Goal: Task Accomplishment & Management: Manage account settings

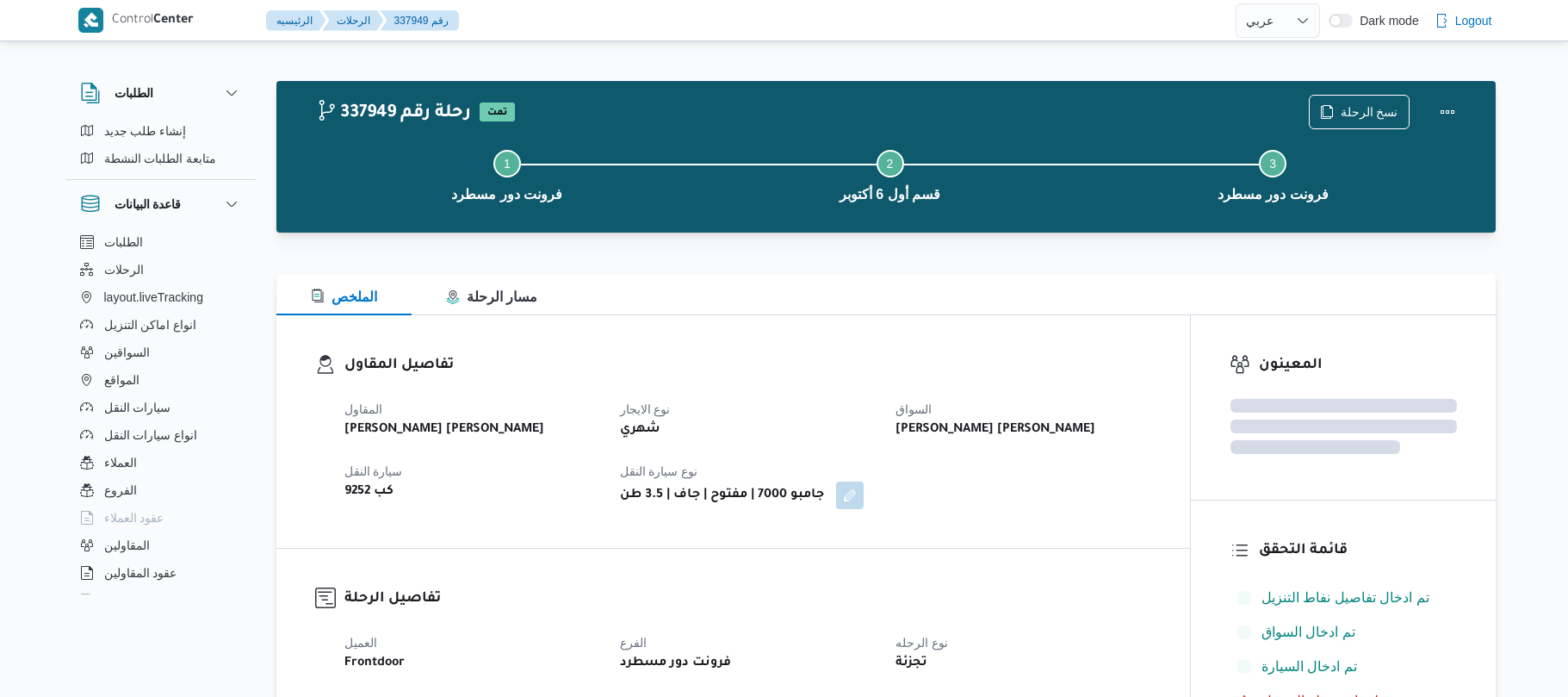
select select "ar"
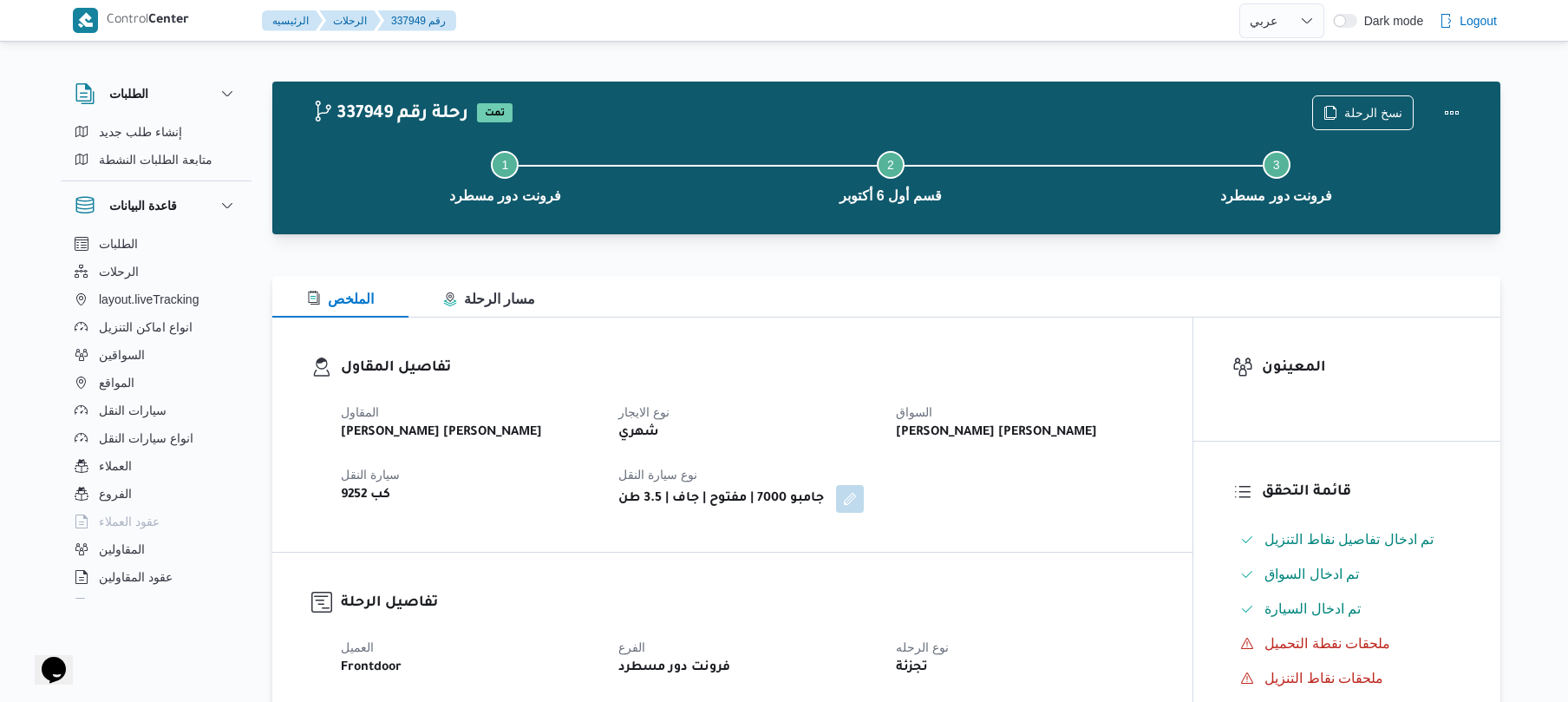
click at [858, 336] on div "تفاصيل المقاول المقاول عليوه سراج الدين عليوه محمد نوع الايجار شهري السواق نور …" at bounding box center [732, 434] width 920 height 234
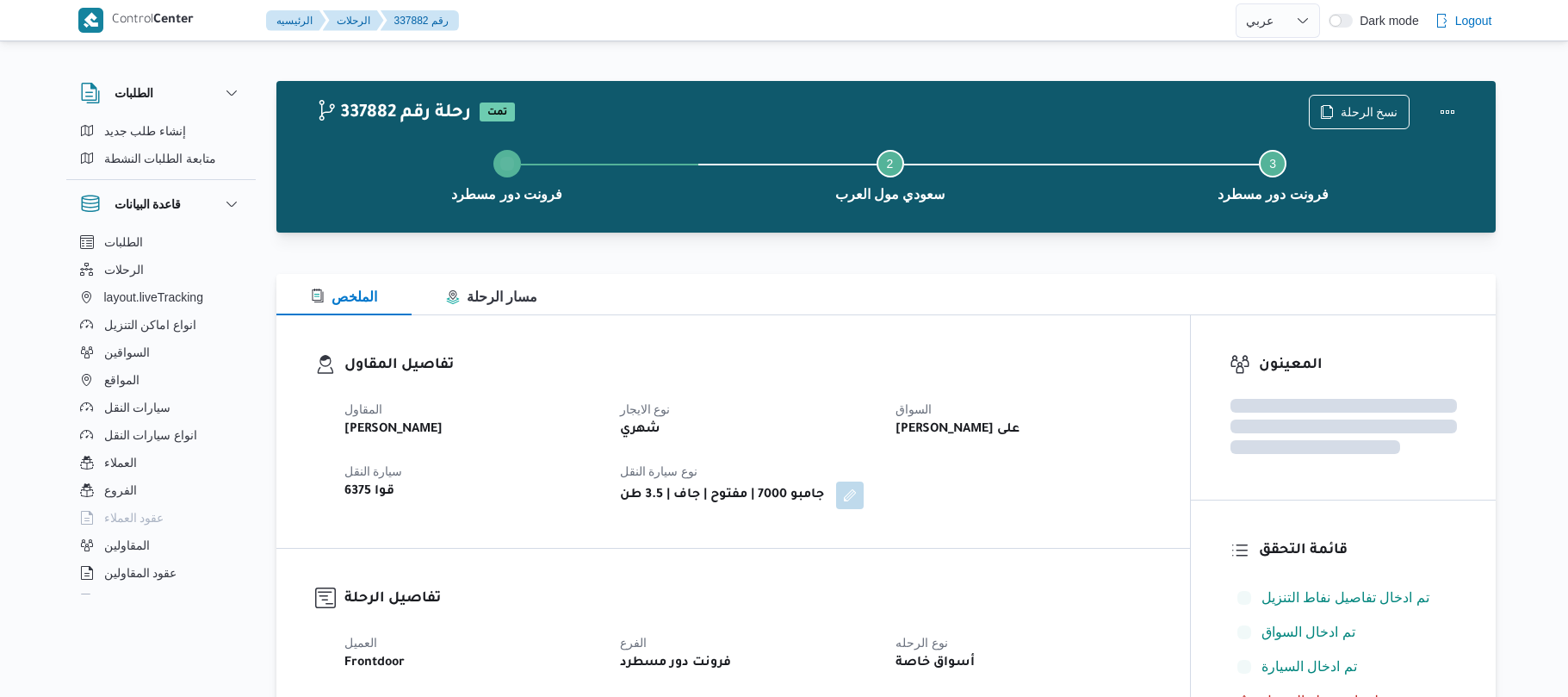
select select "ar"
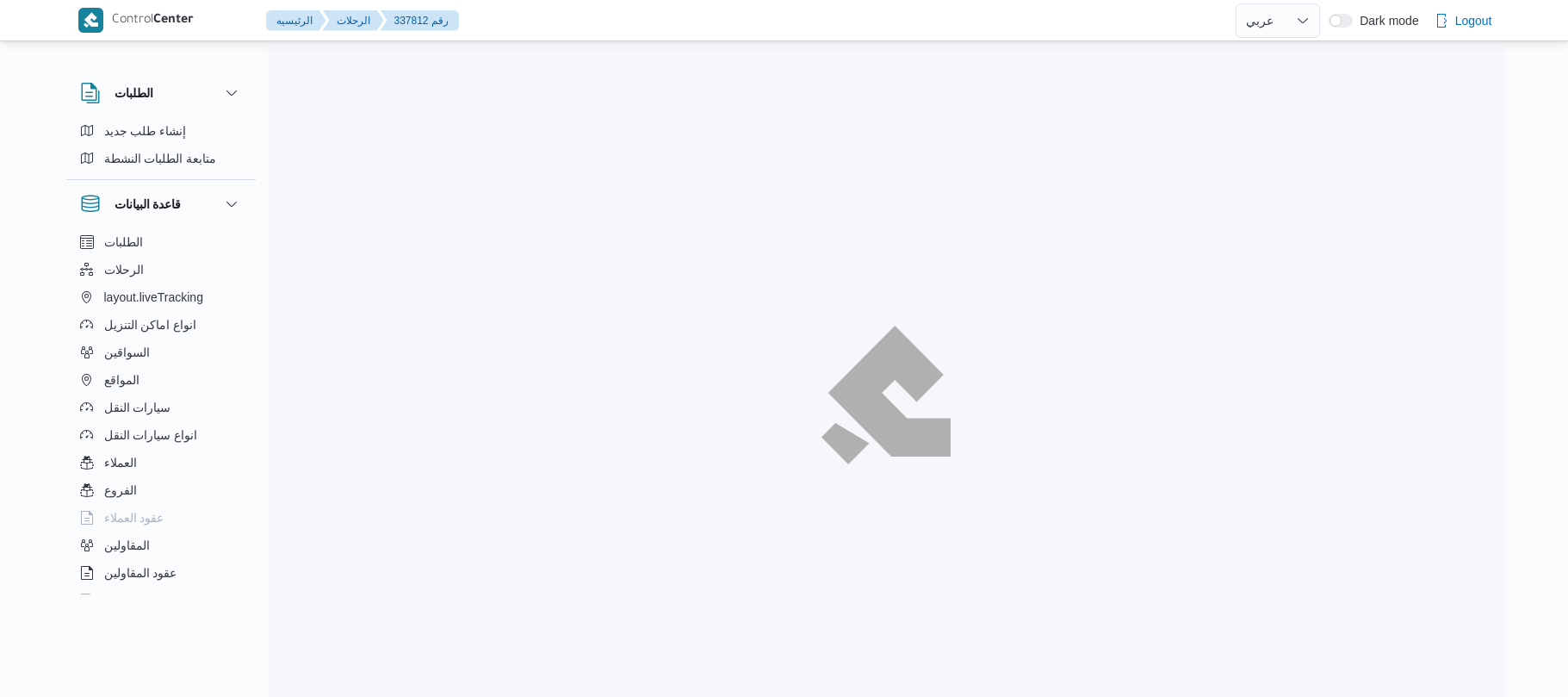
select select "ar"
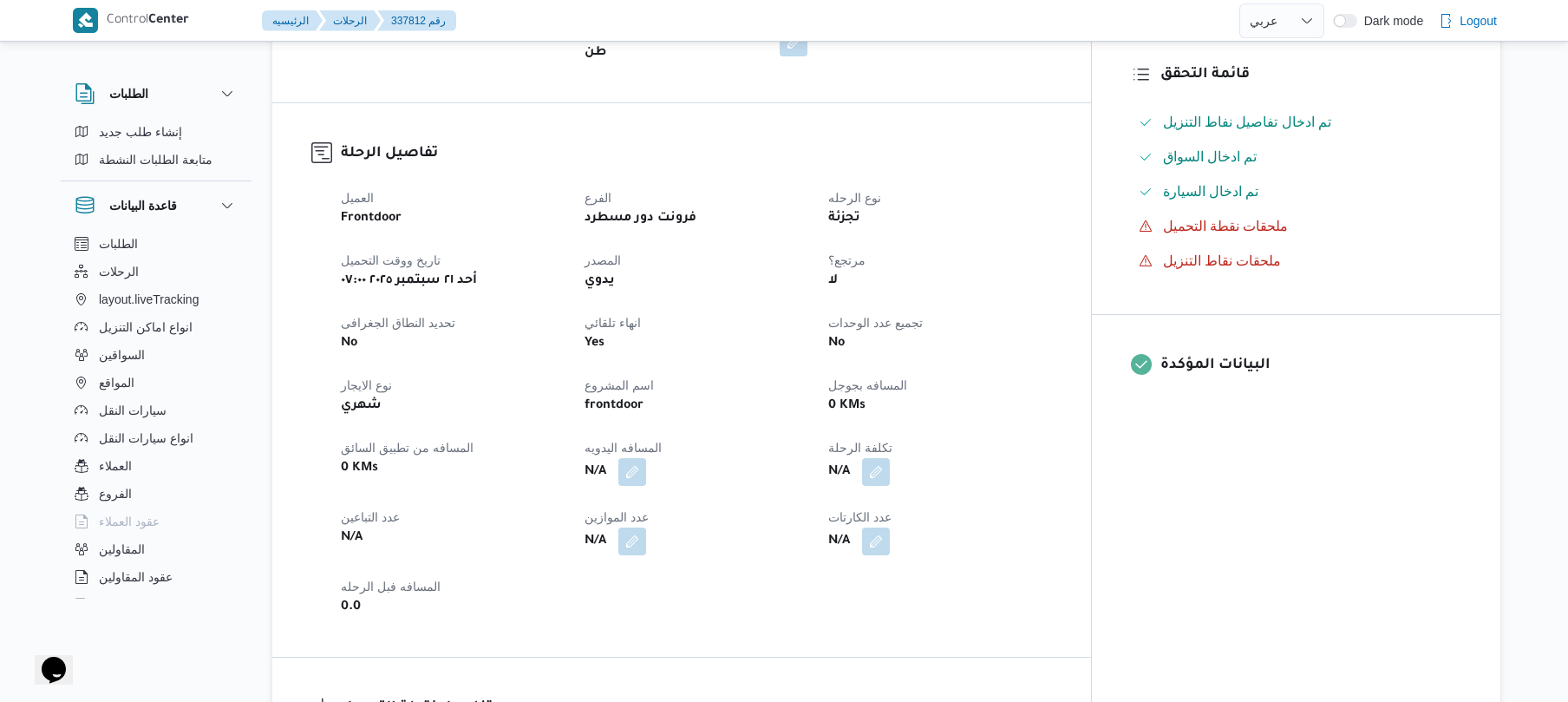
scroll to position [509, 0]
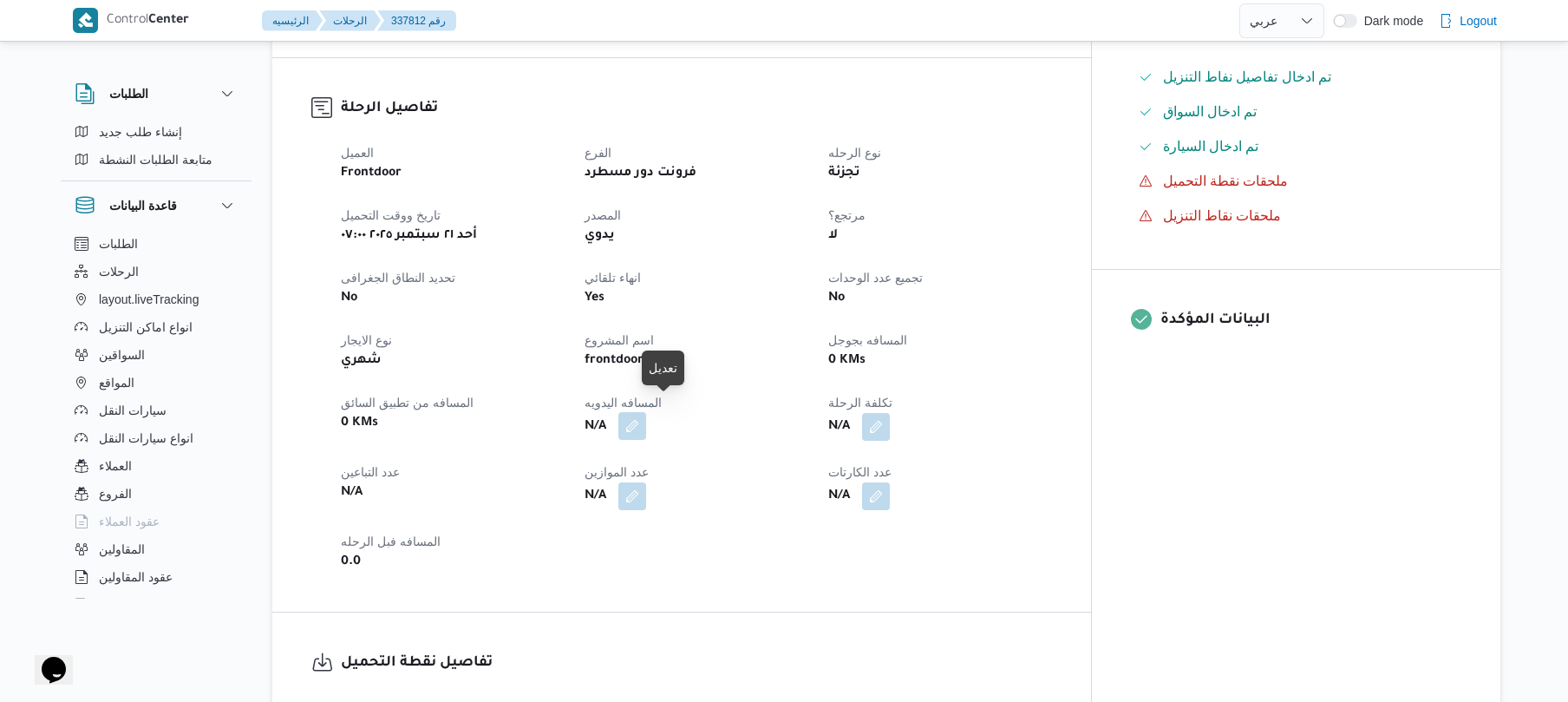
click at [646, 412] on button "button" at bounding box center [631, 426] width 28 height 28
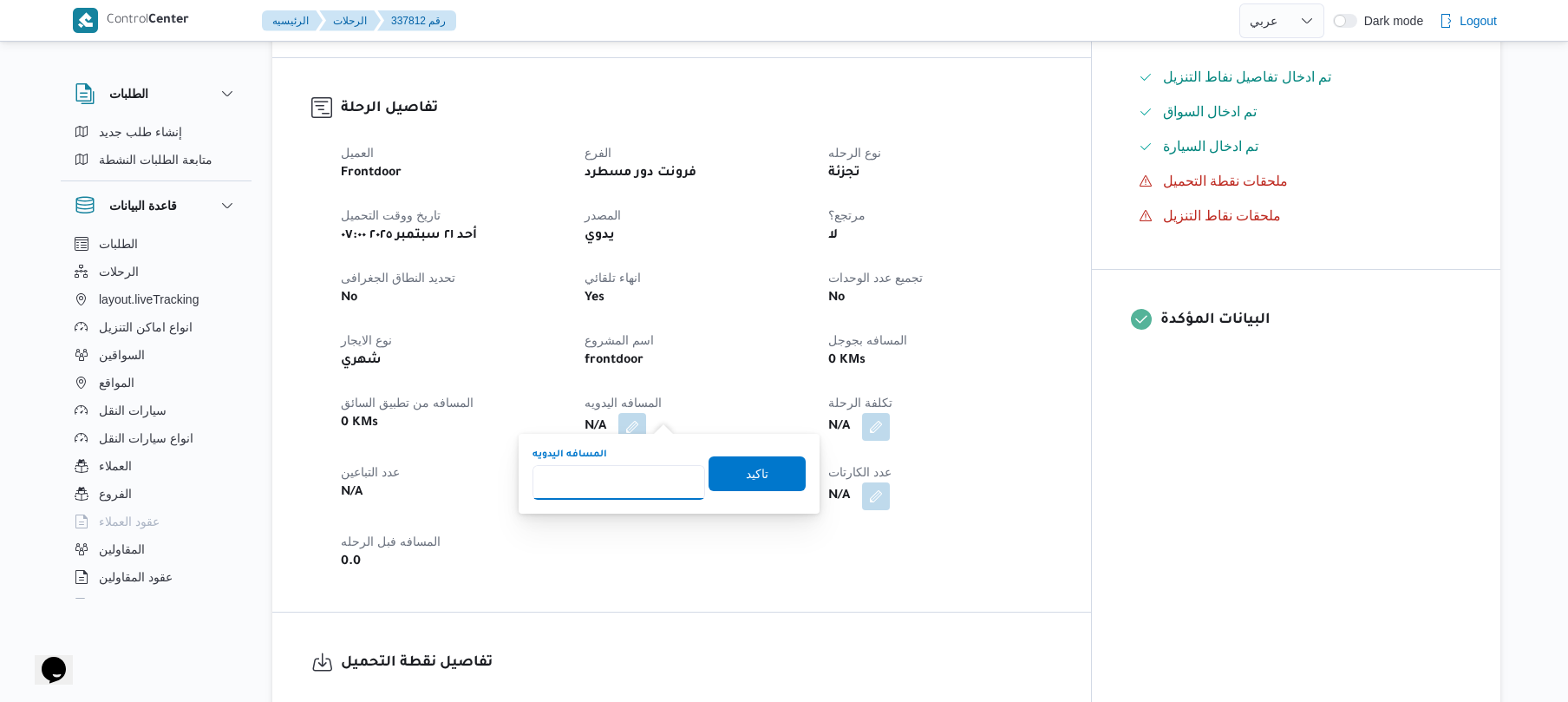
click at [632, 484] on input "المسافه اليدويه" at bounding box center [618, 482] width 172 height 34
type input "125"
click at [745, 471] on span "تاكيد" at bounding box center [757, 472] width 23 height 21
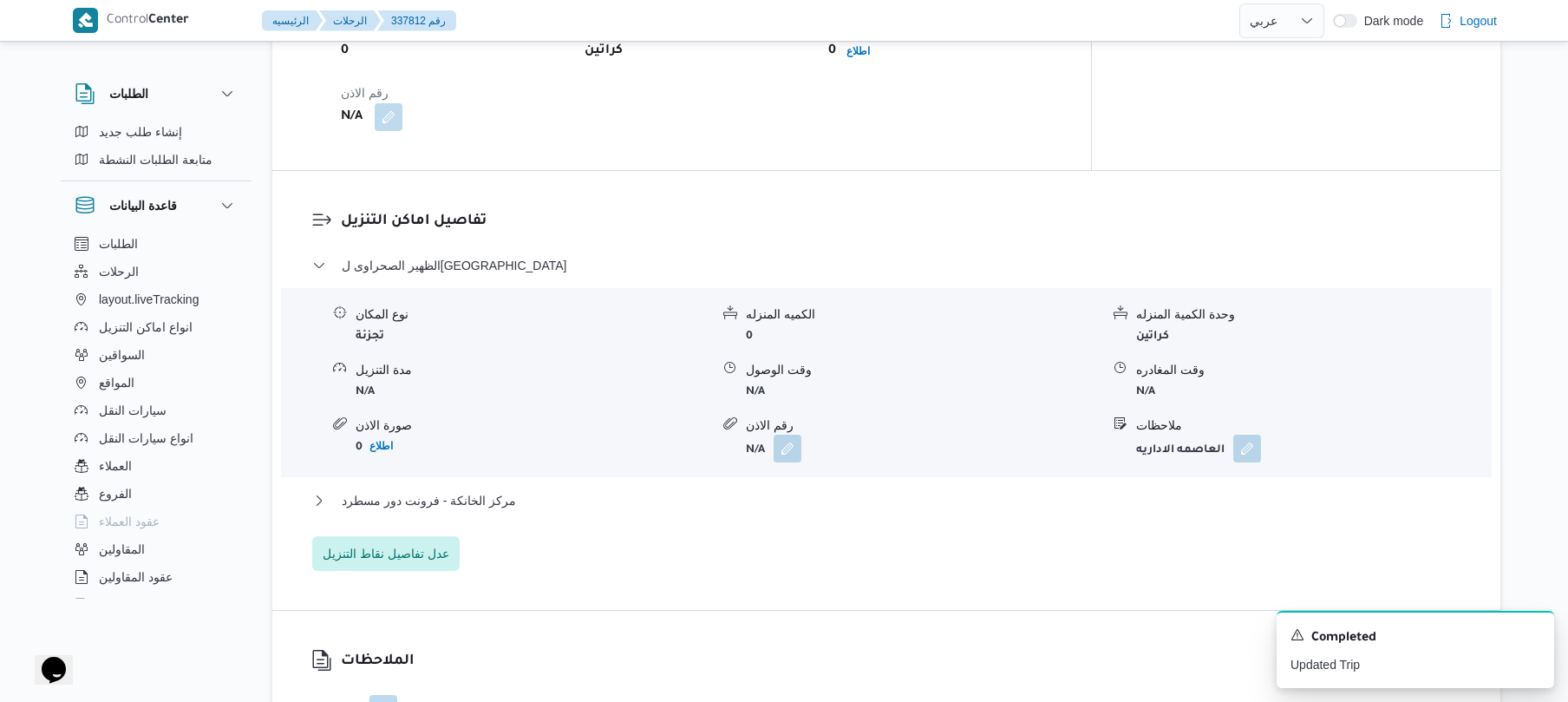
scroll to position [1250, 0]
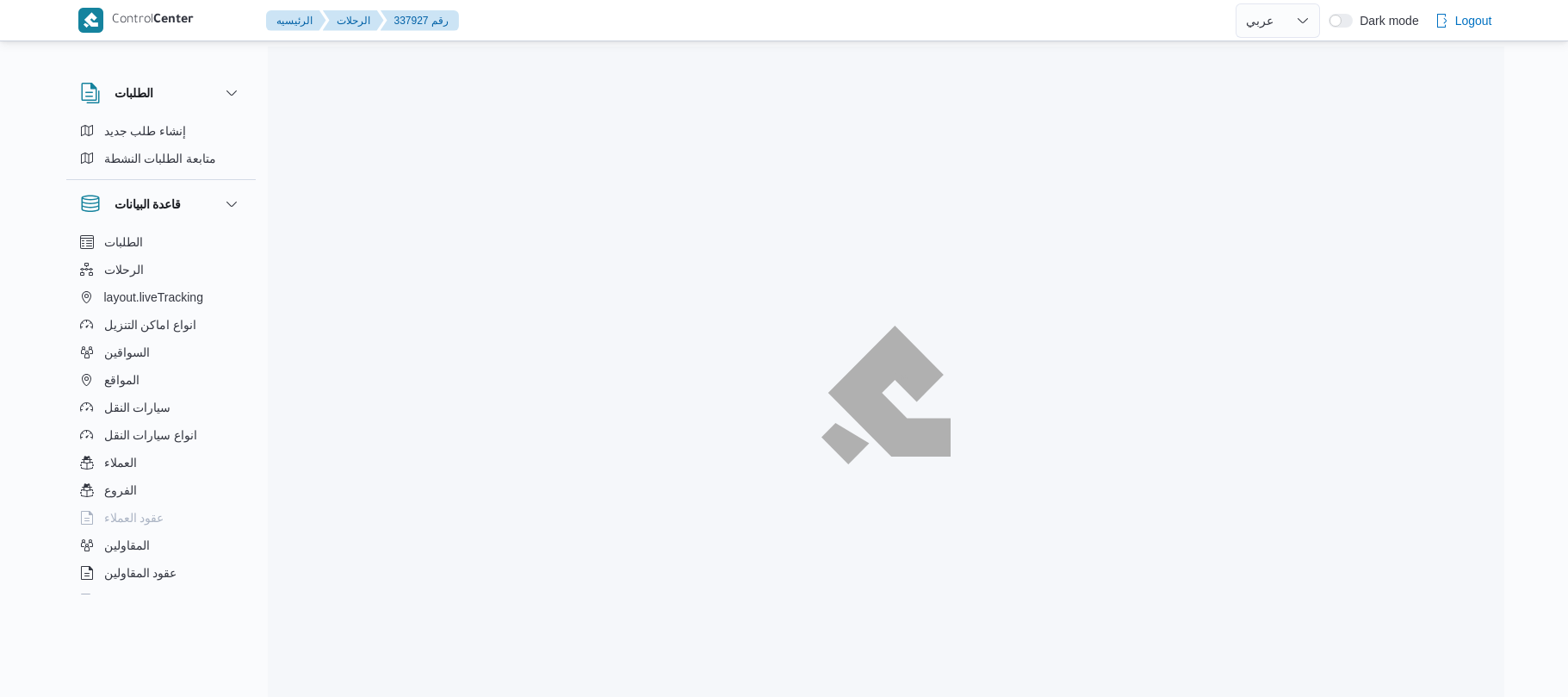
select select "ar"
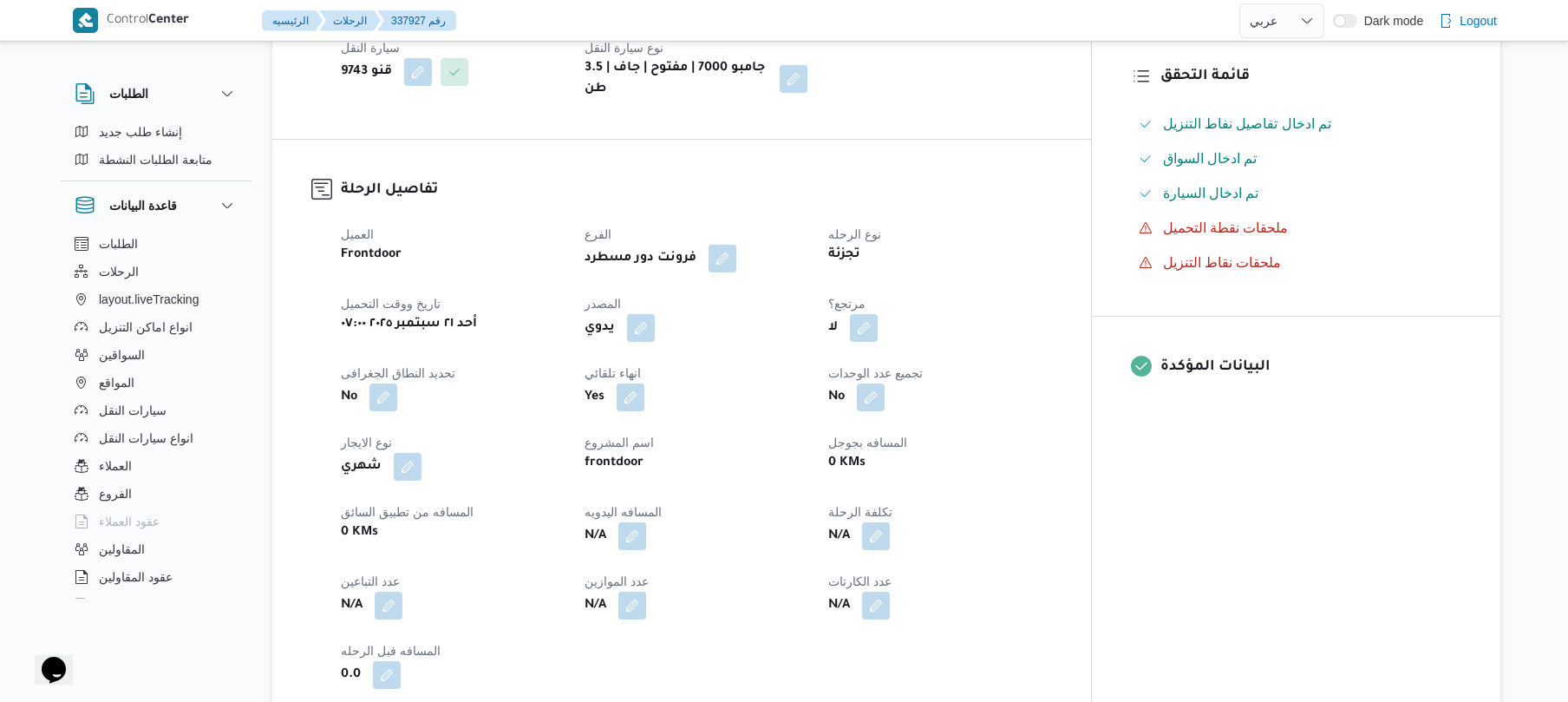
scroll to position [509, 0]
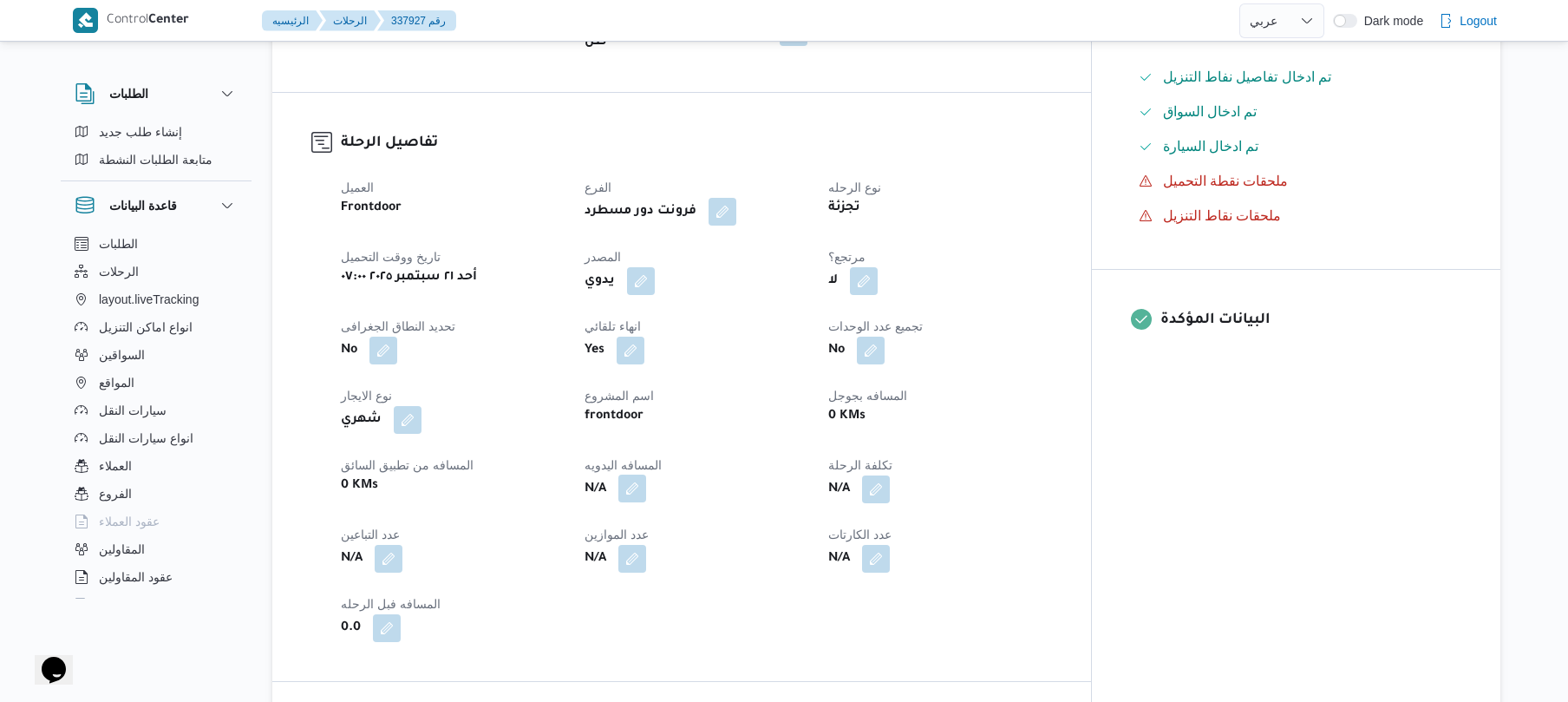
click at [646, 474] on button "button" at bounding box center [631, 488] width 28 height 28
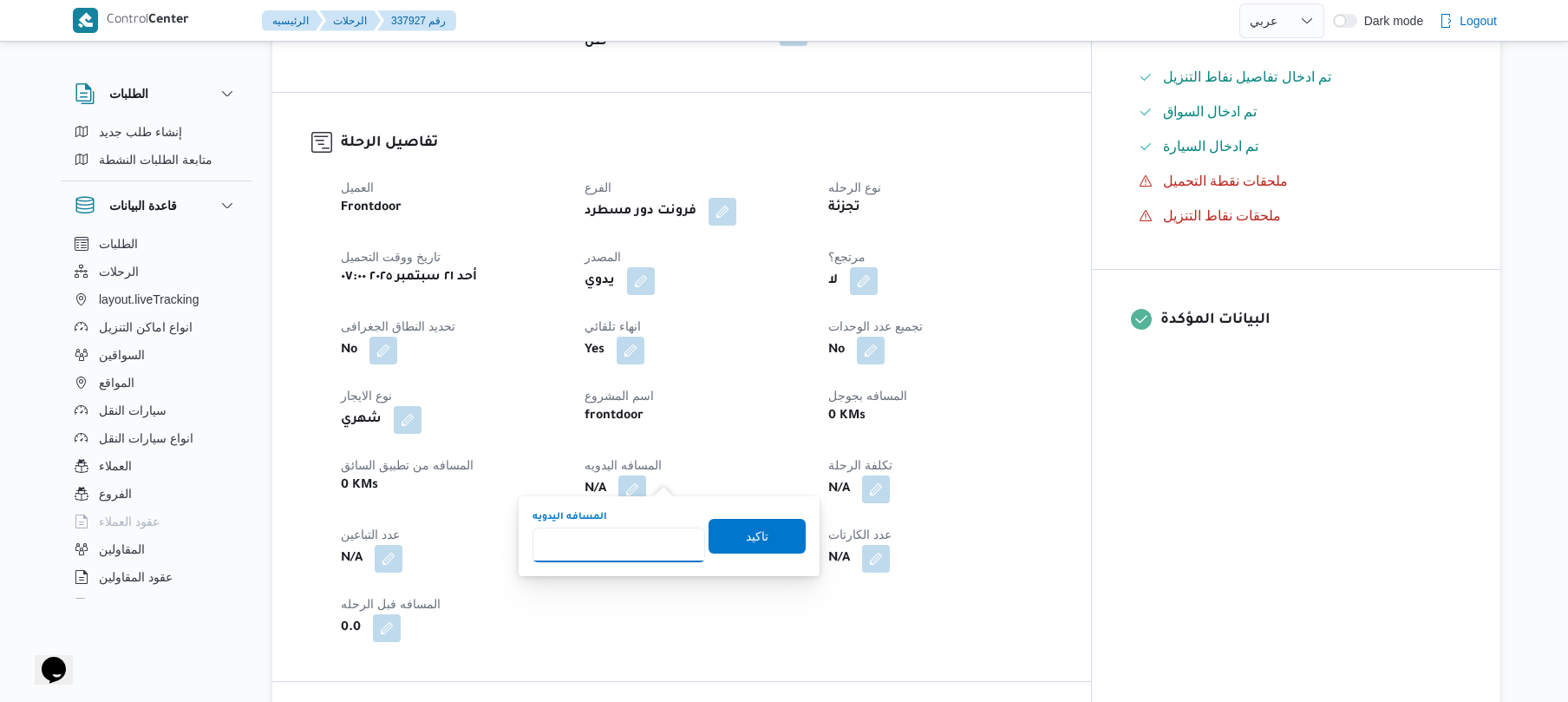
click at [643, 552] on input "المسافه اليدويه" at bounding box center [618, 545] width 172 height 34
type input "125"
click at [756, 528] on span "تاكيد" at bounding box center [757, 535] width 23 height 21
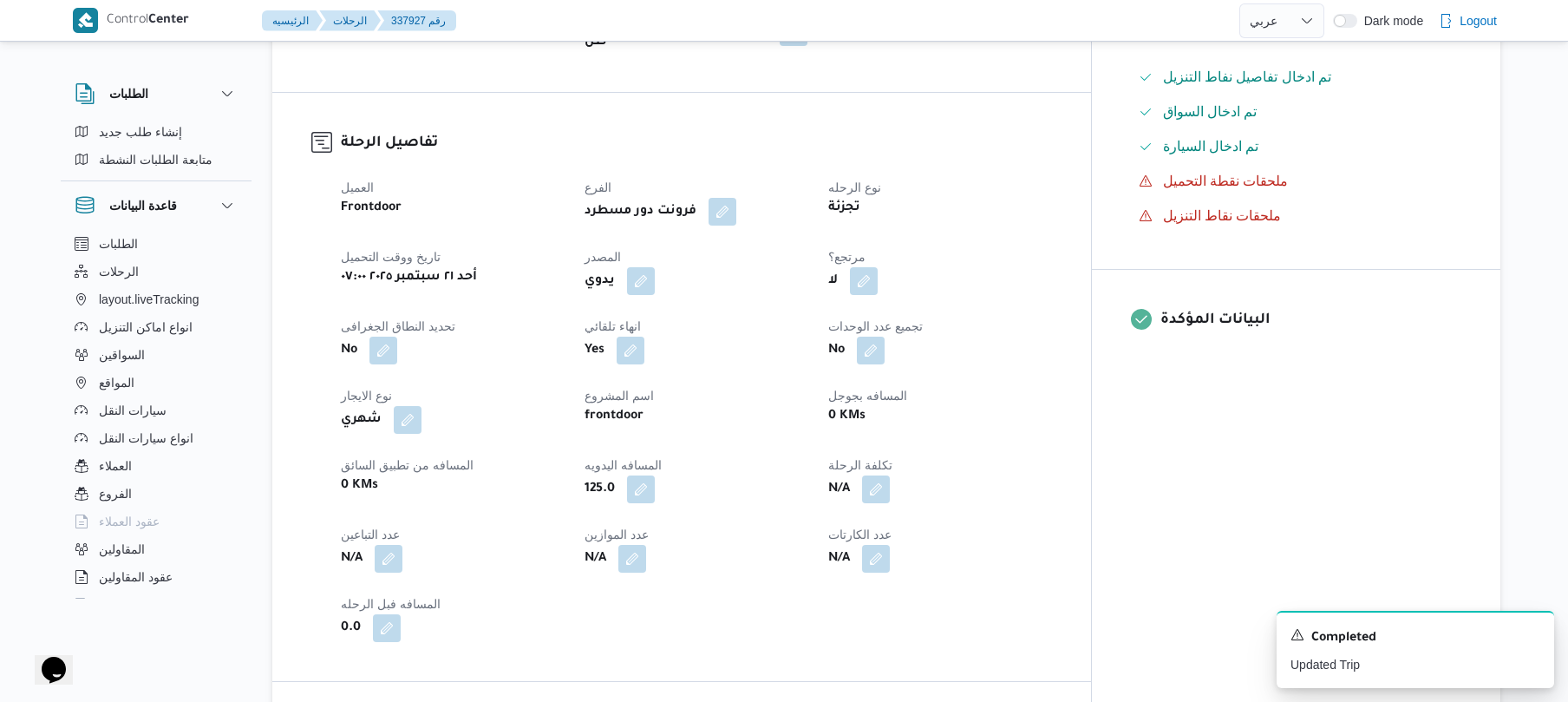
click at [1047, 335] on div "No" at bounding box center [940, 351] width 227 height 31
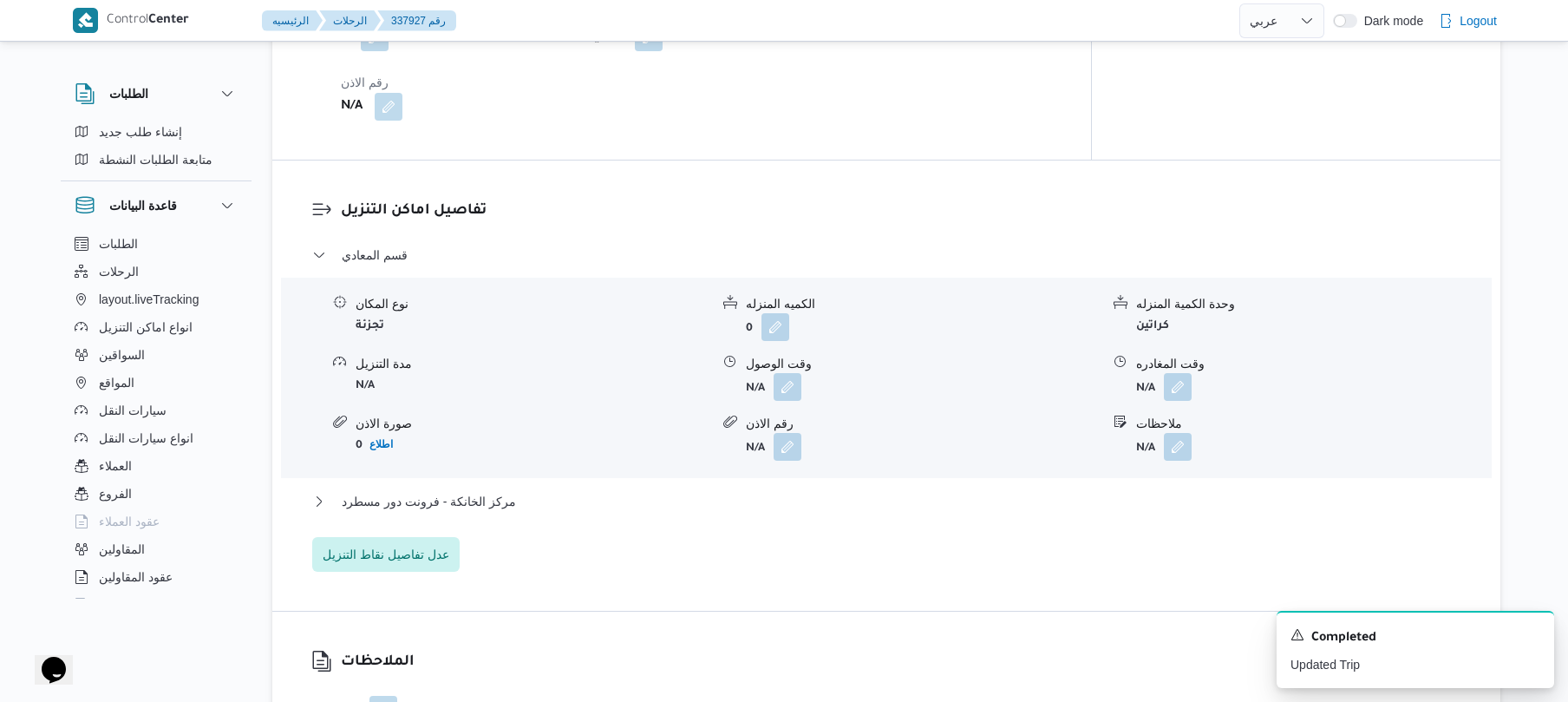
scroll to position [1388, 0]
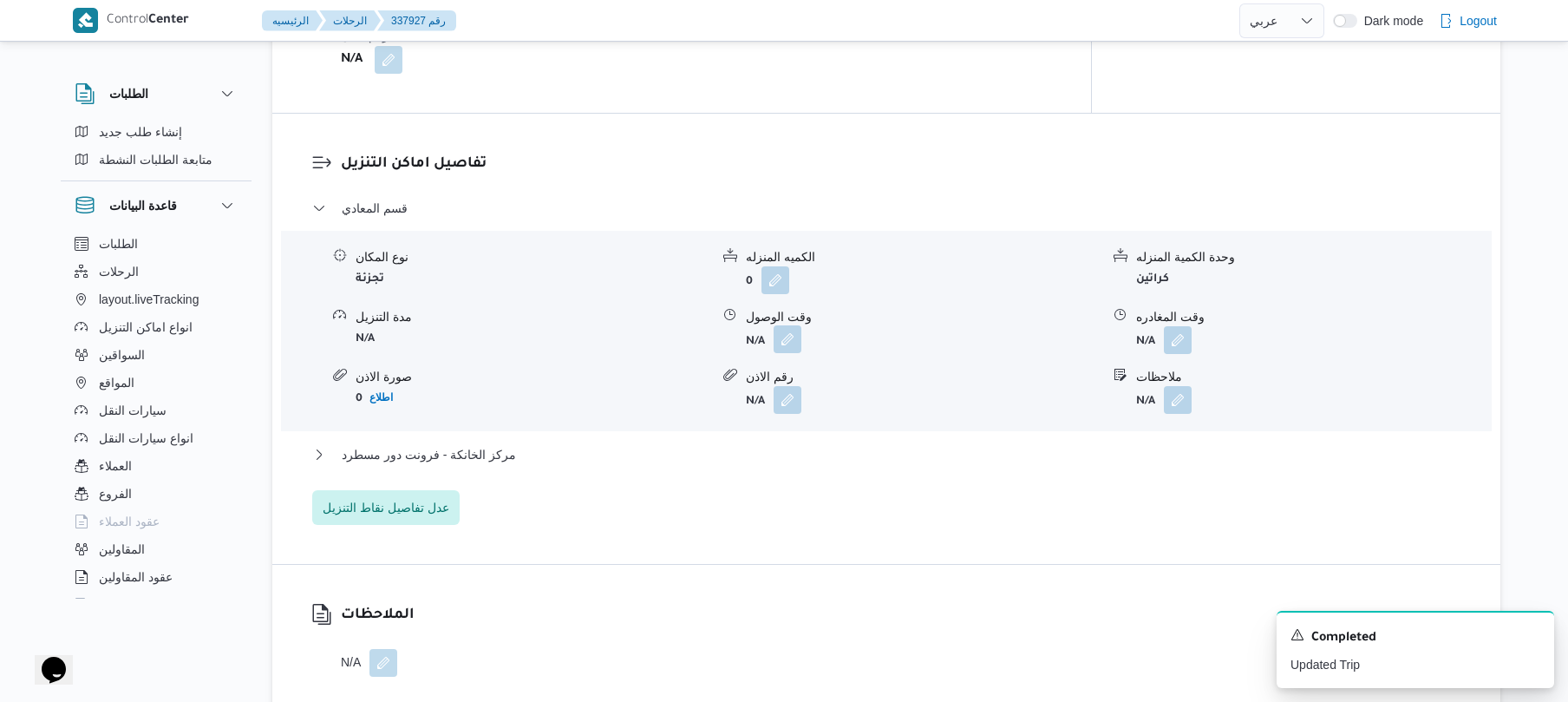
click at [783, 326] on button "button" at bounding box center [786, 339] width 28 height 28
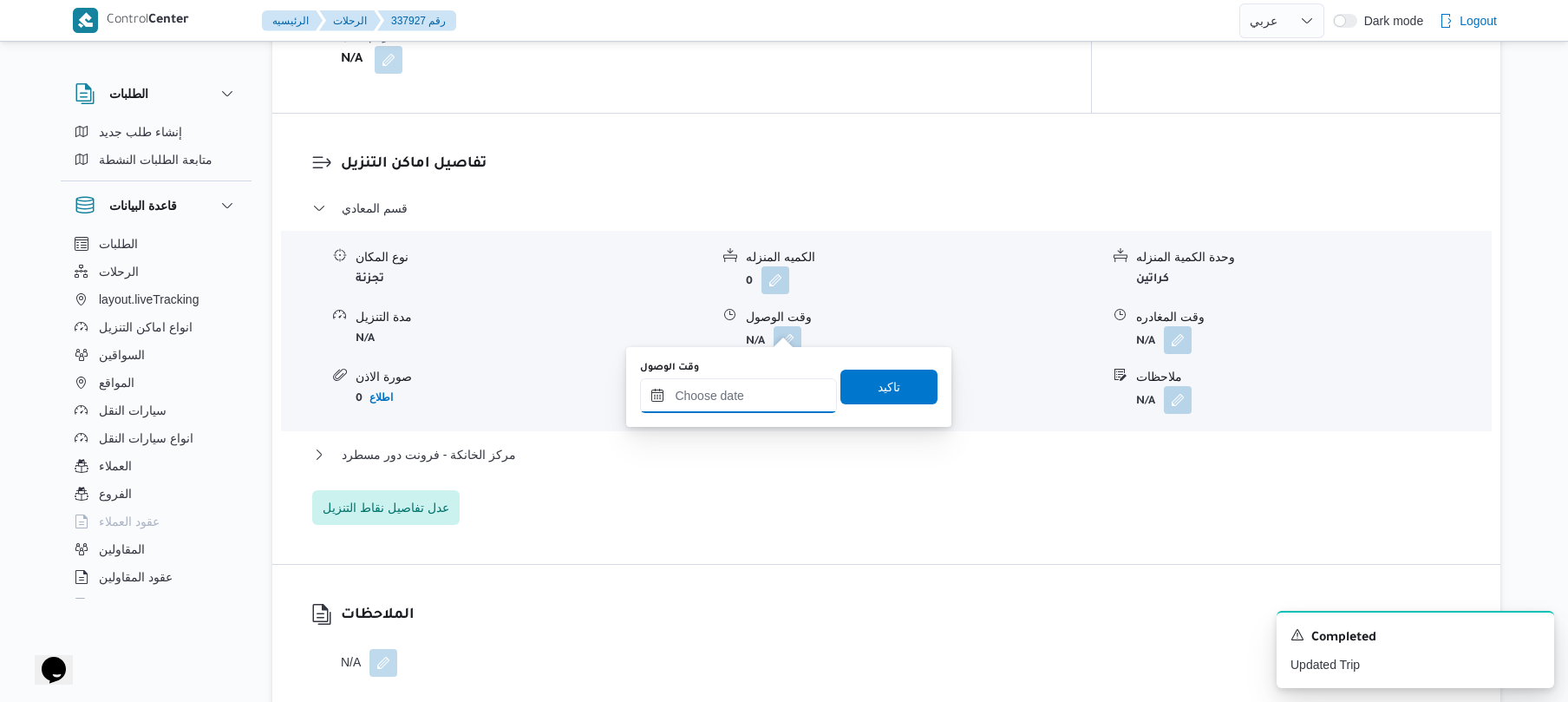
click at [753, 396] on input "وقت الوصول" at bounding box center [738, 395] width 197 height 34
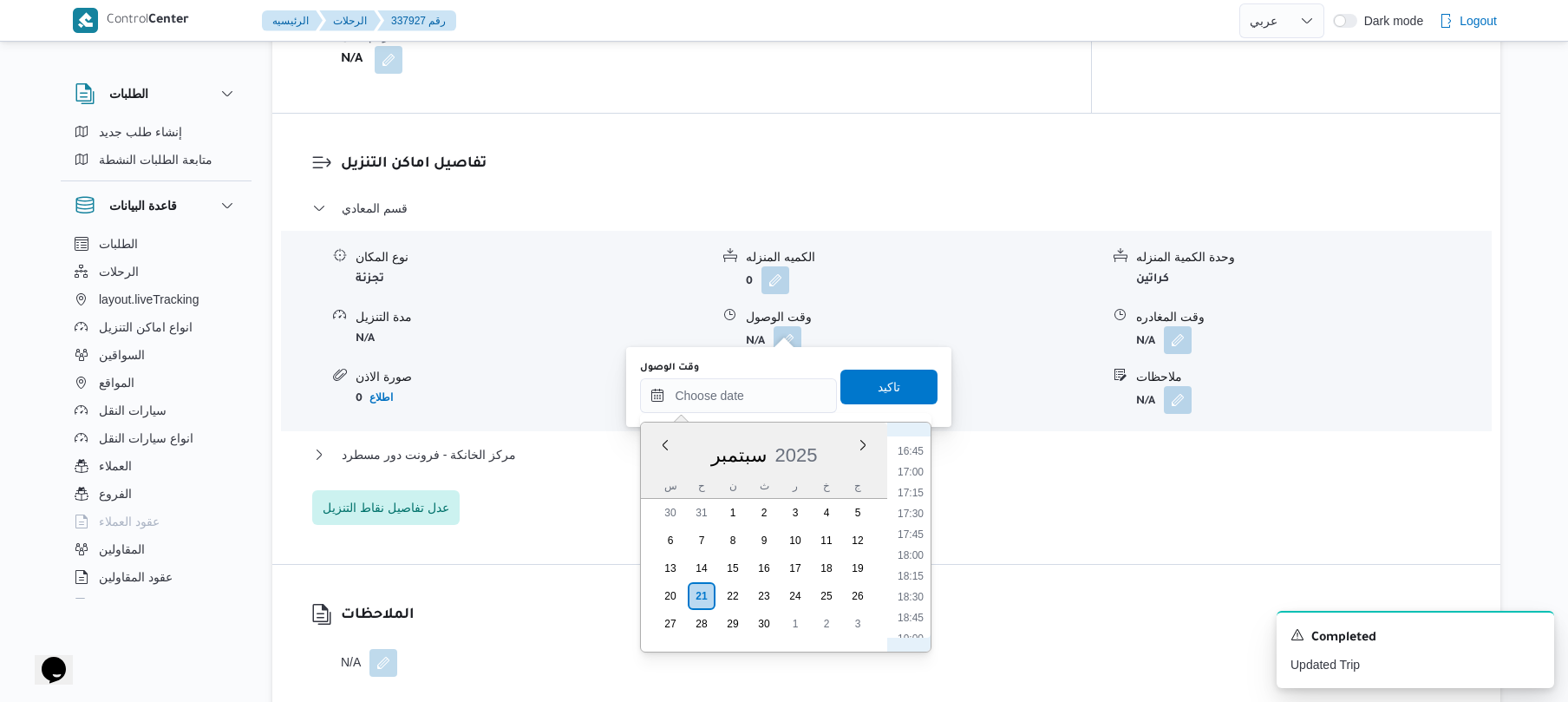
scroll to position [1559, 0]
click at [914, 514] on li "19:30" at bounding box center [910, 510] width 40 height 17
type input "٢١/٠٩/٢٠٢٥ ١٩:٣٠"
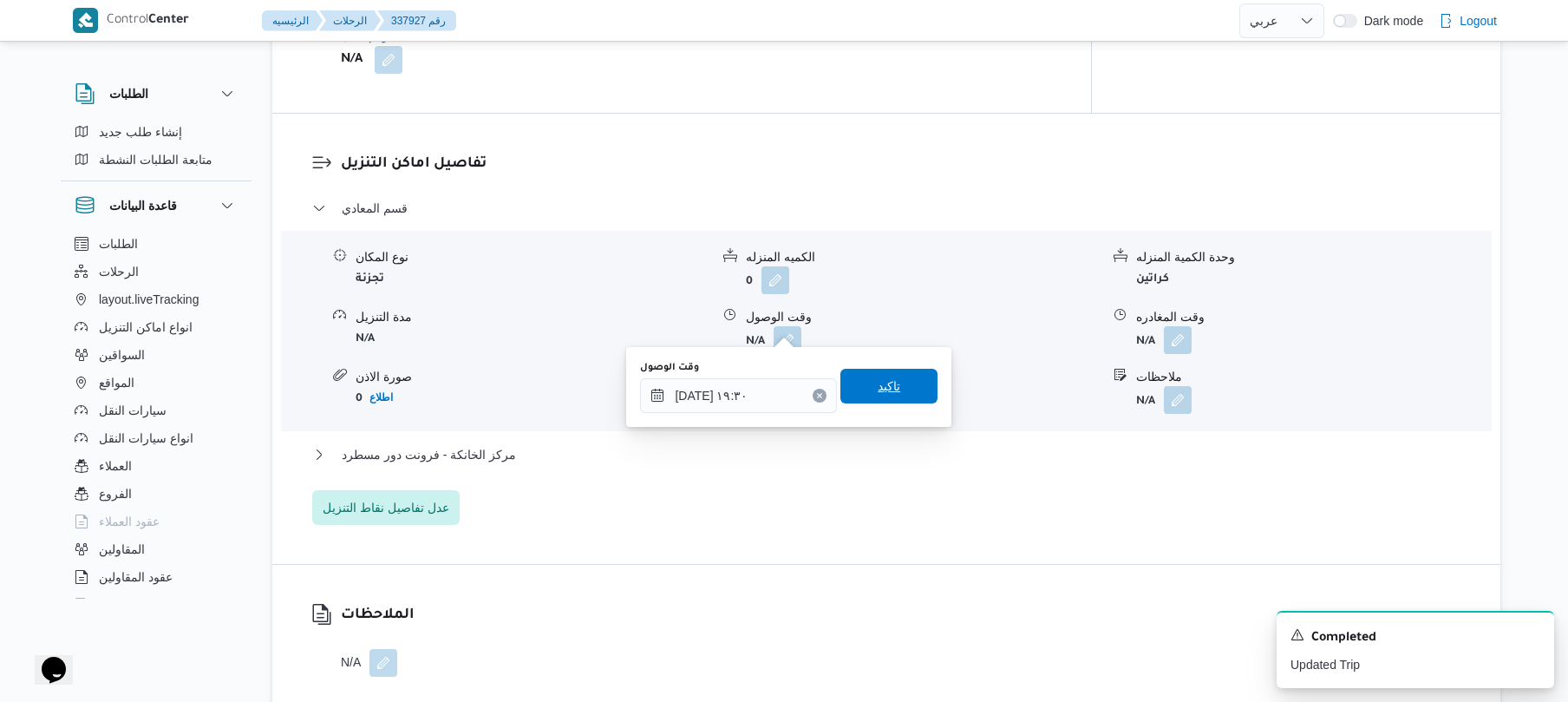
click at [884, 397] on span "تاكيد" at bounding box center [889, 386] width 97 height 34
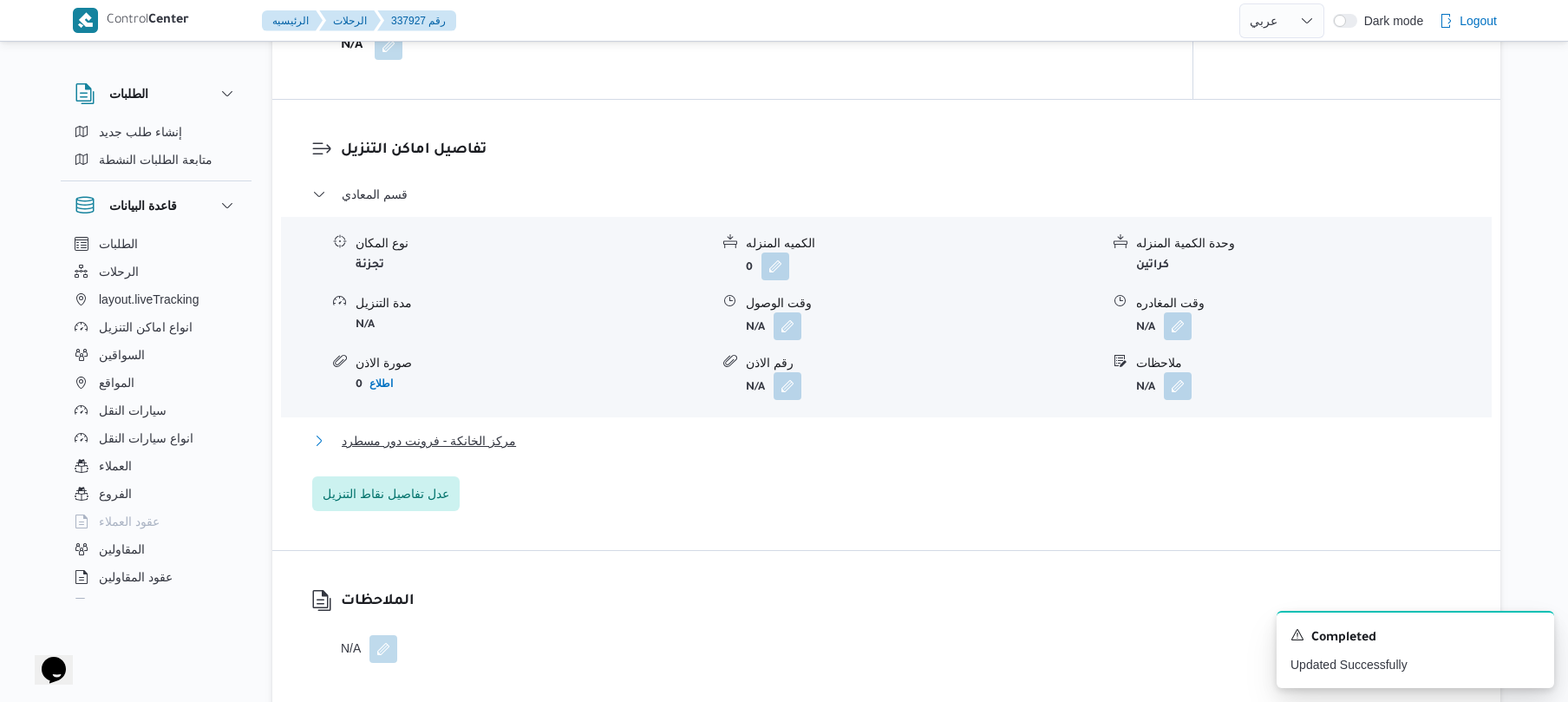
click at [832, 432] on button "مركز الخانكة - فرونت دور مسطرد" at bounding box center [886, 441] width 1149 height 21
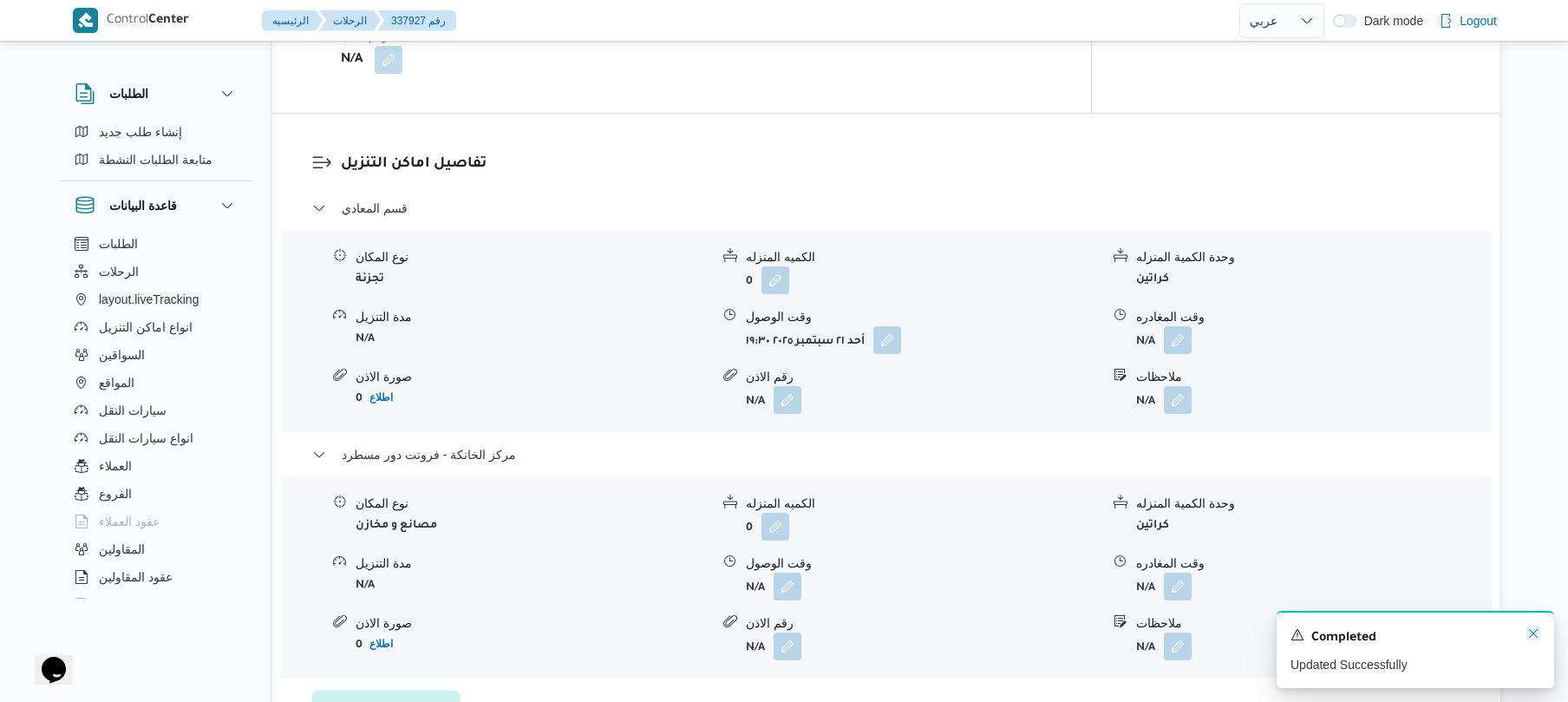
click at [1527, 633] on icon "Dismiss toast" at bounding box center [1533, 633] width 14 height 14
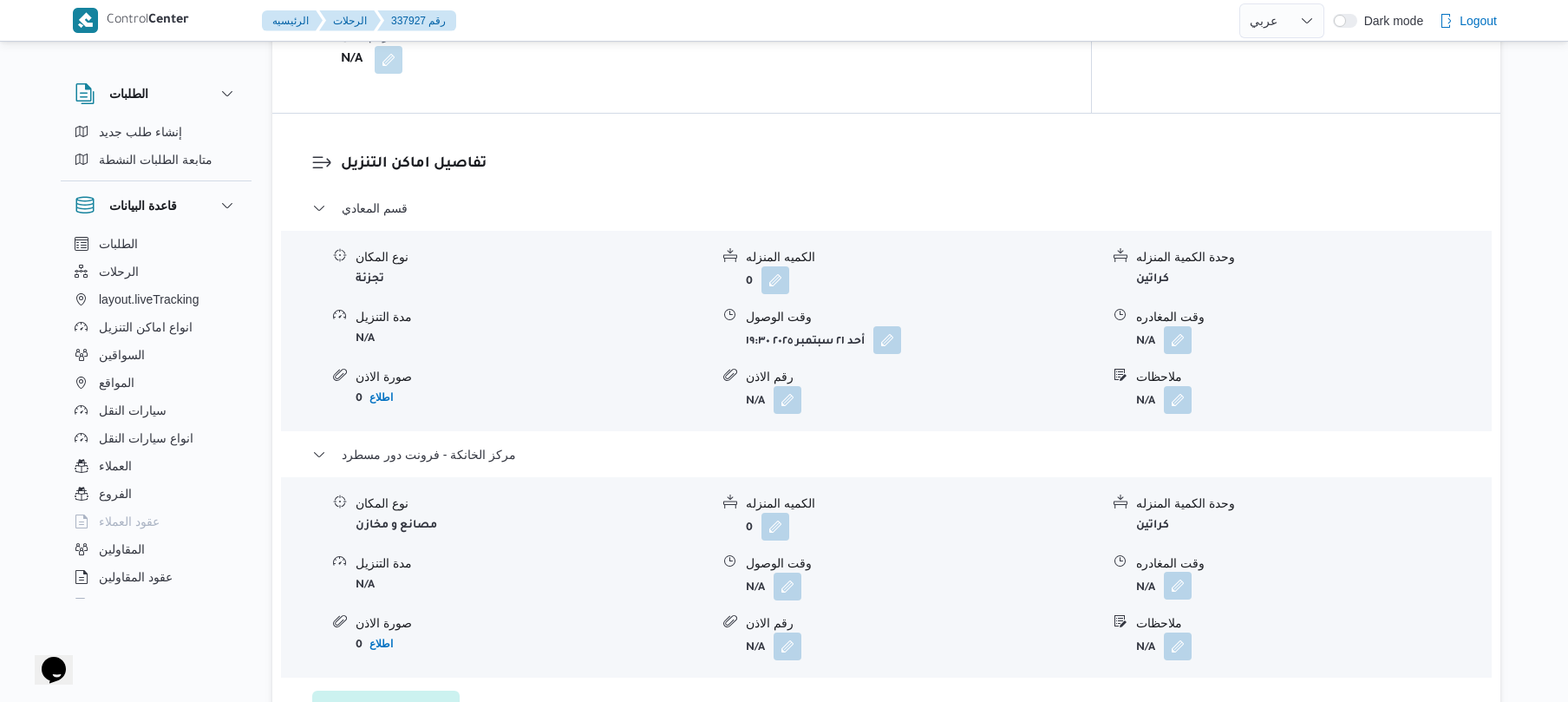
click at [1178, 572] on button "button" at bounding box center [1177, 585] width 28 height 28
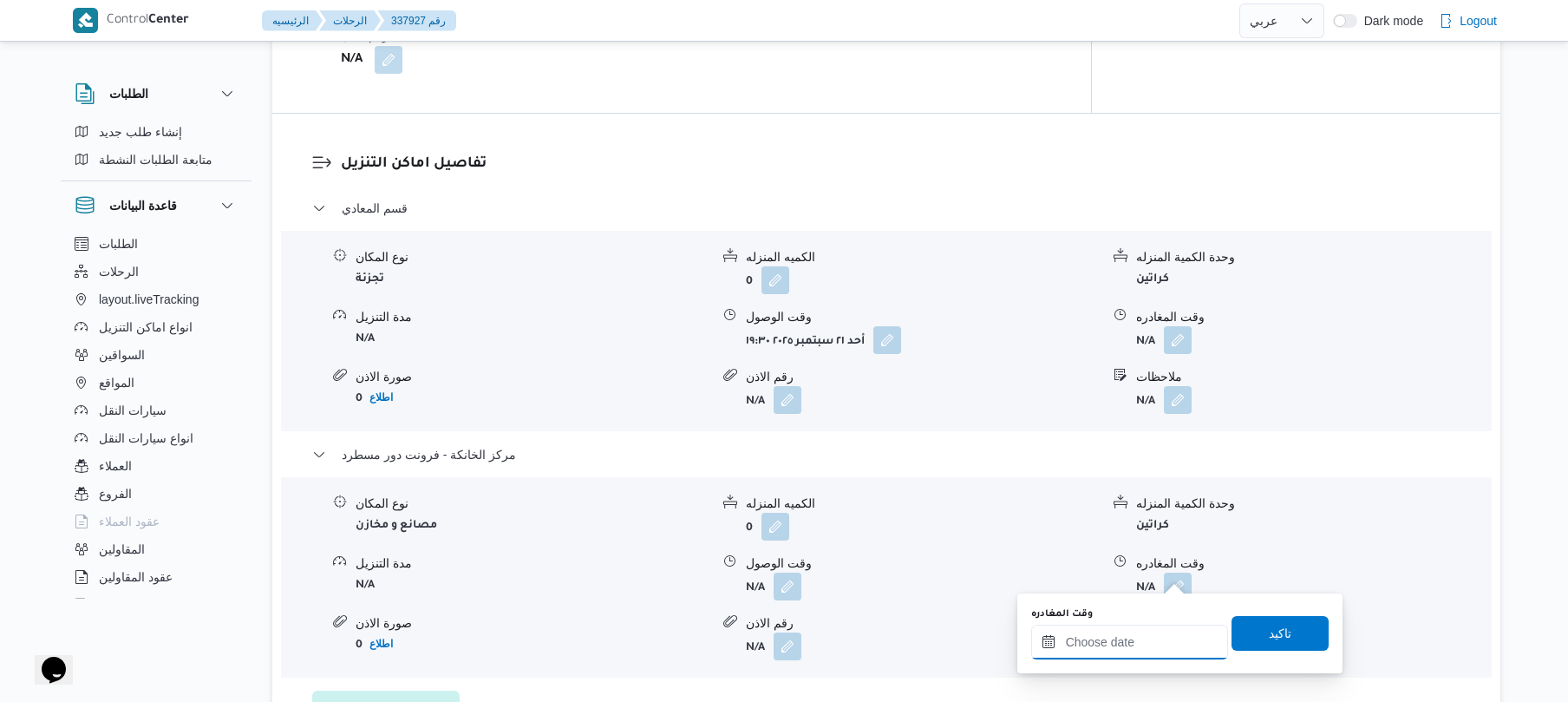
click at [1062, 632] on div at bounding box center [1129, 642] width 197 height 34
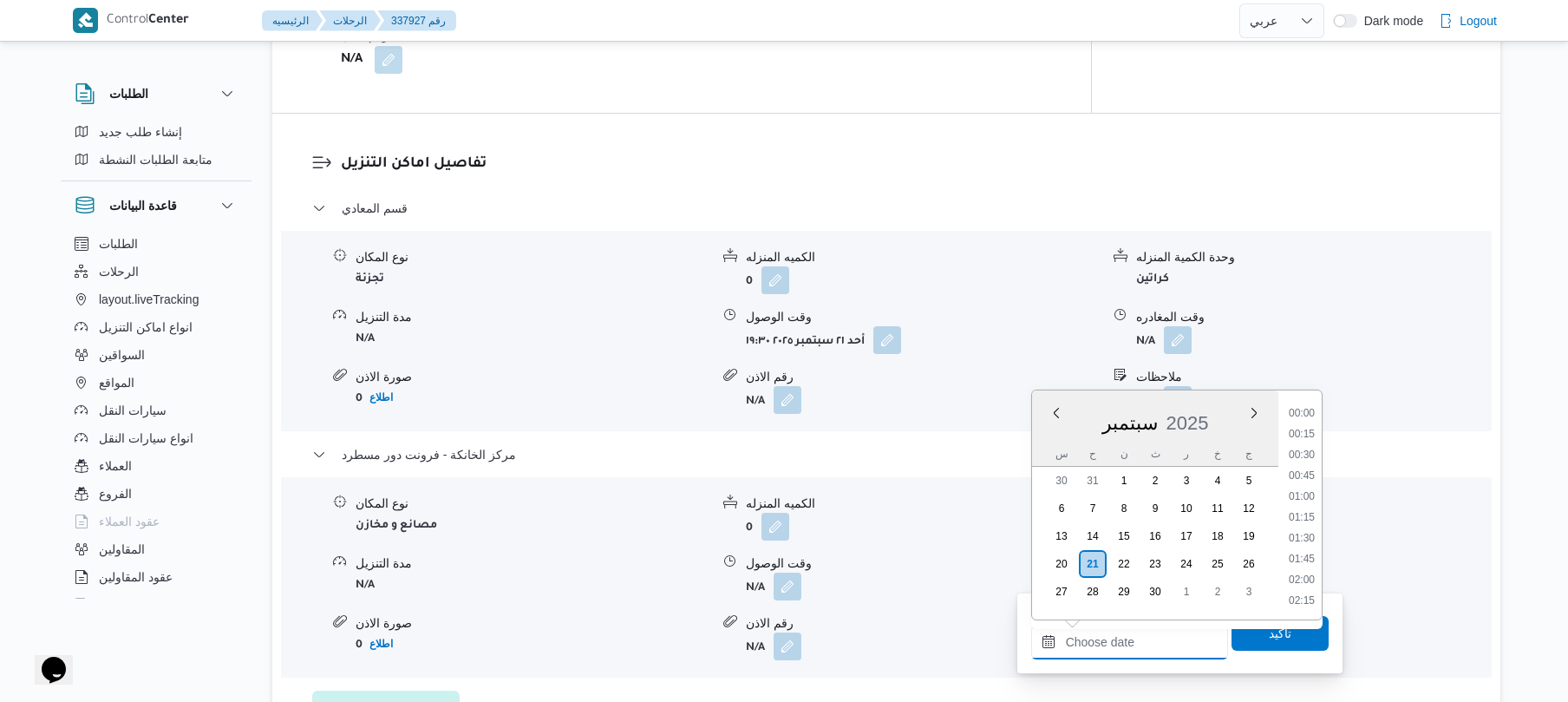
scroll to position [1729, 0]
click at [1298, 535] on li "22:15" at bounding box center [1301, 537] width 40 height 17
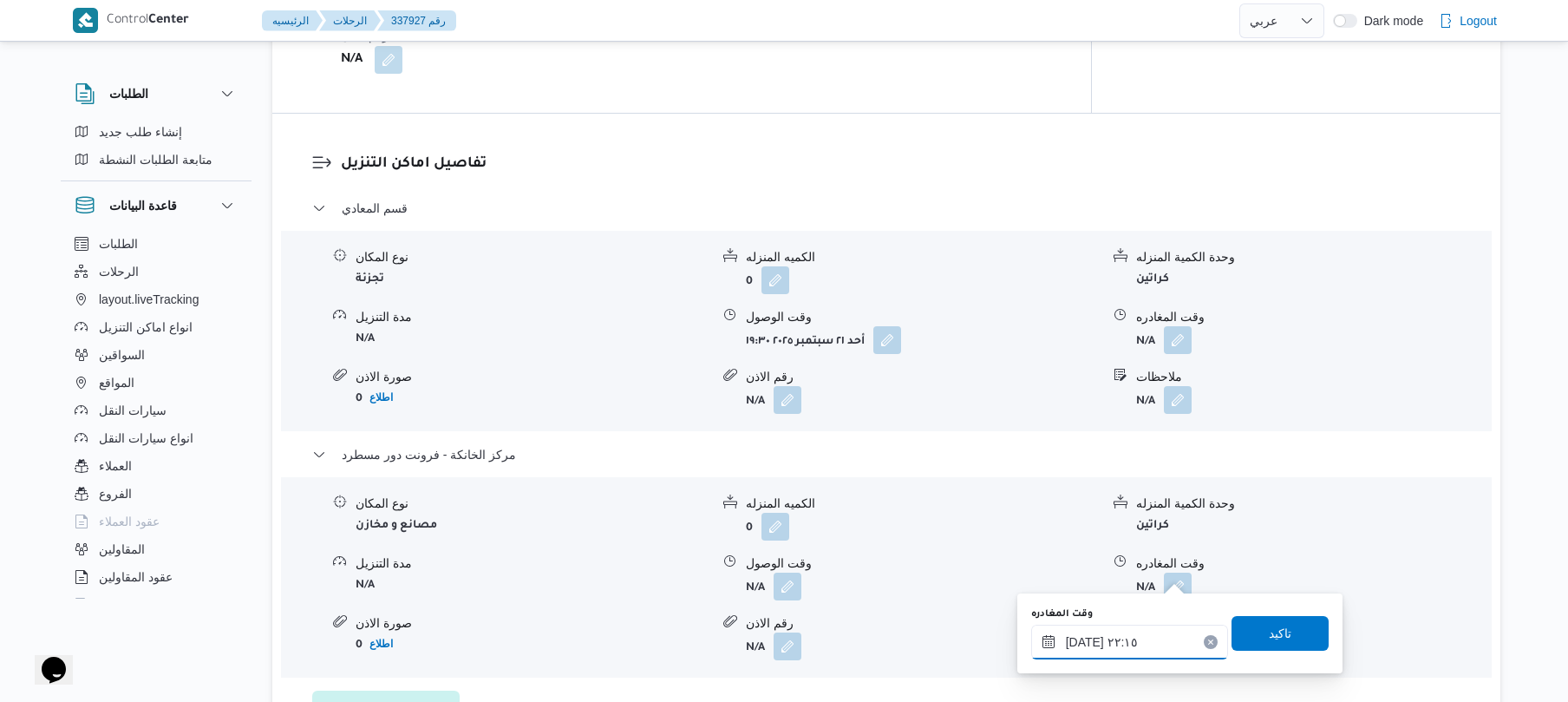
click at [1083, 636] on input "٢١/٠٩/٢٠٢٥ ٢٢:١٥" at bounding box center [1129, 642] width 197 height 34
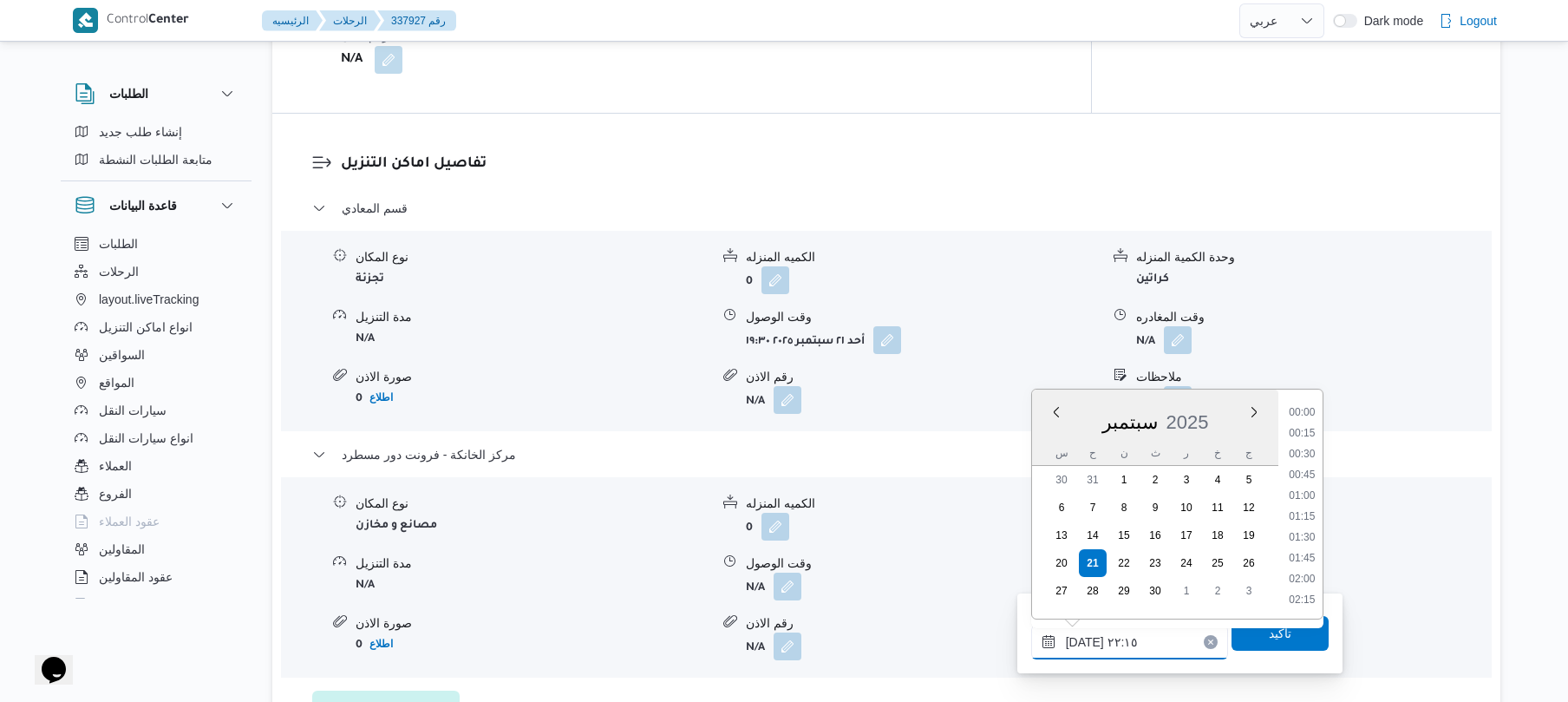
scroll to position [1749, 0]
type input "٢١/٠٩/٢٠٢٥ ٢٢:10"
click at [1266, 644] on span "تاكيد" at bounding box center [1280, 632] width 97 height 34
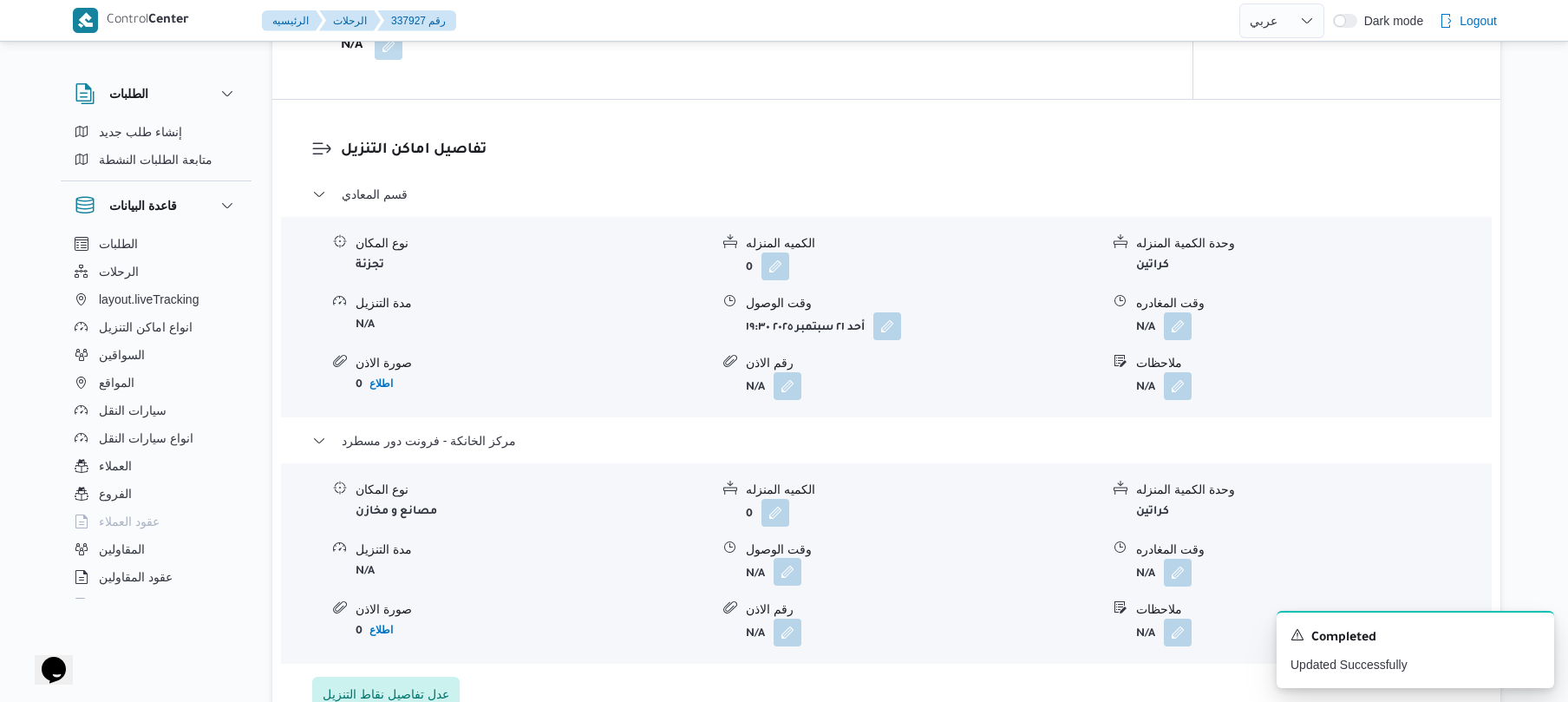
click at [792, 574] on button "button" at bounding box center [786, 572] width 28 height 28
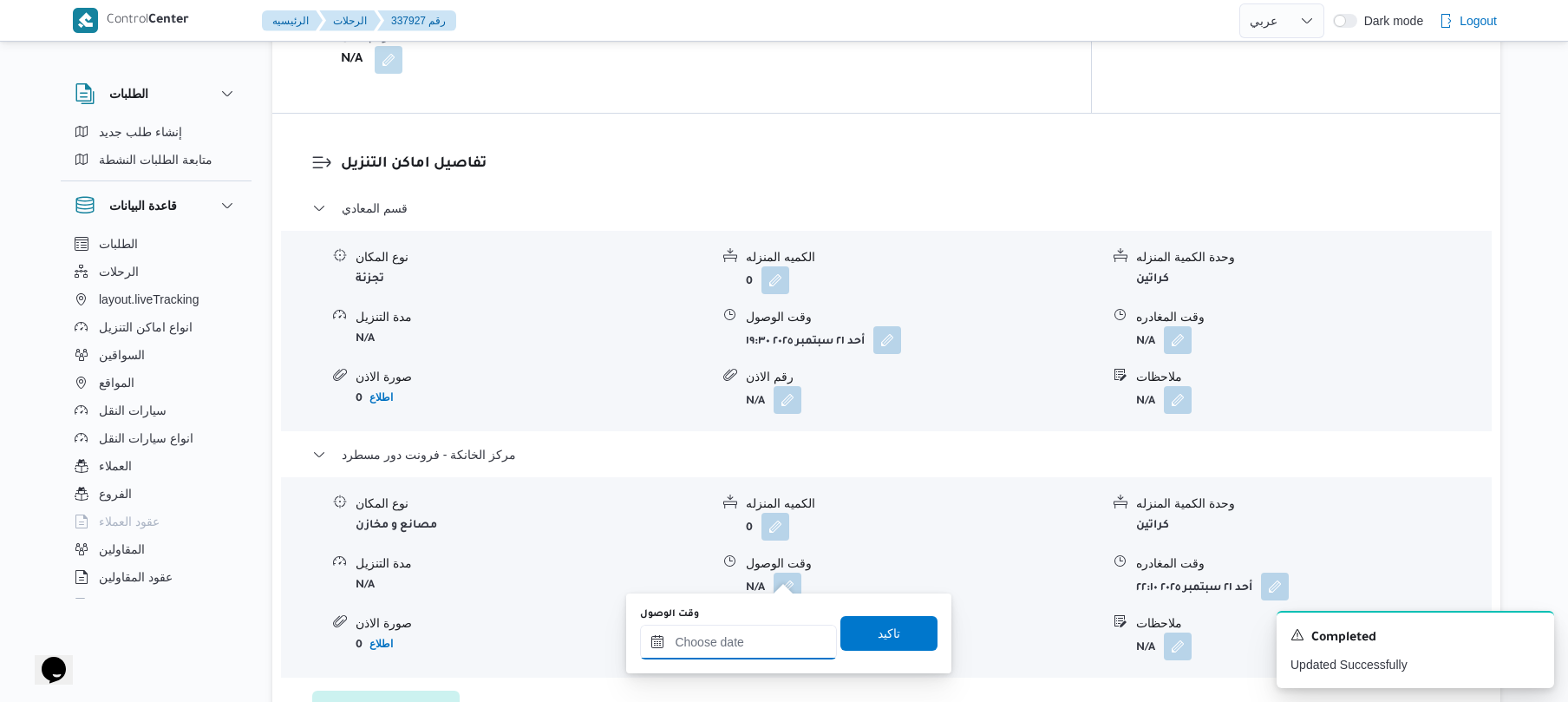
click at [743, 637] on input "وقت الوصول" at bounding box center [738, 642] width 197 height 34
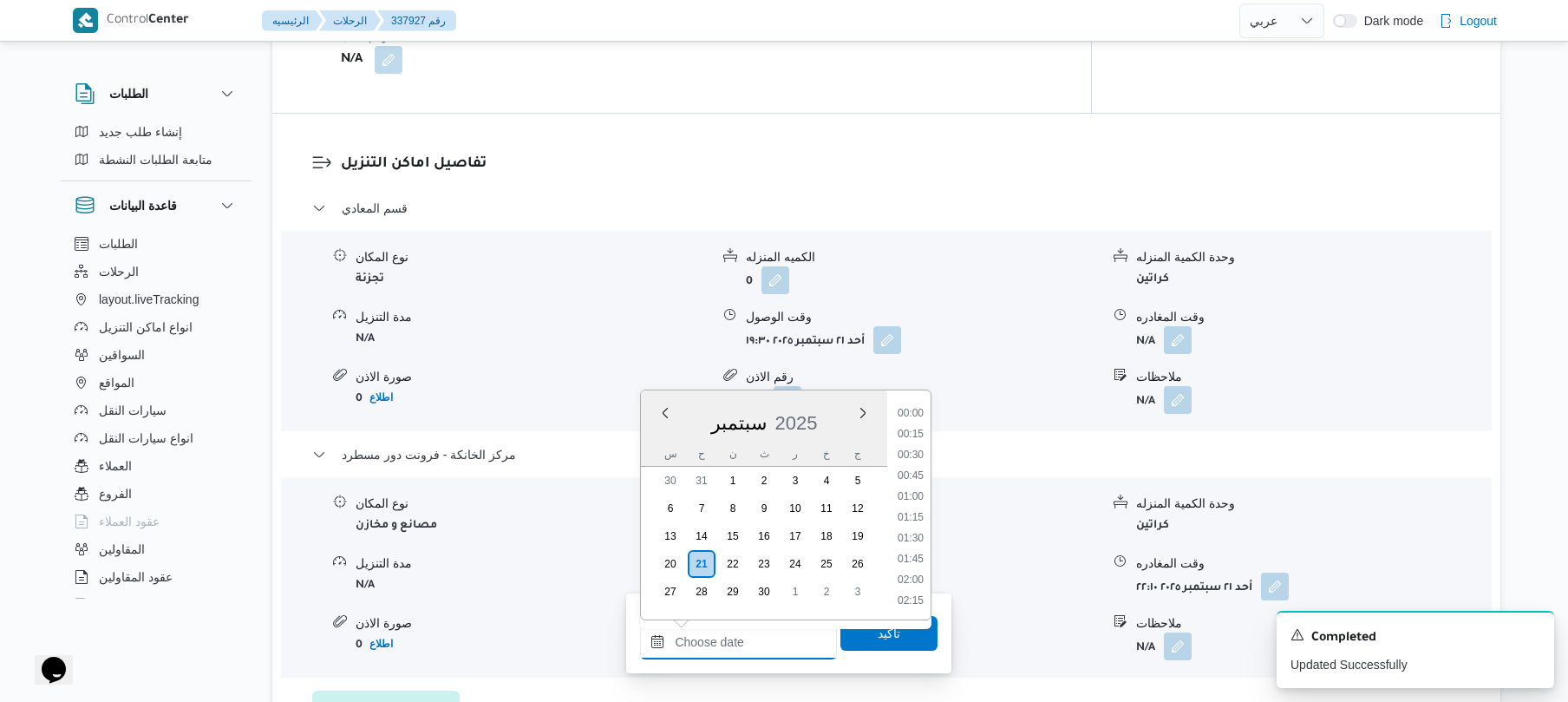
scroll to position [1729, 0]
click at [913, 513] on li "22:00" at bounding box center [910, 516] width 40 height 17
type input "٢١/٠٩/٢٠٢٥ ٢٢:٠٠"
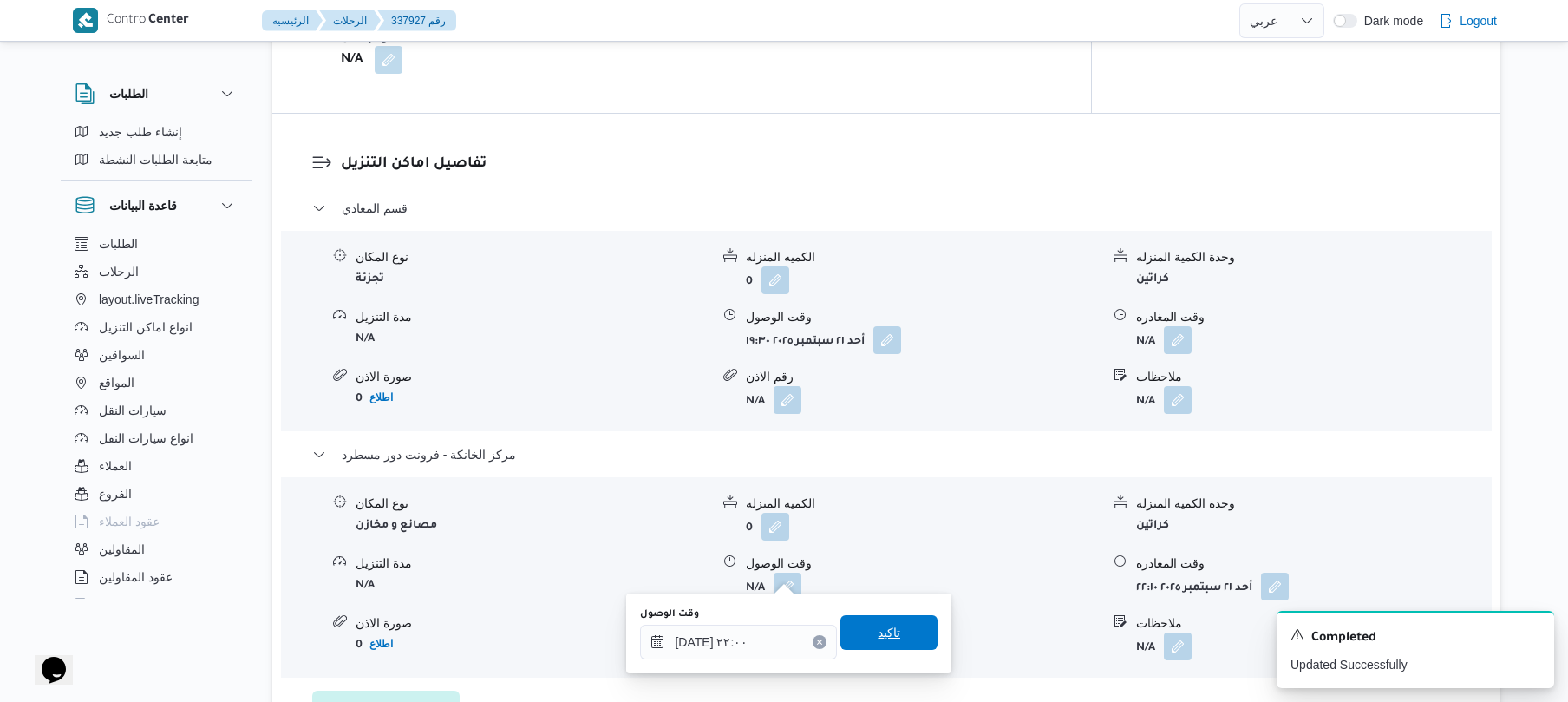
click at [878, 637] on span "تاكيد" at bounding box center [889, 632] width 23 height 21
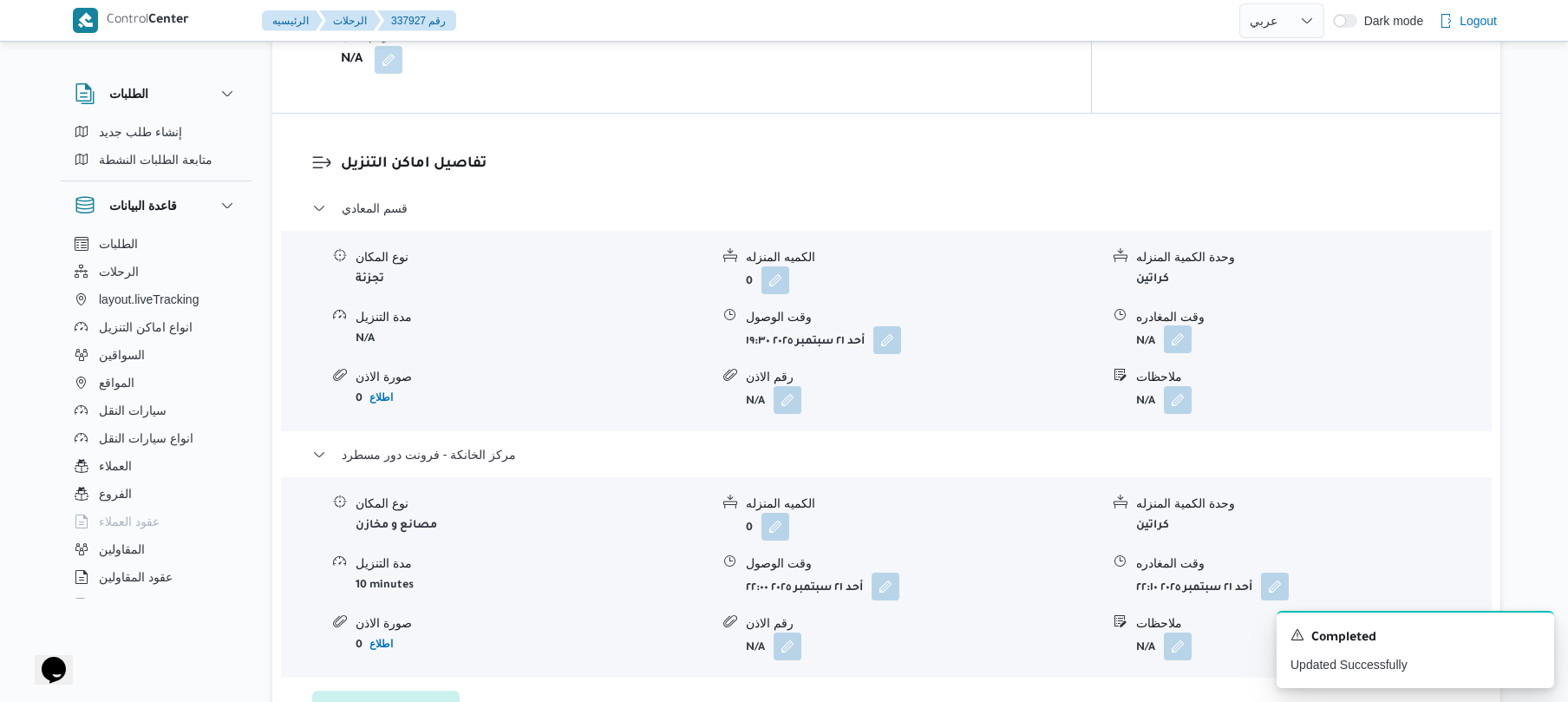
click at [1181, 326] on button "button" at bounding box center [1177, 339] width 28 height 28
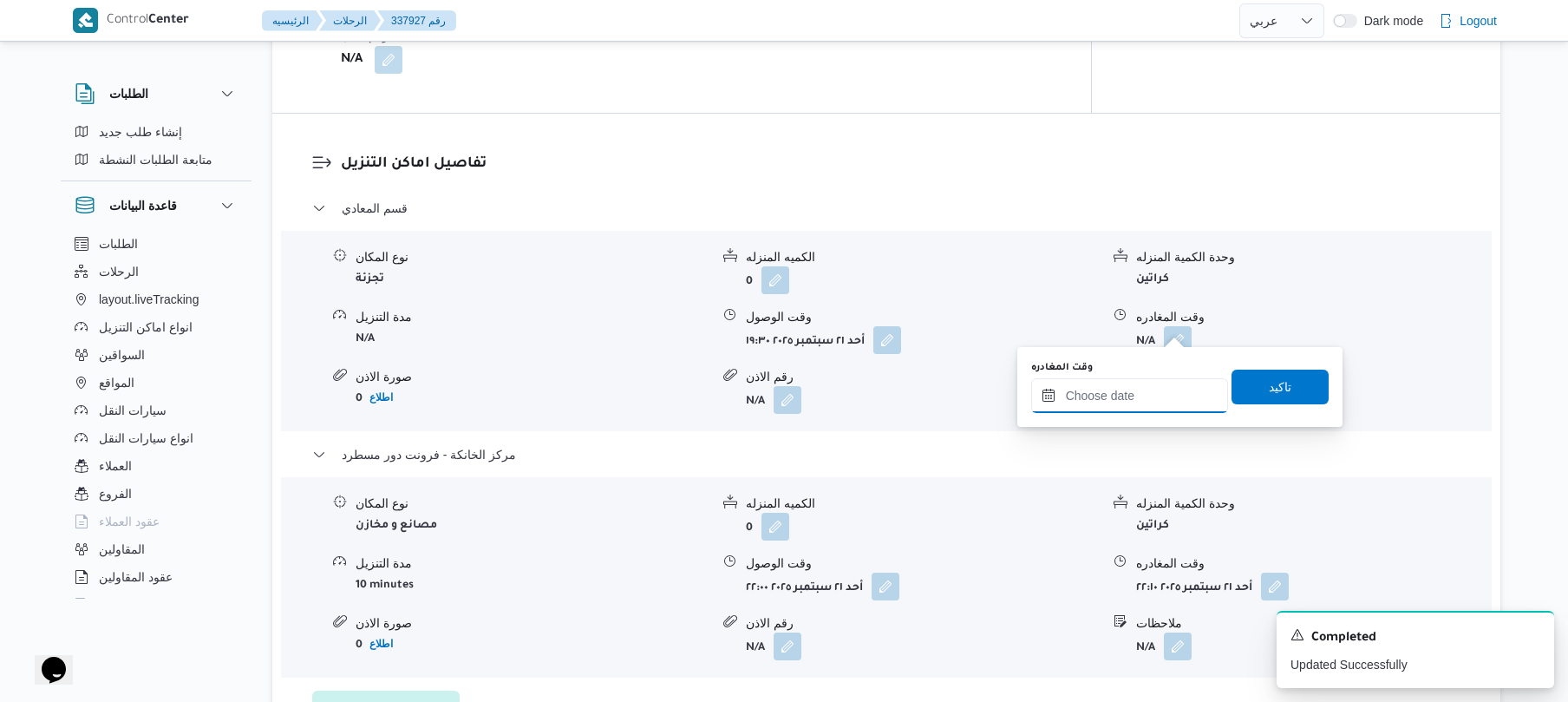
click at [1094, 387] on input "وقت المغادره" at bounding box center [1129, 395] width 197 height 34
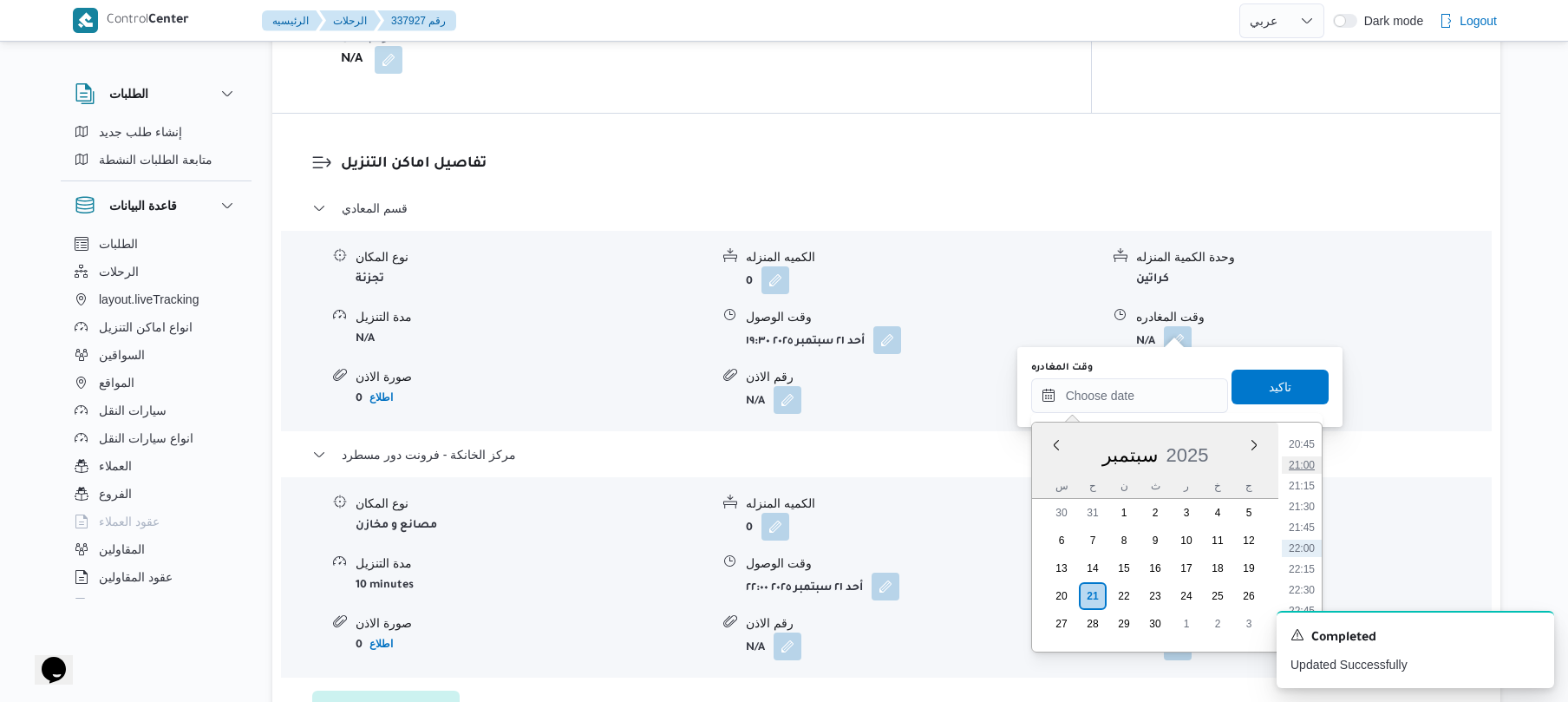
click at [1306, 469] on li "21:00" at bounding box center [1301, 465] width 40 height 17
type input "٢١/٠٩/٢٠٢٥ ٢١:٠٠"
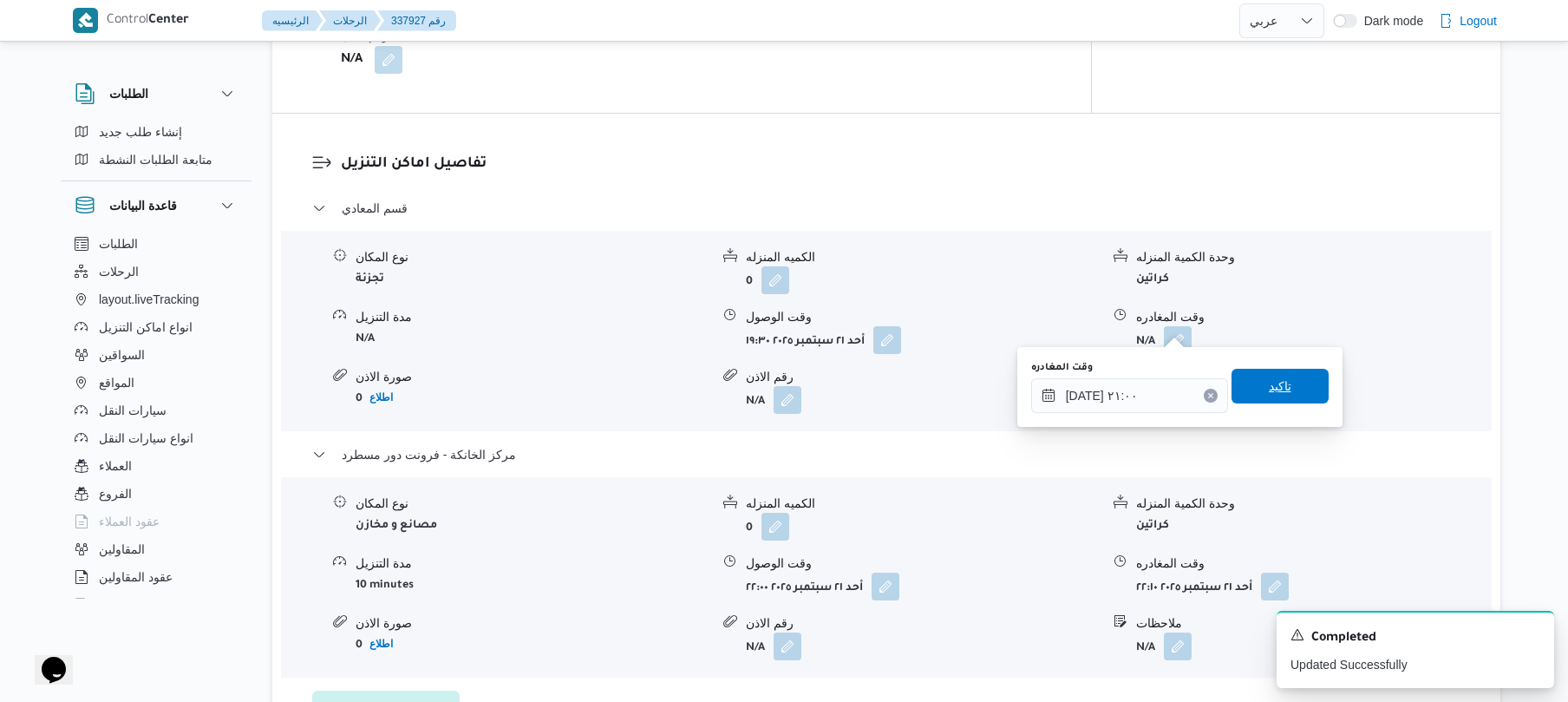
click at [1281, 383] on span "تاكيد" at bounding box center [1280, 386] width 97 height 34
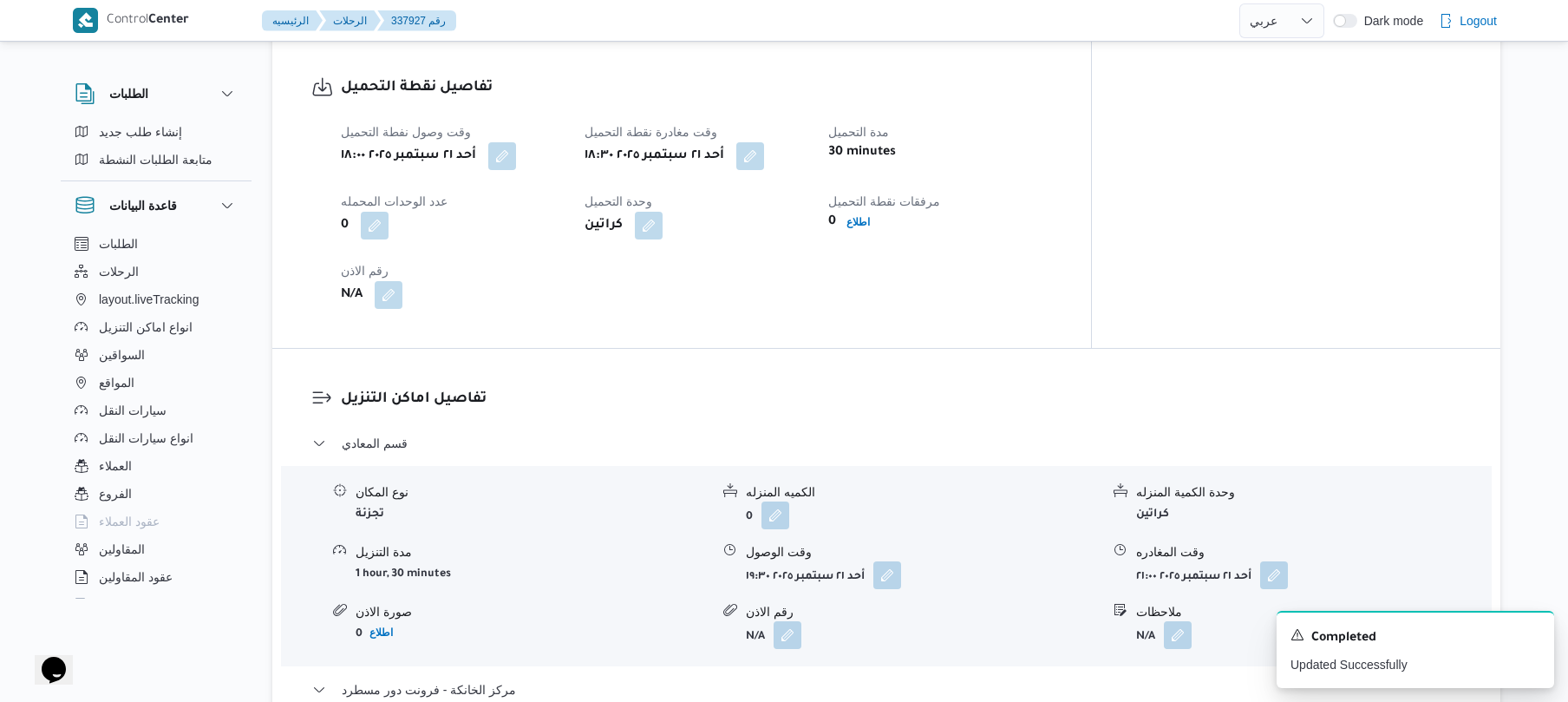
scroll to position [0, 0]
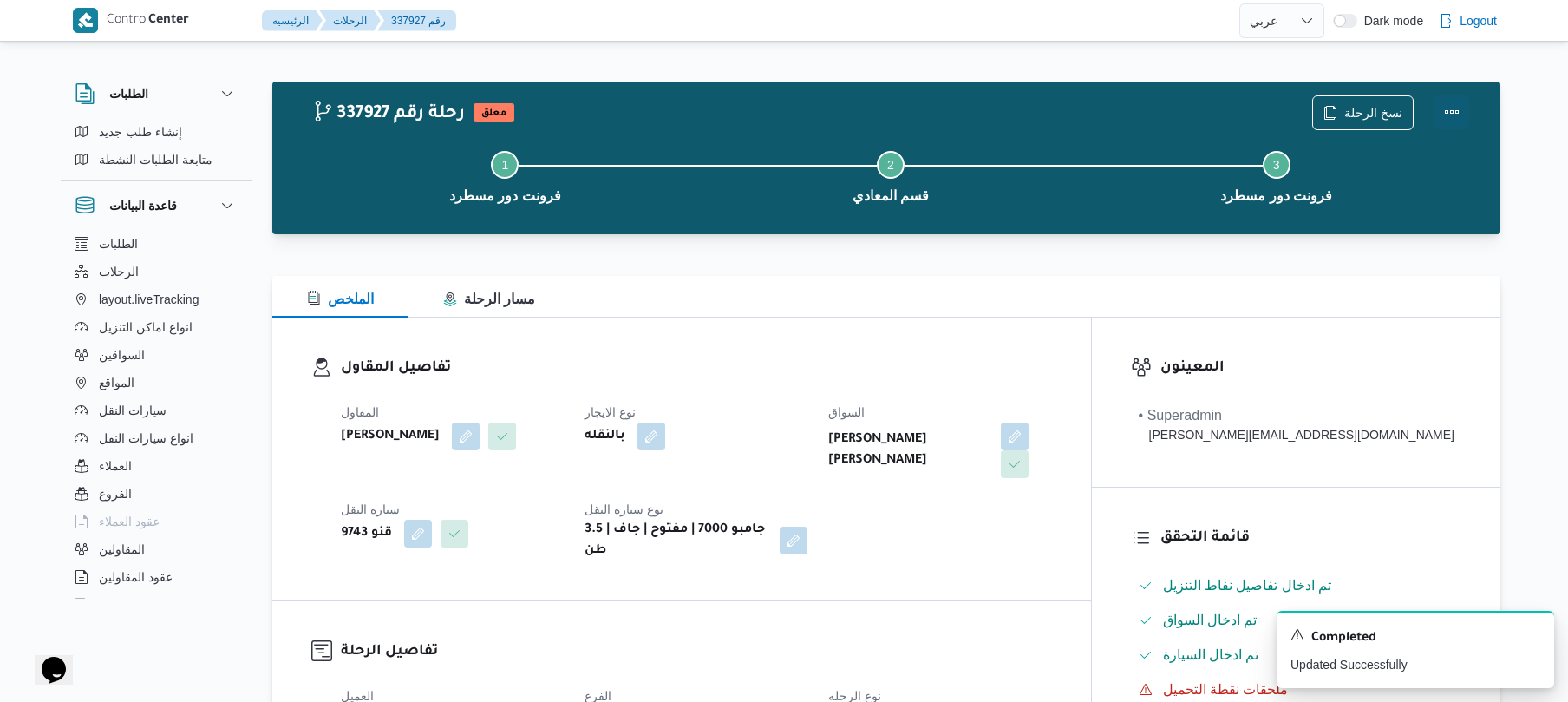
click at [1450, 109] on button "Actions" at bounding box center [1451, 111] width 34 height 34
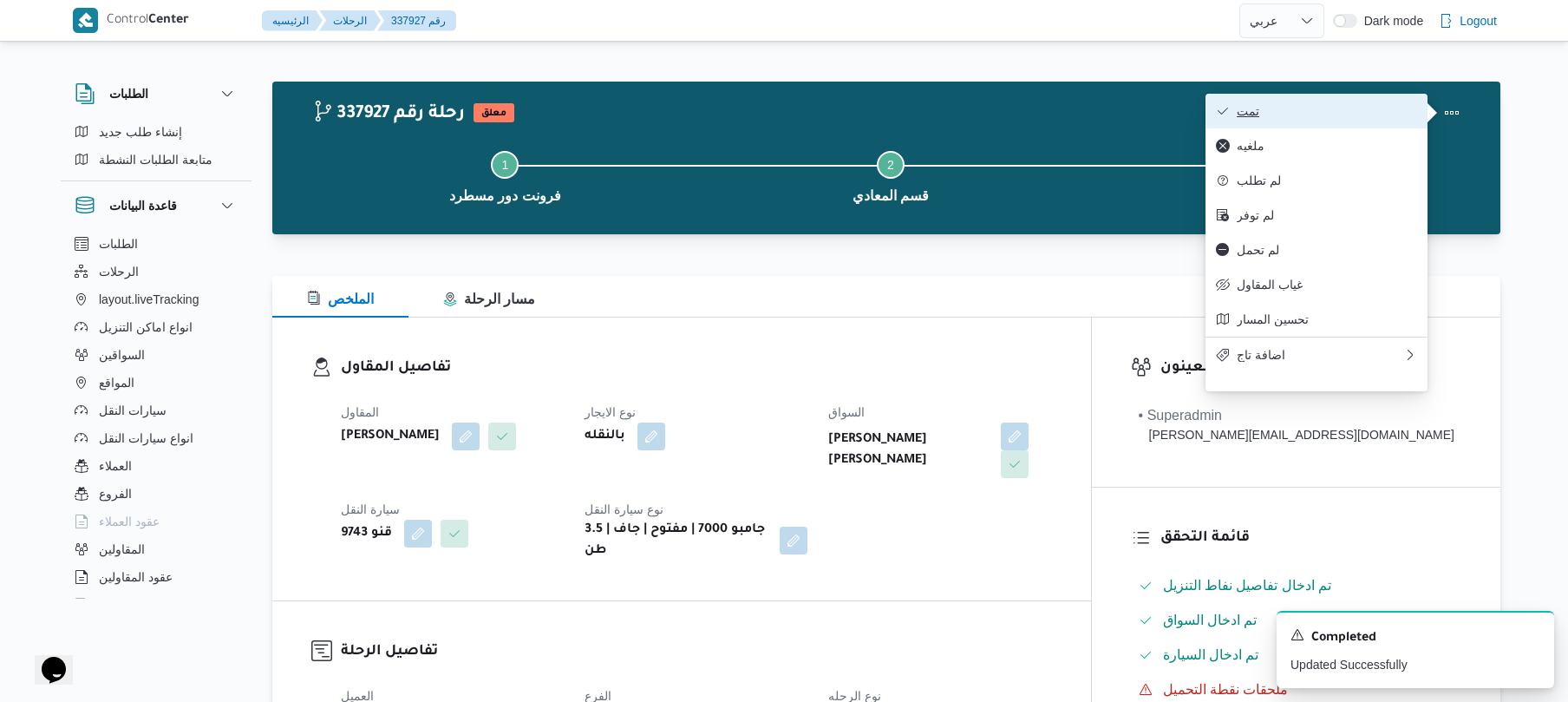
click at [1304, 122] on button "تمت" at bounding box center [1316, 110] width 222 height 34
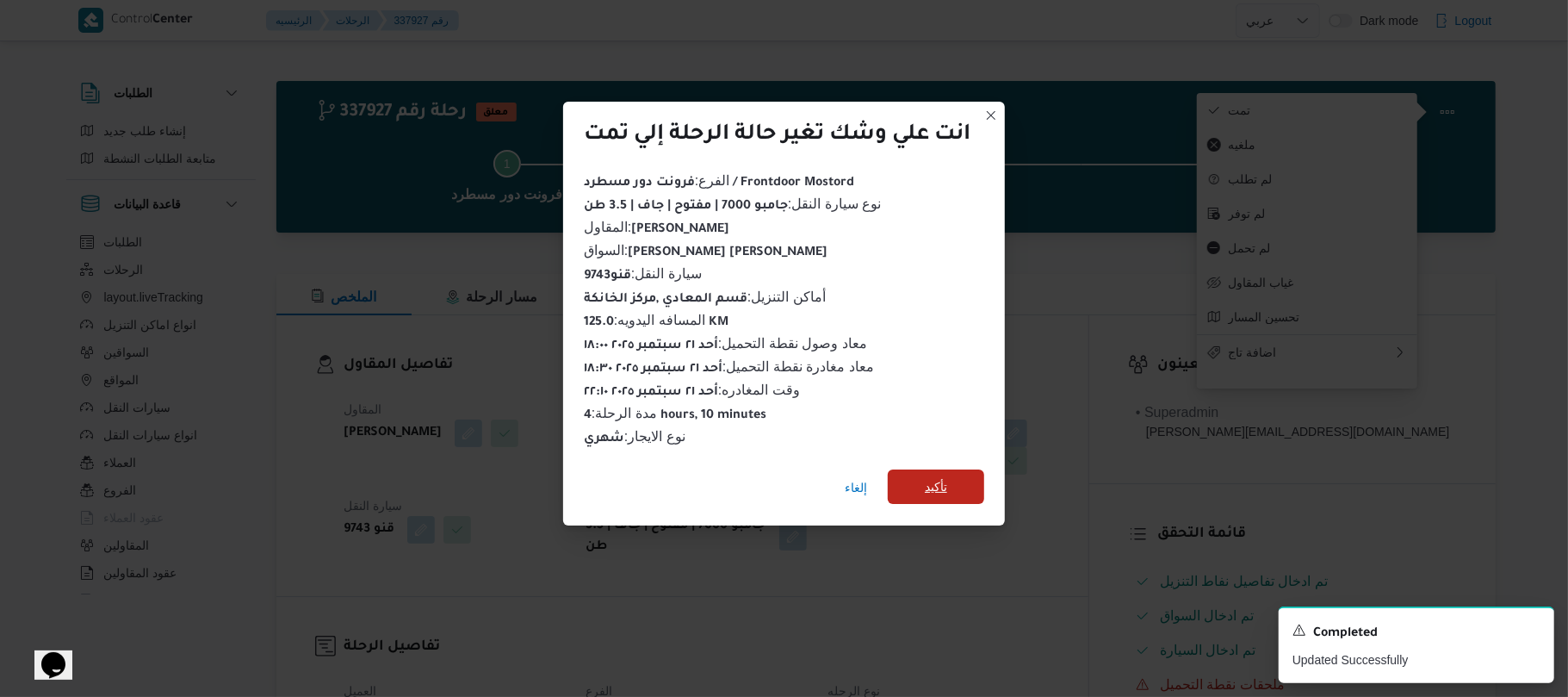
click at [947, 477] on span "تأكيد" at bounding box center [936, 487] width 23 height 21
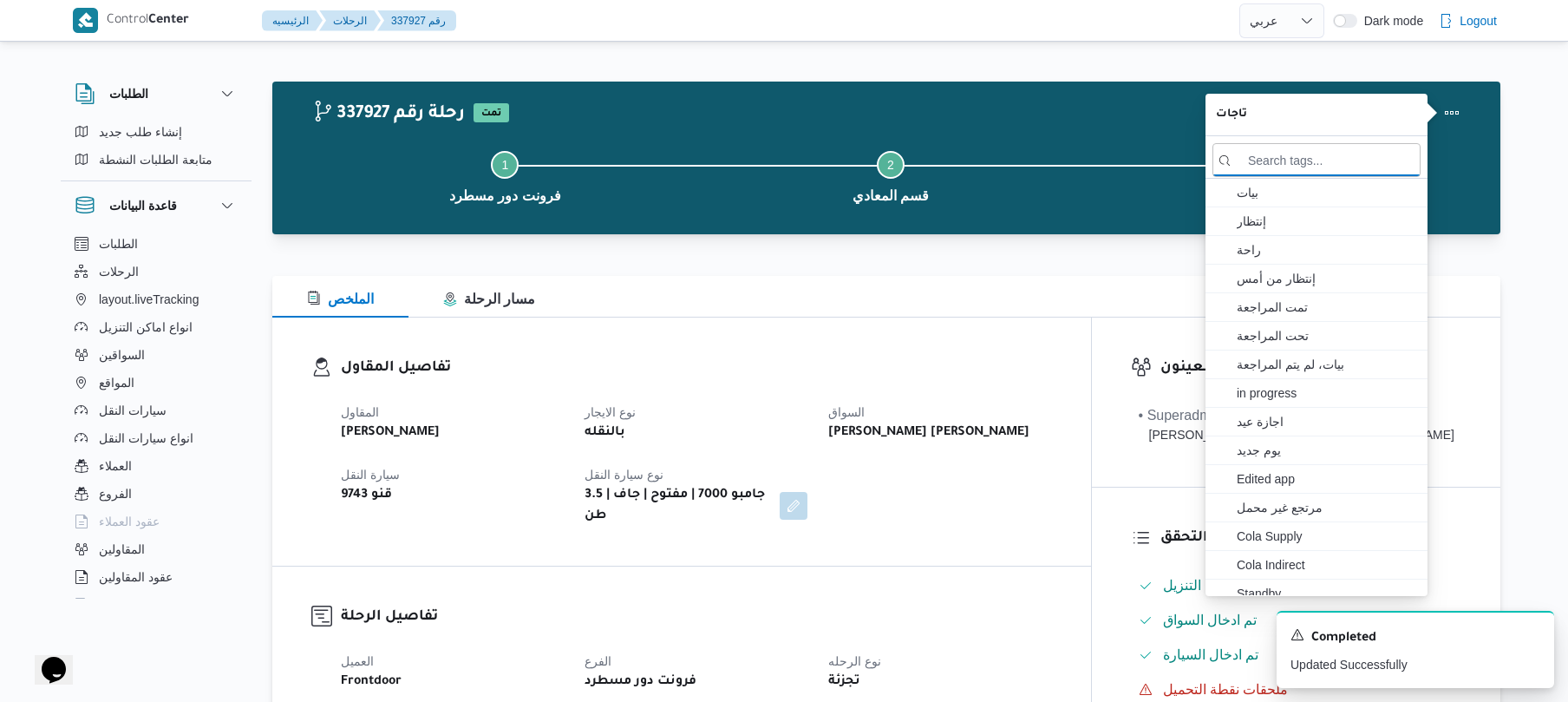
drag, startPoint x: 1070, startPoint y: 292, endPoint x: 1121, endPoint y: 306, distance: 52.9
click at [1121, 306] on div "الملخص مسار الرحلة" at bounding box center [886, 297] width 1228 height 42
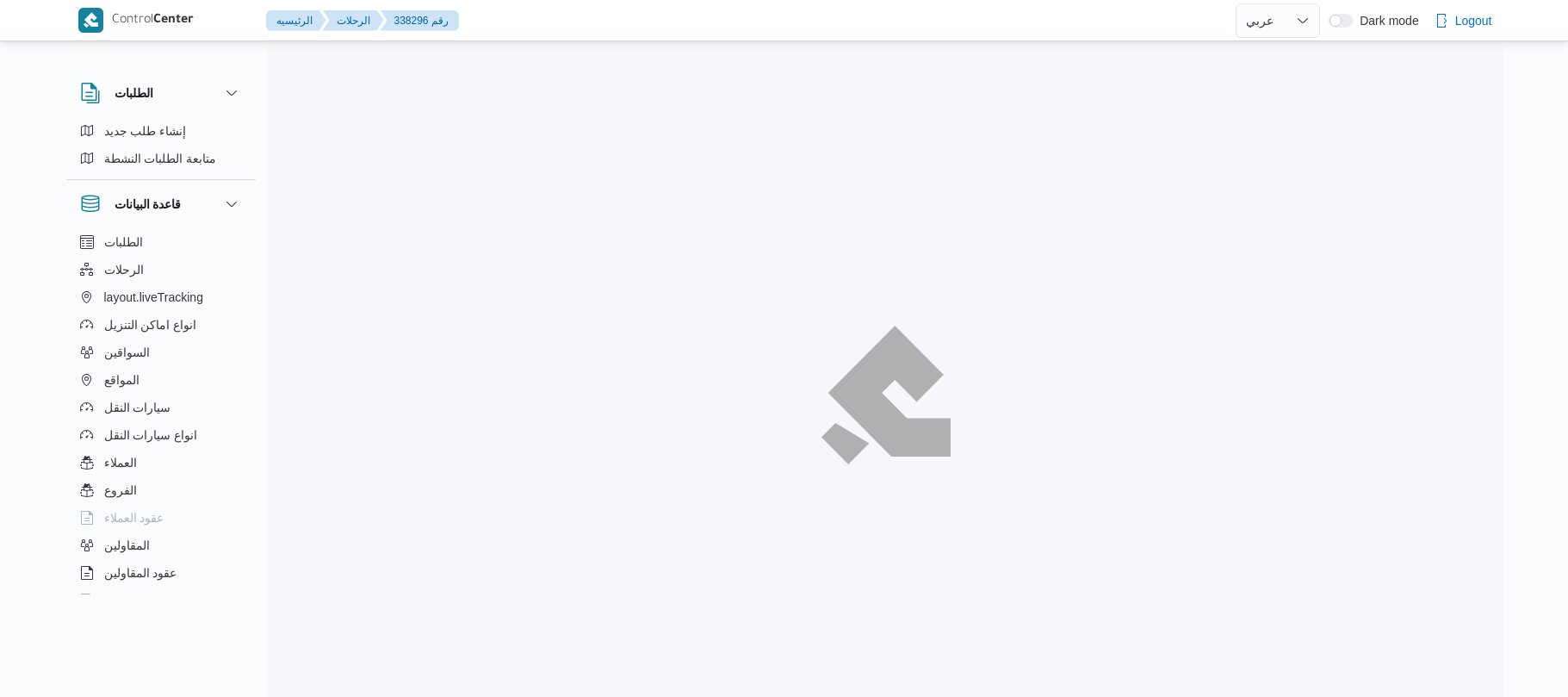
select select "ar"
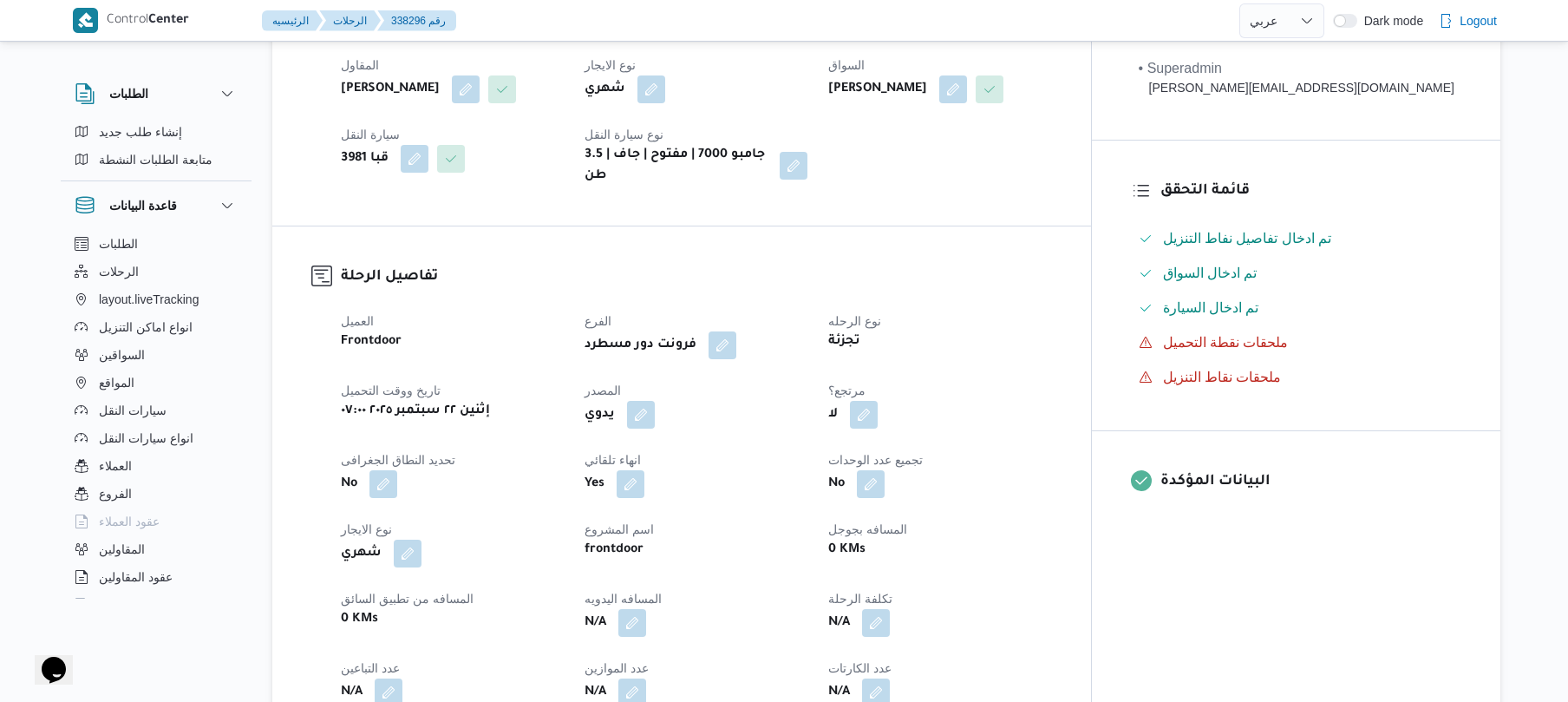
scroll to position [462, 0]
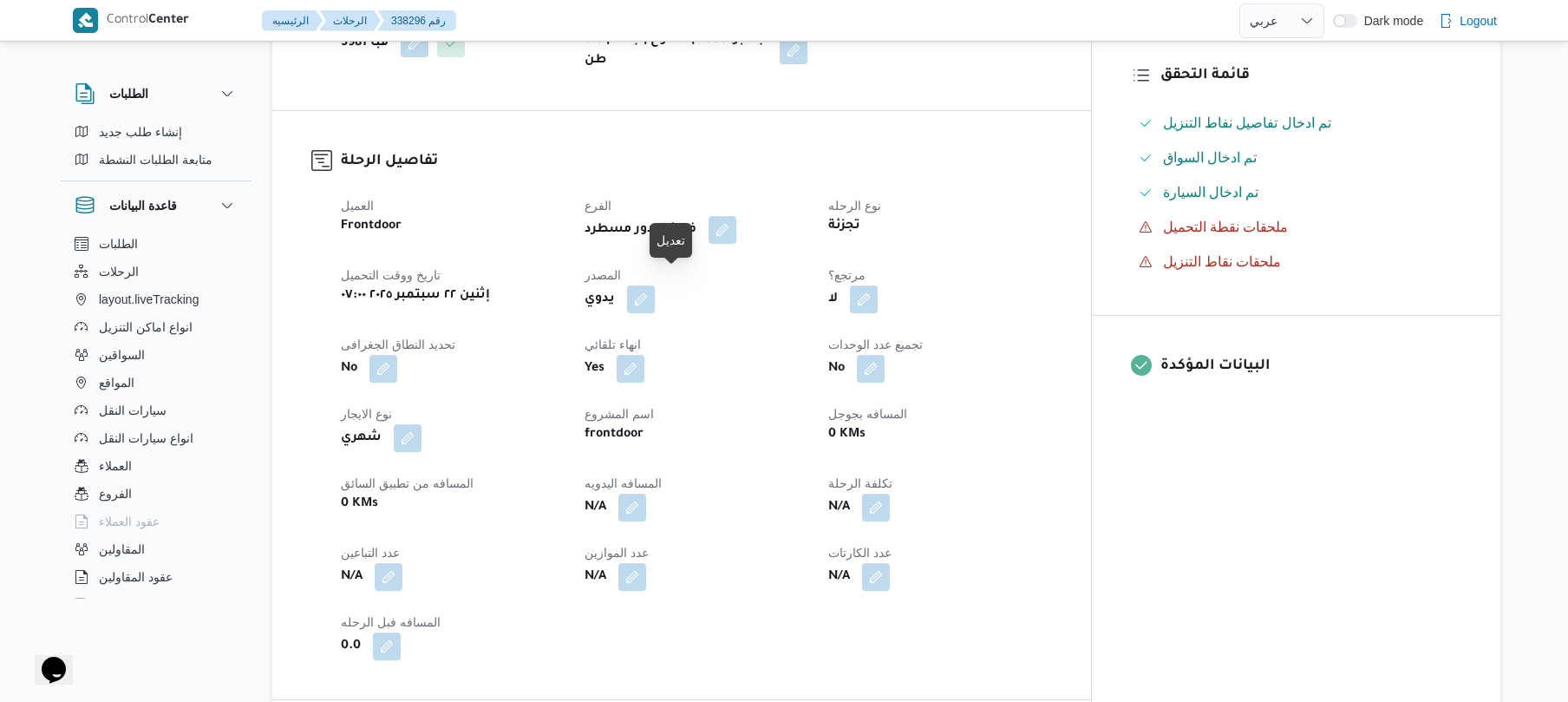
drag, startPoint x: 680, startPoint y: 293, endPoint x: 707, endPoint y: 285, distance: 28.2
click at [707, 285] on div "يدوي" at bounding box center [696, 299] width 227 height 31
click at [655, 285] on button "button" at bounding box center [641, 298] width 28 height 28
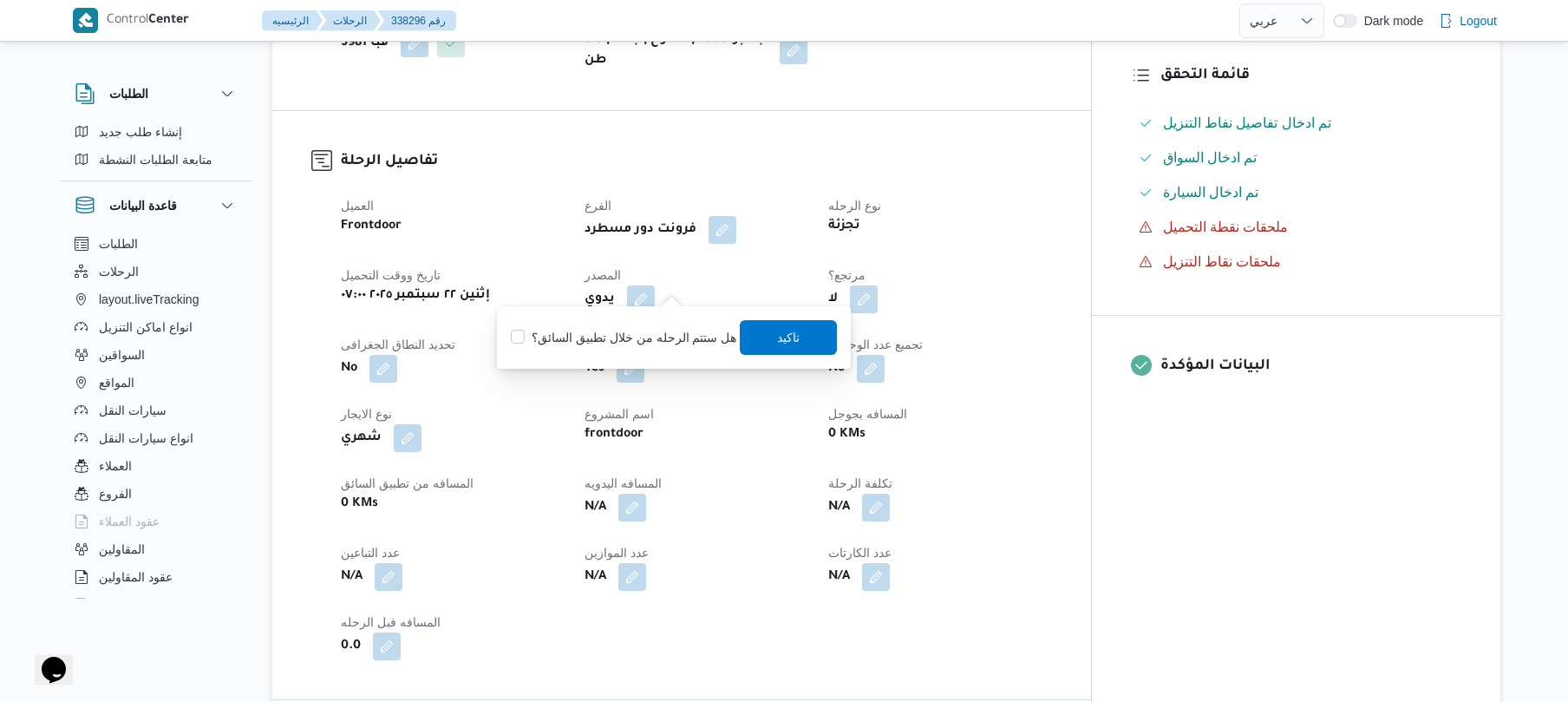
click at [643, 344] on label "هل ستتم الرحله من خلال تطبيق السائق؟" at bounding box center [623, 337] width 226 height 21
checkbox input "true"
click at [798, 333] on span "تاكيد" at bounding box center [789, 336] width 97 height 34
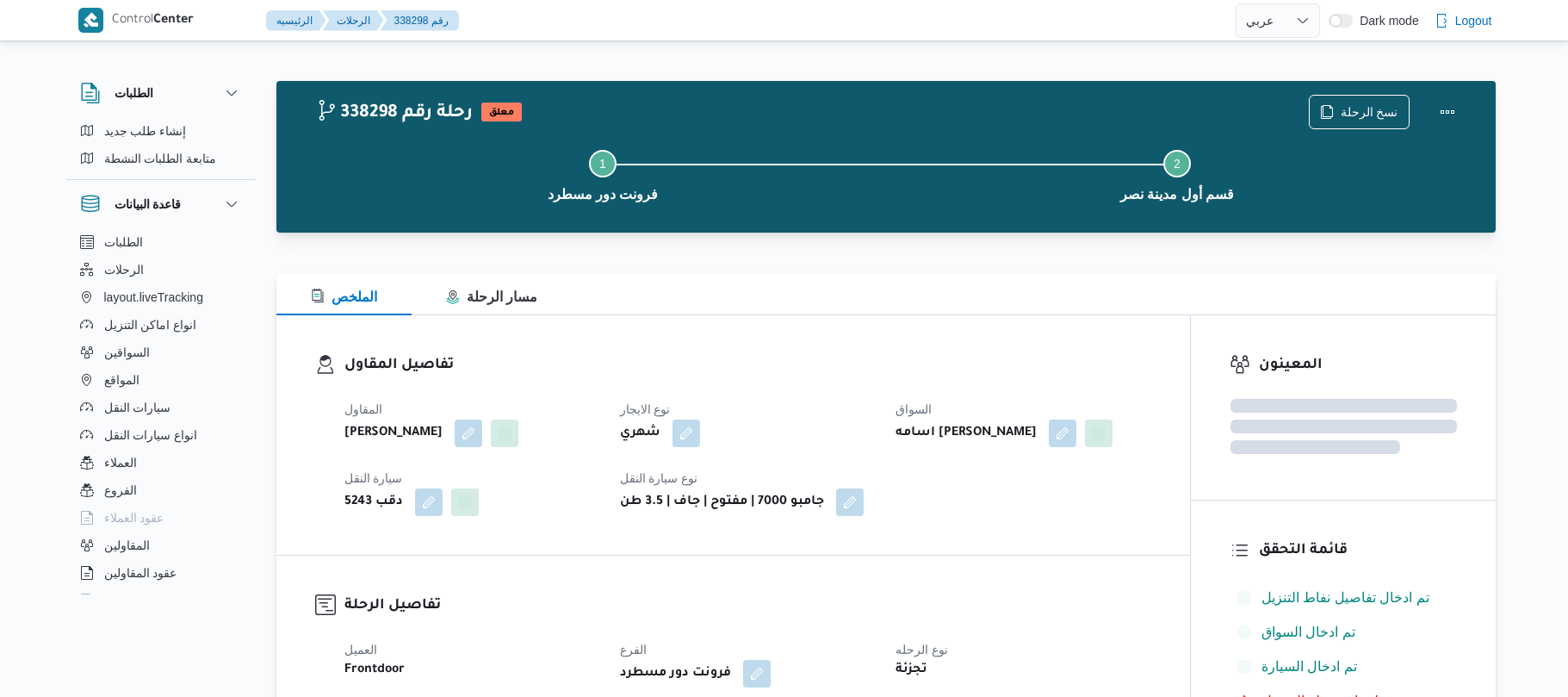
select select "ar"
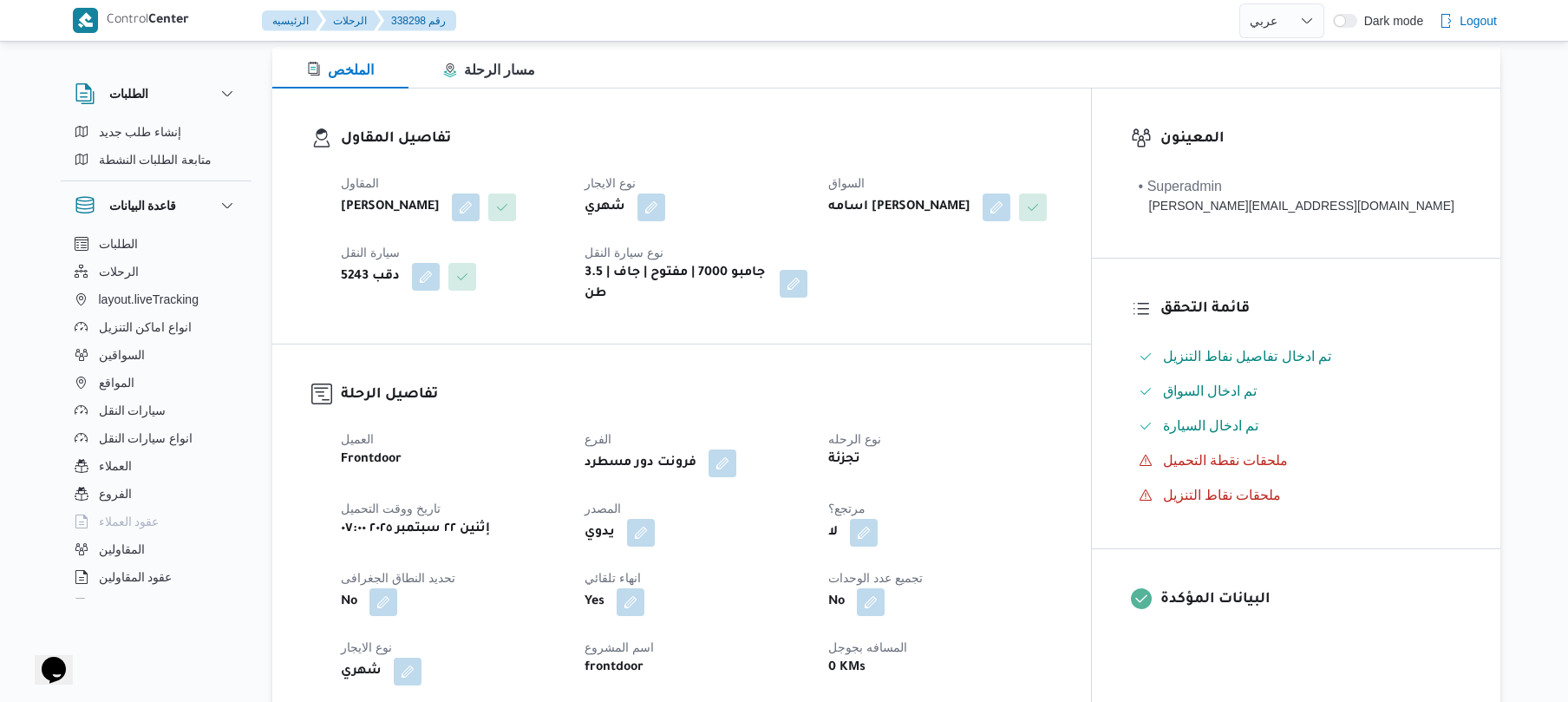
scroll to position [231, 0]
click at [655, 516] on button "button" at bounding box center [641, 530] width 28 height 28
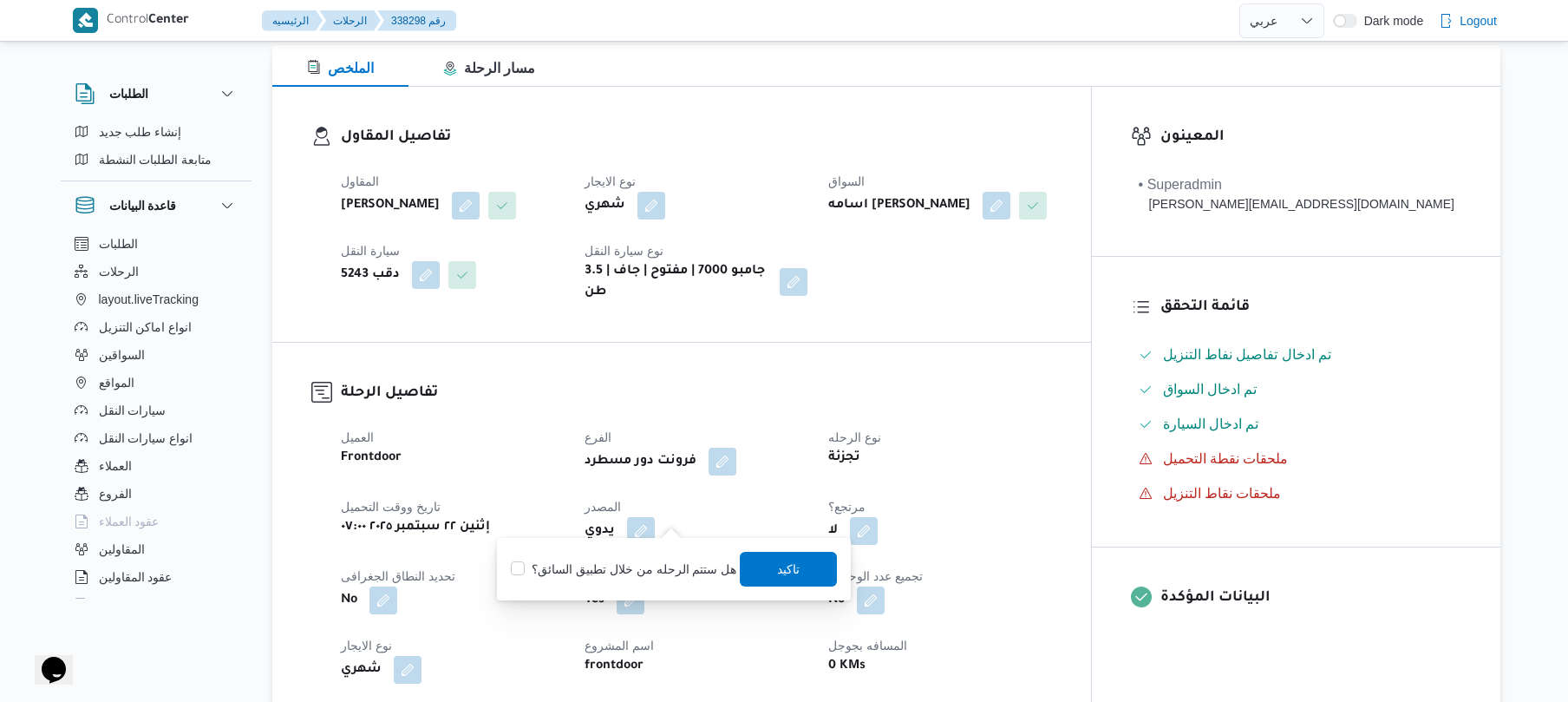
click at [623, 567] on label "هل ستتم الرحله من خلال تطبيق السائق؟" at bounding box center [623, 570] width 226 height 21
checkbox input "true"
click at [785, 563] on span "تاكيد" at bounding box center [789, 570] width 23 height 21
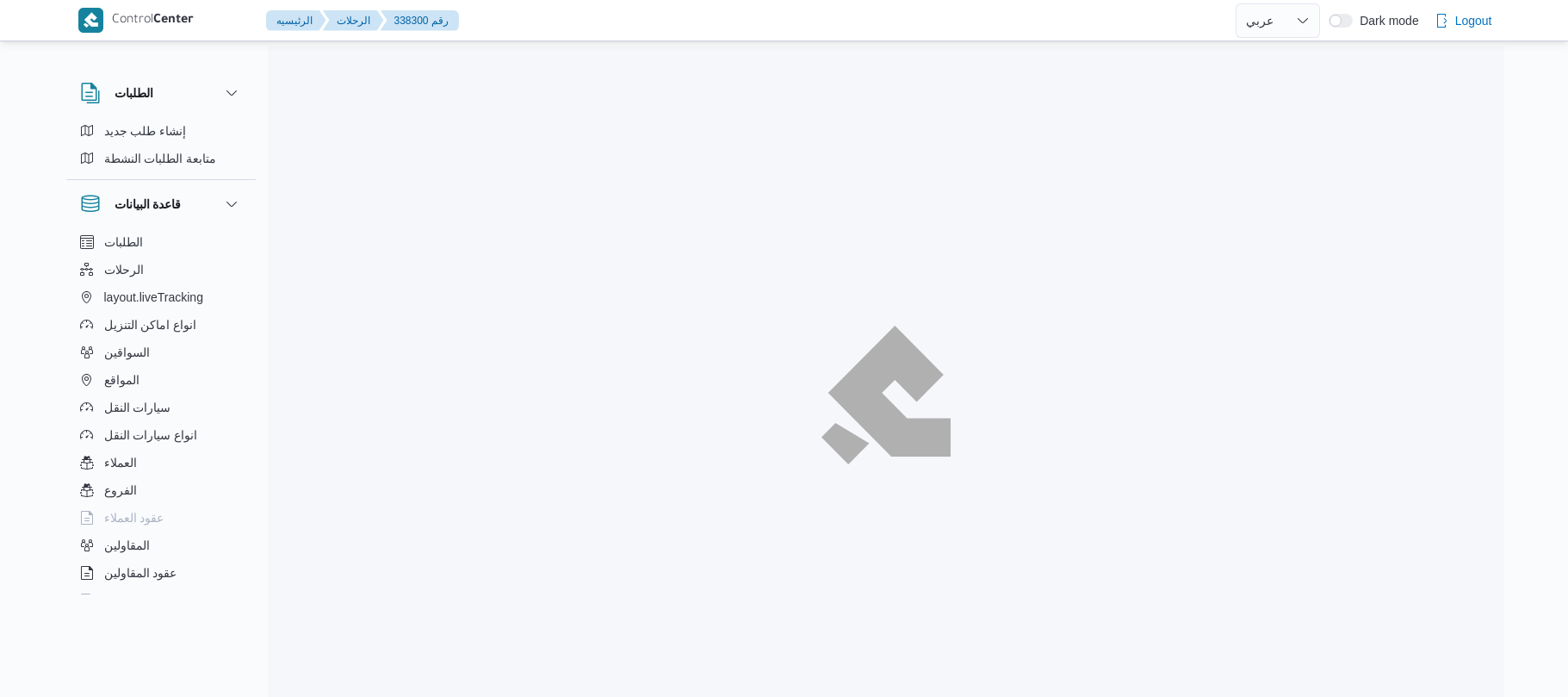
select select "ar"
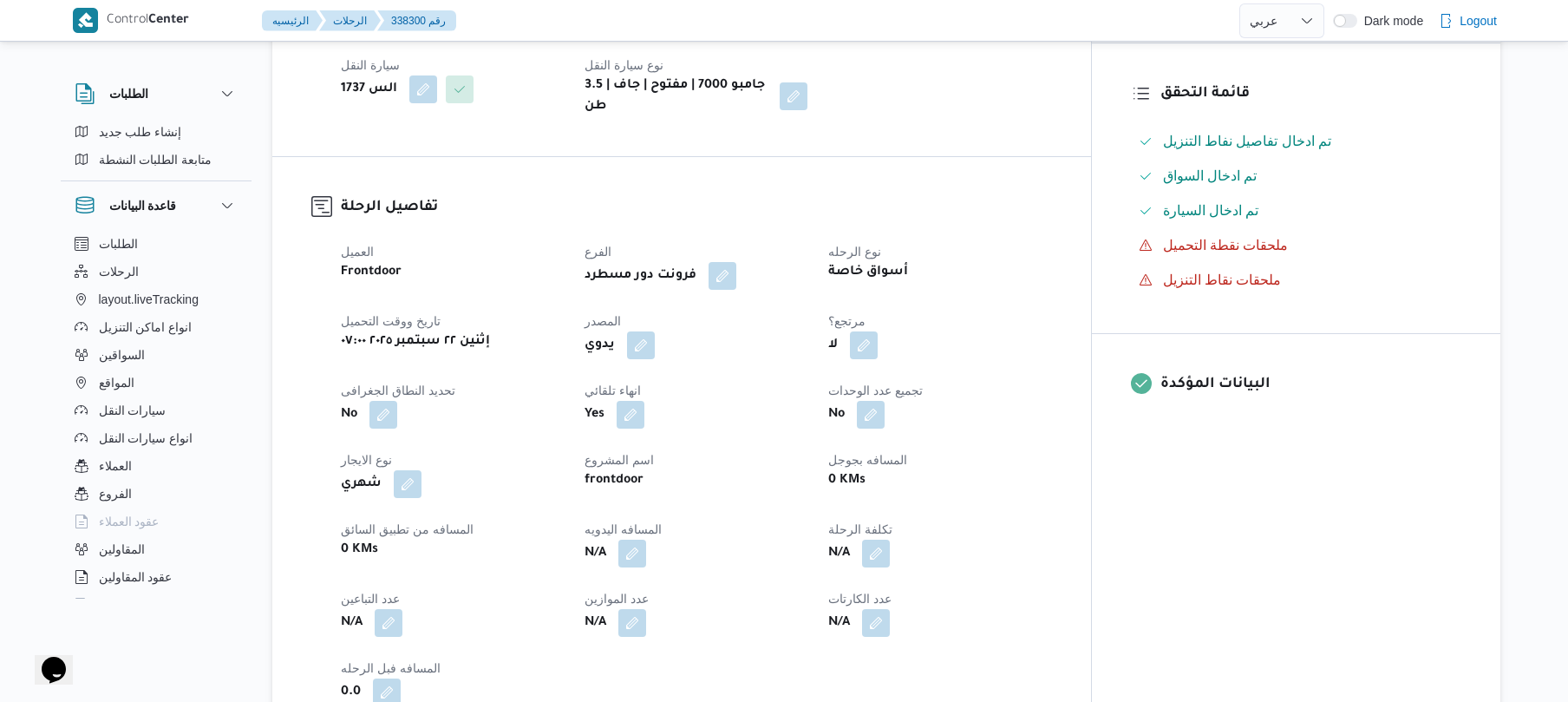
scroll to position [509, 0]
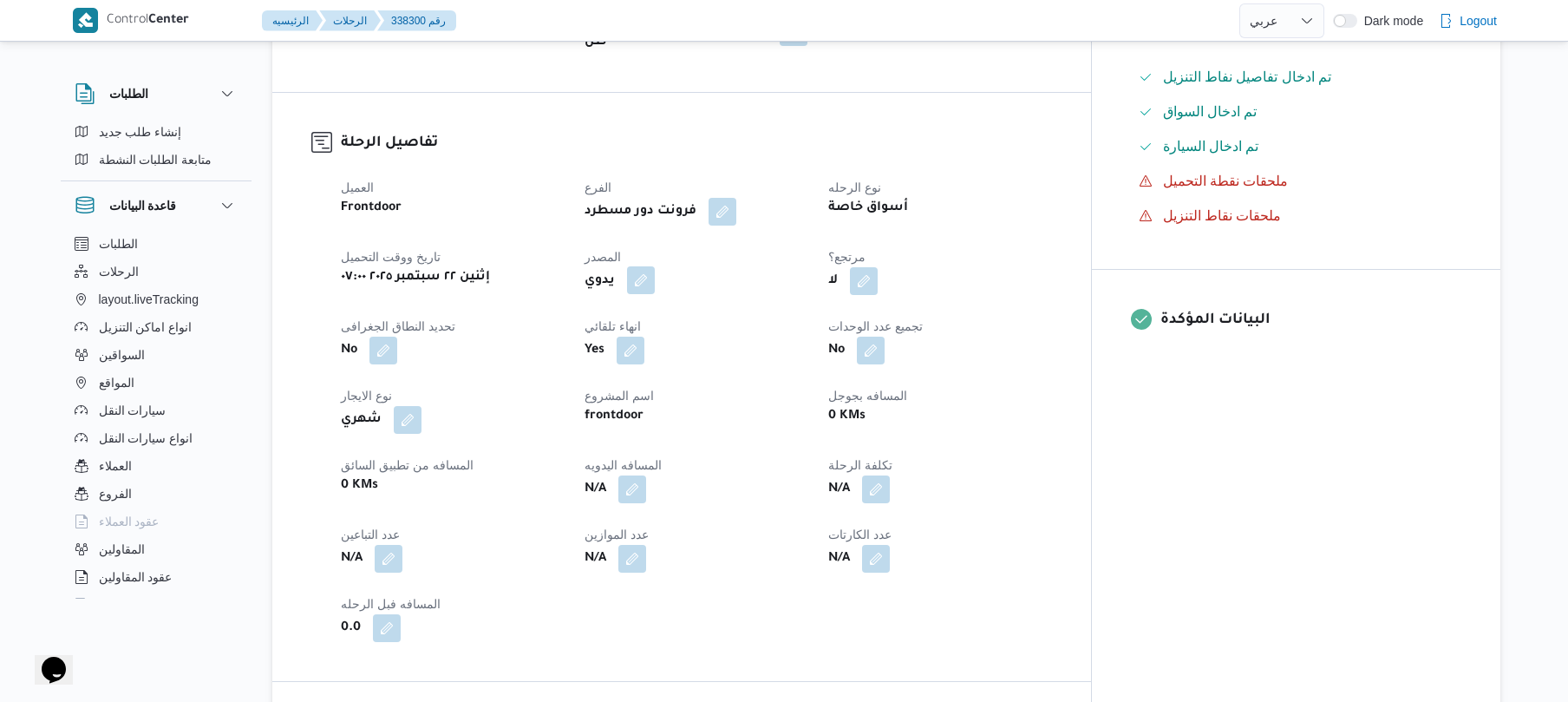
click at [655, 267] on button "button" at bounding box center [641, 280] width 28 height 28
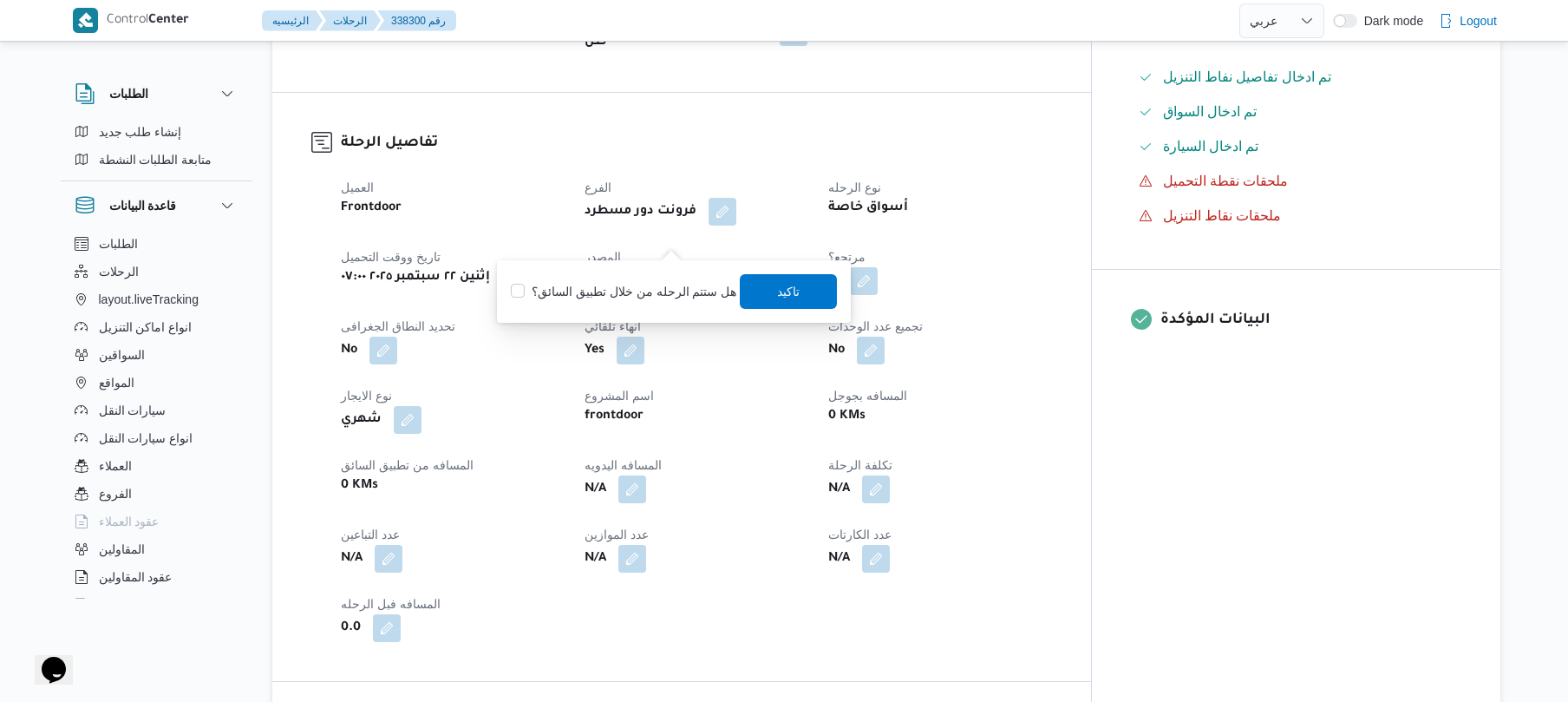
click at [657, 296] on label "هل ستتم الرحله من خلال تطبيق السائق؟" at bounding box center [623, 291] width 226 height 21
checkbox input "true"
click at [795, 295] on span "تاكيد" at bounding box center [789, 291] width 97 height 34
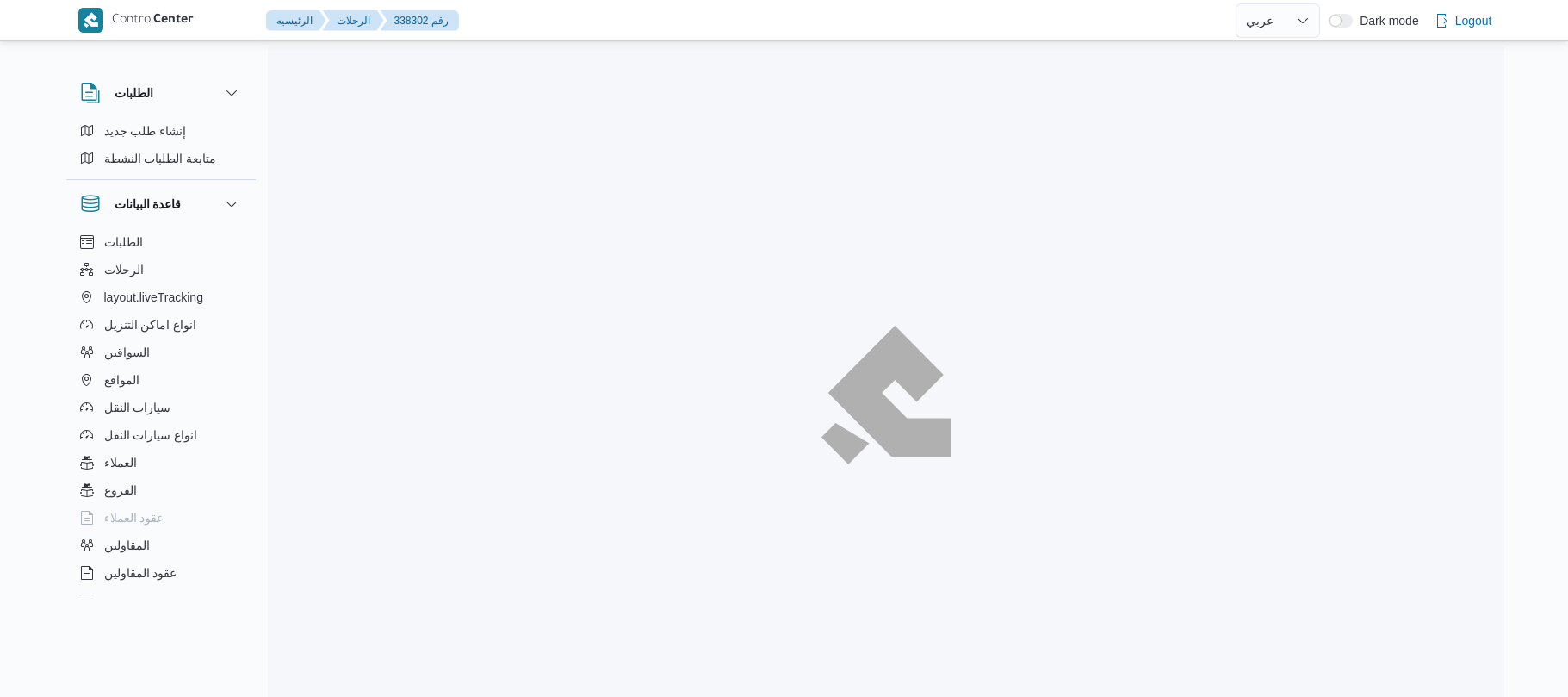
select select "ar"
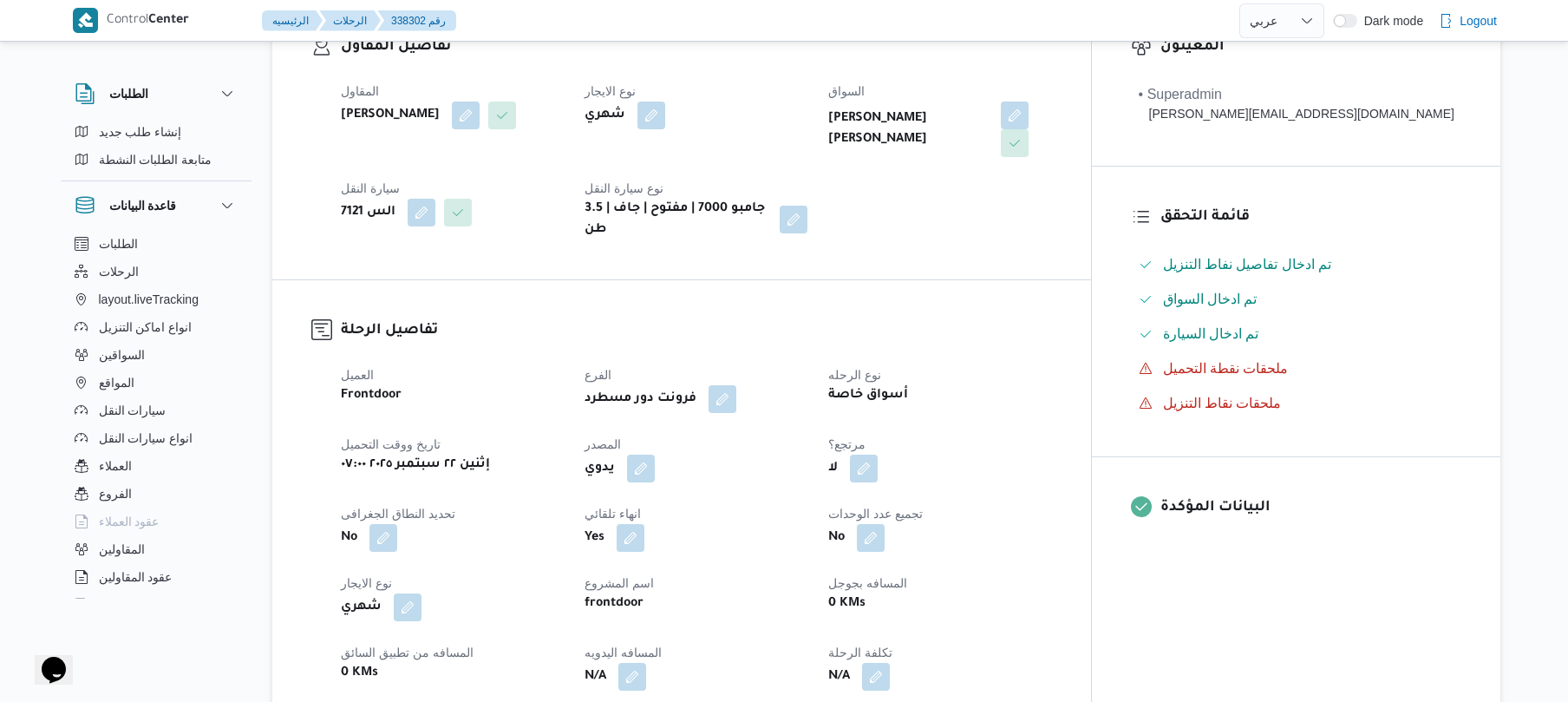
scroll to position [324, 0]
click at [655, 460] on button "button" at bounding box center [641, 465] width 28 height 28
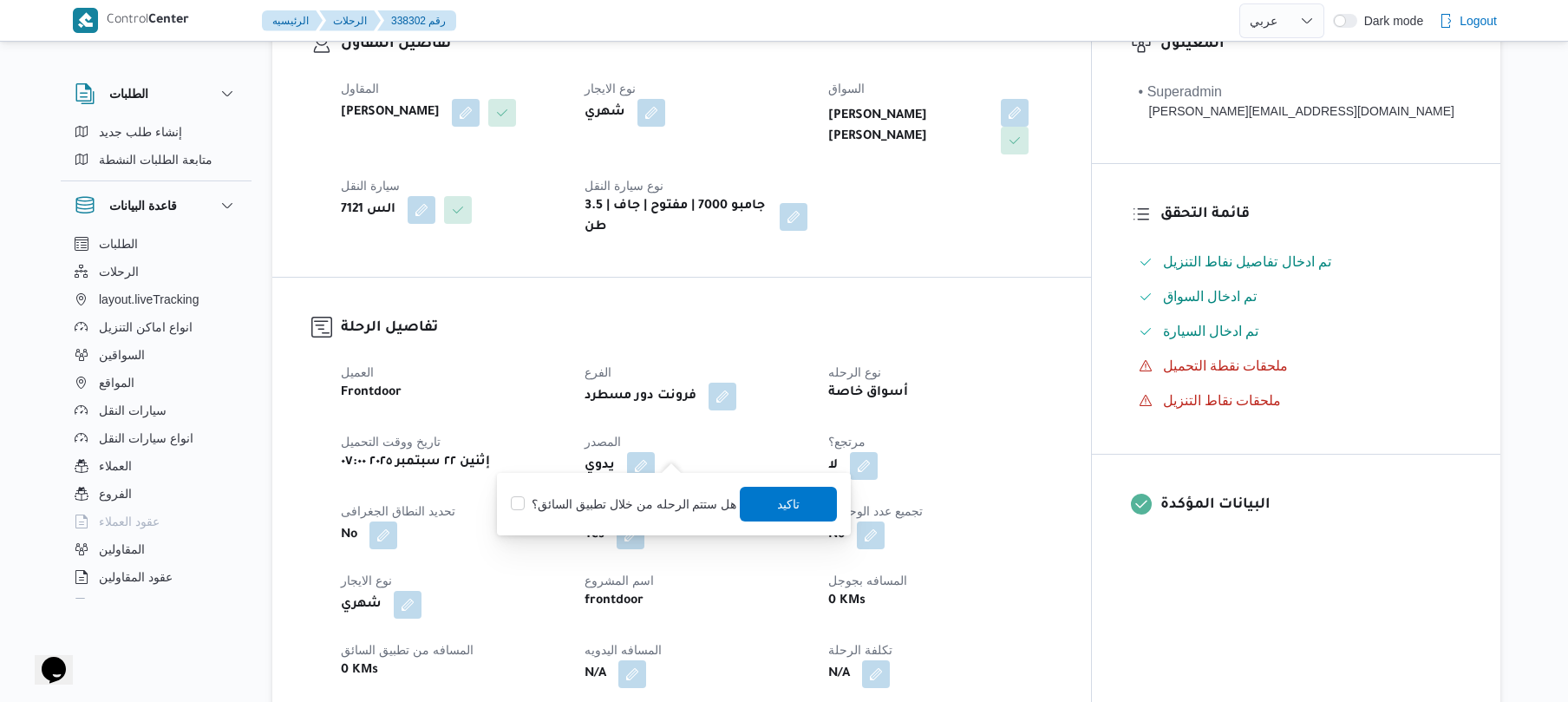
click at [646, 503] on label "هل ستتم الرحله من خلال تطبيق السائق؟" at bounding box center [623, 504] width 226 height 21
checkbox input "true"
click at [778, 507] on span "تاكيد" at bounding box center [789, 503] width 23 height 21
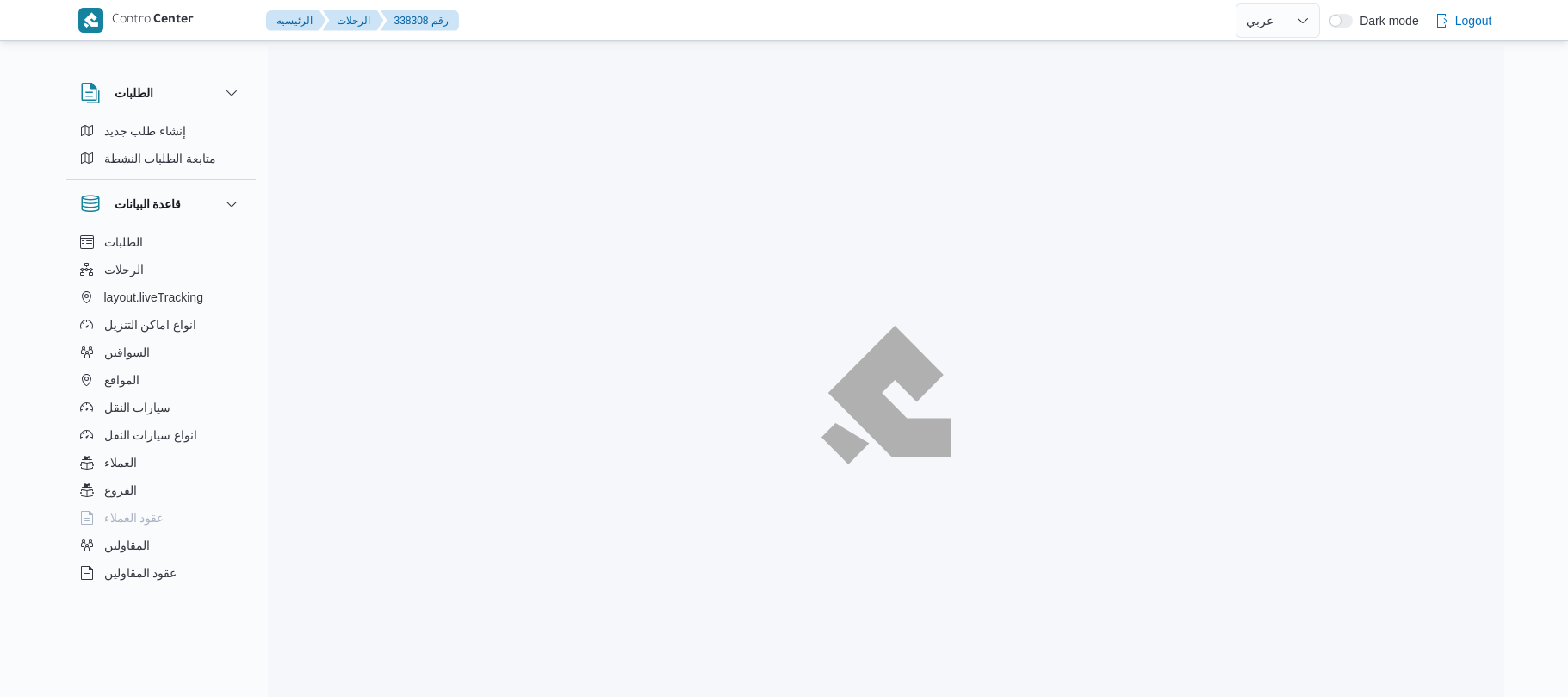
select select "ar"
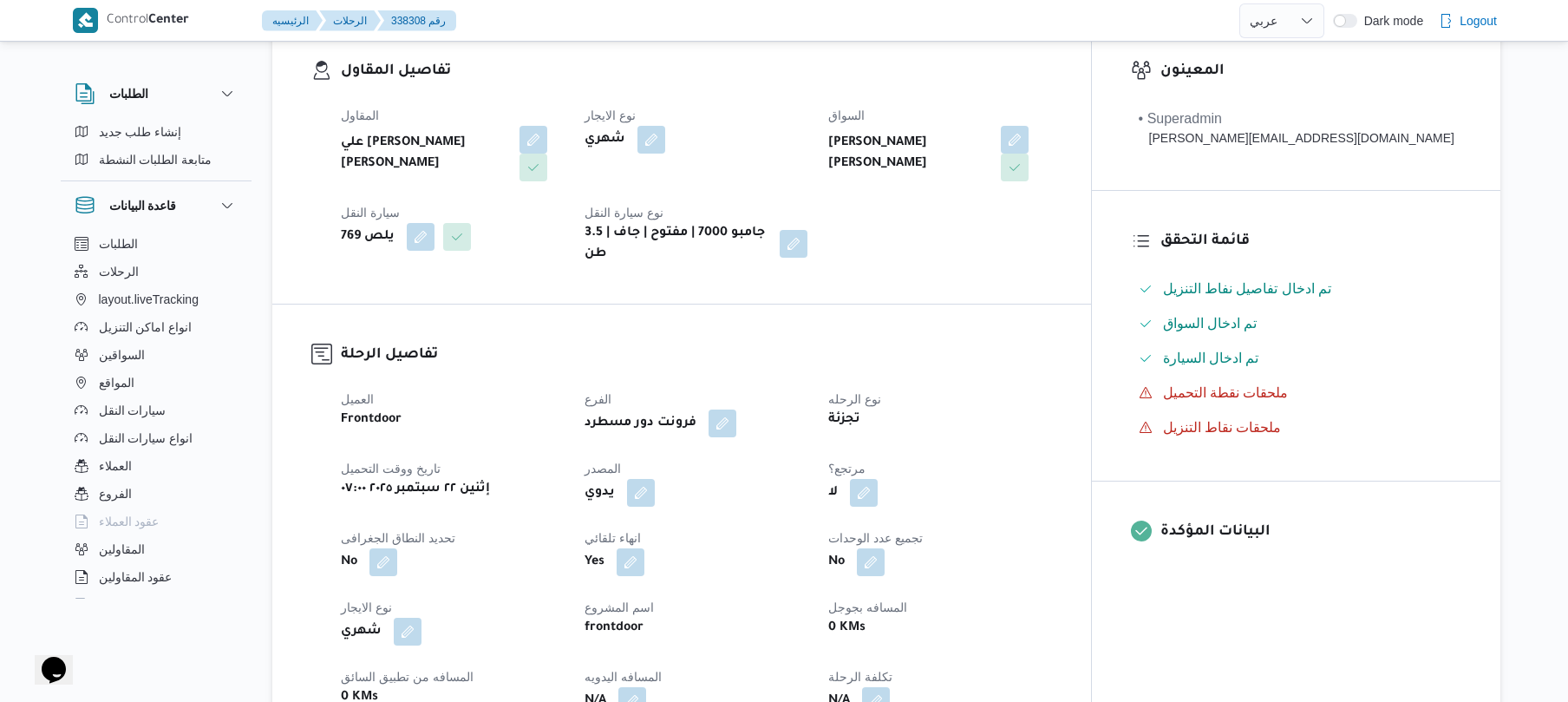
scroll to position [370, 0]
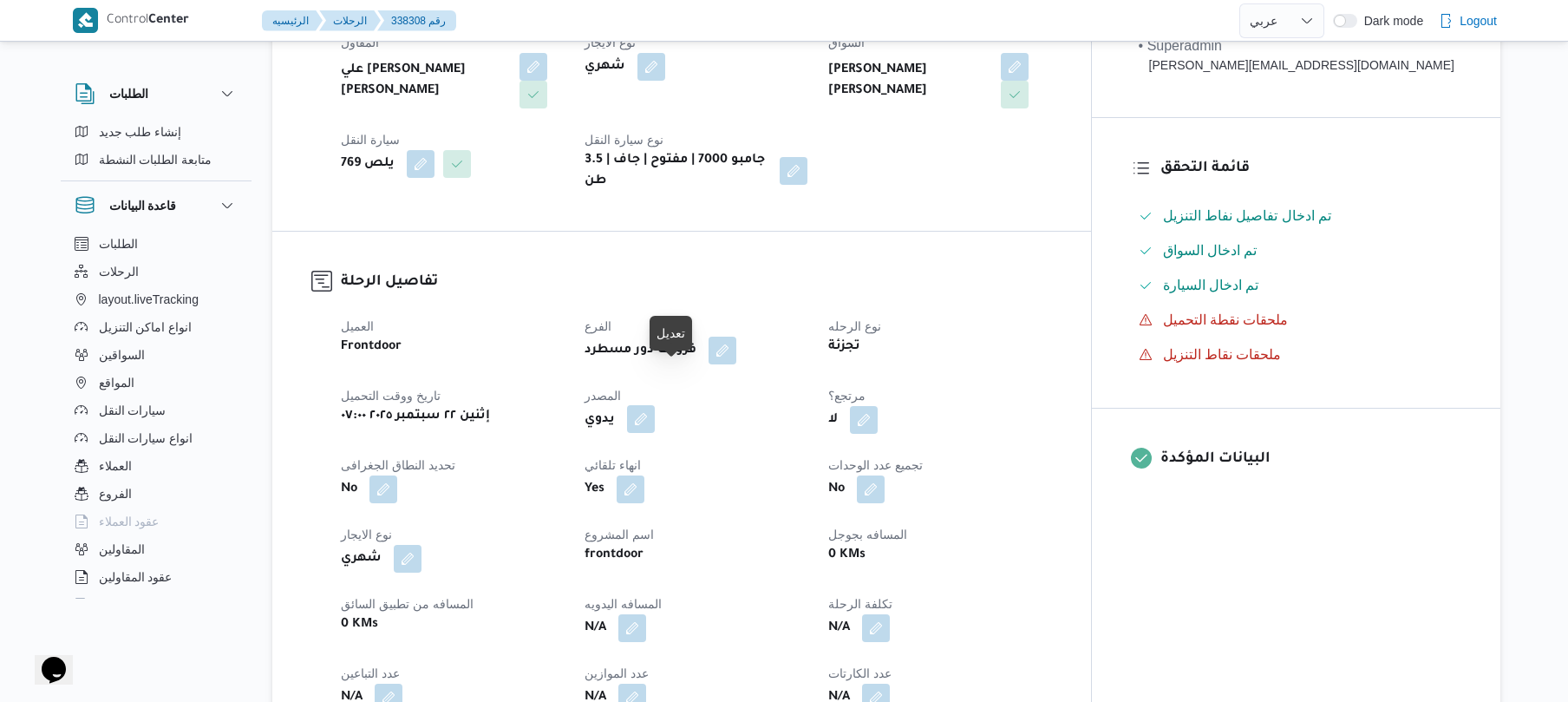
click at [655, 405] on button "button" at bounding box center [641, 418] width 28 height 28
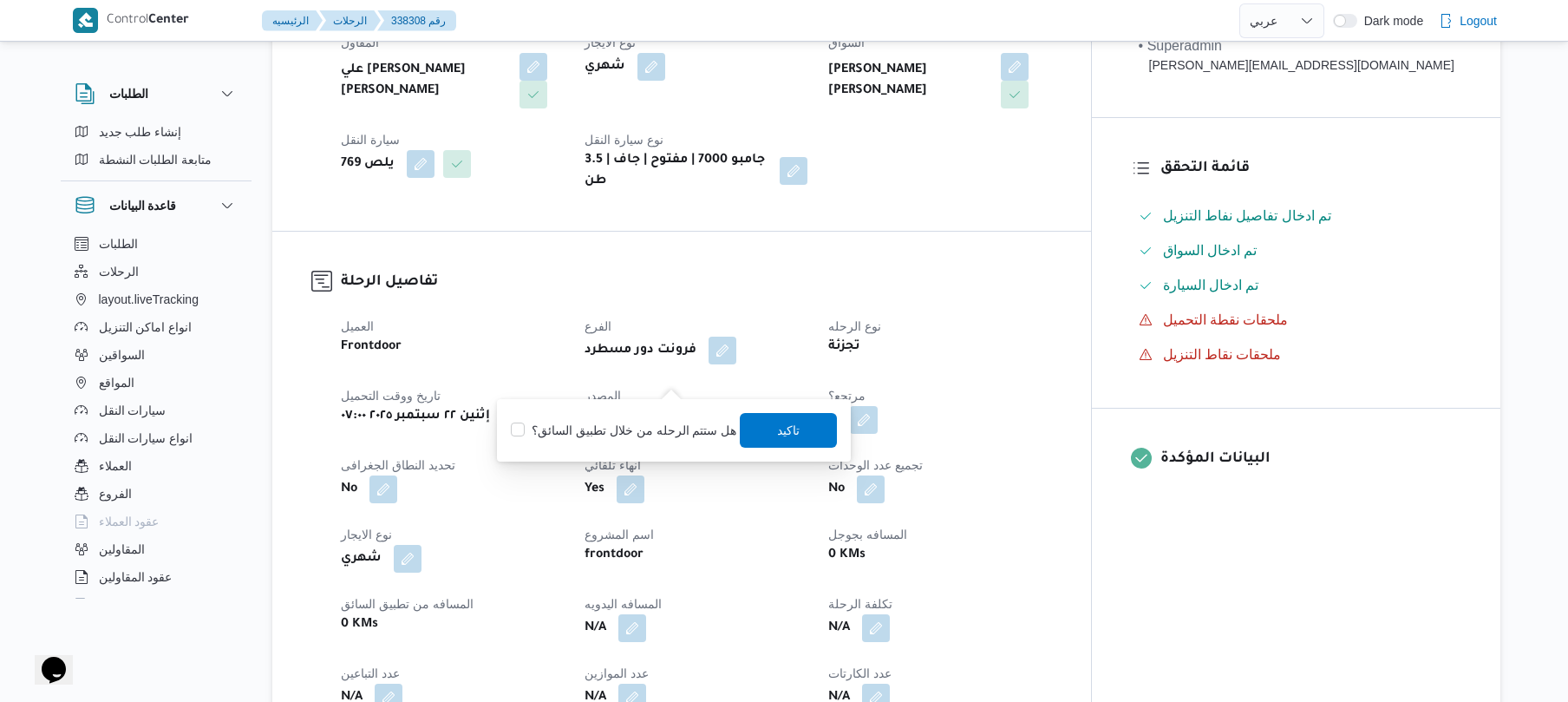
click at [627, 425] on label "هل ستتم الرحله من خلال تطبيق السائق؟" at bounding box center [623, 431] width 226 height 21
checkbox input "true"
click at [808, 429] on span "تاكيد" at bounding box center [789, 430] width 97 height 34
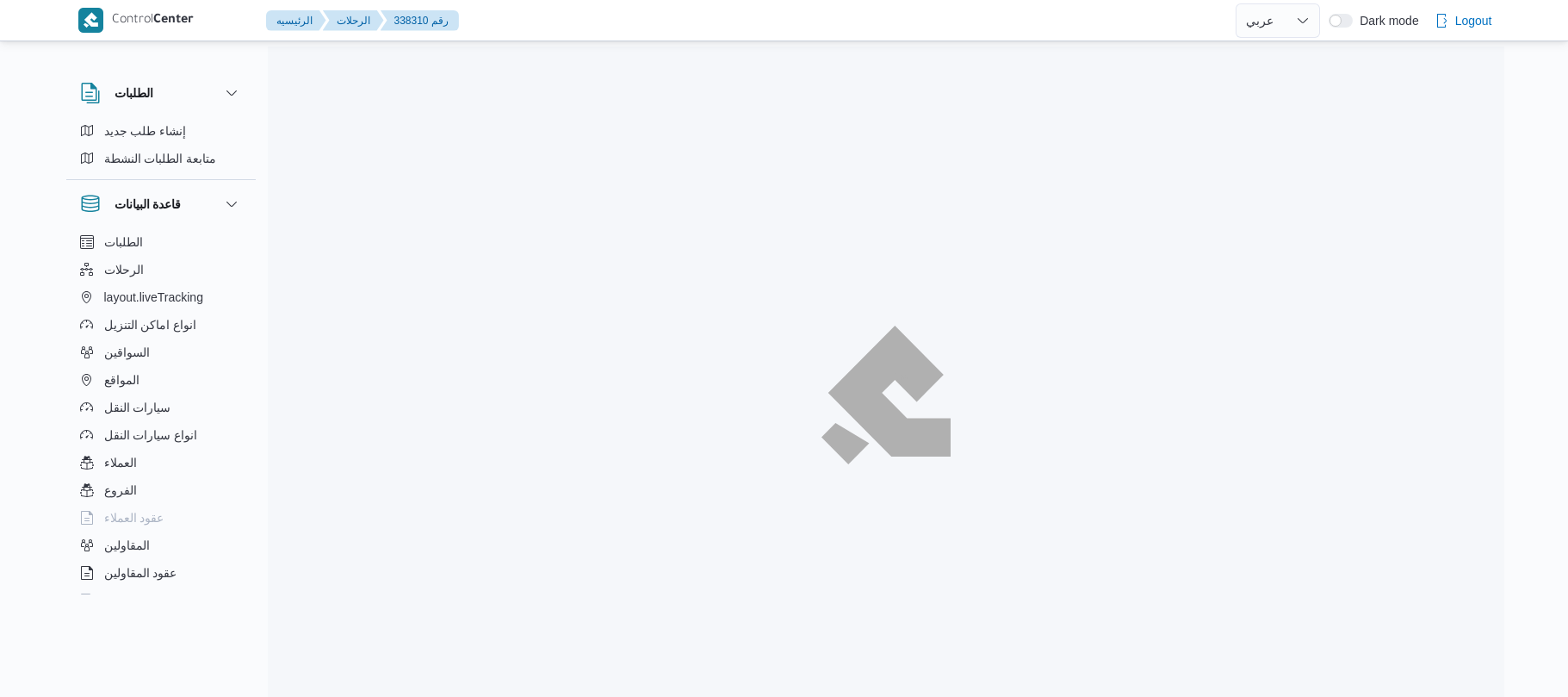
select select "ar"
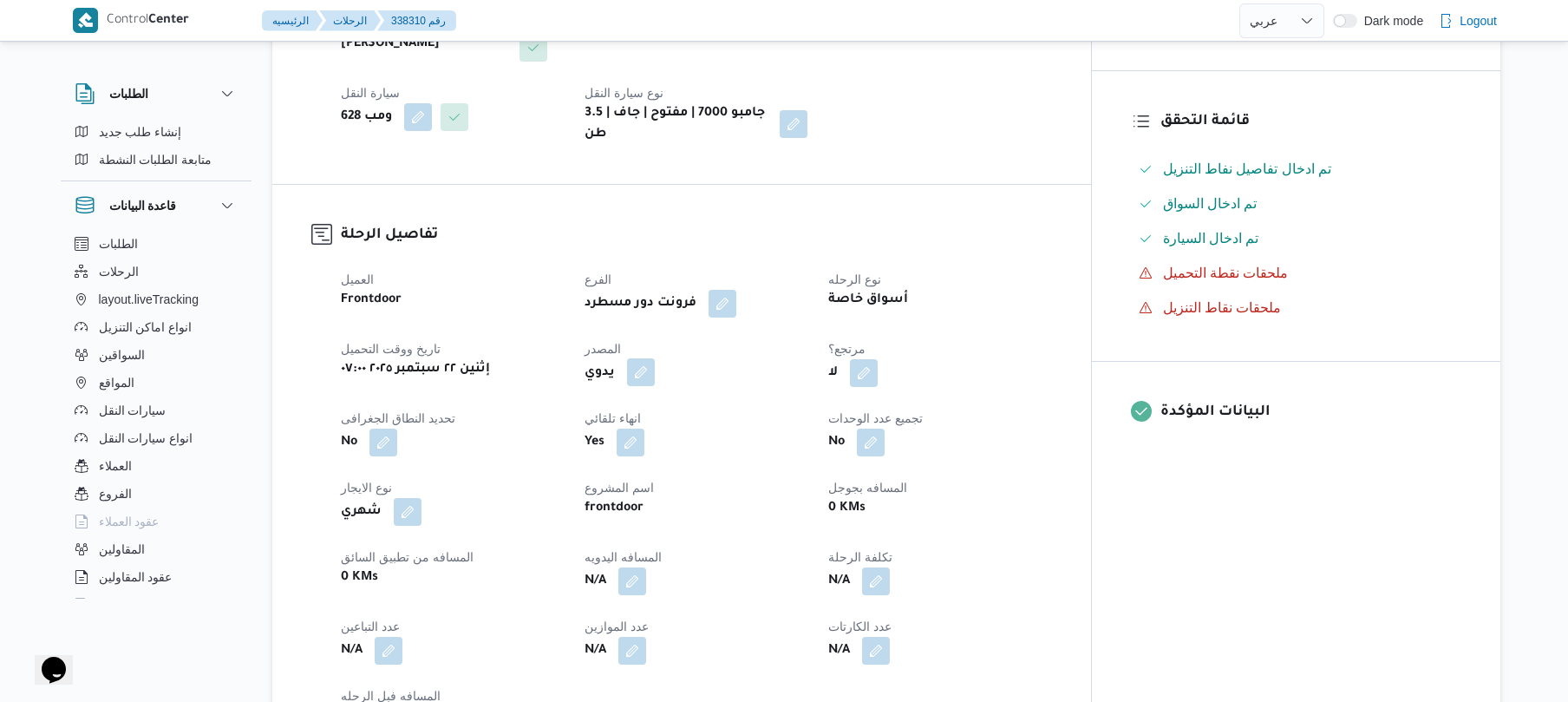
click at [655, 358] on button "button" at bounding box center [641, 371] width 28 height 28
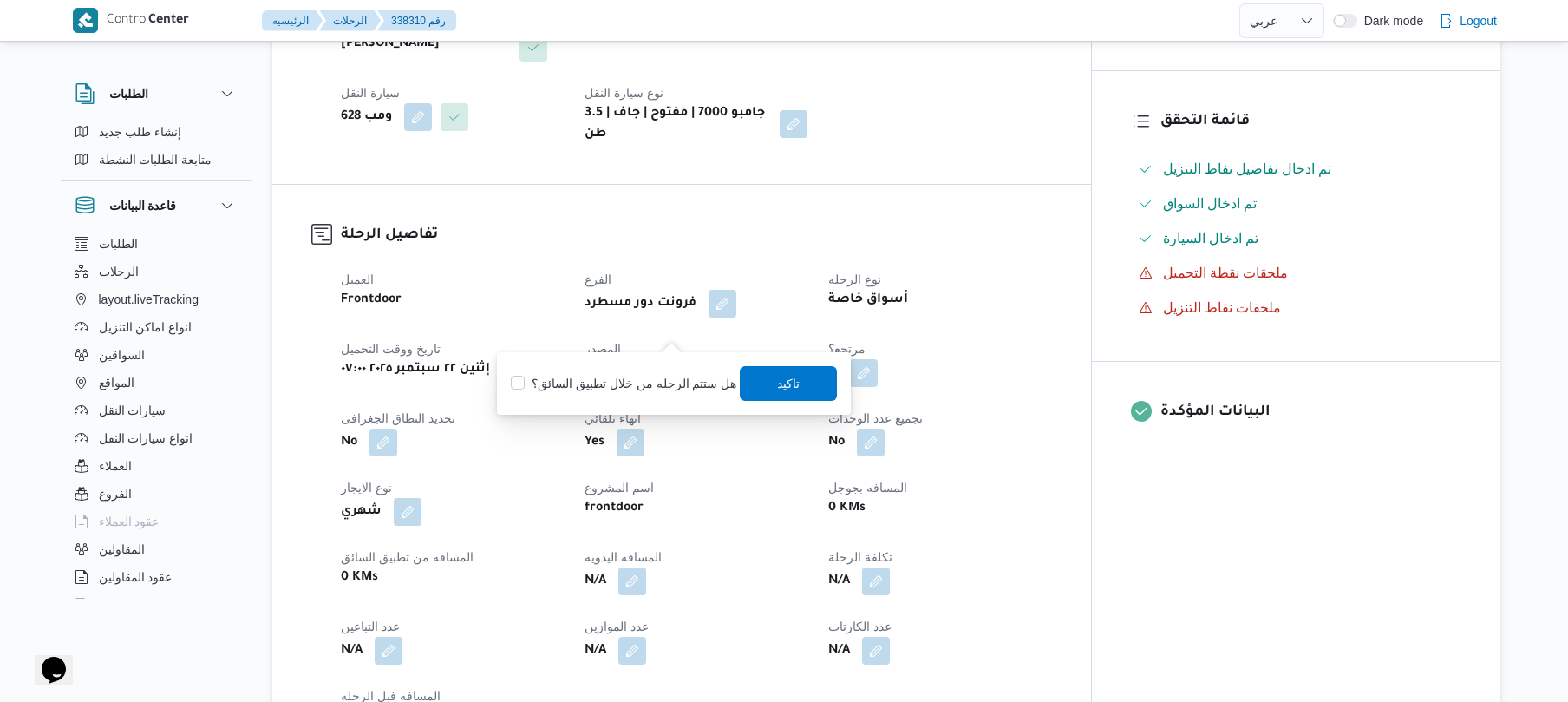
click at [629, 392] on label "هل ستتم الرحله من خلال تطبيق السائق؟" at bounding box center [623, 384] width 226 height 21
checkbox input "true"
click at [778, 386] on span "تاكيد" at bounding box center [789, 383] width 23 height 21
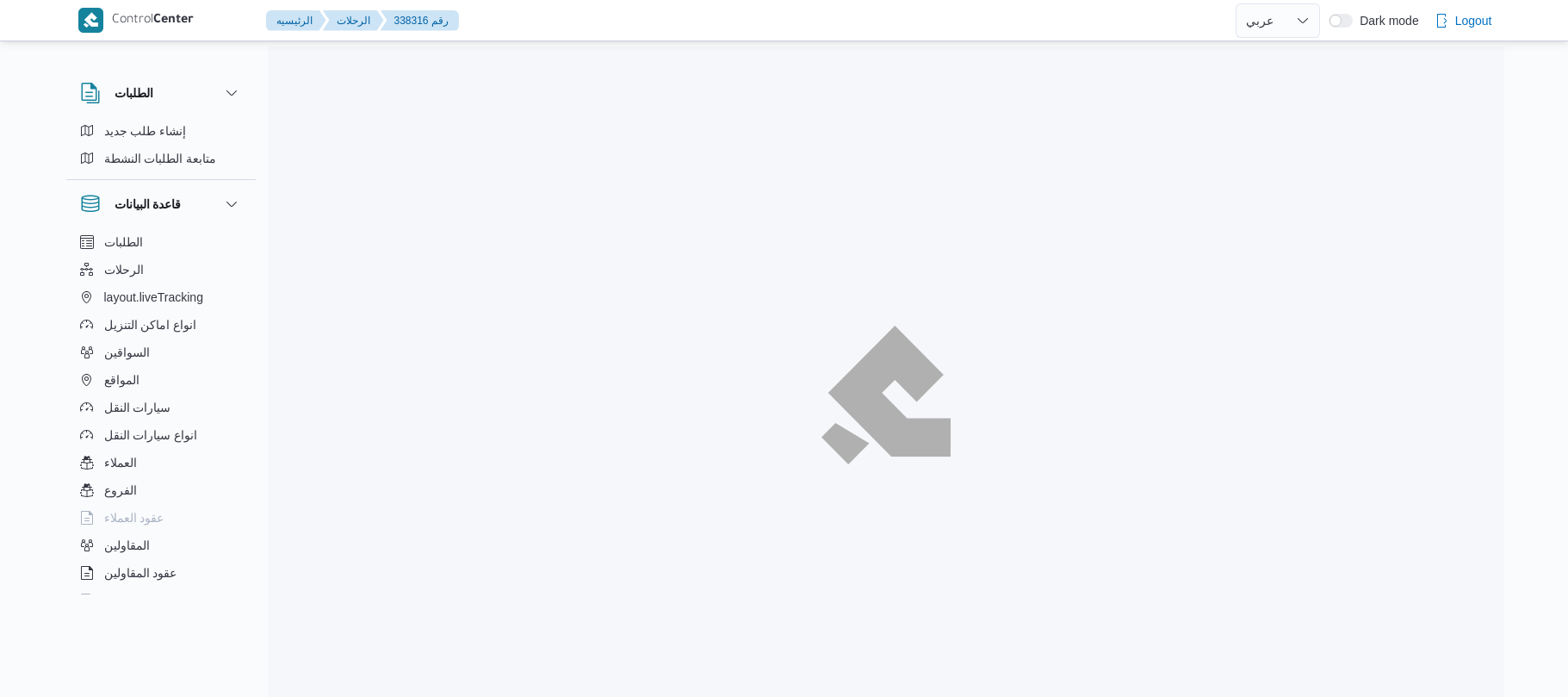
select select "ar"
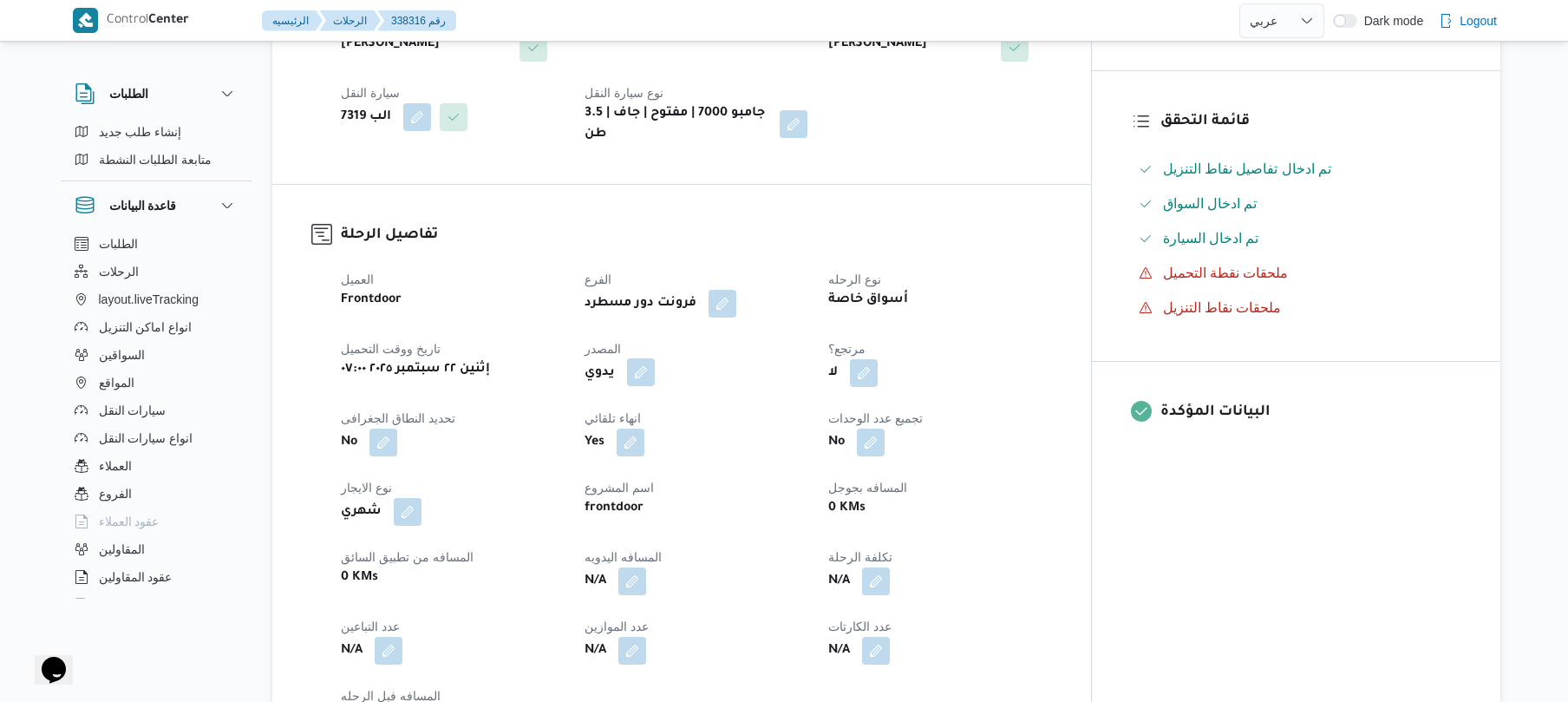
click at [655, 358] on button "button" at bounding box center [641, 371] width 28 height 28
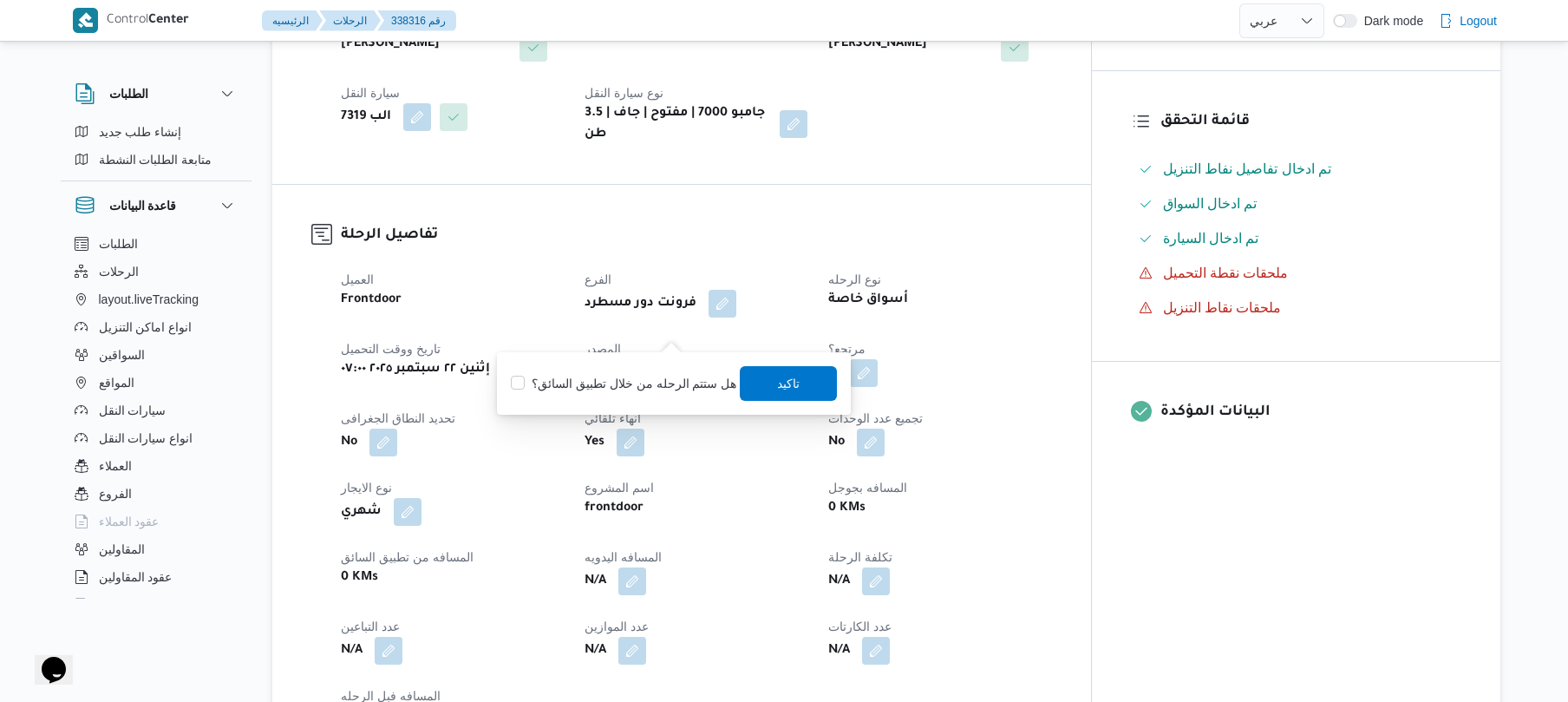
click at [632, 391] on label "هل ستتم الرحله من خلال تطبيق السائق؟" at bounding box center [623, 384] width 226 height 21
checkbox input "true"
click at [778, 380] on span "تاكيد" at bounding box center [789, 383] width 23 height 21
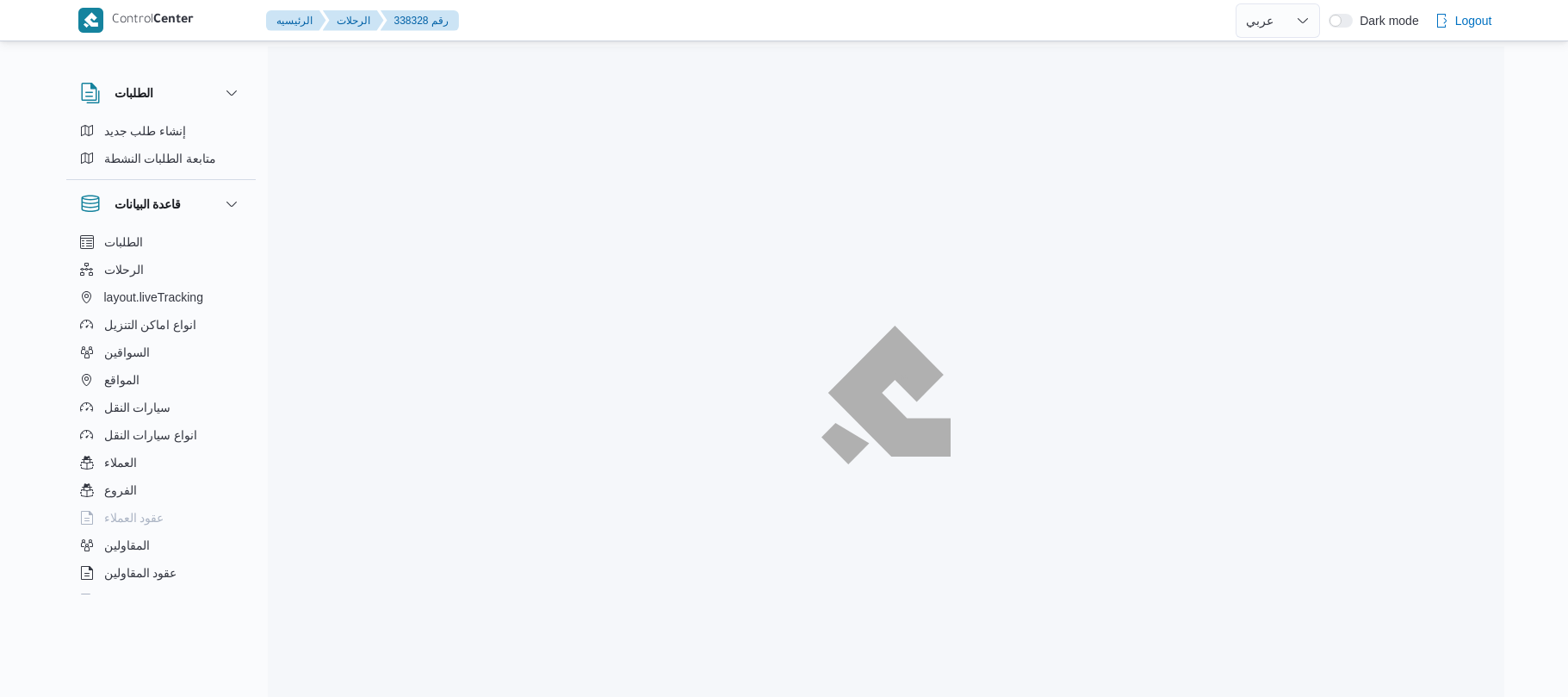
select select "ar"
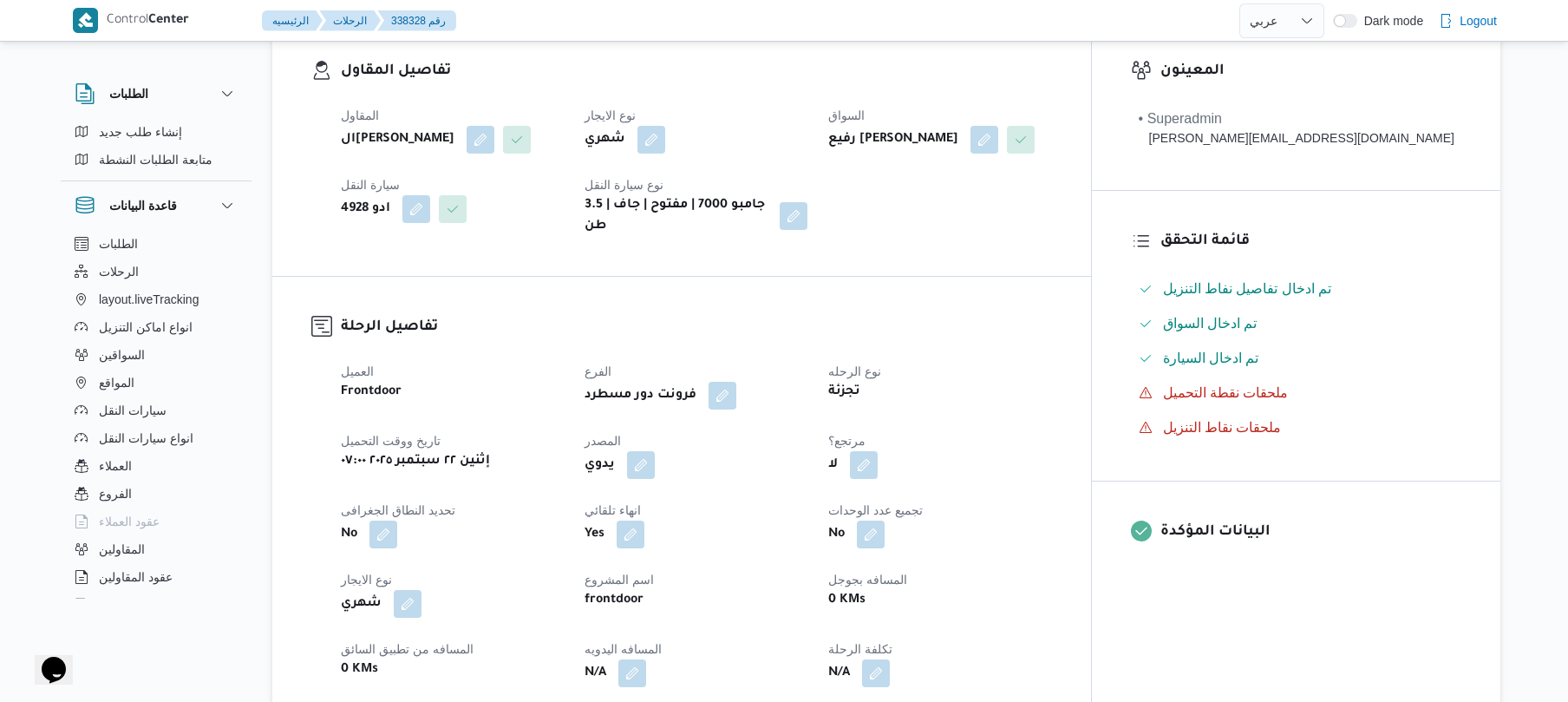
scroll to position [370, 0]
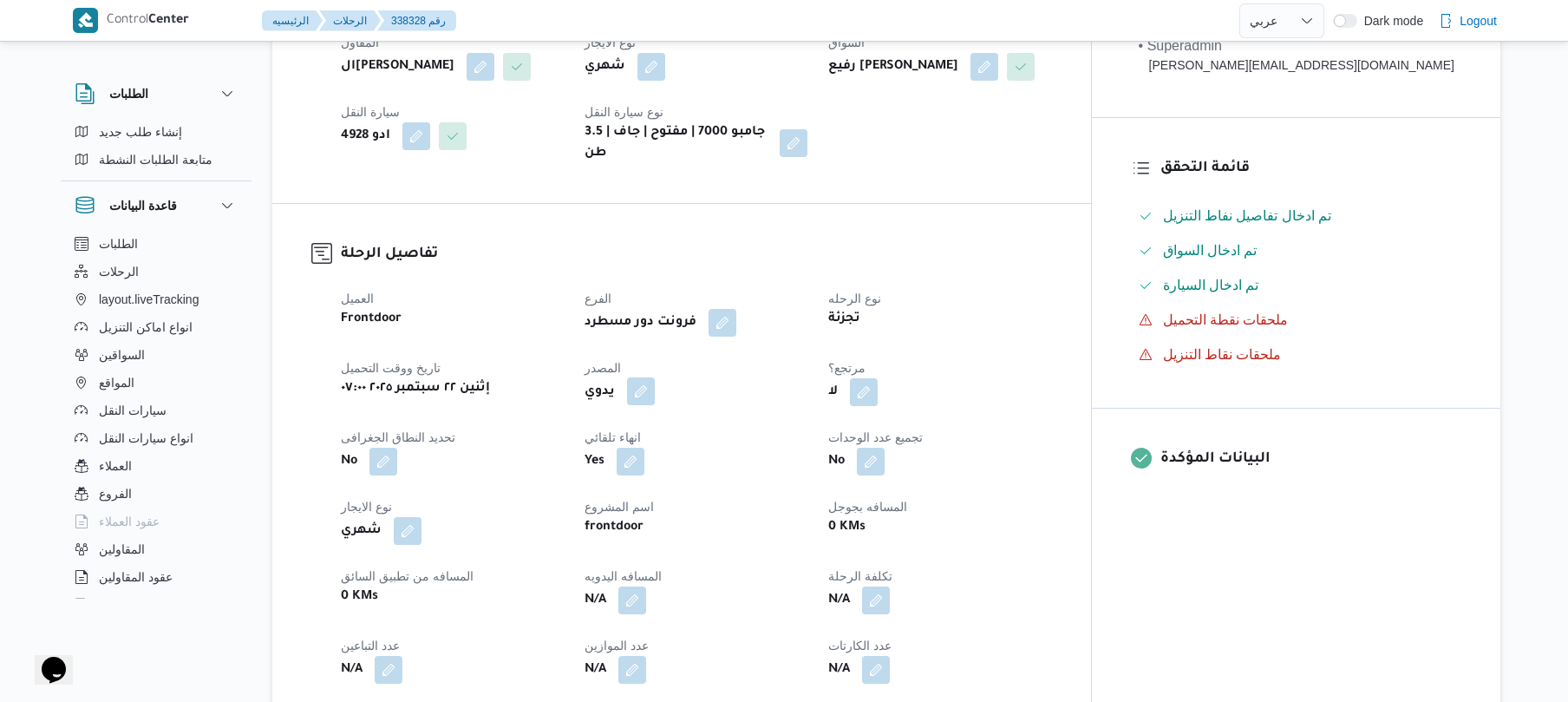
click at [655, 387] on button "button" at bounding box center [641, 391] width 28 height 28
click at [605, 435] on label "هل ستتم الرحله من خلال تطبيق السائق؟" at bounding box center [623, 431] width 226 height 21
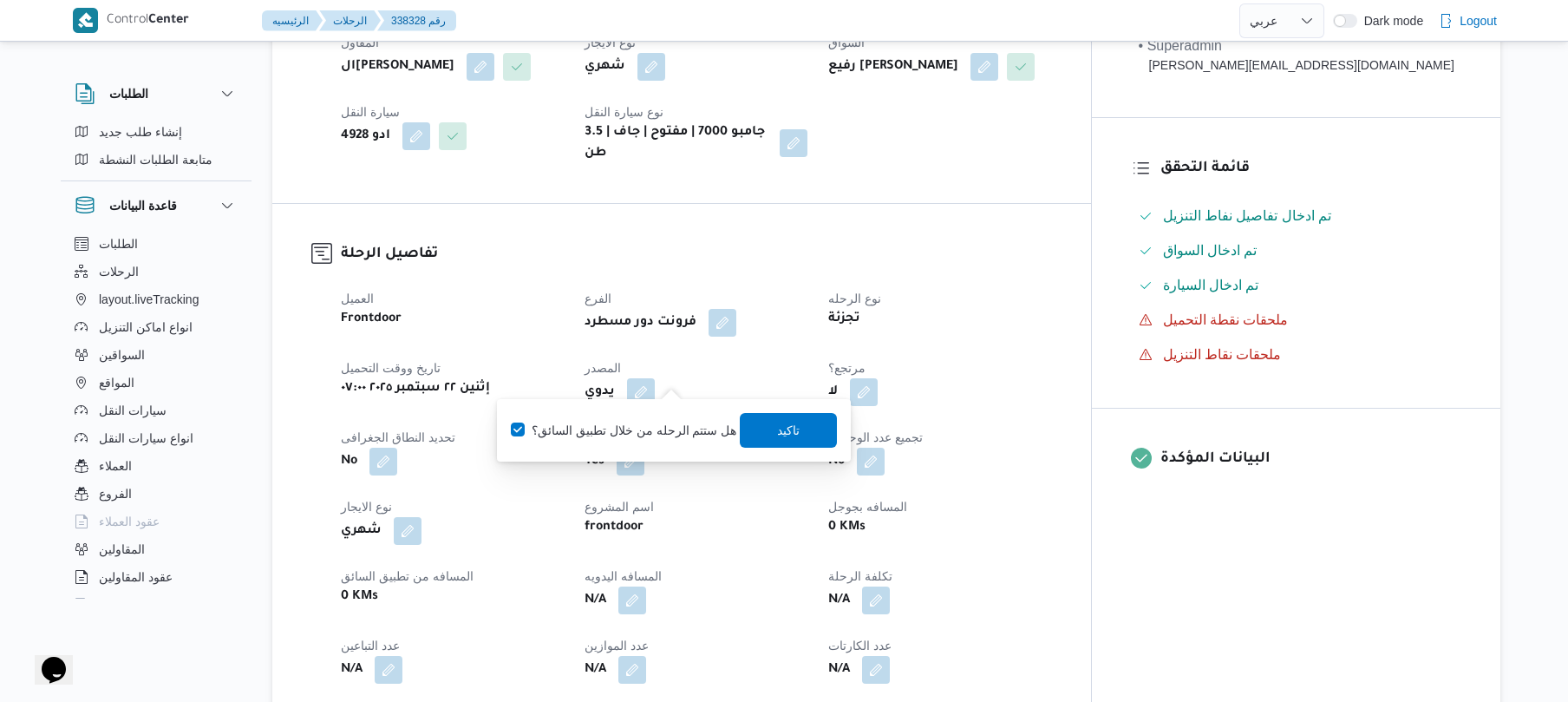
checkbox input "true"
click at [805, 445] on span "تاكيد" at bounding box center [789, 430] width 97 height 34
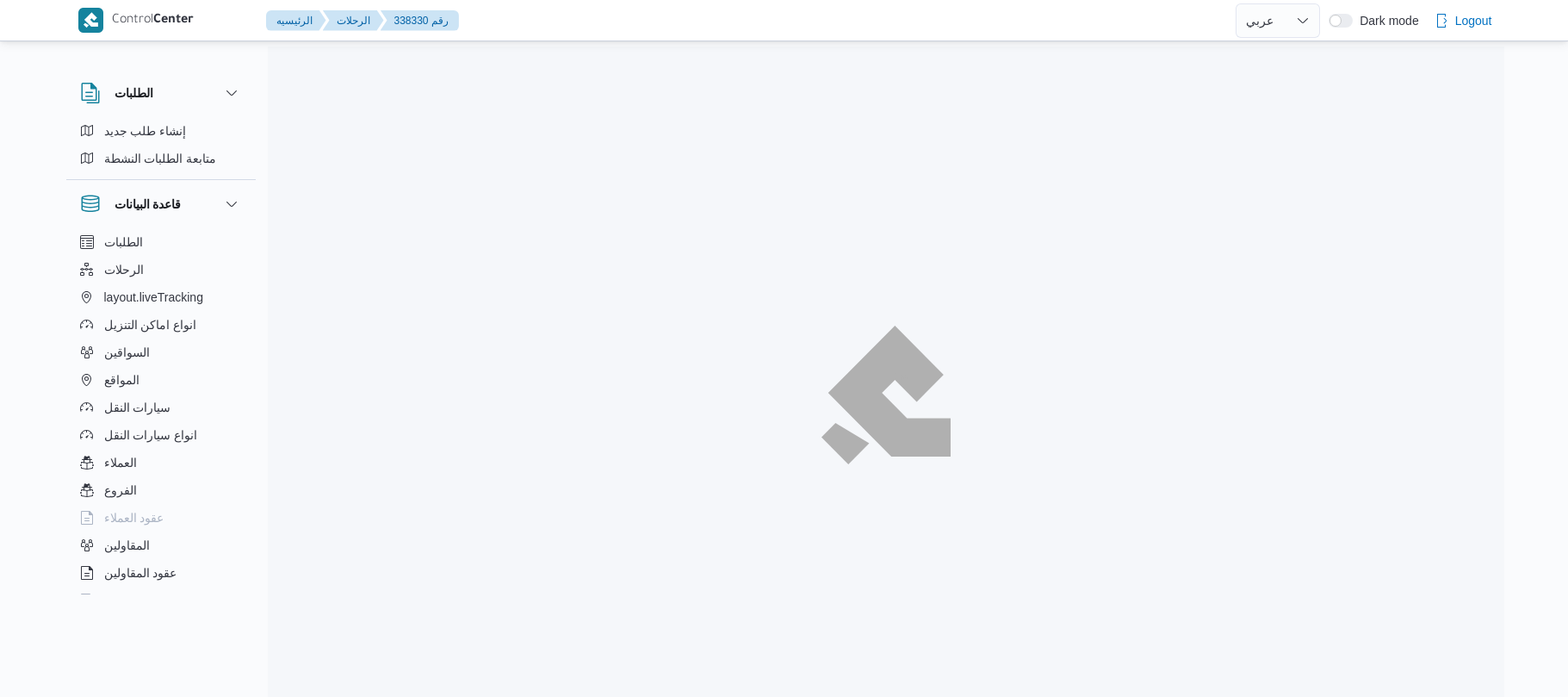
select select "ar"
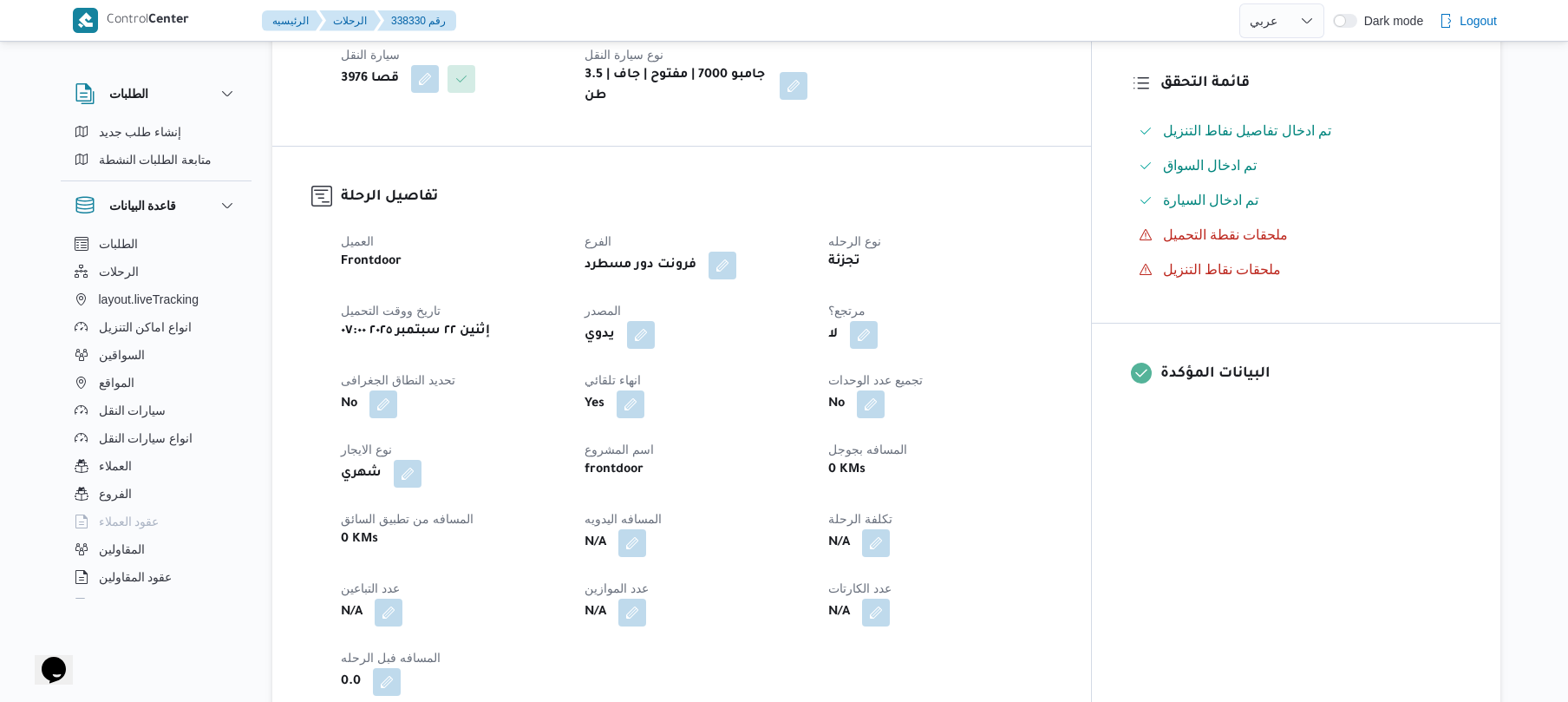
scroll to position [462, 0]
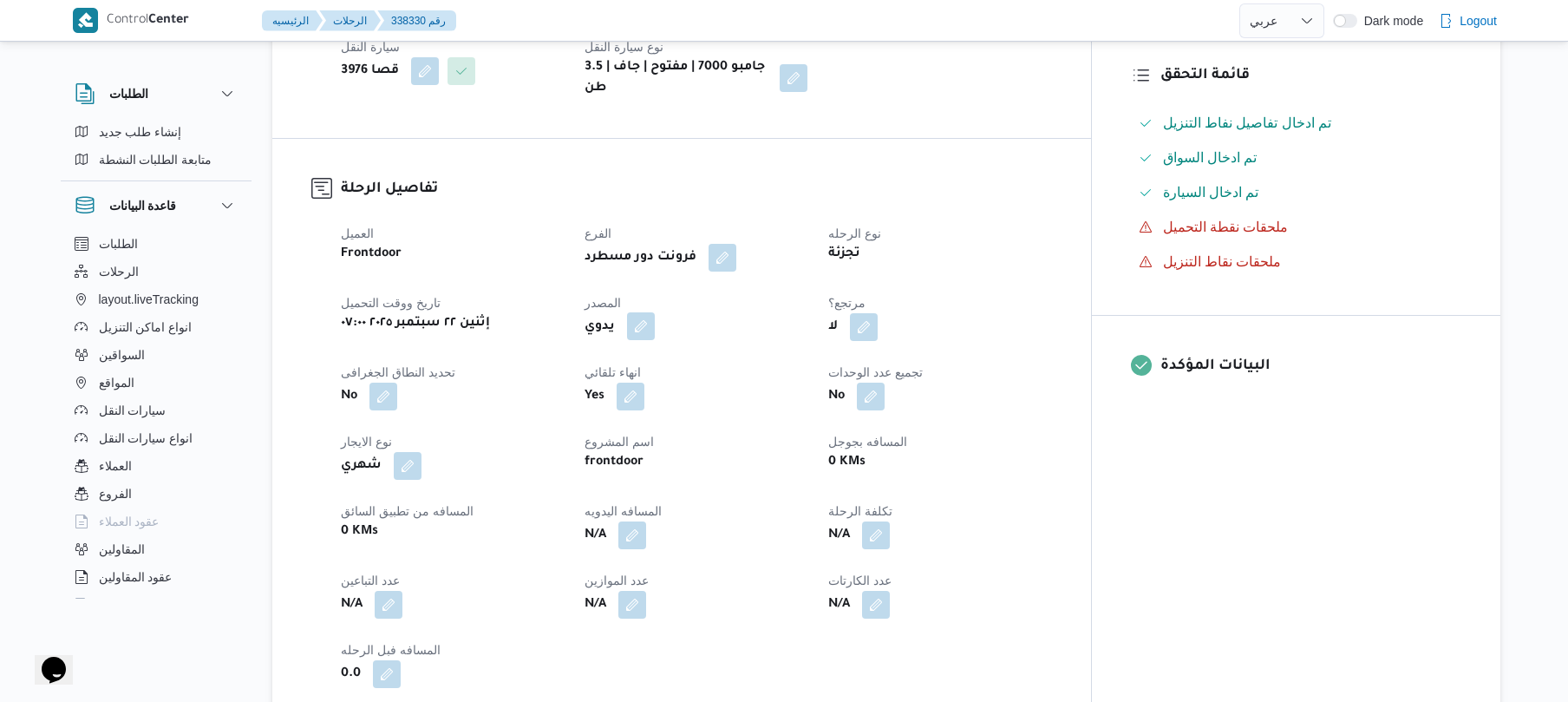
click at [655, 316] on button "button" at bounding box center [641, 326] width 28 height 28
click at [652, 369] on label "هل ستتم الرحله من خلال تطبيق السائق؟" at bounding box center [623, 366] width 226 height 21
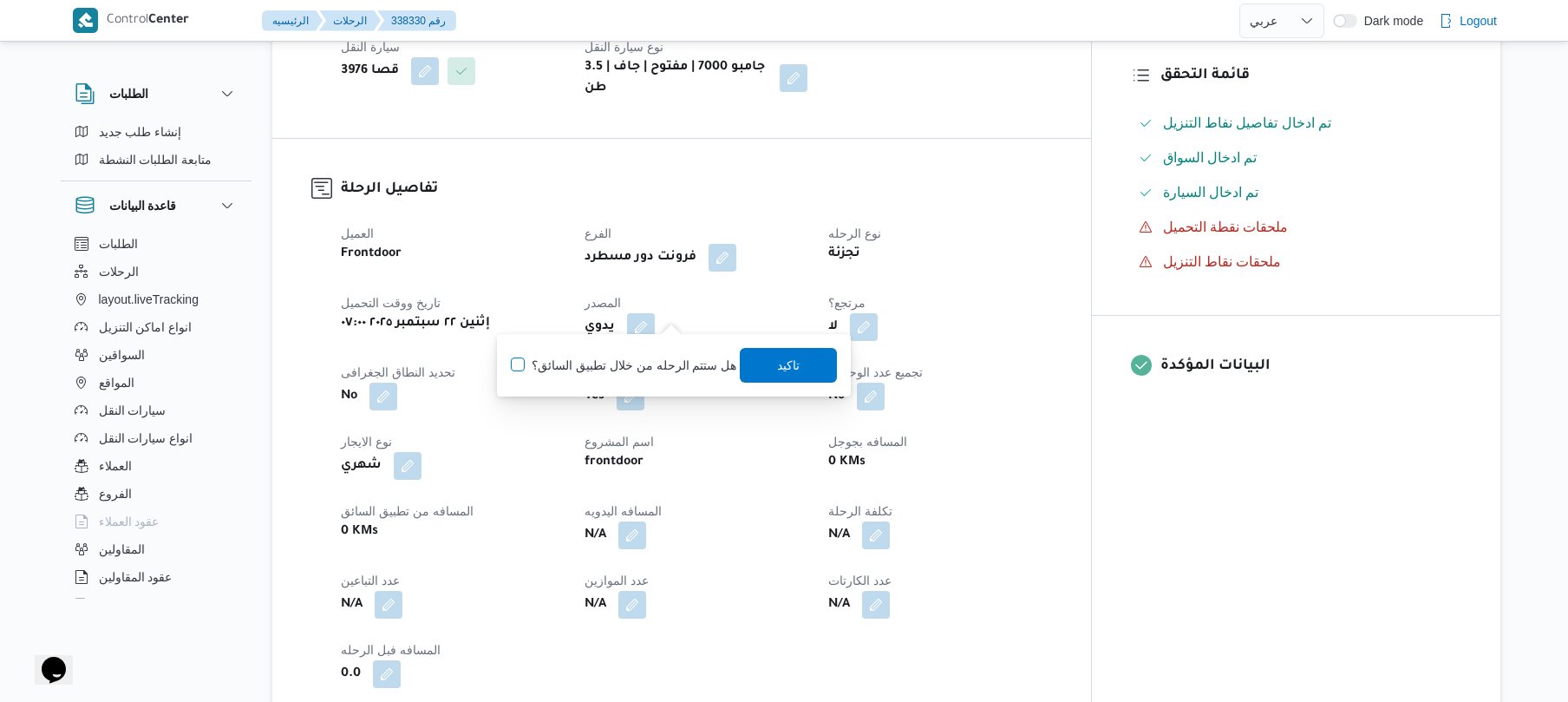
checkbox input "true"
click at [794, 370] on span "تاكيد" at bounding box center [789, 366] width 23 height 21
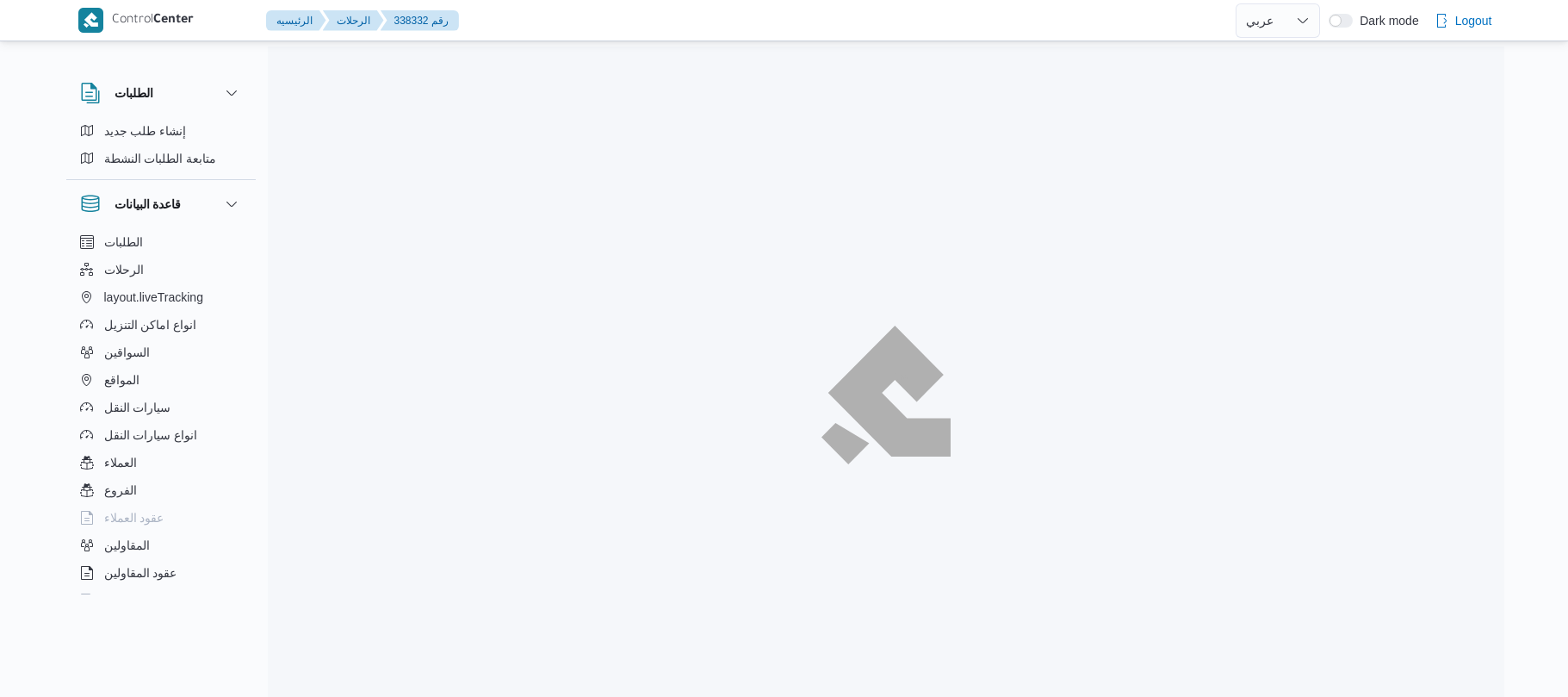
select select "ar"
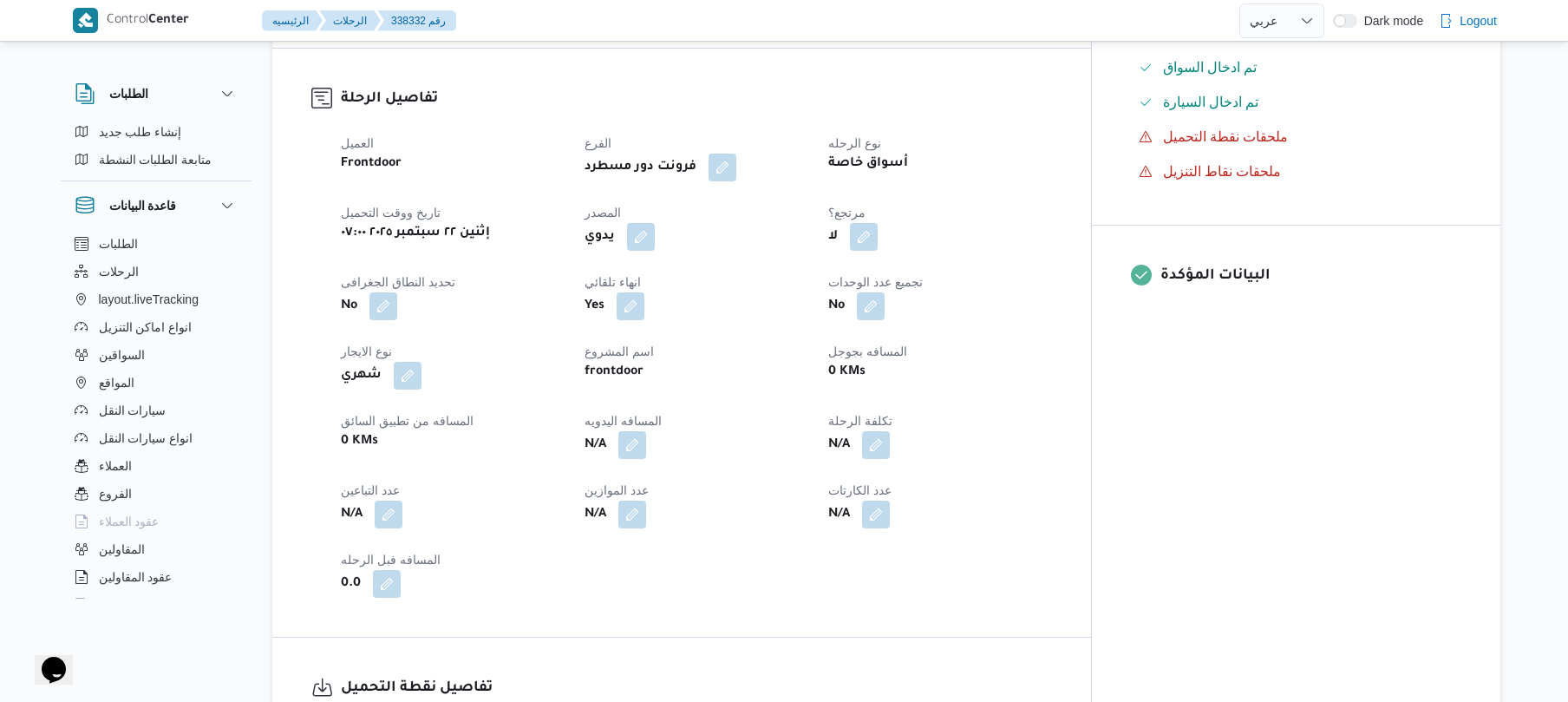
scroll to position [555, 0]
click at [655, 224] on button "button" at bounding box center [641, 232] width 28 height 28
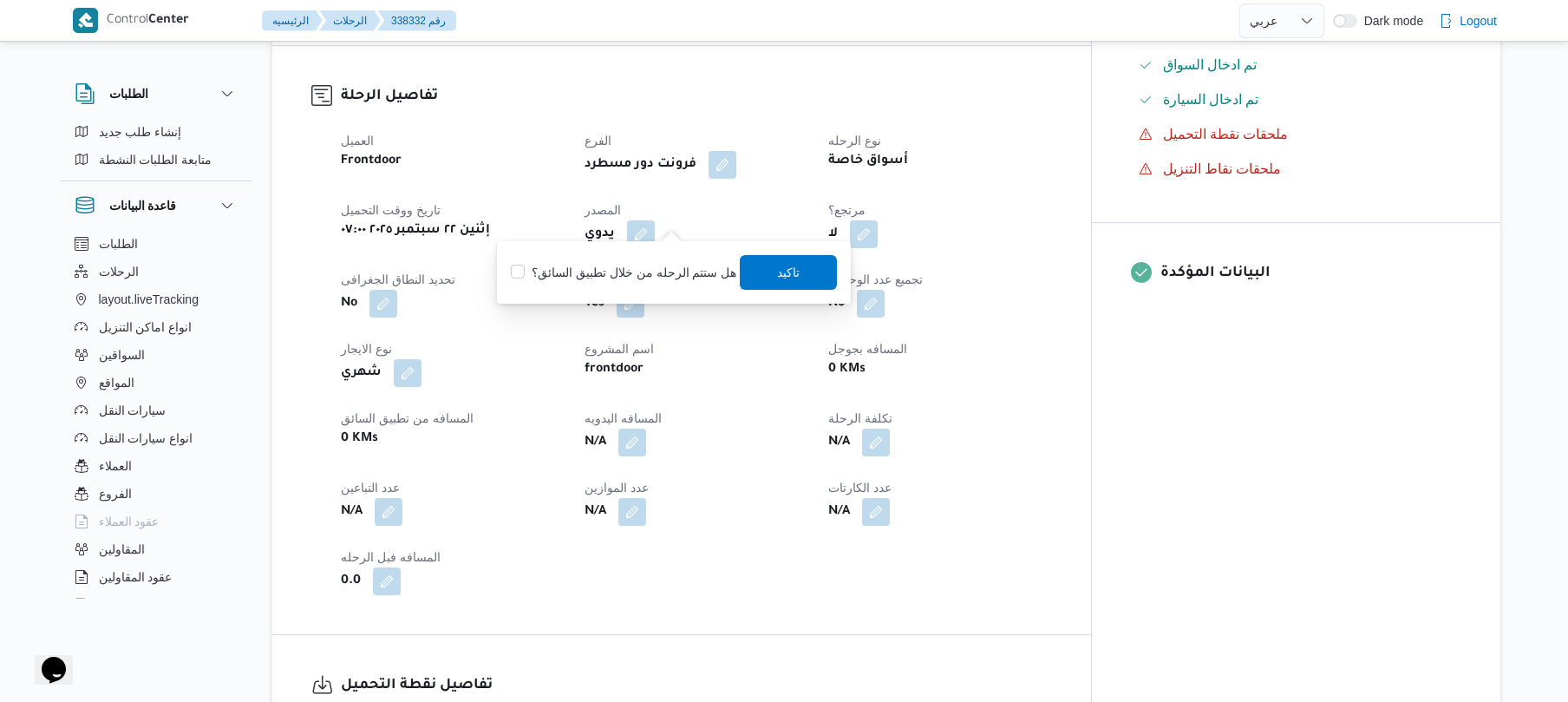
click at [638, 262] on label "هل ستتم الرحله من خلال تطبيق السائق؟" at bounding box center [623, 272] width 226 height 21
checkbox input "true"
click at [762, 268] on span "تاكيد" at bounding box center [789, 271] width 97 height 34
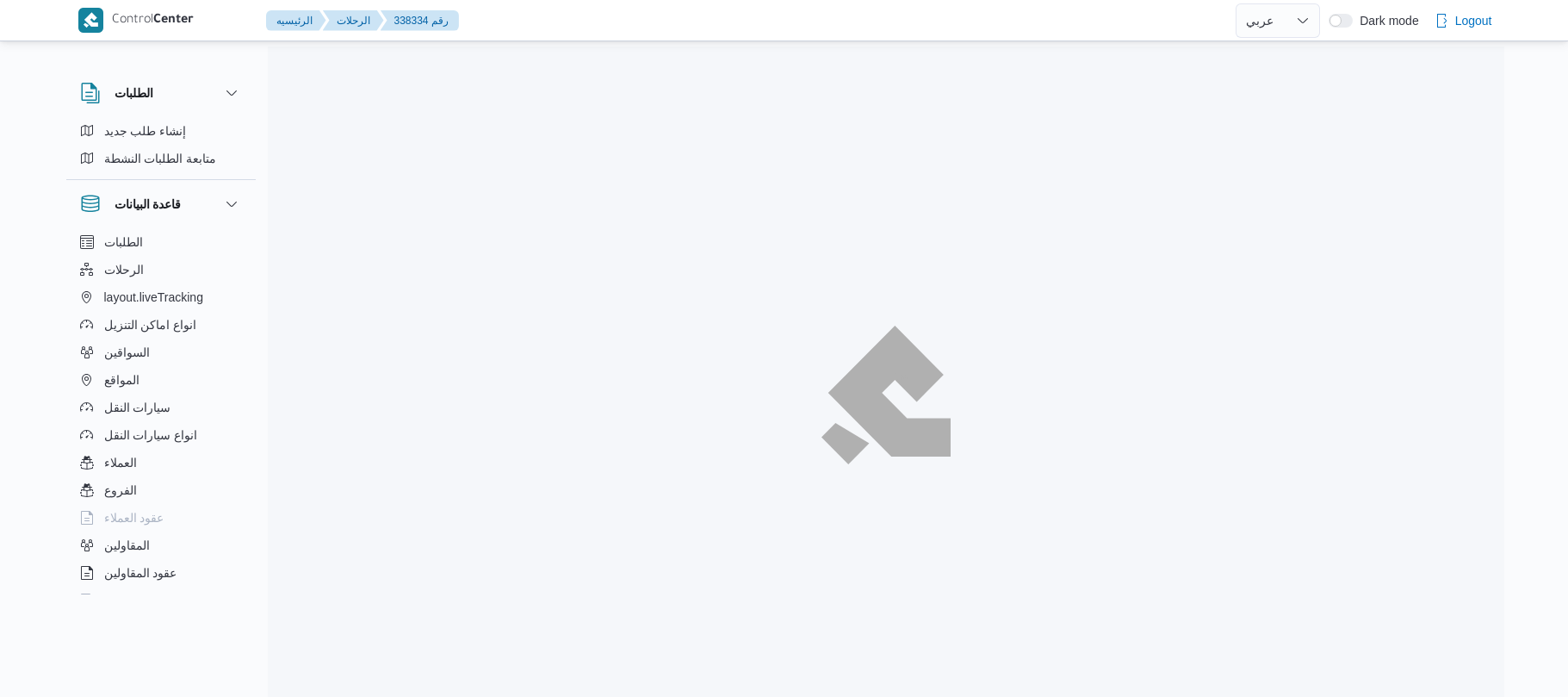
select select "ar"
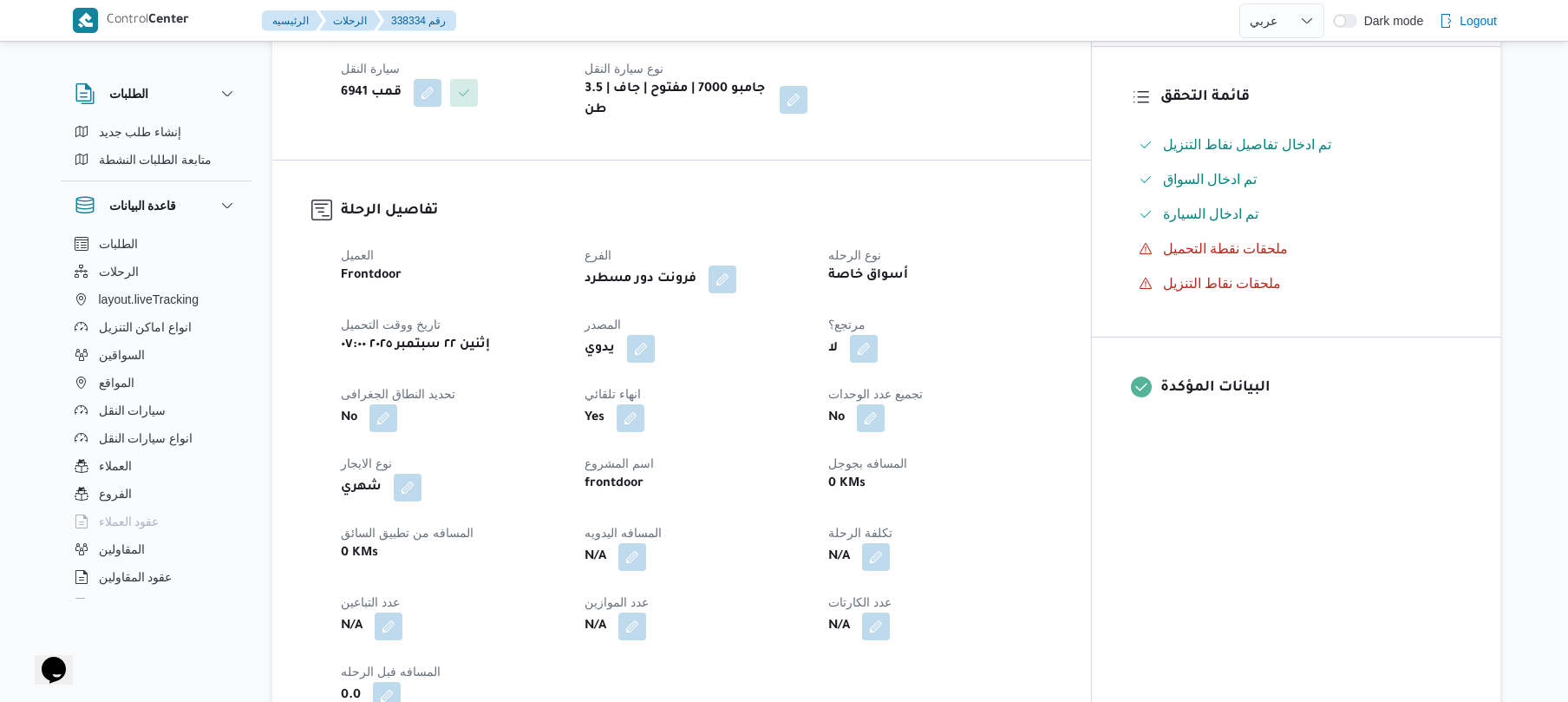
scroll to position [509, 0]
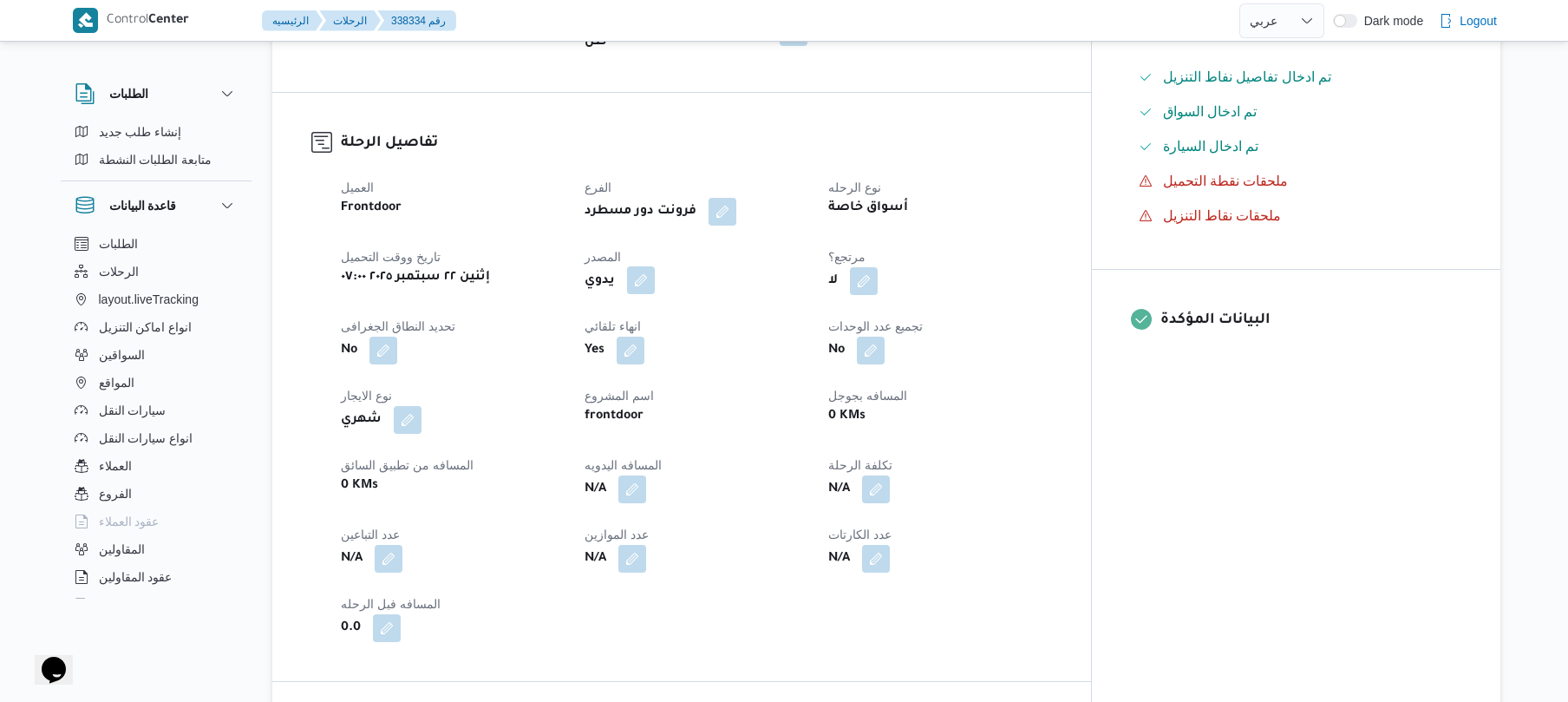
click at [655, 267] on button "button" at bounding box center [641, 280] width 28 height 28
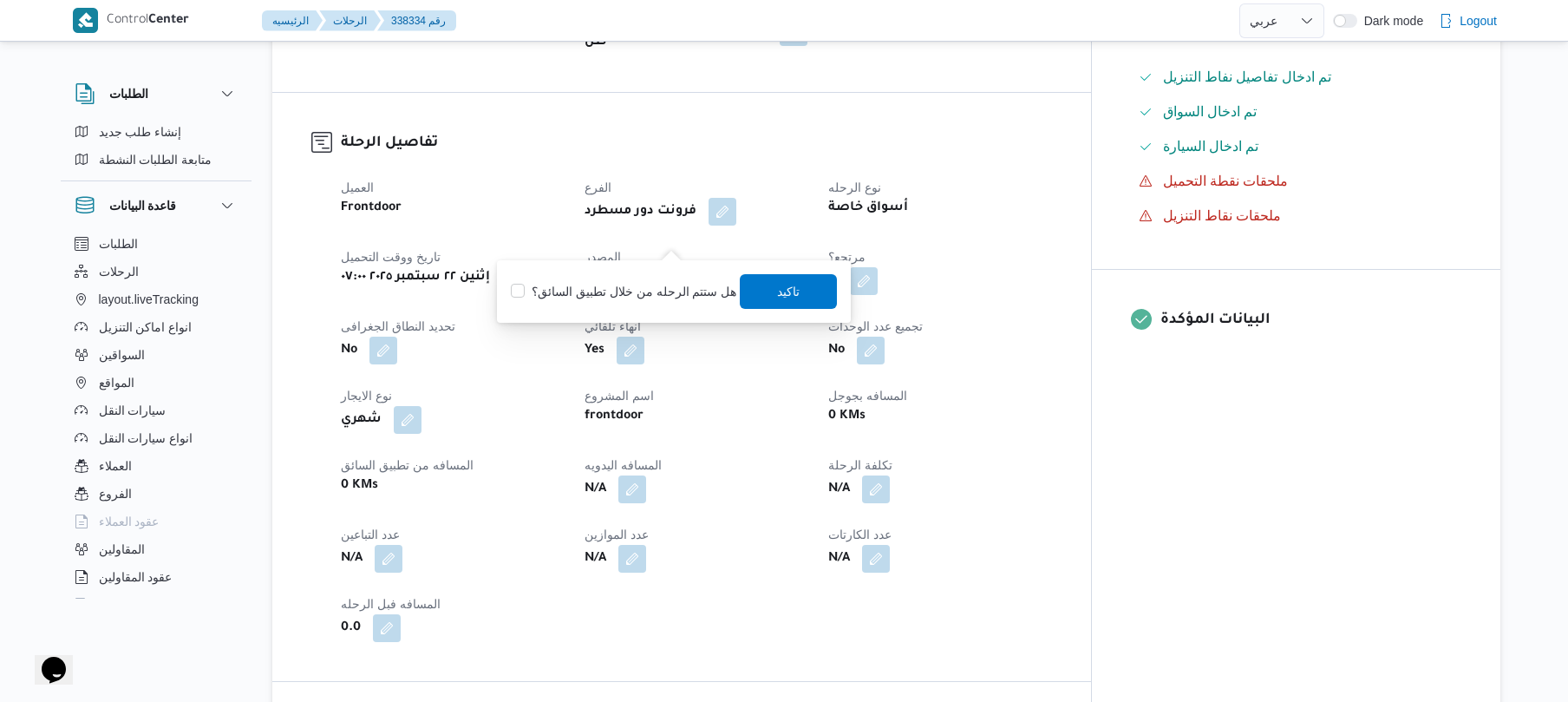
click at [635, 290] on label "هل ستتم الرحله من خلال تطبيق السائق؟" at bounding box center [623, 291] width 226 height 21
checkbox input "true"
click at [781, 286] on span "تاكيد" at bounding box center [789, 291] width 23 height 21
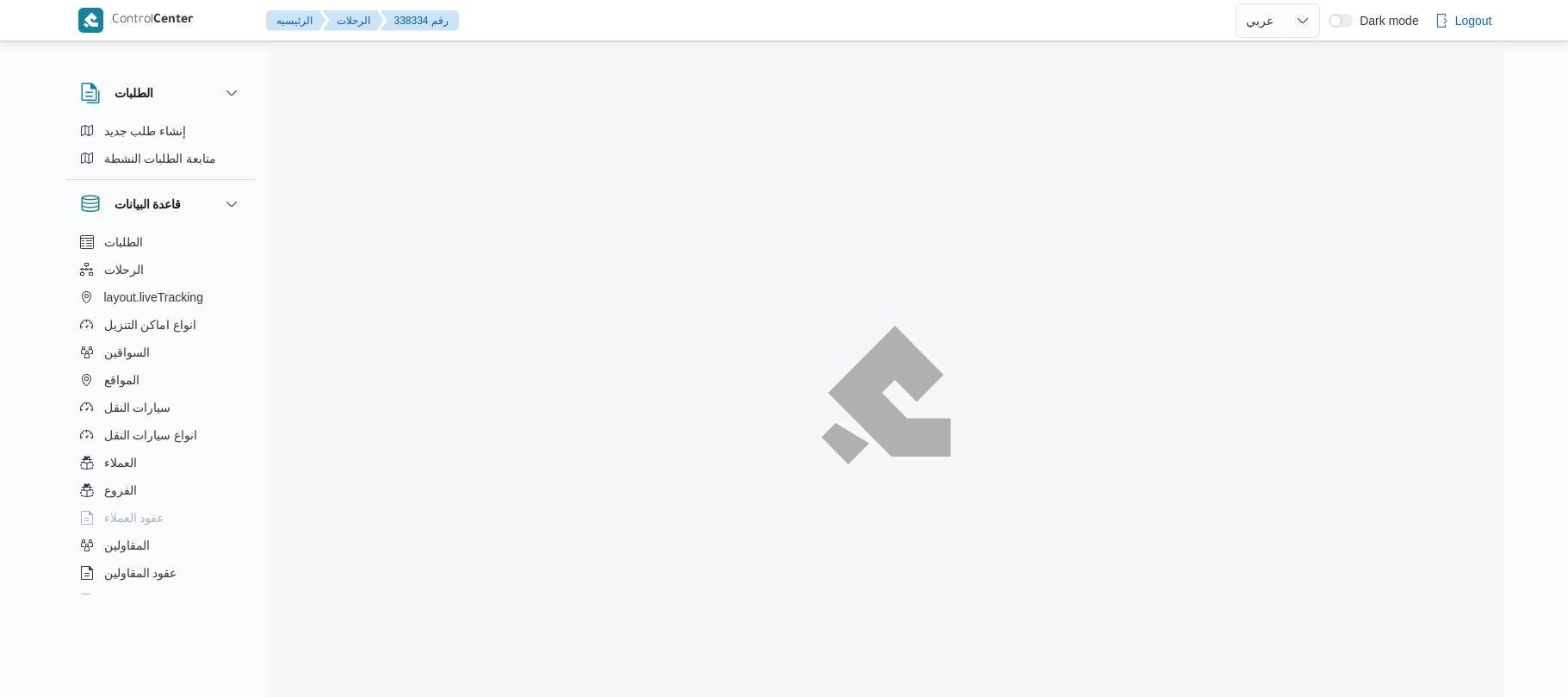
select select "ar"
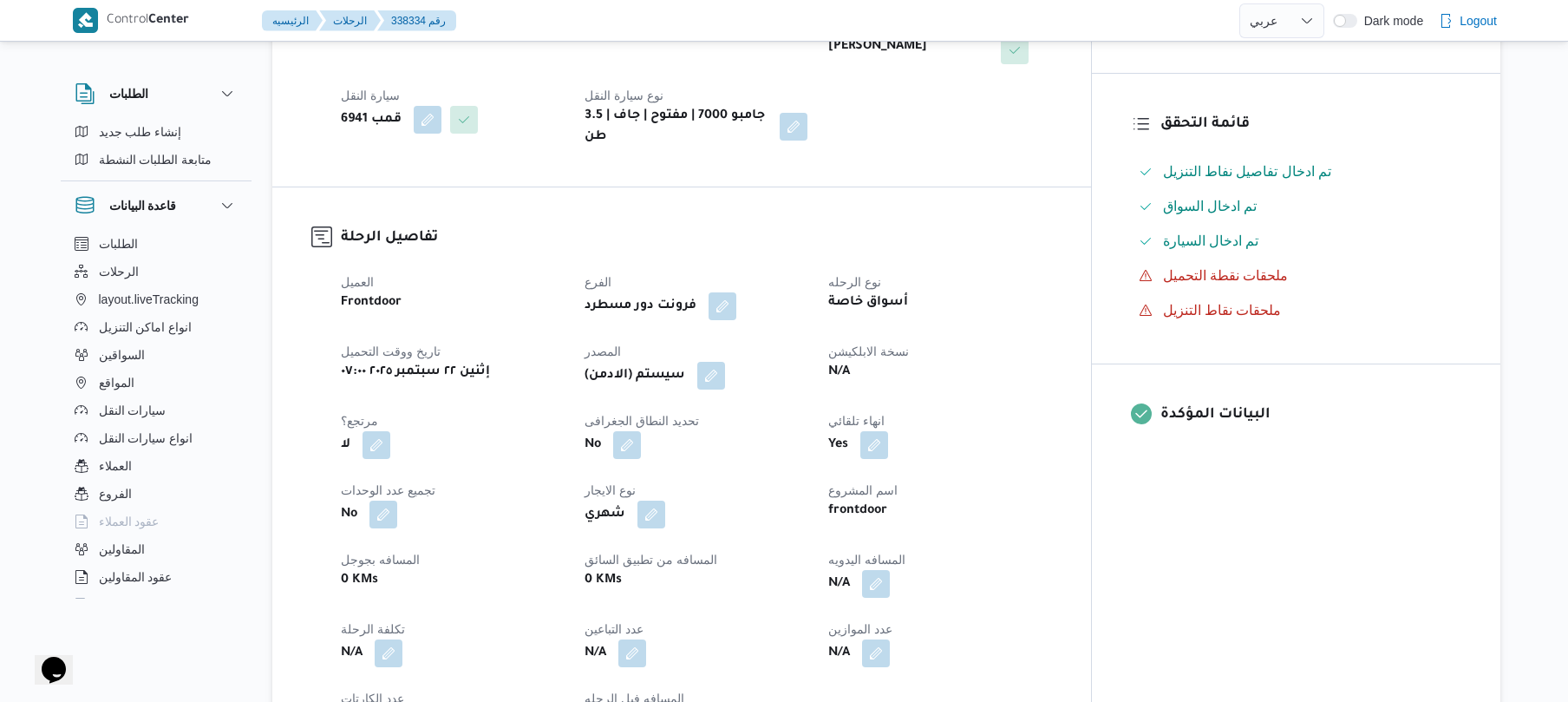
scroll to position [416, 0]
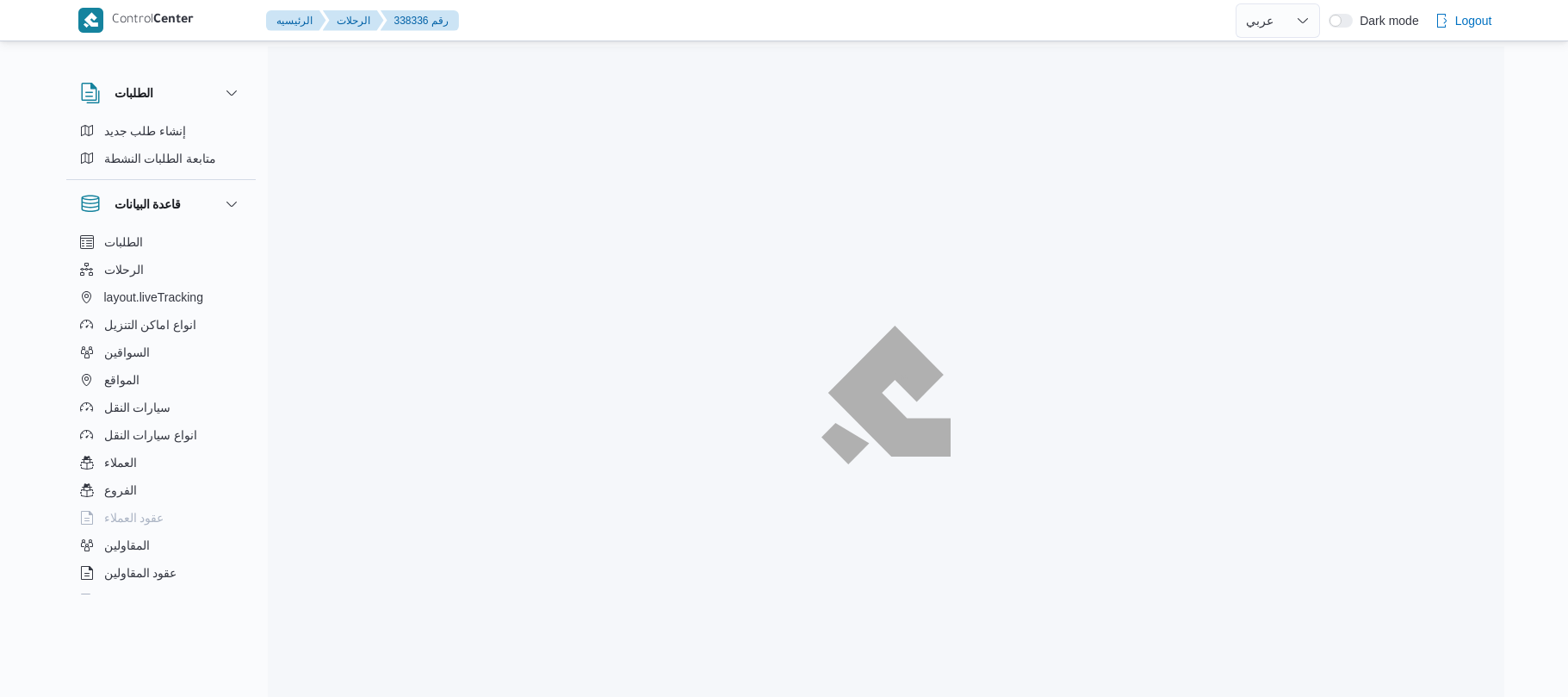
select select "ar"
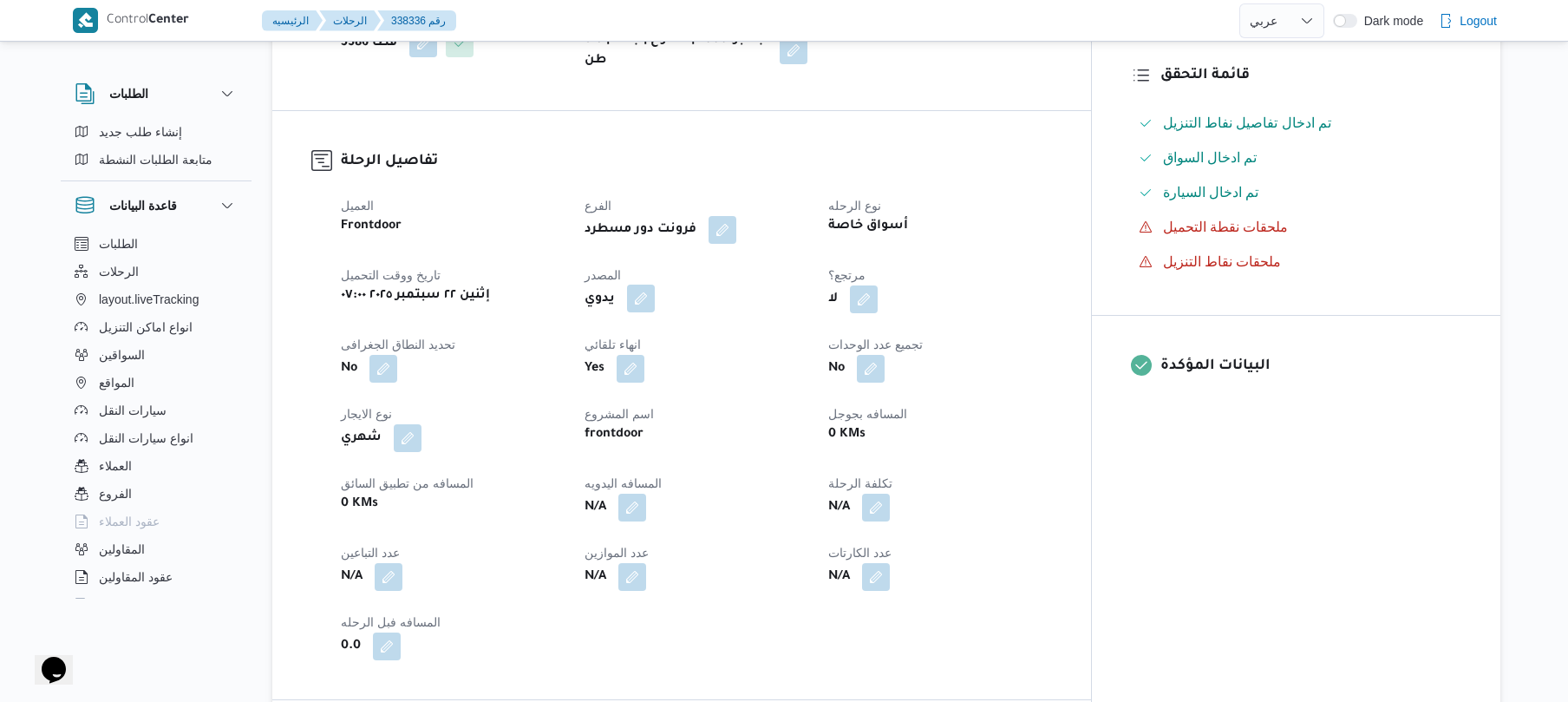
click at [655, 290] on button "button" at bounding box center [641, 298] width 28 height 28
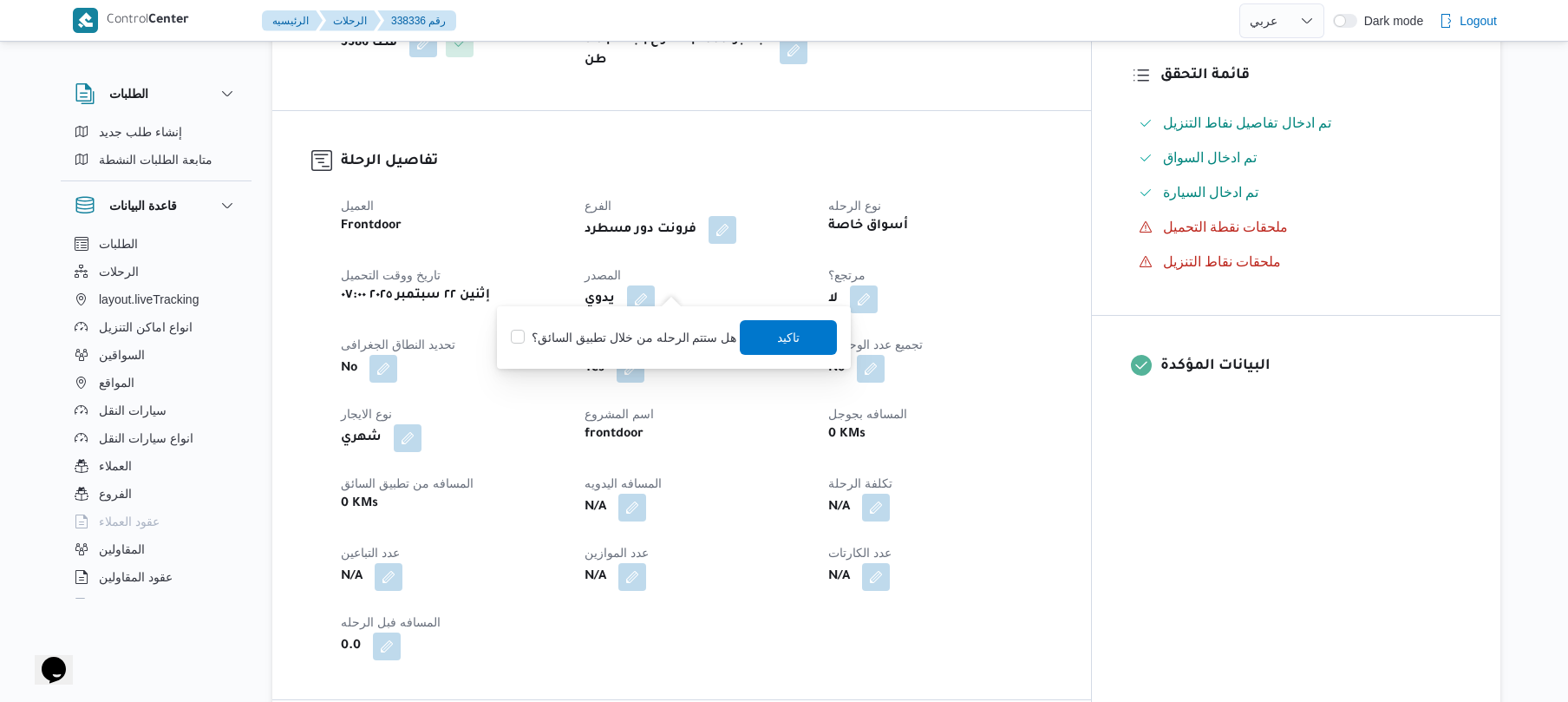
click at [650, 342] on label "هل ستتم الرحله من خلال تطبيق السائق؟" at bounding box center [623, 337] width 226 height 21
checkbox input "true"
click at [803, 335] on span "تاكيد" at bounding box center [789, 336] width 97 height 34
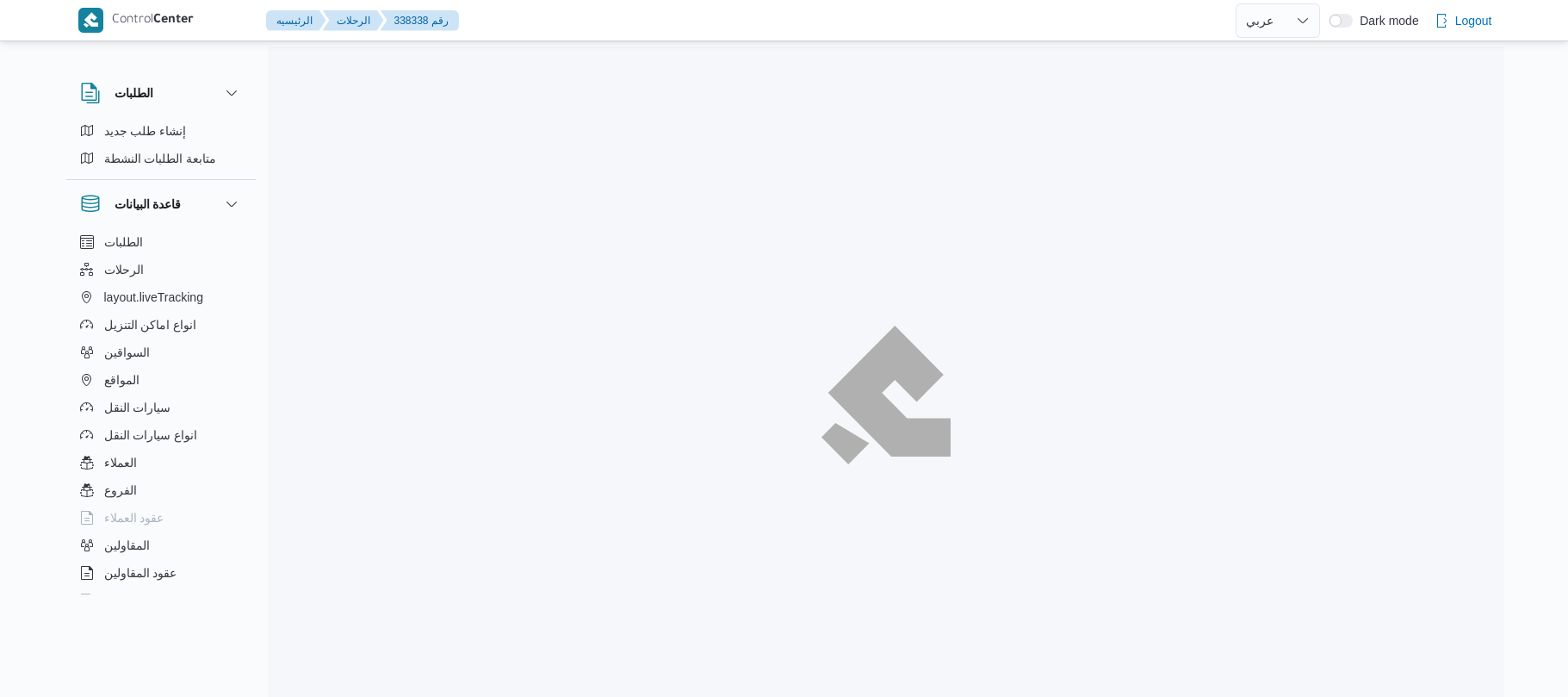
select select "ar"
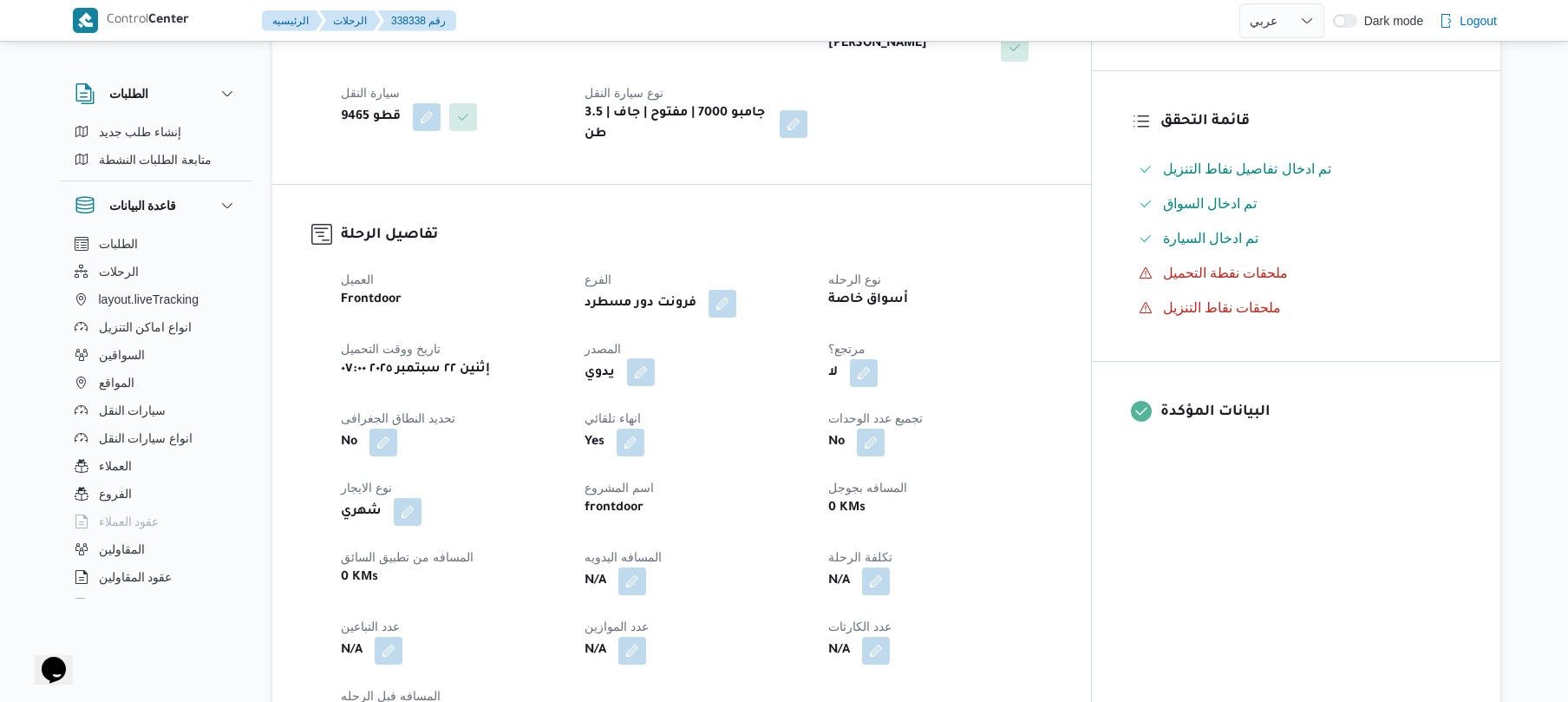
click at [655, 358] on button "button" at bounding box center [641, 371] width 28 height 28
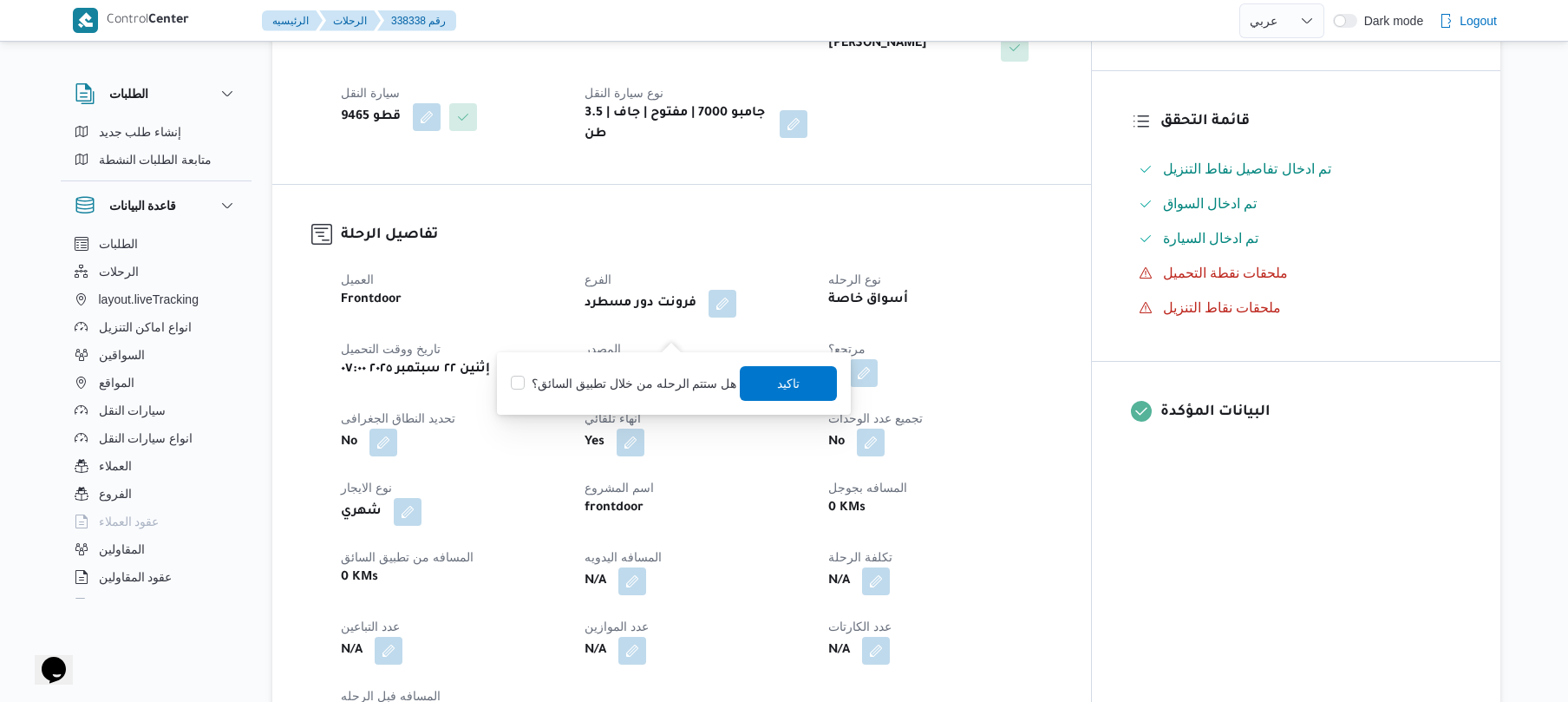
click at [649, 373] on label "هل ستتم الرحله من خلال تطبيق السائق؟" at bounding box center [623, 384] width 226 height 21
checkbox input "true"
click at [800, 378] on span "تاكيد" at bounding box center [789, 383] width 97 height 34
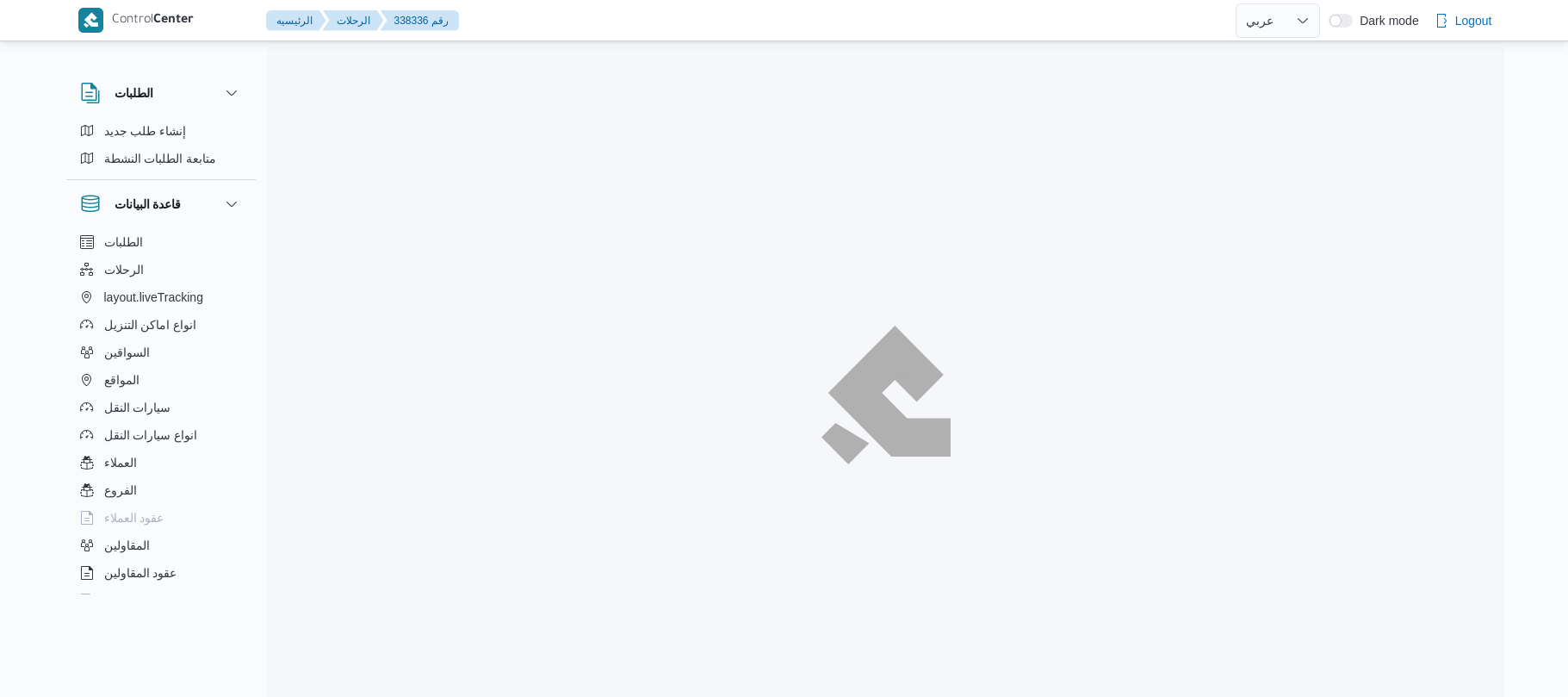
select select "ar"
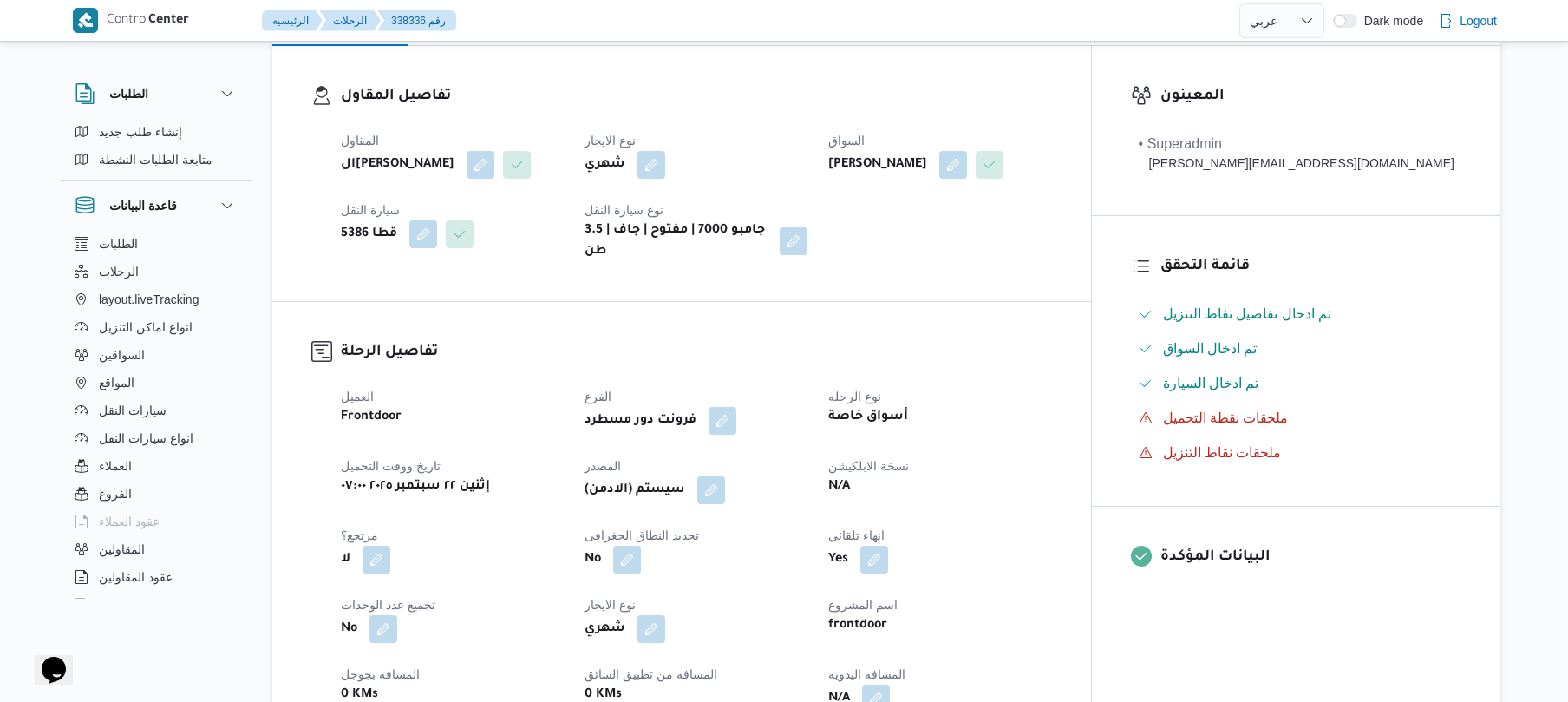
scroll to position [555, 0]
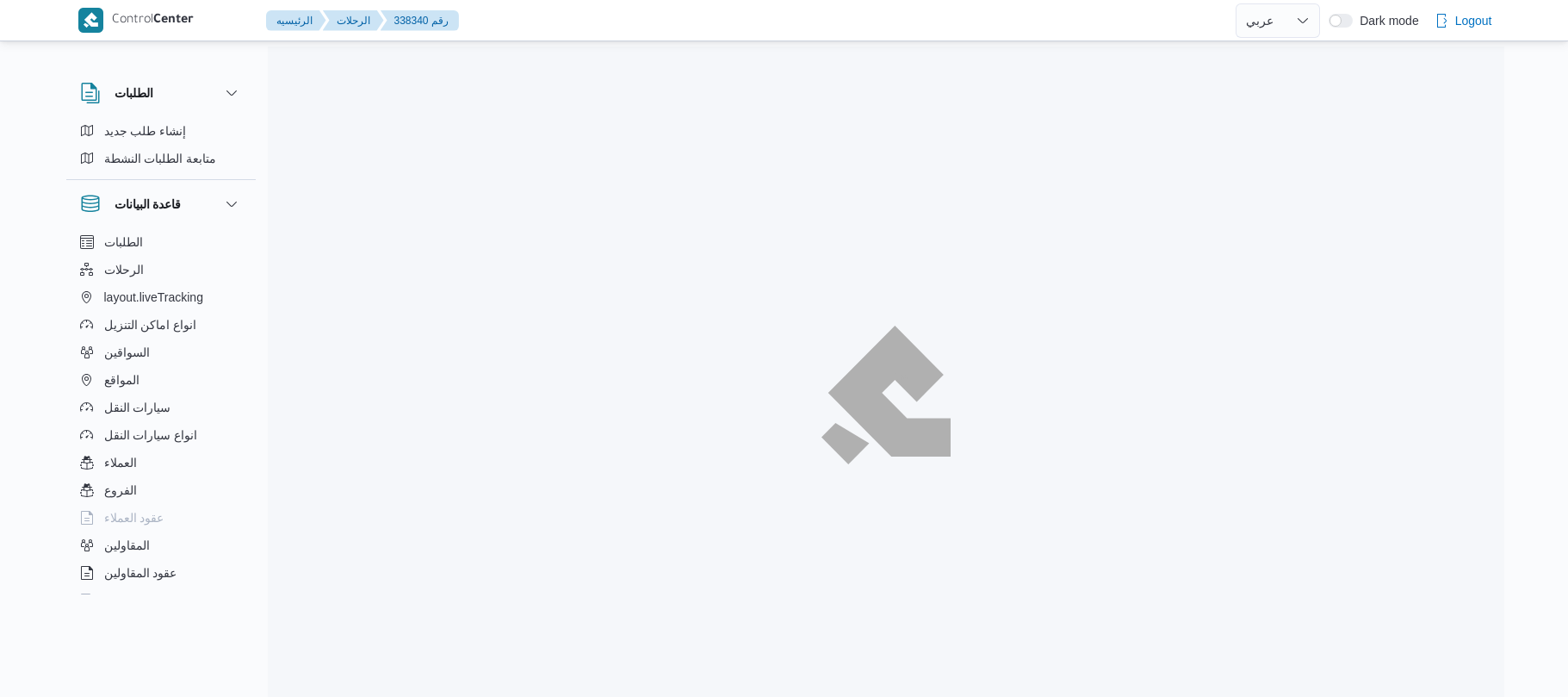
select select "ar"
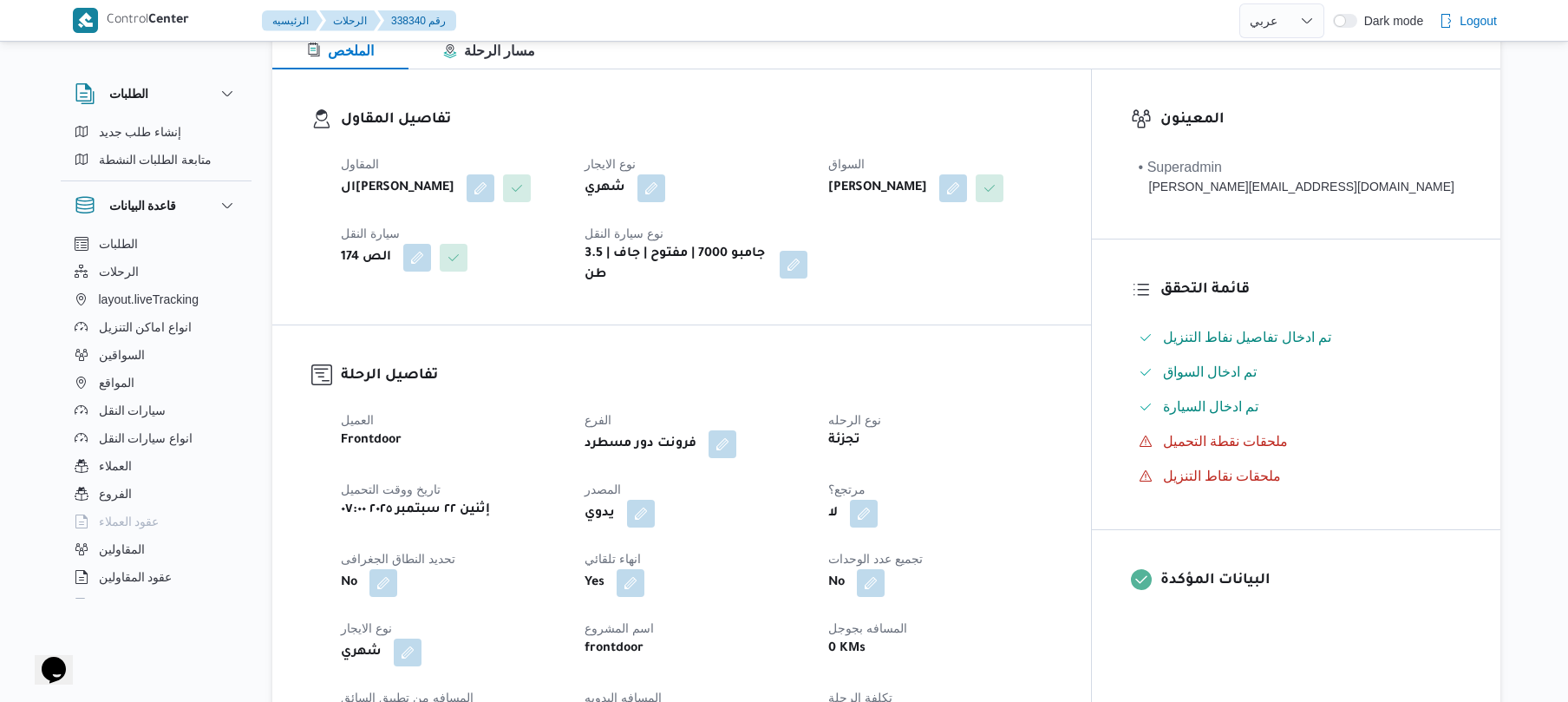
scroll to position [324, 0]
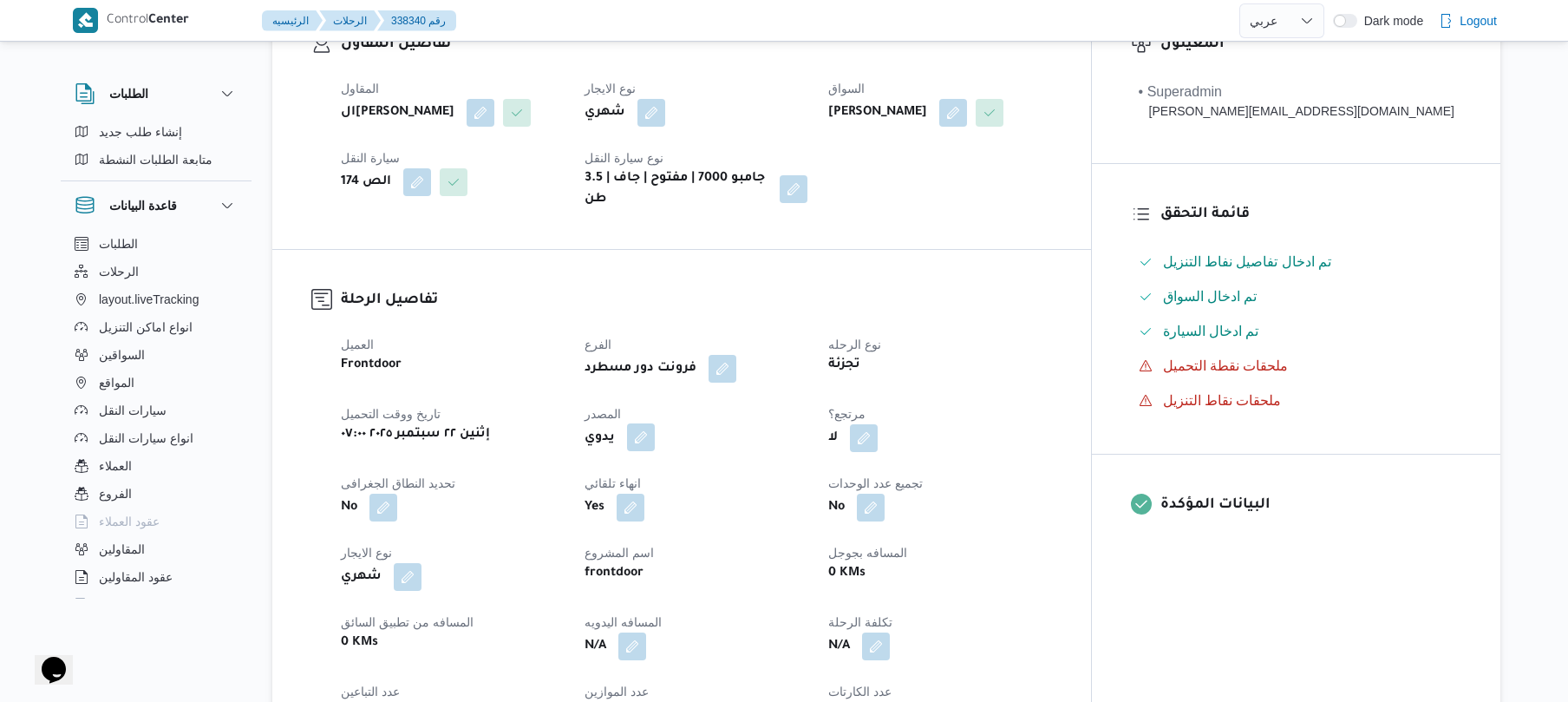
click at [655, 431] on button "button" at bounding box center [641, 436] width 28 height 28
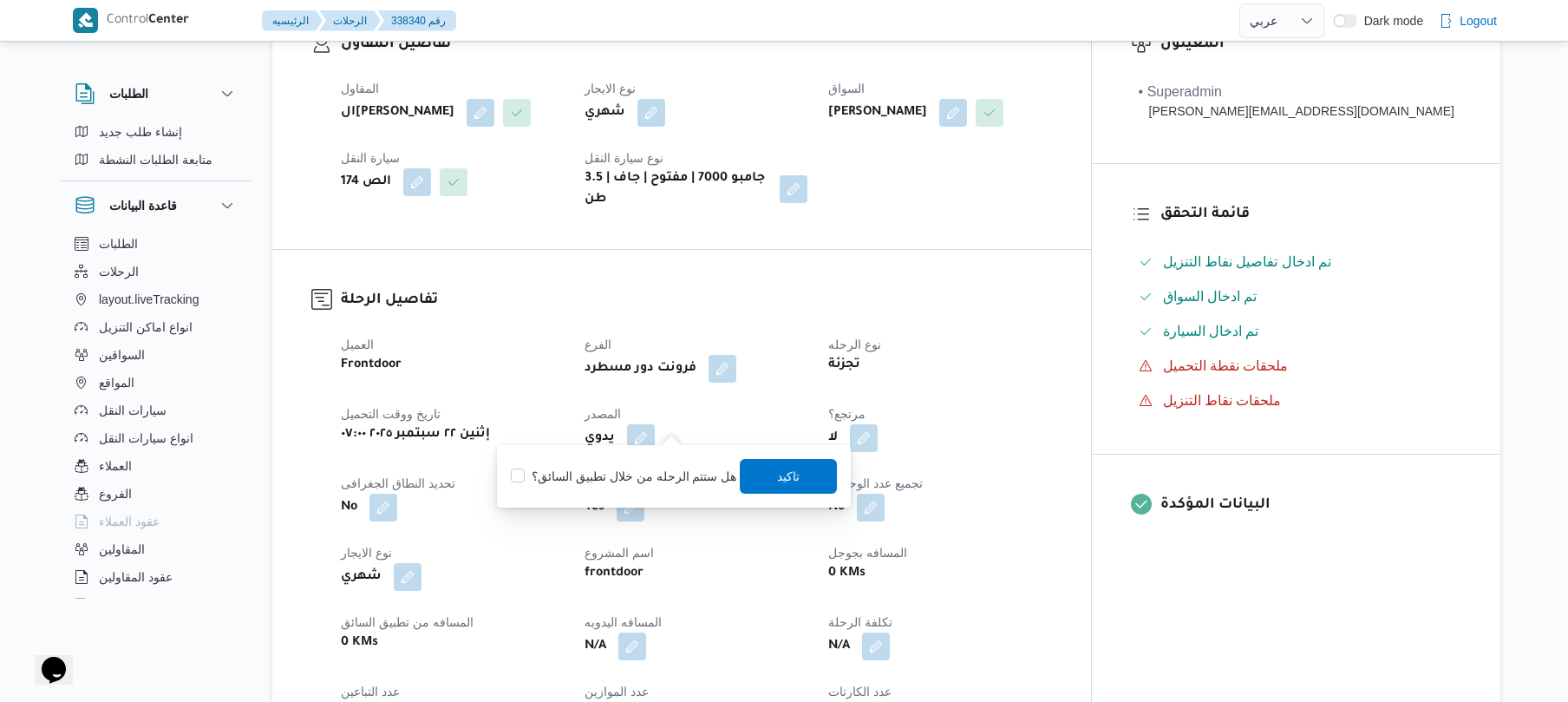
click at [665, 481] on label "هل ستتم الرحله من خلال تطبيق السائق؟" at bounding box center [623, 476] width 226 height 21
checkbox input "true"
click at [762, 477] on span "تاكيد" at bounding box center [789, 476] width 97 height 34
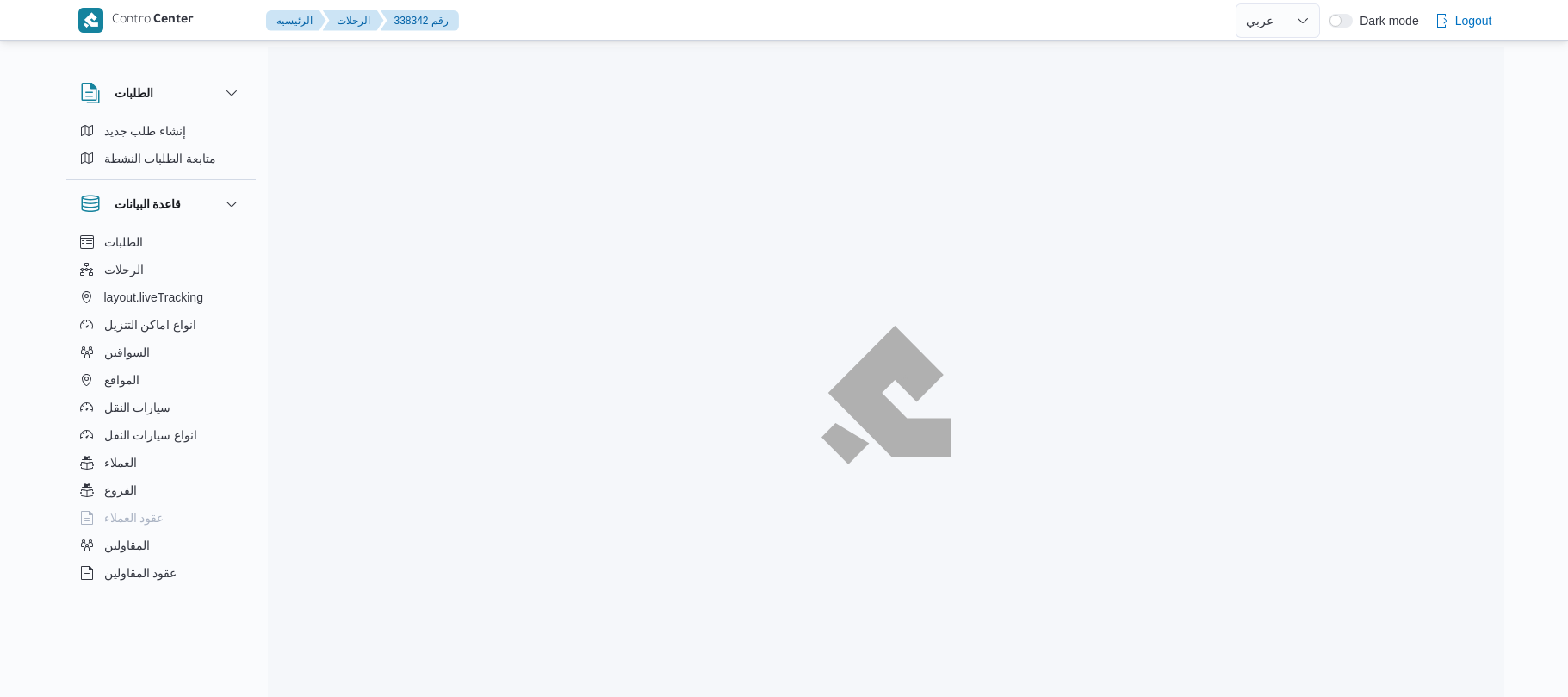
select select "ar"
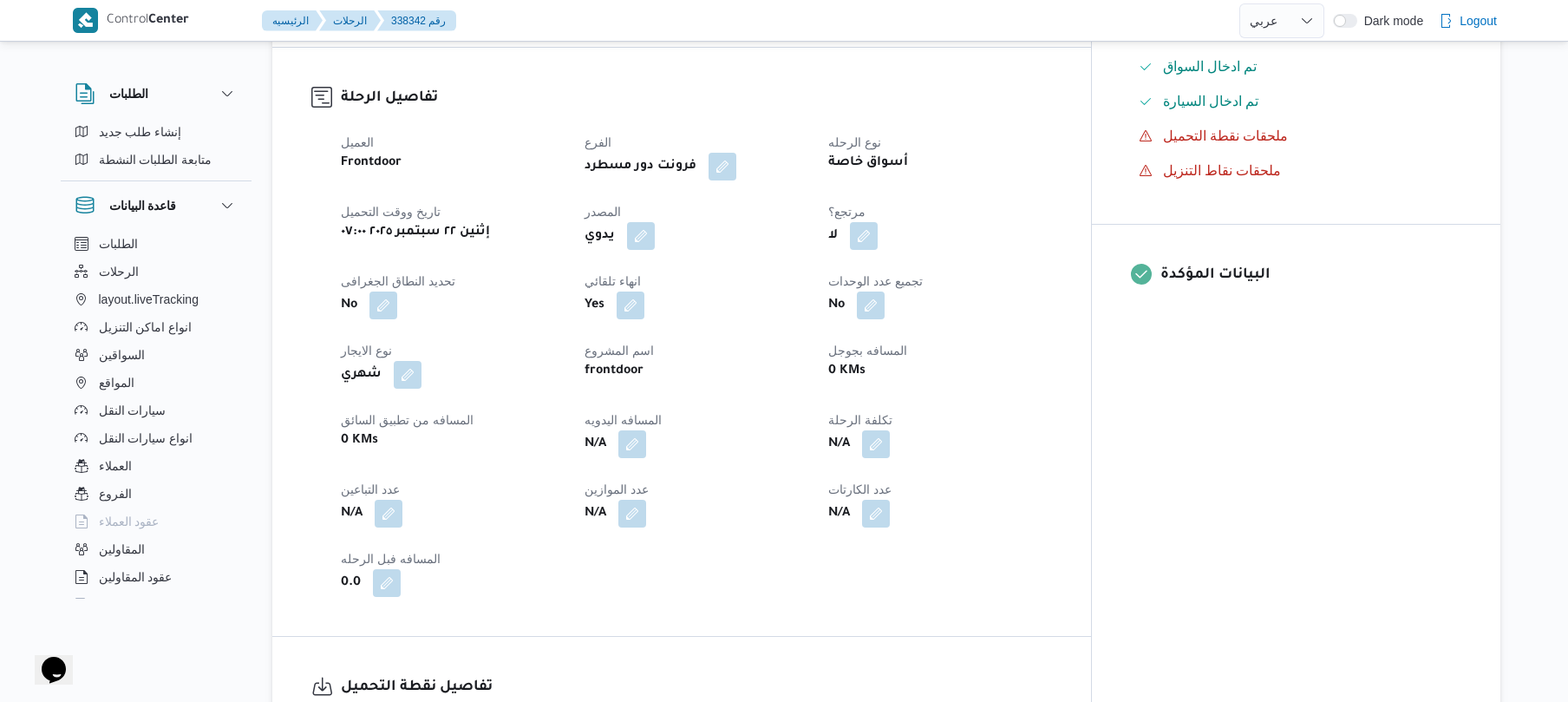
scroll to position [555, 0]
click at [655, 219] on button "button" at bounding box center [641, 232] width 28 height 28
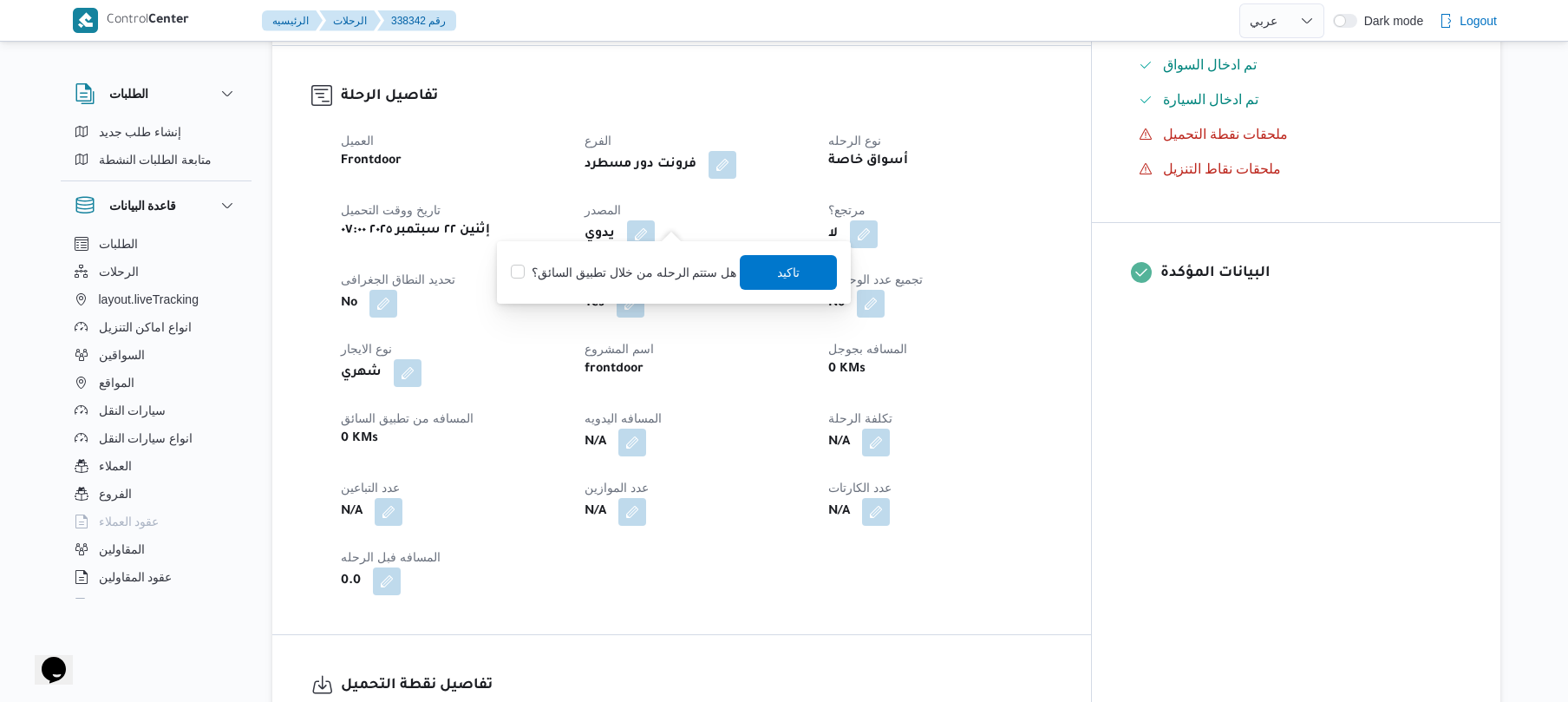
click at [664, 271] on label "هل ستتم الرحله من خلال تطبيق السائق؟" at bounding box center [623, 272] width 226 height 21
checkbox input "true"
click at [789, 268] on span "تاكيد" at bounding box center [789, 271] width 23 height 21
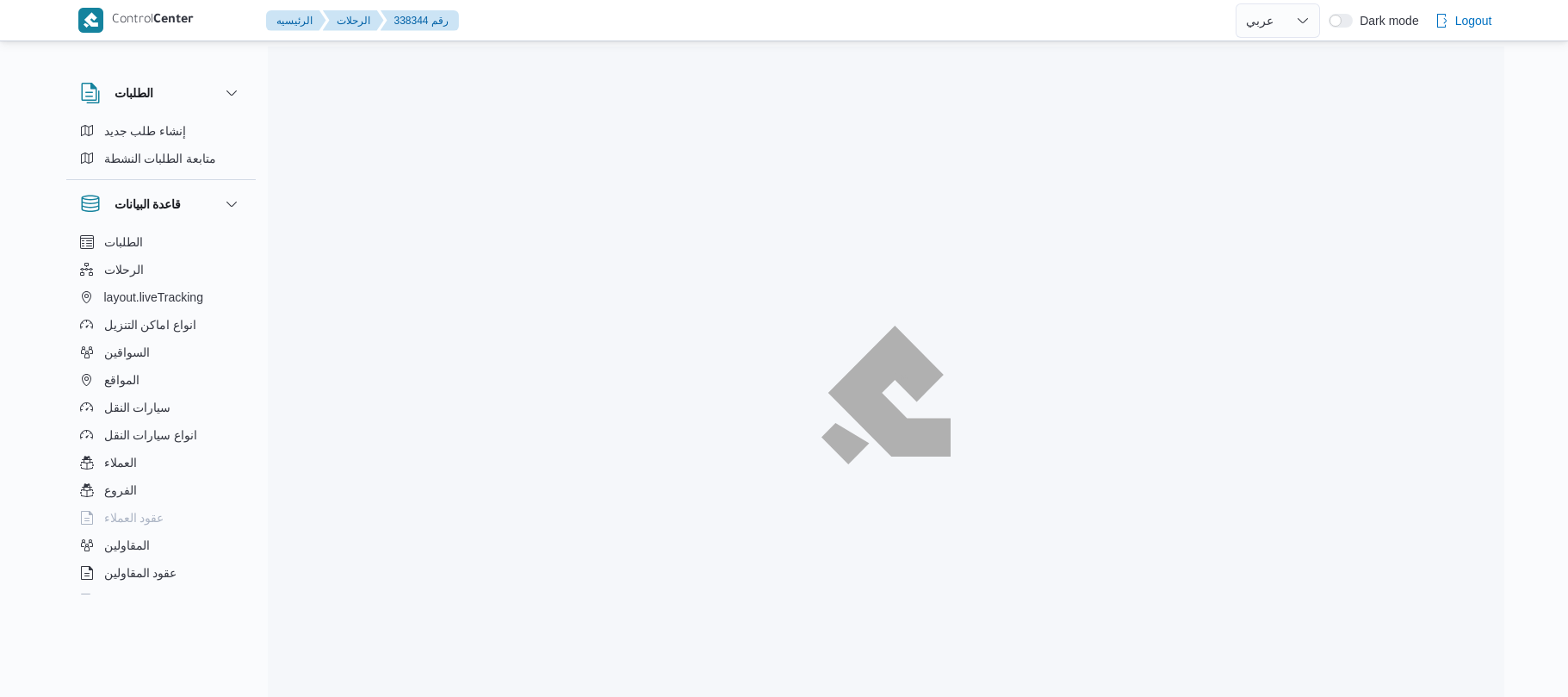
select select "ar"
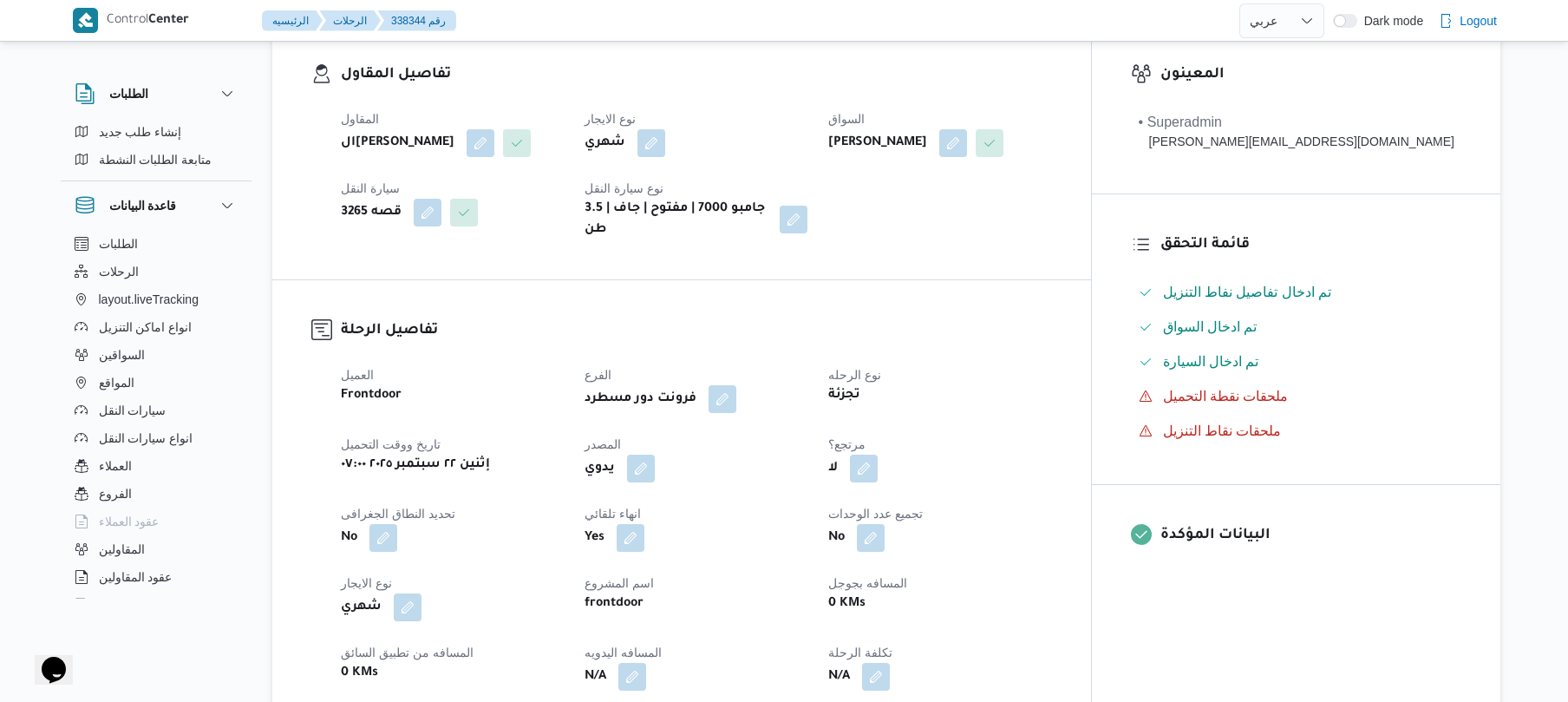
scroll to position [370, 0]
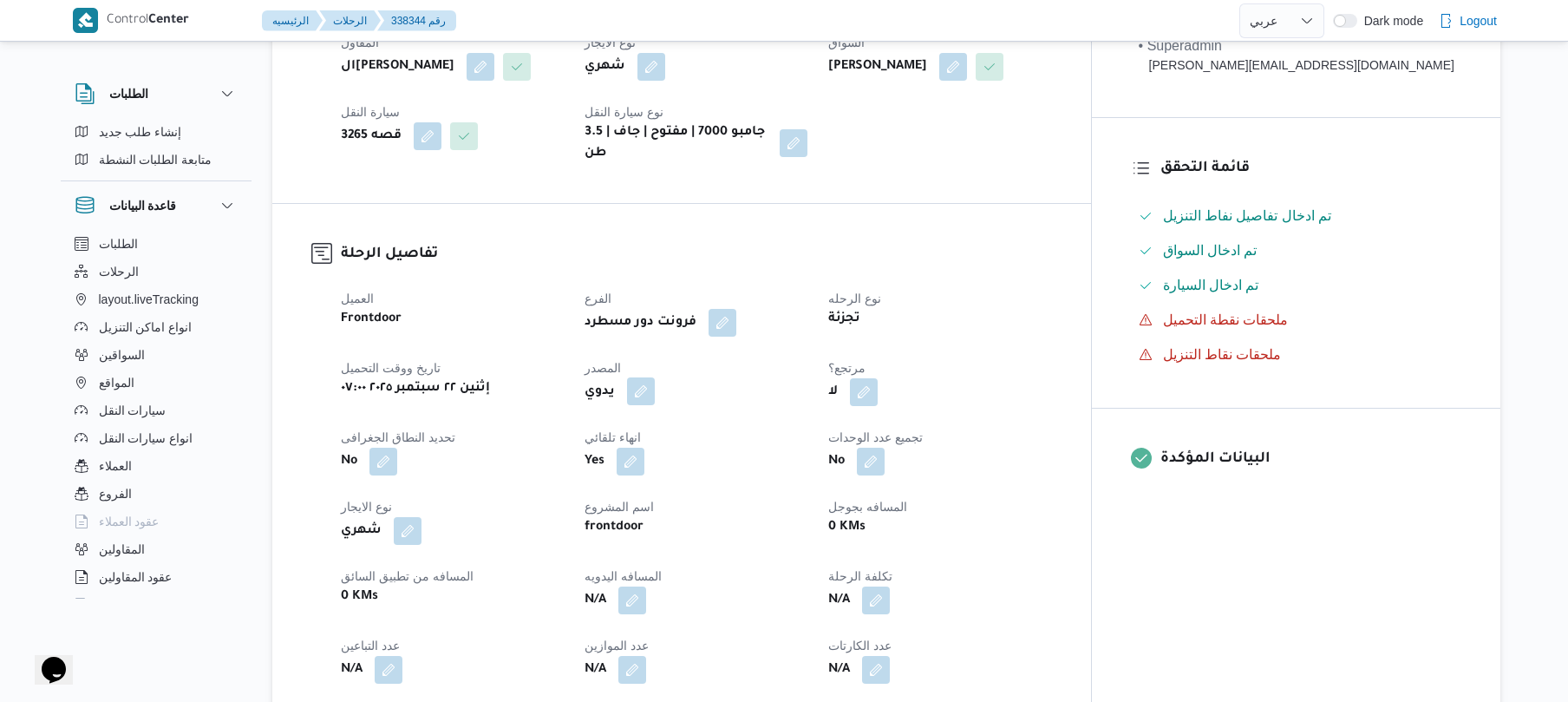
click at [655, 396] on button "button" at bounding box center [641, 391] width 28 height 28
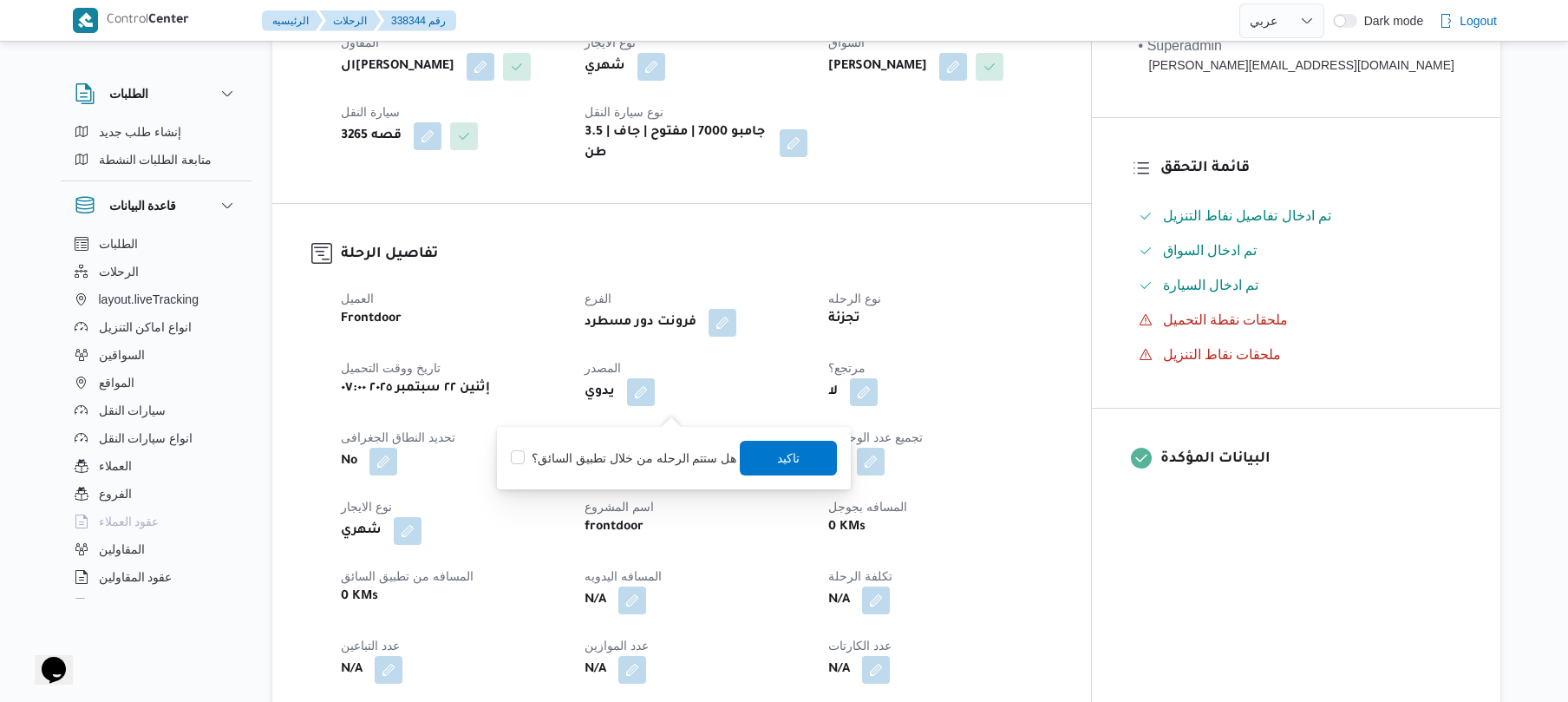
click at [660, 451] on label "هل ستتم الرحله من خلال تطبيق السائق؟" at bounding box center [623, 458] width 226 height 21
checkbox input "true"
click at [770, 454] on span "تاكيد" at bounding box center [789, 457] width 97 height 34
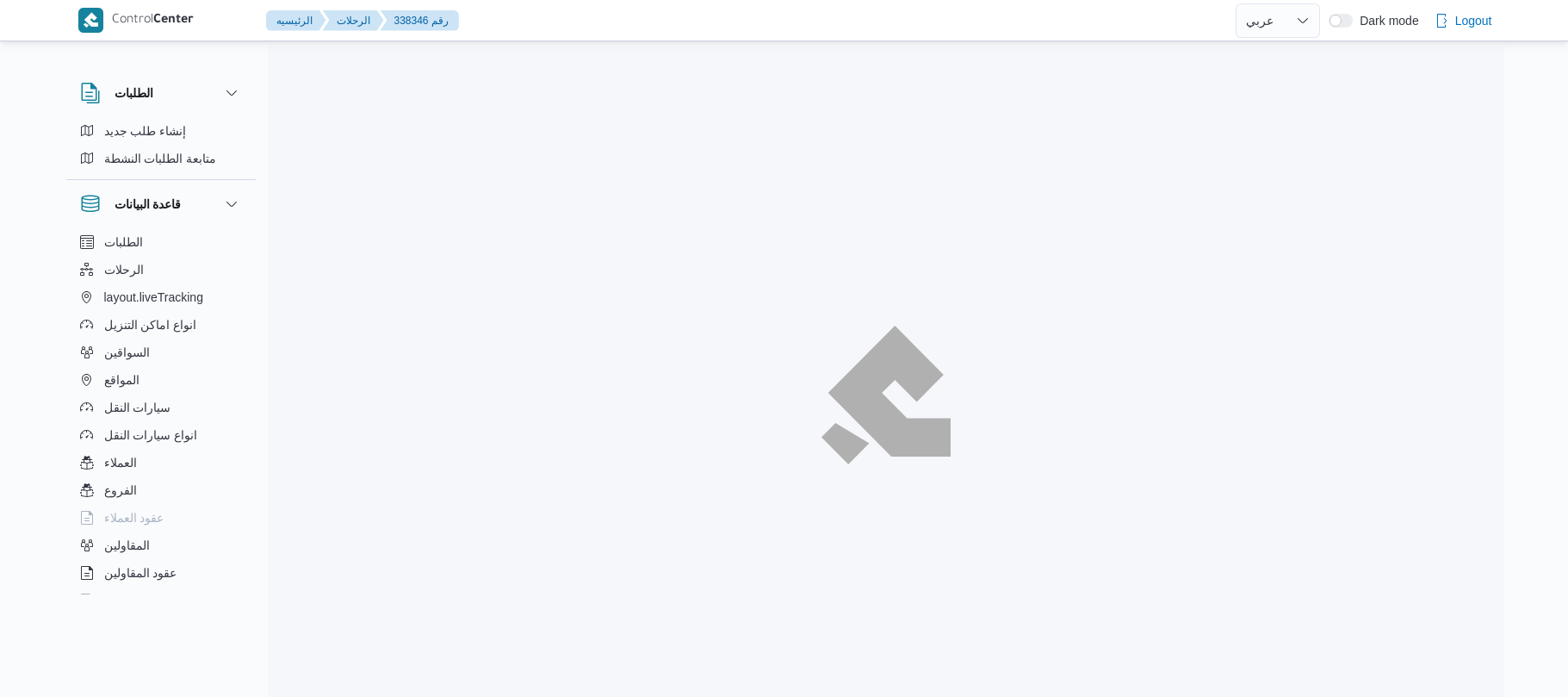
select select "ar"
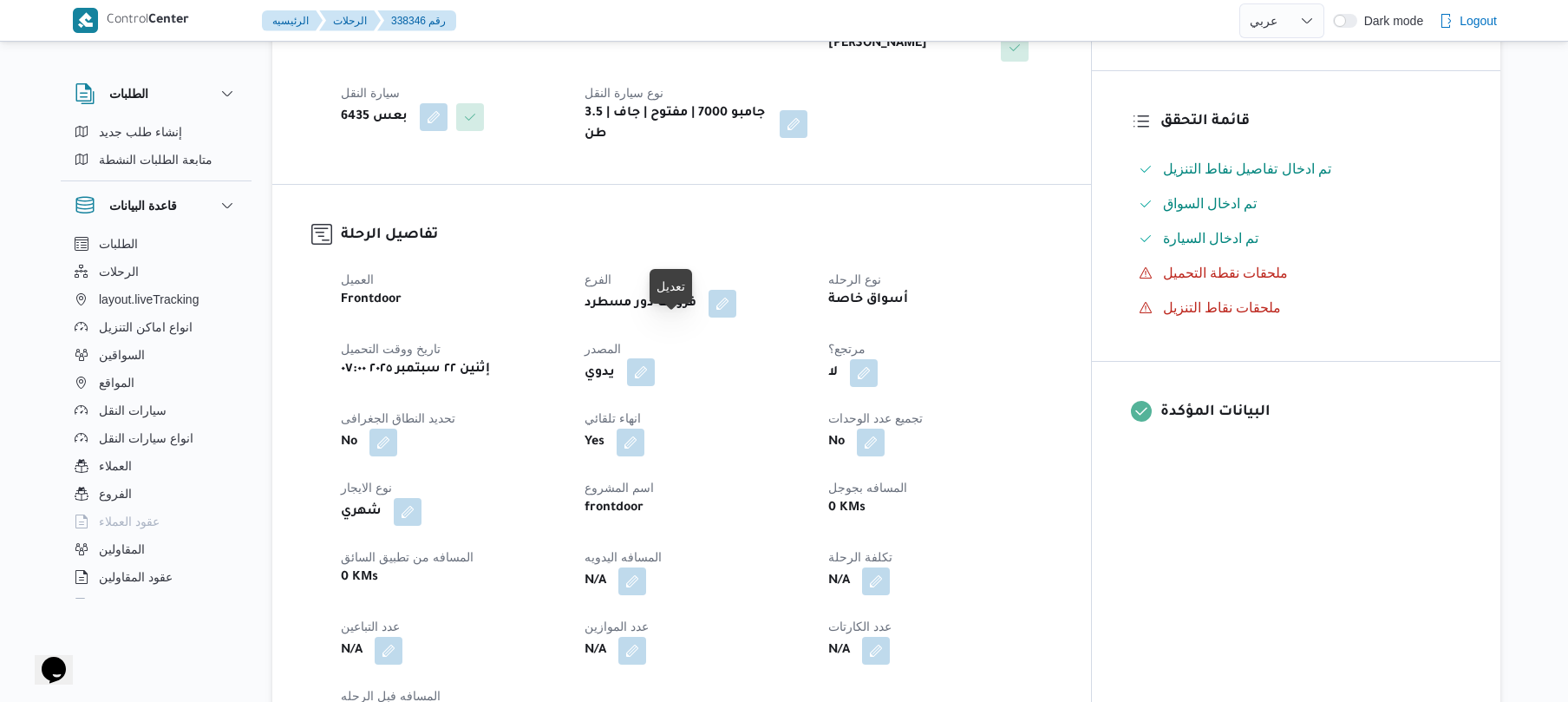
click at [655, 358] on button "button" at bounding box center [641, 371] width 28 height 28
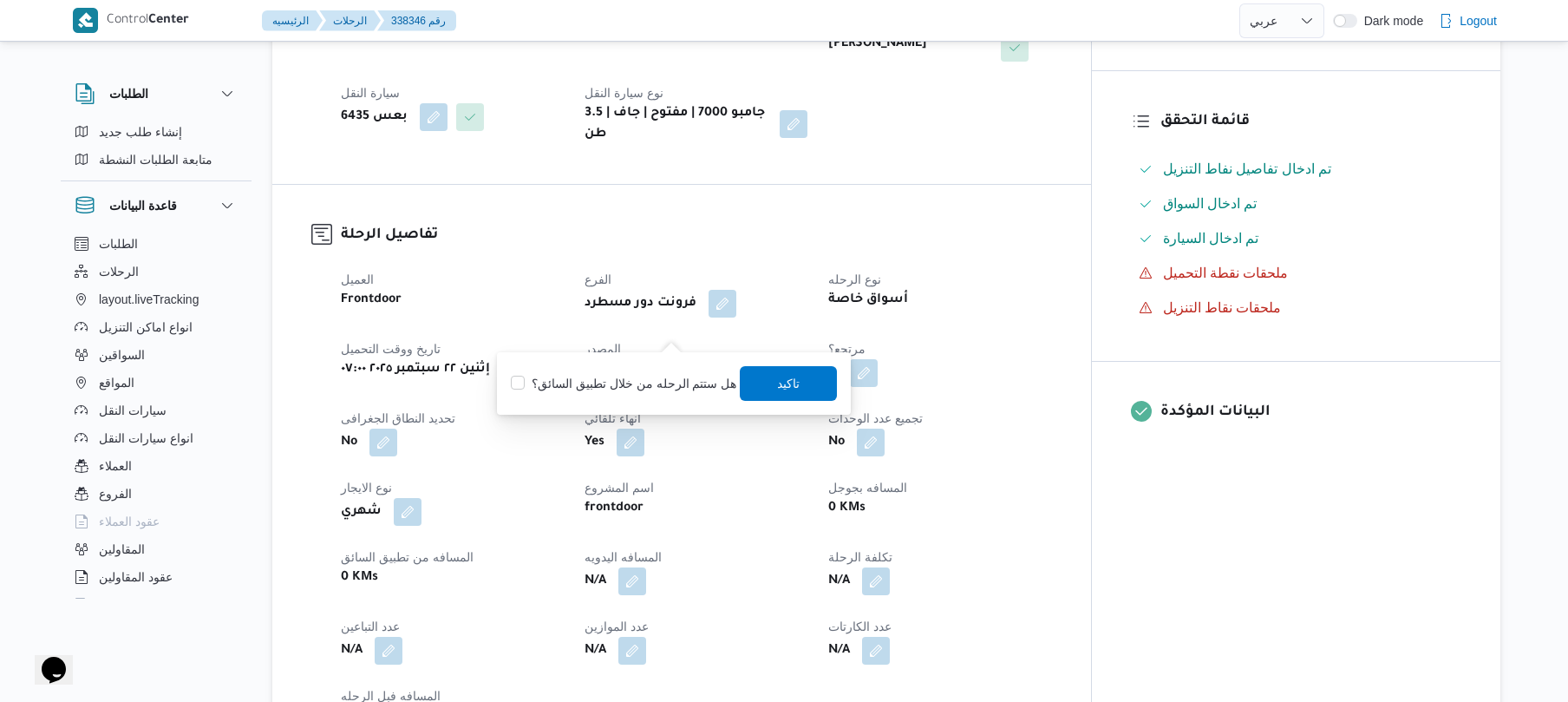
click at [642, 393] on label "هل ستتم الرحله من خلال تطبيق السائق؟" at bounding box center [623, 384] width 226 height 21
checkbox input "true"
click at [778, 385] on span "تاكيد" at bounding box center [789, 384] width 23 height 21
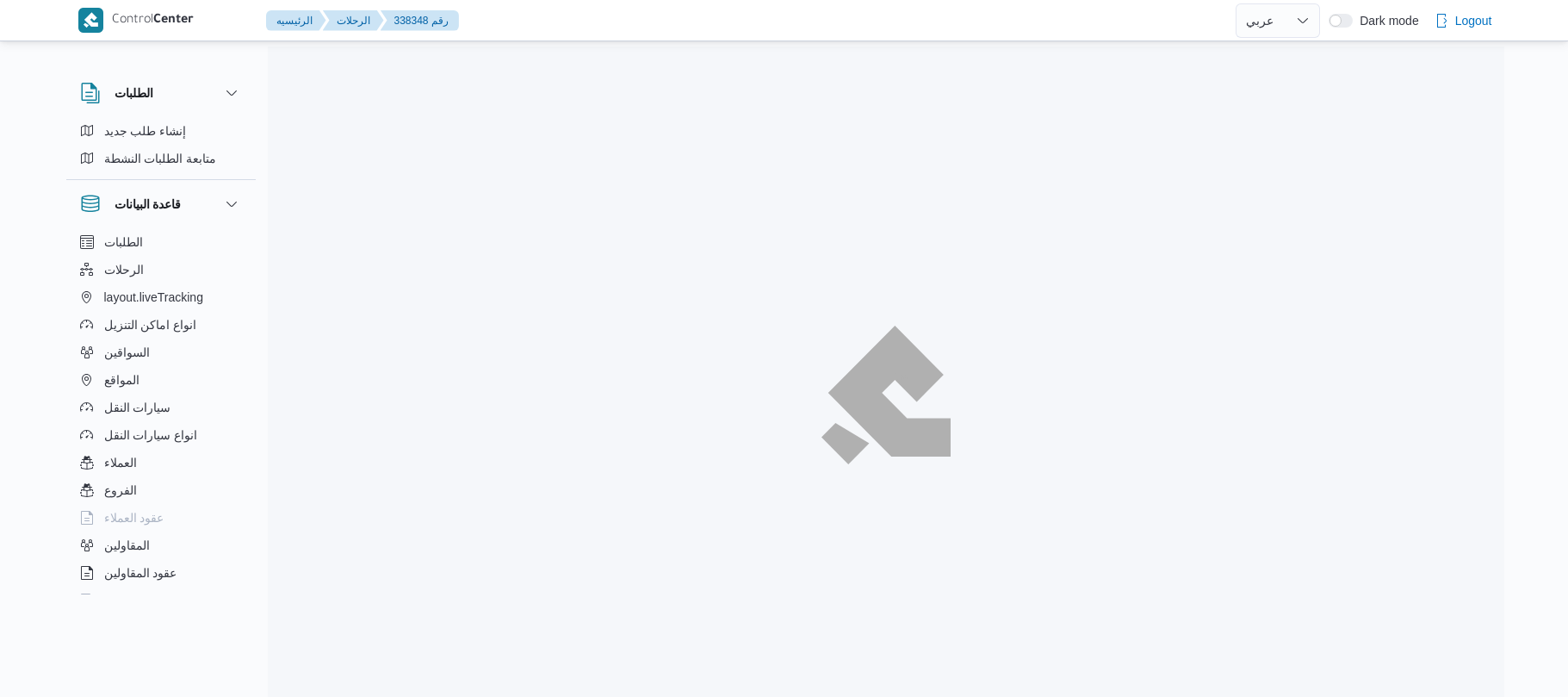
select select "ar"
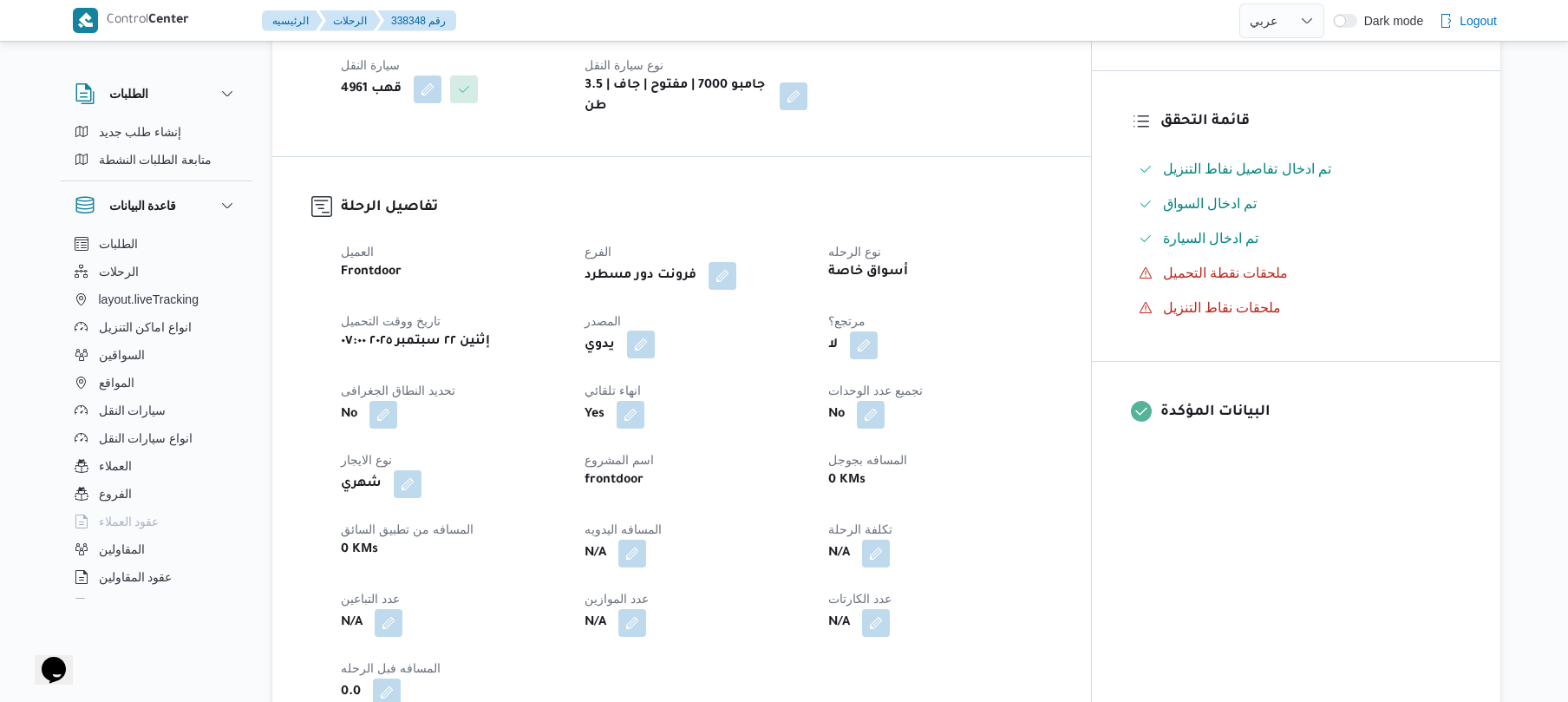
click at [655, 357] on button "button" at bounding box center [641, 344] width 28 height 28
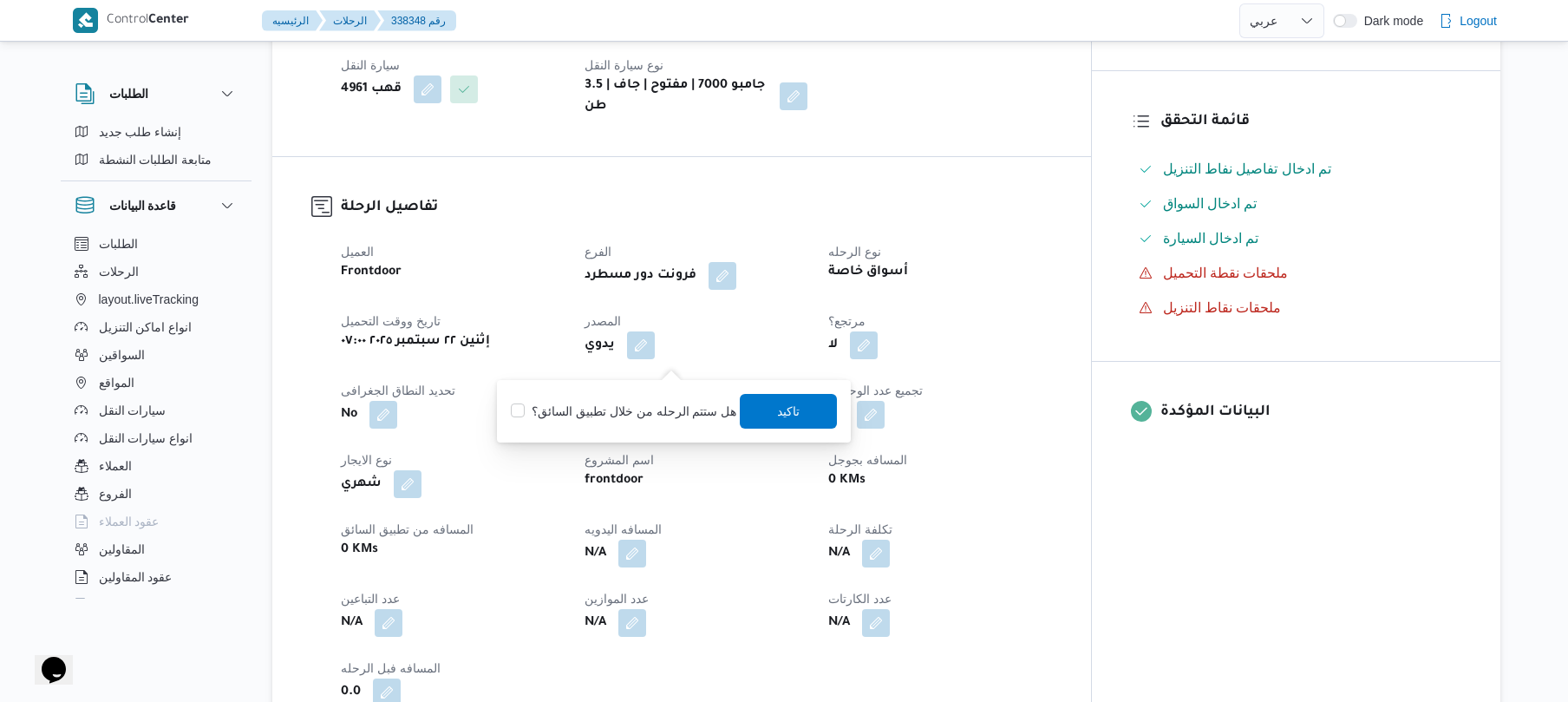
click at [656, 410] on label "هل ستتم الرحله من خلال تطبيق السائق؟" at bounding box center [623, 411] width 226 height 21
checkbox input "true"
click at [771, 399] on span "تاكيد" at bounding box center [789, 411] width 97 height 34
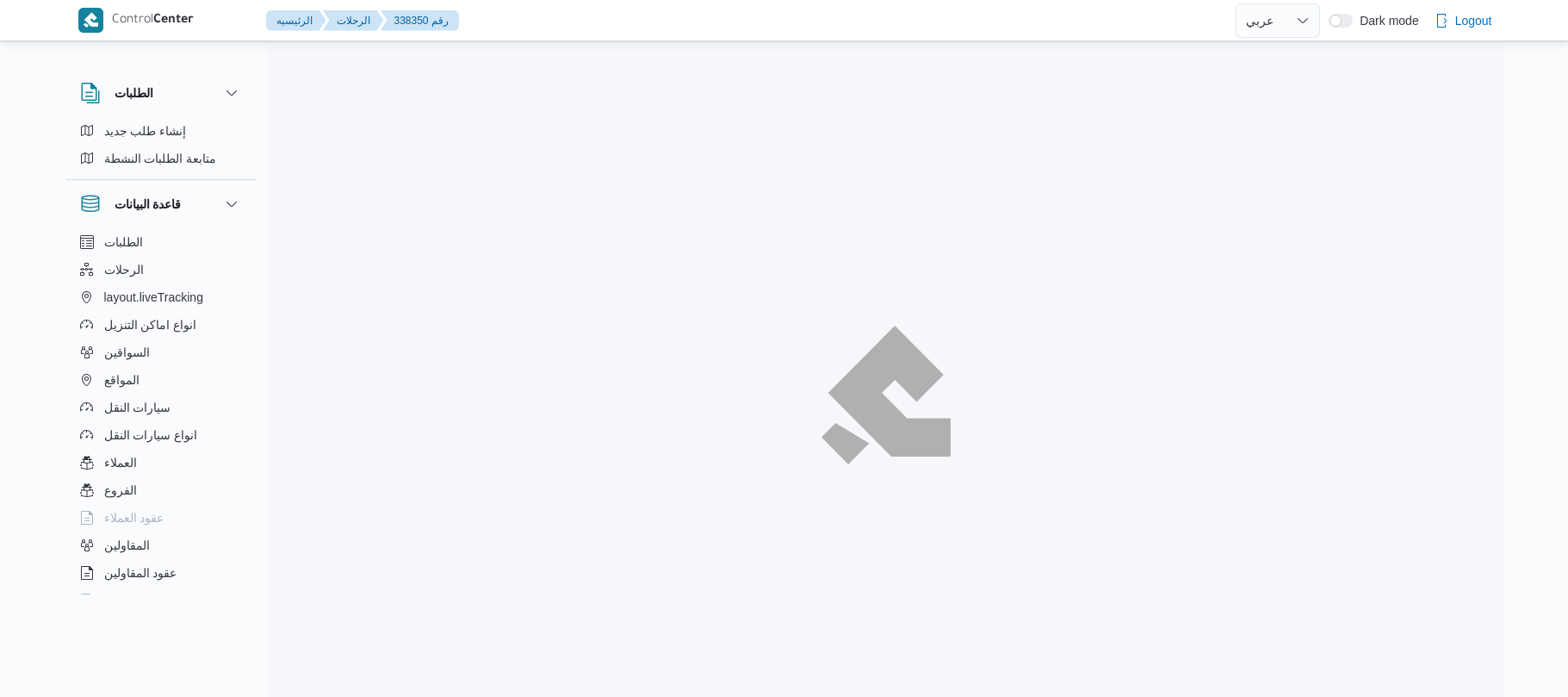
select select "ar"
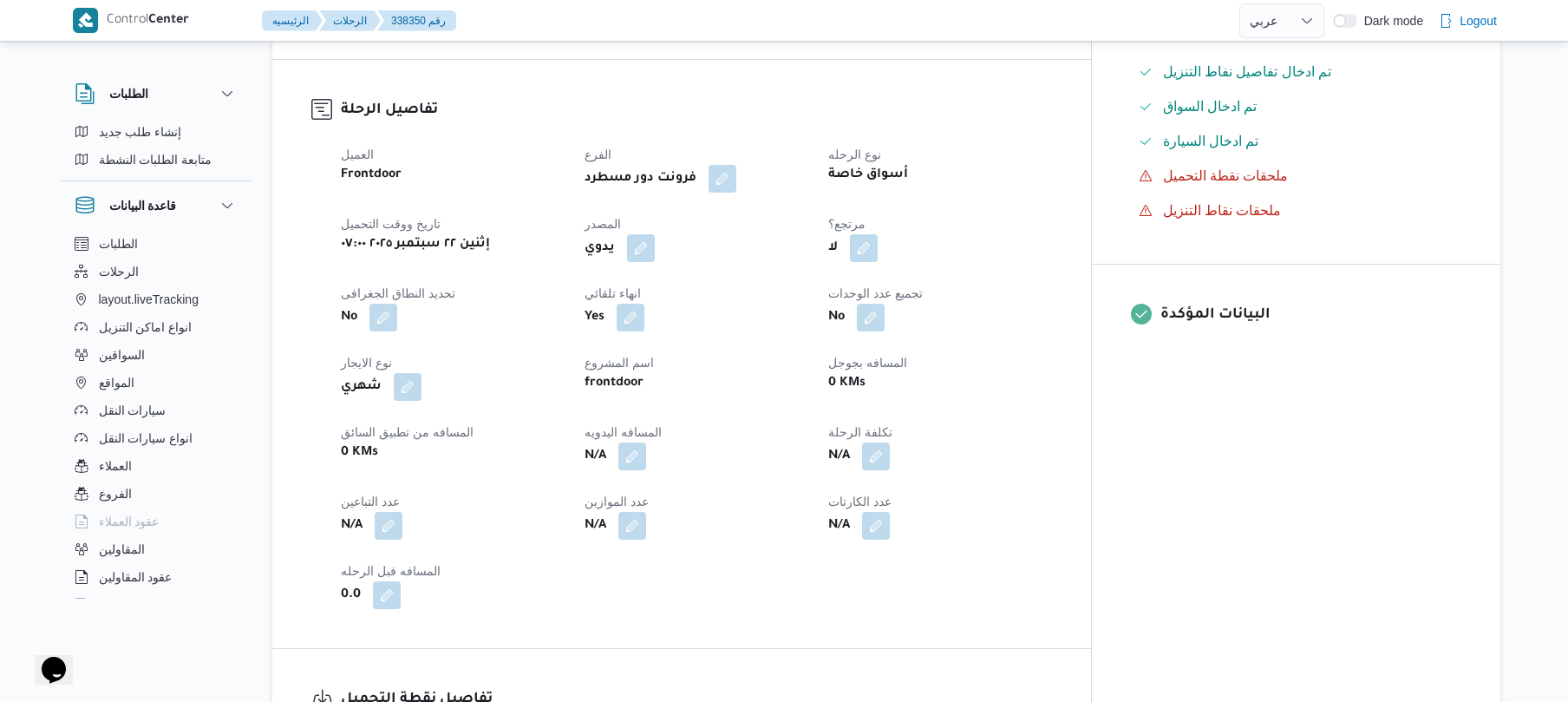
scroll to position [555, 0]
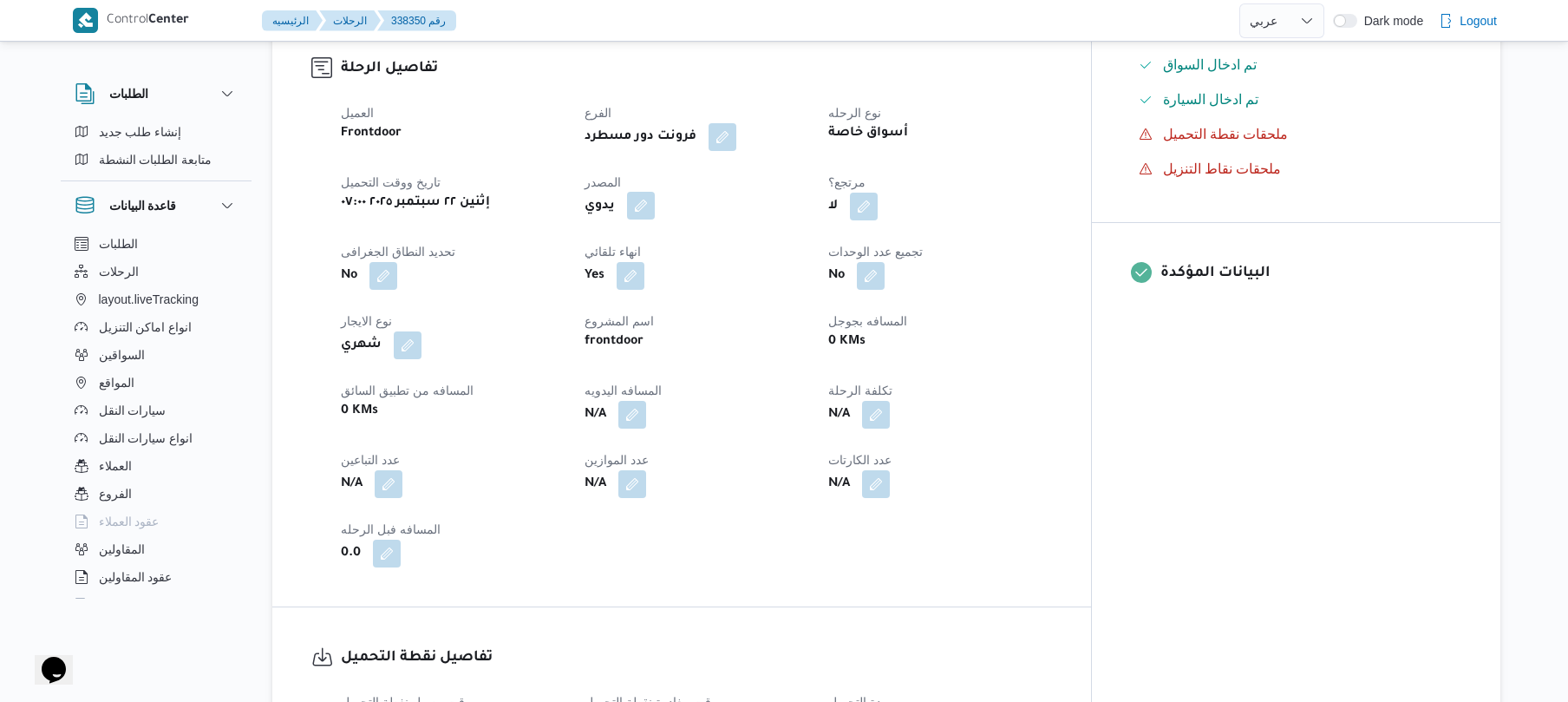
click at [655, 198] on button "button" at bounding box center [641, 205] width 28 height 28
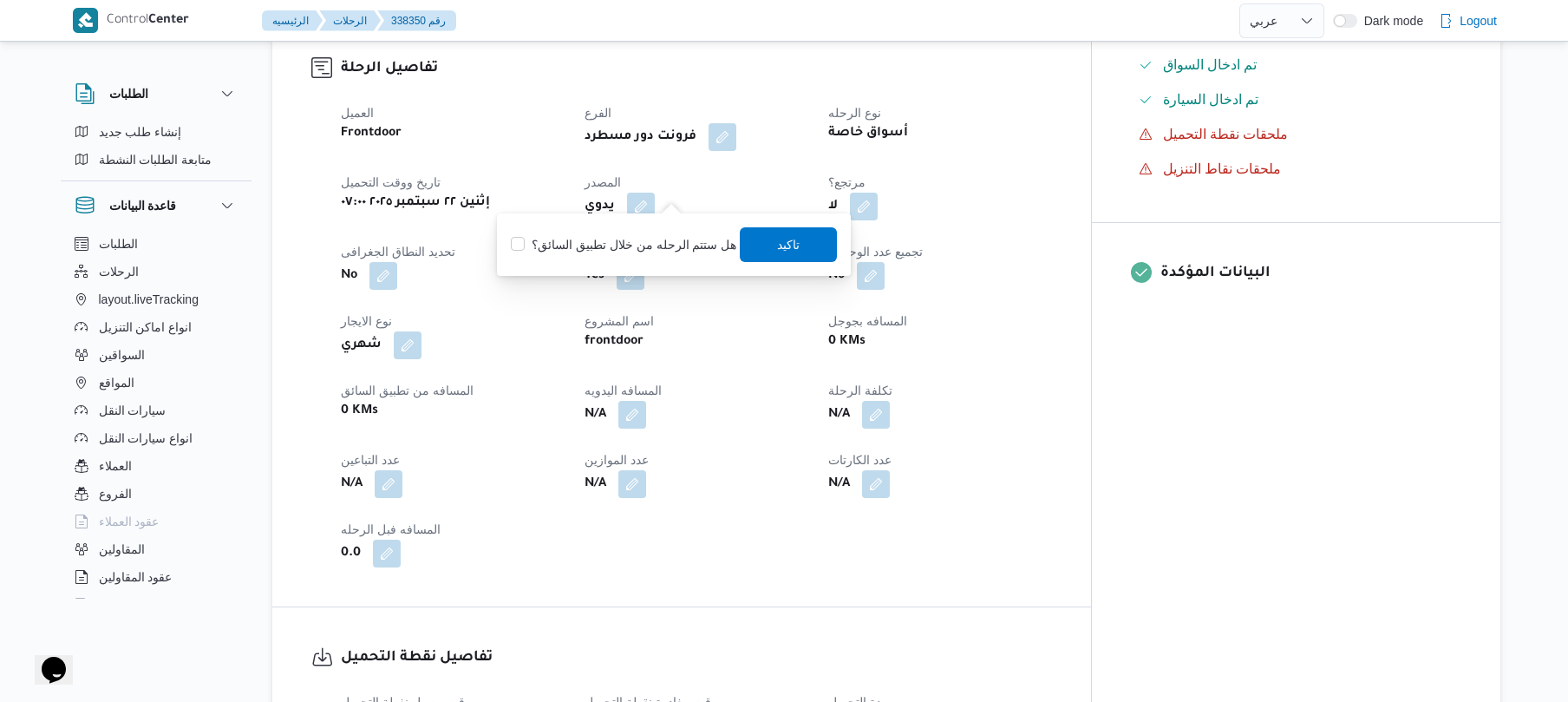
click at [665, 261] on div "هل ستتم الرحله من خلال تطبيق السائق؟ تاكيد" at bounding box center [674, 245] width 329 height 38
click at [678, 245] on label "هل ستتم الرحله من خلال تطبيق السائق؟" at bounding box center [623, 245] width 226 height 21
checkbox input "true"
click at [782, 248] on span "تاكيد" at bounding box center [789, 244] width 23 height 21
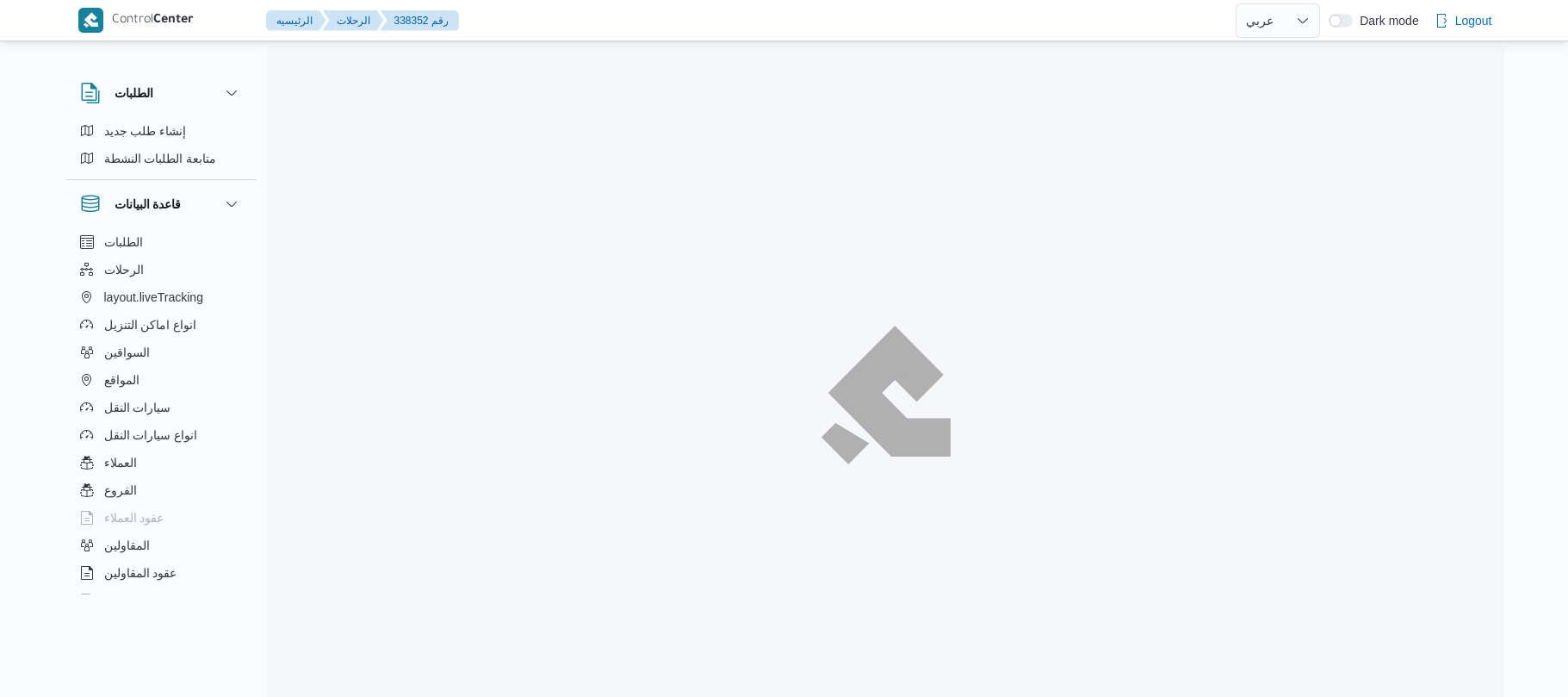
select select "ar"
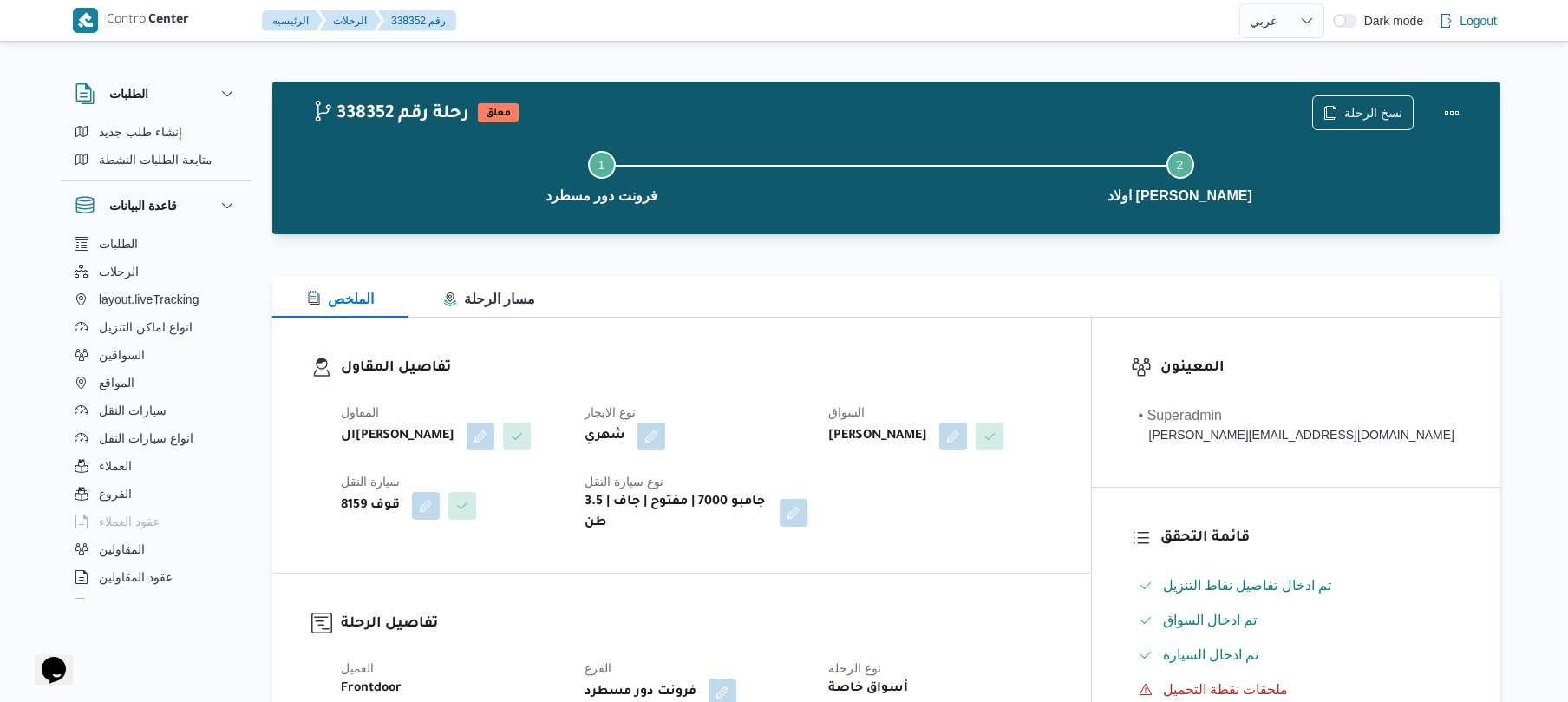
click at [875, 281] on div "الملخص مسار الرحلة" at bounding box center [886, 297] width 1228 height 42
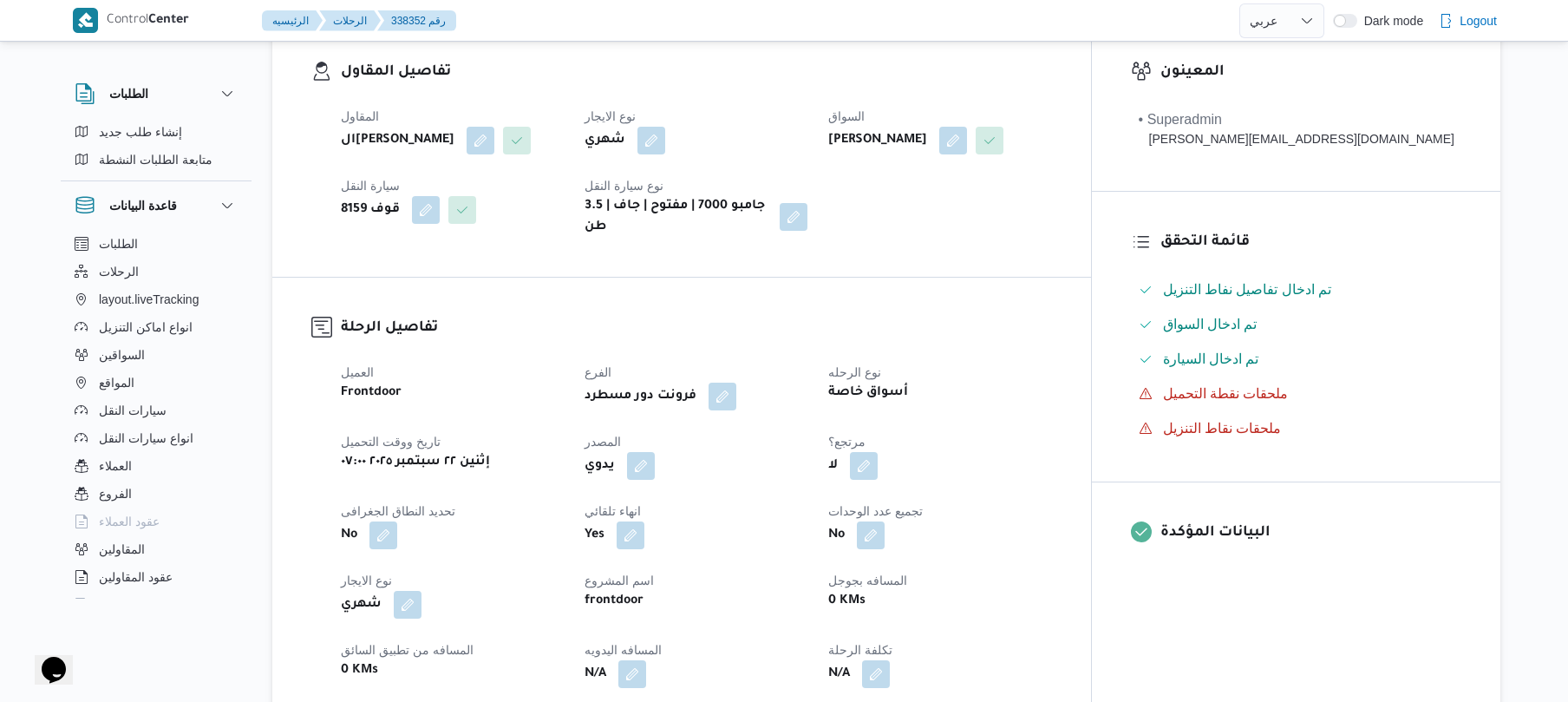
scroll to position [555, 0]
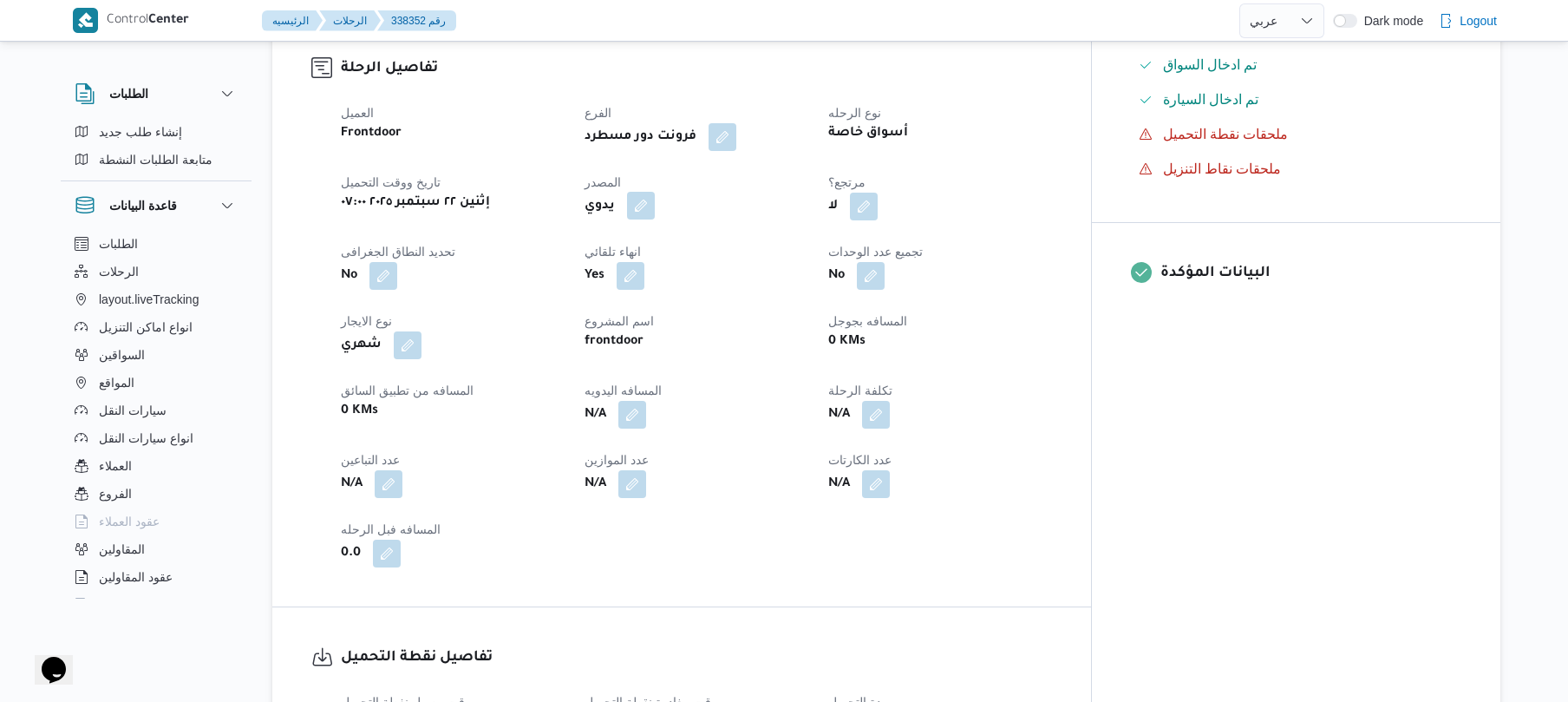
click at [655, 191] on button "button" at bounding box center [641, 205] width 28 height 28
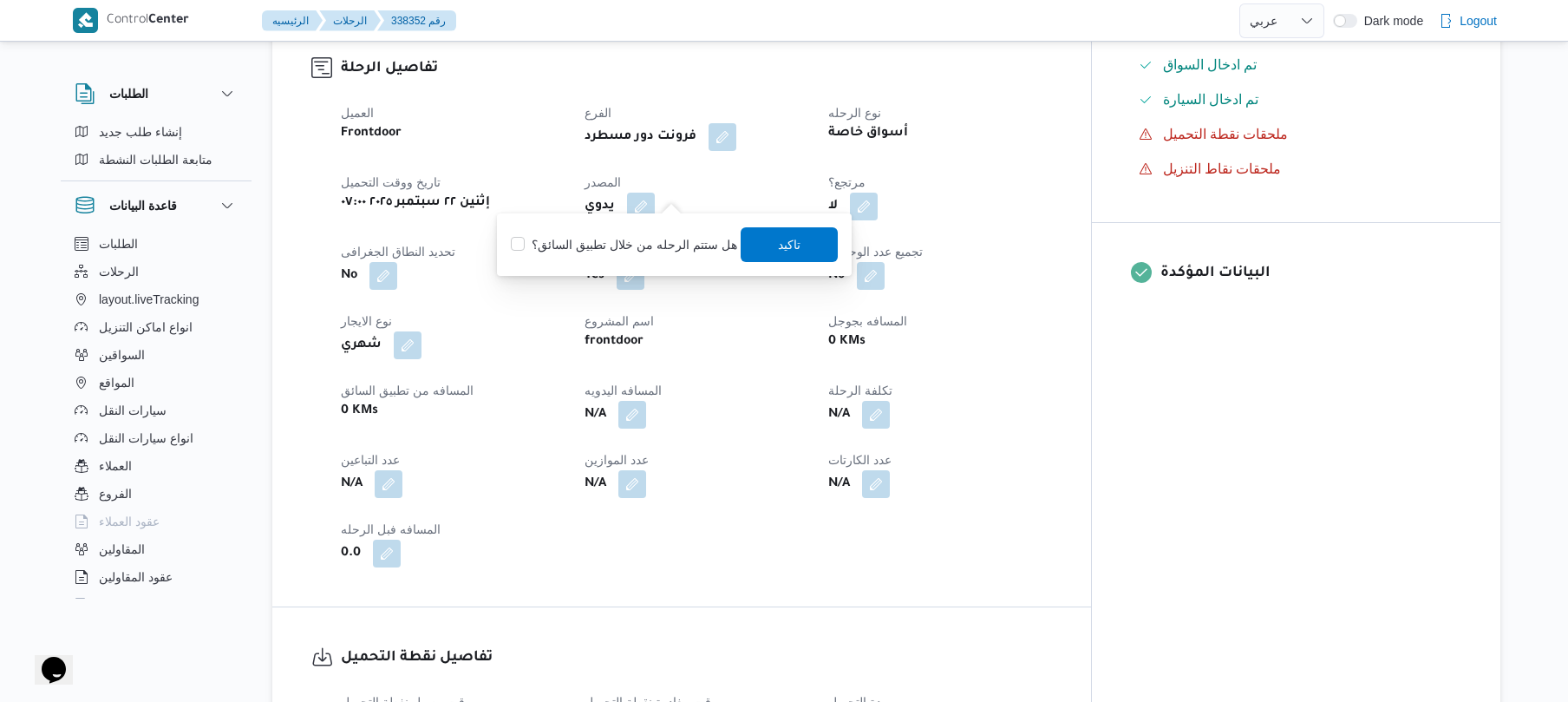
click at [657, 245] on label "هل ستتم الرحله من خلال تطبيق السائق؟" at bounding box center [623, 245] width 226 height 21
checkbox input "true"
click at [787, 250] on span "تاكيد" at bounding box center [789, 244] width 23 height 21
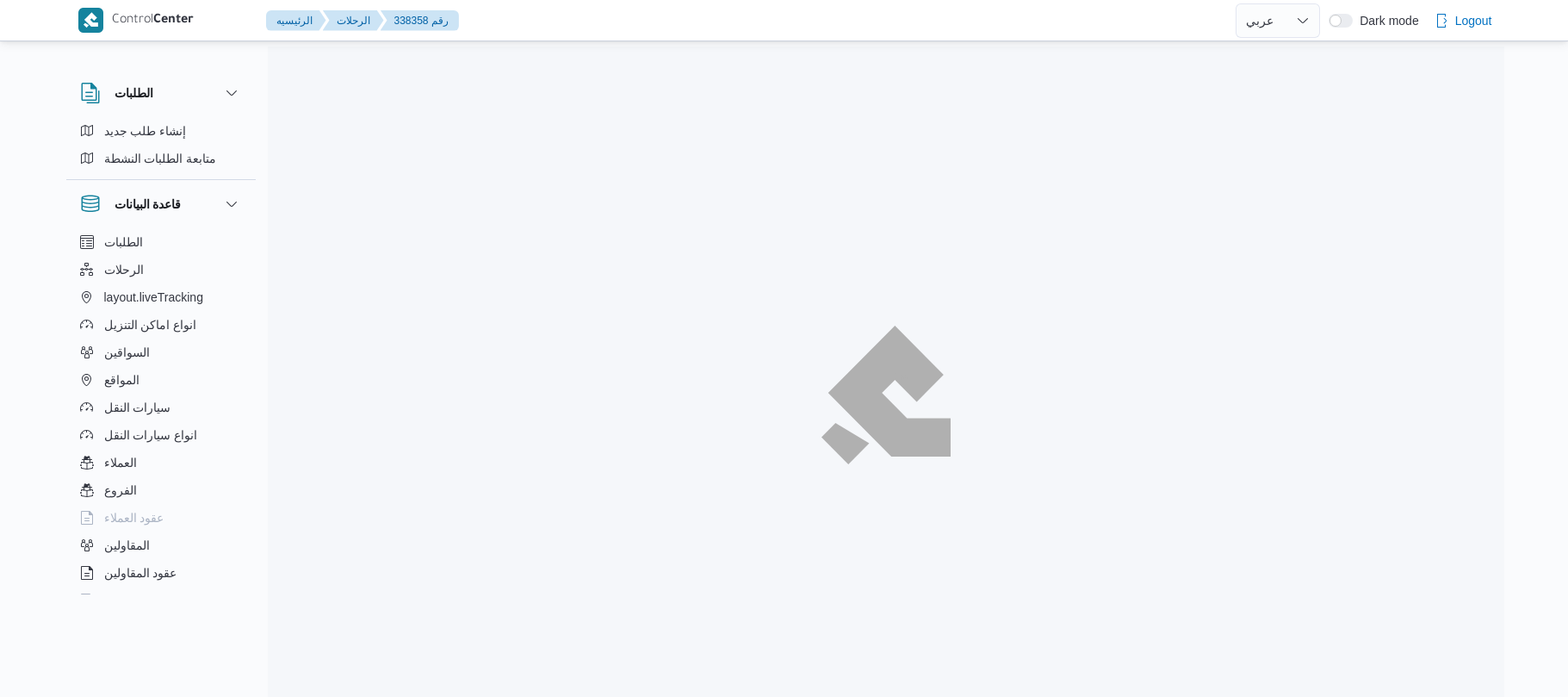
select select "ar"
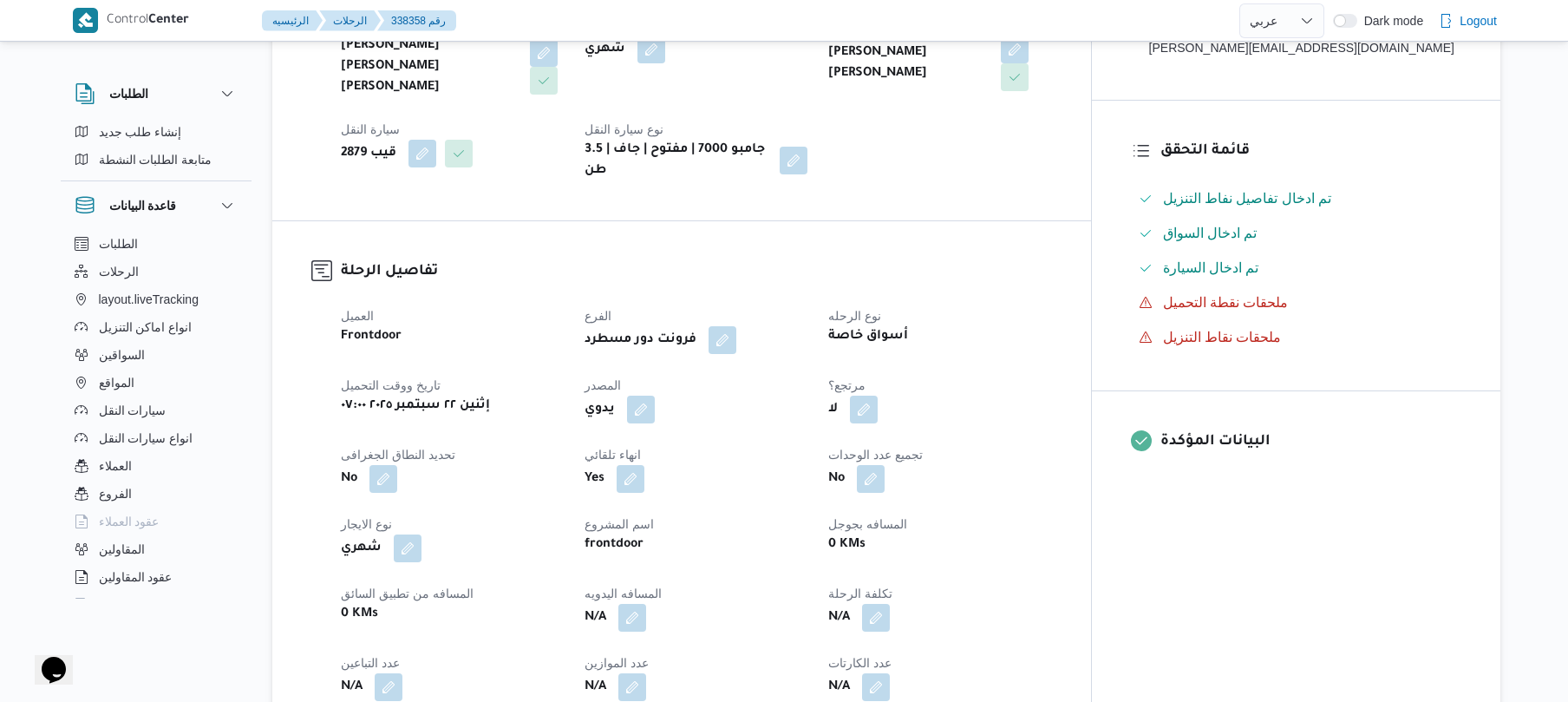
scroll to position [509, 0]
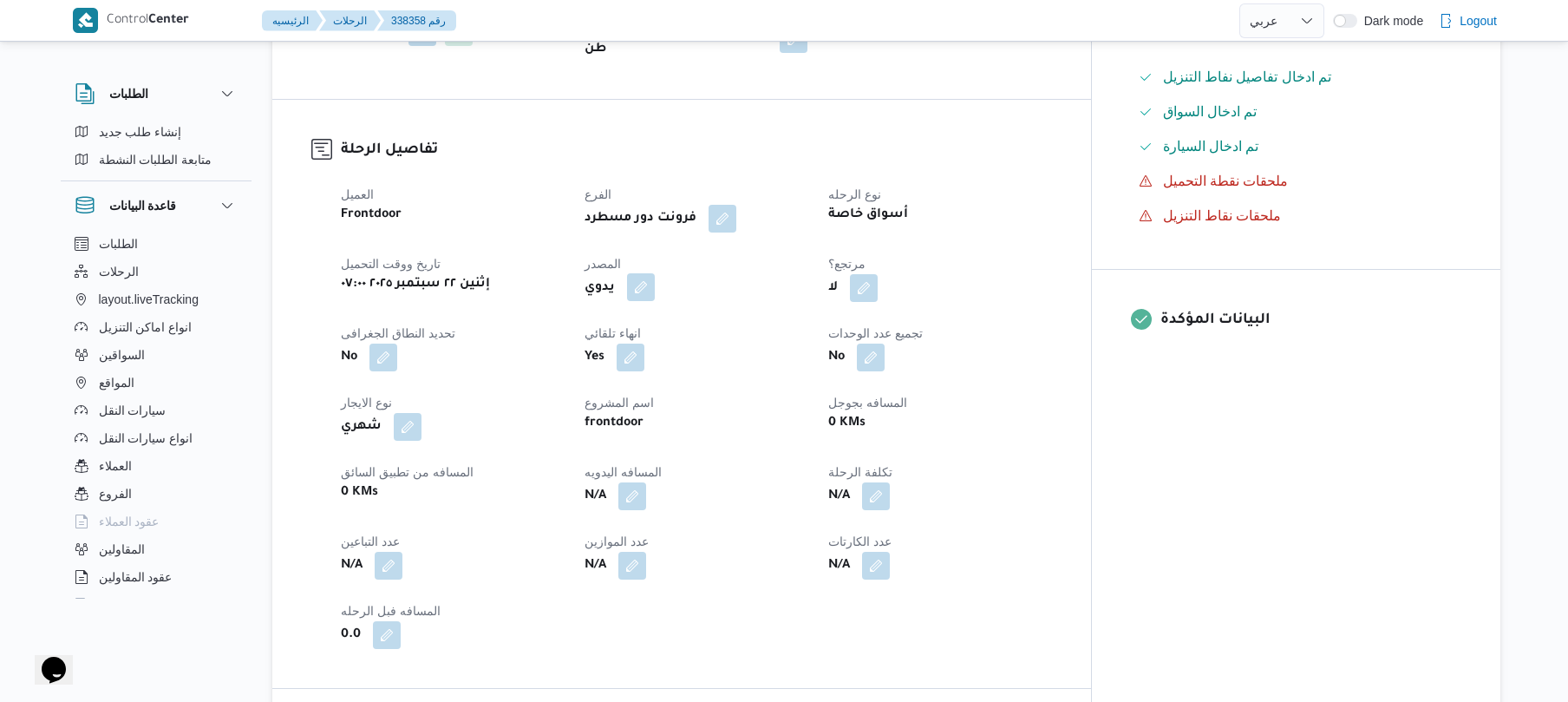
click at [655, 273] on button "button" at bounding box center [641, 287] width 28 height 28
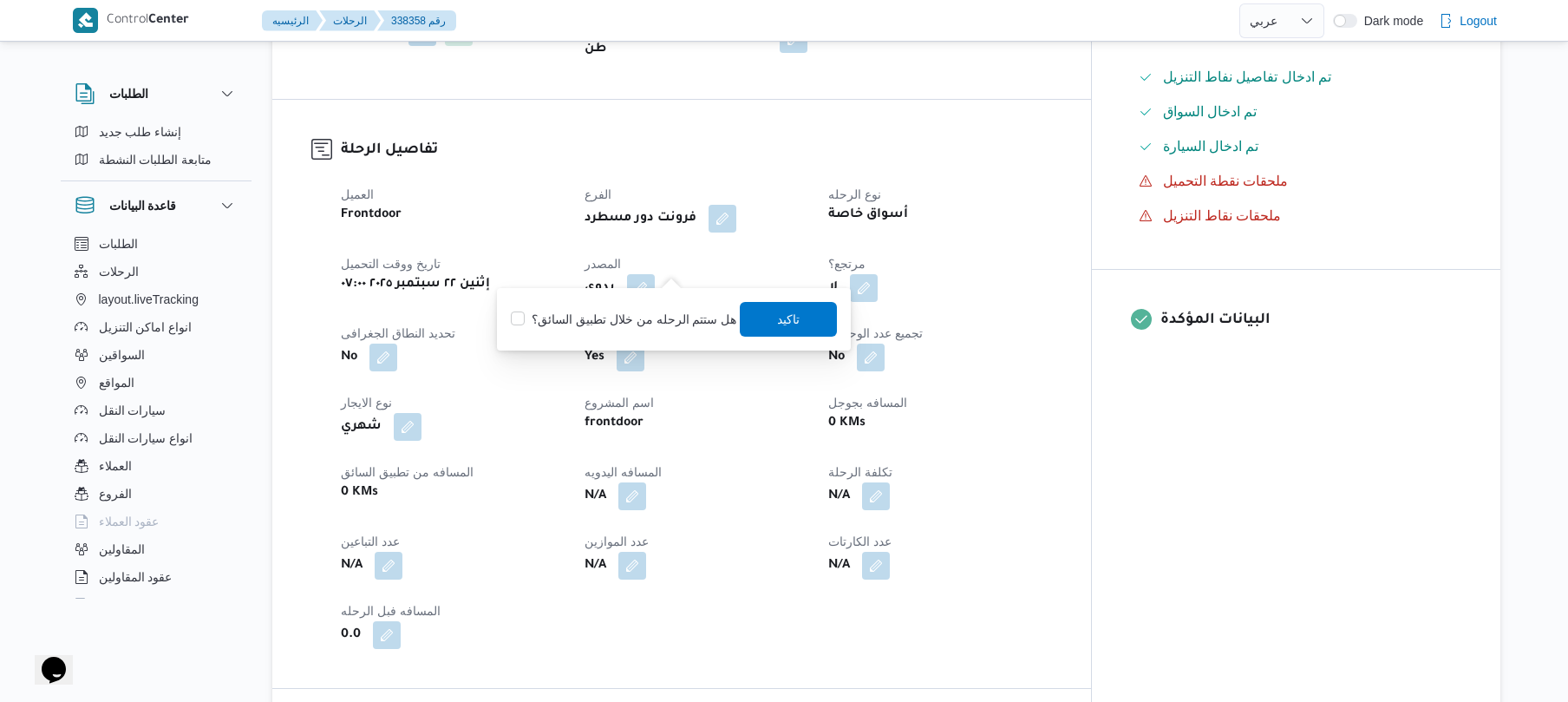
click at [637, 325] on label "هل ستتم الرحله من خلال تطبيق السائق؟" at bounding box center [623, 319] width 226 height 21
checkbox input "true"
click at [800, 313] on span "تاكيد" at bounding box center [789, 318] width 97 height 34
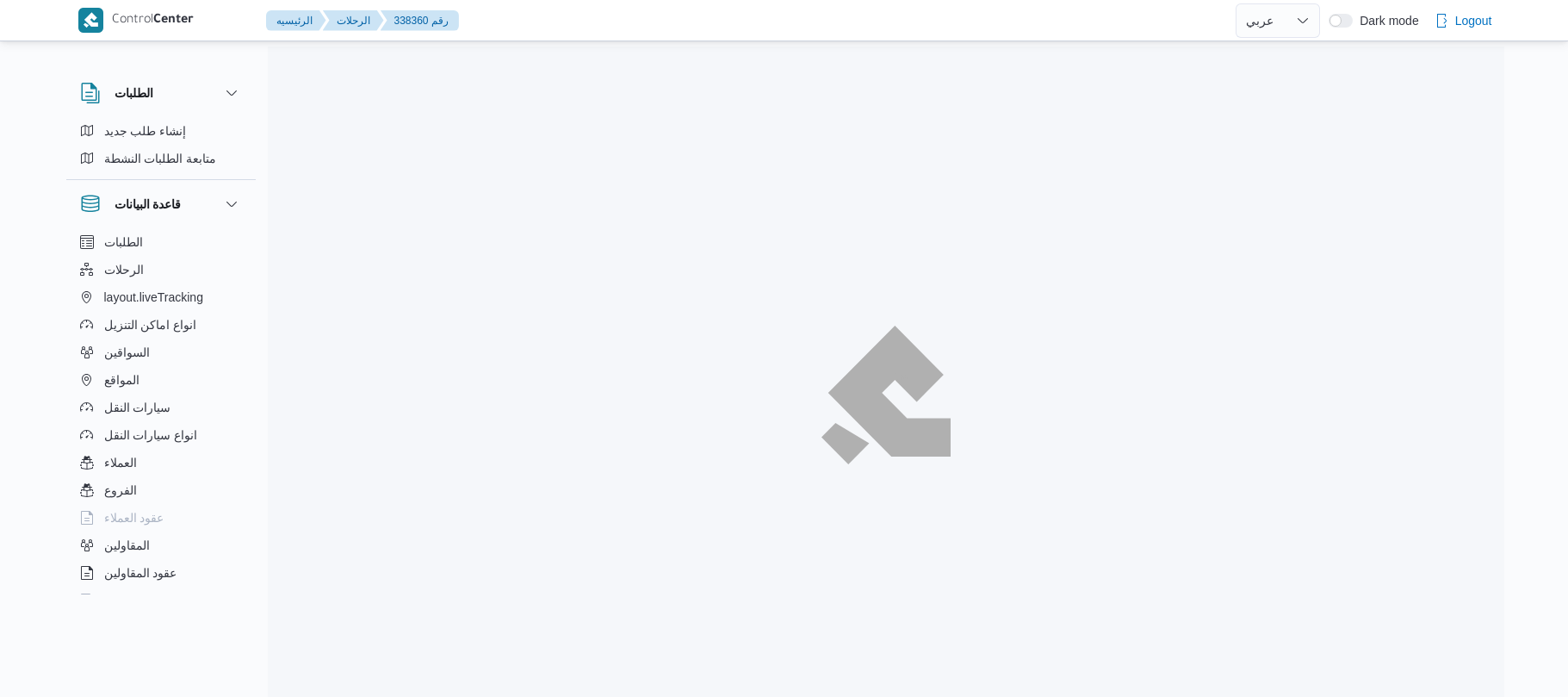
select select "ar"
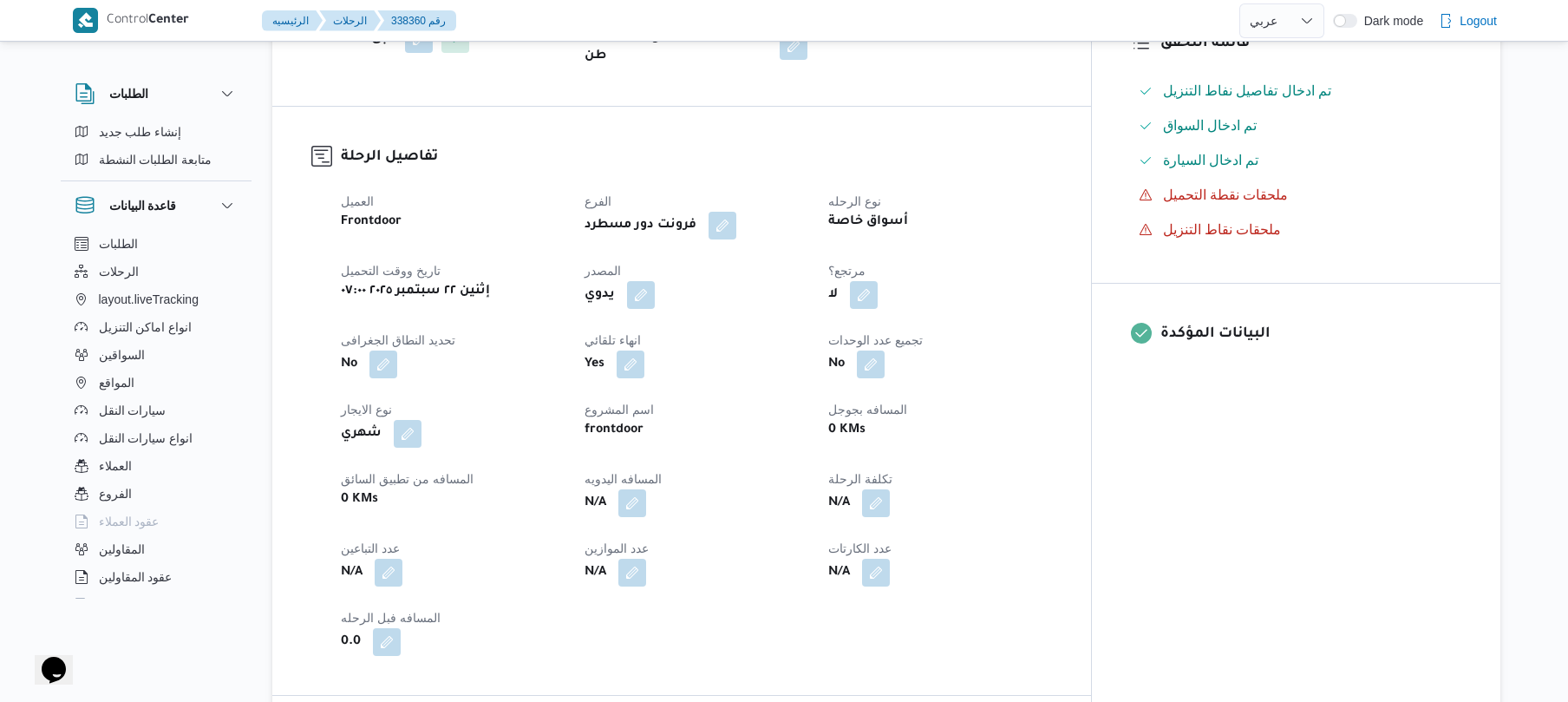
scroll to position [509, 0]
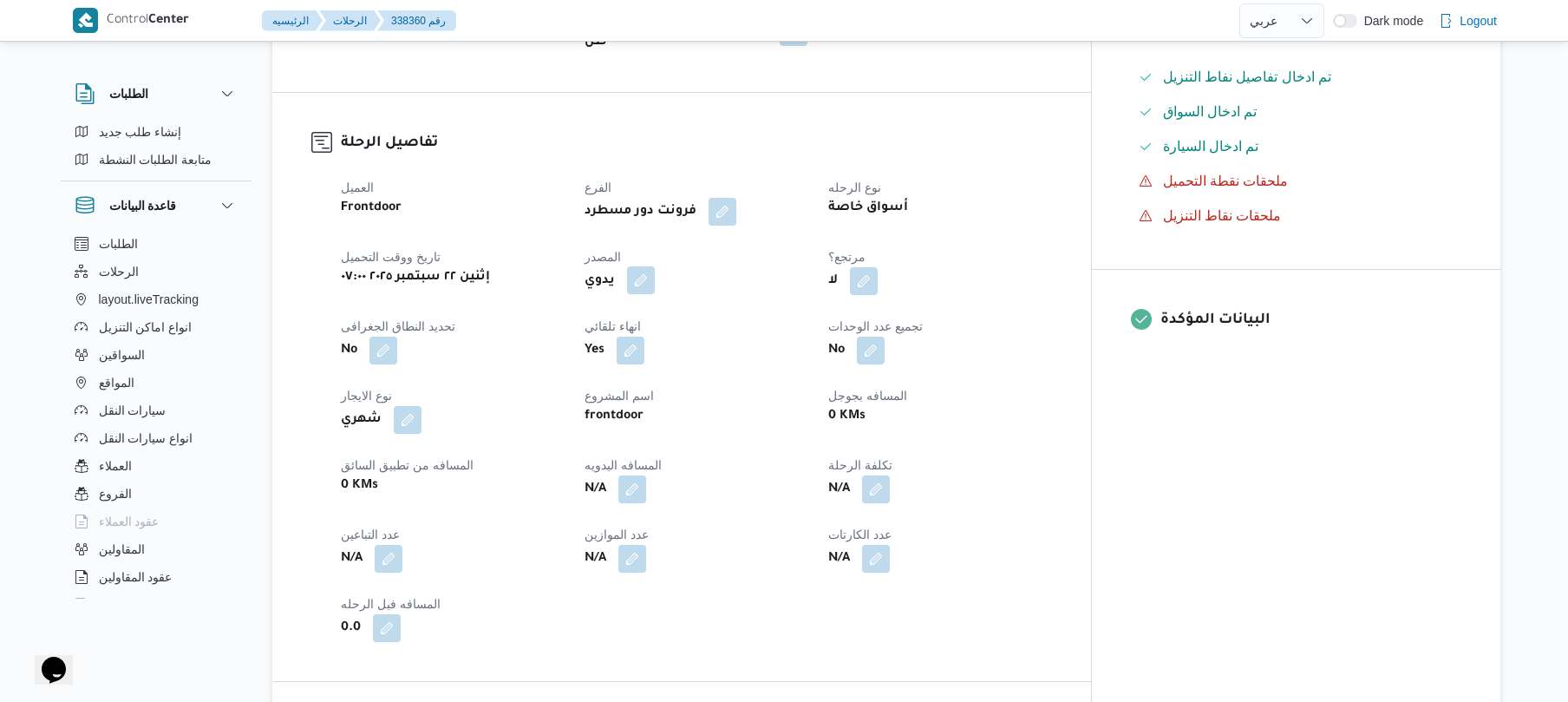
click at [655, 271] on button "button" at bounding box center [641, 280] width 28 height 28
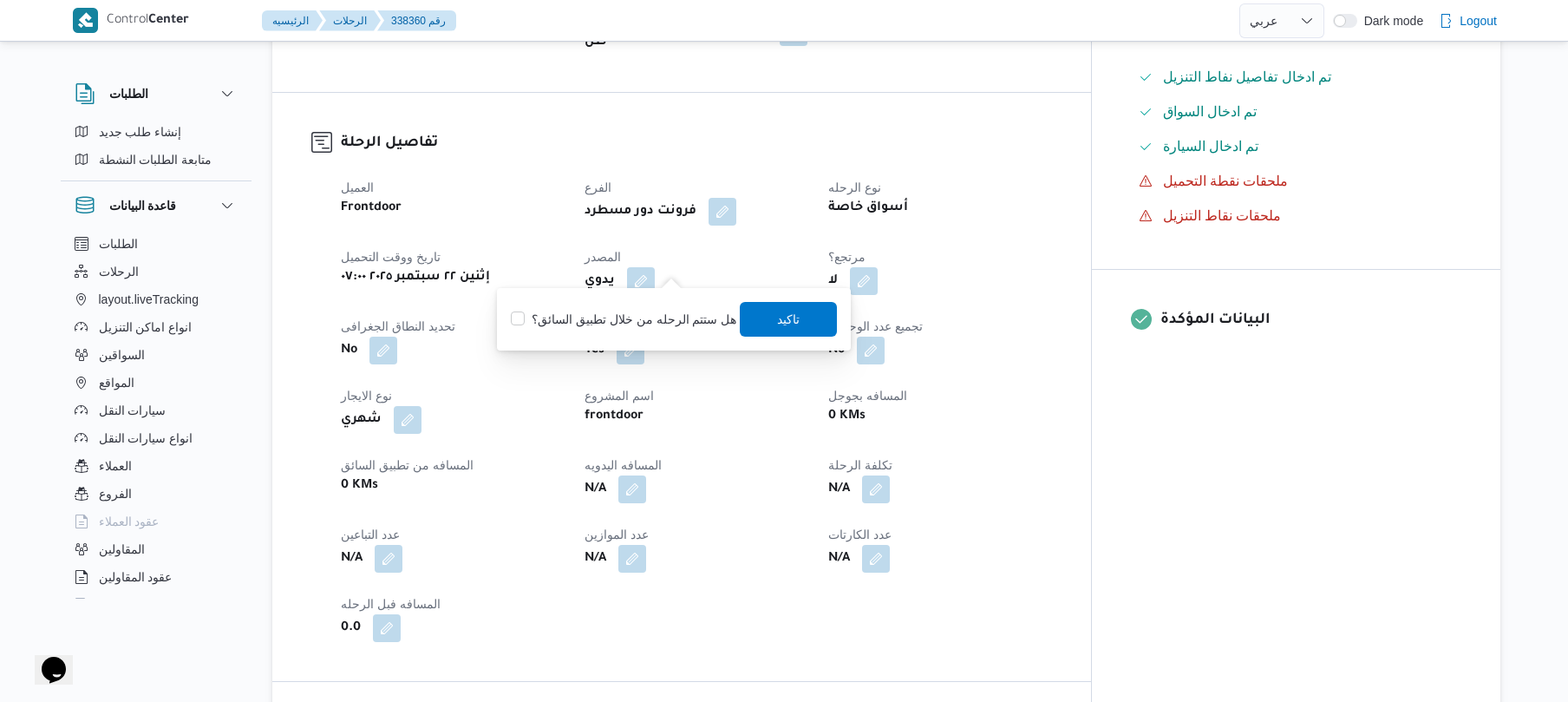
click at [656, 319] on label "هل ستتم الرحله من خلال تطبيق السائق؟" at bounding box center [623, 319] width 226 height 21
checkbox input "true"
click at [792, 321] on span "تاكيد" at bounding box center [789, 318] width 23 height 21
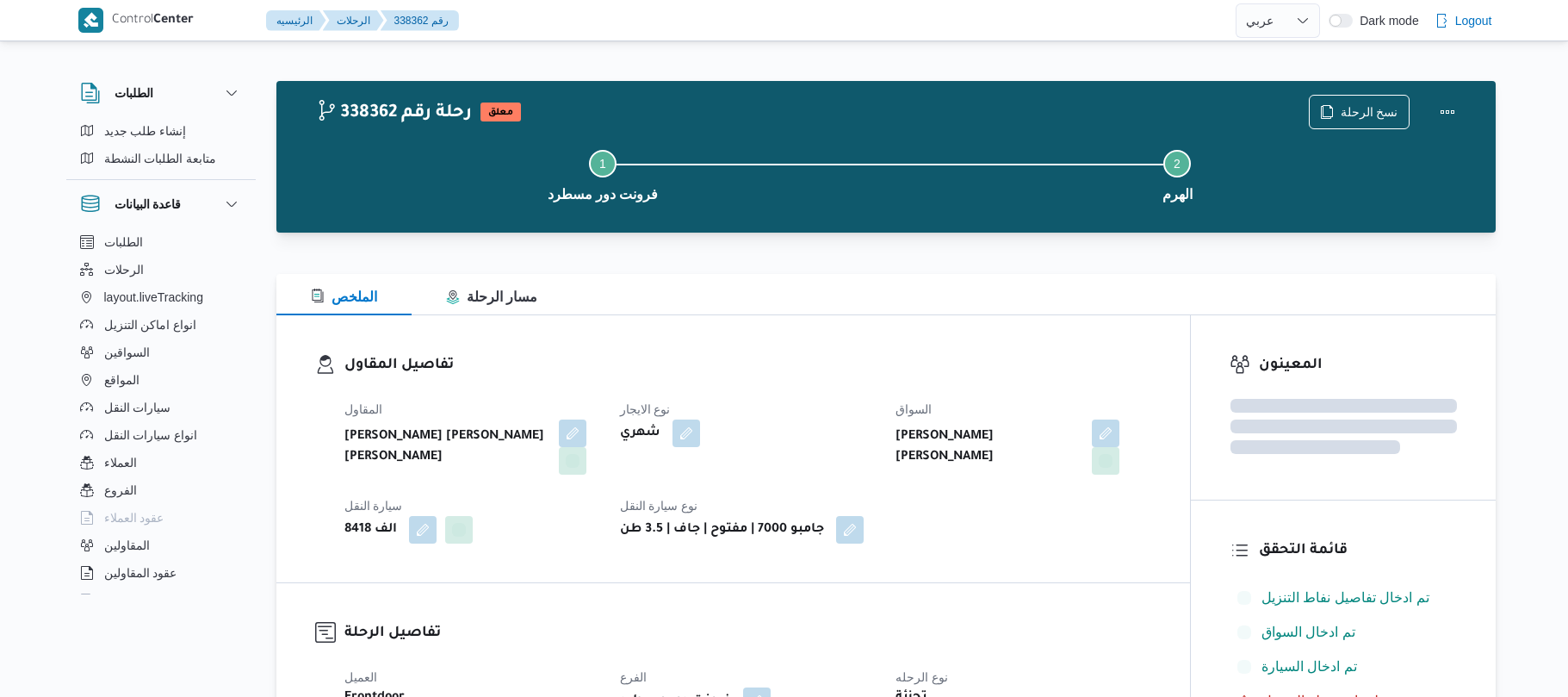
select select "ar"
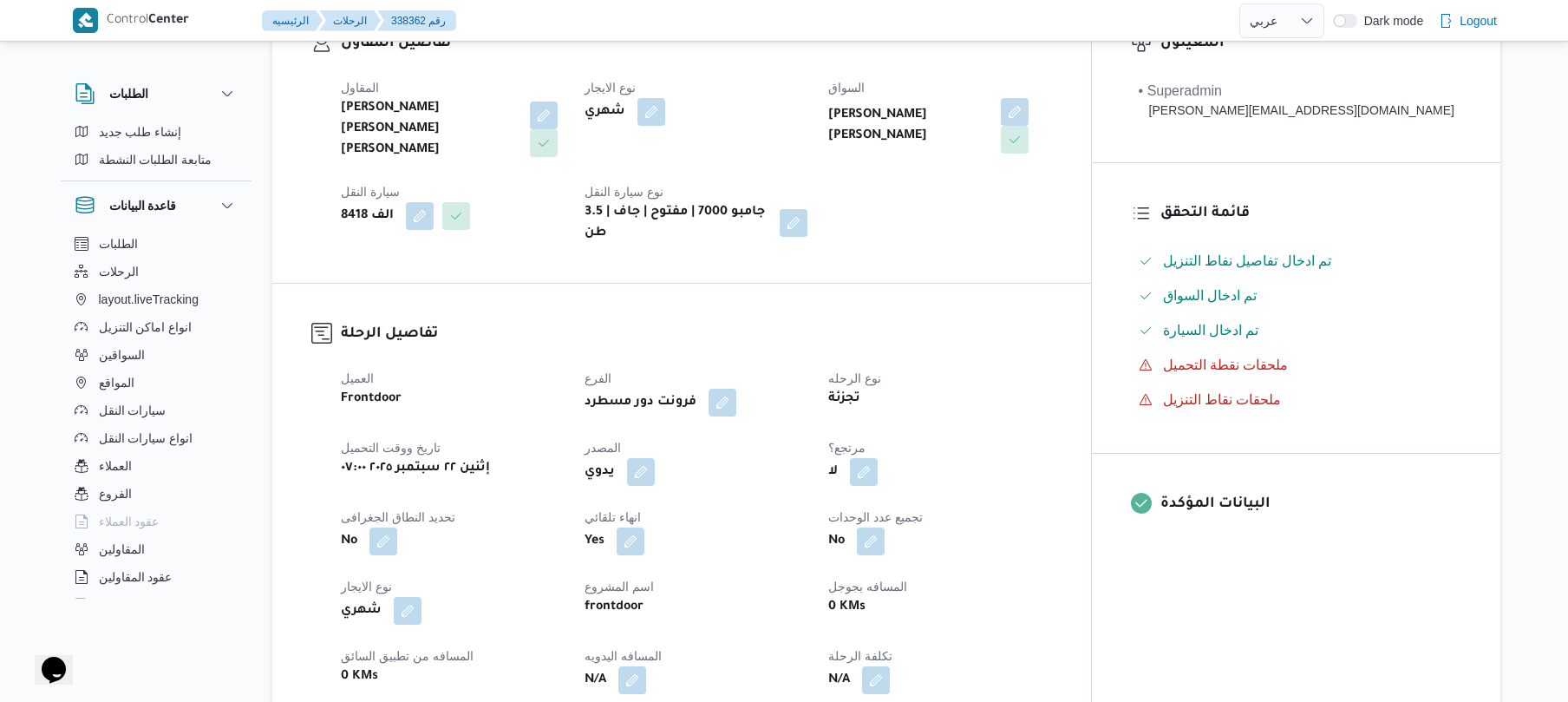
scroll to position [370, 0]
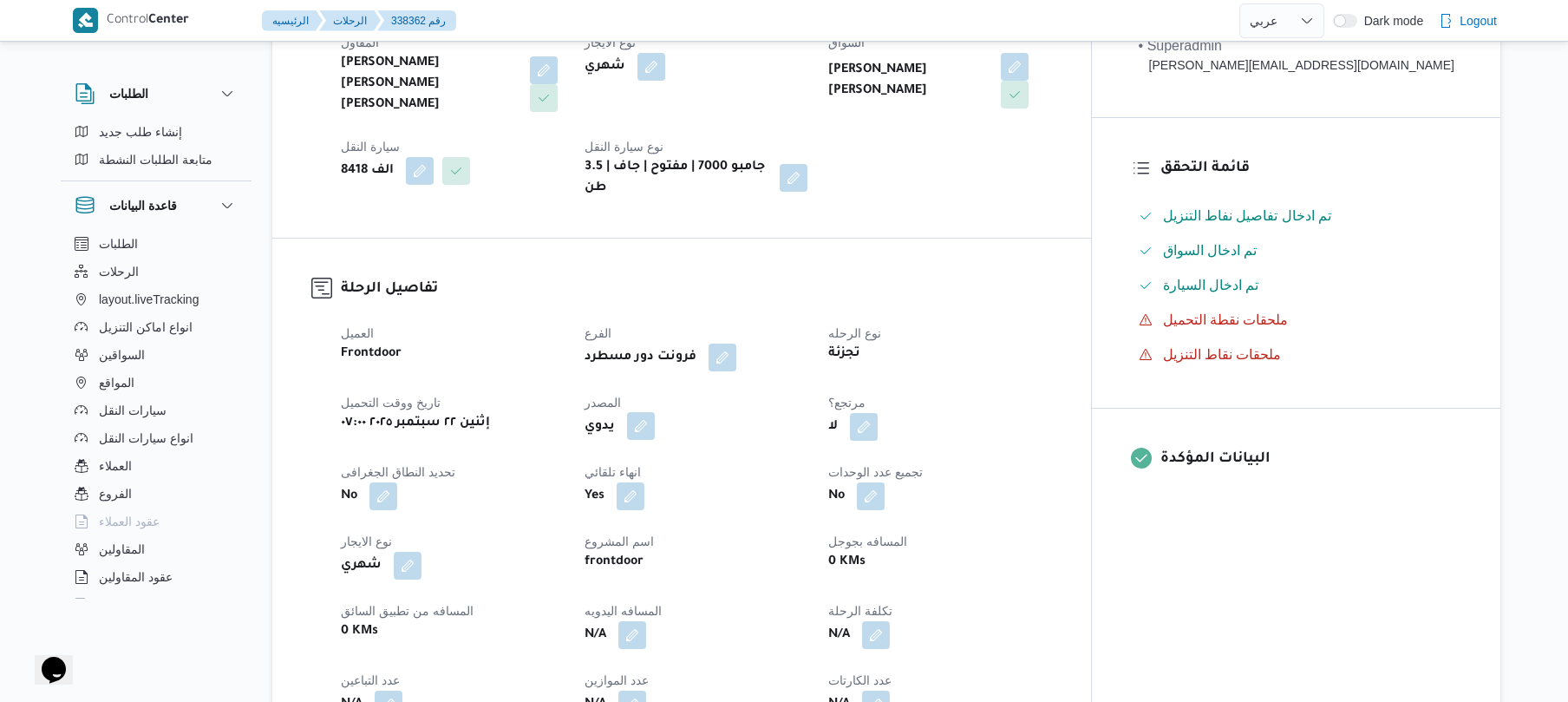
click at [655, 412] on button "button" at bounding box center [641, 426] width 28 height 28
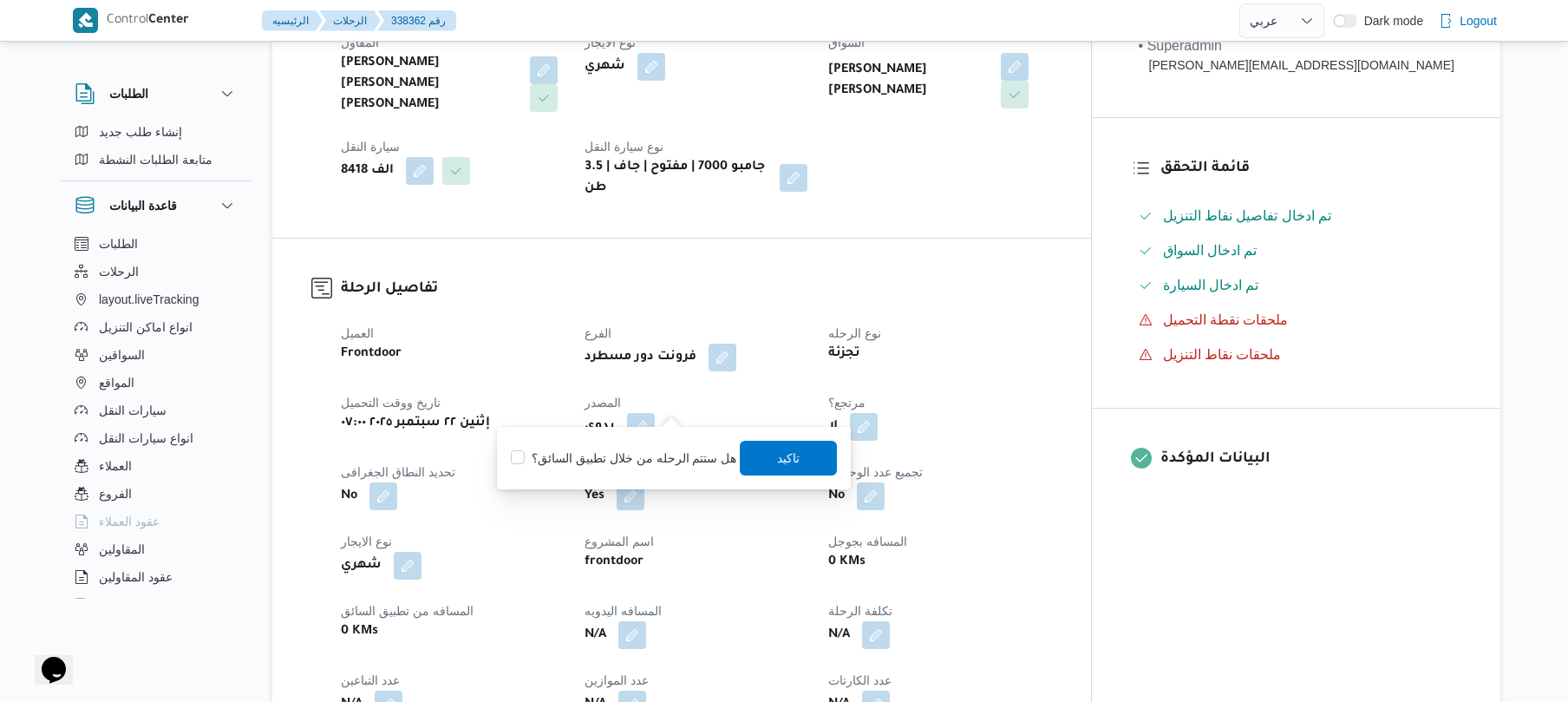
click at [650, 452] on label "هل ستتم الرحله من خلال تطبيق السائق؟" at bounding box center [623, 458] width 226 height 21
checkbox input "true"
click at [789, 463] on span "تاكيد" at bounding box center [789, 457] width 23 height 21
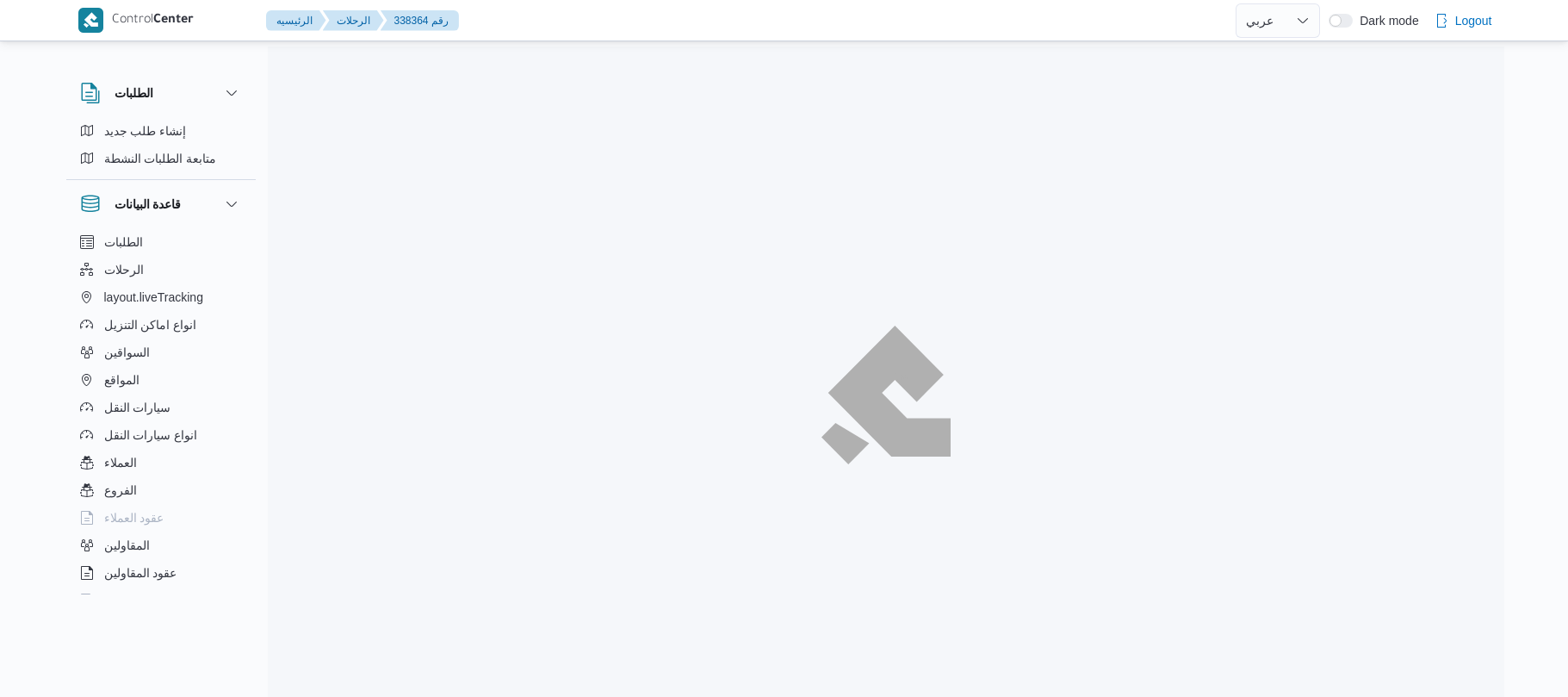
select select "ar"
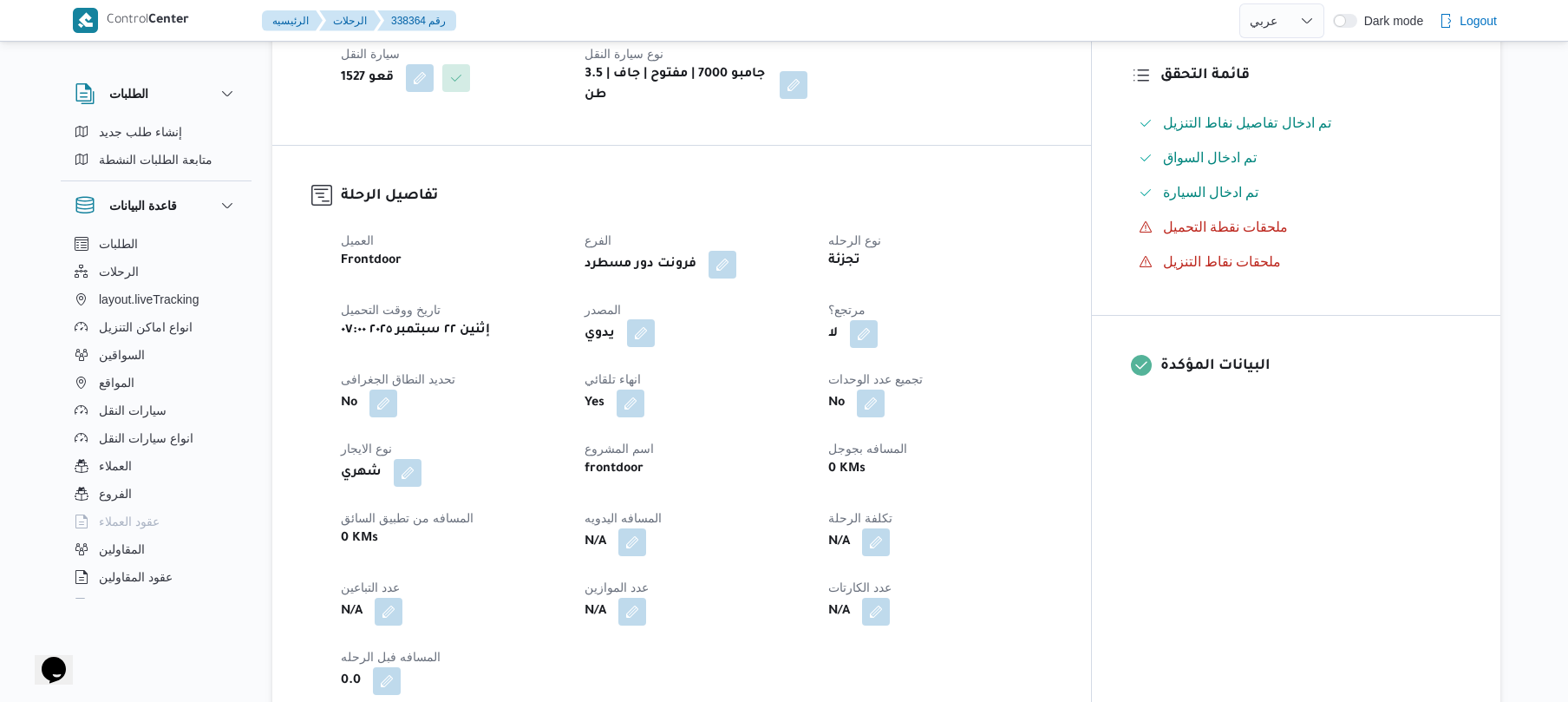
click at [655, 319] on button "button" at bounding box center [641, 332] width 28 height 28
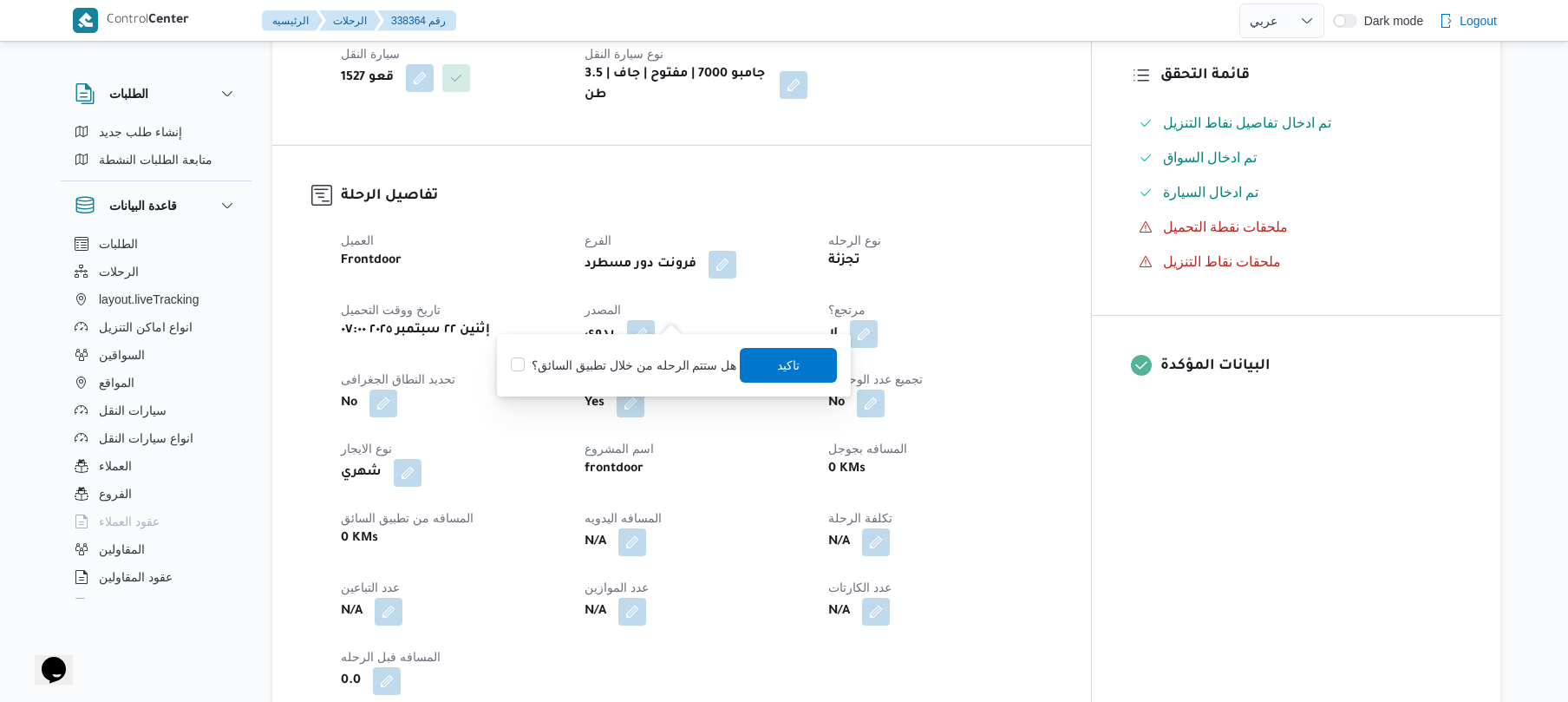
click at [617, 370] on label "هل ستتم الرحله من خلال تطبيق السائق؟" at bounding box center [623, 366] width 226 height 21
checkbox input "true"
click at [789, 372] on span "تاكيد" at bounding box center [789, 365] width 23 height 21
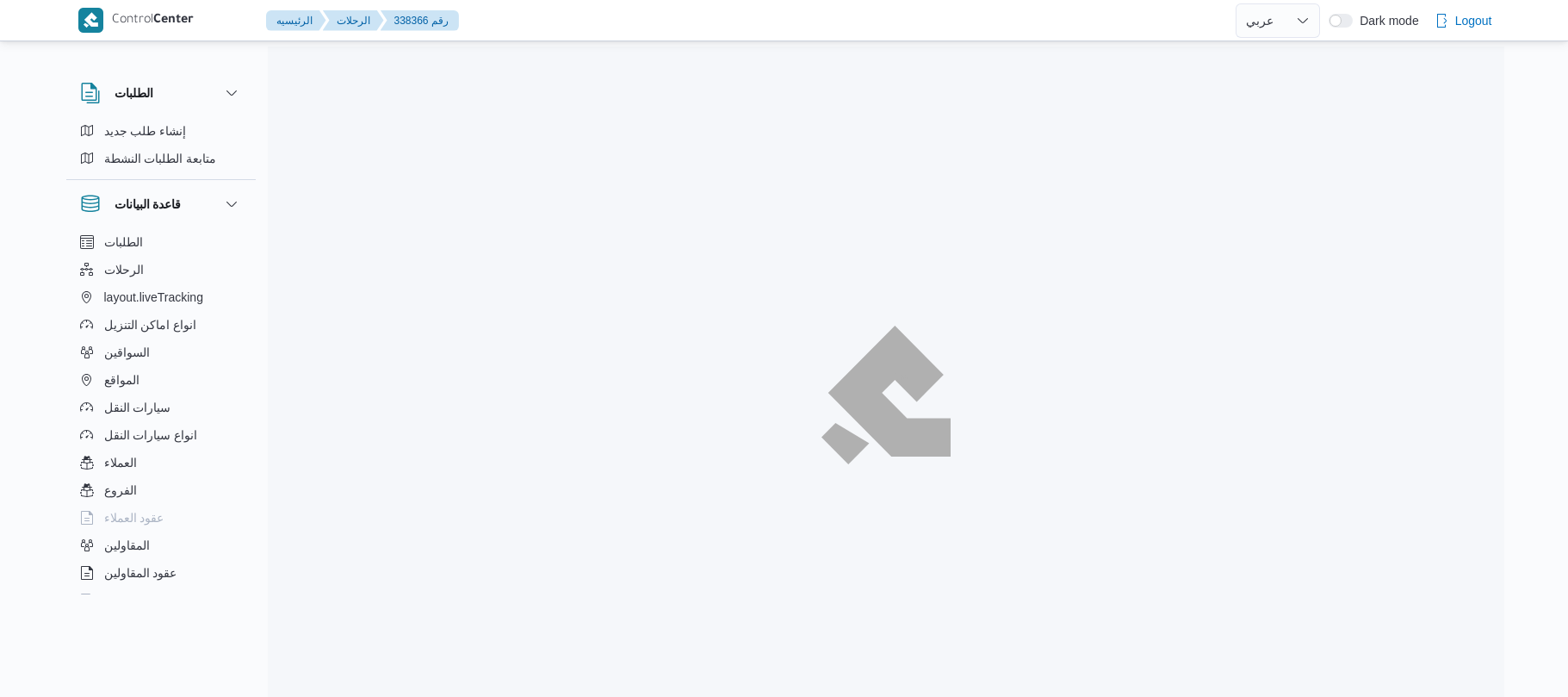
select select "ar"
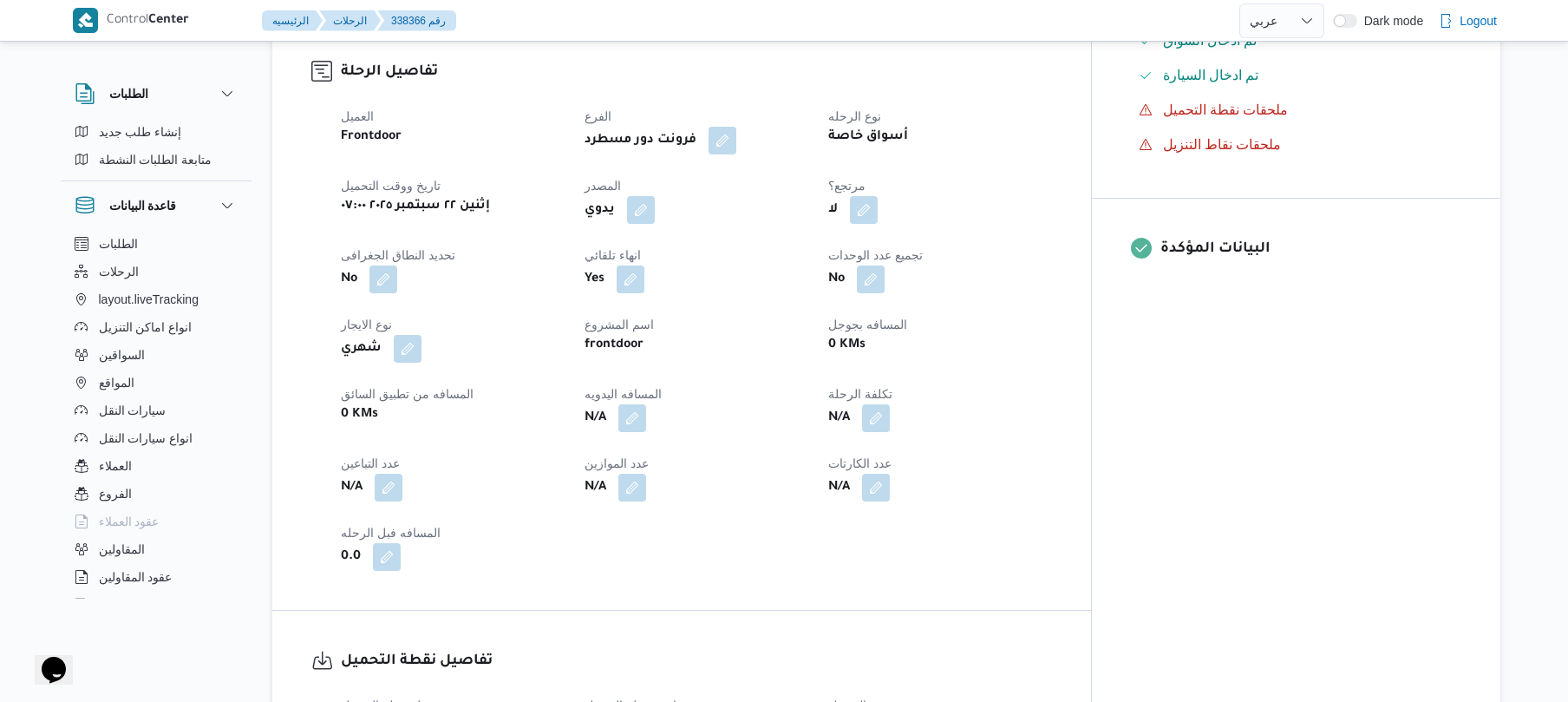
scroll to position [601, 0]
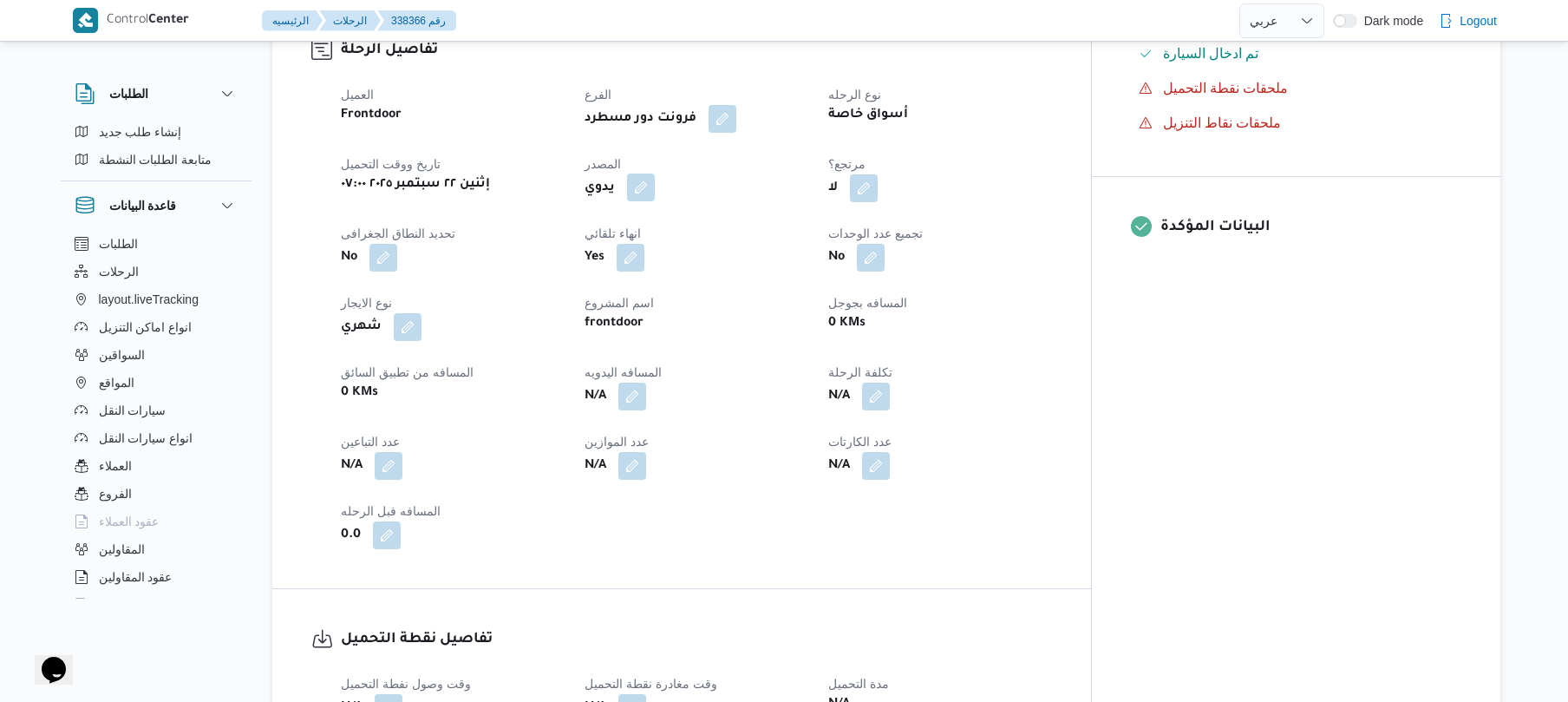
click at [655, 173] on button "button" at bounding box center [641, 187] width 28 height 28
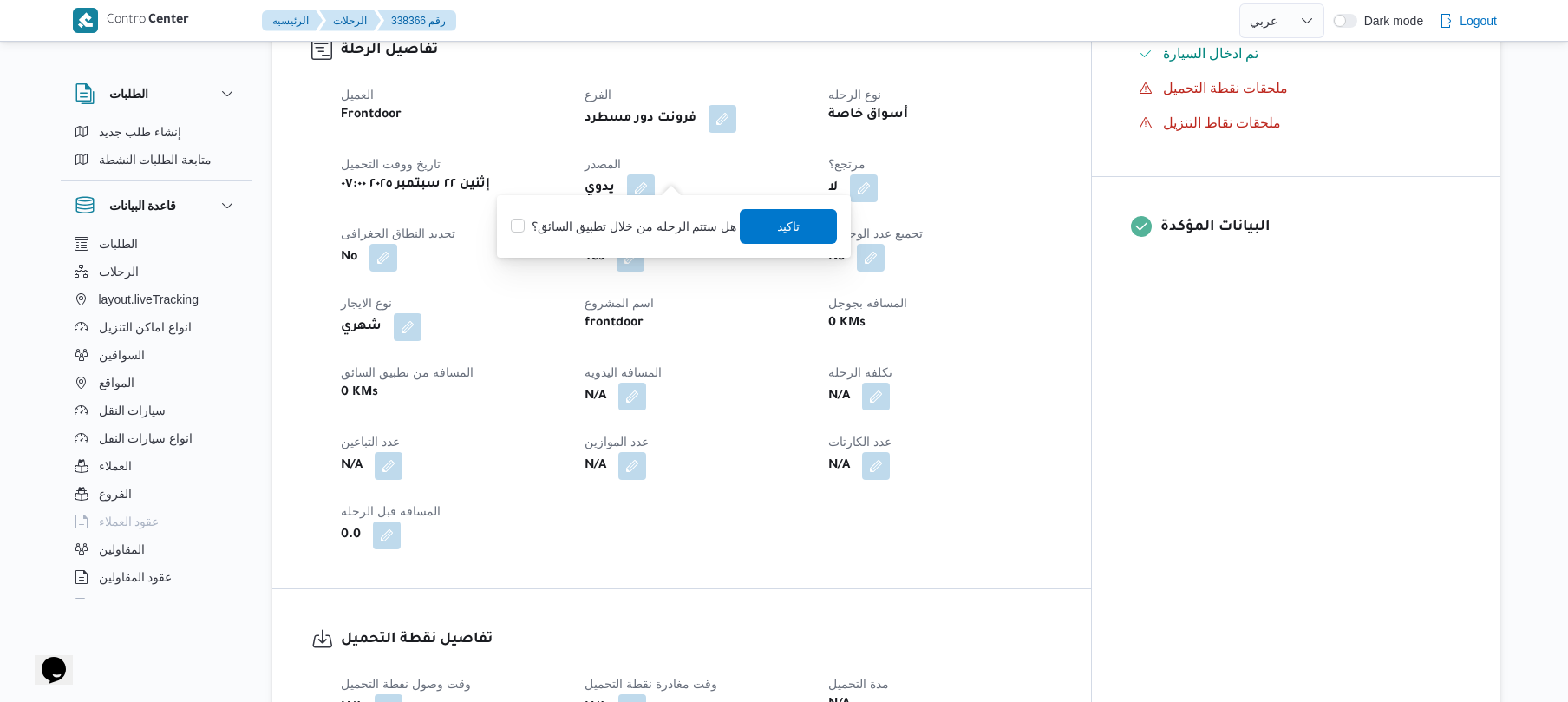
click at [646, 236] on label "هل ستتم الرحله من خلال تطبيق السائق؟" at bounding box center [623, 227] width 226 height 21
checkbox input "true"
click at [819, 216] on span "تاكيد" at bounding box center [789, 227] width 97 height 34
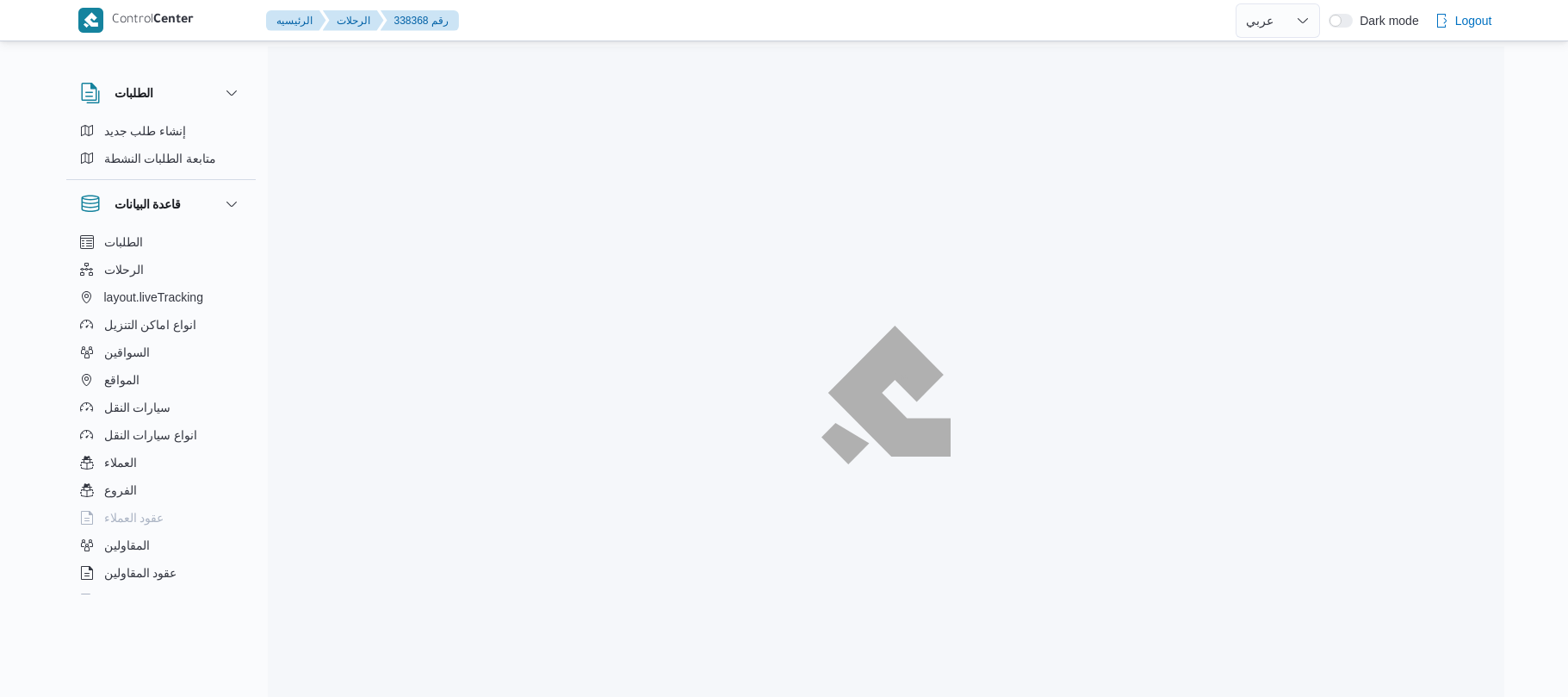
select select "ar"
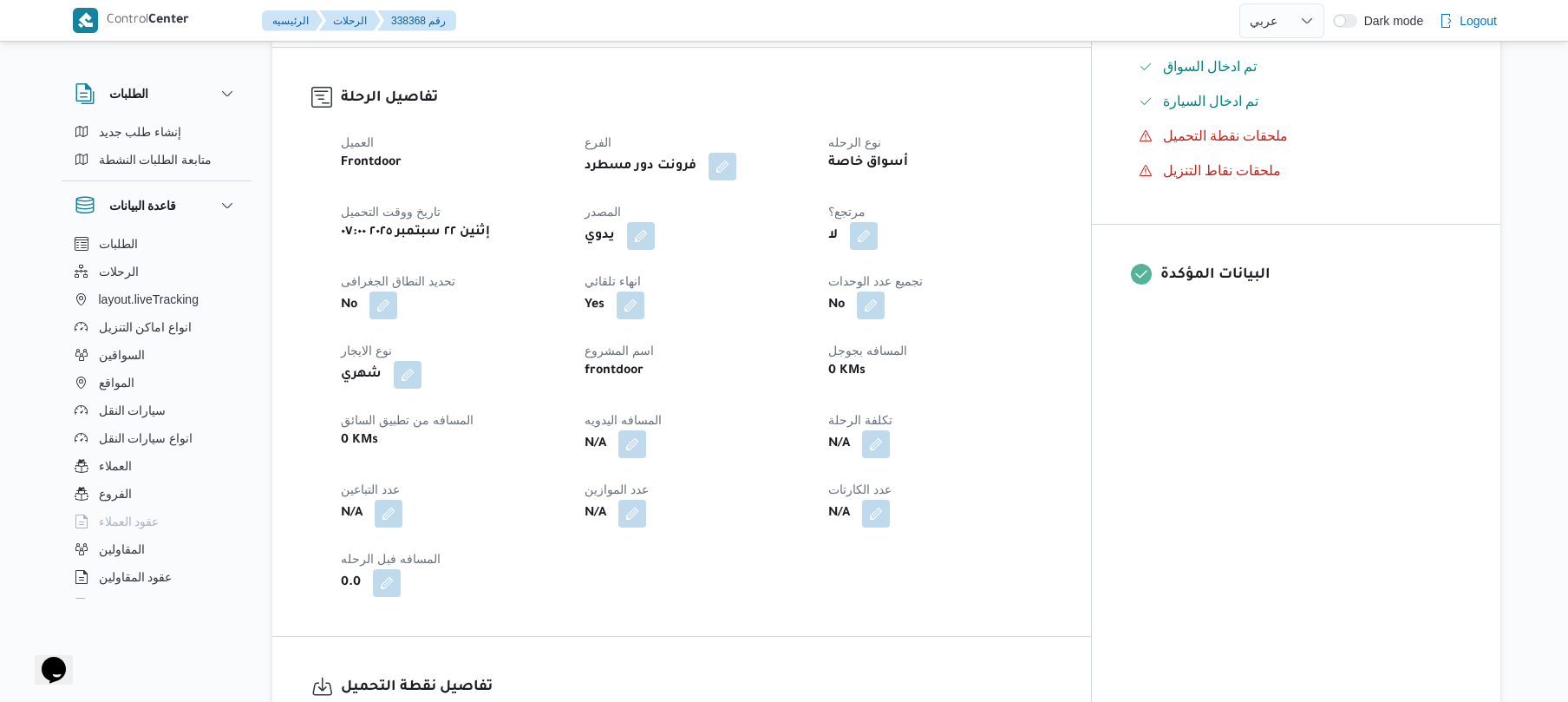
scroll to position [555, 0]
click at [655, 229] on button "button" at bounding box center [641, 232] width 28 height 28
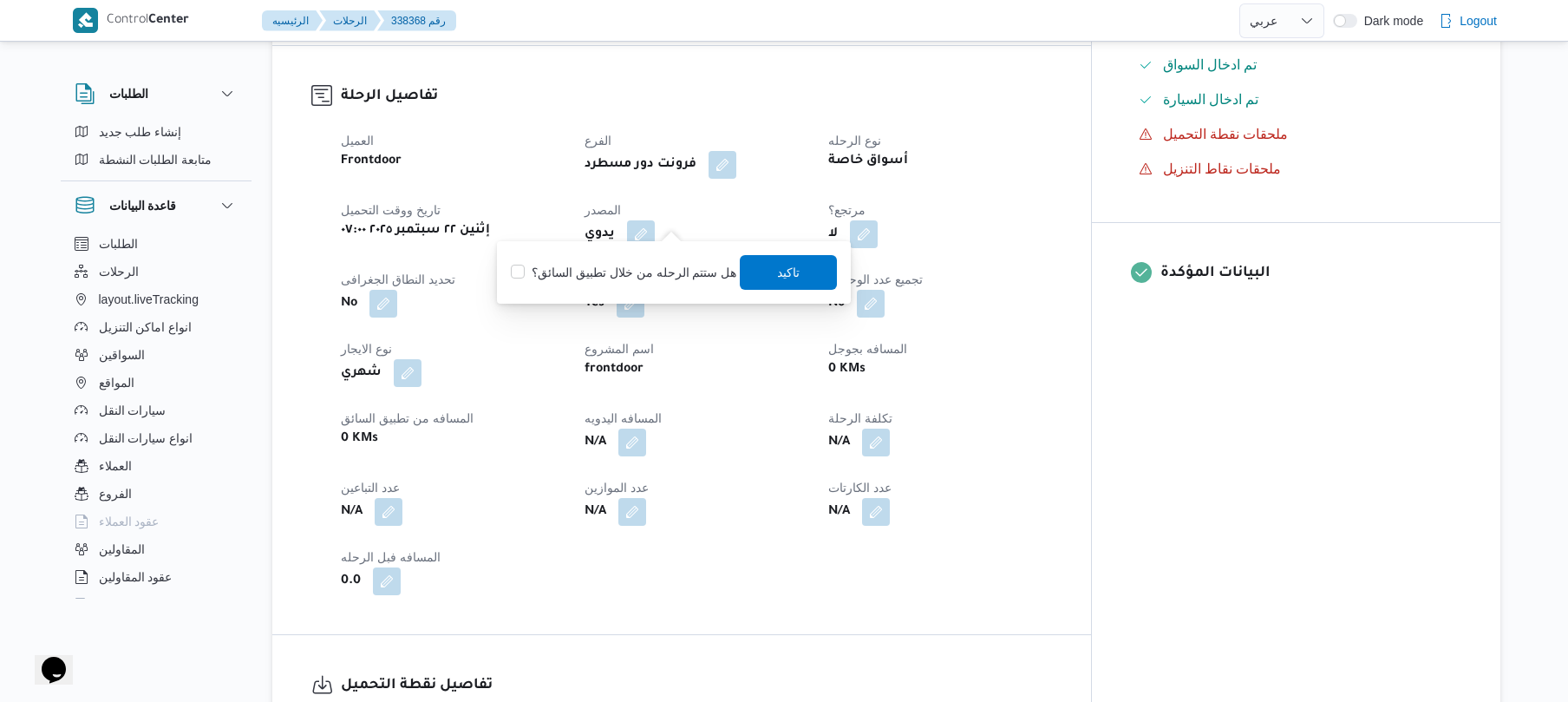
click at [659, 265] on label "هل ستتم الرحله من خلال تطبيق السائق؟" at bounding box center [623, 272] width 226 height 21
checkbox input "true"
click at [779, 264] on span "تاكيد" at bounding box center [789, 271] width 23 height 21
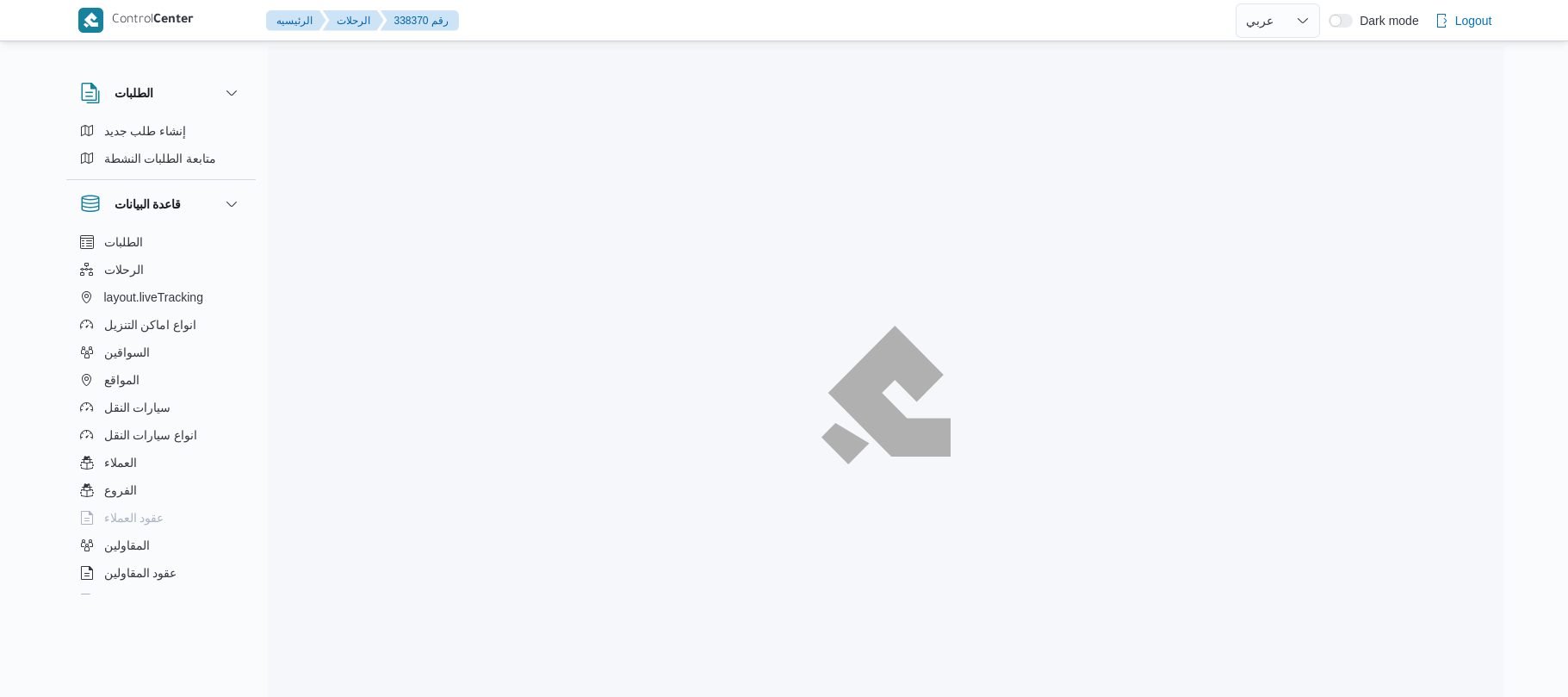
select select "ar"
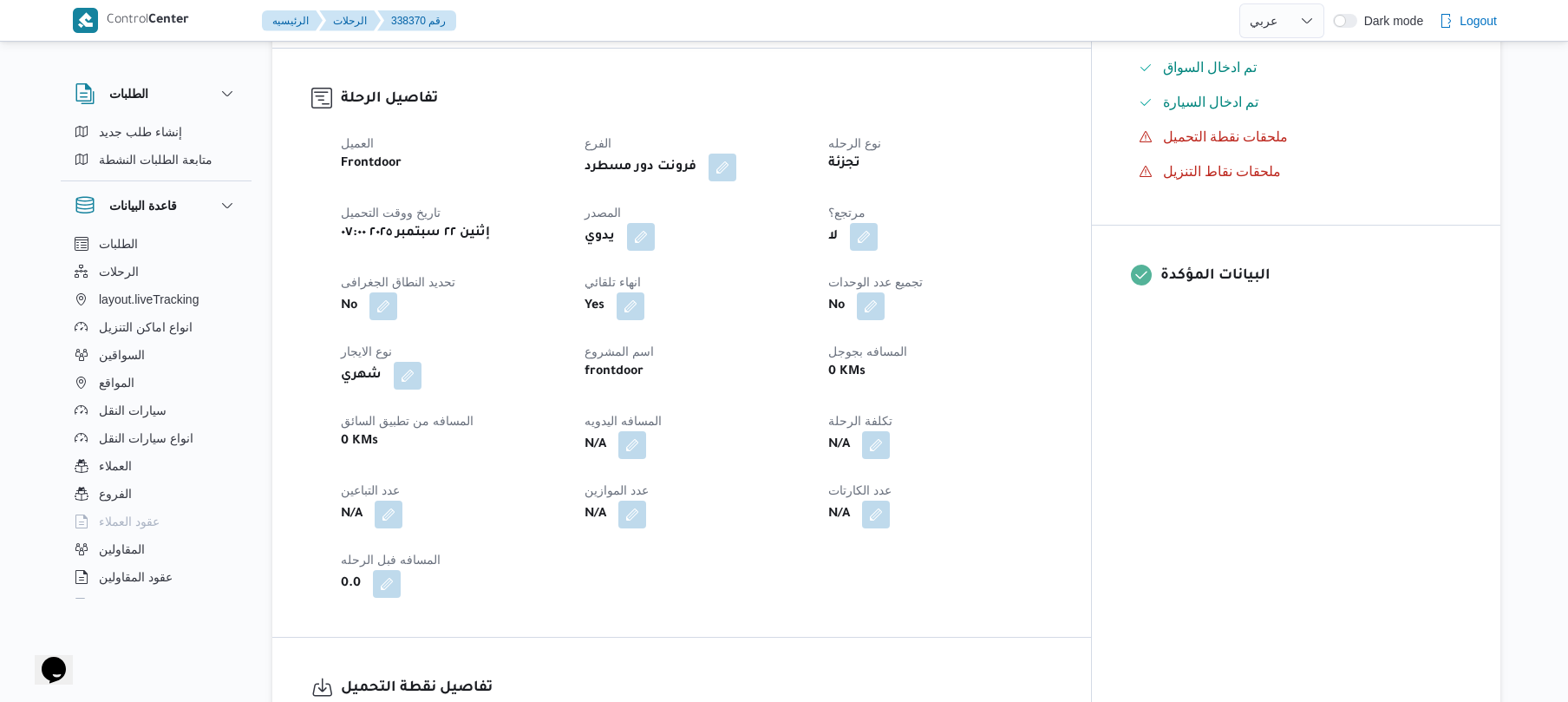
scroll to position [555, 0]
click at [655, 220] on button "button" at bounding box center [641, 232] width 28 height 28
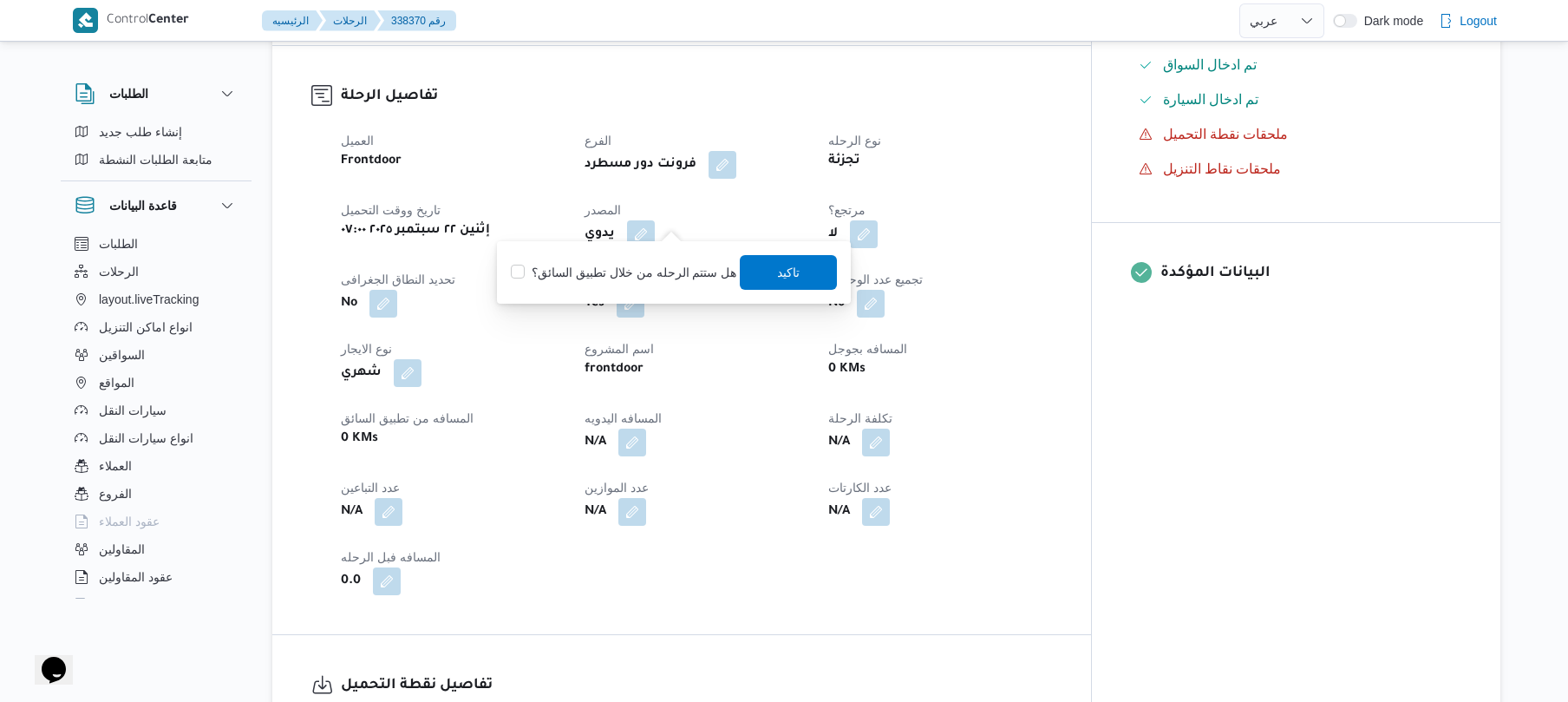
click at [640, 275] on label "هل ستتم الرحله من خلال تطبيق السائق؟" at bounding box center [623, 272] width 226 height 21
checkbox input "true"
click at [767, 268] on span "تاكيد" at bounding box center [789, 271] width 97 height 34
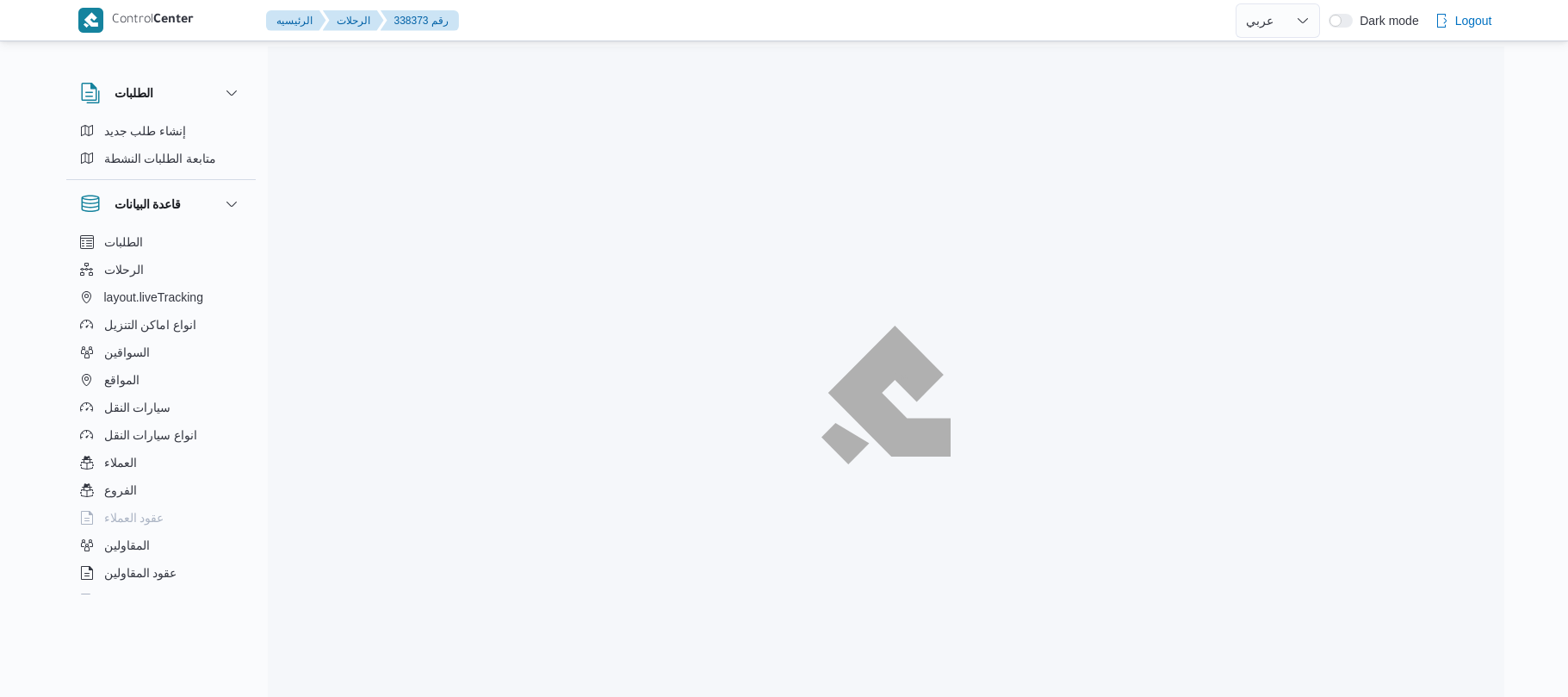
select select "ar"
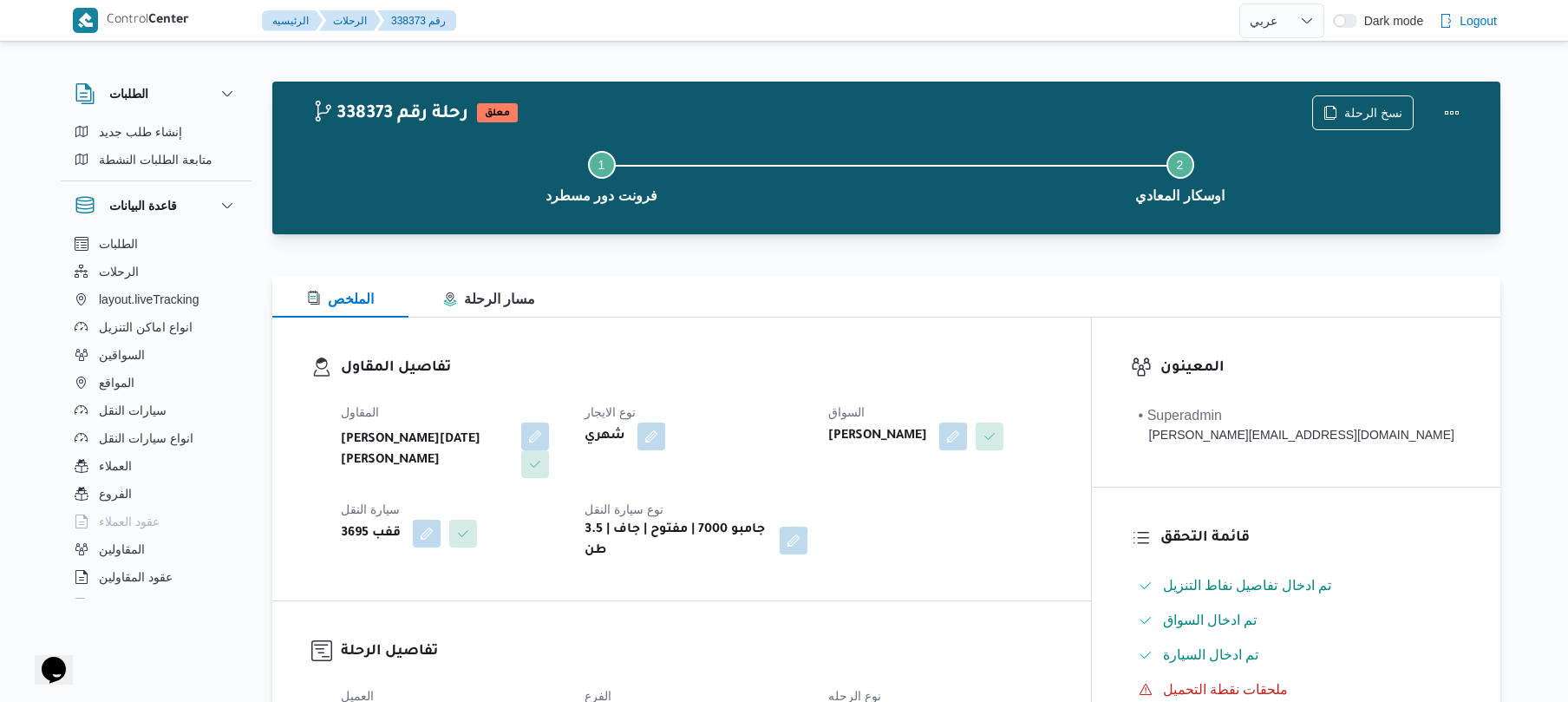
click at [703, 320] on div "تفاصيل المقاول المقاول [PERSON_NAME][DATE] [PERSON_NAME] نوع الايجار شهري السوا…" at bounding box center [682, 458] width 819 height 283
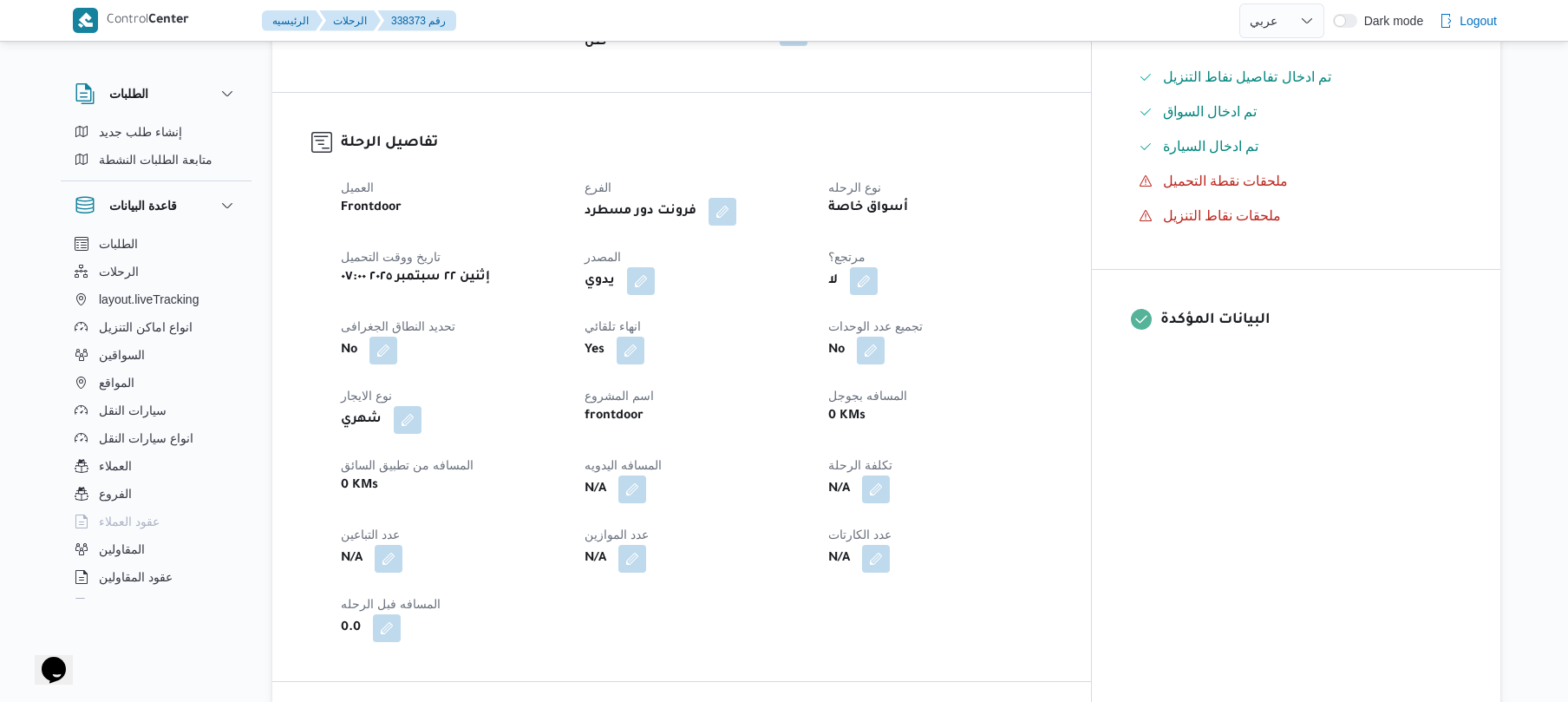
scroll to position [555, 0]
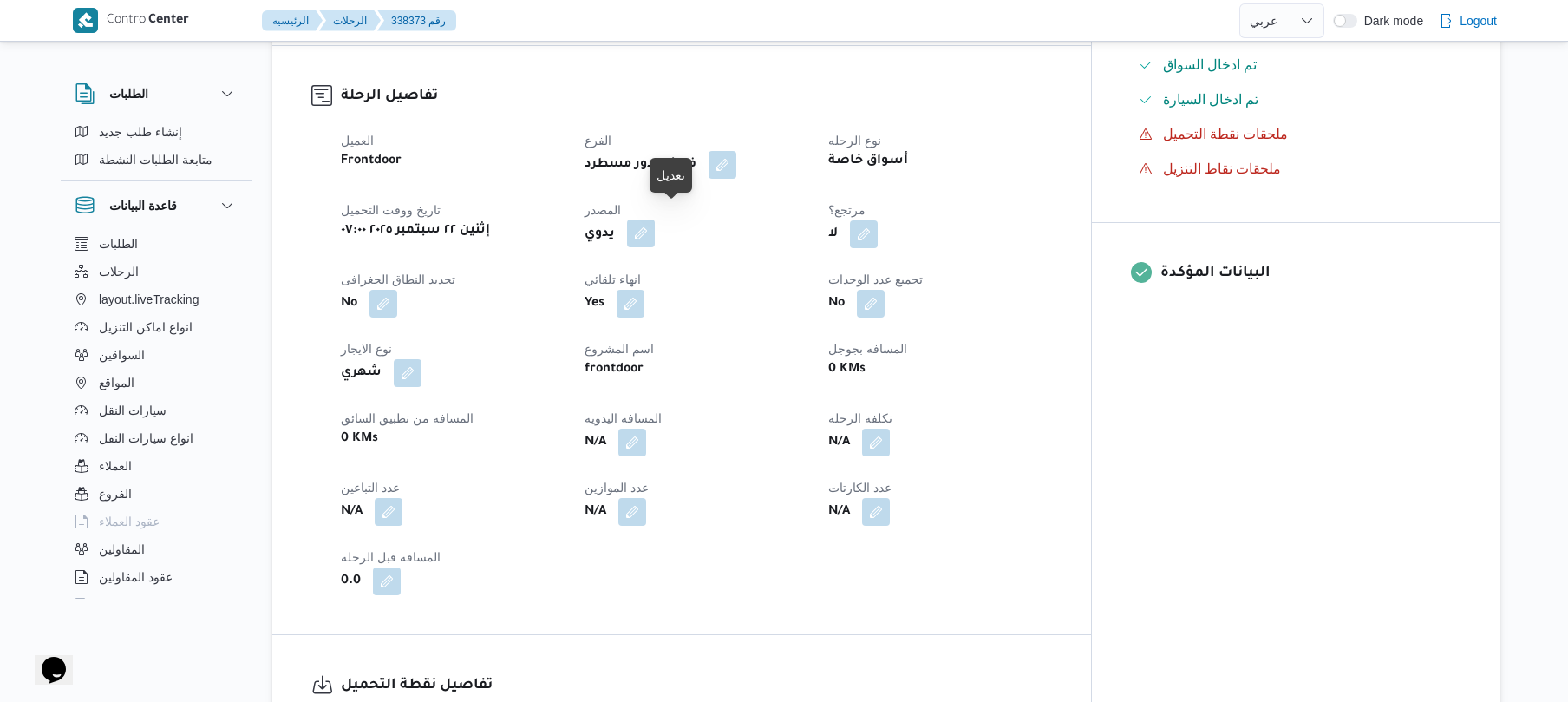
click at [655, 219] on button "button" at bounding box center [641, 232] width 28 height 28
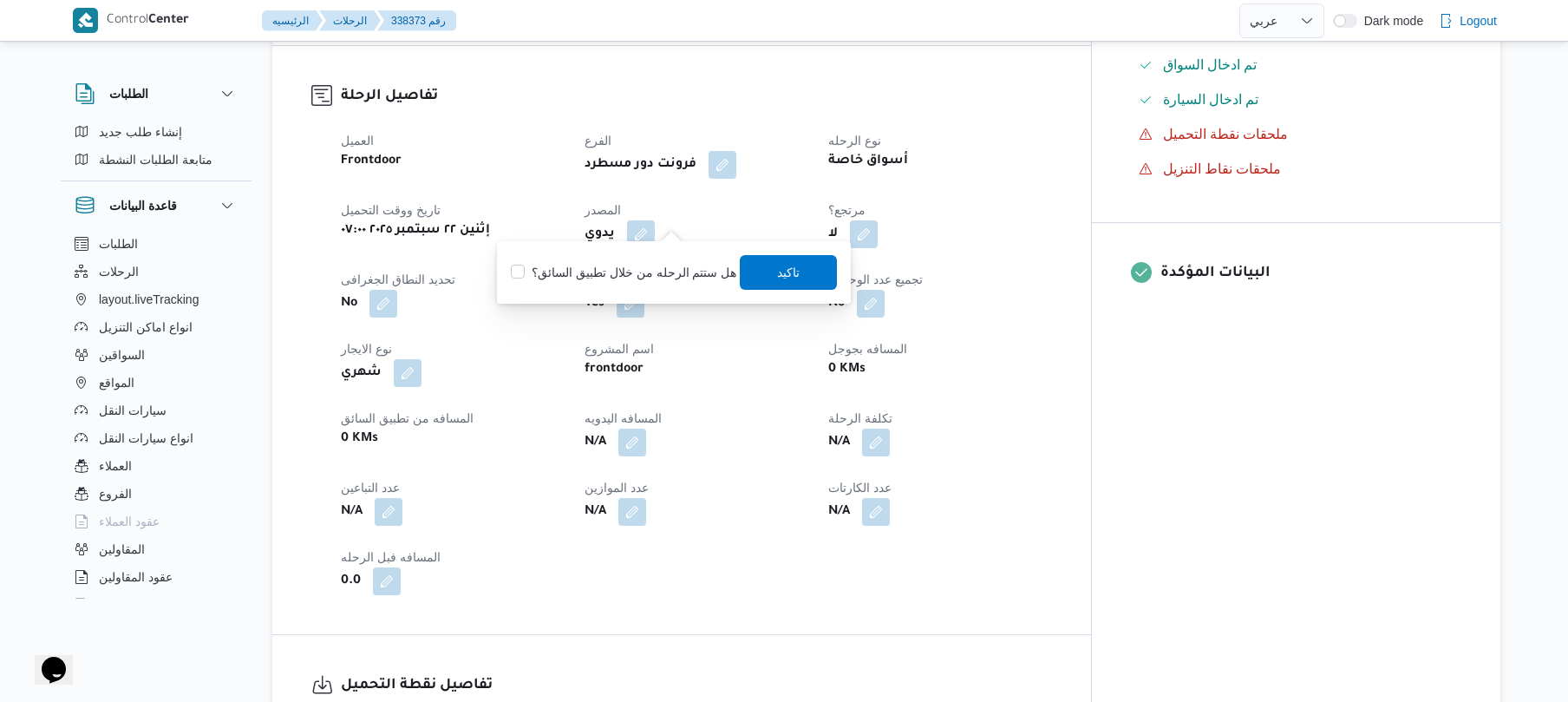
click at [643, 276] on label "هل ستتم الرحله من خلال تطبيق السائق؟" at bounding box center [623, 272] width 226 height 21
checkbox input "true"
click at [778, 275] on span "تاكيد" at bounding box center [789, 271] width 23 height 21
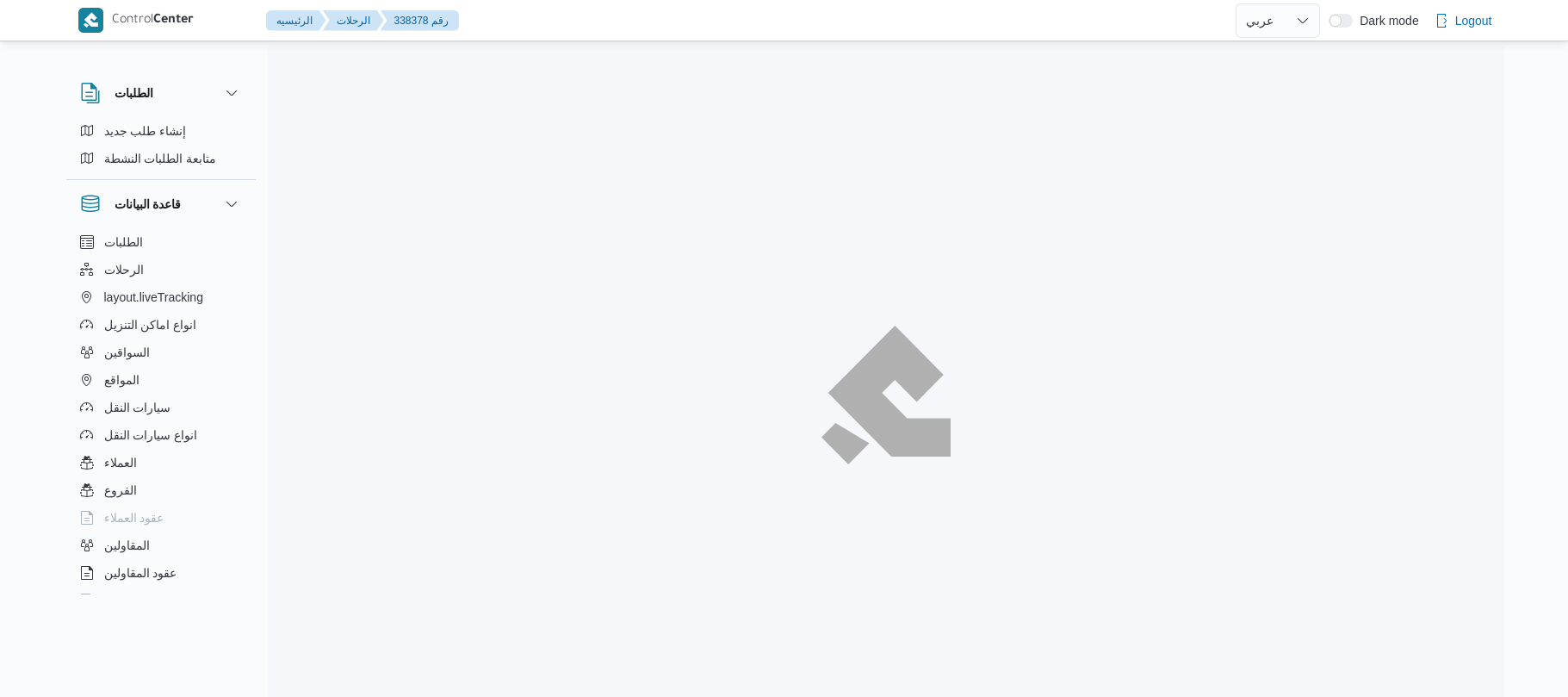
select select "ar"
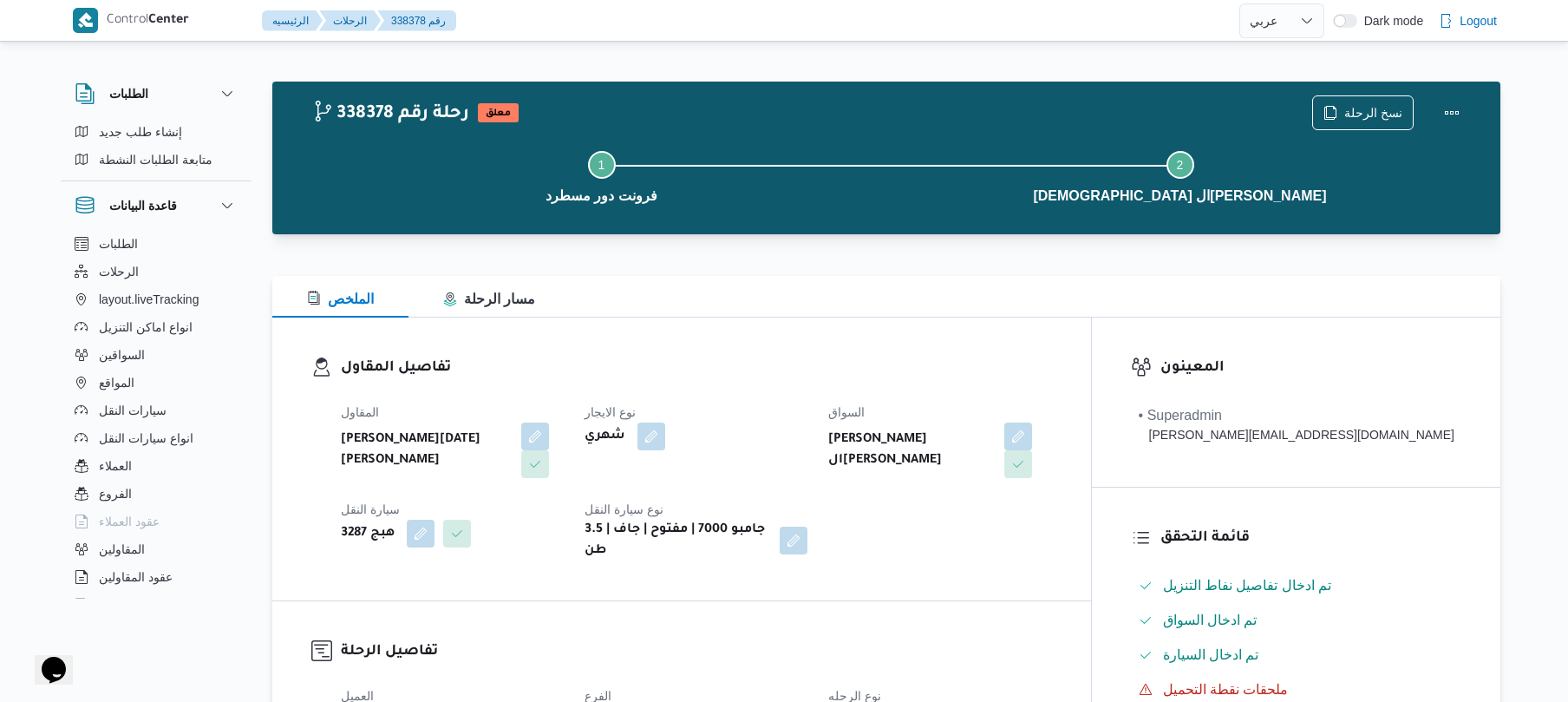
click at [850, 325] on div "تفاصيل المقاول المقاول [PERSON_NAME][DATE] [PERSON_NAME] نوع الايجار شهري السوا…" at bounding box center [682, 458] width 819 height 283
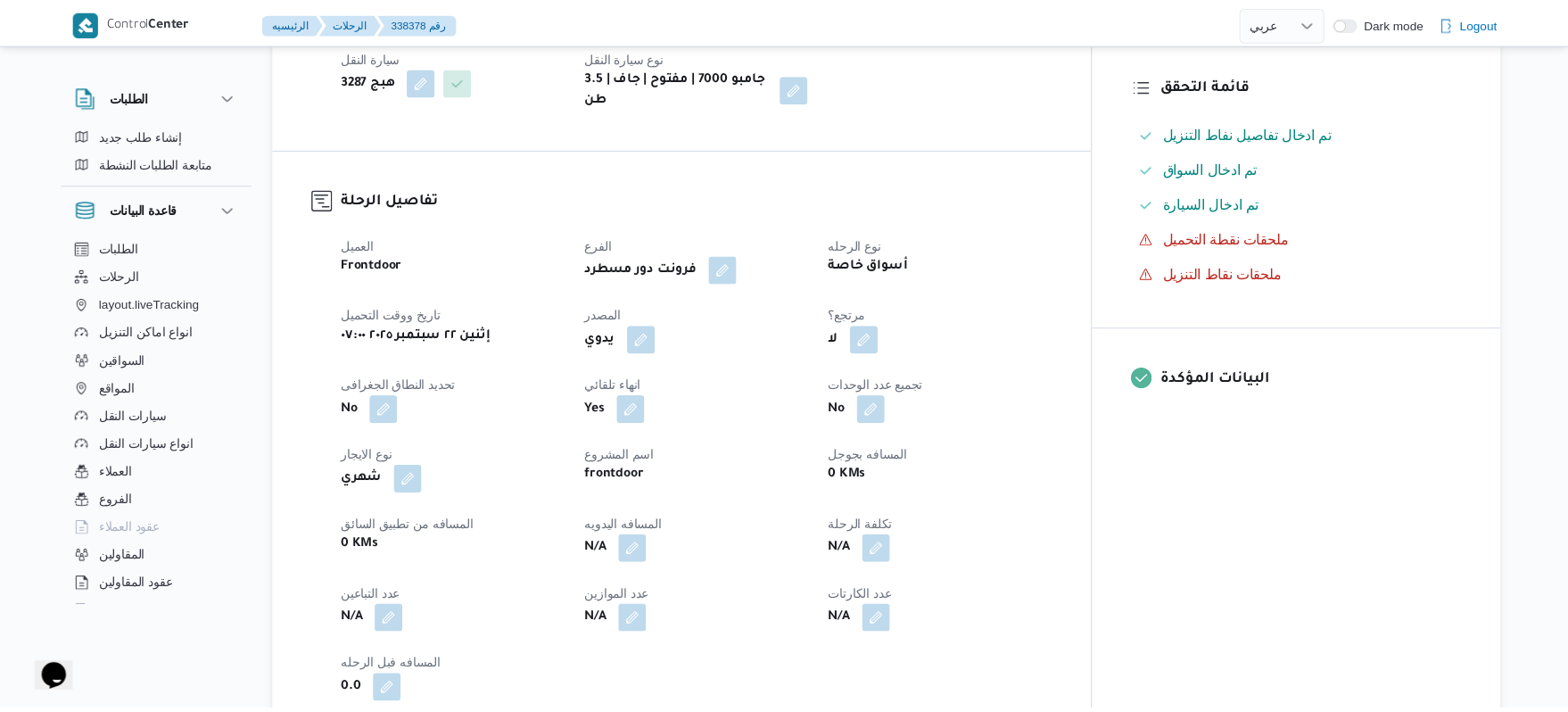
scroll to position [475, 0]
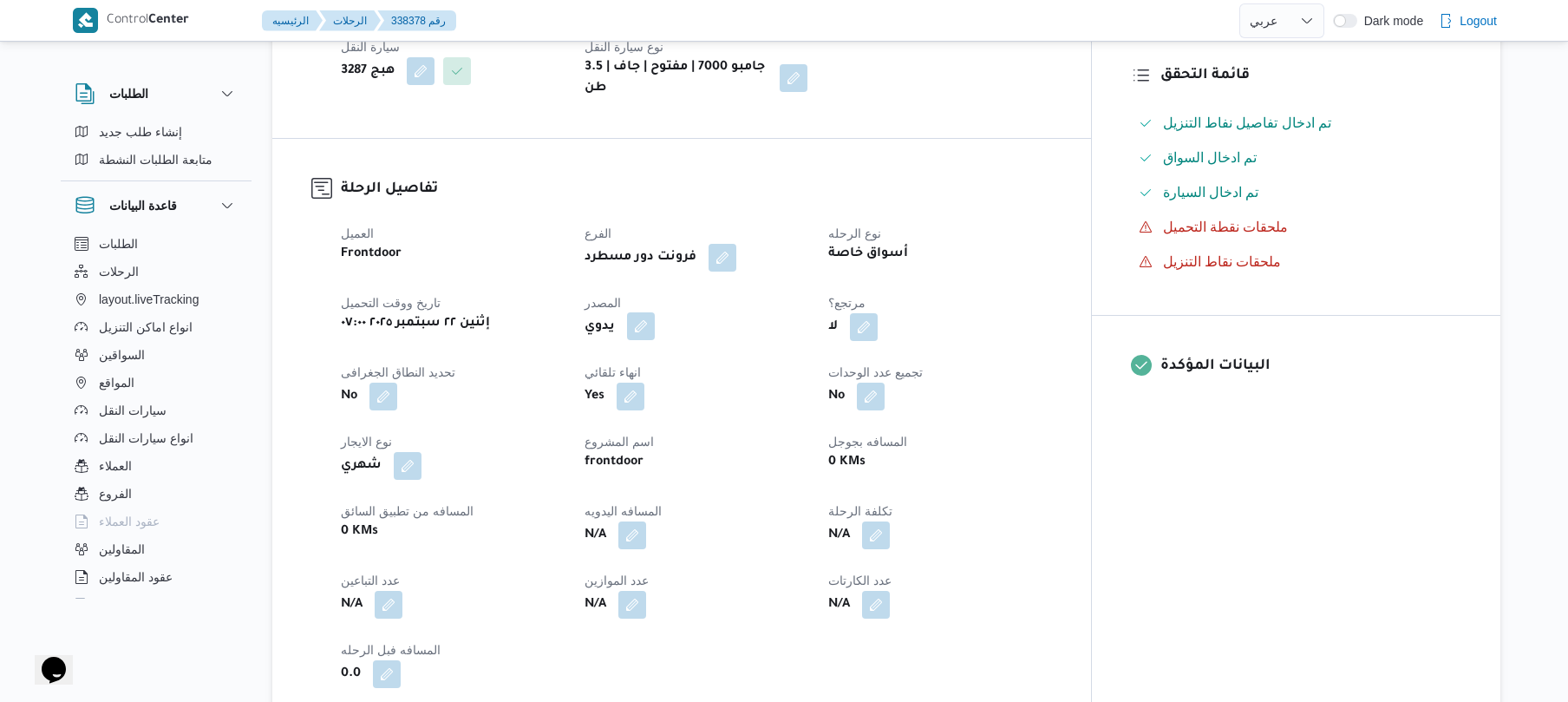
click at [655, 316] on button "button" at bounding box center [641, 326] width 28 height 28
click at [644, 380] on div "هل ستتم الرحله من خلال تطبيق السائق؟ [GEOGRAPHIC_DATA]" at bounding box center [674, 365] width 329 height 38
click at [656, 368] on label "هل ستتم الرحله من خلال تطبيق السائق؟" at bounding box center [623, 366] width 226 height 21
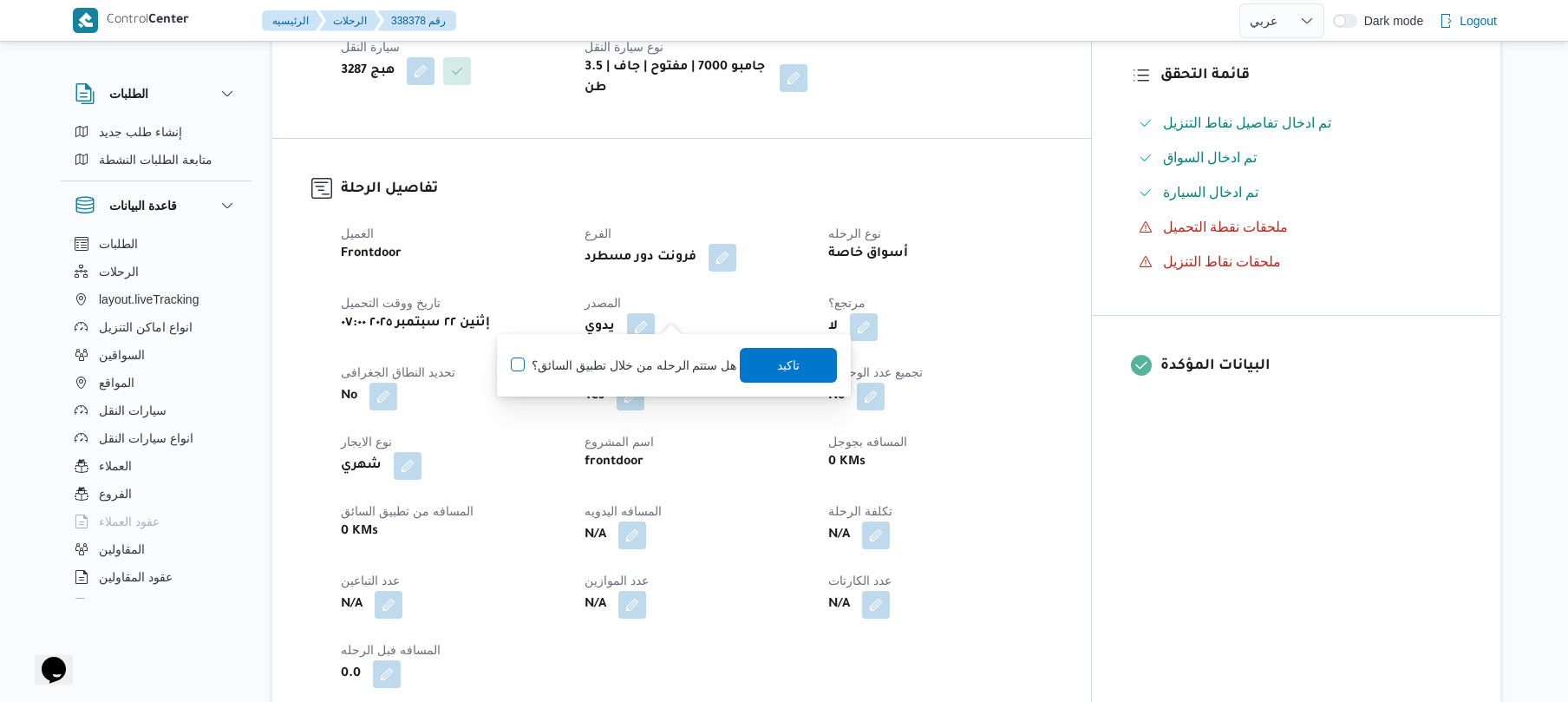
checkbox input "true"
click at [760, 362] on span "تاكيد" at bounding box center [789, 364] width 97 height 34
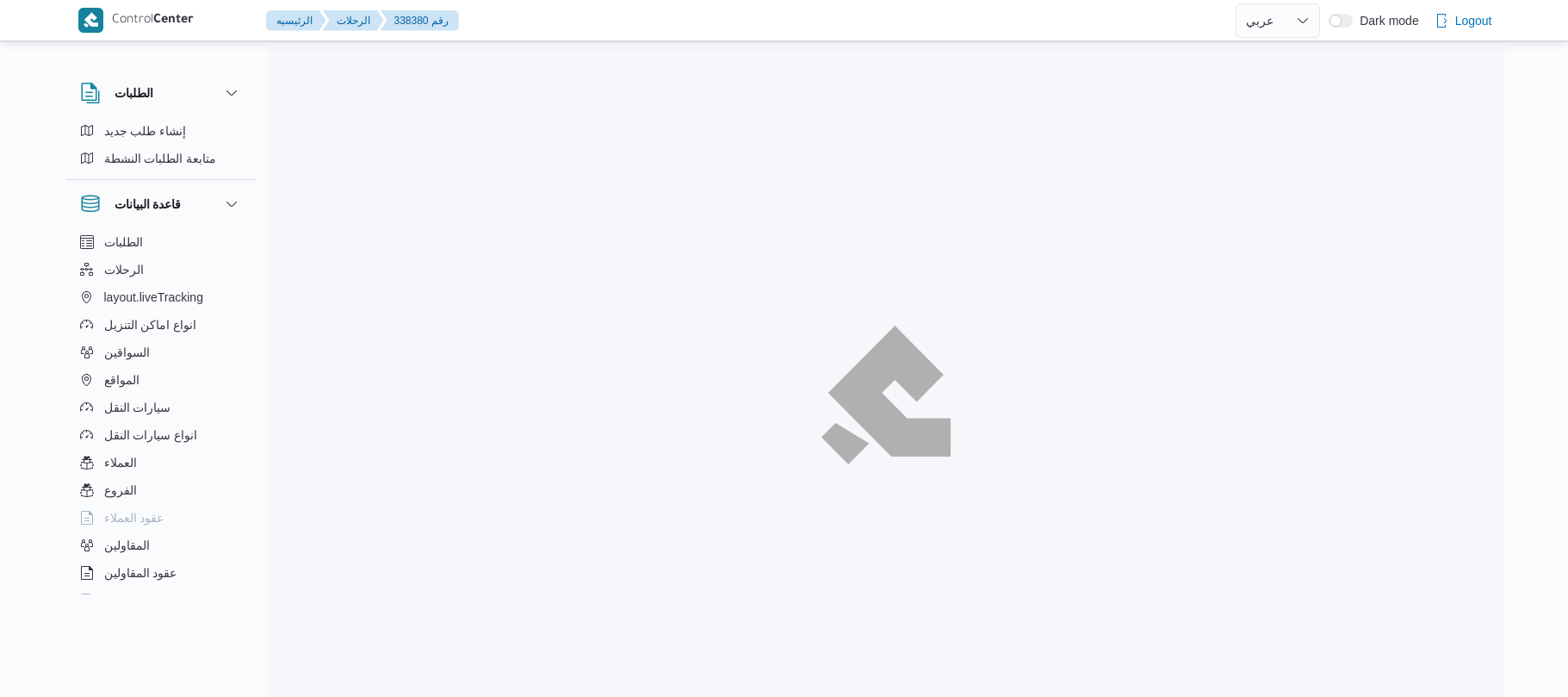
select select "ar"
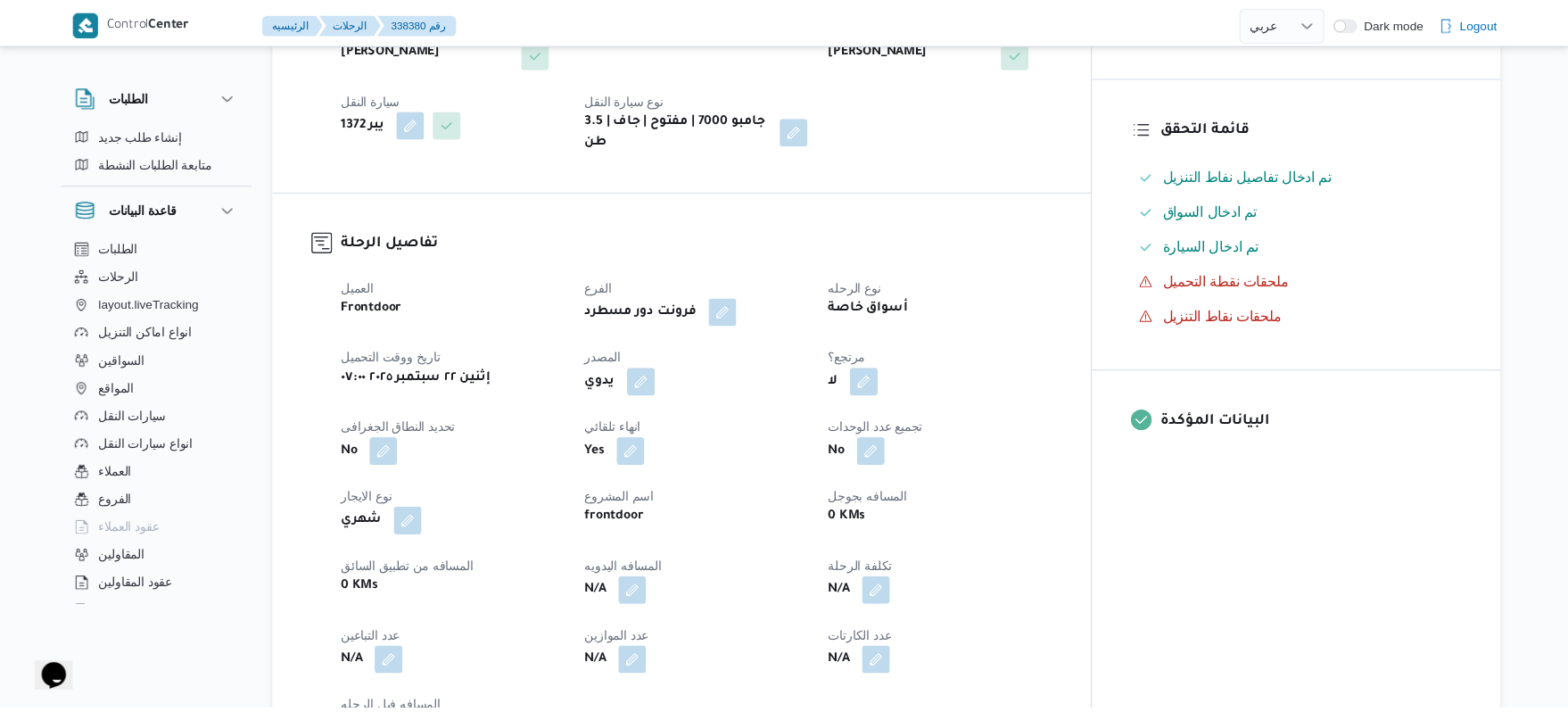
scroll to position [475, 0]
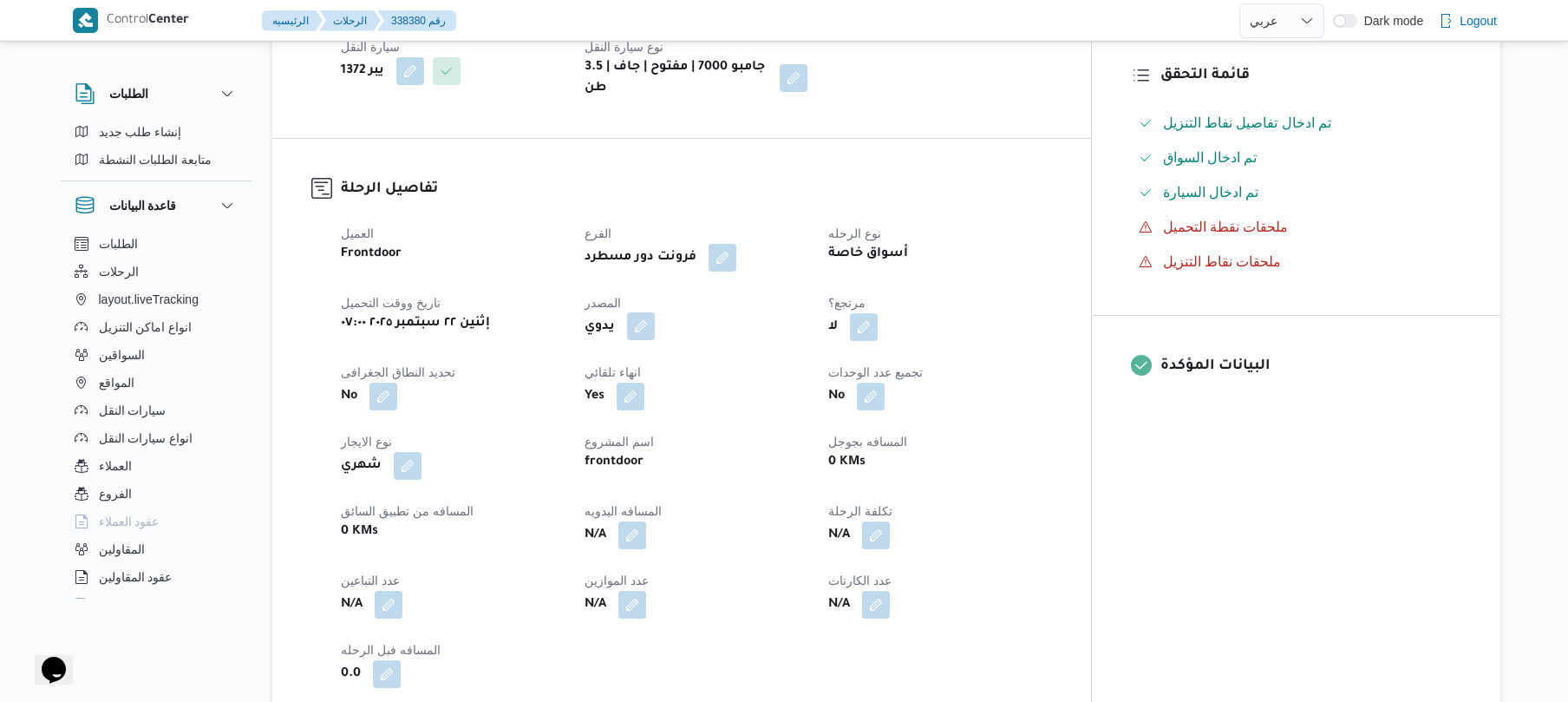
click at [655, 312] on button "button" at bounding box center [641, 326] width 28 height 28
click at [654, 351] on div "هل ستتم الرحله من خلال تطبيق السائق؟ تاكيد" at bounding box center [674, 365] width 329 height 38
click at [657, 368] on label "هل ستتم الرحله من خلال تطبيق السائق؟" at bounding box center [623, 366] width 226 height 21
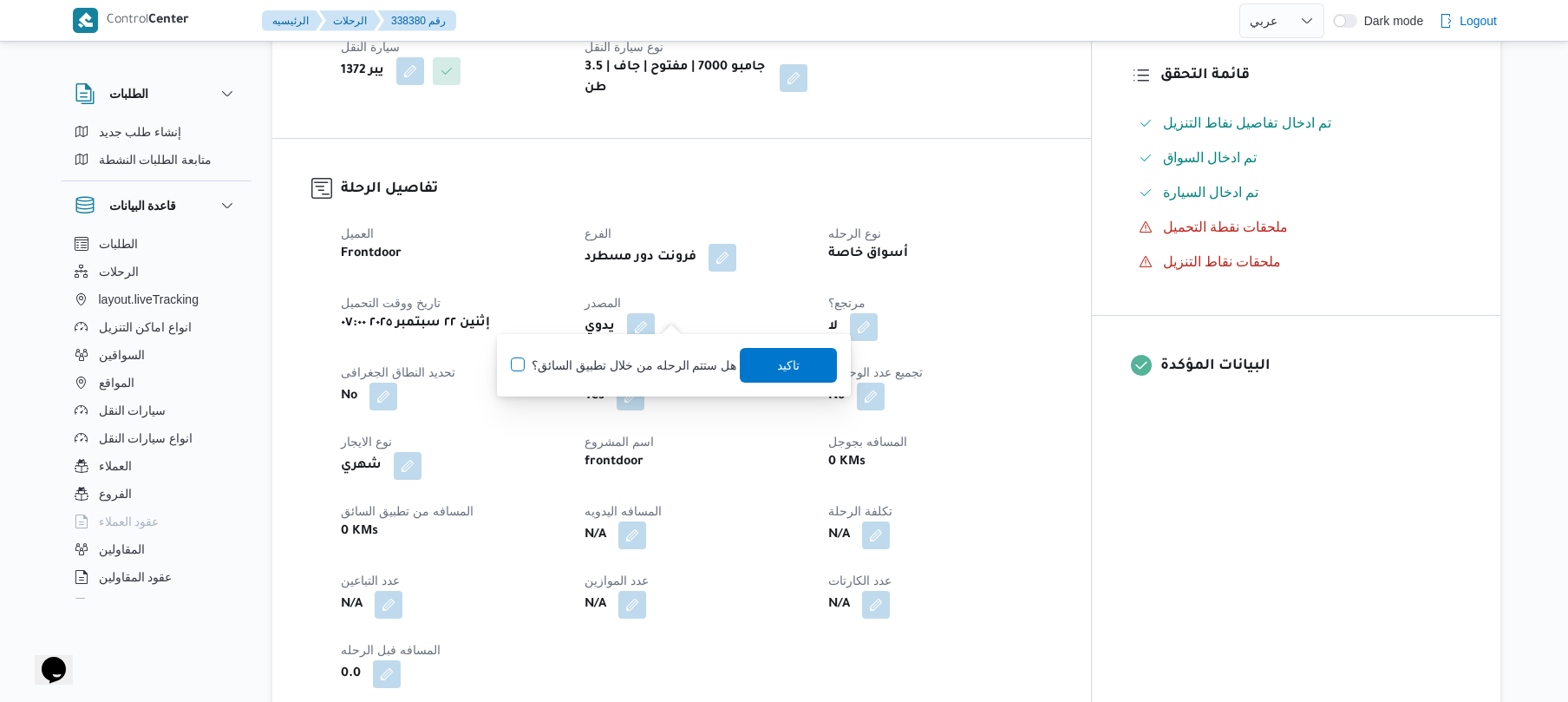
checkbox input "true"
click at [795, 358] on span "تاكيد" at bounding box center [789, 364] width 97 height 34
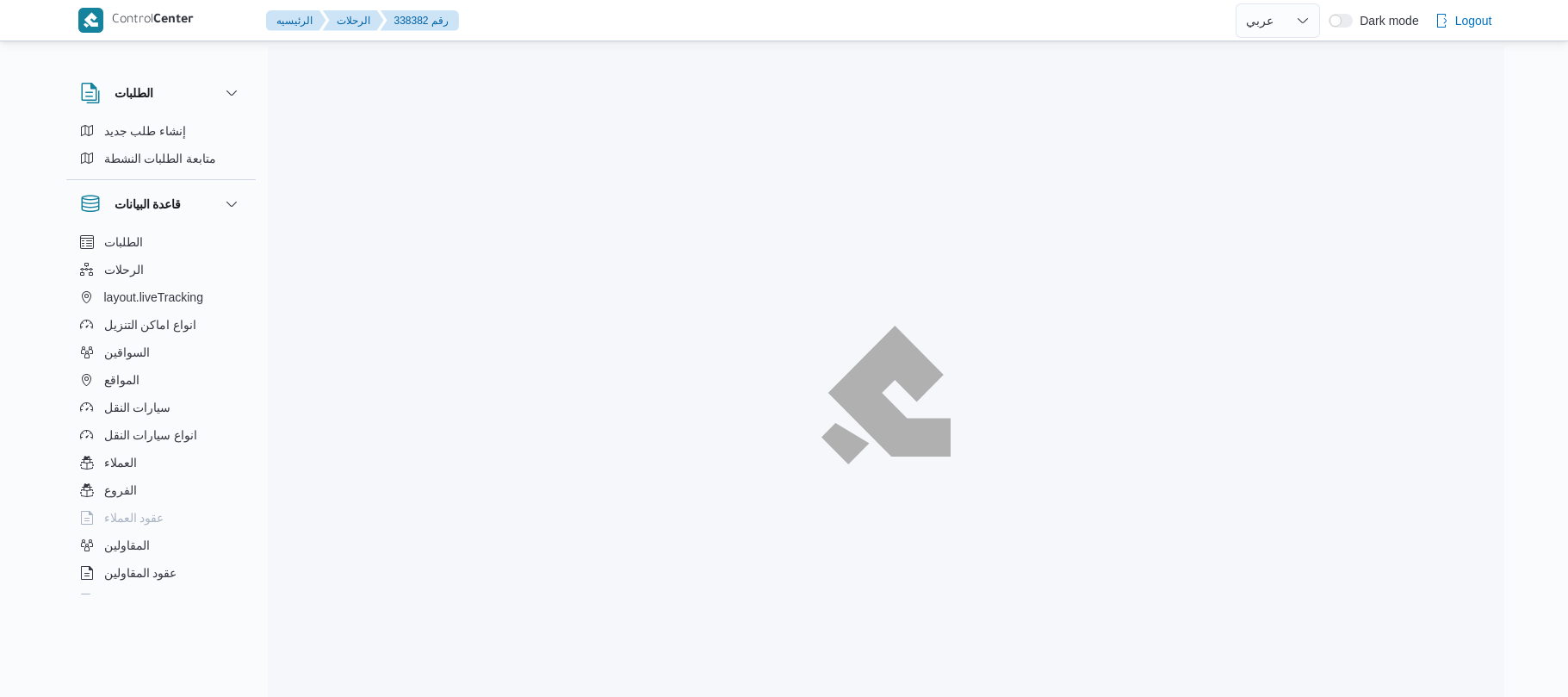
select select "ar"
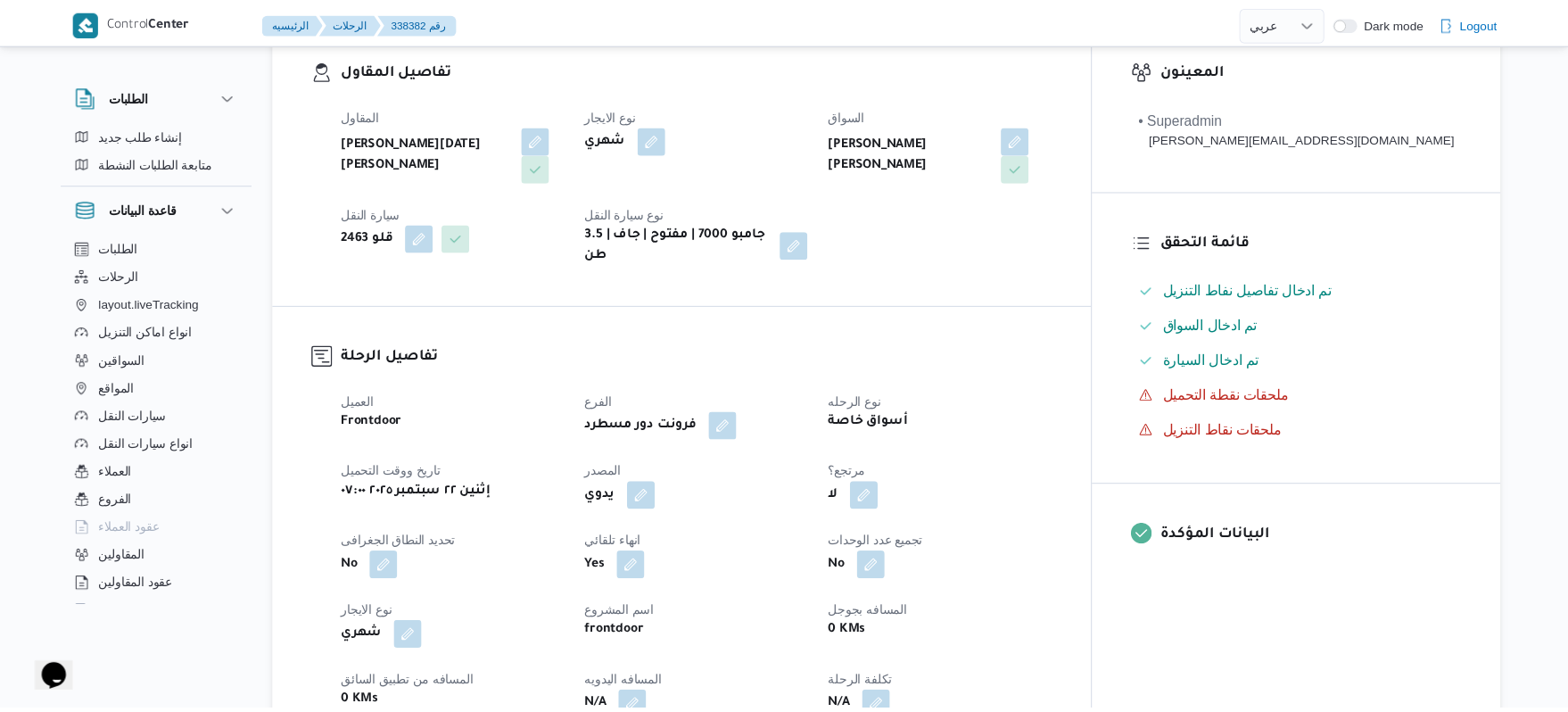
scroll to position [571, 0]
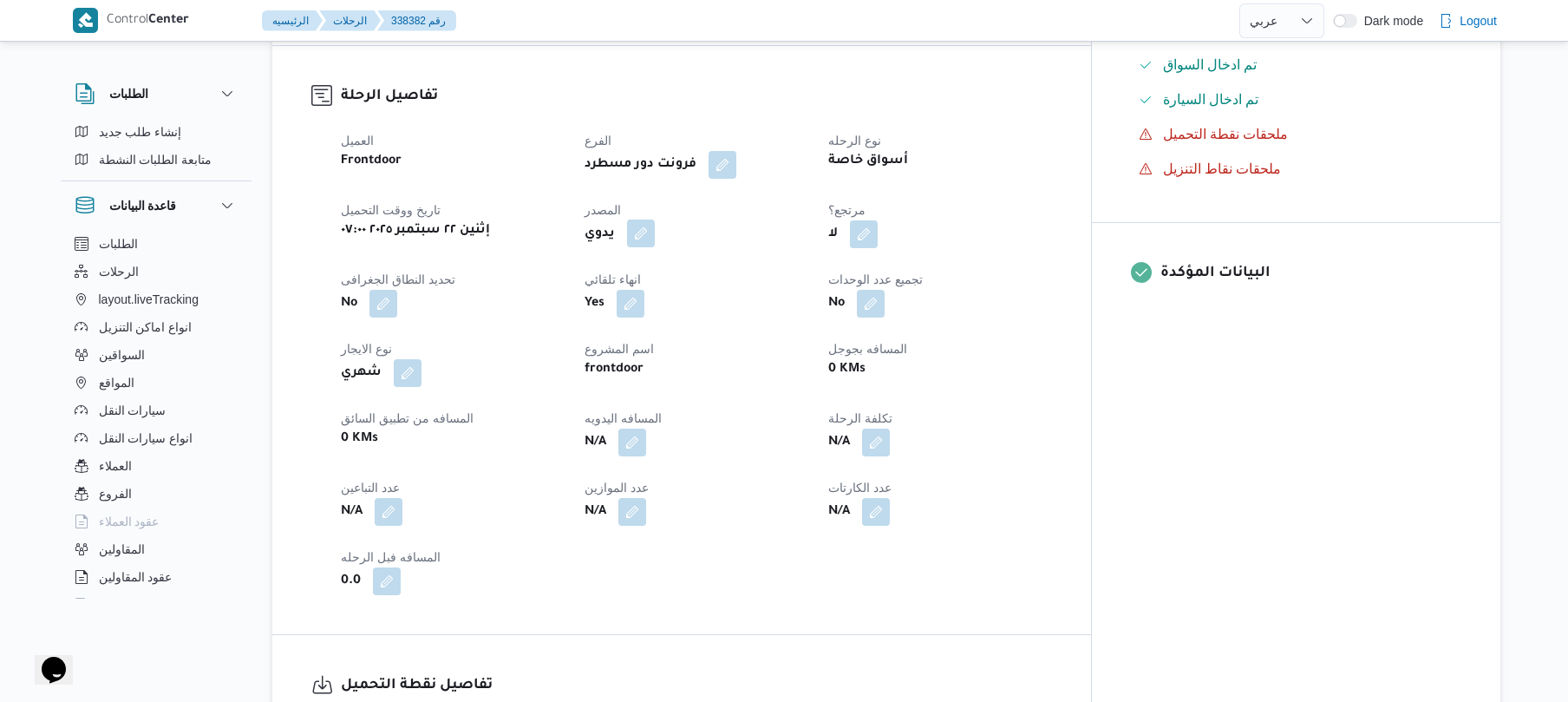
click at [655, 222] on button "button" at bounding box center [641, 232] width 28 height 28
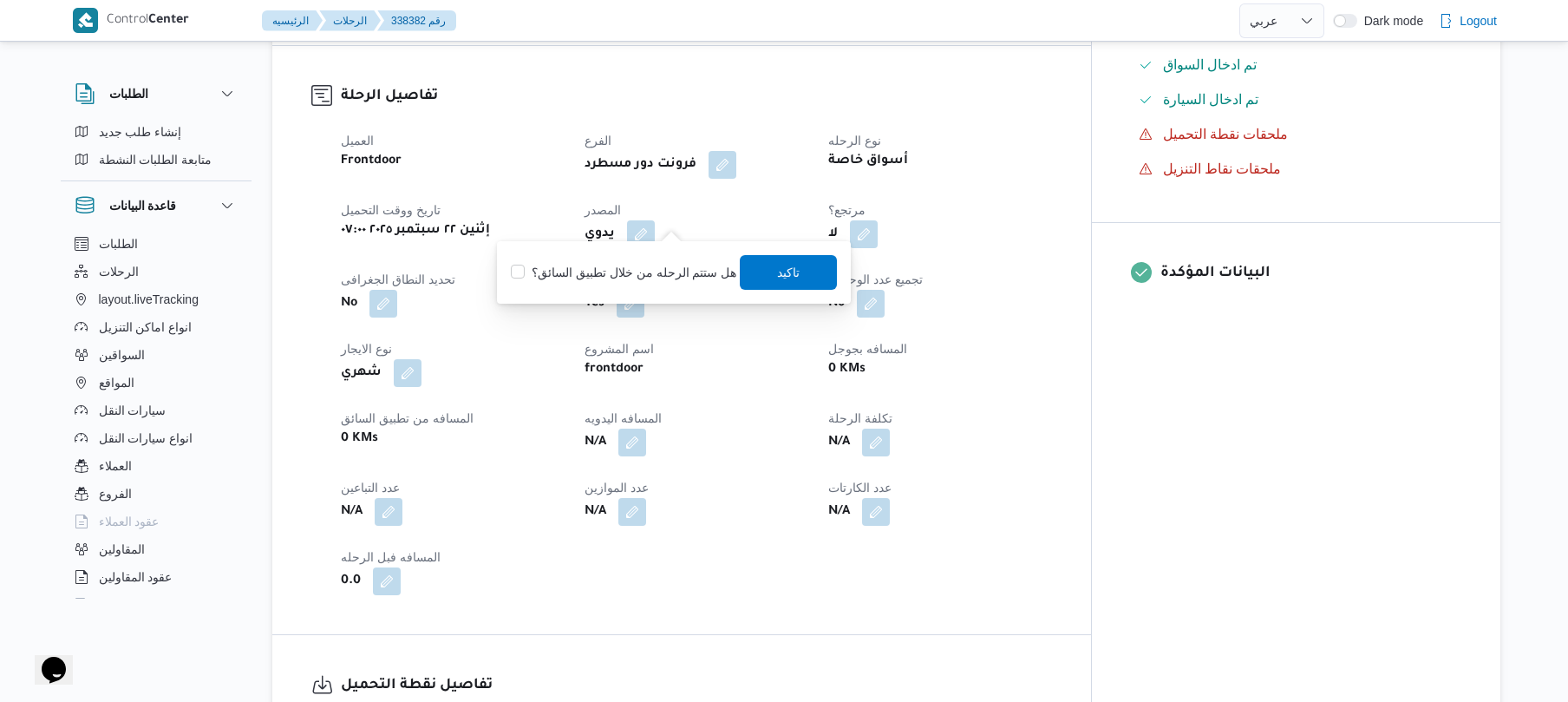
click at [670, 276] on label "هل ستتم الرحله من خلال تطبيق السائق؟" at bounding box center [623, 272] width 226 height 21
checkbox input "true"
click at [778, 272] on span "تاكيد" at bounding box center [789, 271] width 23 height 21
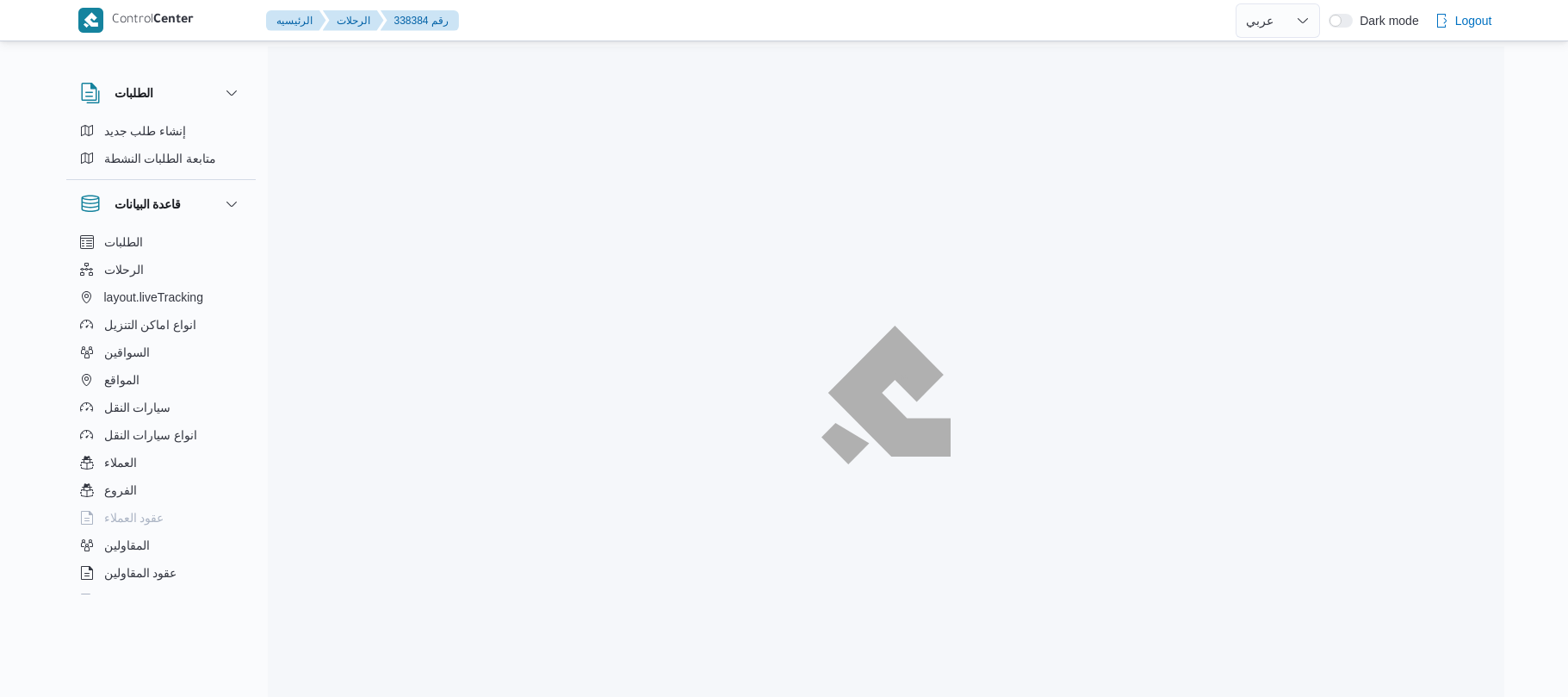
select select "ar"
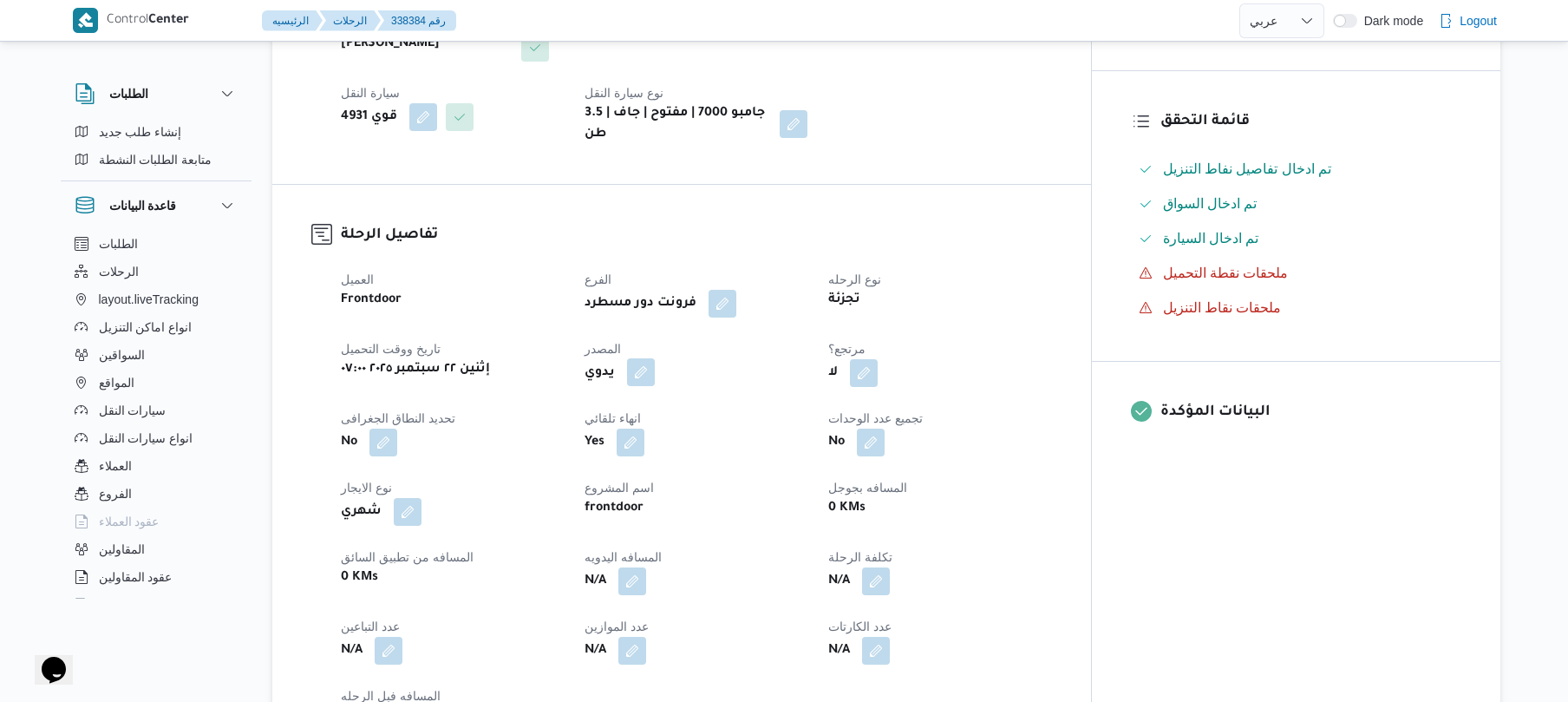
click at [655, 361] on button "button" at bounding box center [641, 371] width 28 height 28
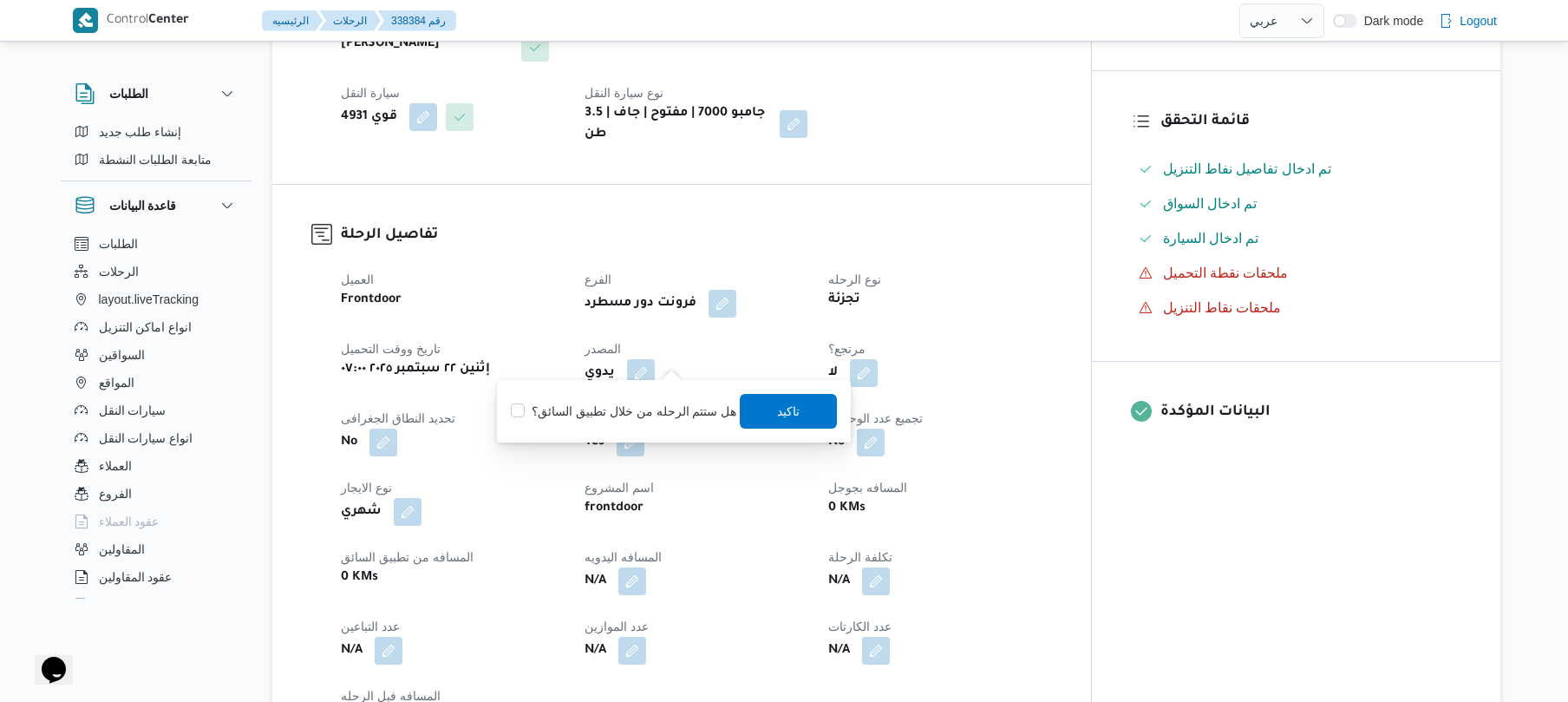
click at [649, 414] on label "هل ستتم الرحله من خلال تطبيق السائق؟" at bounding box center [623, 411] width 226 height 21
checkbox input "true"
click at [785, 414] on span "تاكيد" at bounding box center [789, 411] width 23 height 21
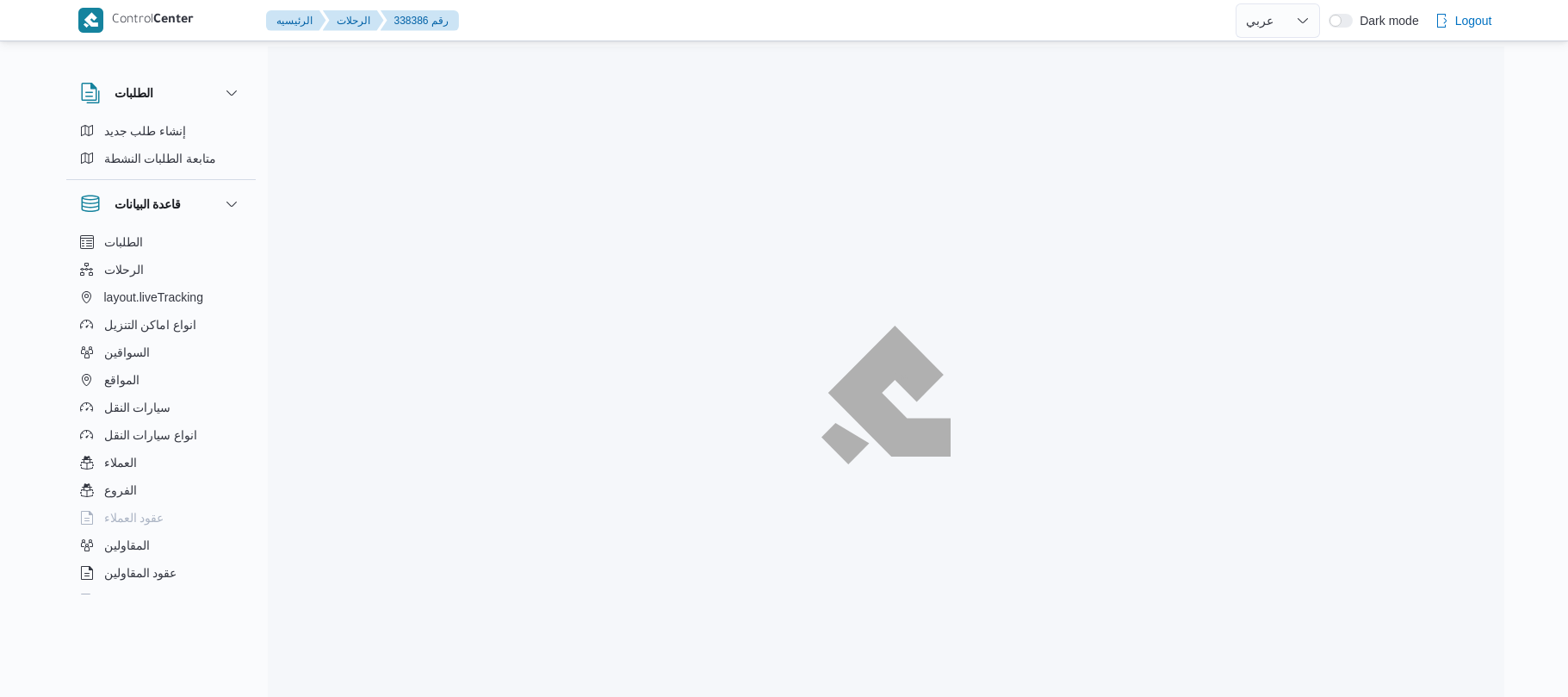
select select "ar"
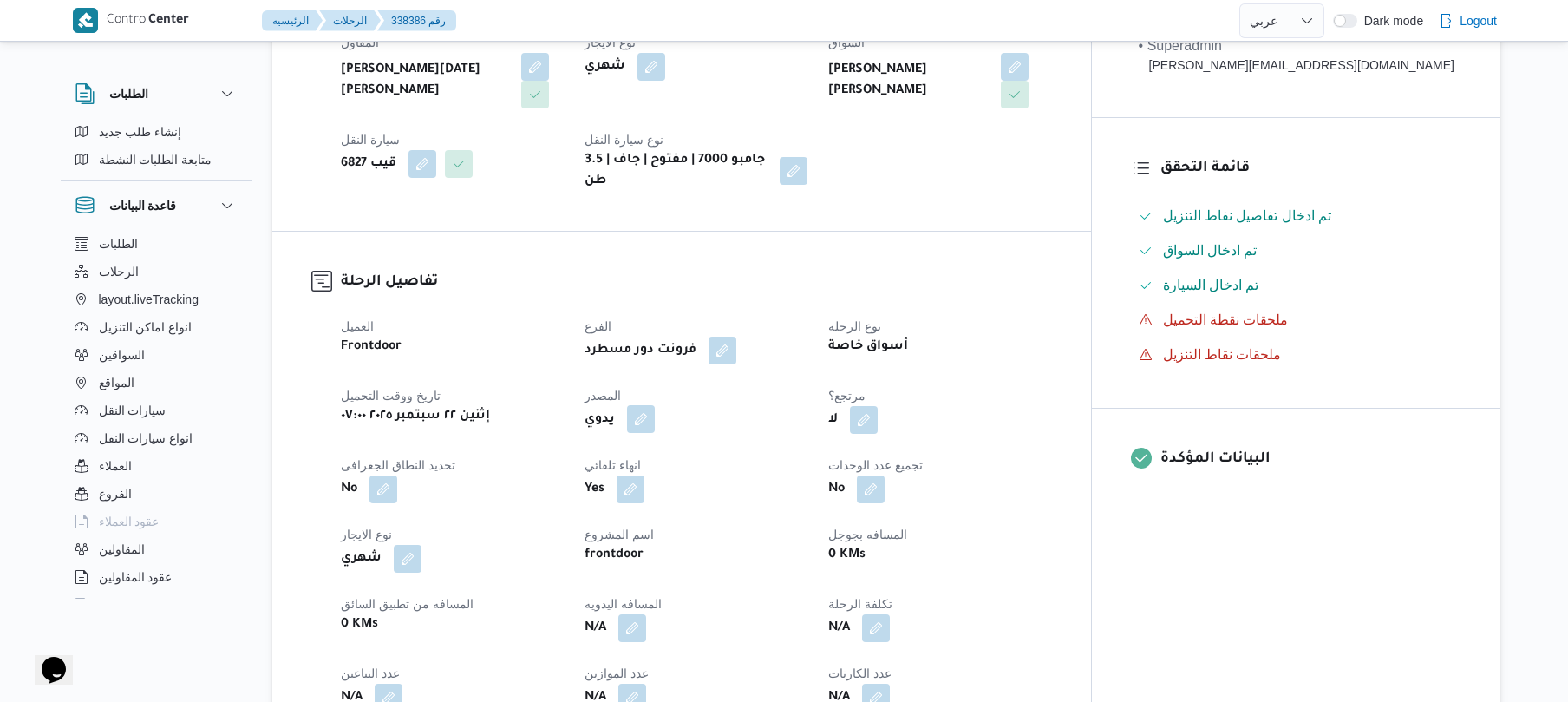
click at [655, 407] on button "button" at bounding box center [641, 418] width 28 height 28
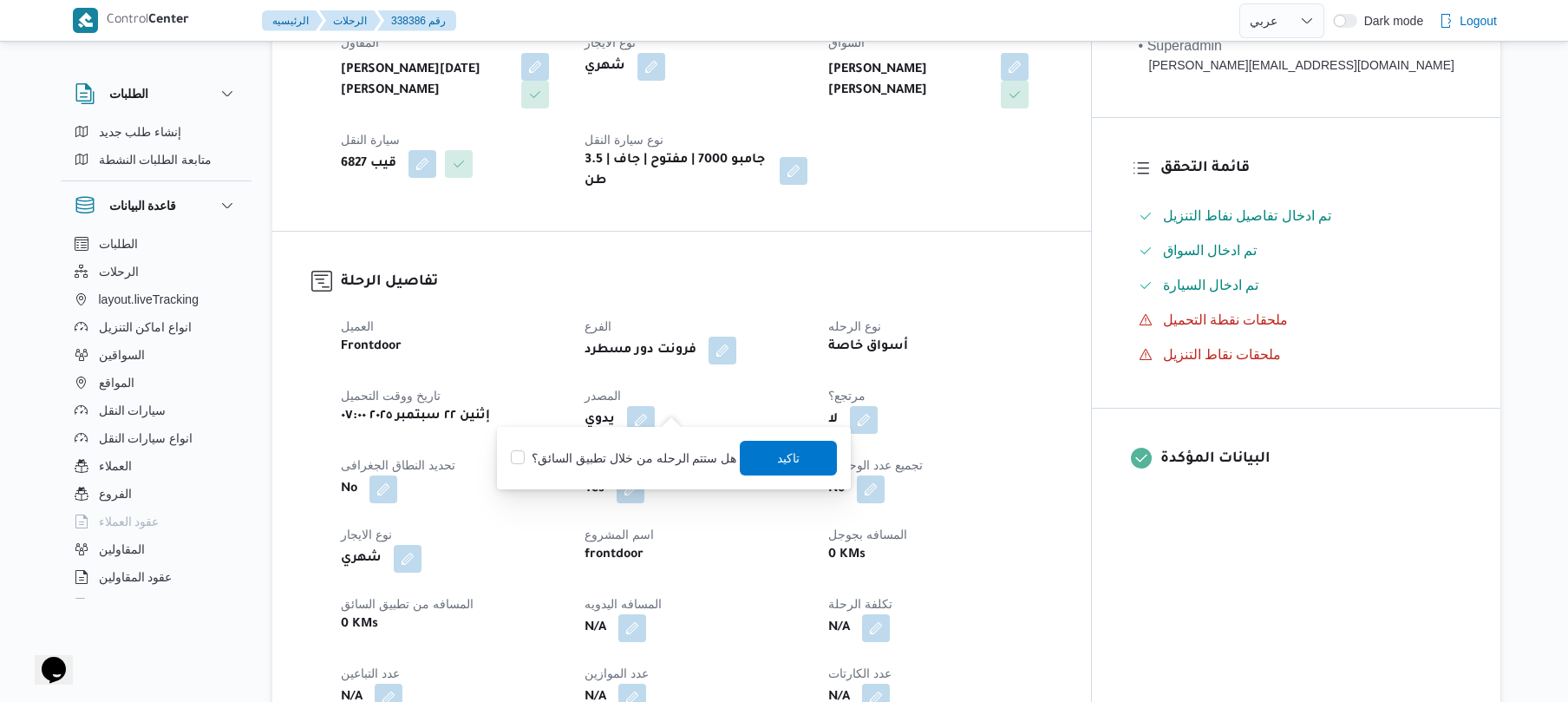
click at [650, 451] on label "هل ستتم الرحله من خلال تطبيق السائق؟" at bounding box center [623, 458] width 226 height 21
checkbox input "true"
click at [778, 452] on span "تاكيد" at bounding box center [789, 457] width 23 height 21
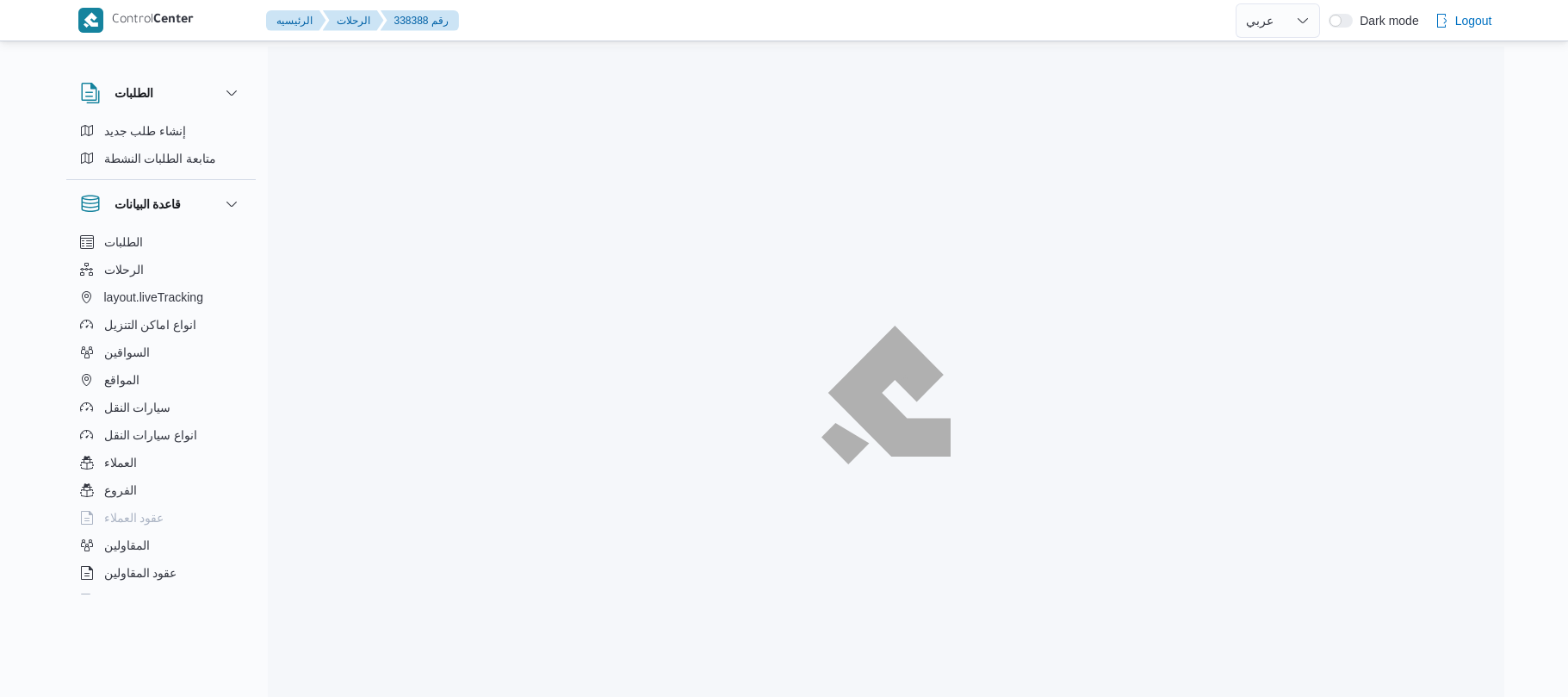
select select "ar"
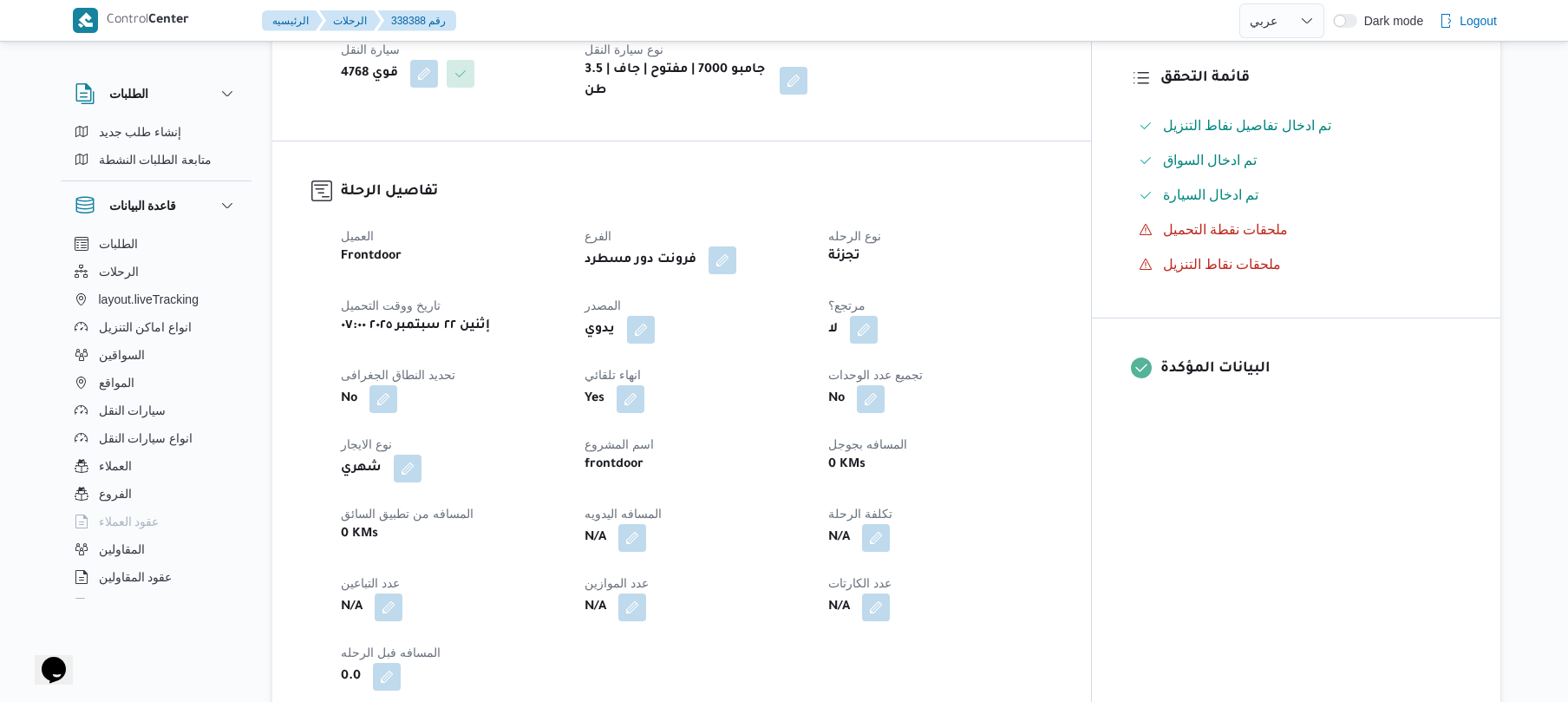
scroll to position [462, 0]
click at [687, 296] on dl "المصدر يدوي" at bounding box center [696, 317] width 223 height 50
click at [655, 316] on button "button" at bounding box center [641, 326] width 28 height 28
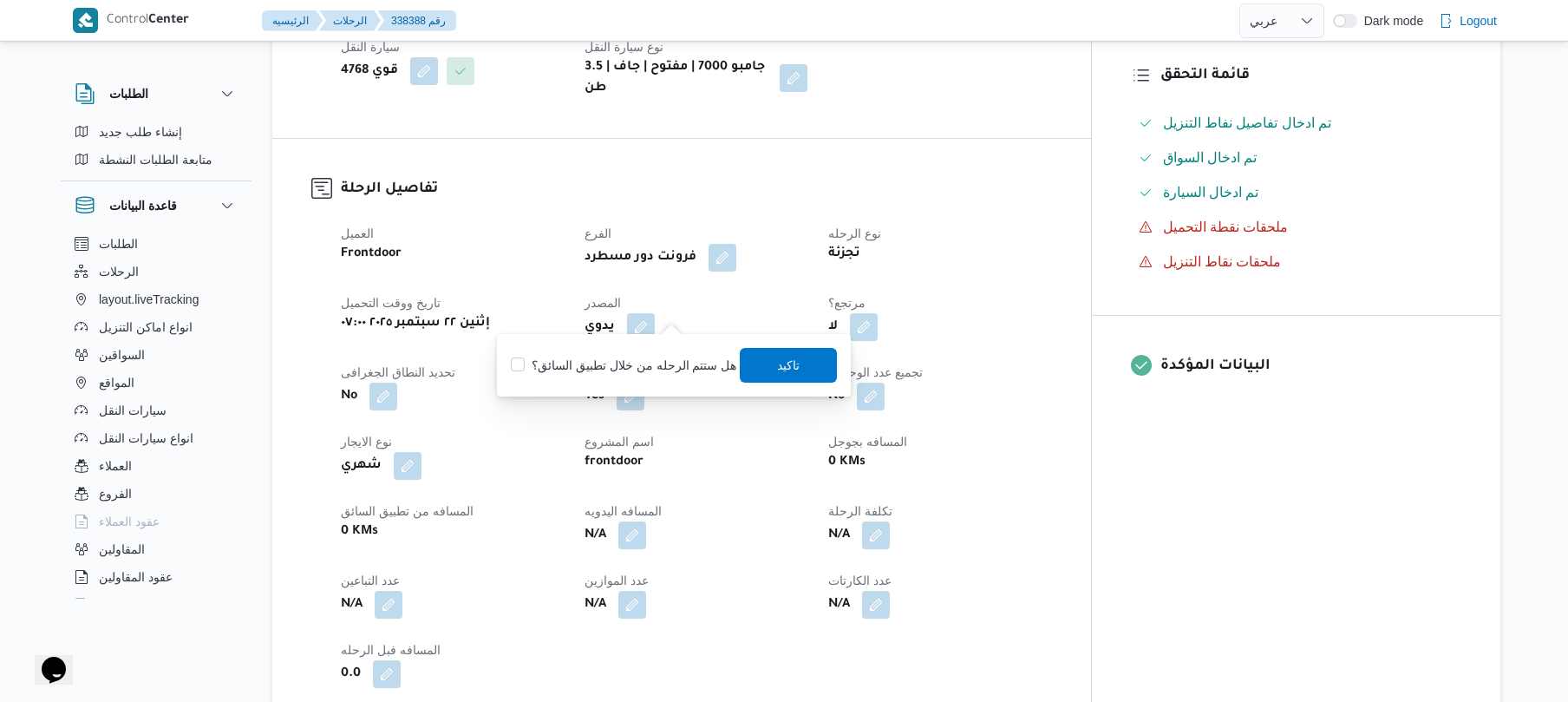
click at [653, 355] on label "هل ستتم الرحله من خلال تطبيق السائق؟" at bounding box center [623, 366] width 226 height 21
checkbox input "true"
click at [764, 372] on span "تاكيد" at bounding box center [789, 364] width 97 height 34
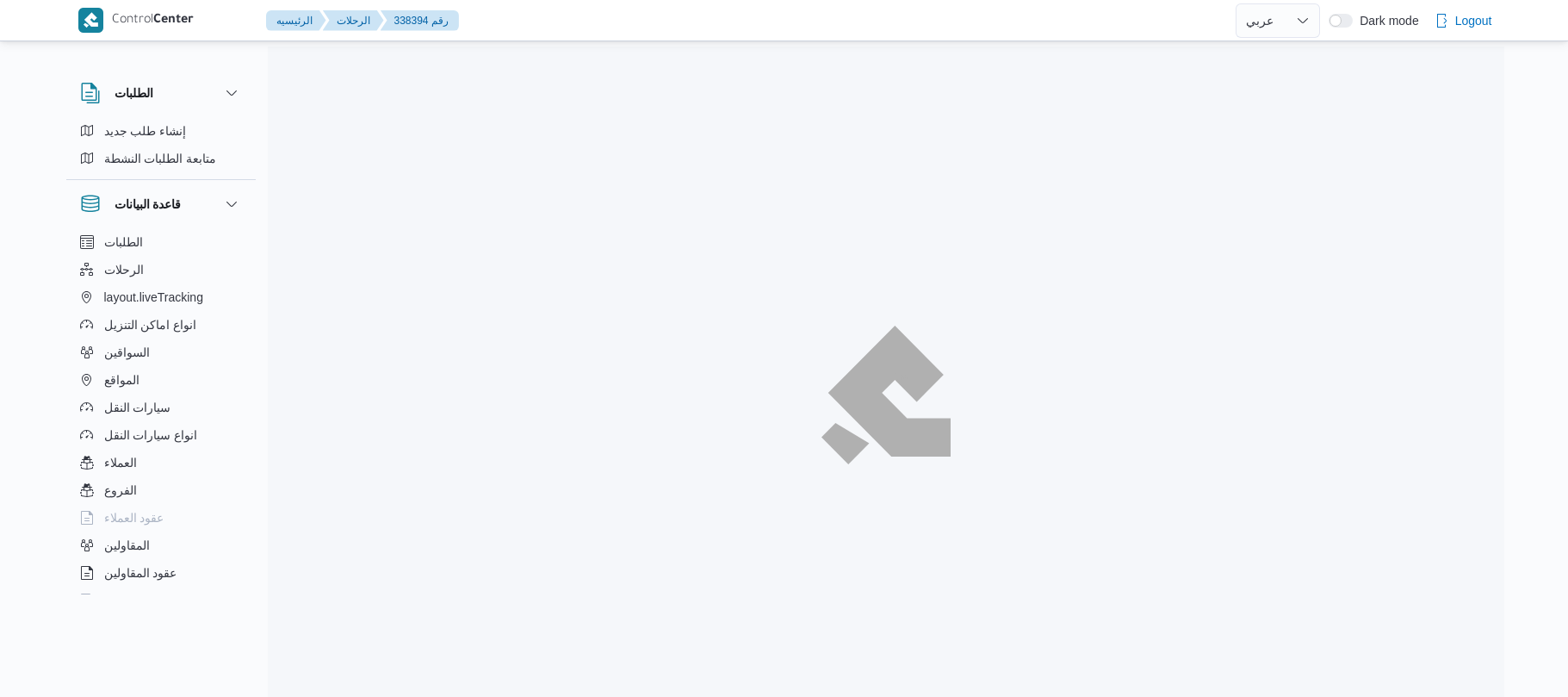
select select "ar"
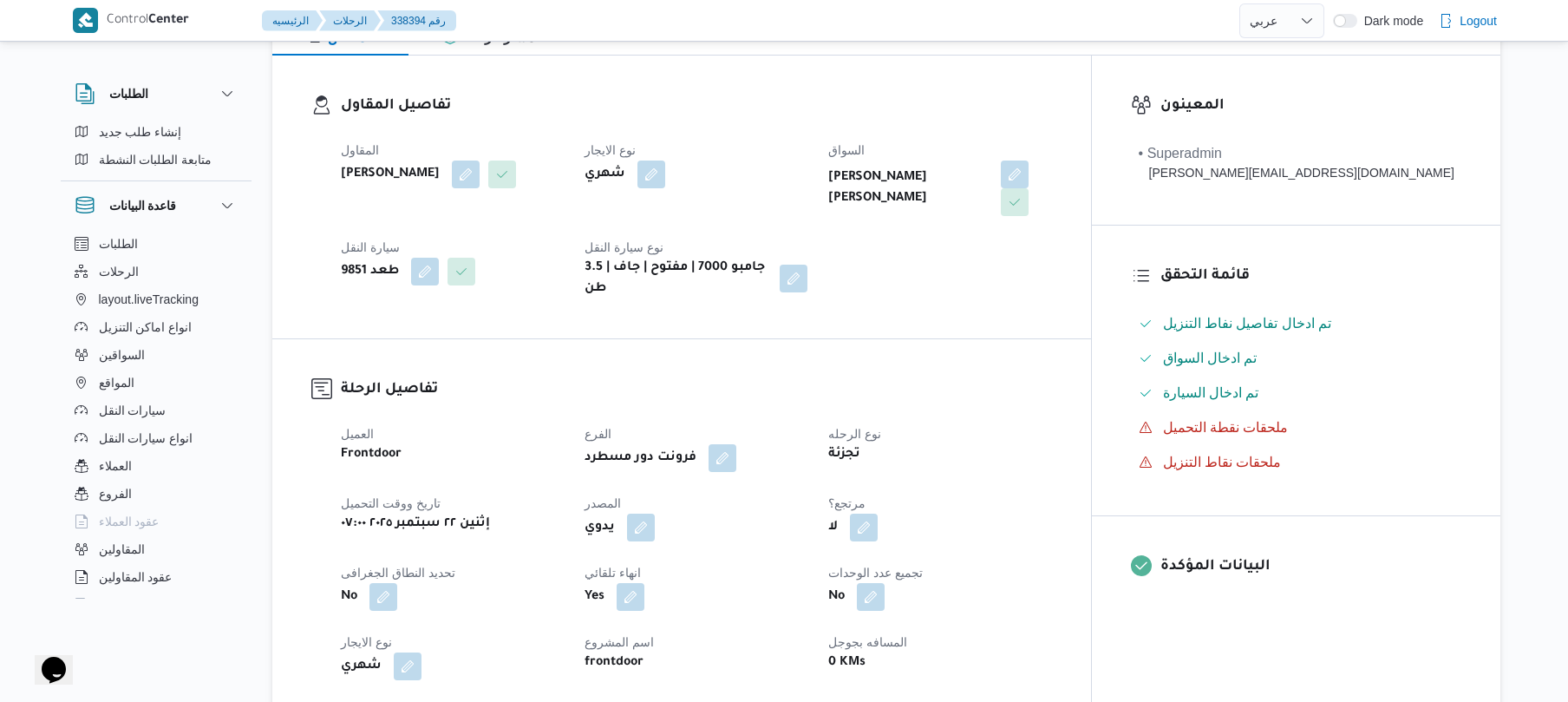
scroll to position [555, 0]
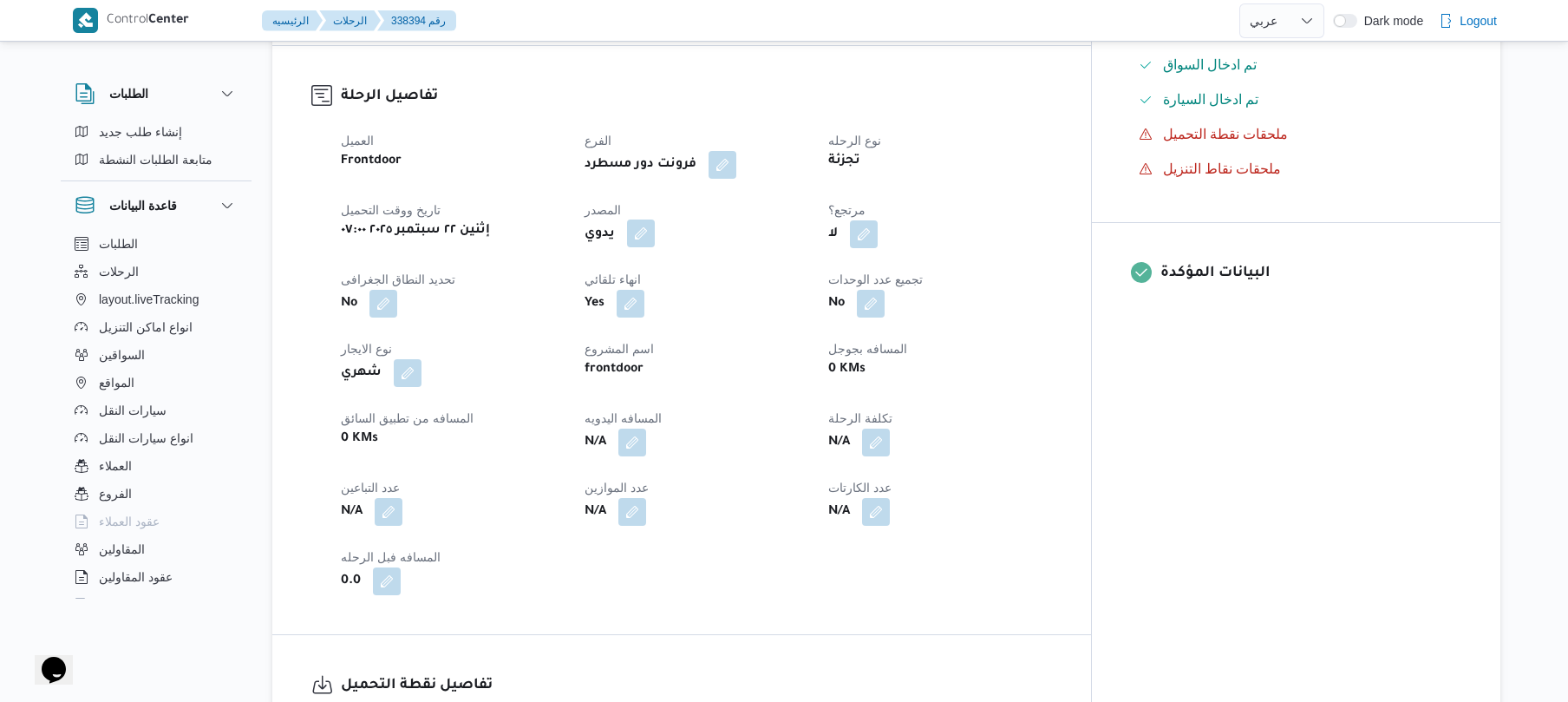
click at [655, 219] on button "button" at bounding box center [641, 232] width 28 height 28
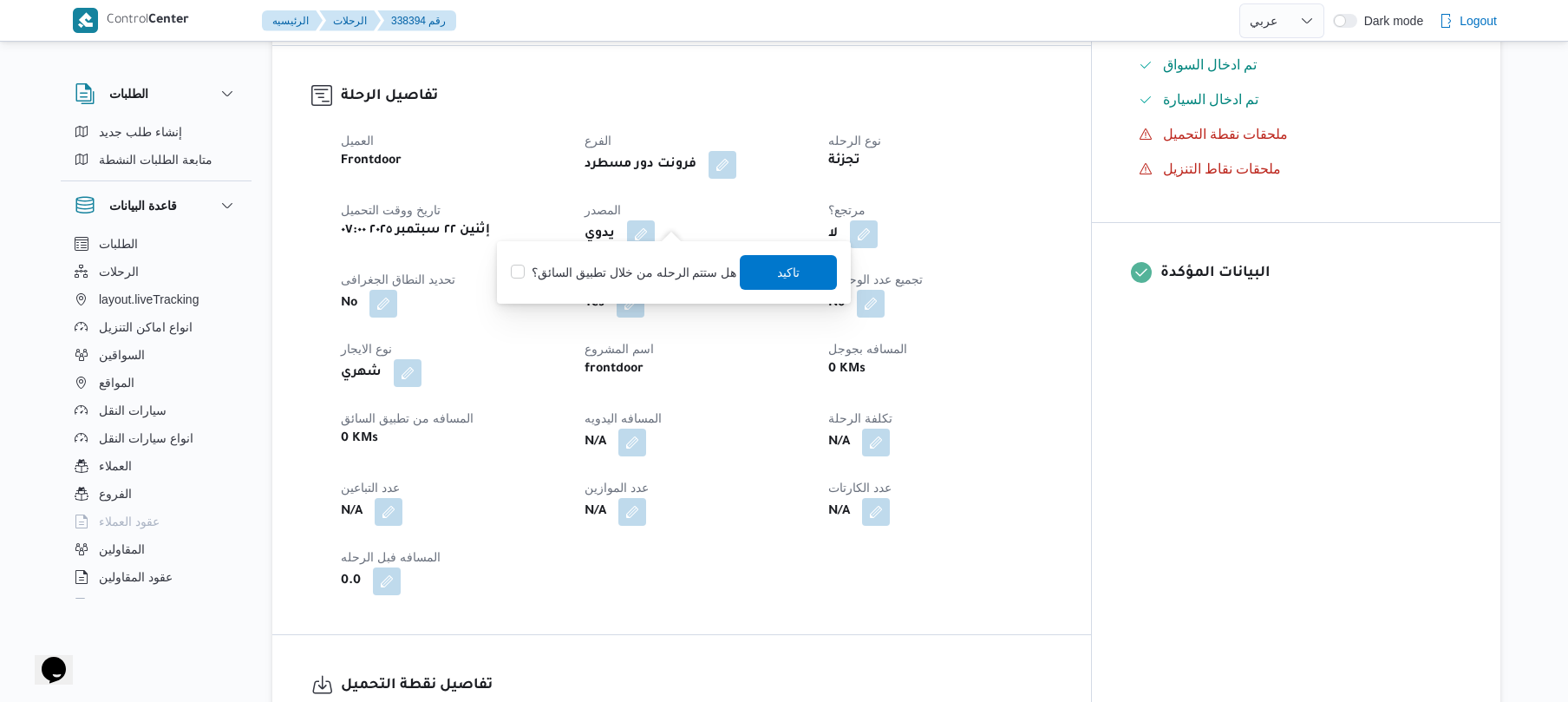
click at [646, 268] on label "هل ستتم الرحله من خلال تطبيق السائق؟" at bounding box center [623, 272] width 226 height 21
checkbox input "true"
click at [792, 276] on span "تاكيد" at bounding box center [789, 271] width 23 height 21
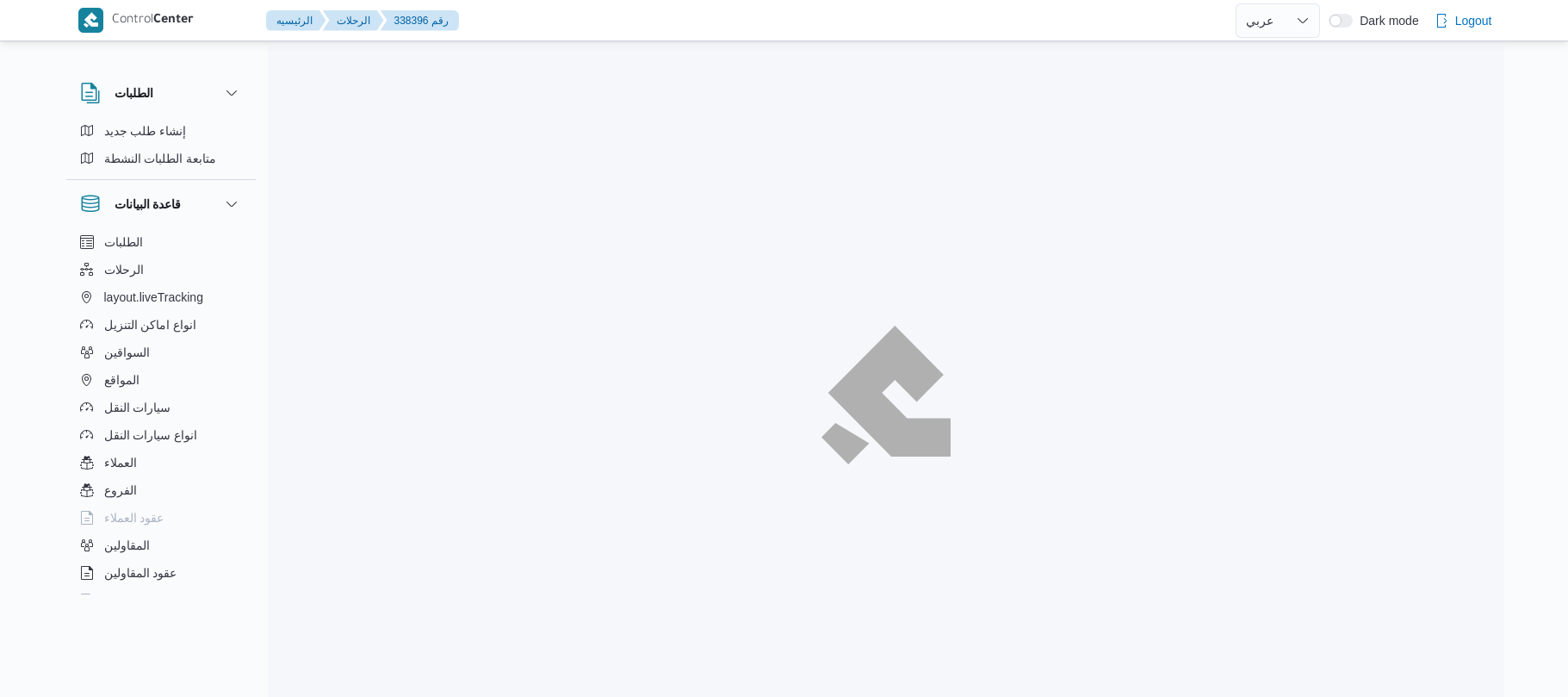
select select "ar"
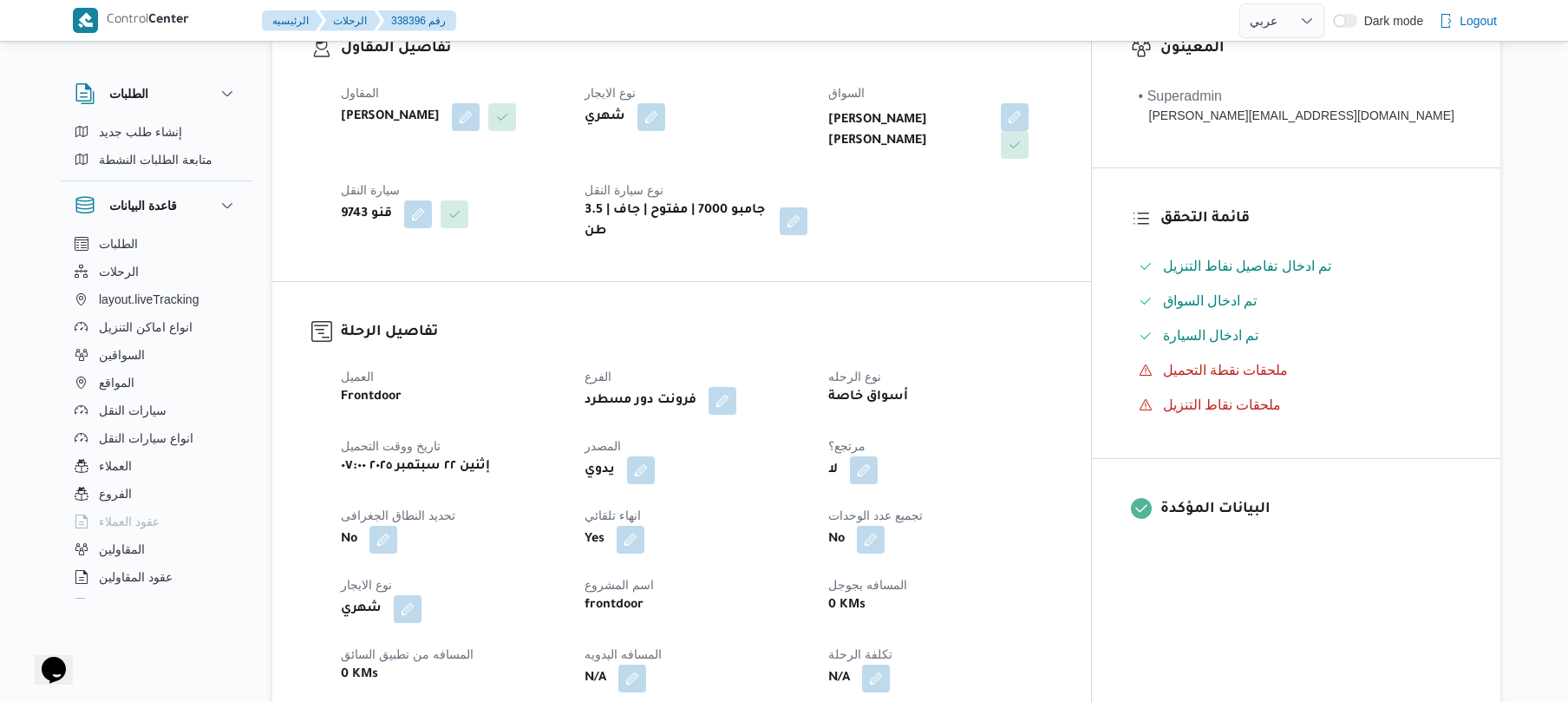
scroll to position [462, 0]
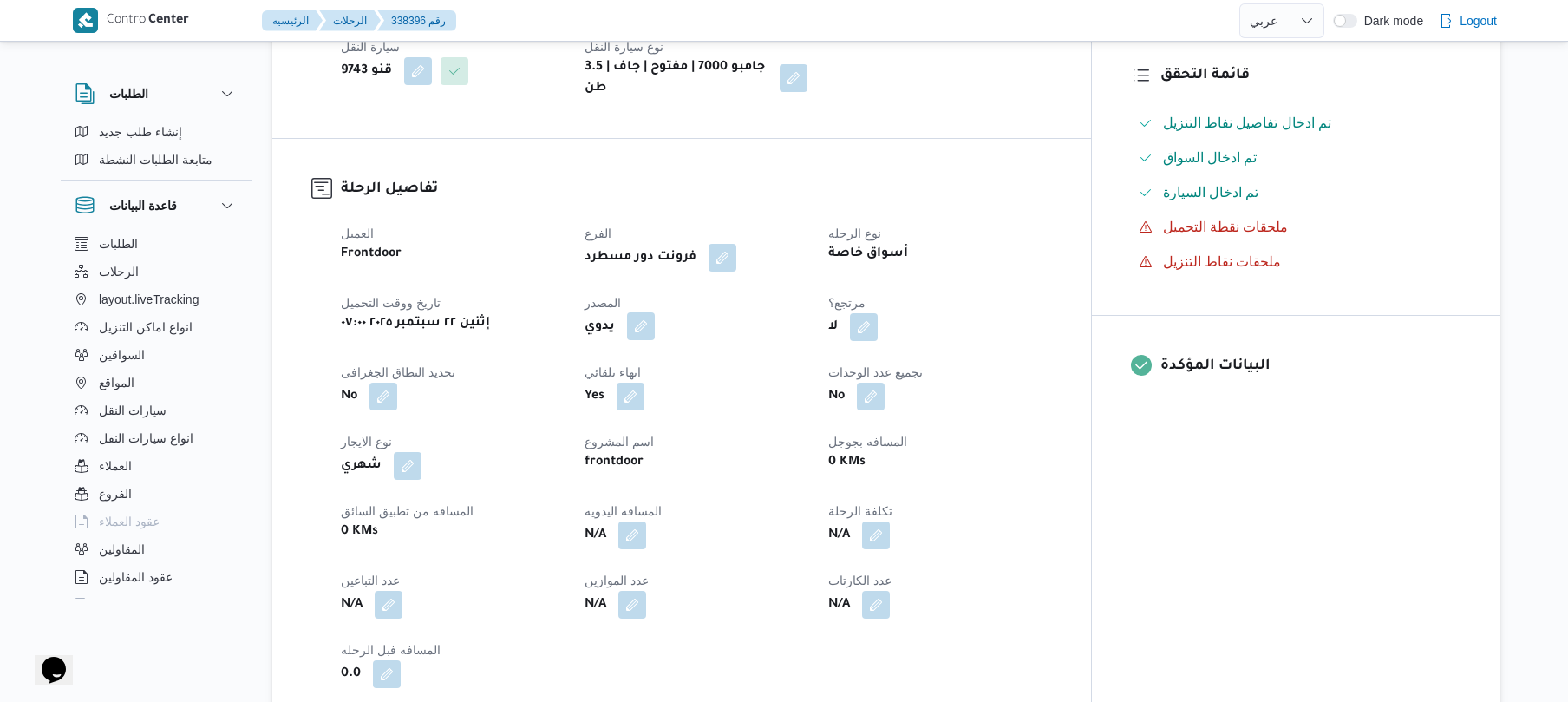
click at [655, 316] on button "button" at bounding box center [641, 326] width 28 height 28
click at [653, 365] on label "هل ستتم الرحله من خلال تطبيق السائق؟" at bounding box center [623, 366] width 226 height 21
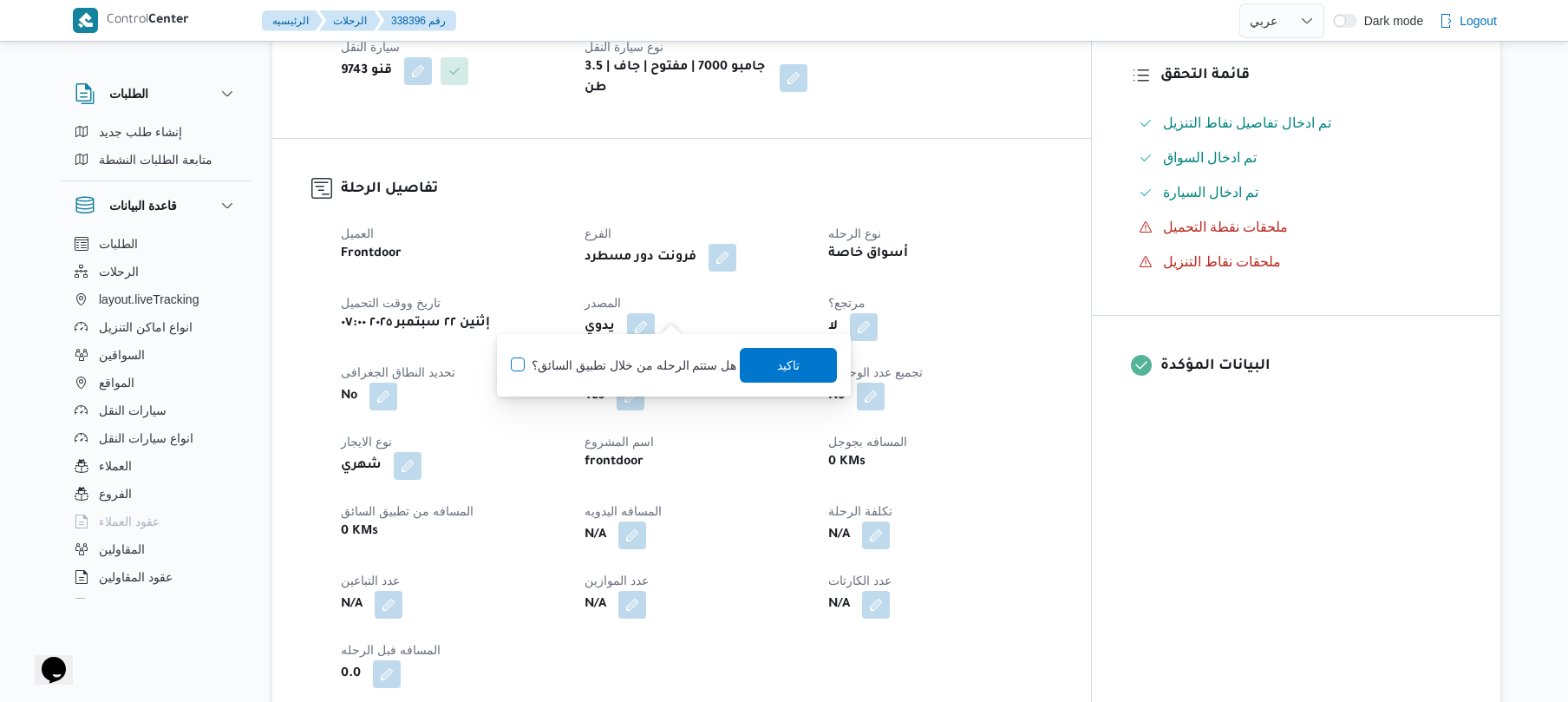
checkbox input "true"
click at [778, 355] on span "تاكيد" at bounding box center [789, 365] width 23 height 21
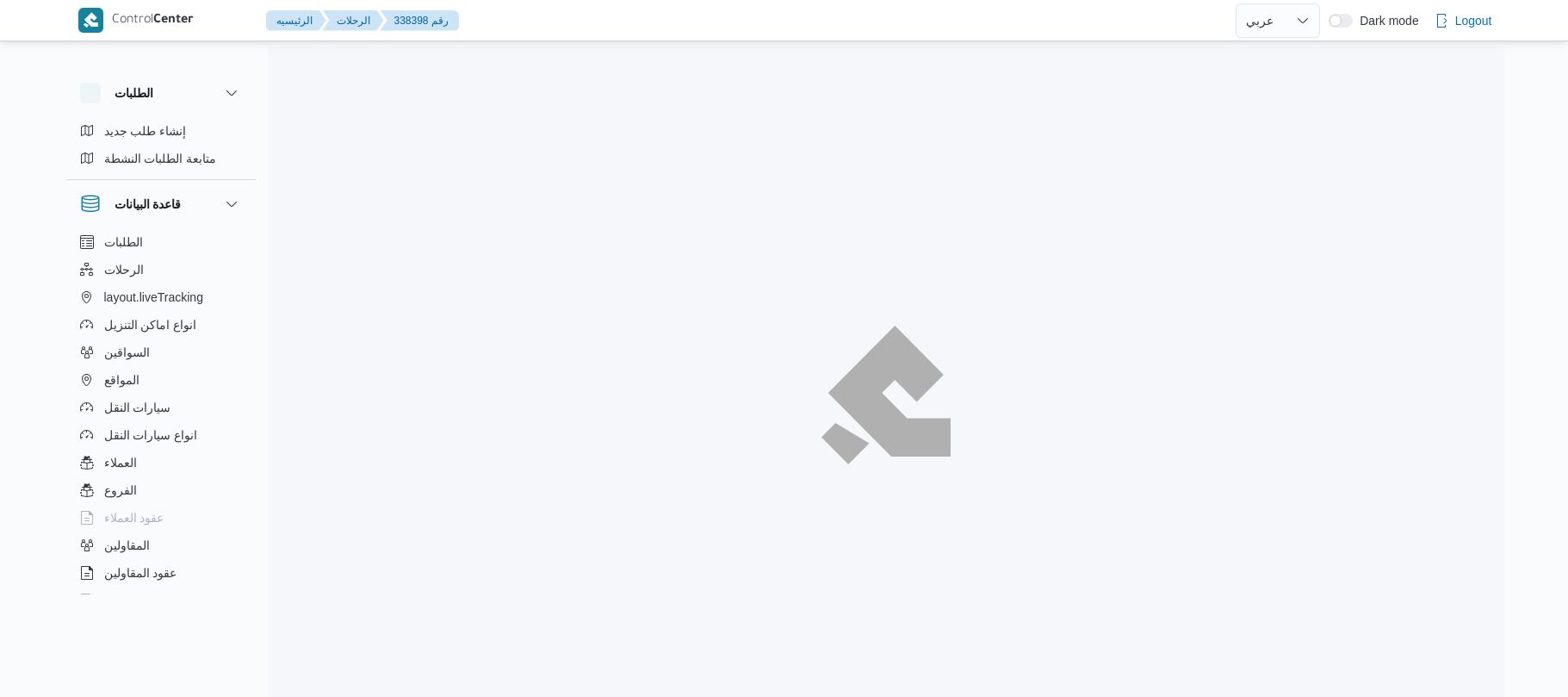
select select "ar"
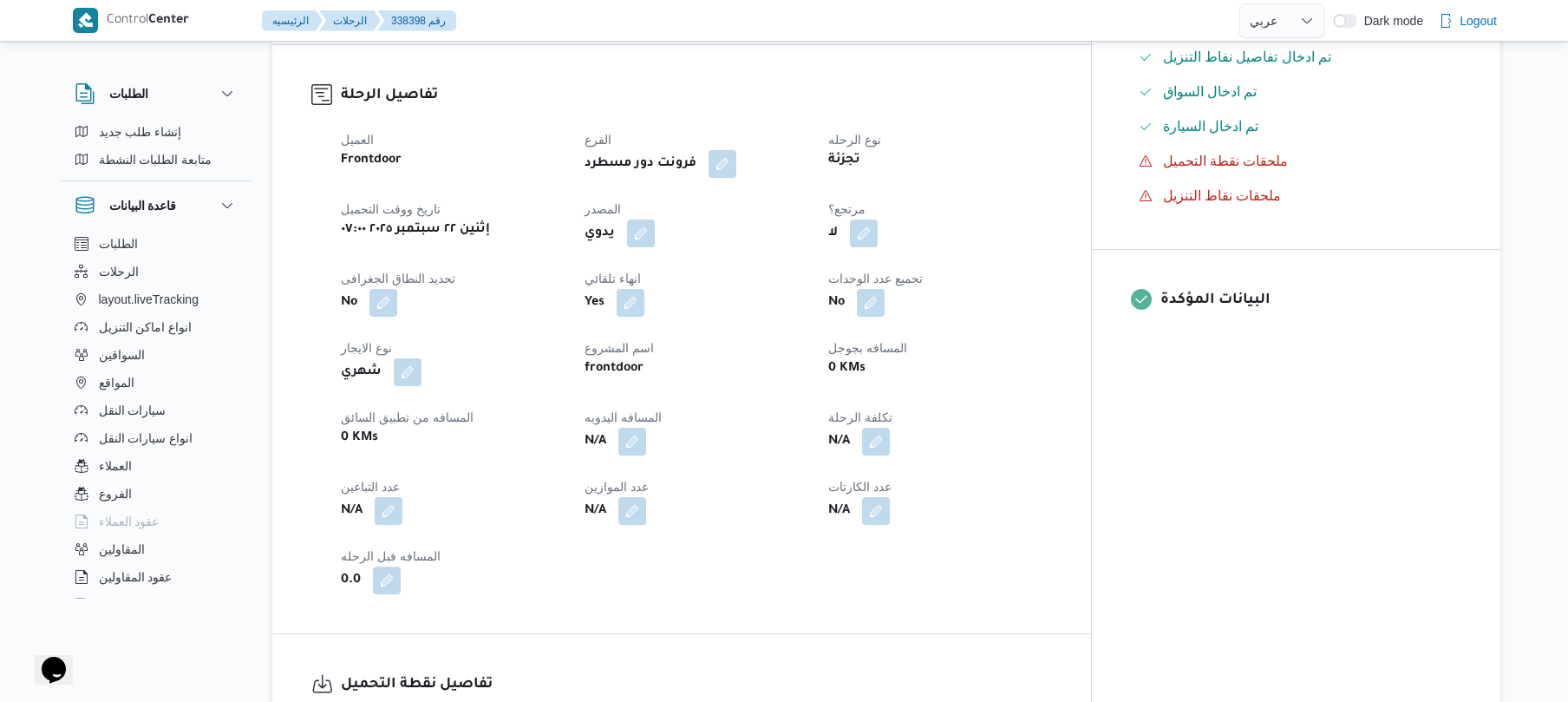
scroll to position [555, 0]
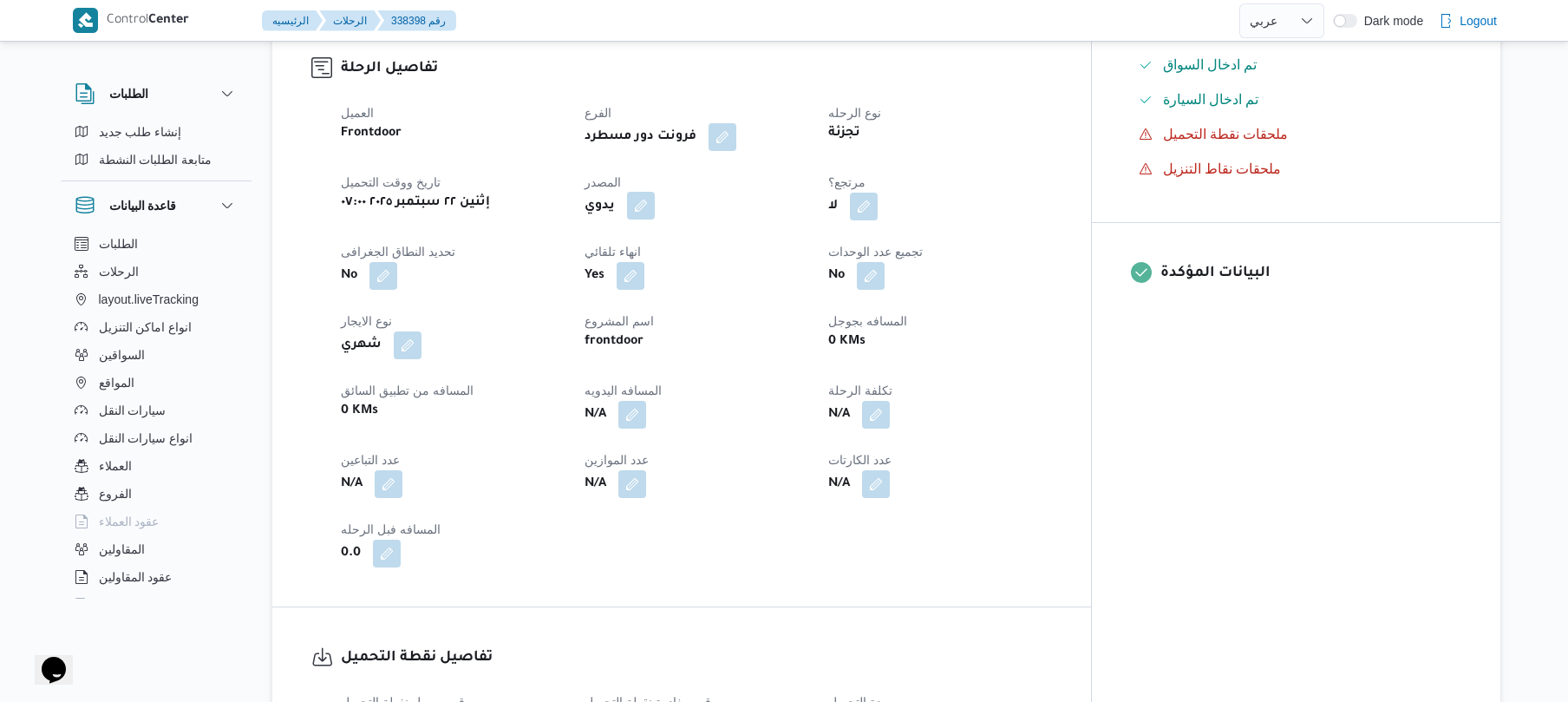
click at [655, 219] on button "button" at bounding box center [641, 205] width 28 height 28
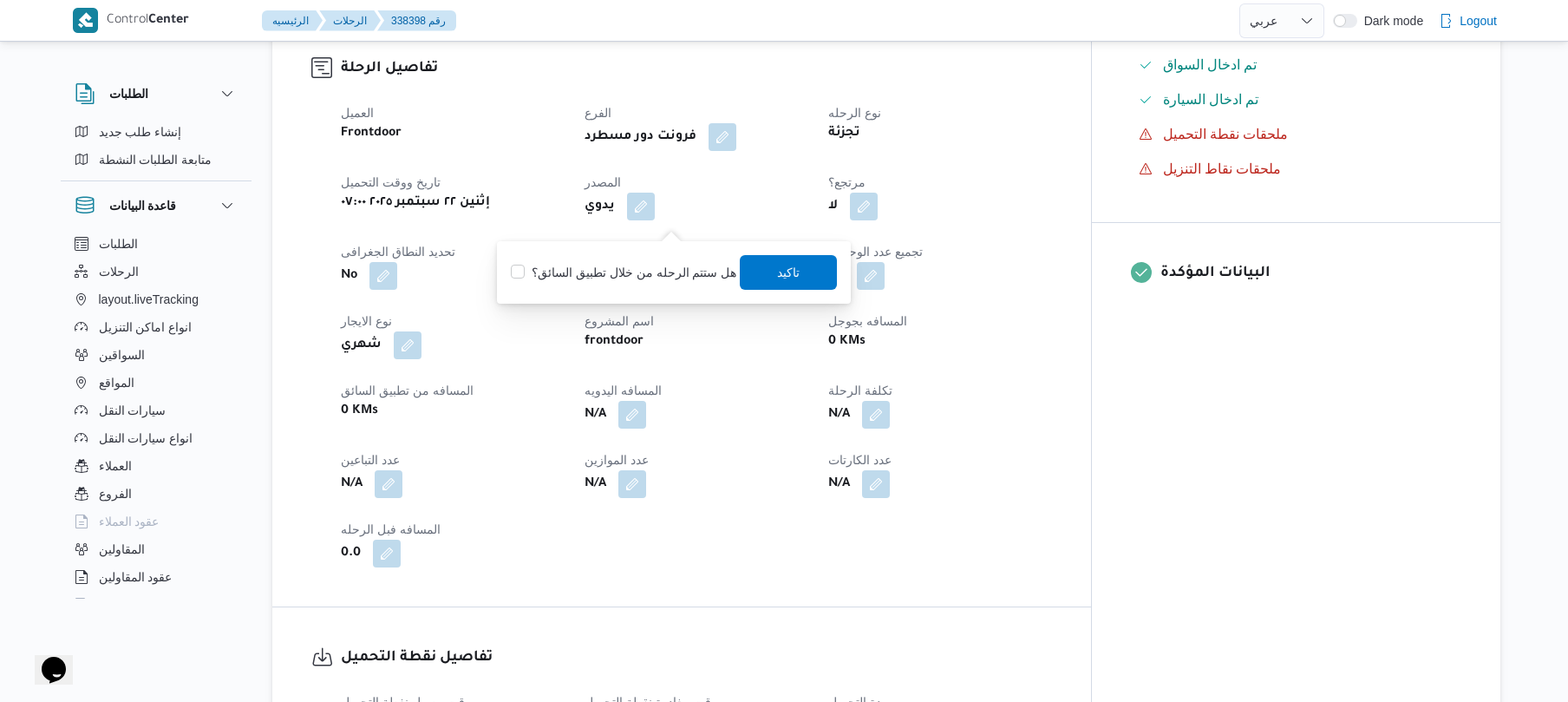
click at [671, 272] on label "هل ستتم الرحله من خلال تطبيق السائق؟" at bounding box center [623, 272] width 226 height 21
checkbox input "true"
click at [764, 271] on span "تاكيد" at bounding box center [789, 271] width 97 height 34
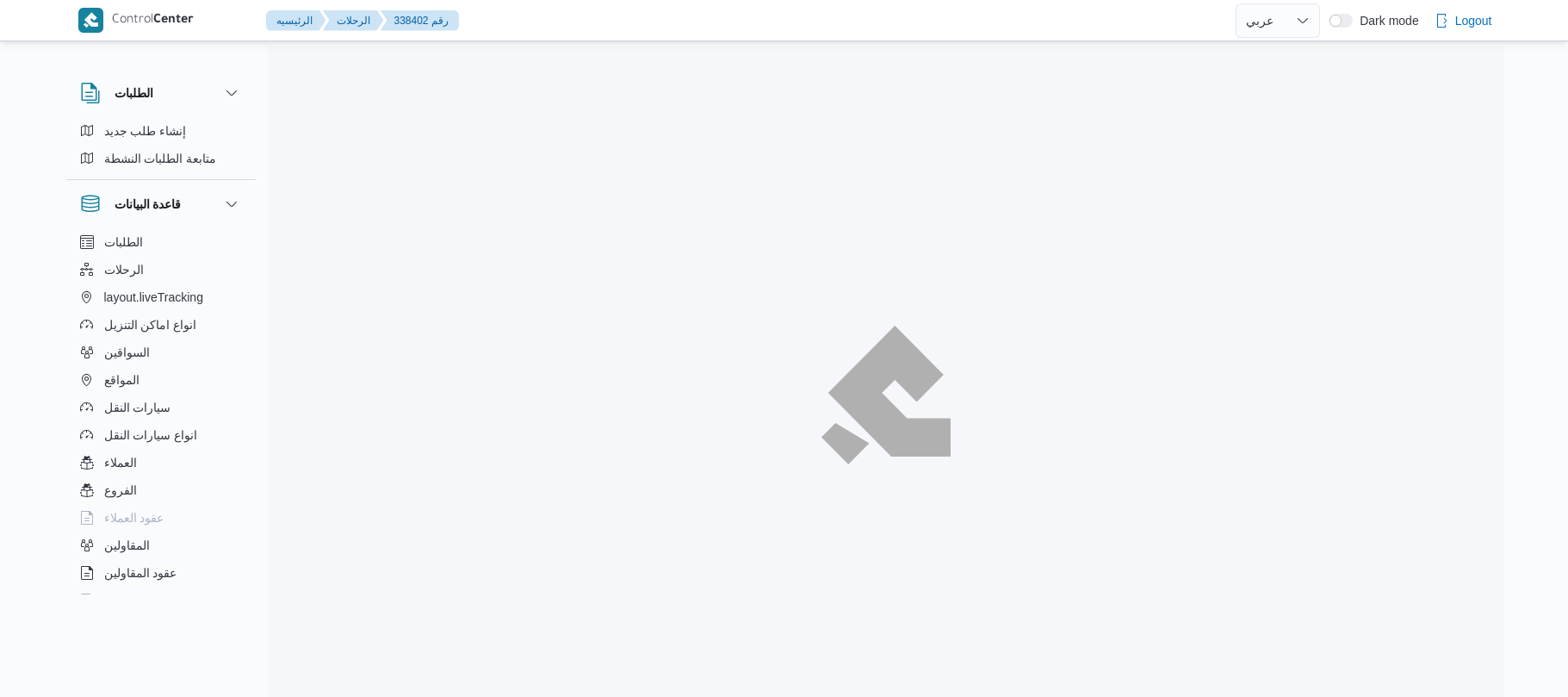
select select "ar"
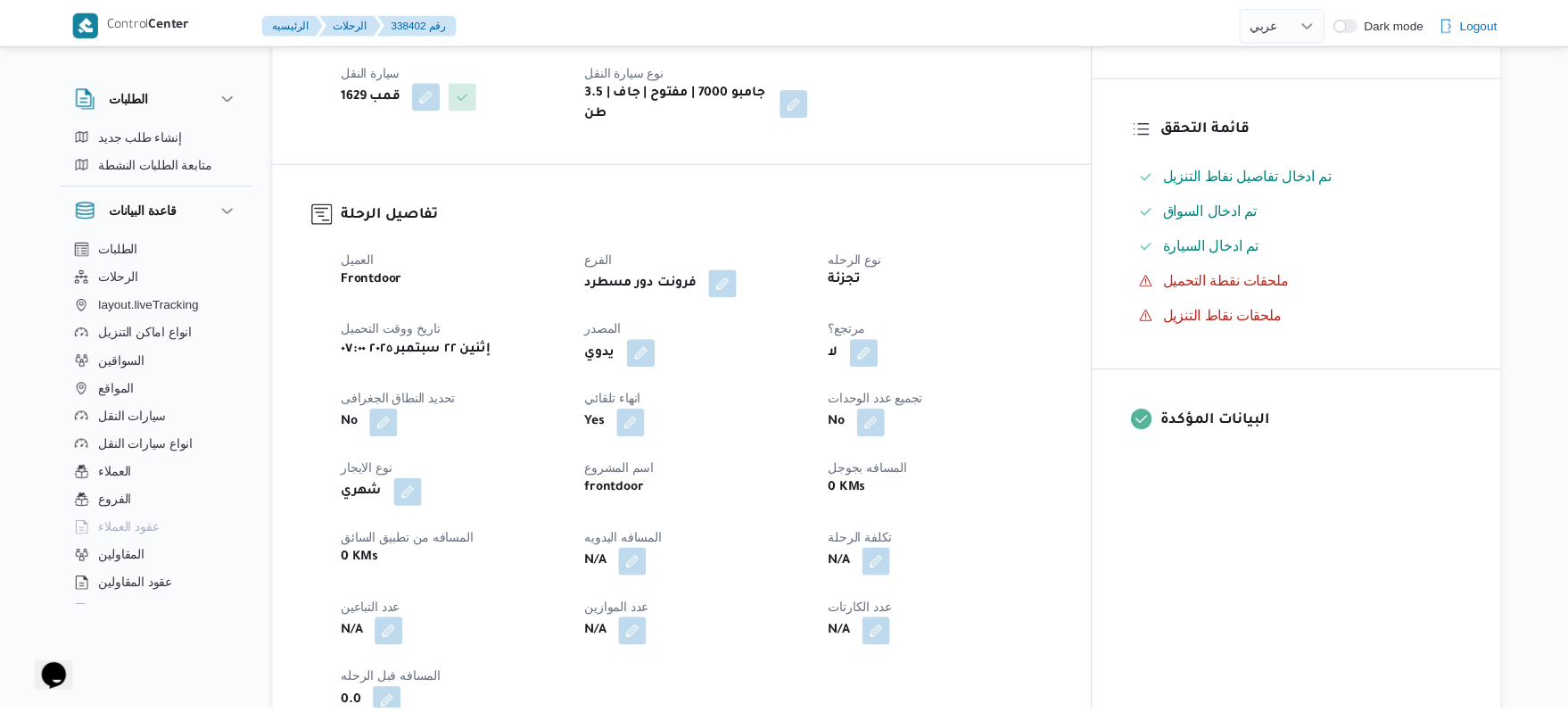
scroll to position [428, 0]
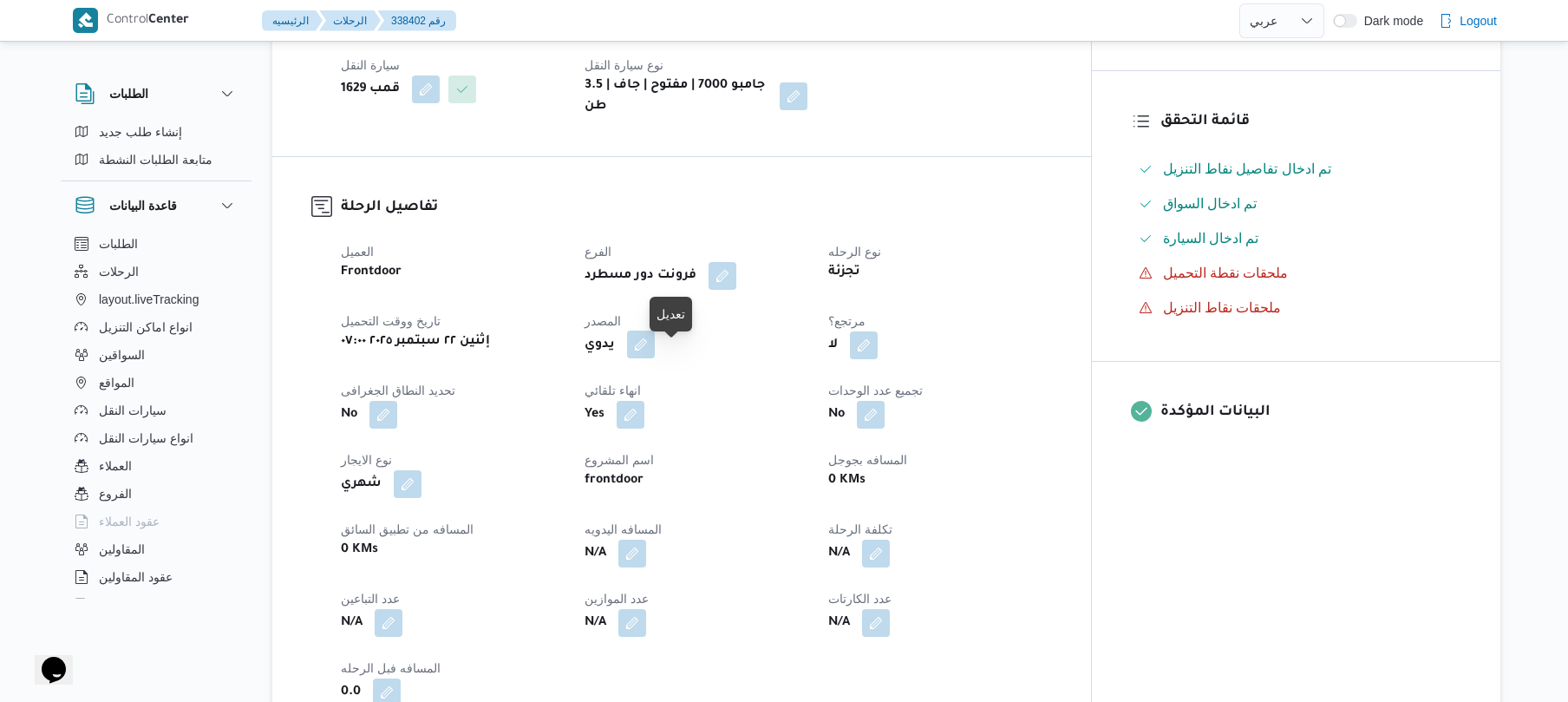
click at [655, 358] on button "button" at bounding box center [641, 344] width 28 height 28
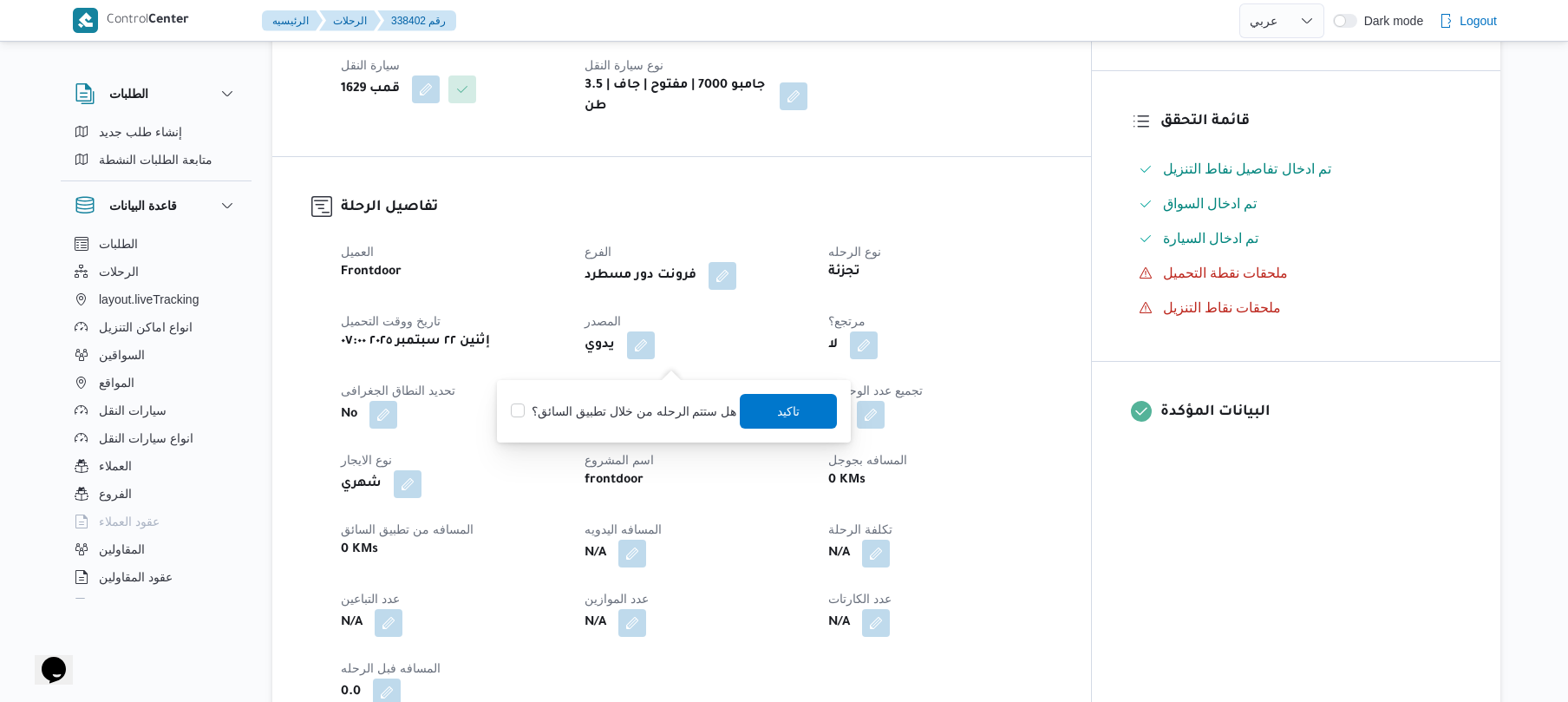
click at [645, 404] on label "هل ستتم الرحله من خلال تطبيق السائق؟" at bounding box center [623, 411] width 226 height 21
checkbox input "true"
click at [808, 404] on span "تاكيد" at bounding box center [789, 411] width 97 height 34
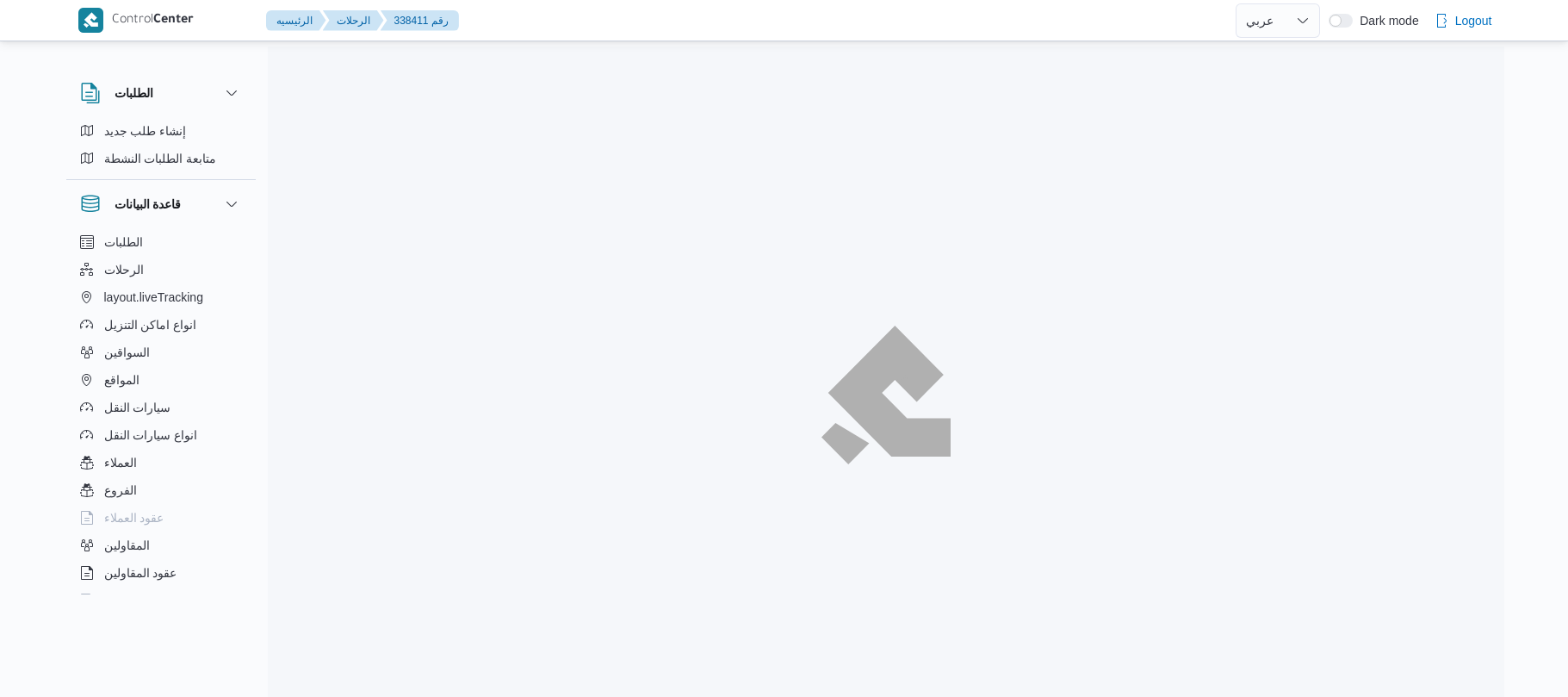
select select "ar"
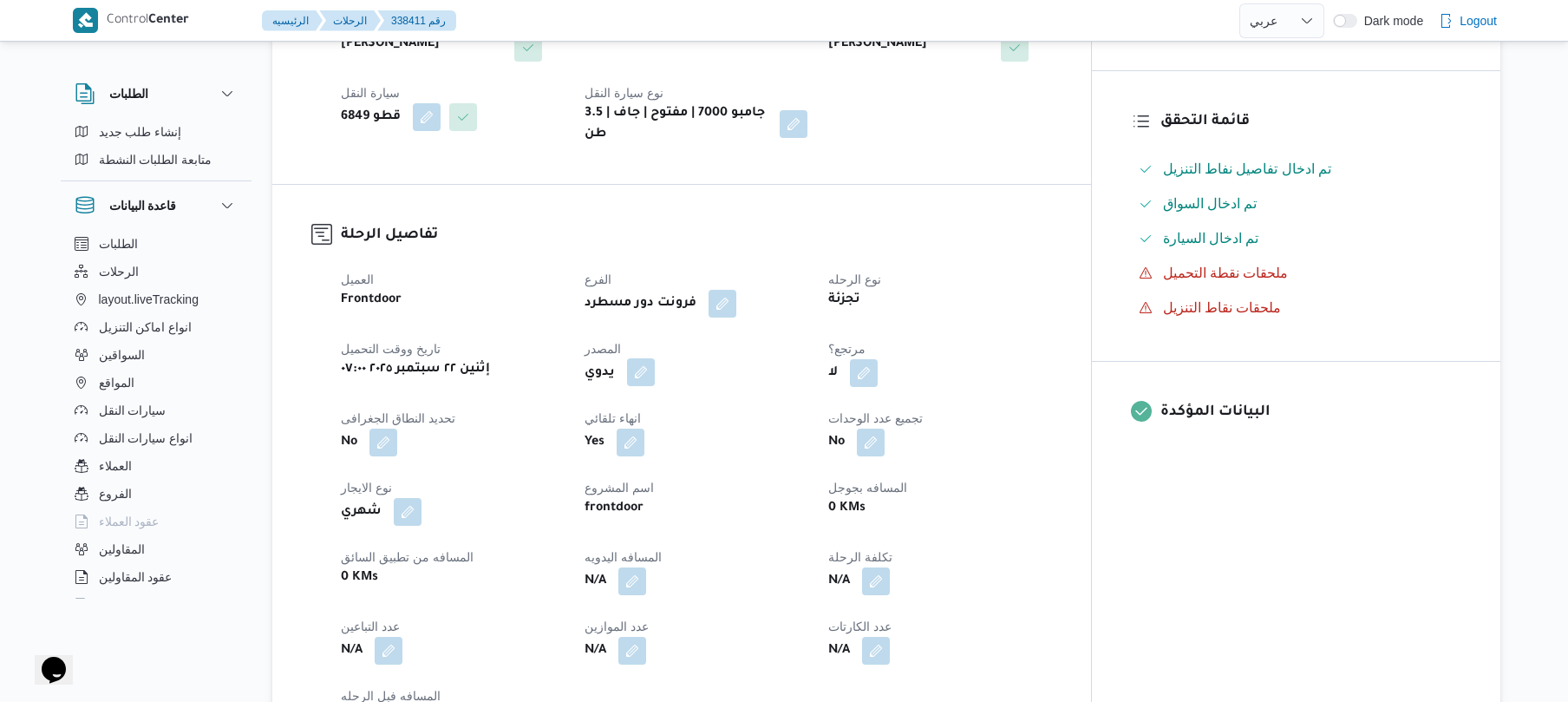
click at [655, 358] on button "button" at bounding box center [641, 371] width 28 height 28
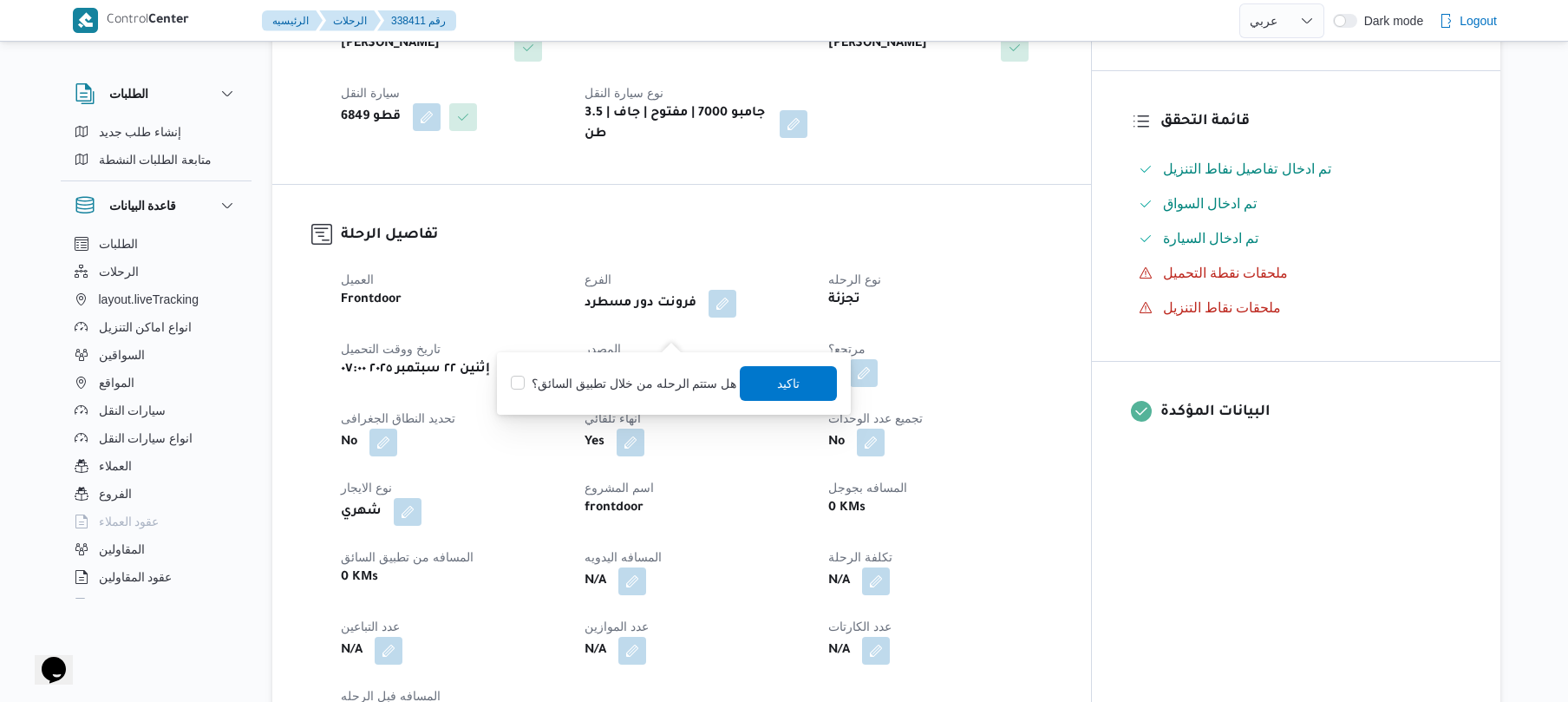
click at [653, 376] on label "هل ستتم الرحله من خلال تطبيق السائق؟" at bounding box center [623, 384] width 226 height 21
checkbox input "true"
click at [784, 379] on span "تاكيد" at bounding box center [789, 383] width 23 height 21
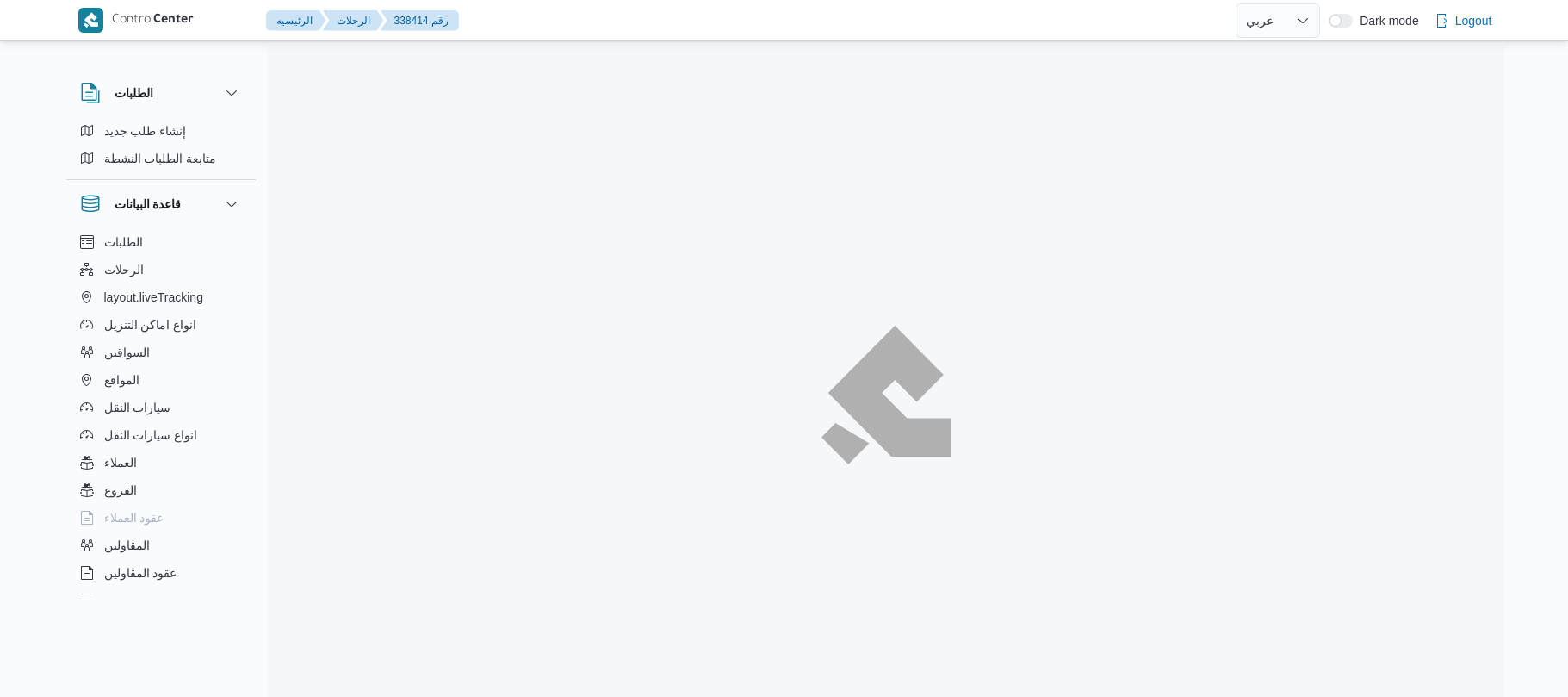
select select "ar"
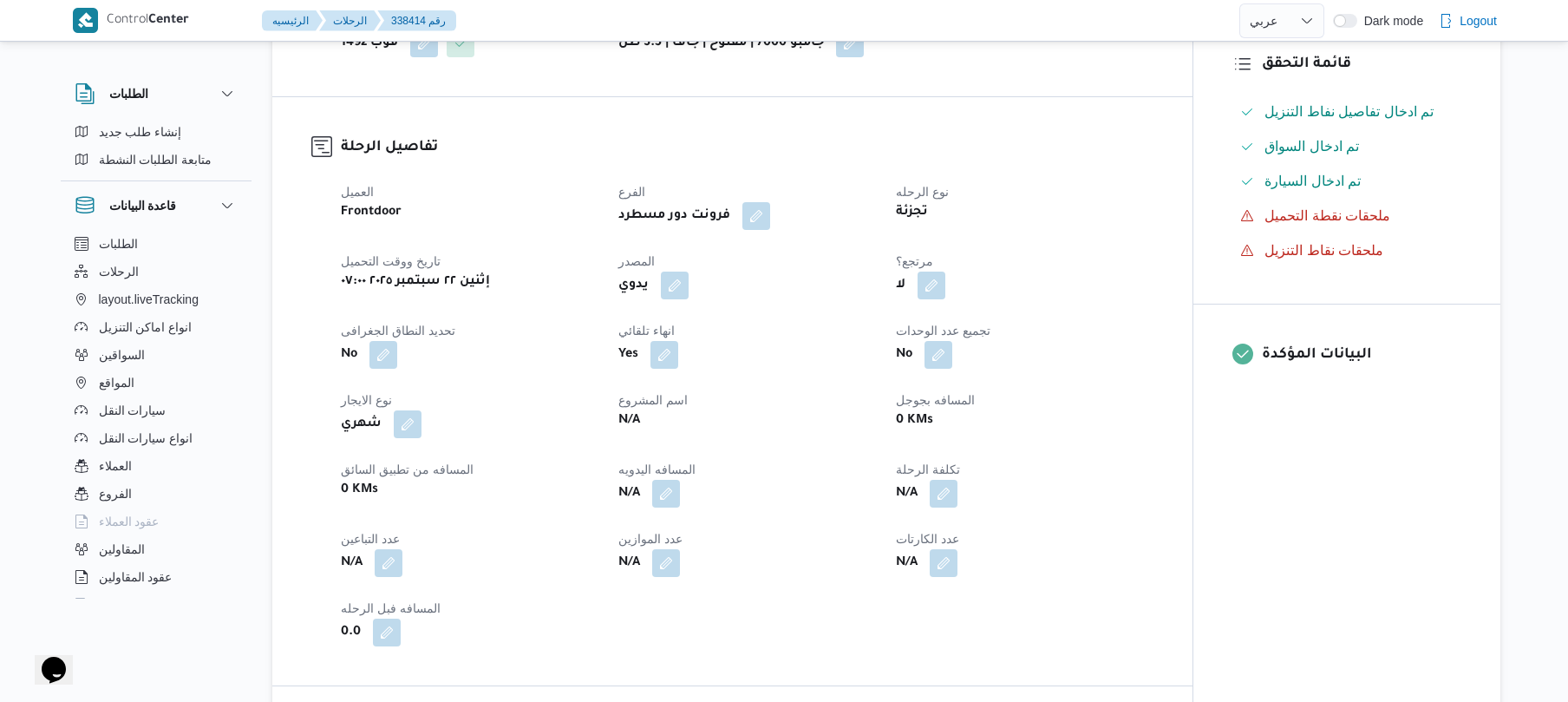
scroll to position [555, 0]
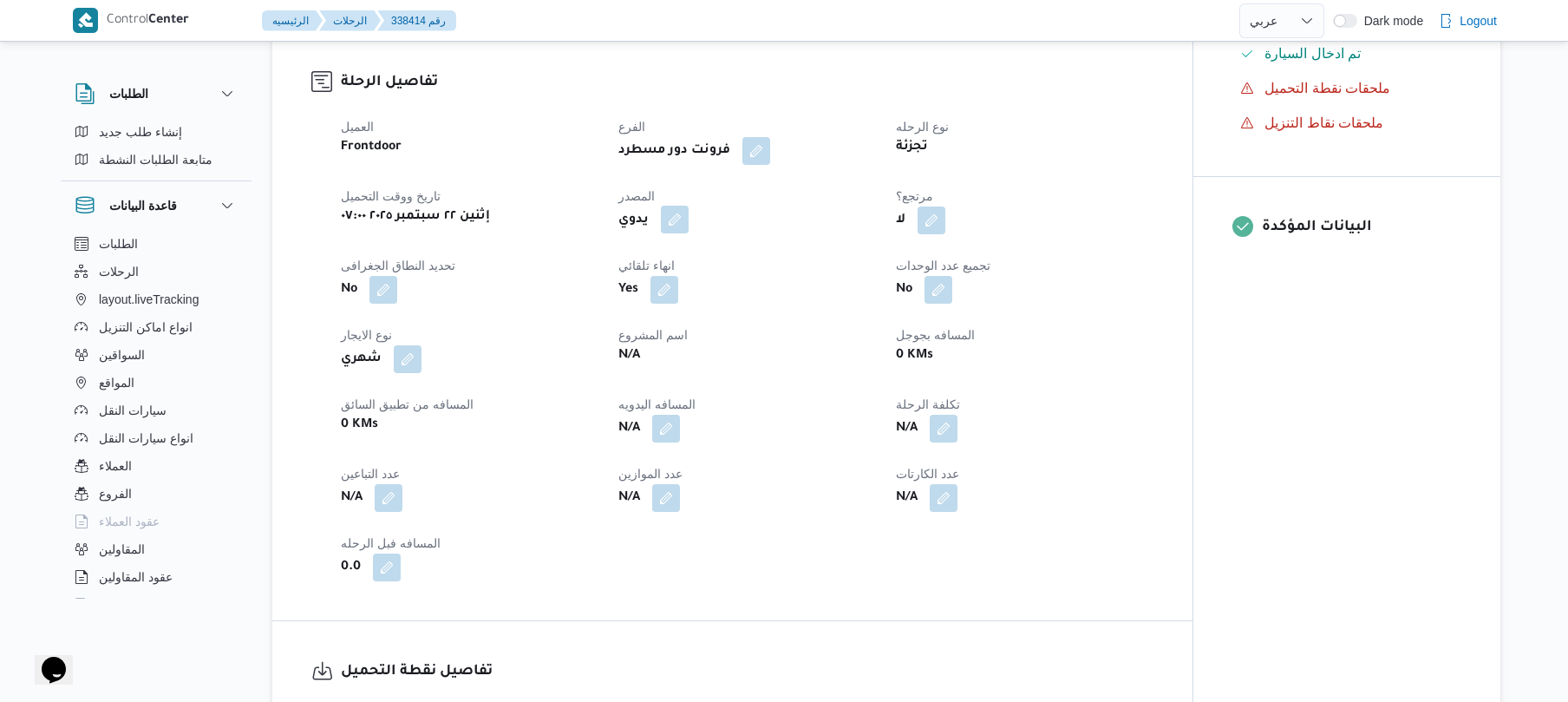
click at [678, 206] on button "button" at bounding box center [674, 219] width 28 height 28
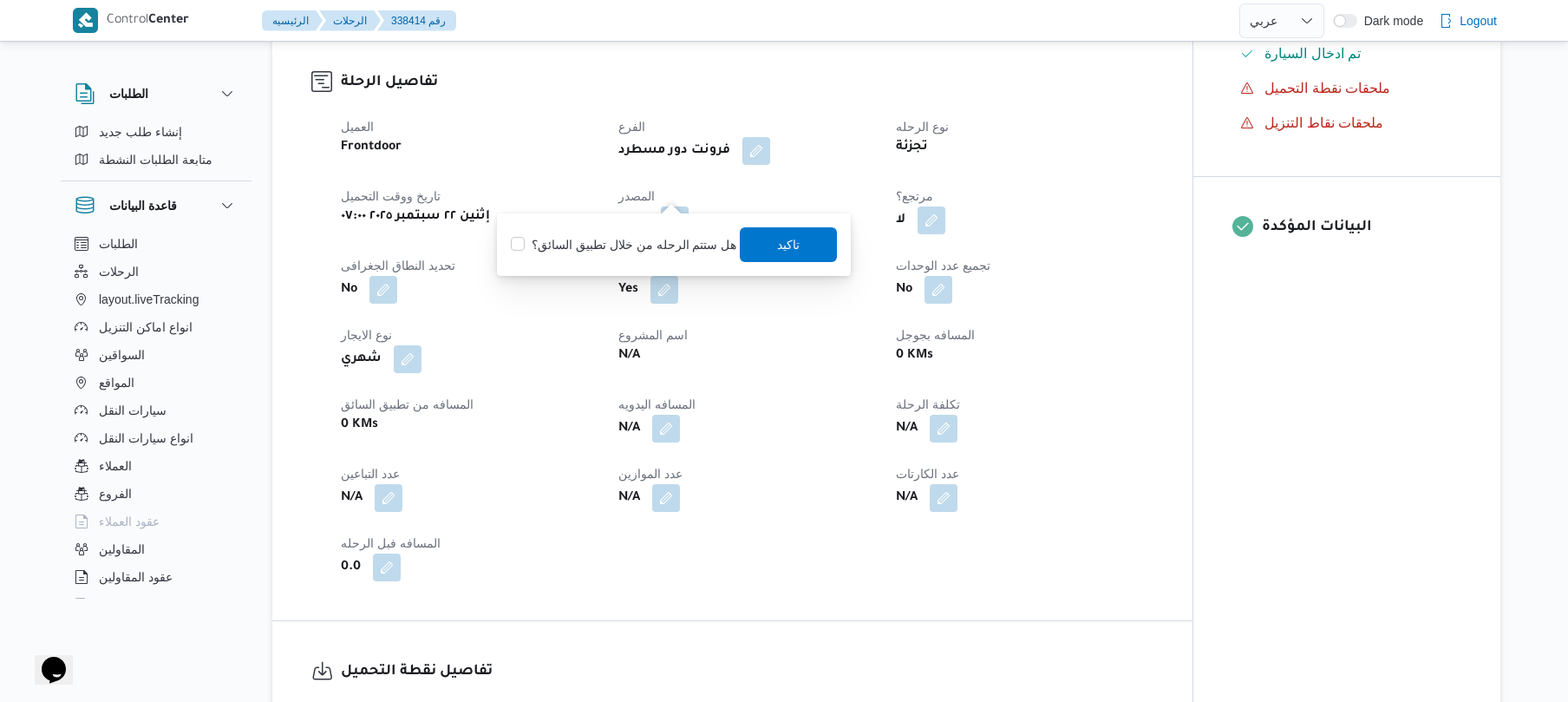
click at [673, 243] on label "هل ستتم الرحله من خلال تطبيق السائق؟" at bounding box center [623, 245] width 226 height 21
checkbox input "true"
click at [788, 243] on span "تاكيد" at bounding box center [789, 244] width 23 height 21
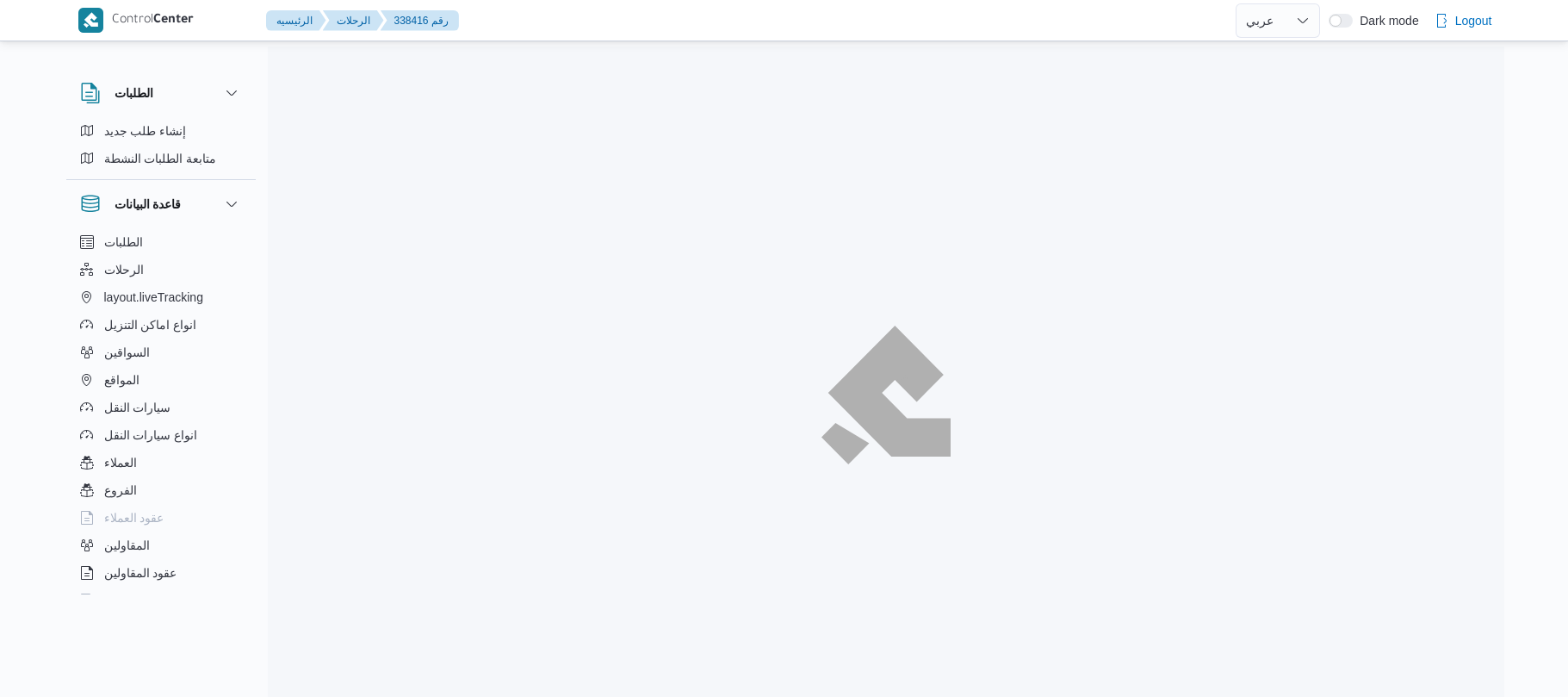
select select "ar"
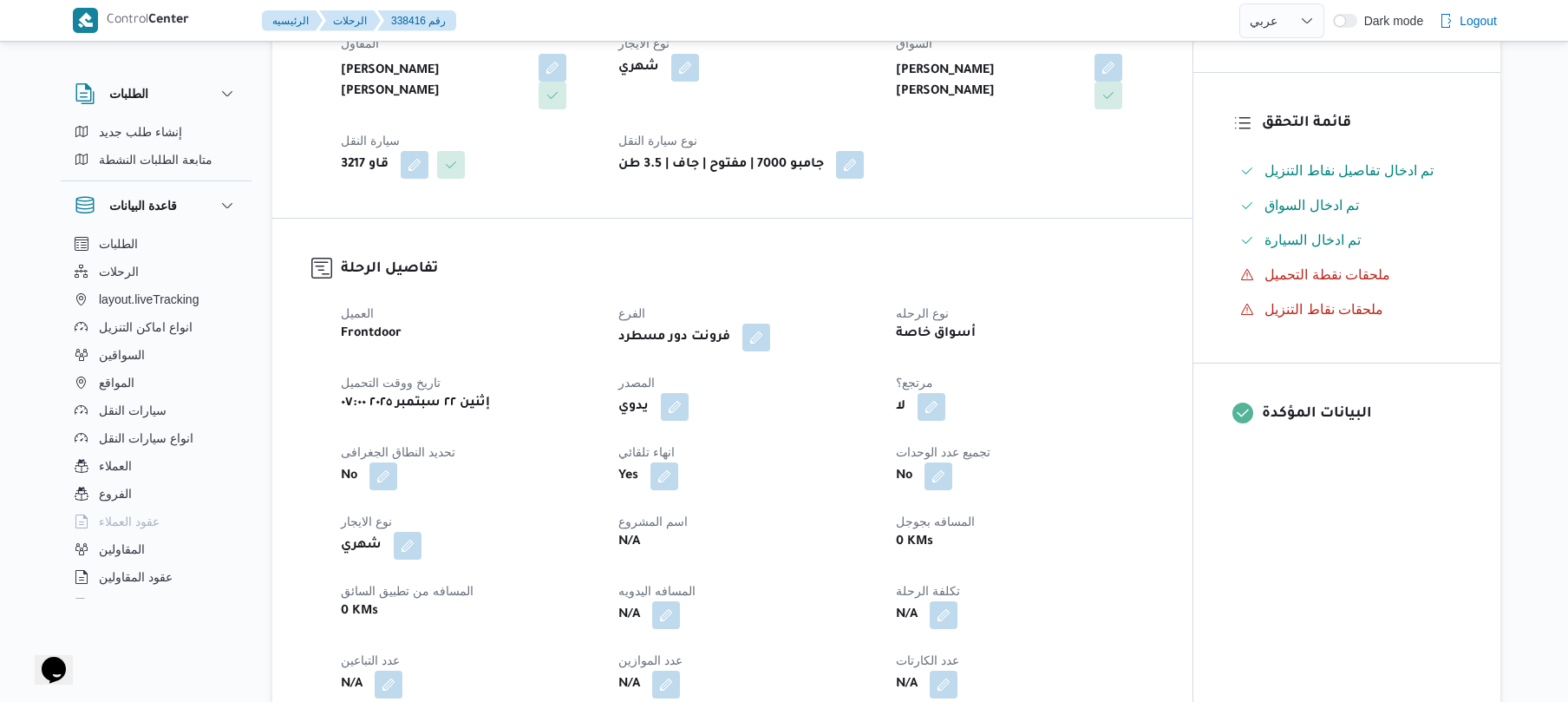
scroll to position [416, 0]
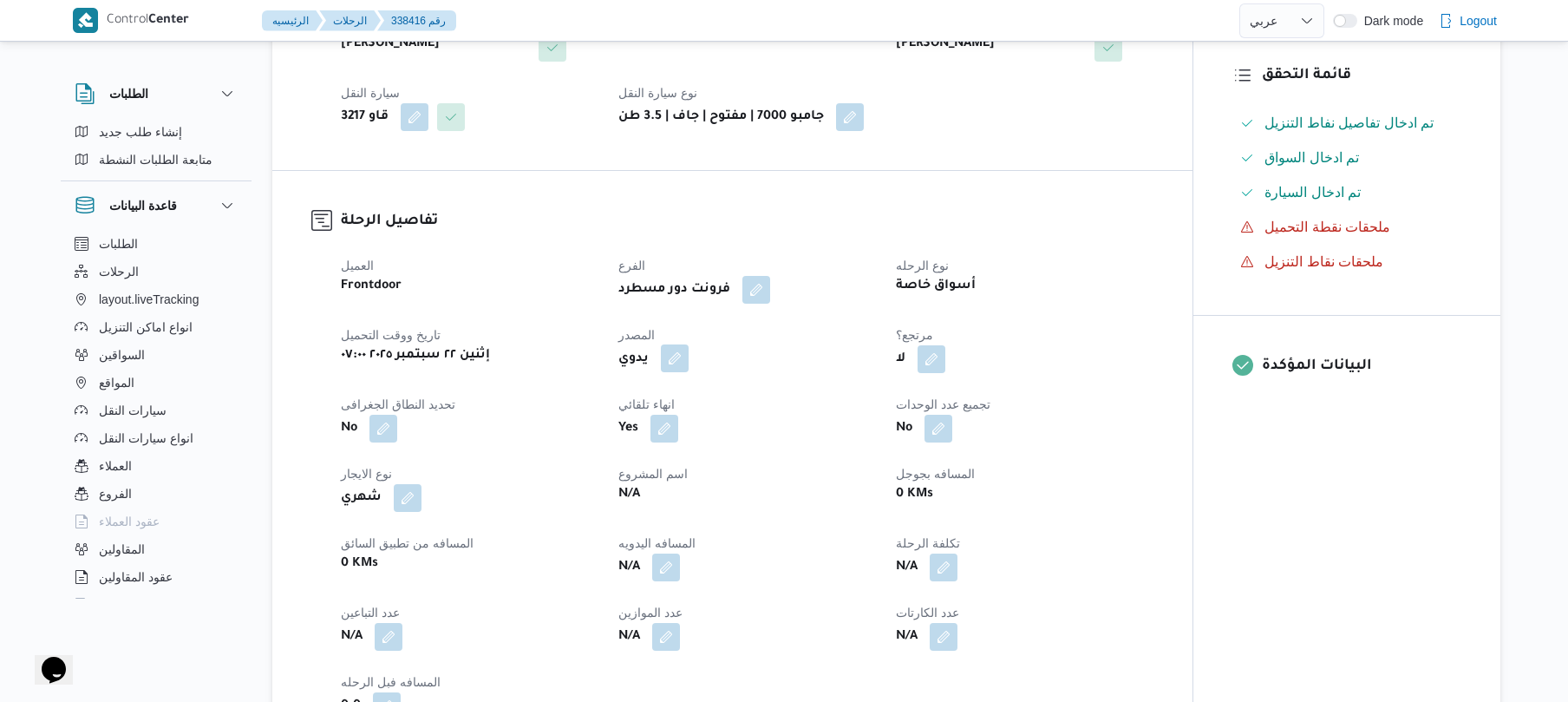
click at [670, 345] on button "button" at bounding box center [674, 358] width 28 height 28
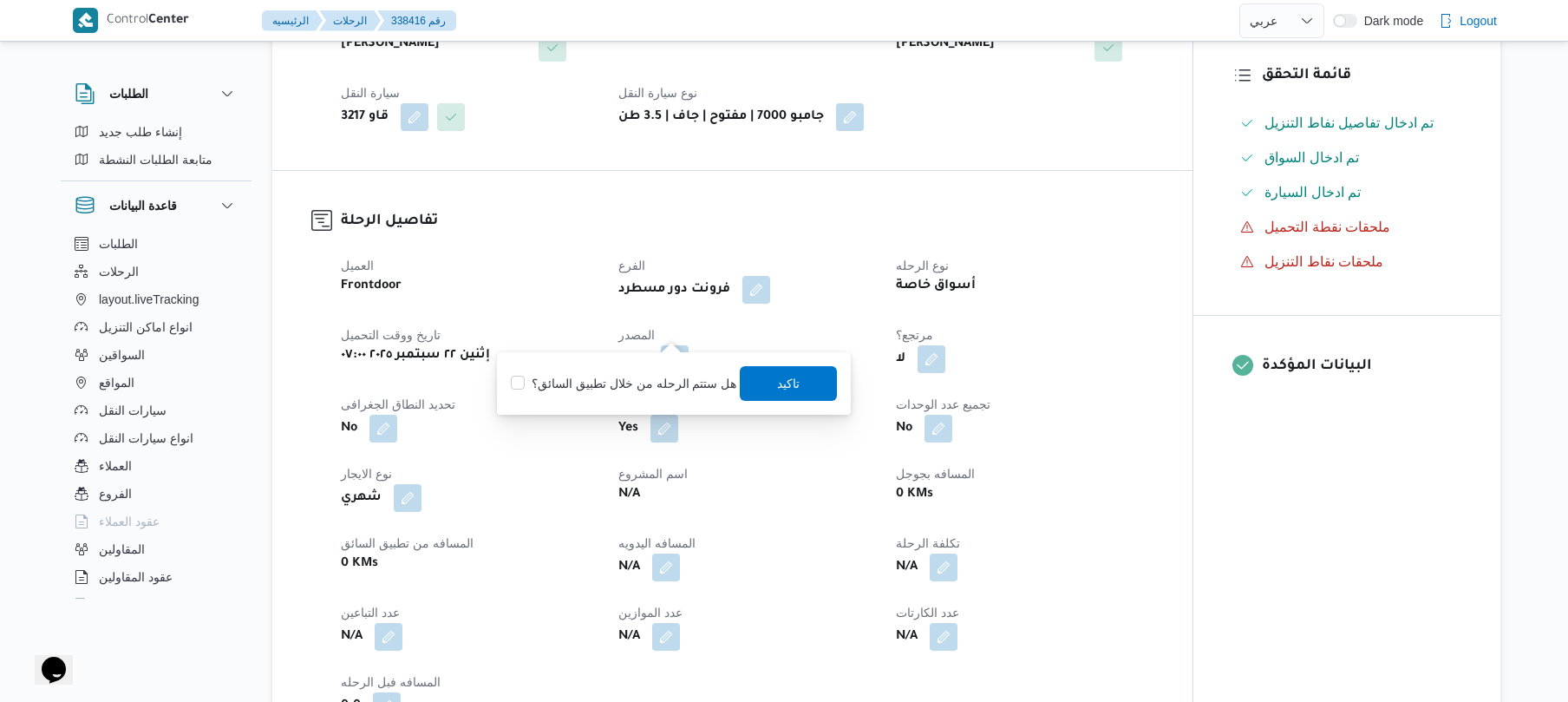
click at [642, 378] on label "هل ستتم الرحله من خلال تطبيق السائق؟" at bounding box center [623, 384] width 226 height 21
checkbox input "true"
click at [768, 387] on span "تاكيد" at bounding box center [789, 382] width 97 height 34
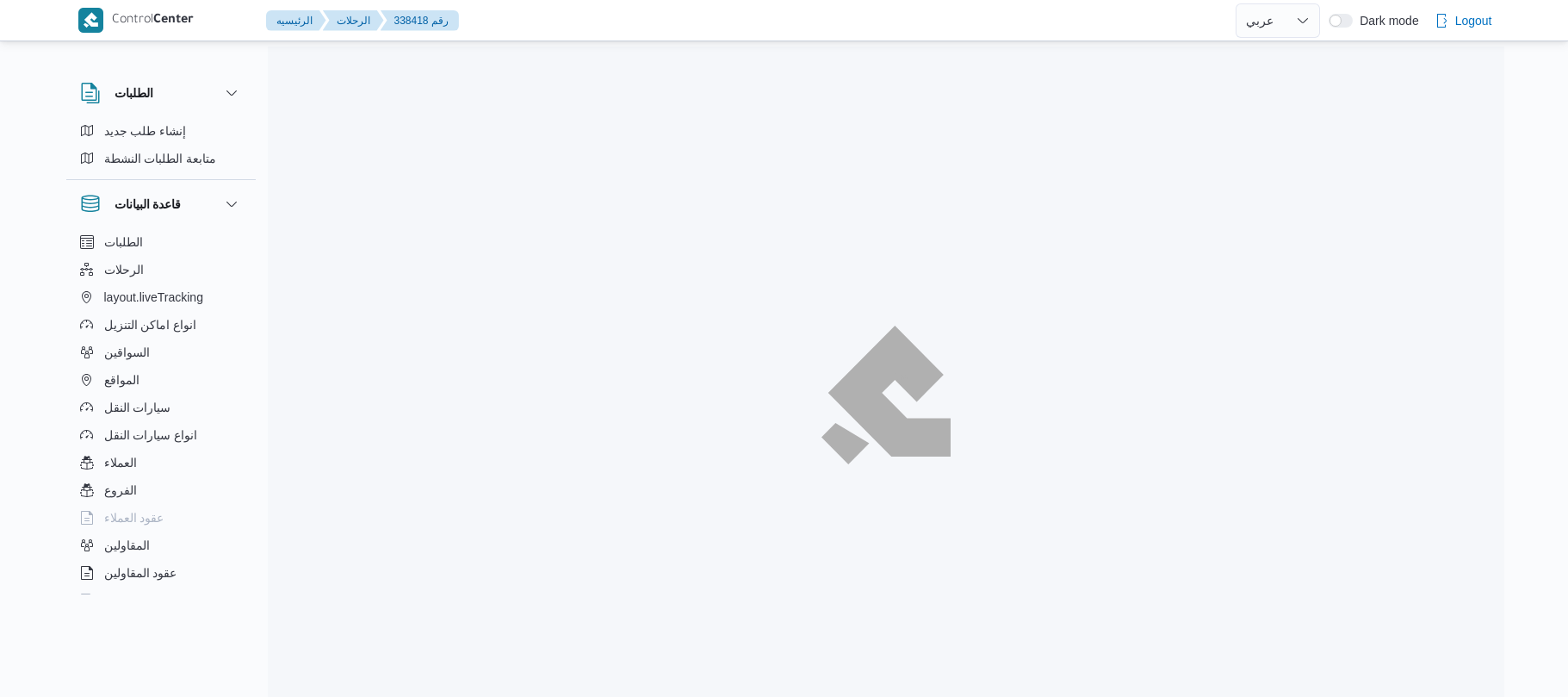
select select "ar"
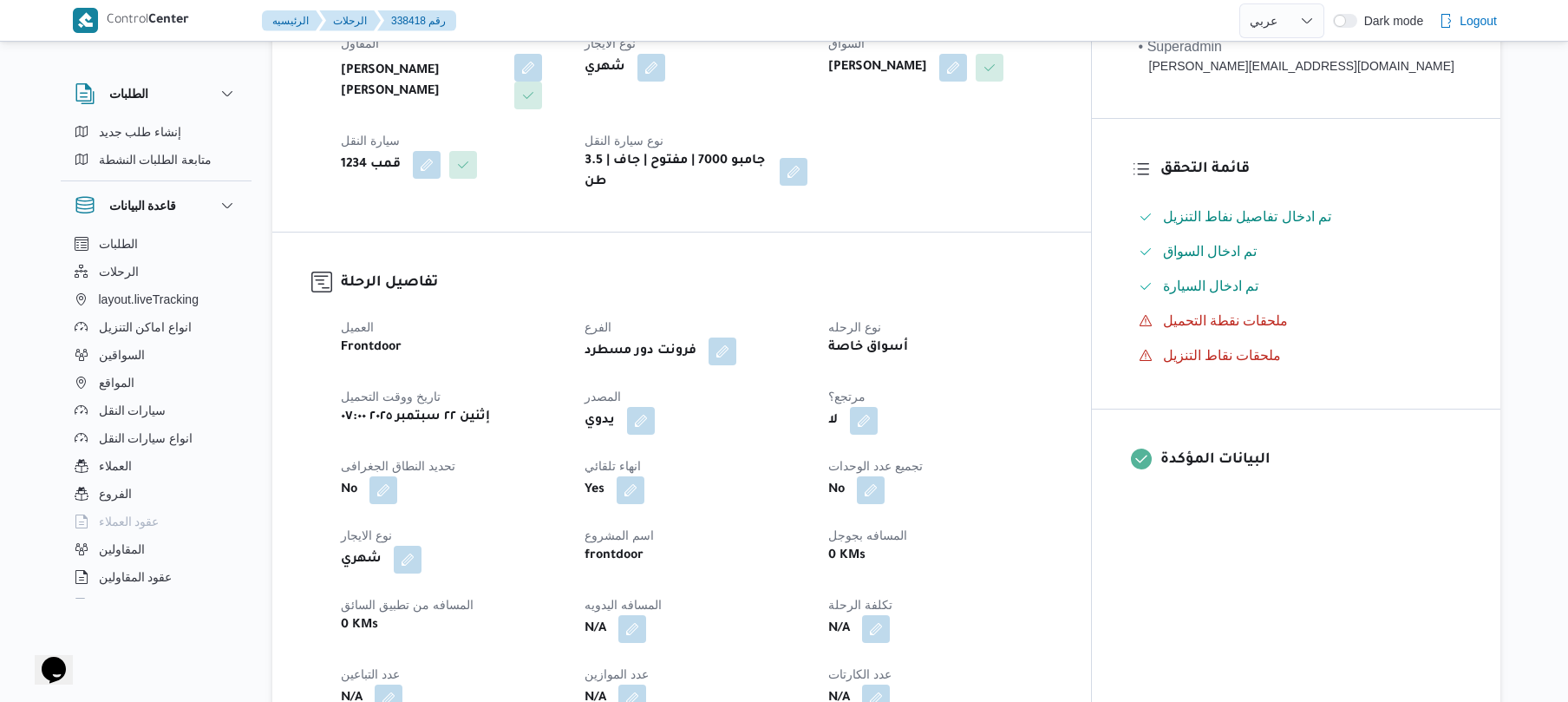
scroll to position [370, 0]
click at [655, 405] on button "button" at bounding box center [641, 418] width 28 height 28
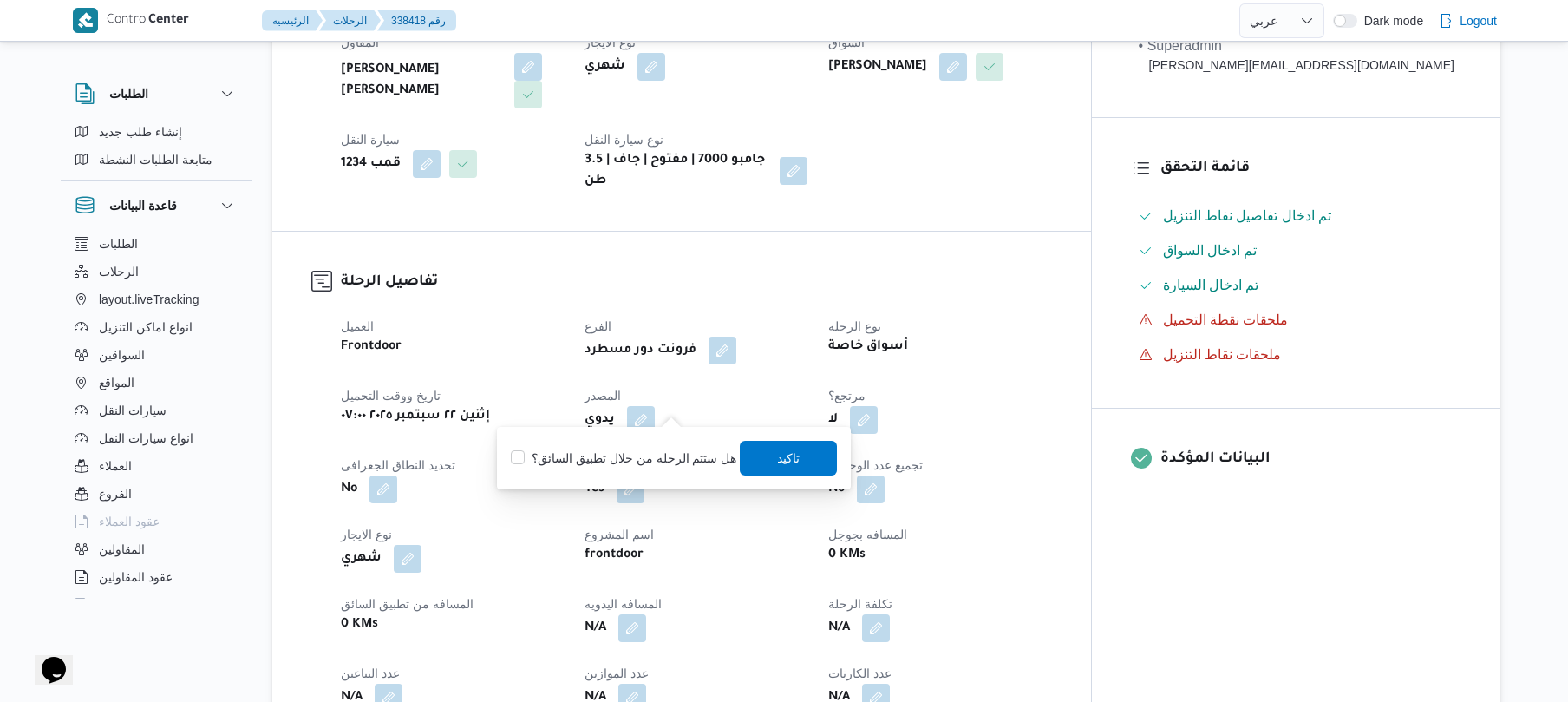
click at [646, 456] on label "هل ستتم الرحله من خلال تطبيق السائق؟" at bounding box center [623, 458] width 226 height 21
checkbox input "true"
click at [802, 445] on span "تاكيد" at bounding box center [789, 457] width 97 height 34
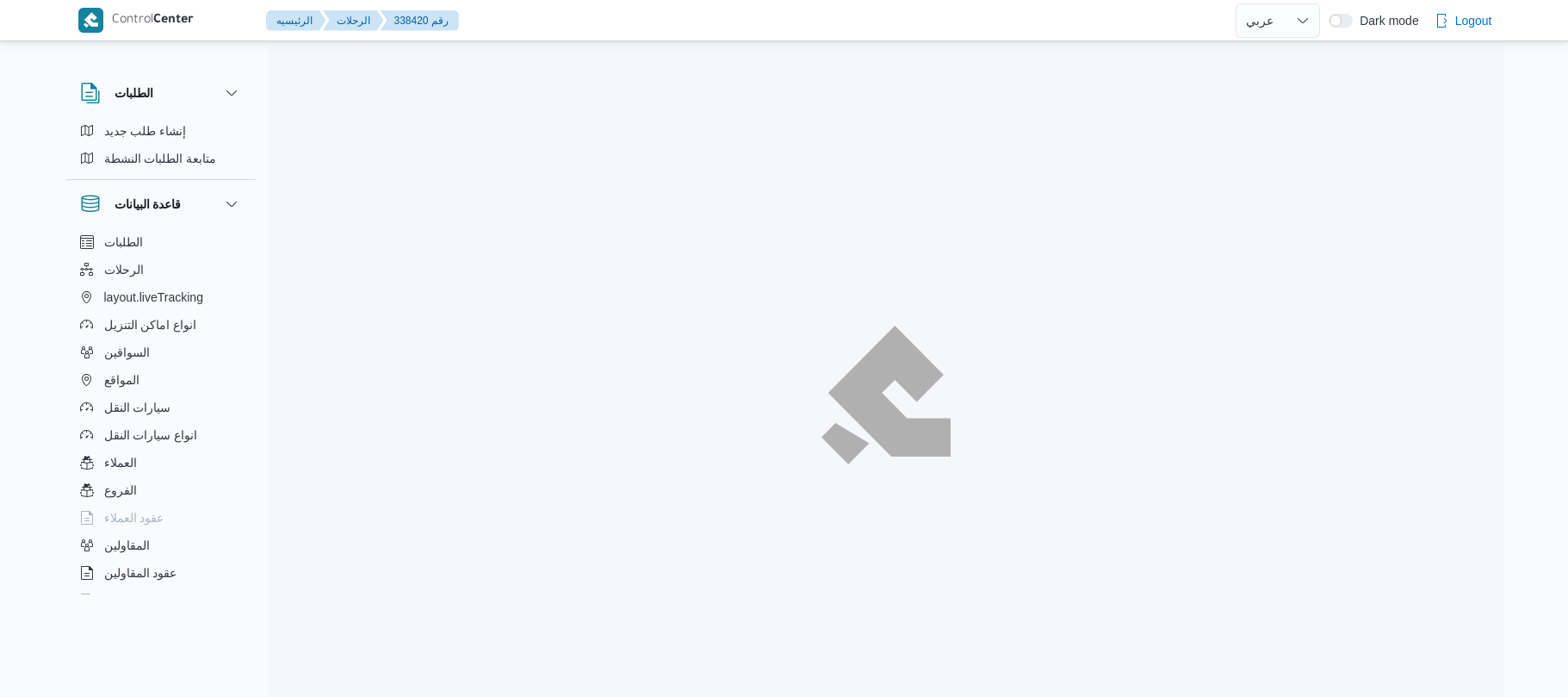
select select "ar"
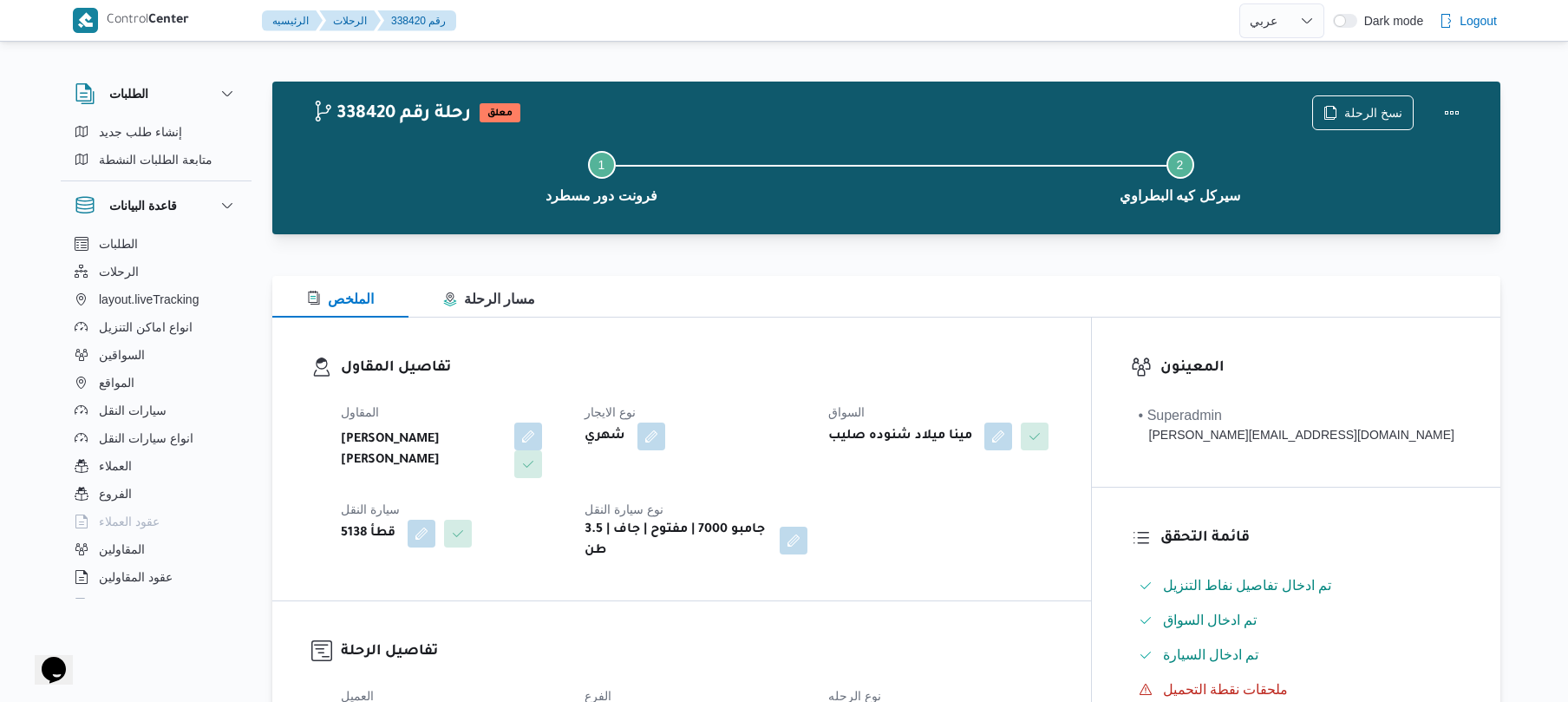
click at [861, 228] on div "Step 1 is incomplete 1 فرونت دور مسطرد Step 2 is incomplete 2 سيركل كيه البطراوي" at bounding box center [890, 175] width 1178 height 111
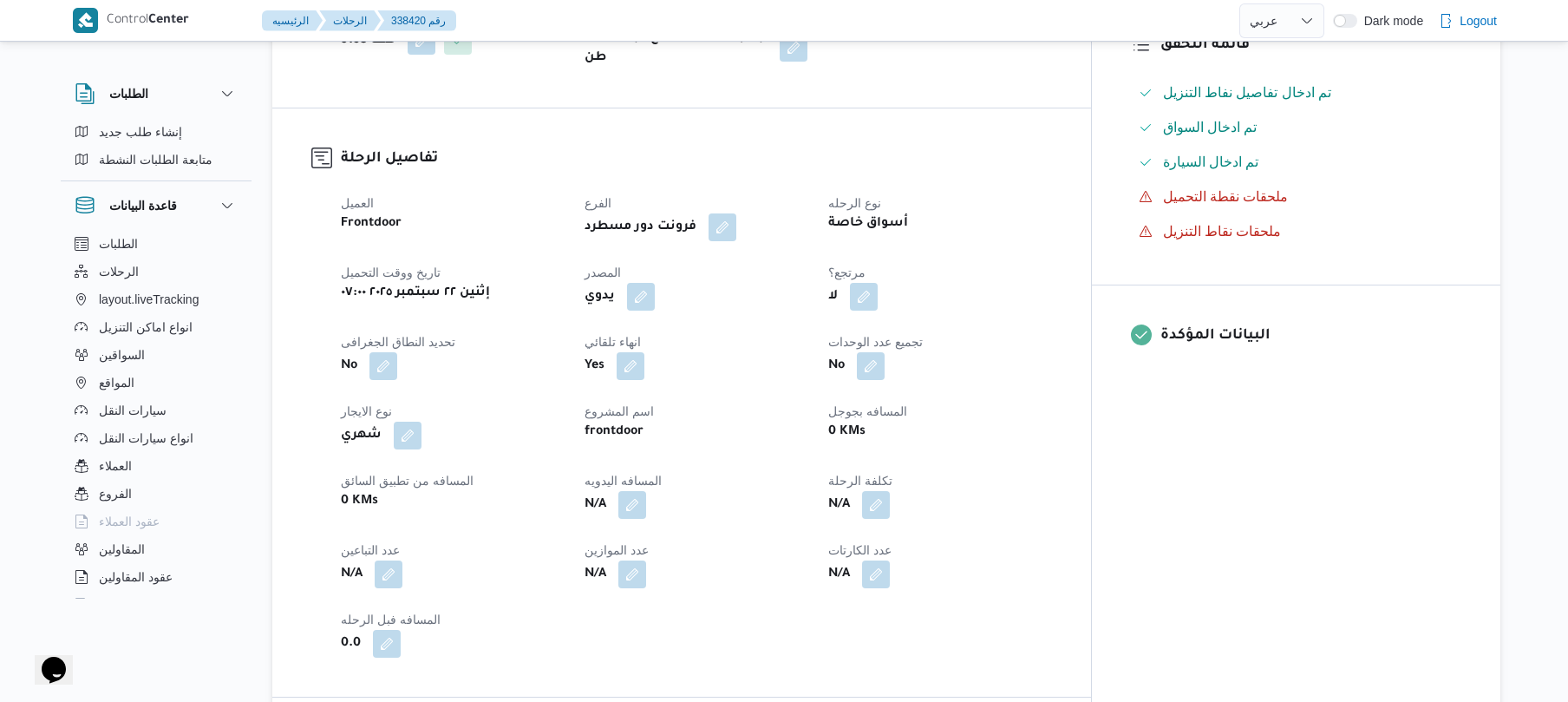
scroll to position [509, 0]
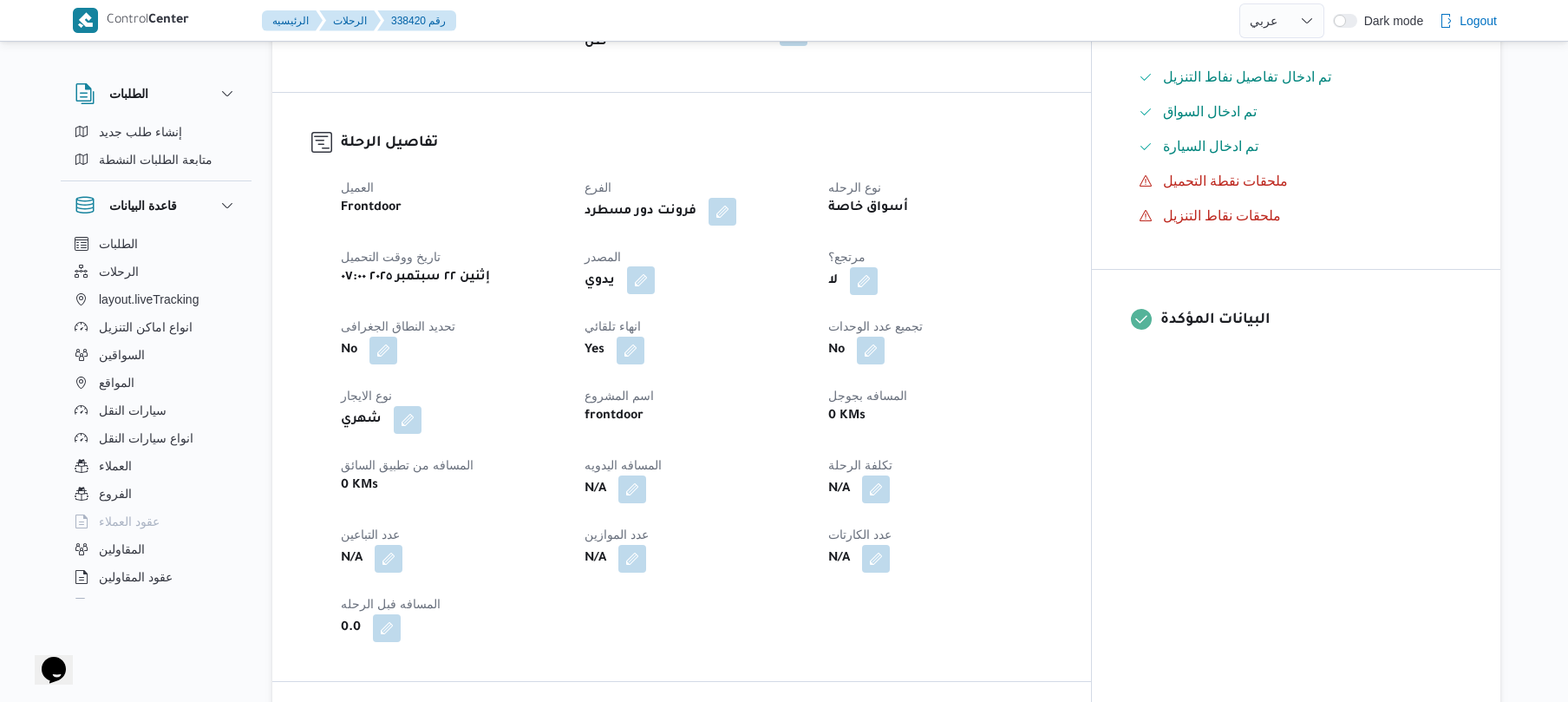
click at [655, 267] on button "button" at bounding box center [641, 280] width 28 height 28
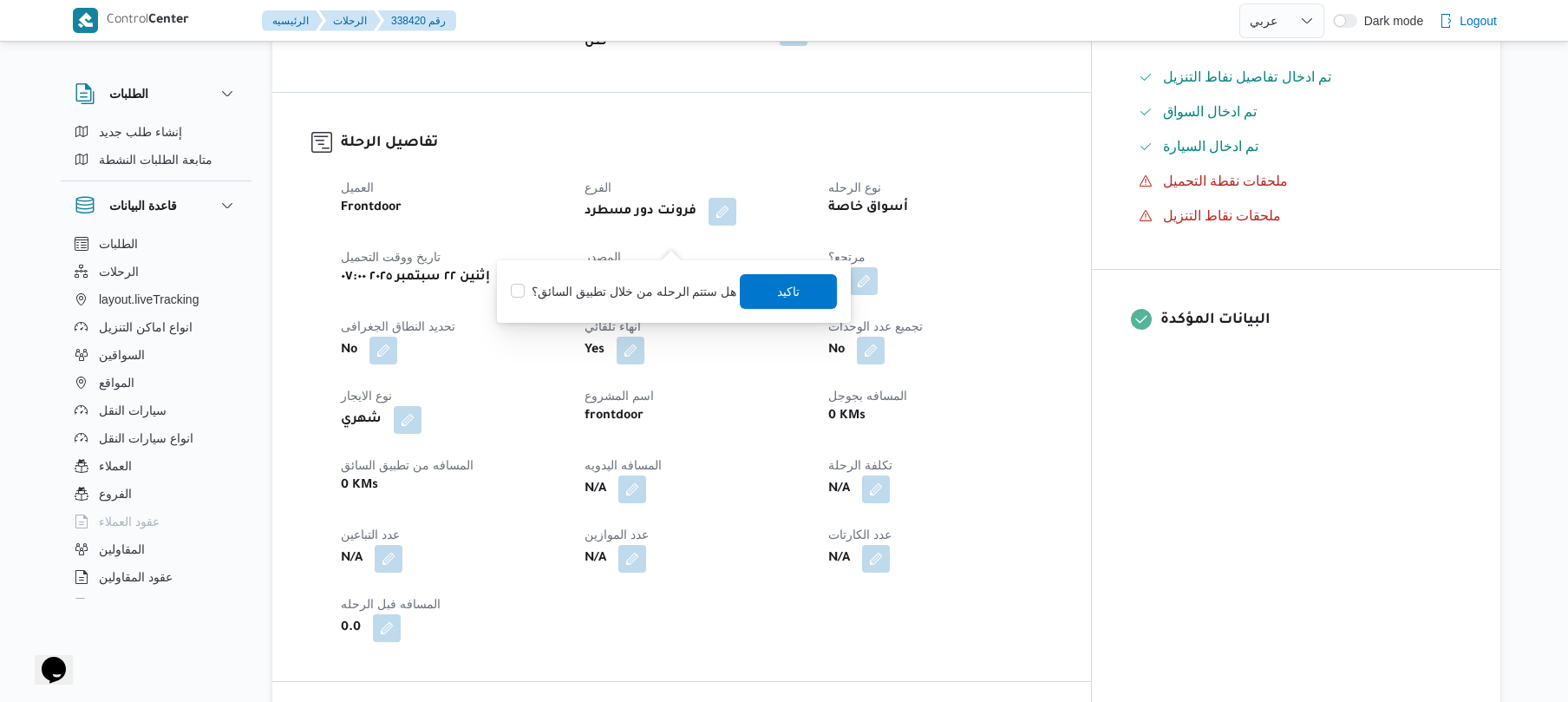
click at [665, 281] on label "هل ستتم الرحله من خلال تطبيق السائق؟" at bounding box center [623, 291] width 226 height 21
checkbox input "true"
click at [761, 296] on span "تاكيد" at bounding box center [789, 291] width 97 height 34
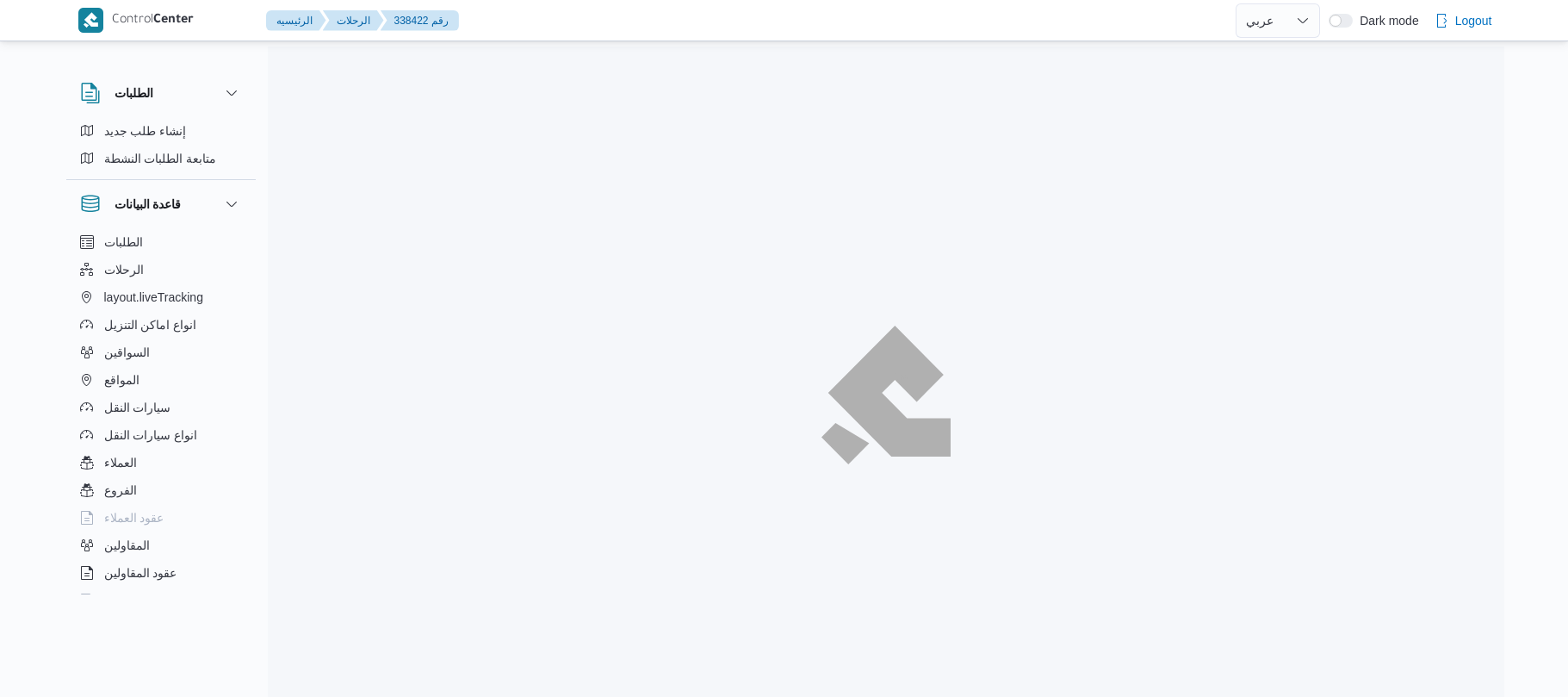
select select "ar"
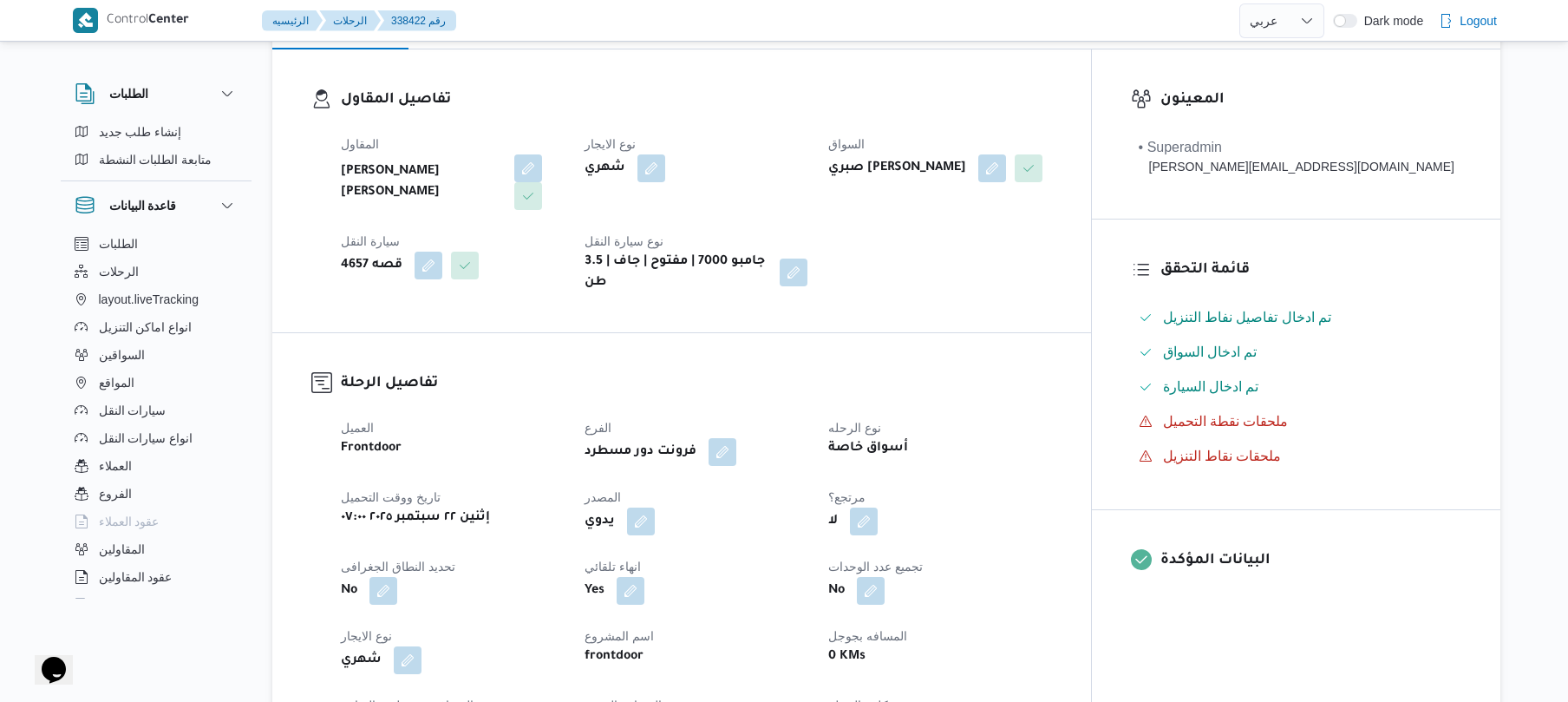
scroll to position [324, 0]
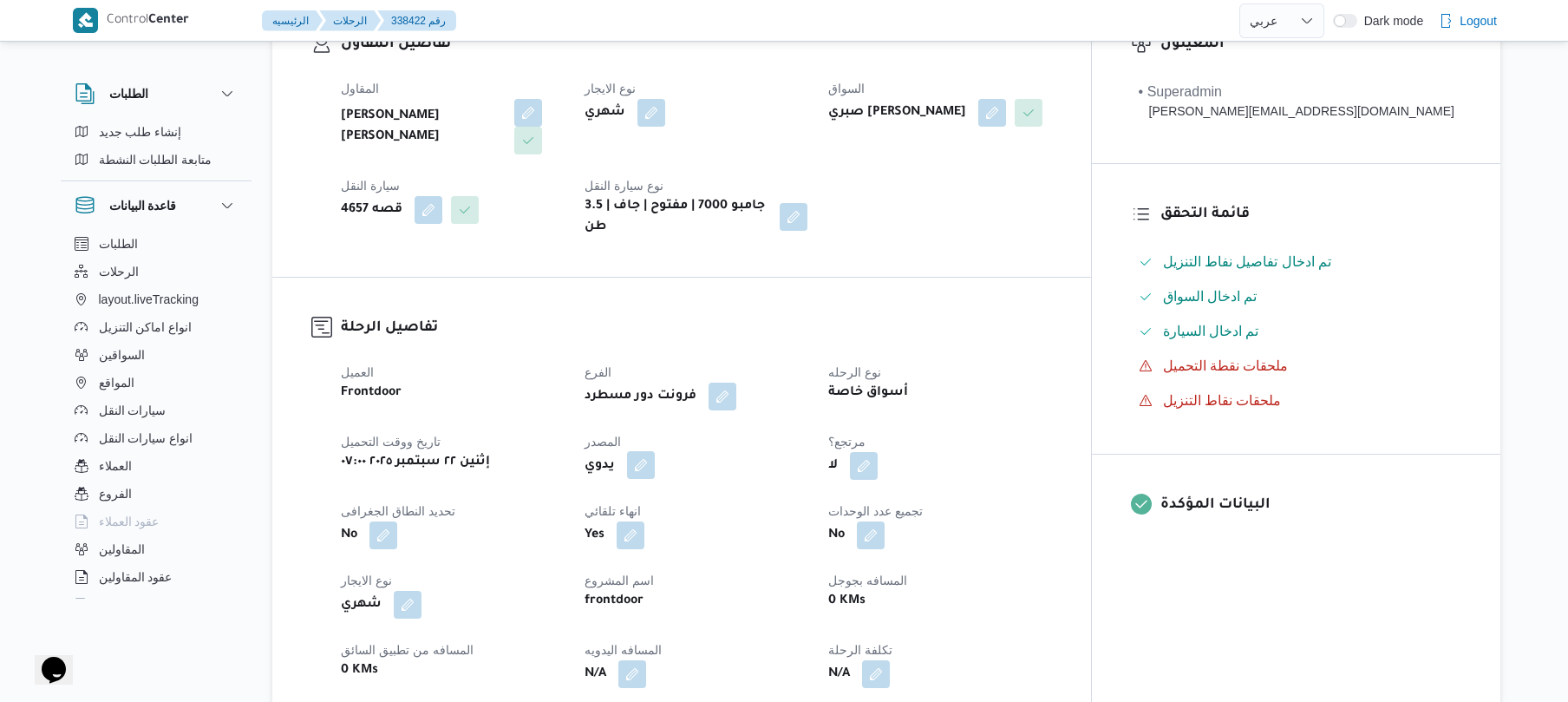
click at [655, 451] on button "button" at bounding box center [641, 465] width 28 height 28
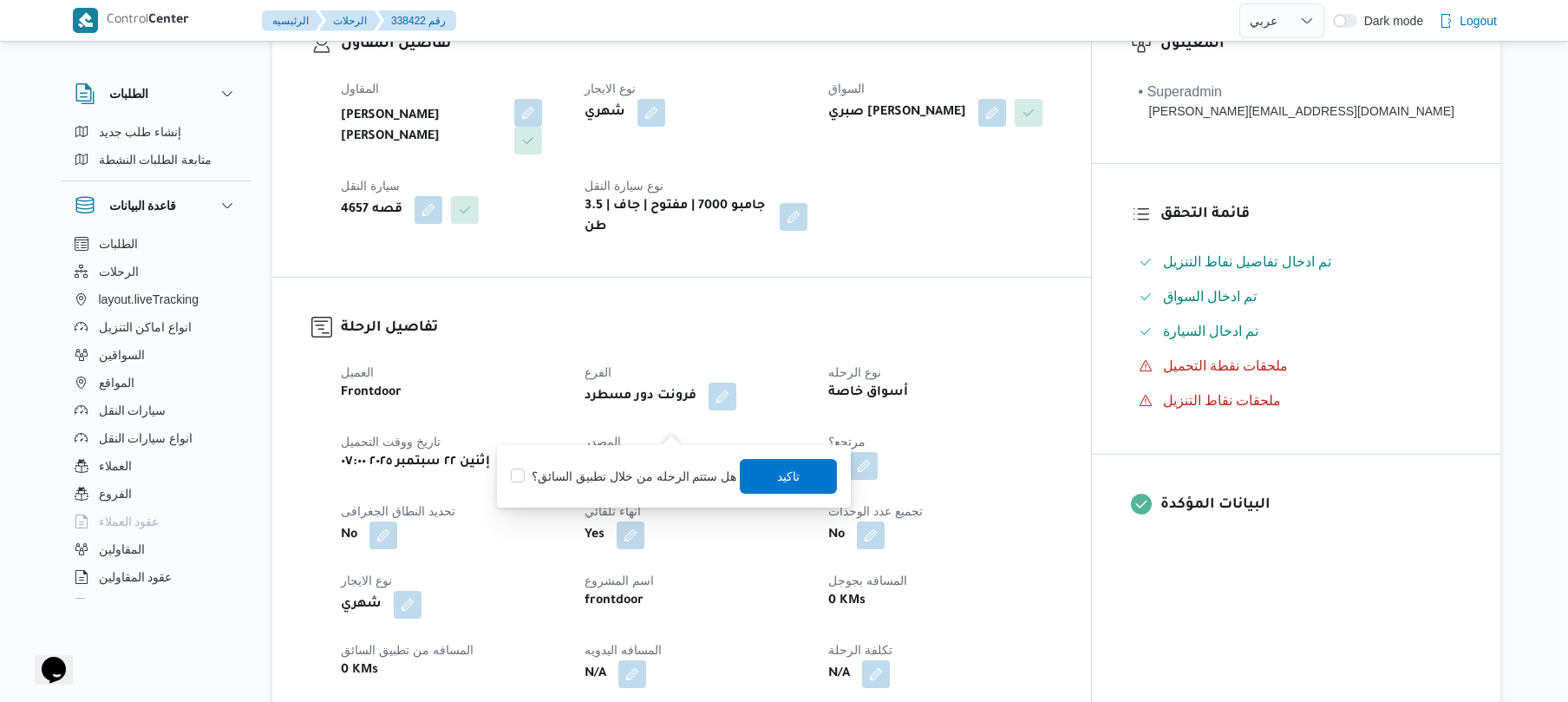
click at [657, 470] on label "هل ستتم الرحله من خلال تطبيق السائق؟" at bounding box center [623, 476] width 226 height 21
checkbox input "true"
click at [796, 477] on span "تاكيد" at bounding box center [789, 475] width 97 height 34
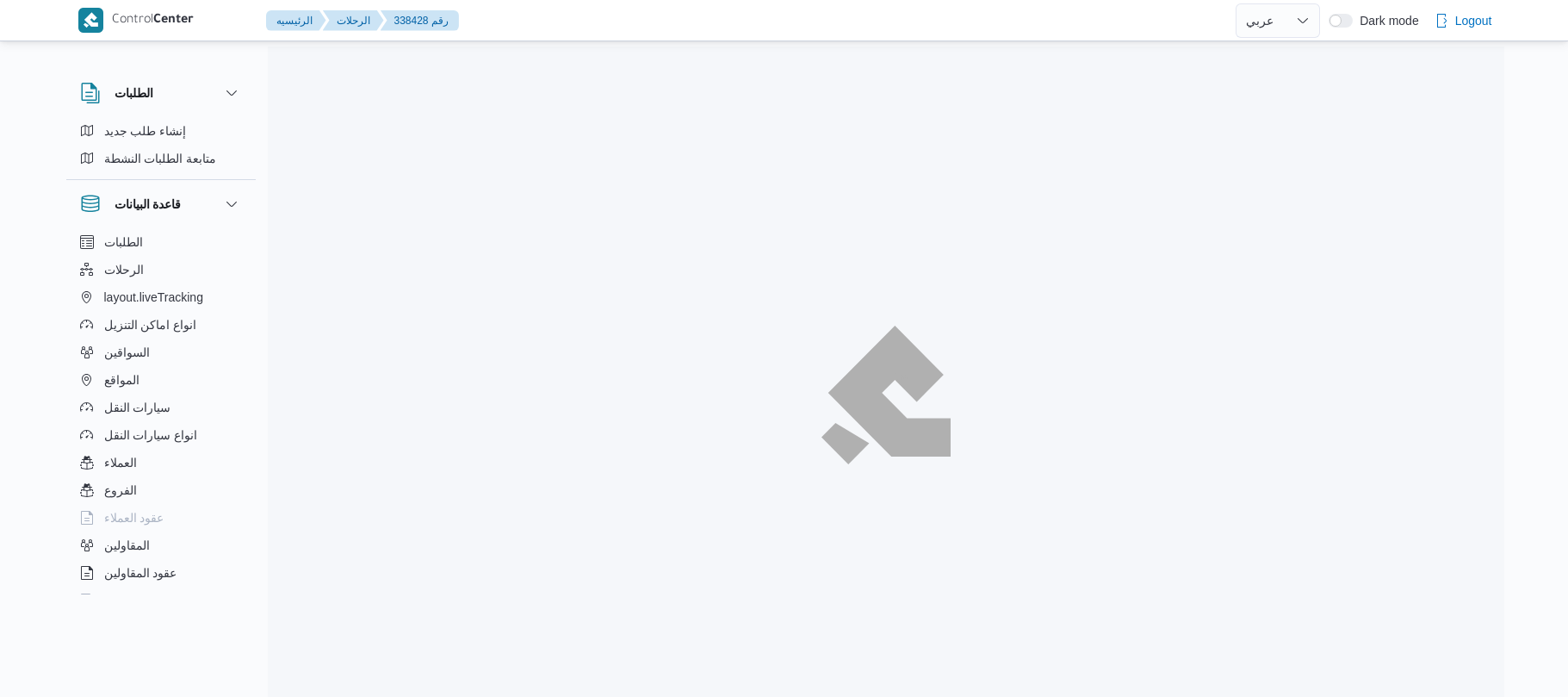
select select "ar"
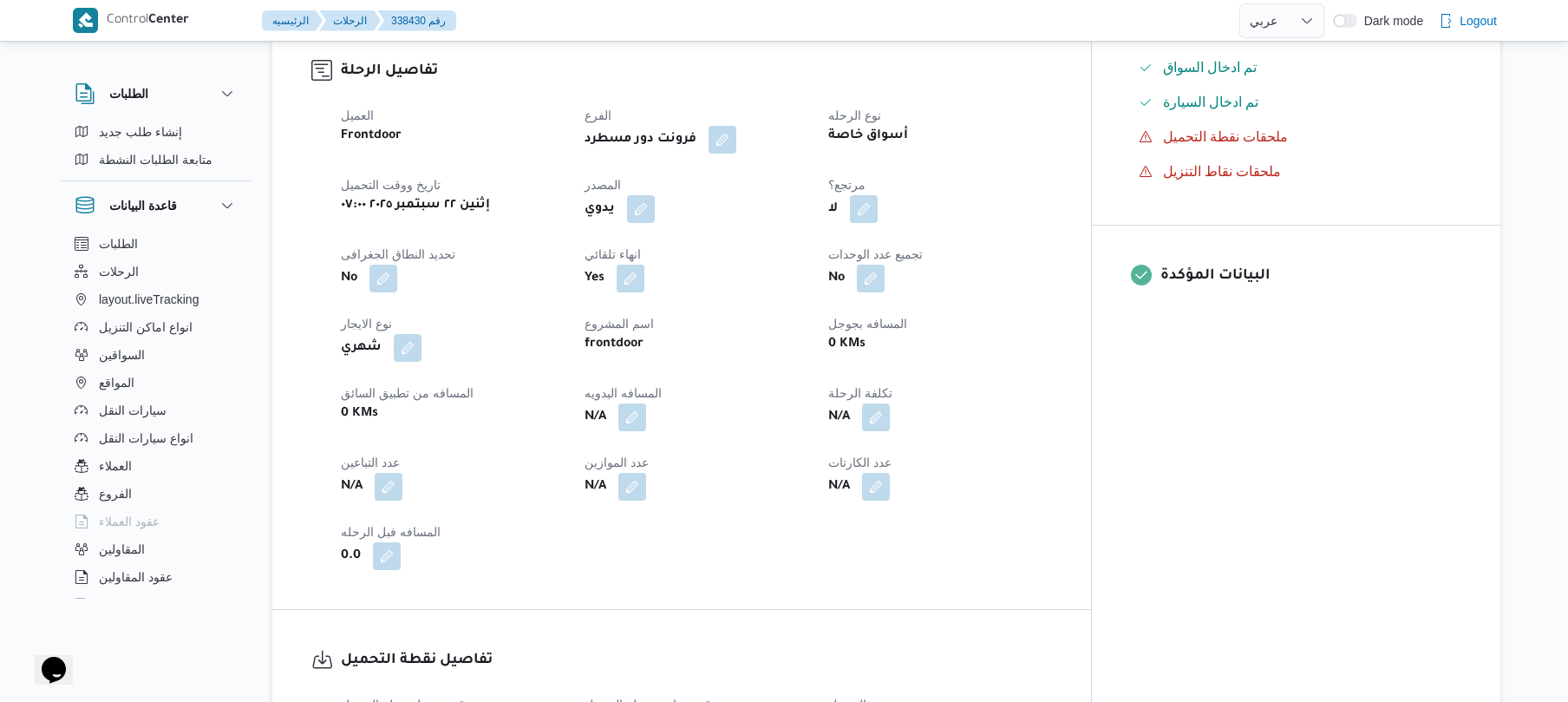
scroll to position [555, 0]
click at [655, 219] on button "button" at bounding box center [641, 205] width 28 height 28
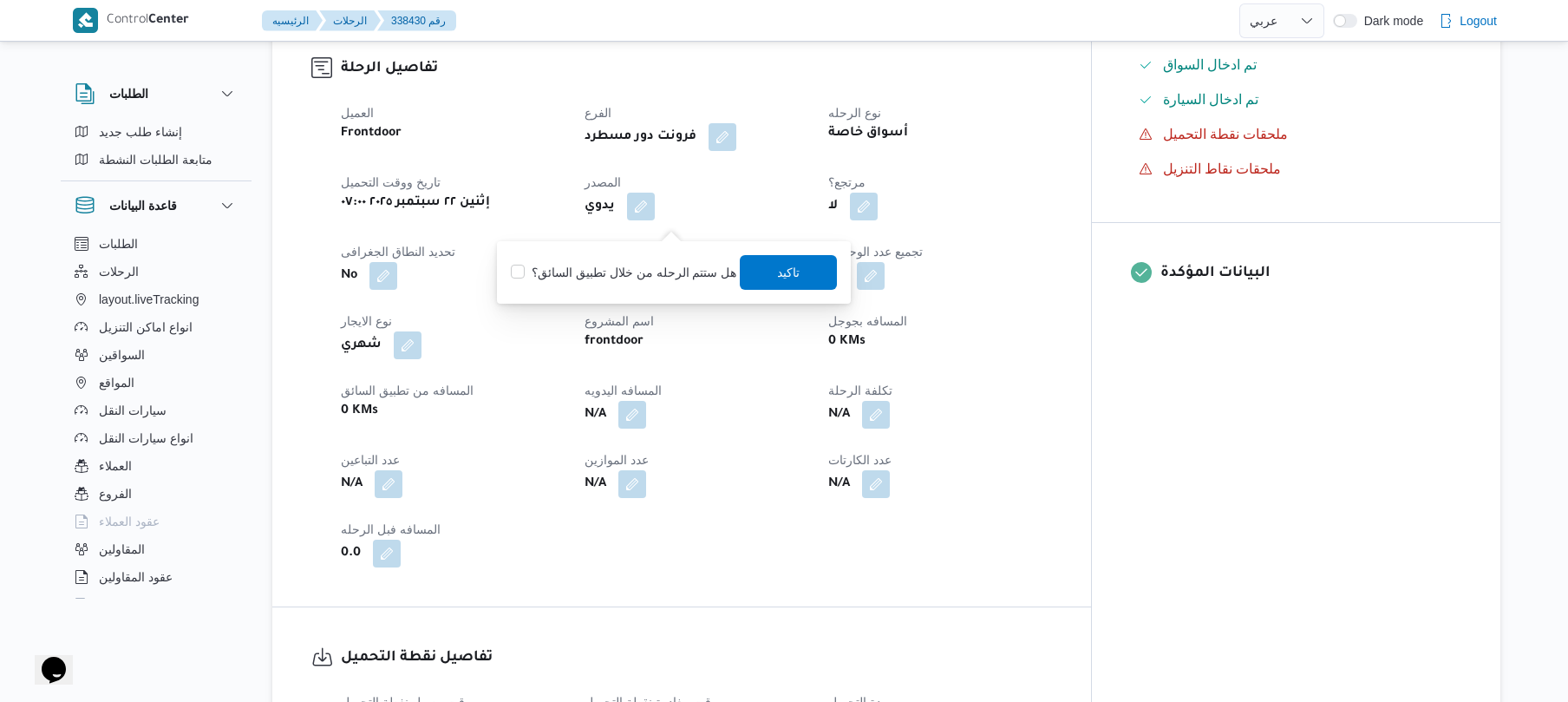
click at [664, 272] on label "هل ستتم الرحله من خلال تطبيق السائق؟" at bounding box center [623, 272] width 226 height 21
checkbox input "true"
click at [757, 277] on span "تاكيد" at bounding box center [789, 271] width 97 height 34
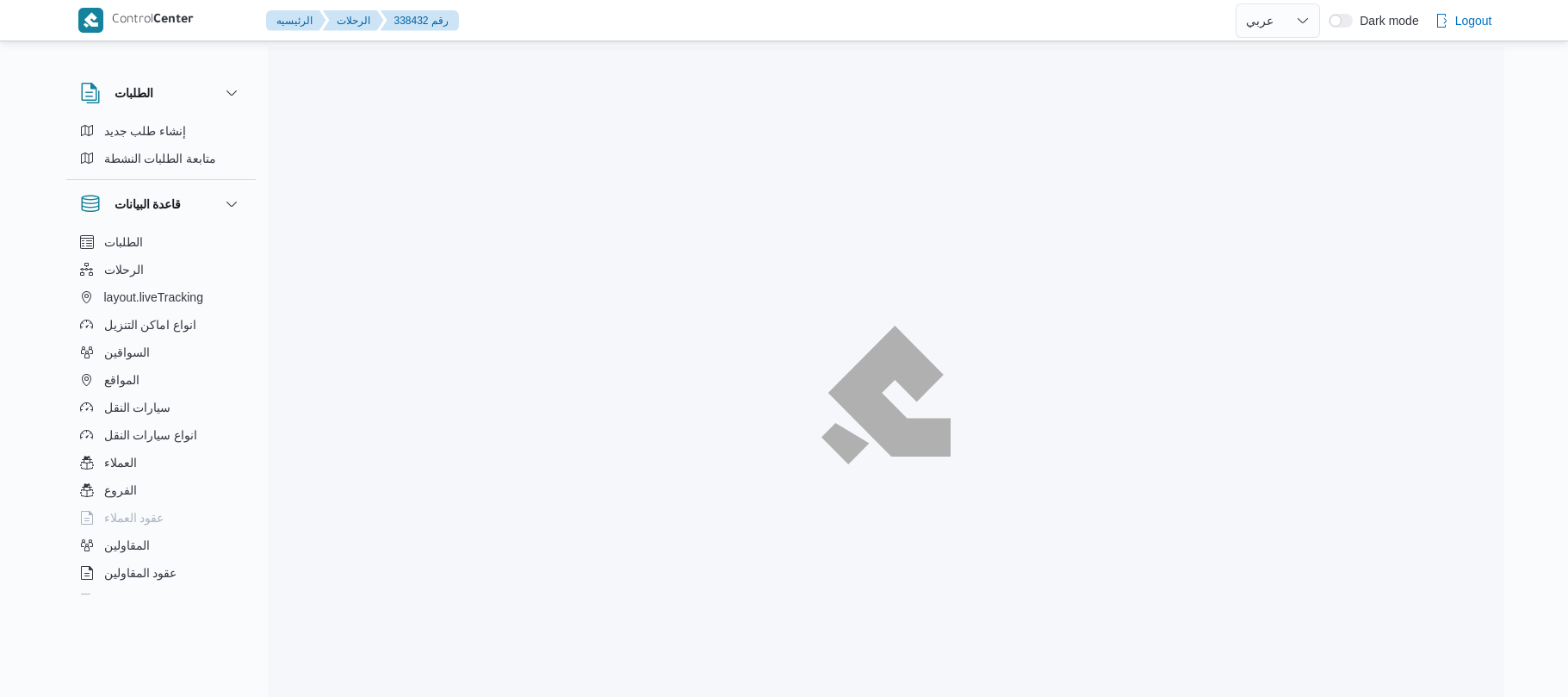
select select "ar"
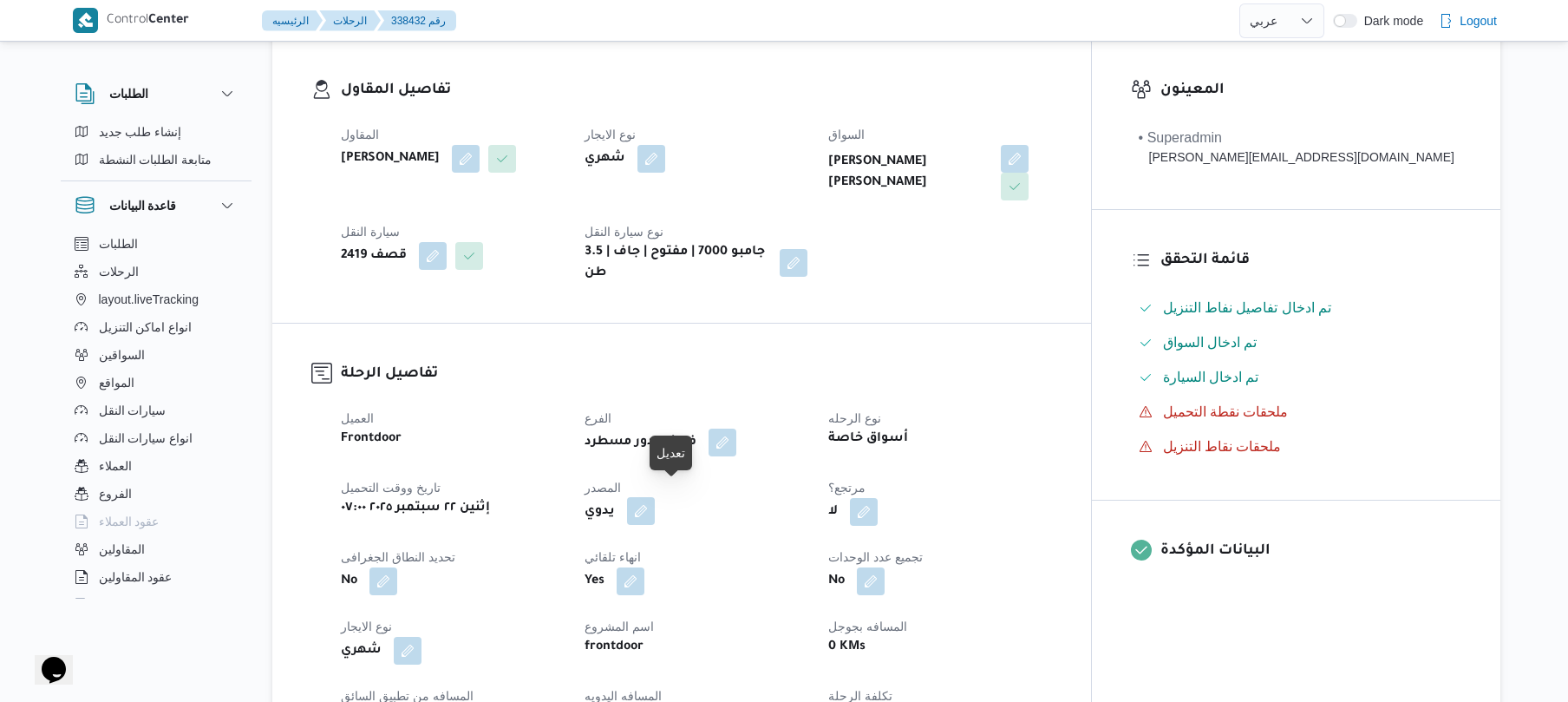
click at [655, 497] on button "button" at bounding box center [641, 511] width 28 height 28
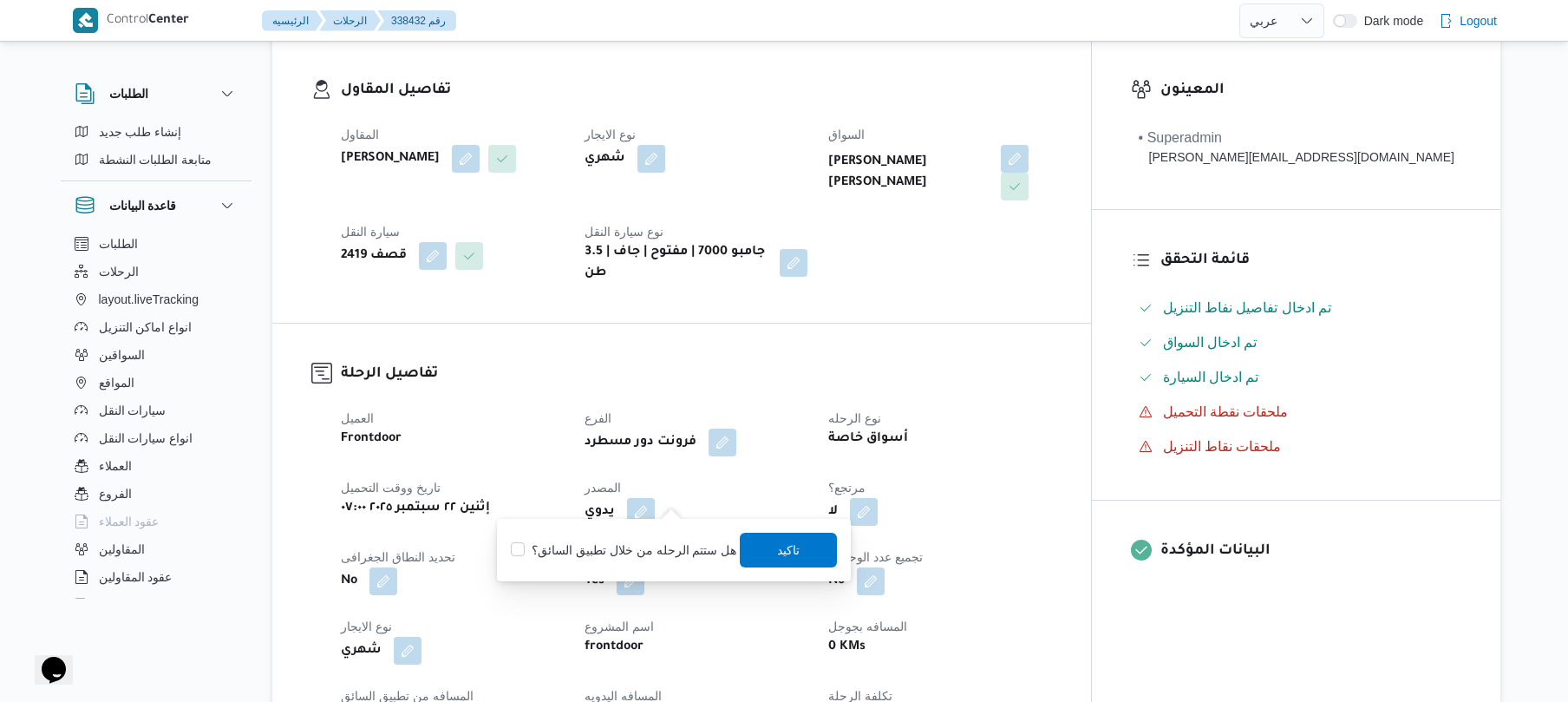
click at [635, 545] on label "هل ستتم الرحله من خلال تطبيق السائق؟" at bounding box center [623, 551] width 226 height 21
checkbox input "true"
click at [754, 549] on span "تاكيد" at bounding box center [789, 549] width 97 height 34
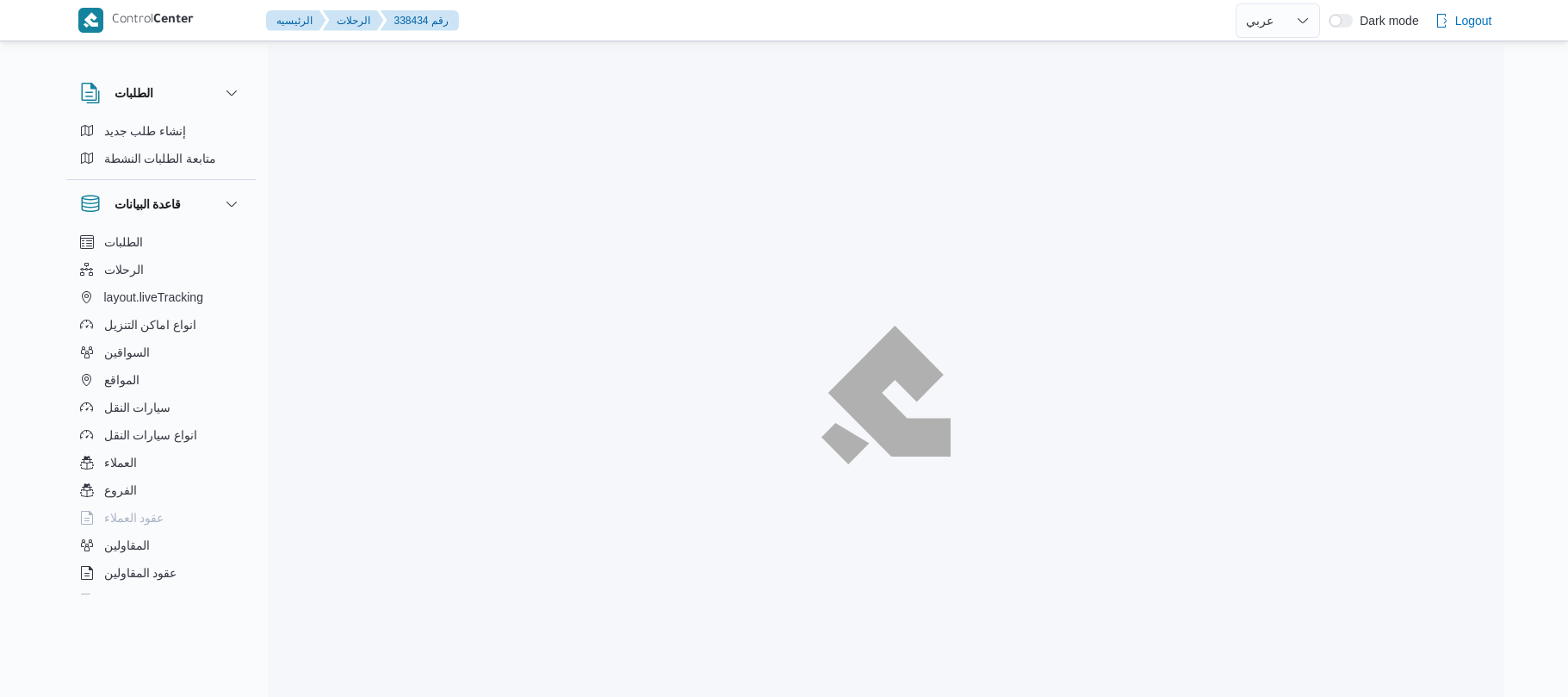
select select "ar"
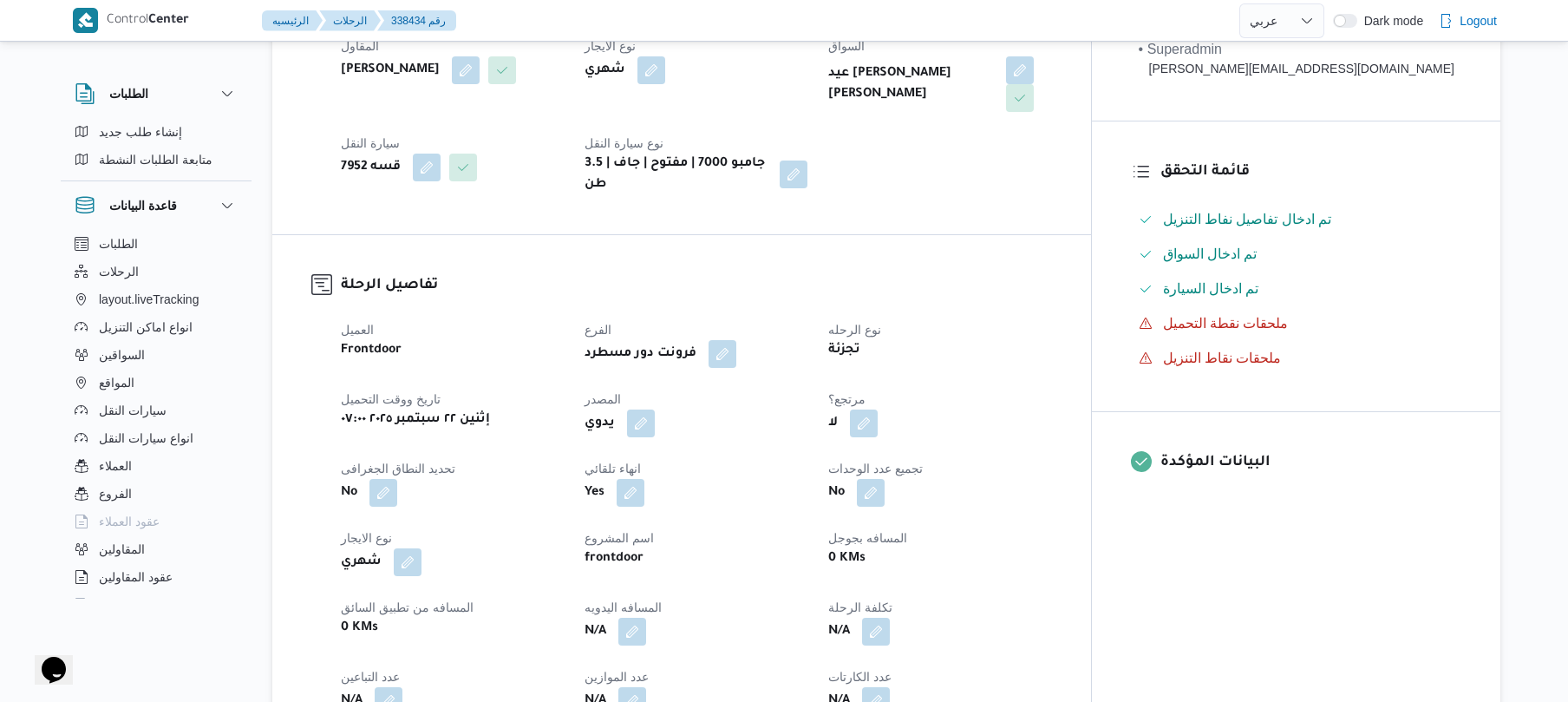
scroll to position [370, 0]
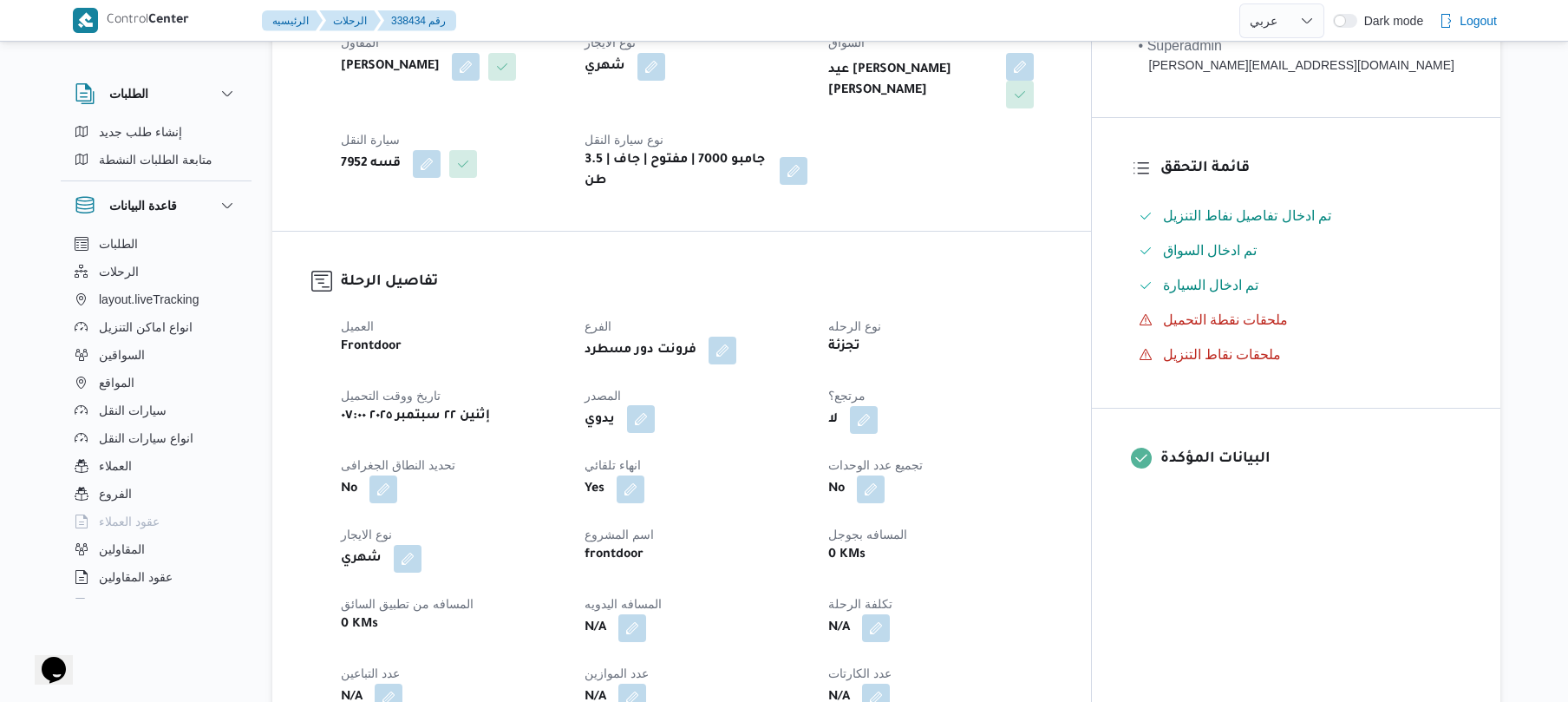
click at [655, 406] on button "button" at bounding box center [641, 418] width 28 height 28
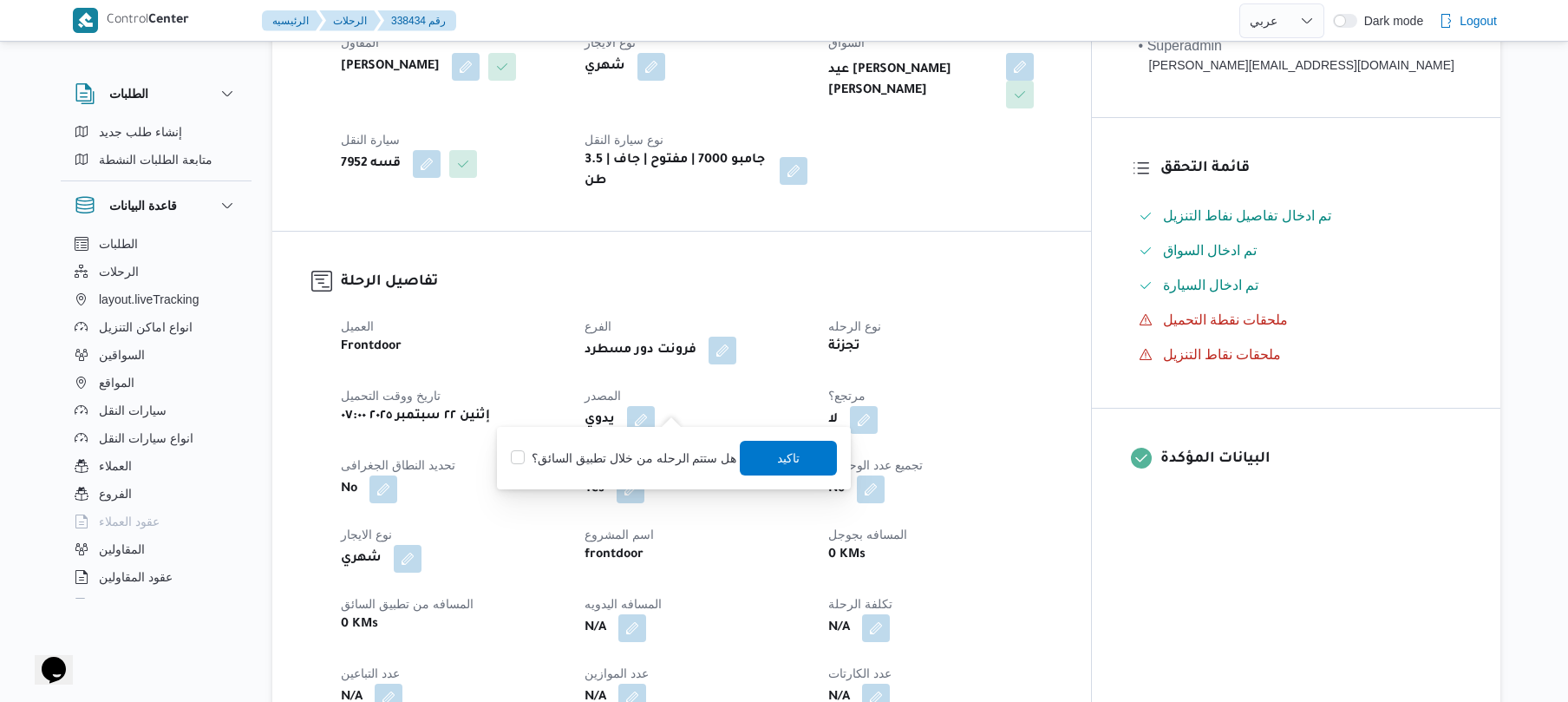
click at [643, 445] on div "هل ستتم الرحله من خلال تطبيق السائق؟ تاكيد" at bounding box center [674, 458] width 329 height 38
click at [653, 465] on label "هل ستتم الرحله من خلال تطبيق السائق؟" at bounding box center [623, 458] width 226 height 21
checkbox input "true"
click at [778, 456] on span "تاكيد" at bounding box center [789, 457] width 23 height 21
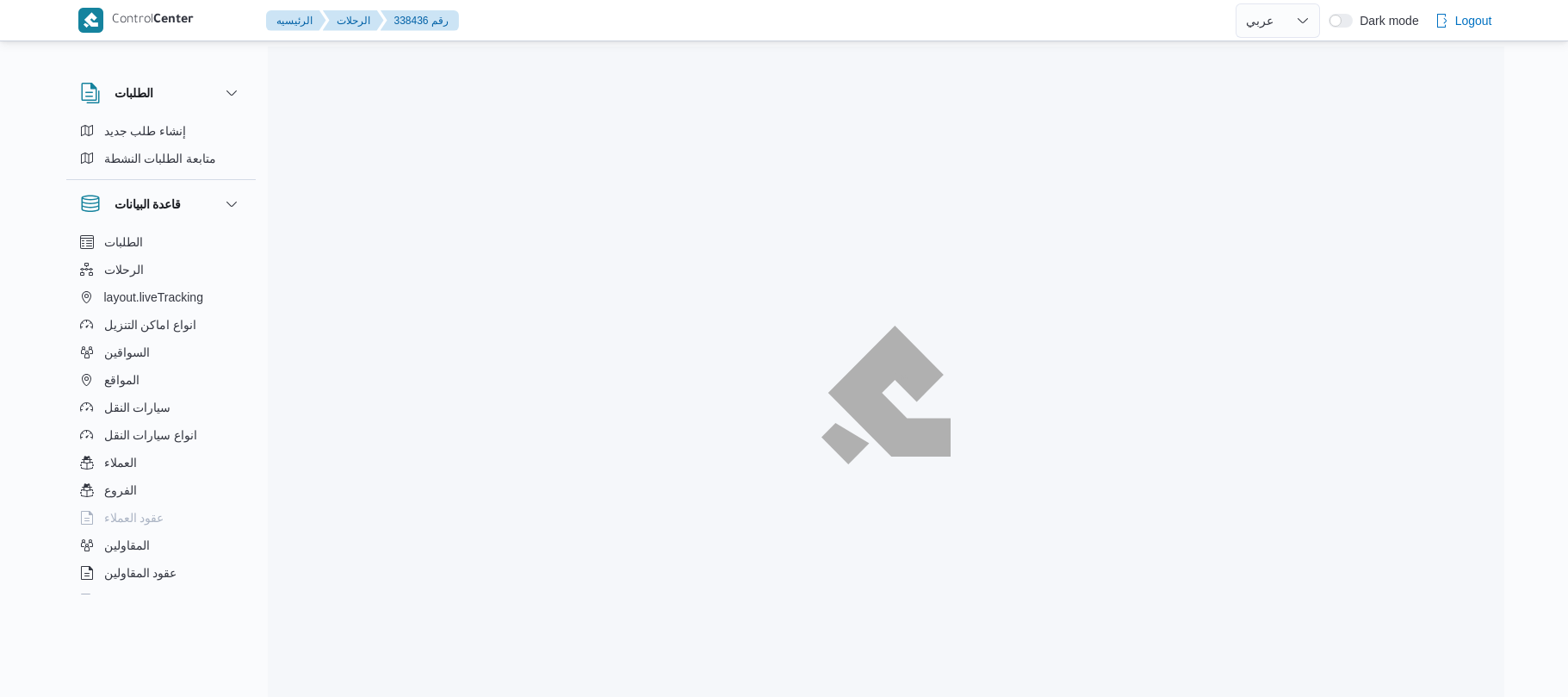
select select "ar"
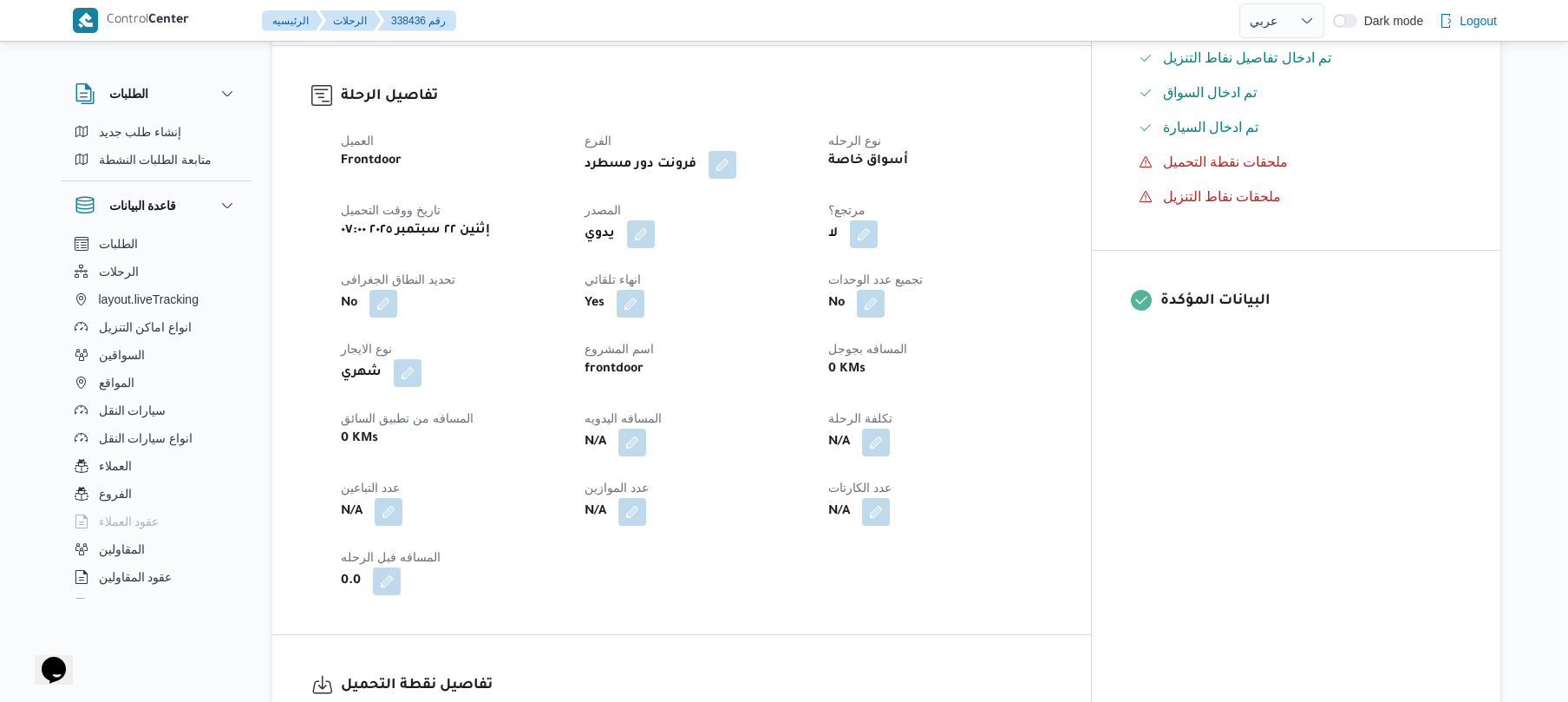
scroll to position [555, 0]
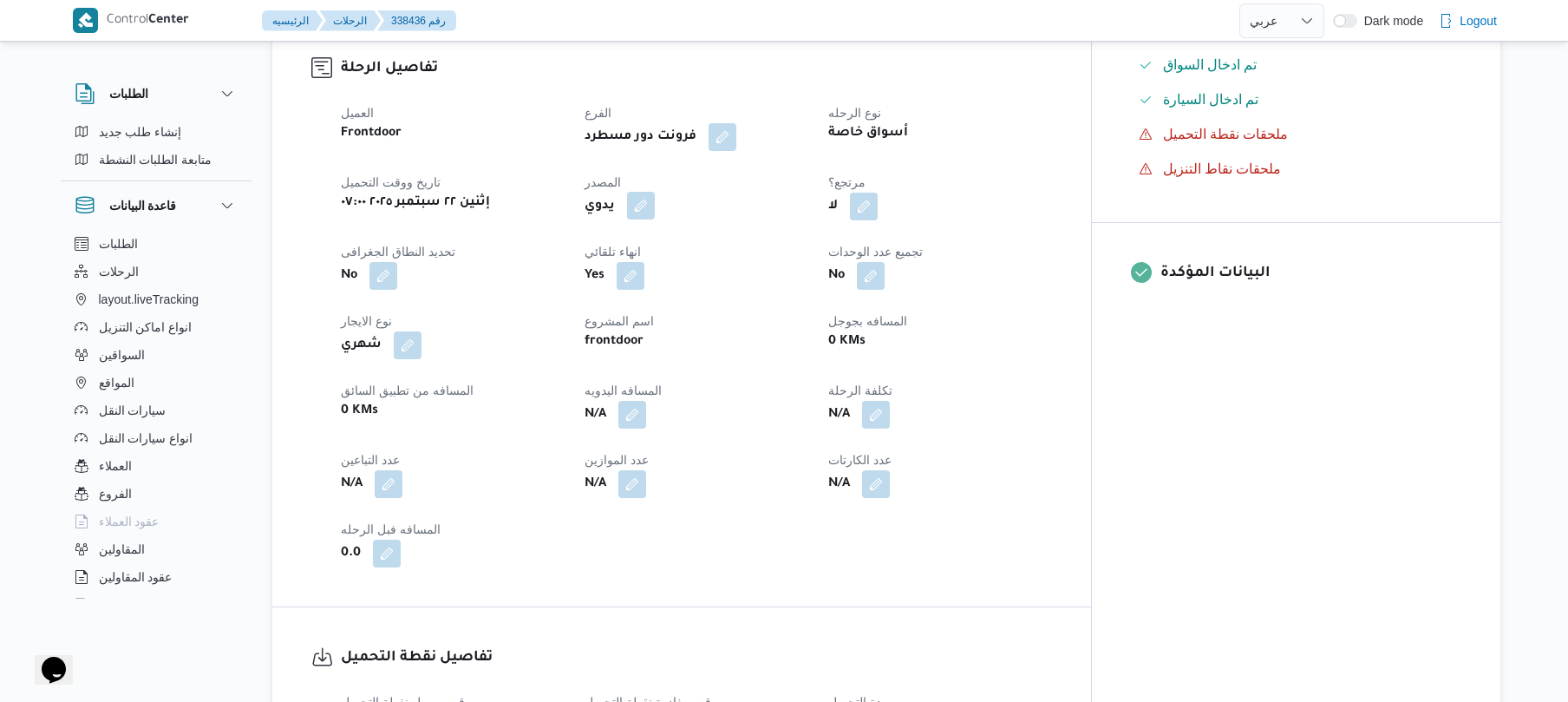
click at [655, 219] on button "button" at bounding box center [641, 205] width 28 height 28
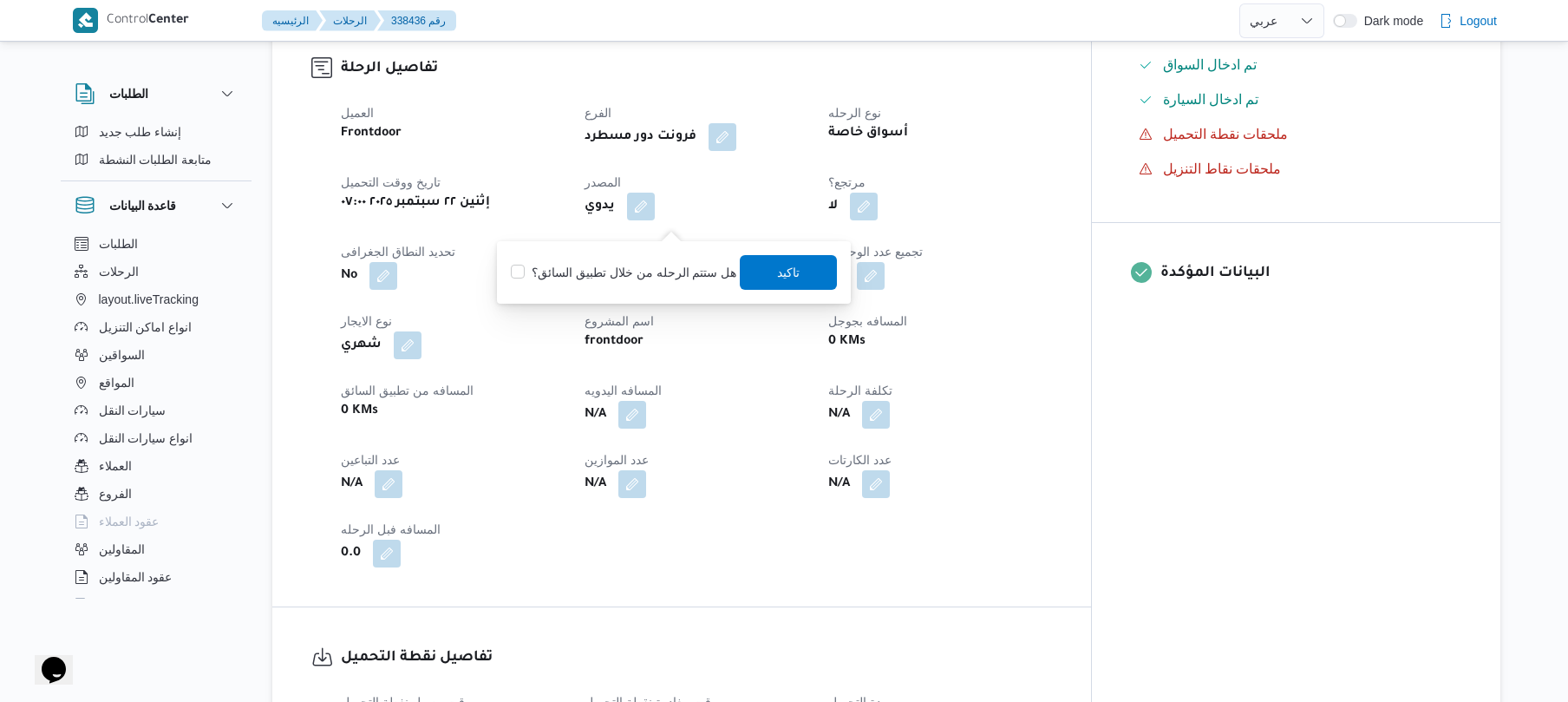
click at [642, 282] on label "هل ستتم الرحله من خلال تطبيق السائق؟" at bounding box center [623, 272] width 226 height 21
checkbox input "true"
click at [768, 275] on span "تاكيد" at bounding box center [789, 271] width 97 height 34
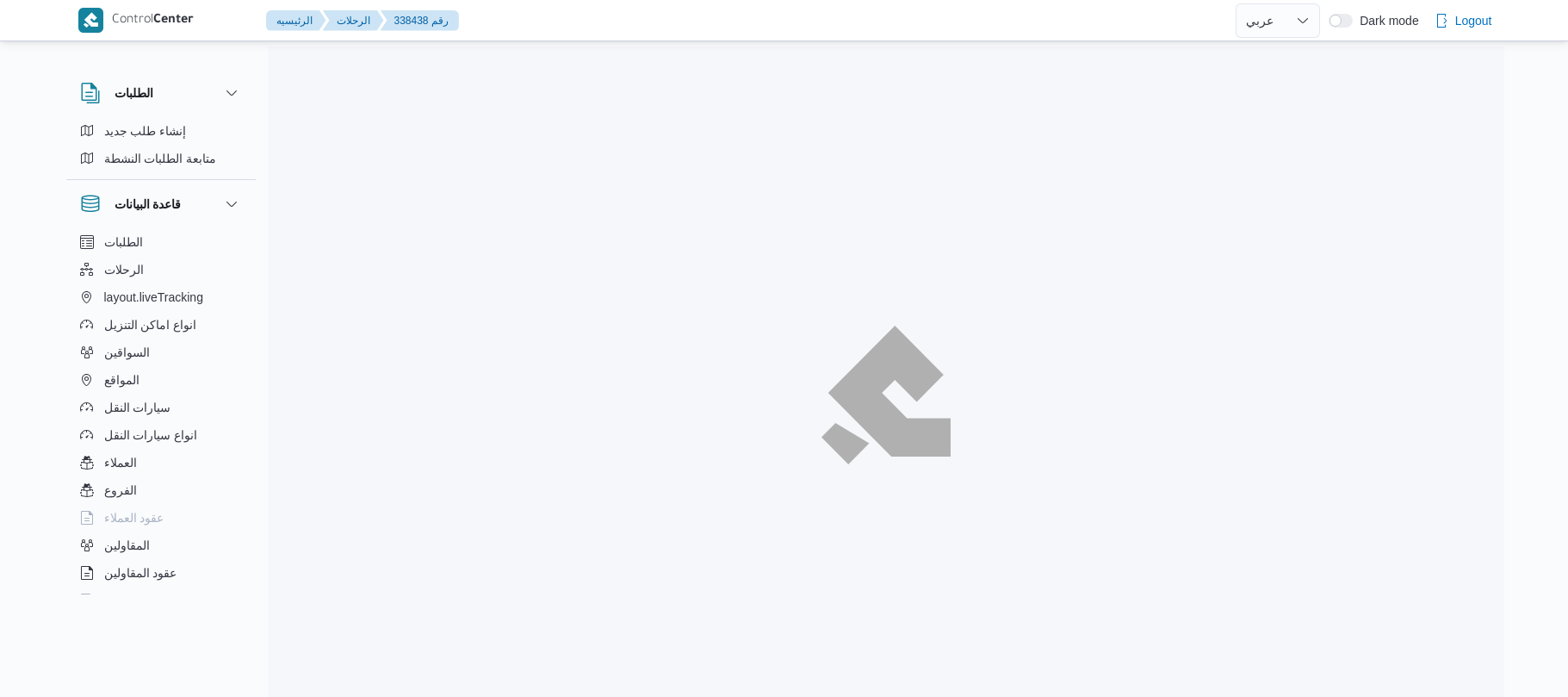
select select "ar"
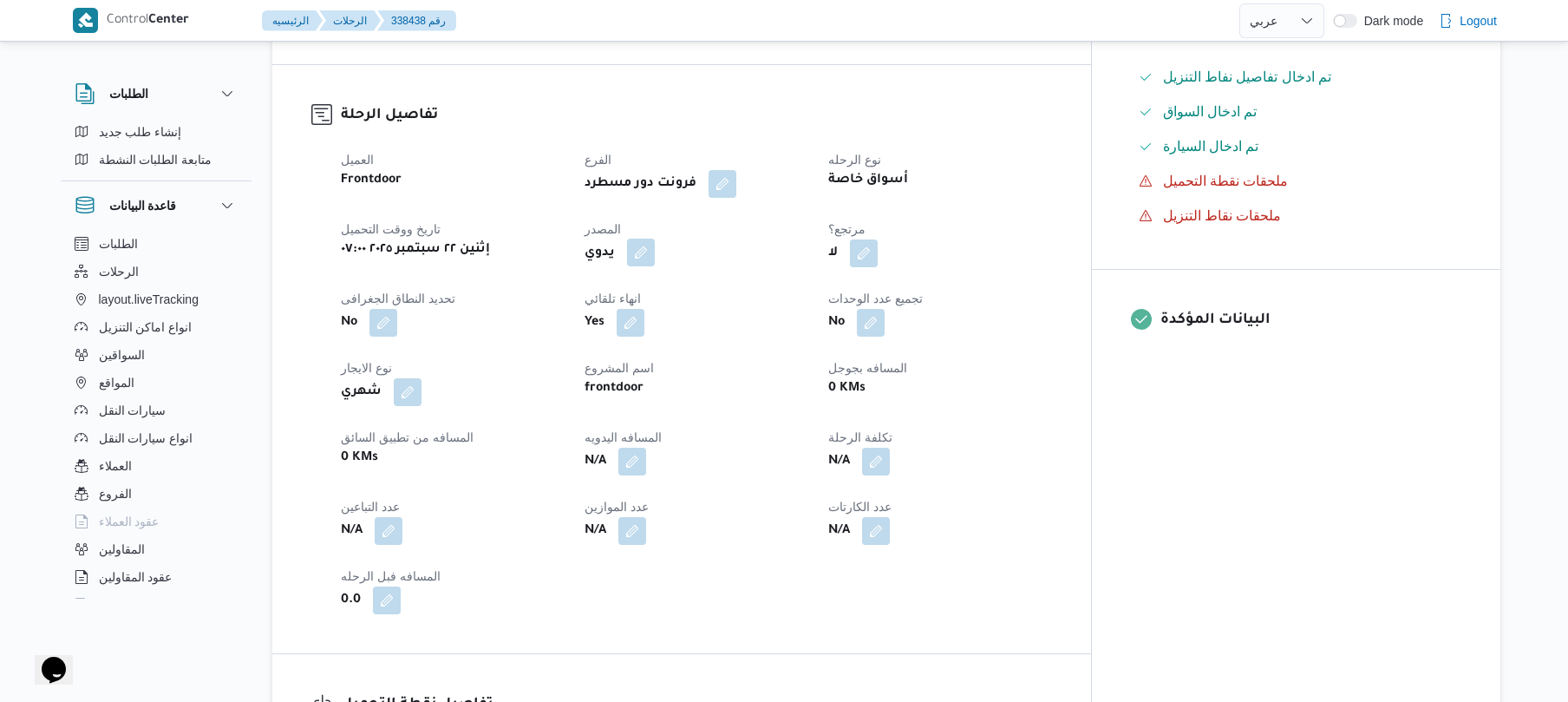
click at [655, 265] on button "button" at bounding box center [641, 251] width 28 height 28
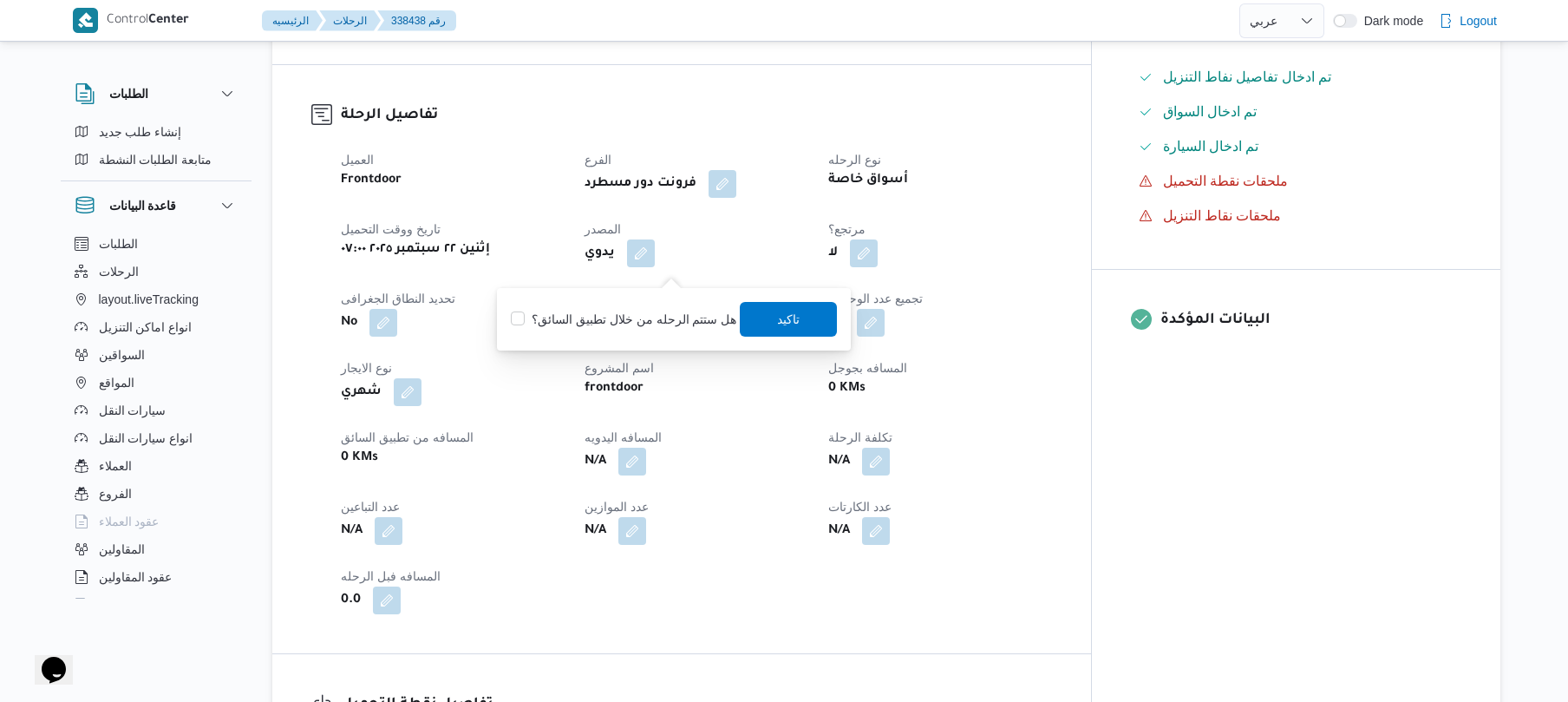
click at [635, 311] on label "هل ستتم الرحله من خلال تطبيق السائق؟" at bounding box center [623, 319] width 226 height 21
checkbox input "true"
click at [761, 319] on span "تاكيد" at bounding box center [789, 318] width 97 height 34
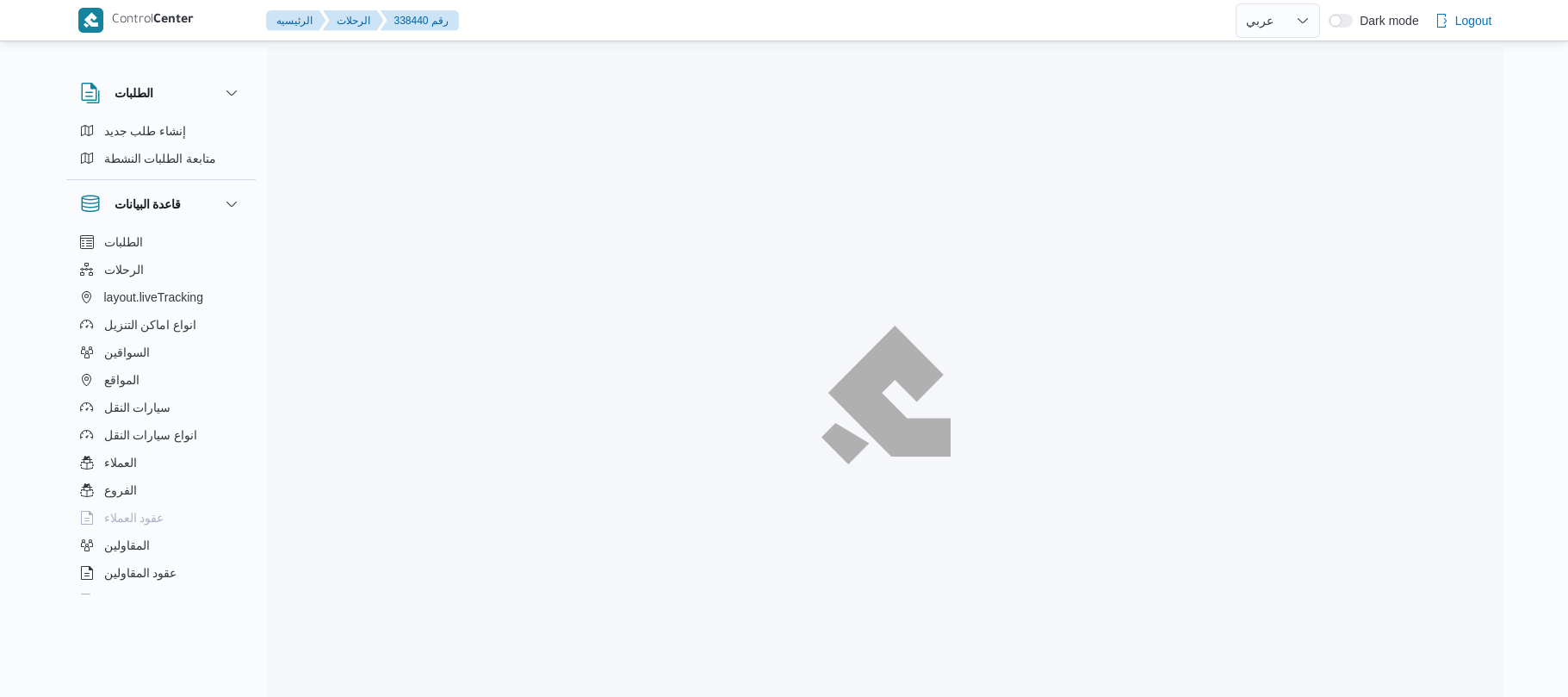
select select "ar"
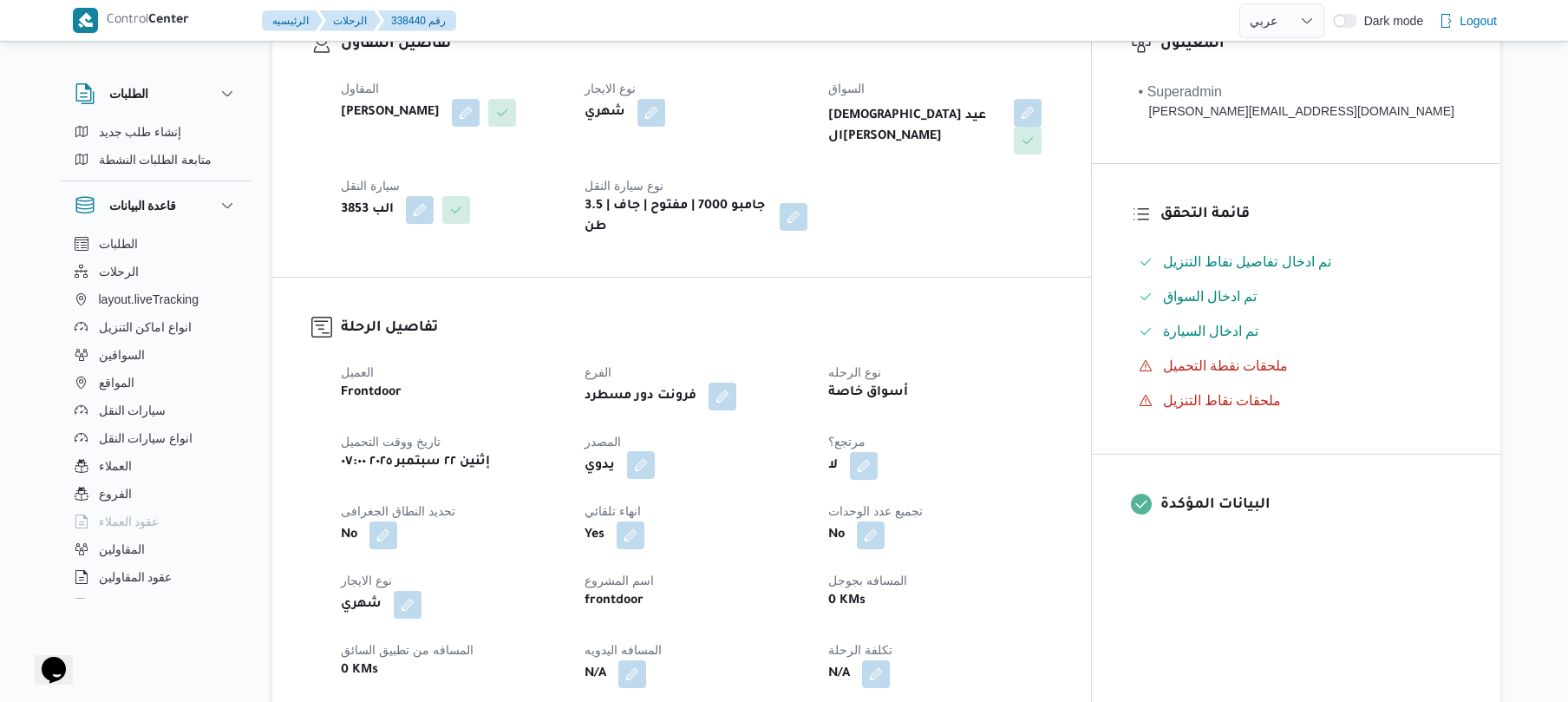
click at [655, 451] on button "button" at bounding box center [641, 465] width 28 height 28
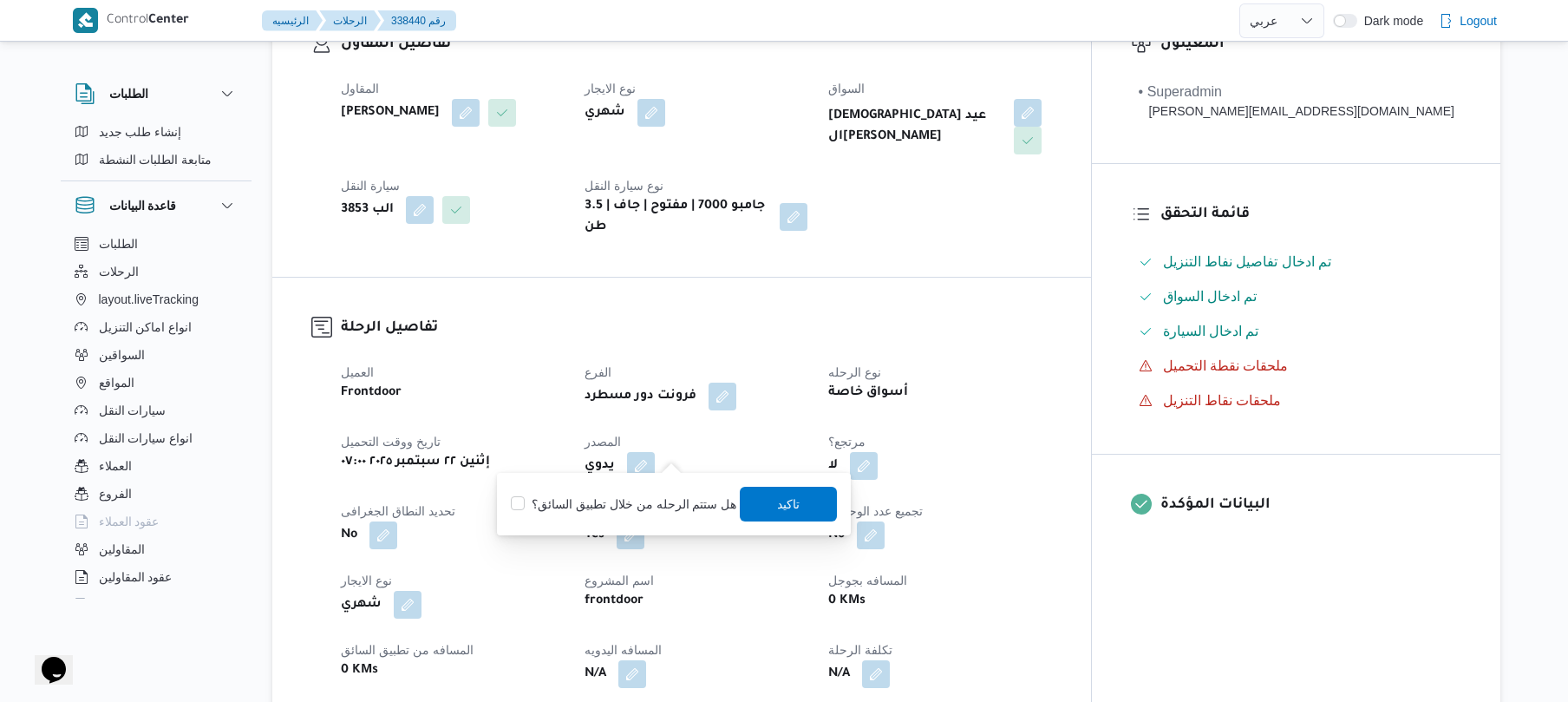
click at [636, 504] on label "هل ستتم الرحله من خلال تطبيق السائق؟" at bounding box center [623, 504] width 226 height 21
checkbox input "true"
click at [783, 496] on span "تاكيد" at bounding box center [789, 503] width 23 height 21
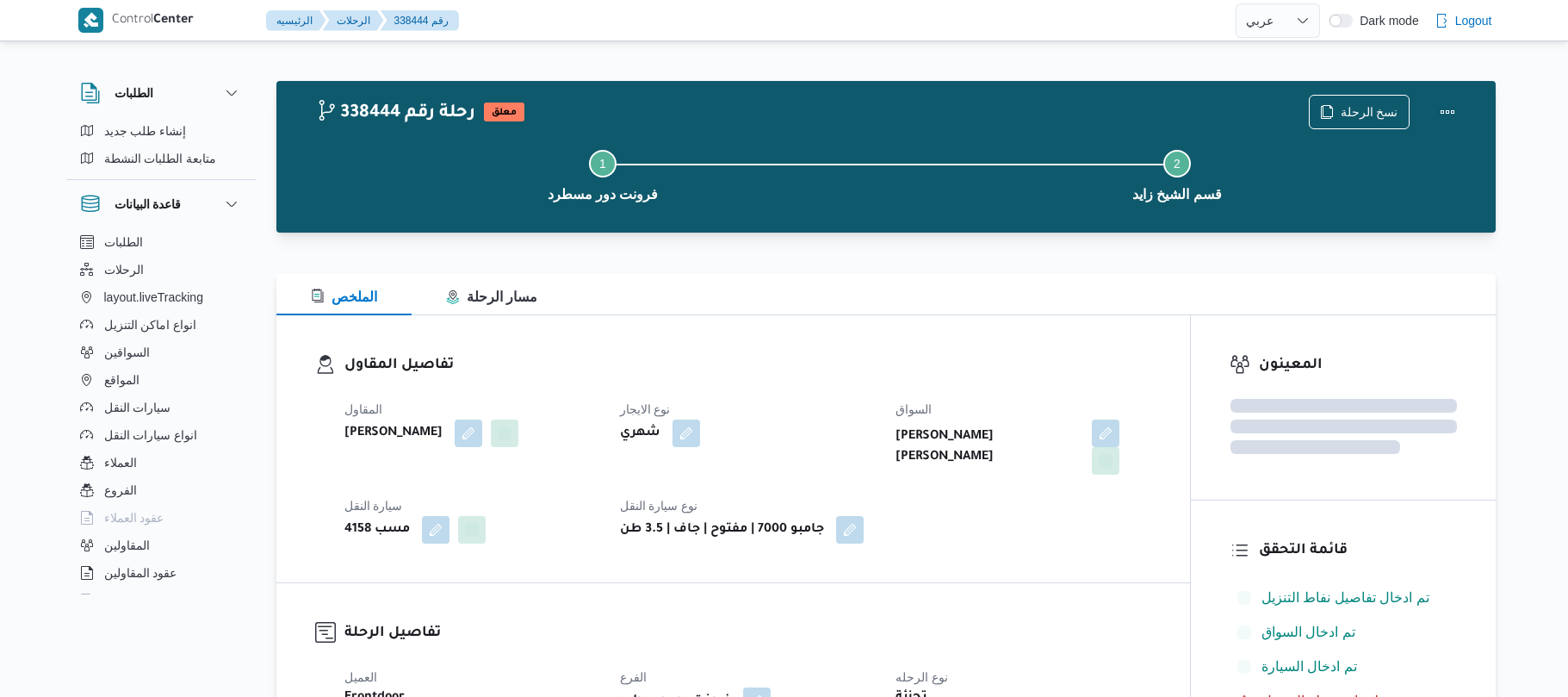
select select "ar"
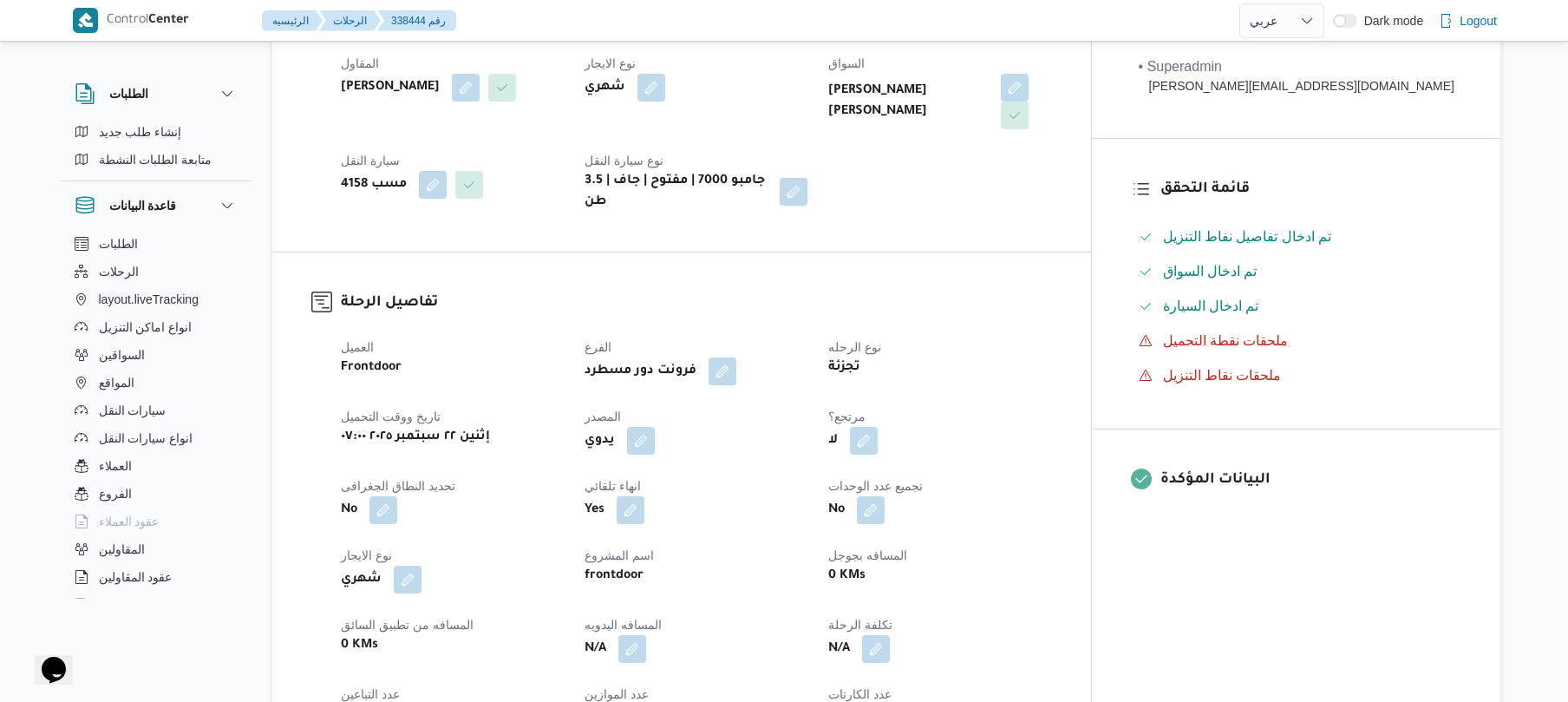
scroll to position [370, 0]
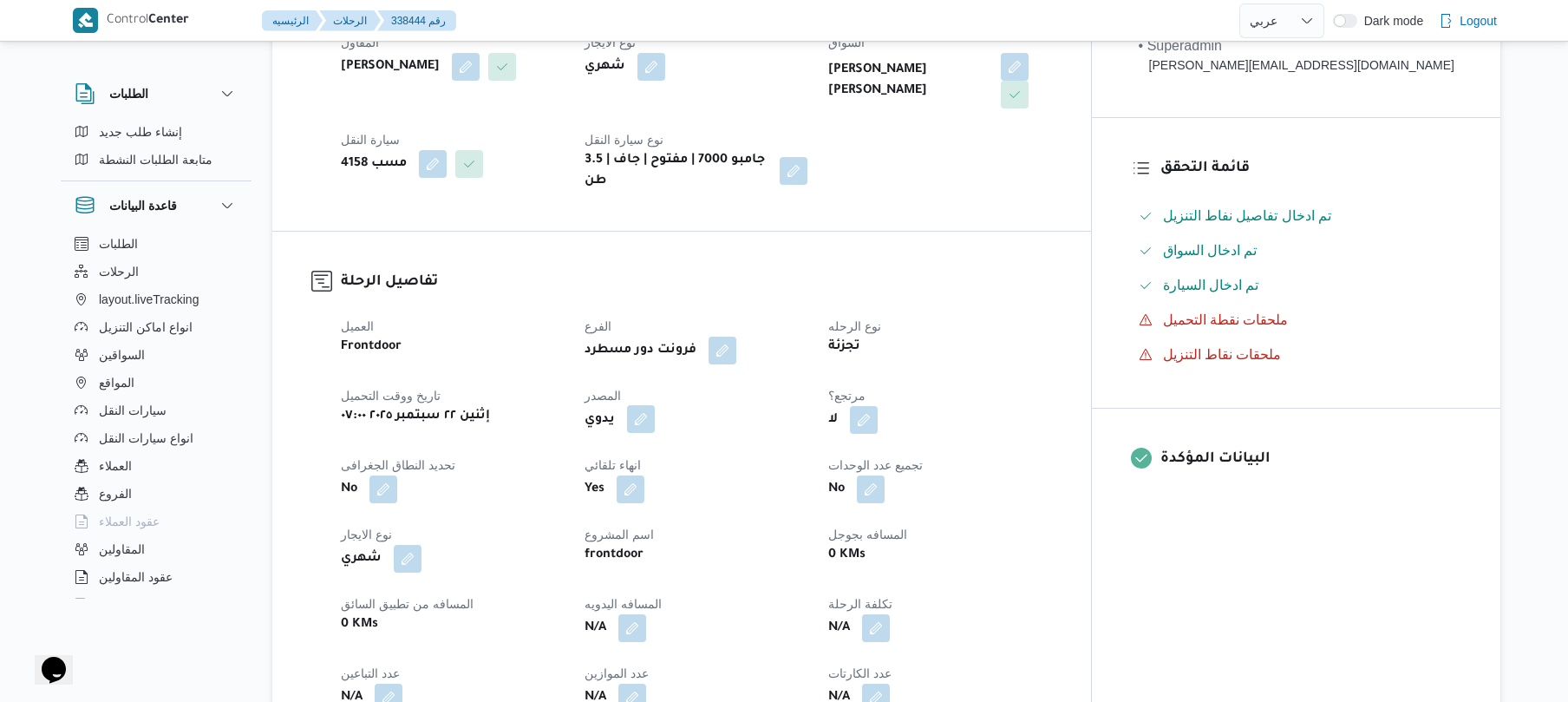
click at [655, 411] on button "button" at bounding box center [641, 418] width 28 height 28
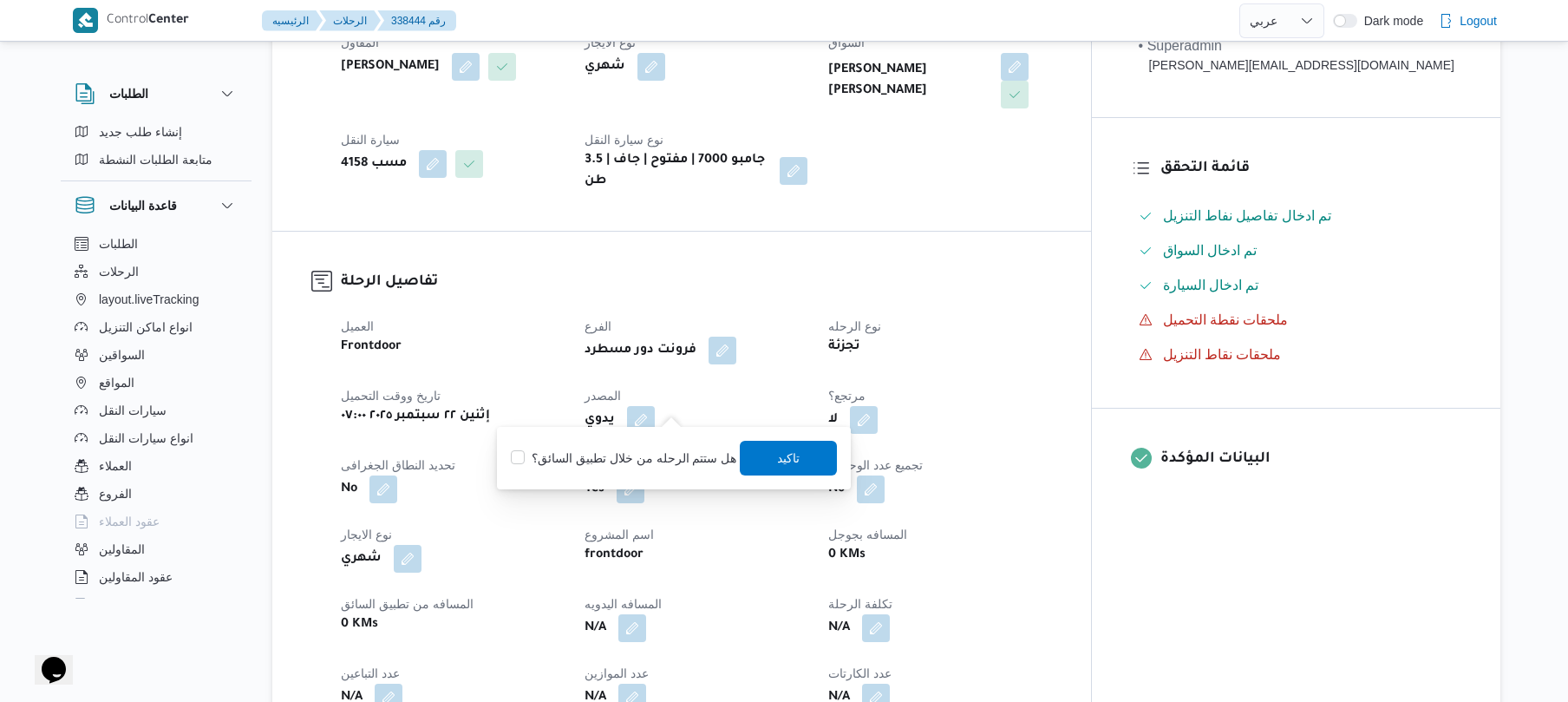
click at [640, 452] on label "هل ستتم الرحله من خلال تطبيق السائق؟" at bounding box center [623, 458] width 226 height 21
checkbox input "true"
click at [762, 450] on span "تاكيد" at bounding box center [789, 457] width 97 height 34
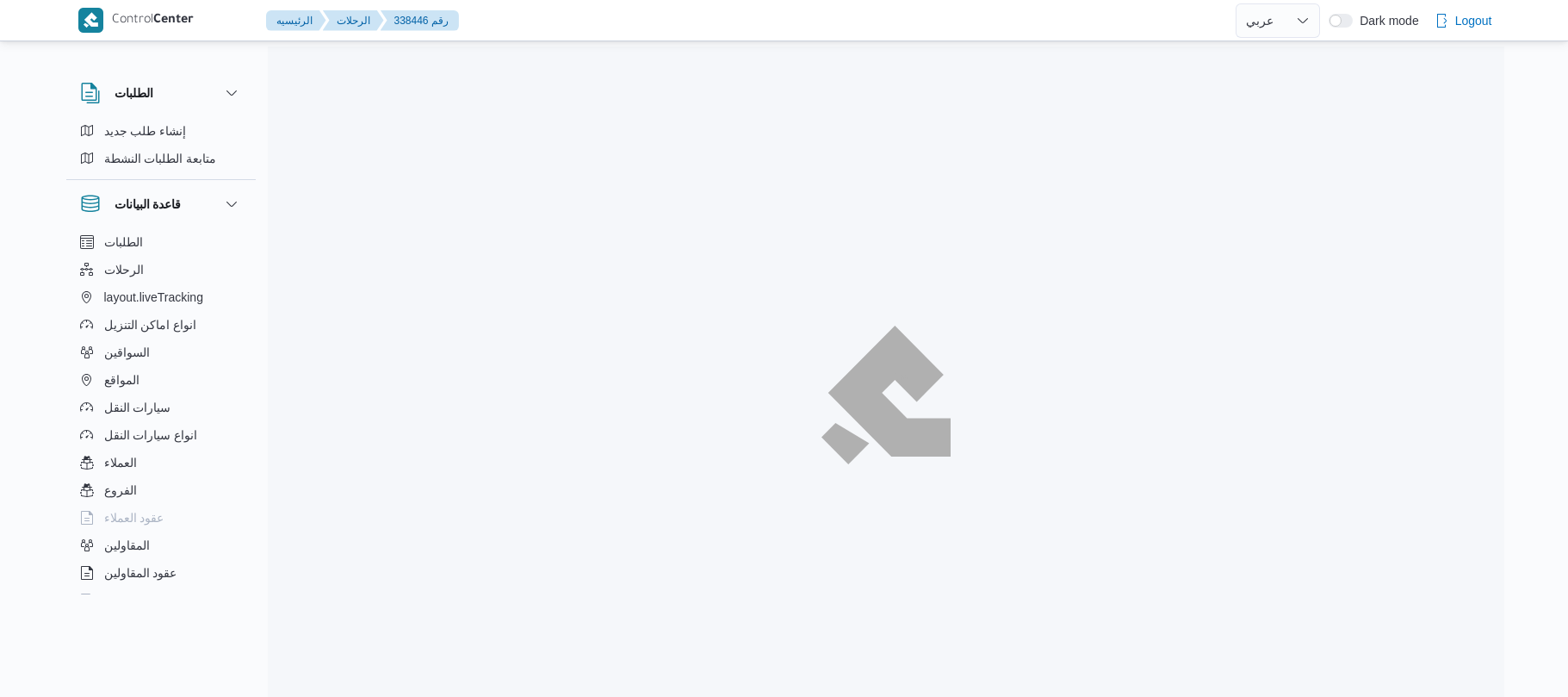
select select "ar"
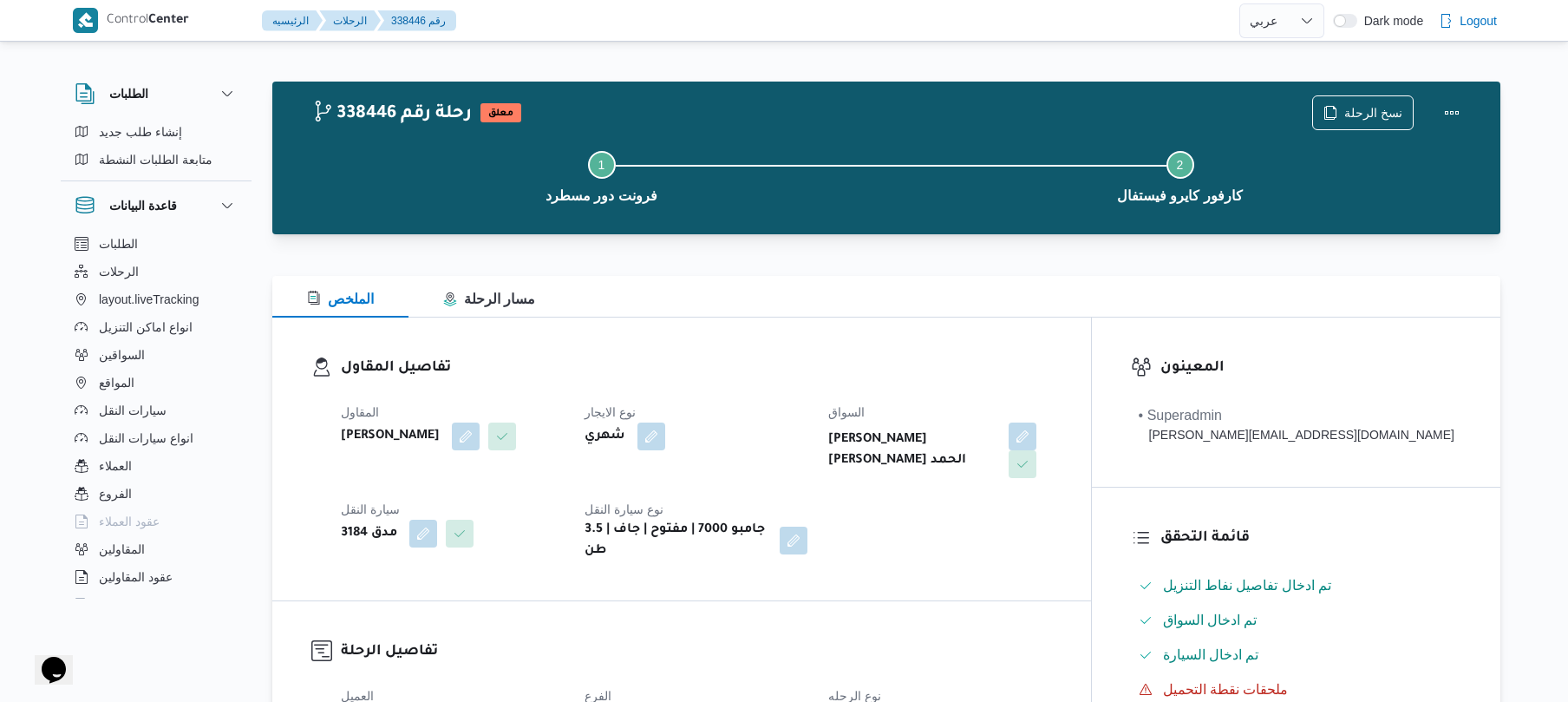
click at [832, 311] on div "الملخص مسار الرحلة" at bounding box center [886, 297] width 1228 height 42
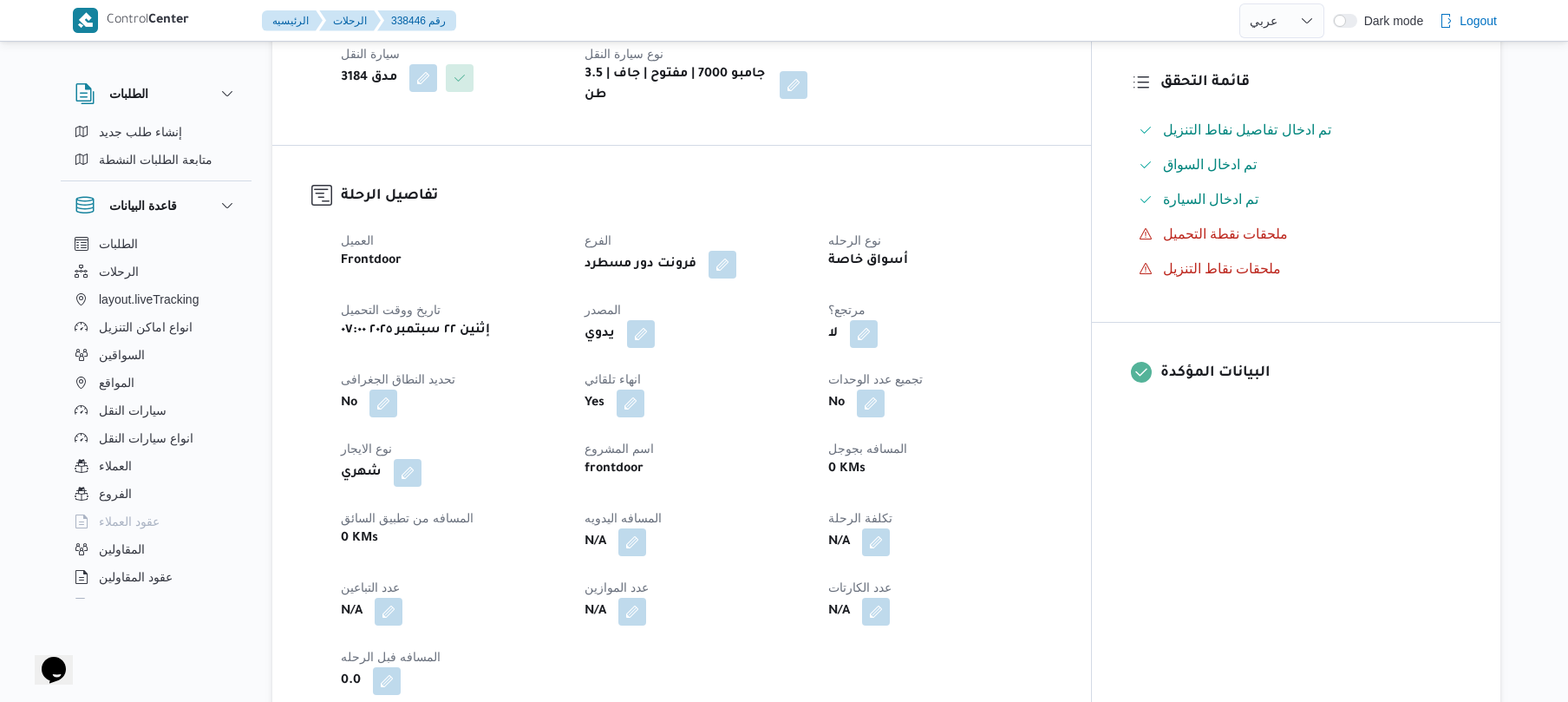
scroll to position [462, 0]
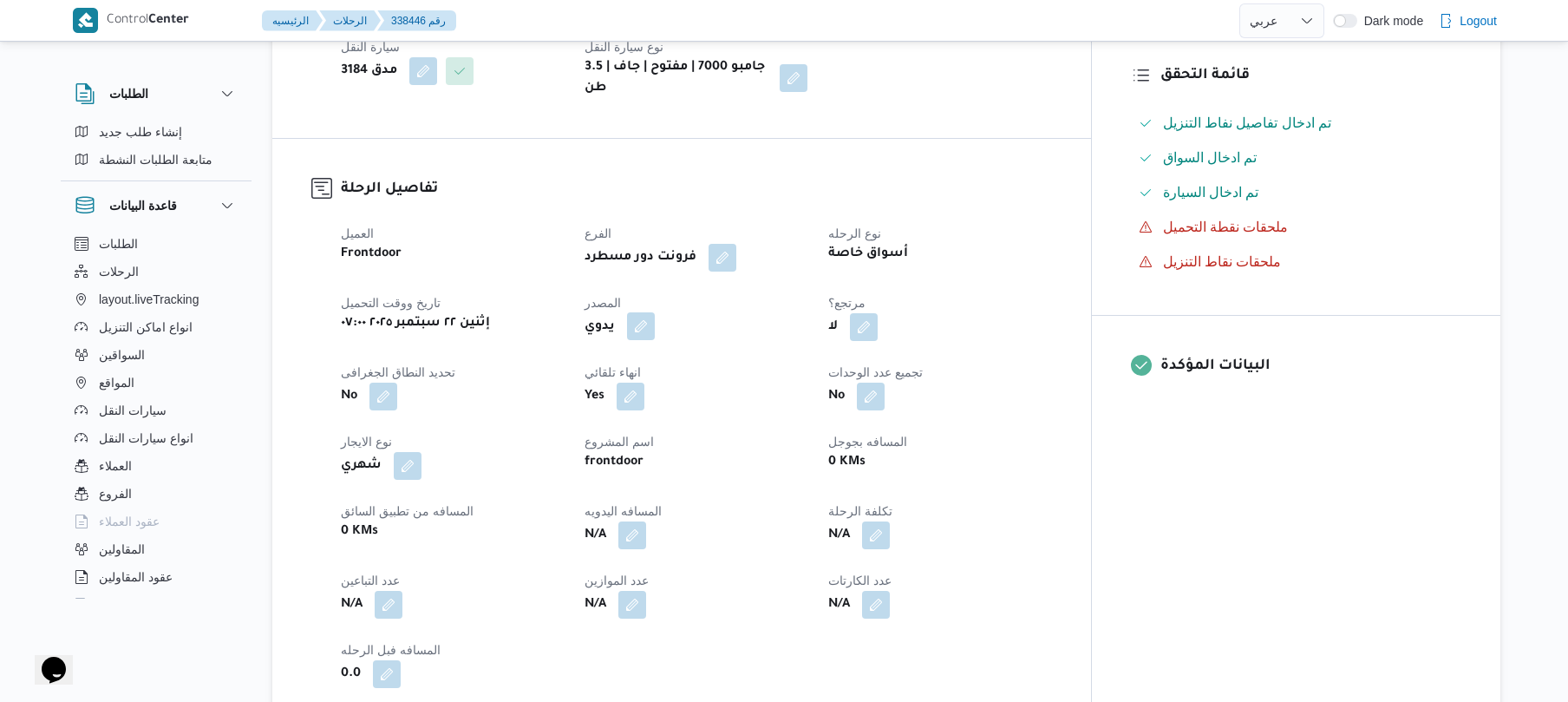
click at [655, 313] on button "button" at bounding box center [641, 326] width 28 height 28
click at [635, 370] on label "هل ستتم الرحله من خلال تطبيق السائق؟" at bounding box center [623, 366] width 226 height 21
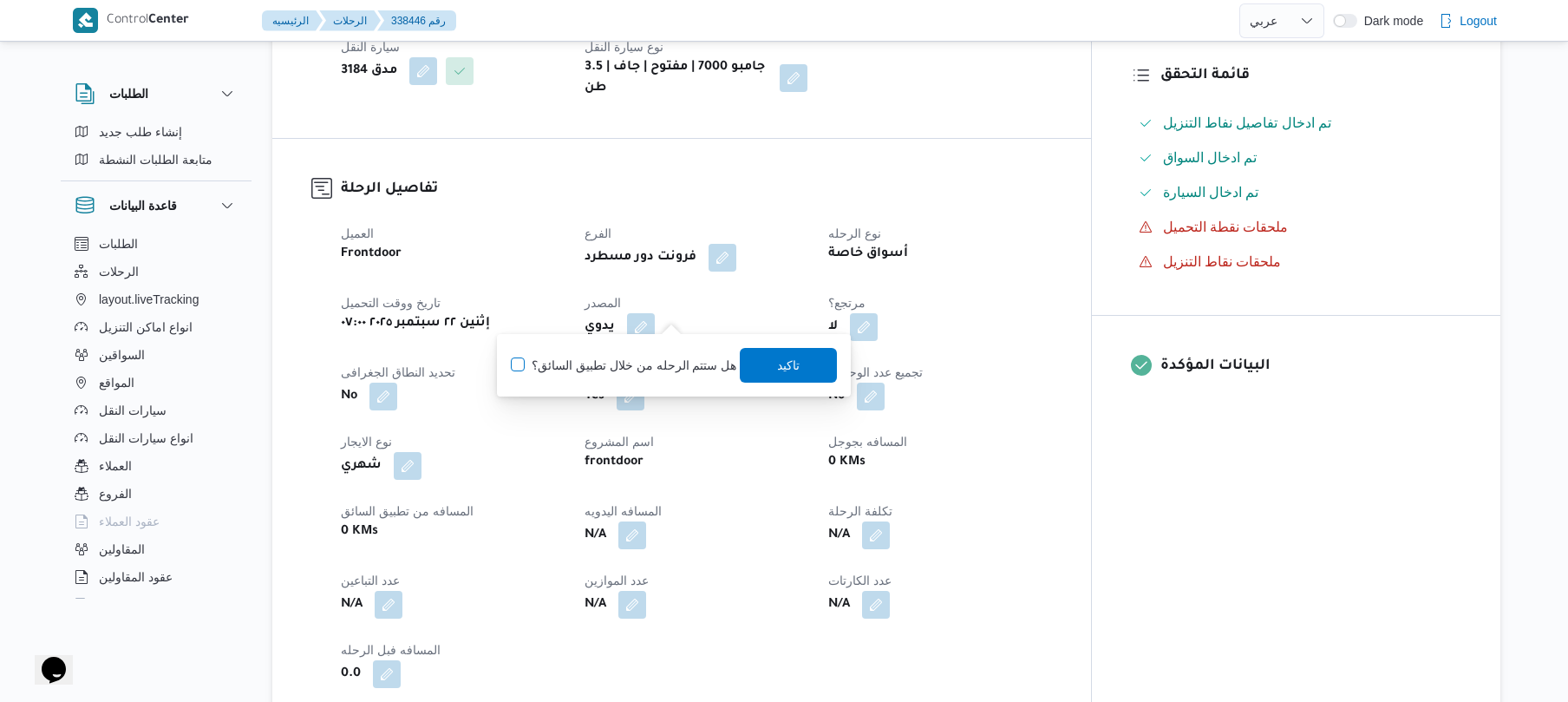
checkbox input "true"
click at [785, 358] on span "تاكيد" at bounding box center [789, 365] width 23 height 21
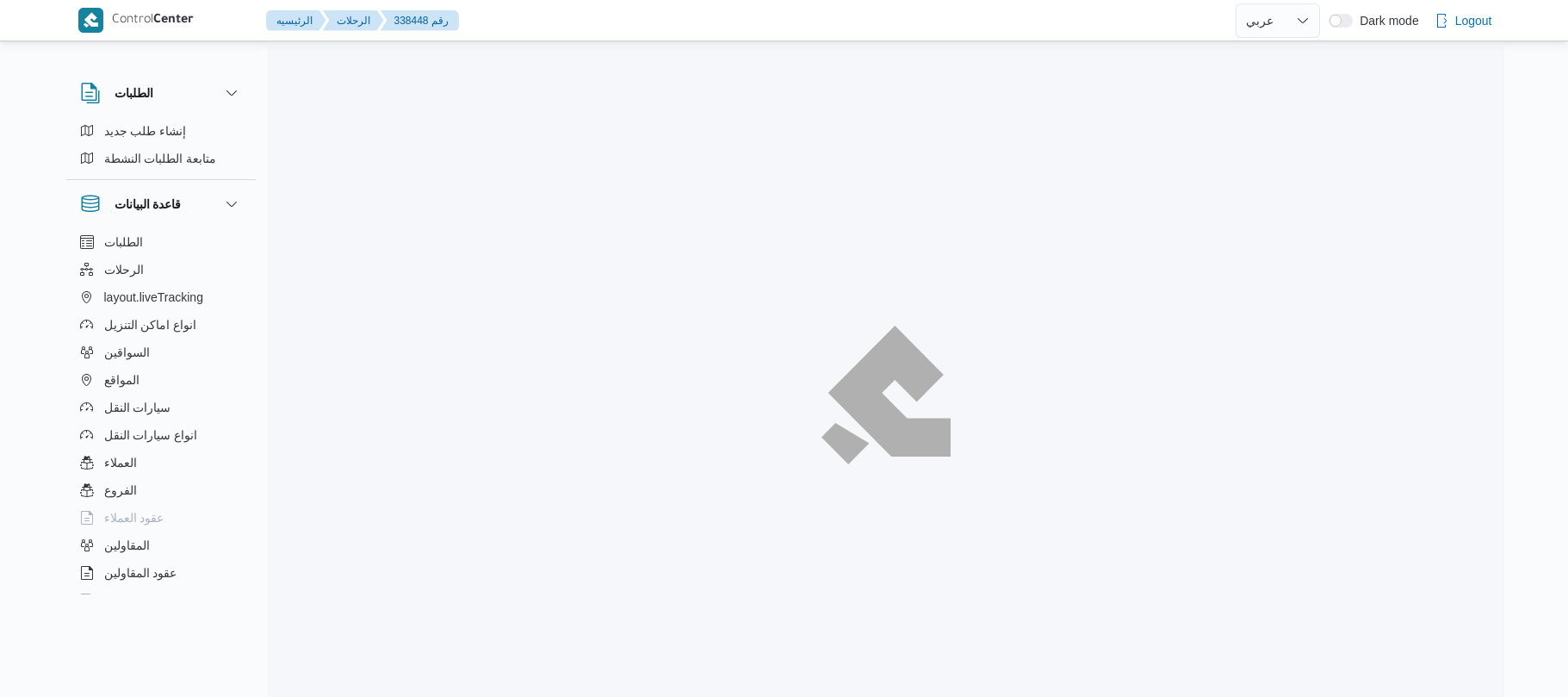
select select "ar"
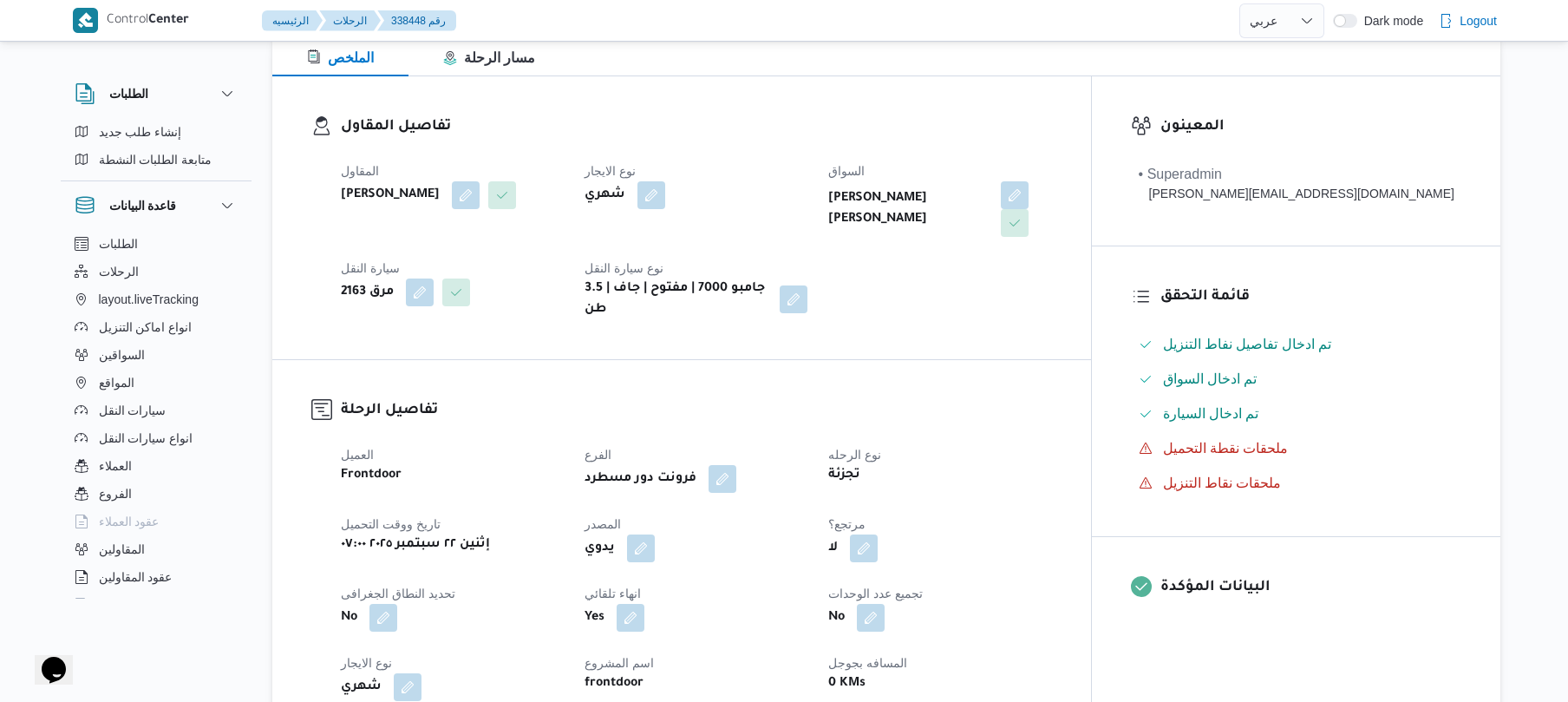
scroll to position [370, 0]
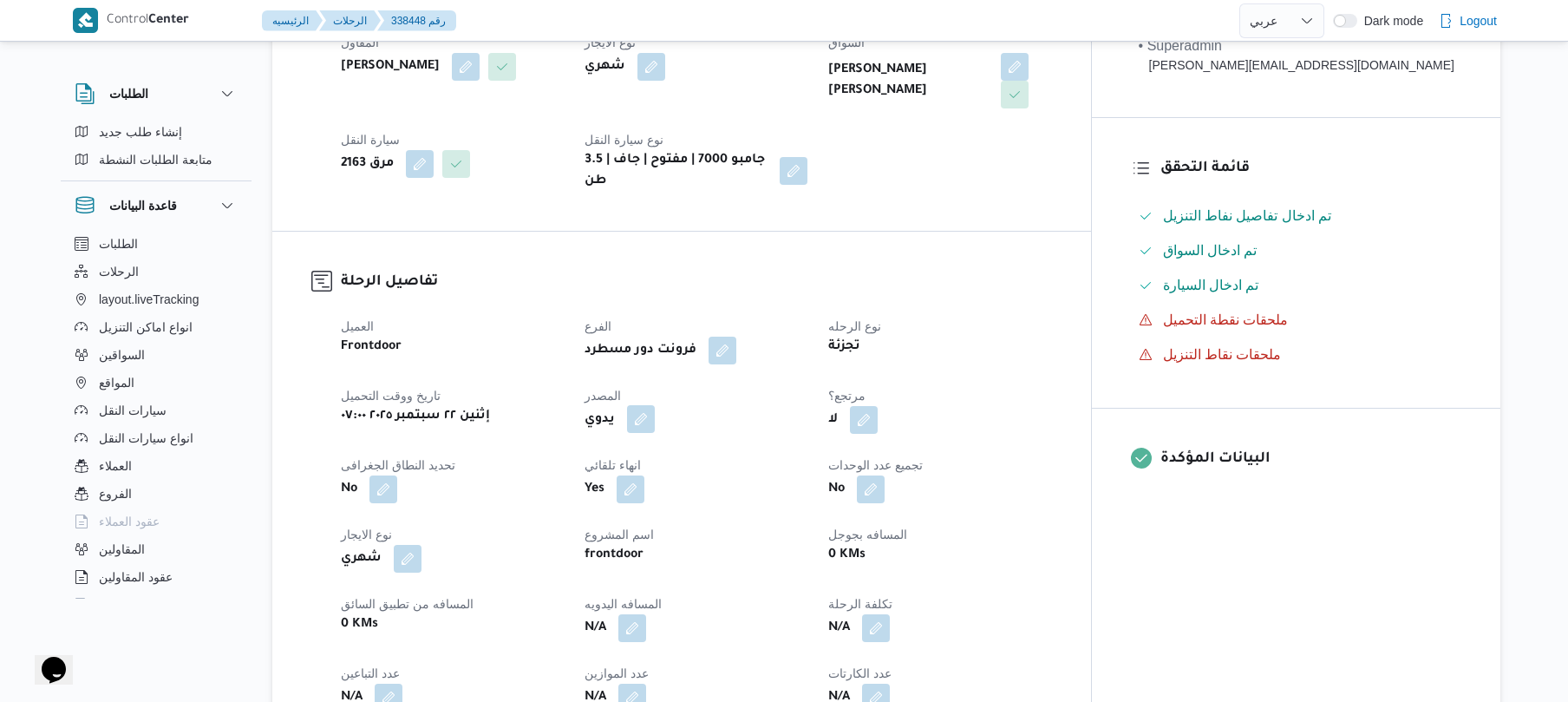
click at [655, 405] on button "button" at bounding box center [641, 418] width 28 height 28
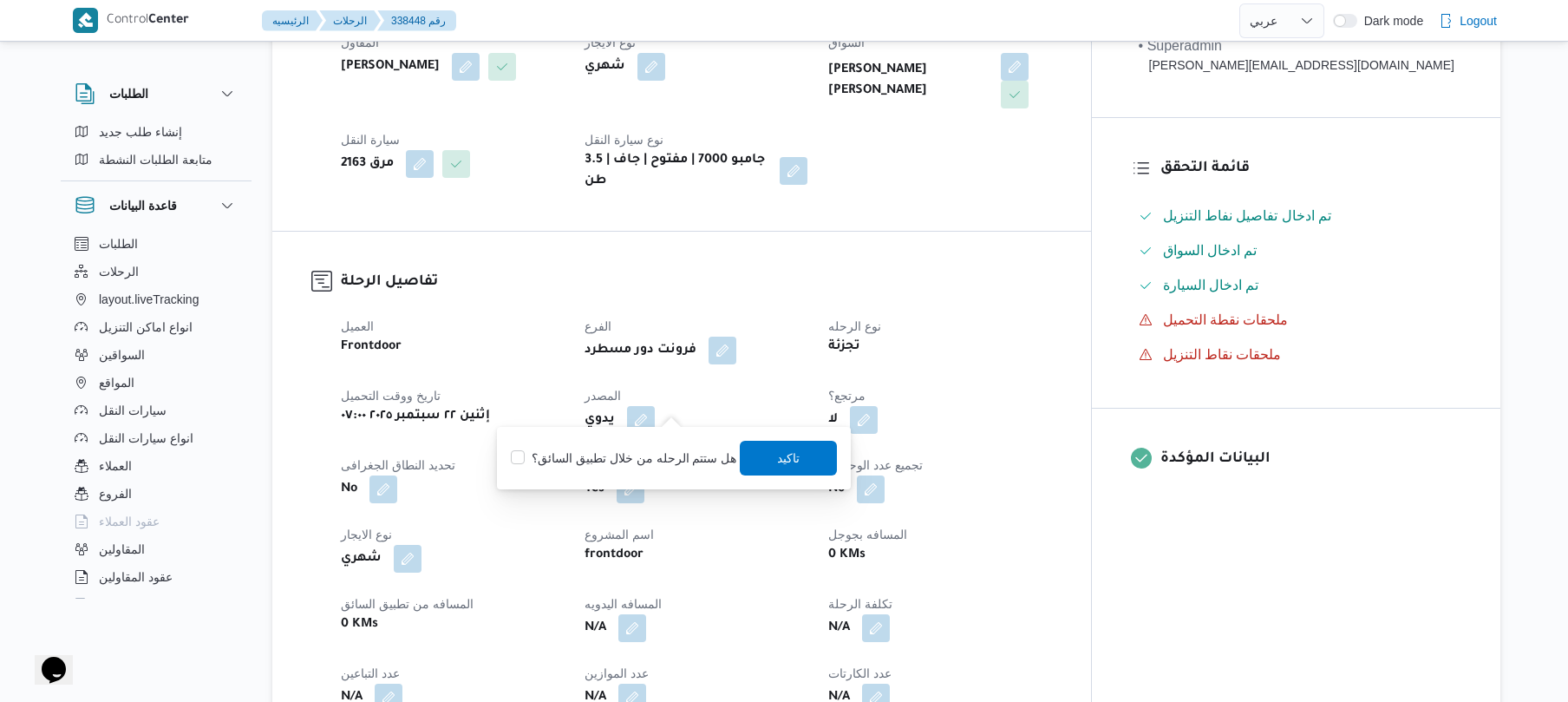
click at [705, 460] on label "هل ستتم الرحله من خلال تطبيق السائق؟" at bounding box center [623, 458] width 226 height 21
checkbox input "true"
click at [798, 450] on span "تاكيد" at bounding box center [789, 458] width 97 height 34
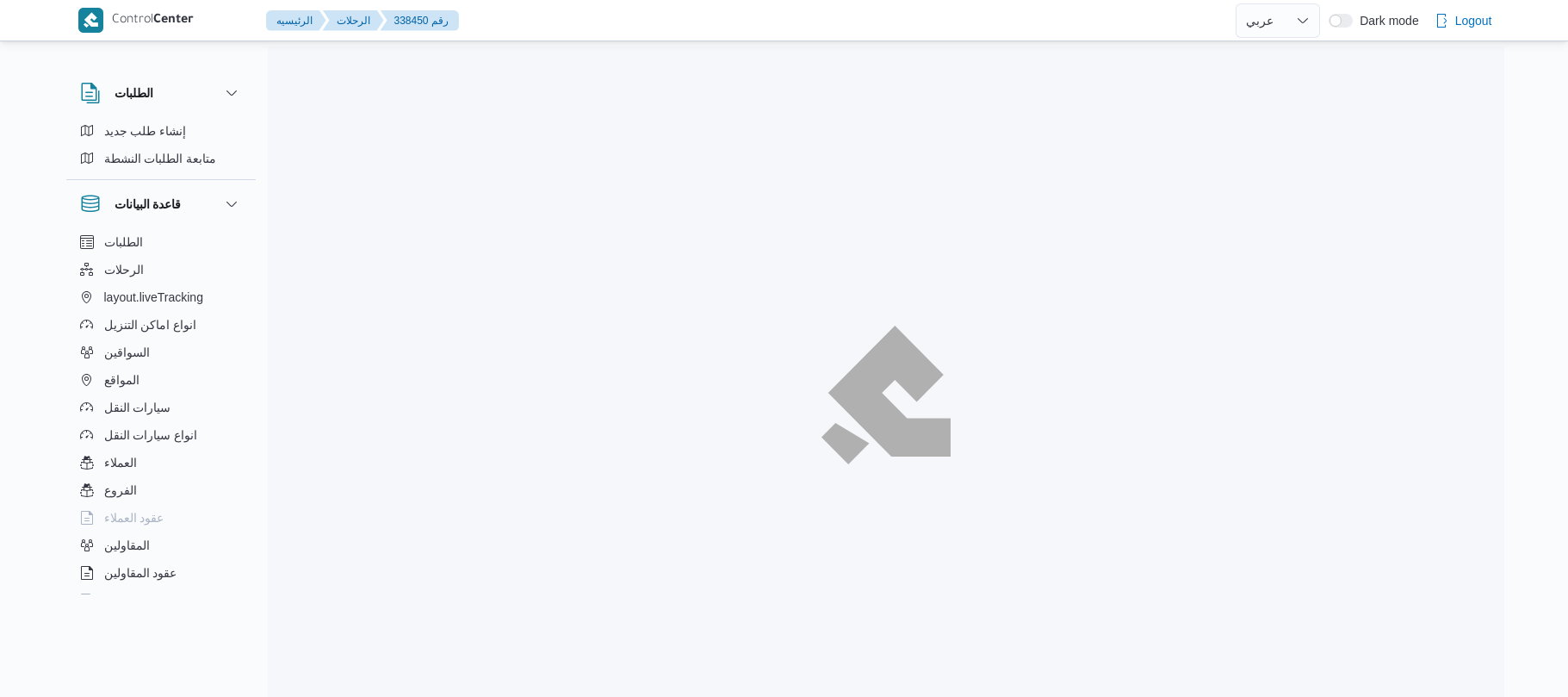
select select "ar"
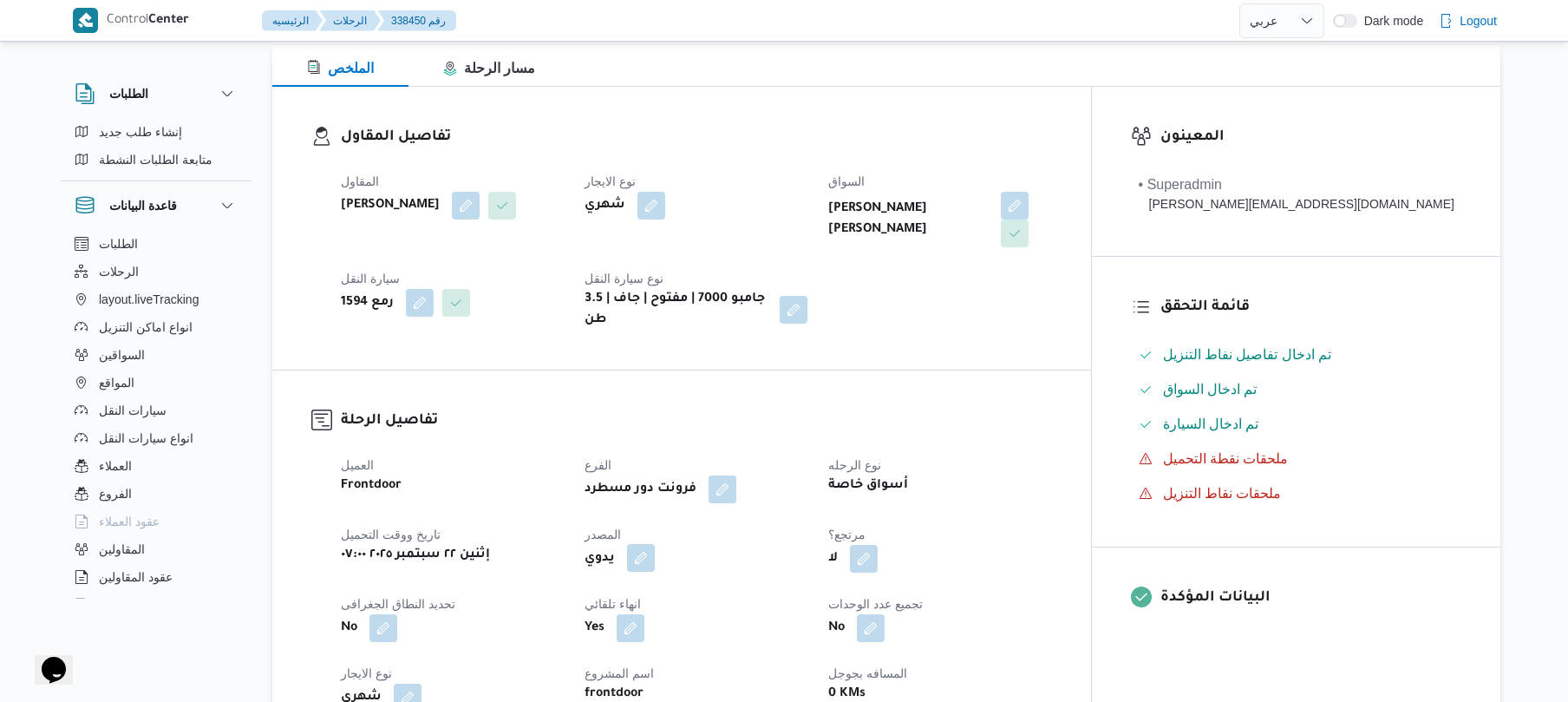
click at [655, 544] on button "button" at bounding box center [641, 557] width 28 height 28
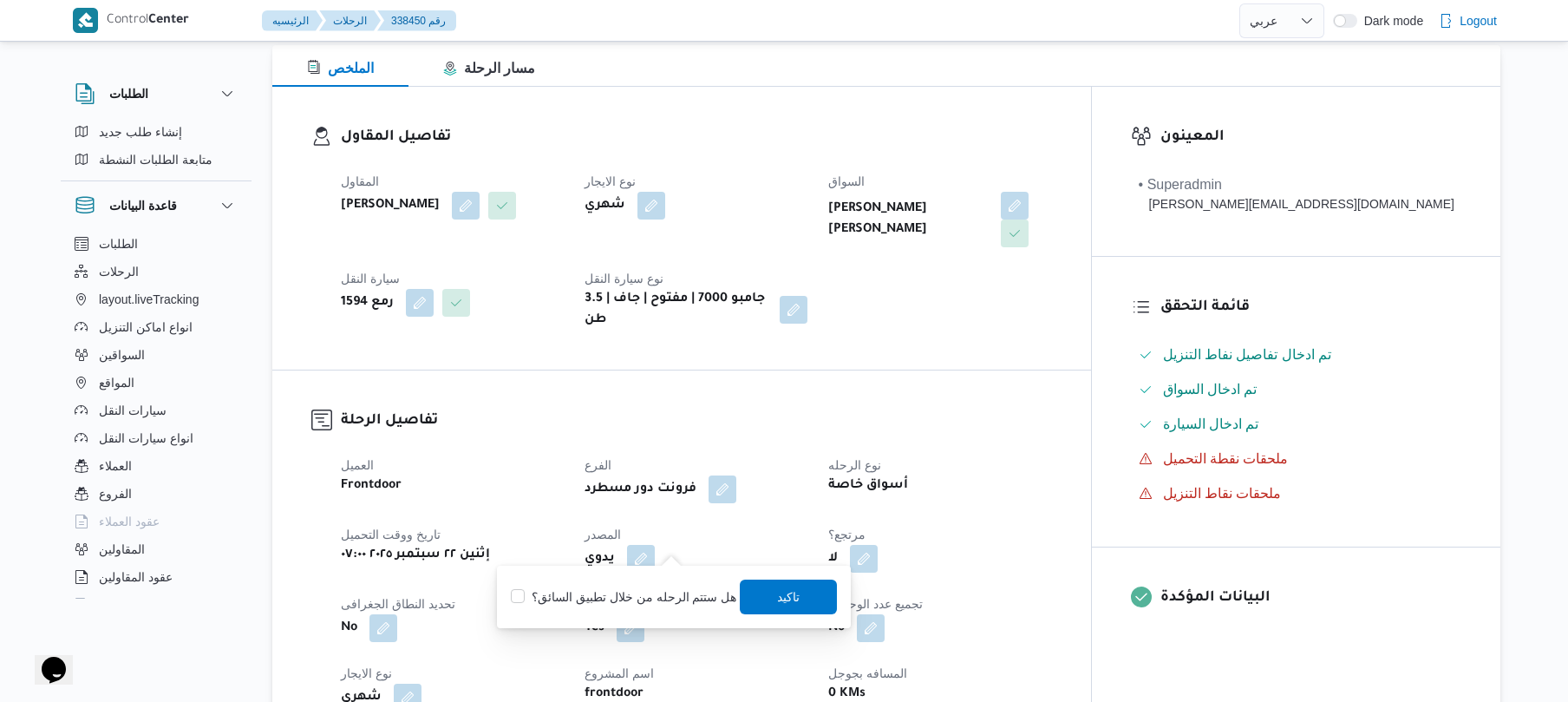
click at [665, 592] on label "هل ستتم الرحله من خلال تطبيق السائق؟" at bounding box center [623, 597] width 226 height 21
checkbox input "true"
click at [768, 593] on span "تاكيد" at bounding box center [789, 595] width 97 height 34
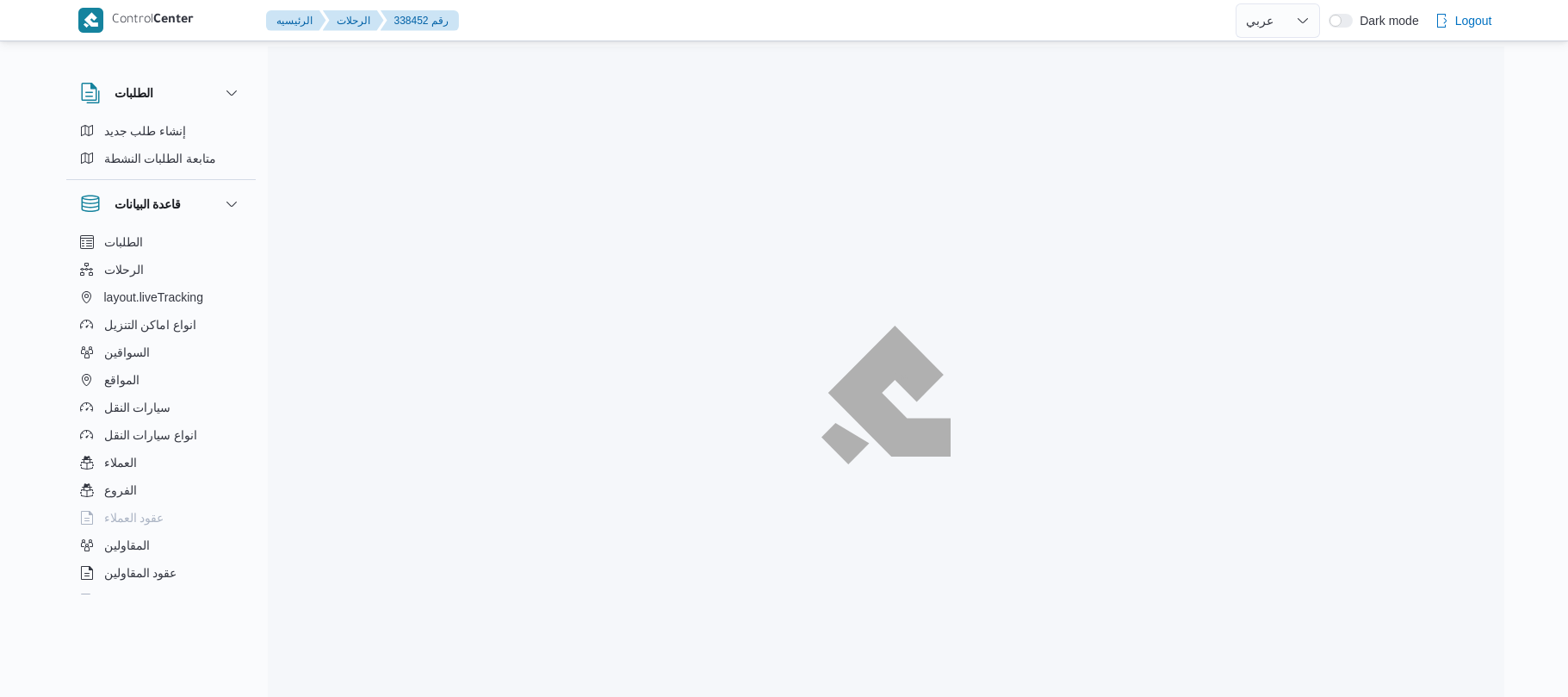
select select "ar"
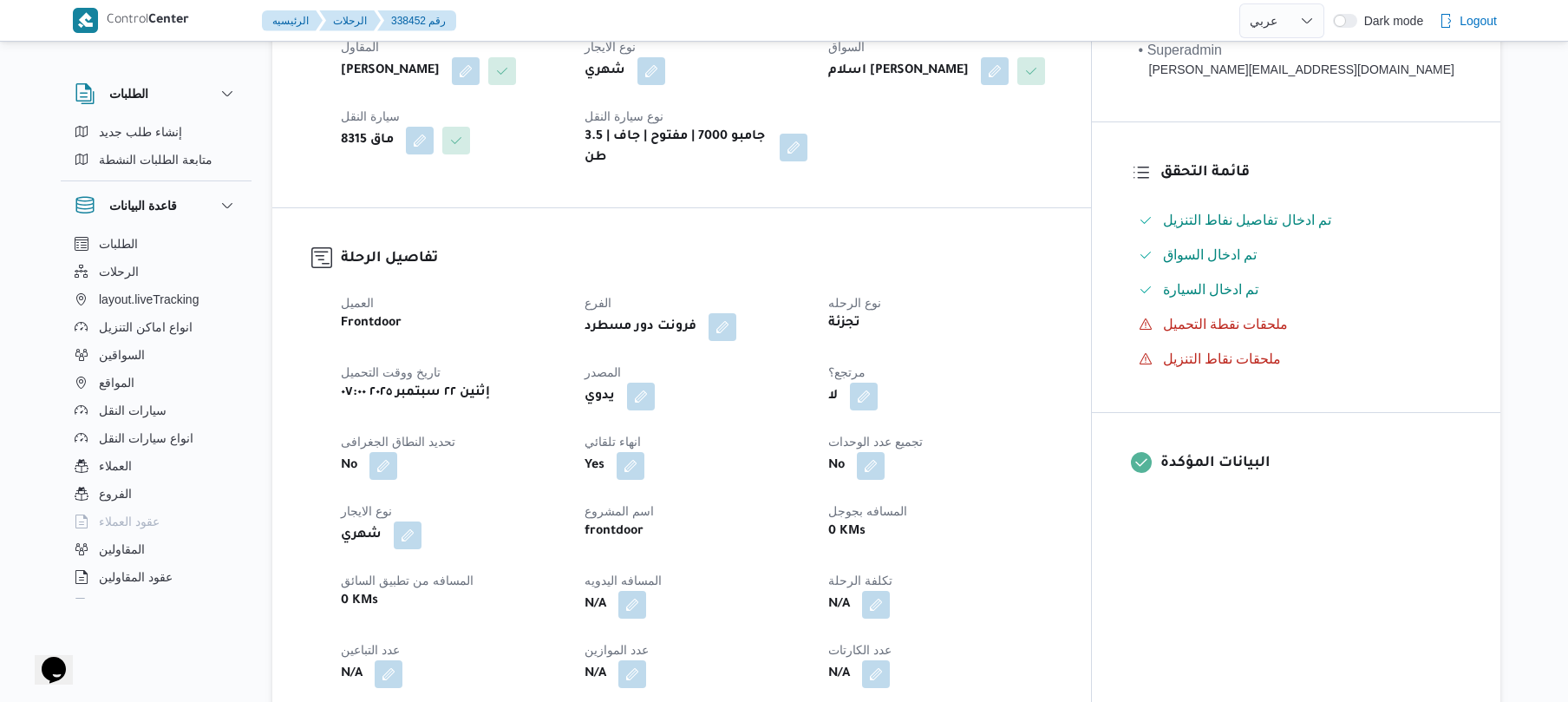
scroll to position [370, 0]
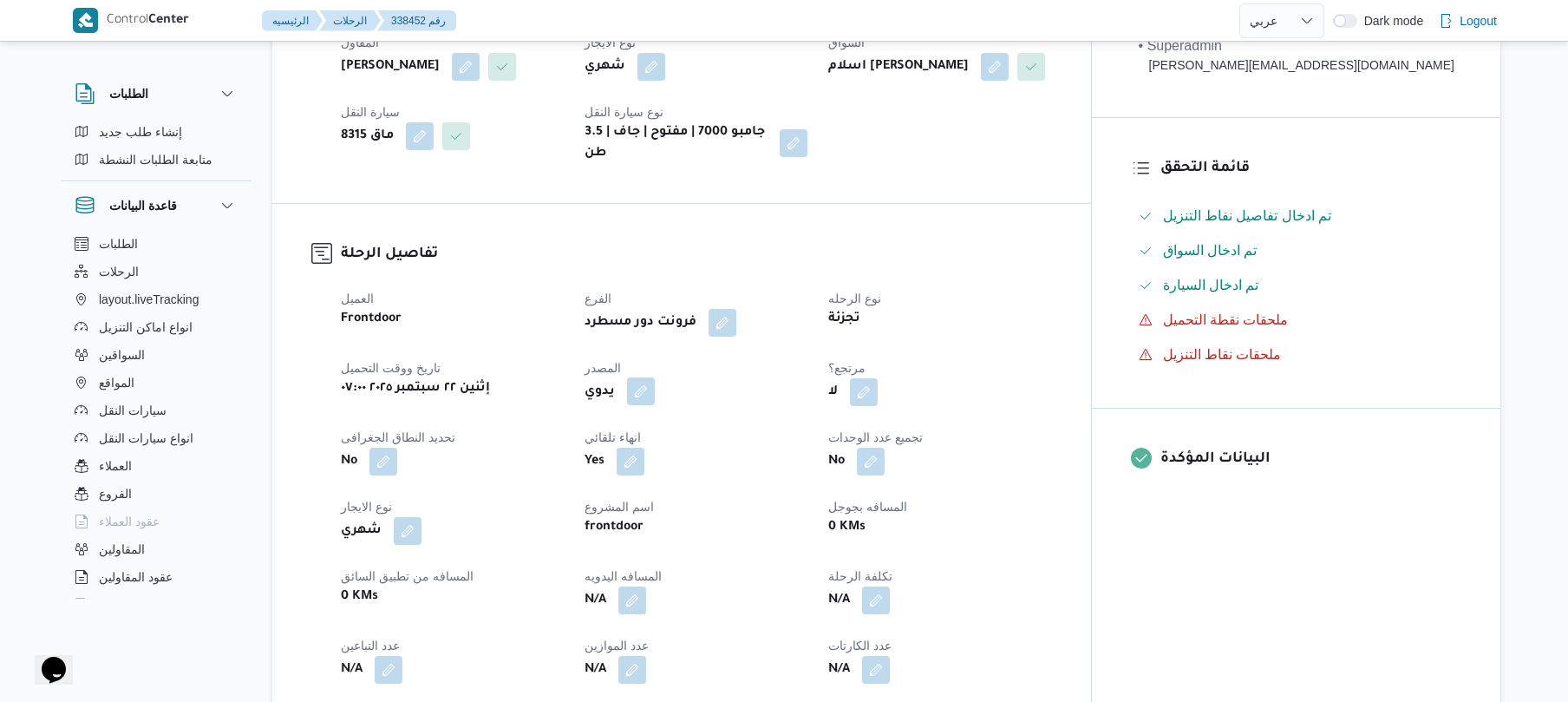
click at [655, 404] on button "button" at bounding box center [641, 391] width 28 height 28
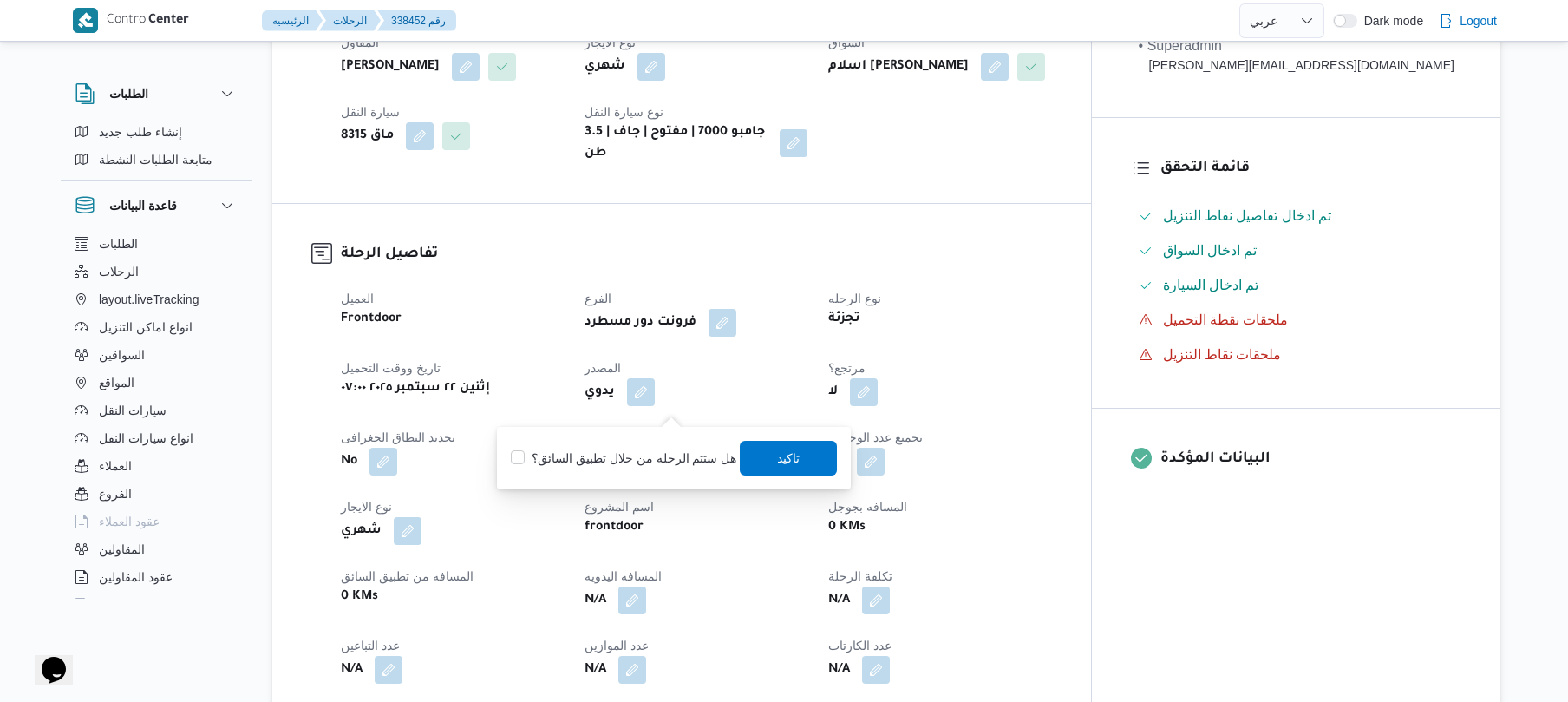
click at [680, 450] on label "هل ستتم الرحله من خلال تطبيق السائق؟" at bounding box center [623, 458] width 226 height 21
checkbox input "true"
click at [813, 451] on span "تاكيد" at bounding box center [789, 457] width 97 height 34
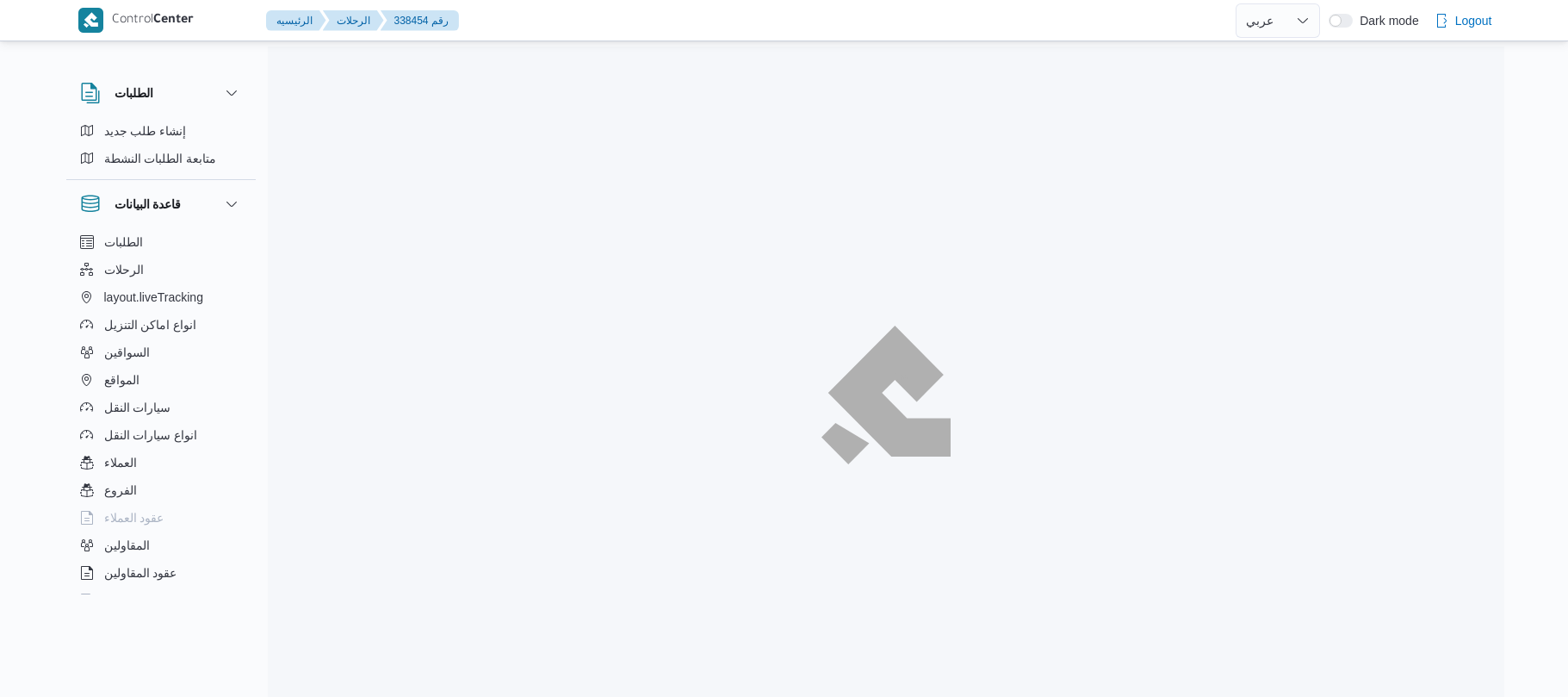
select select "ar"
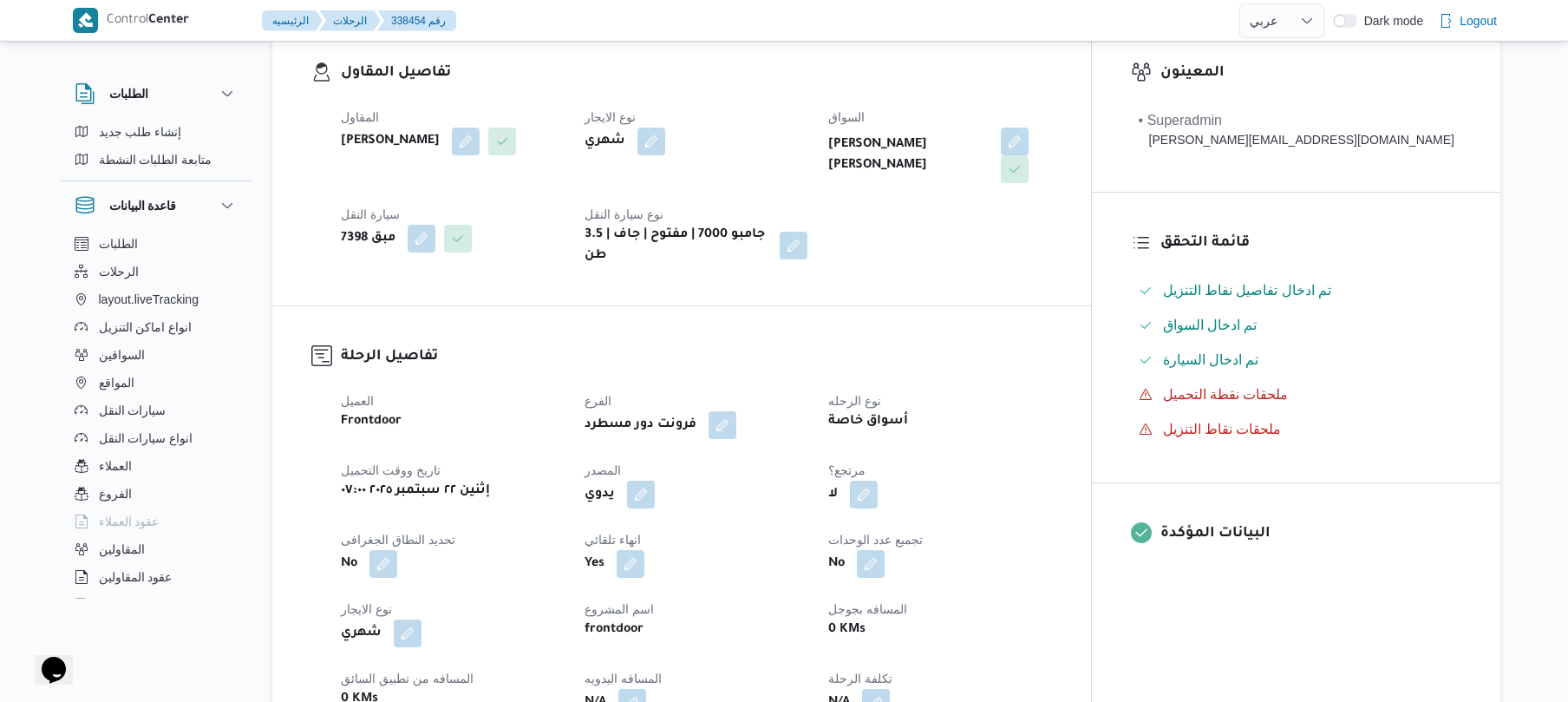
scroll to position [601, 0]
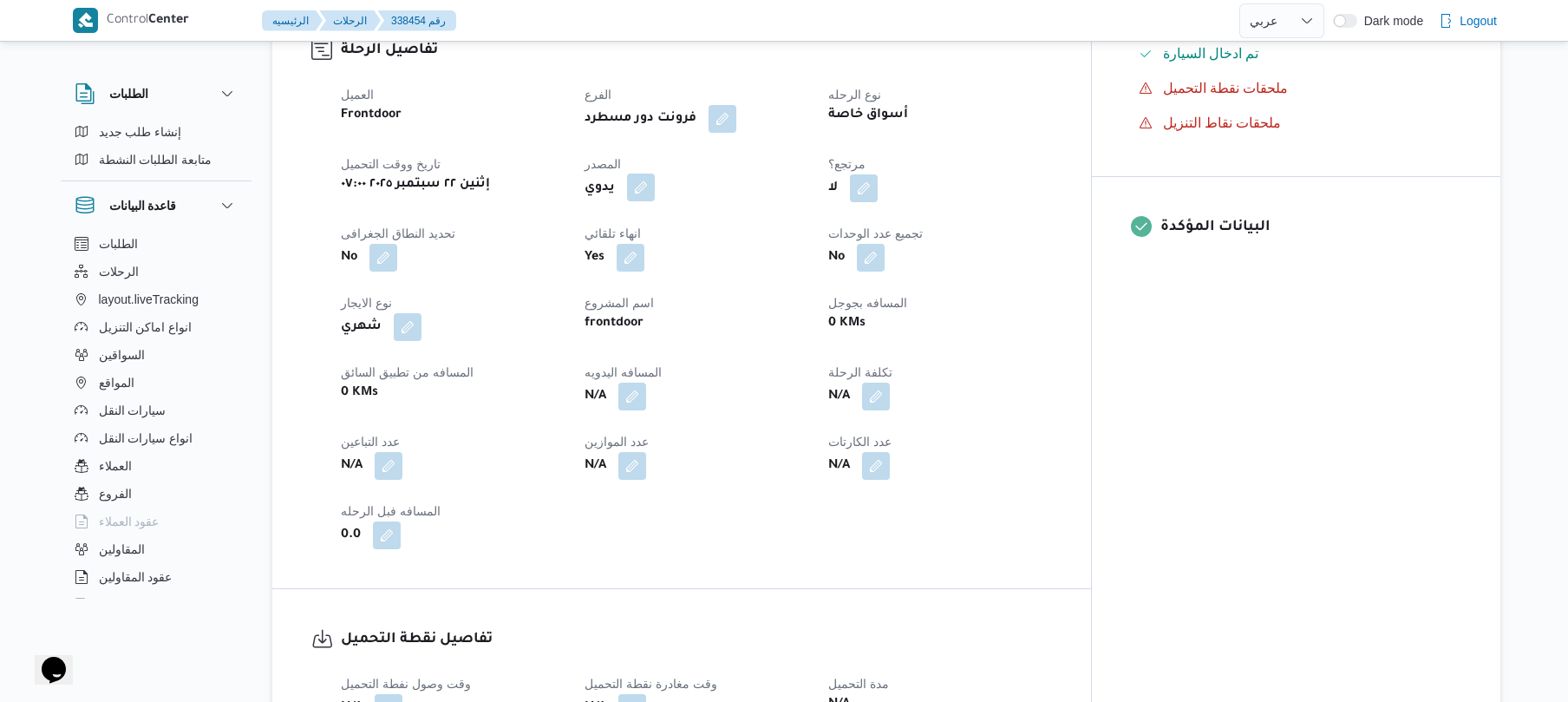
click at [655, 174] on button "button" at bounding box center [641, 187] width 28 height 28
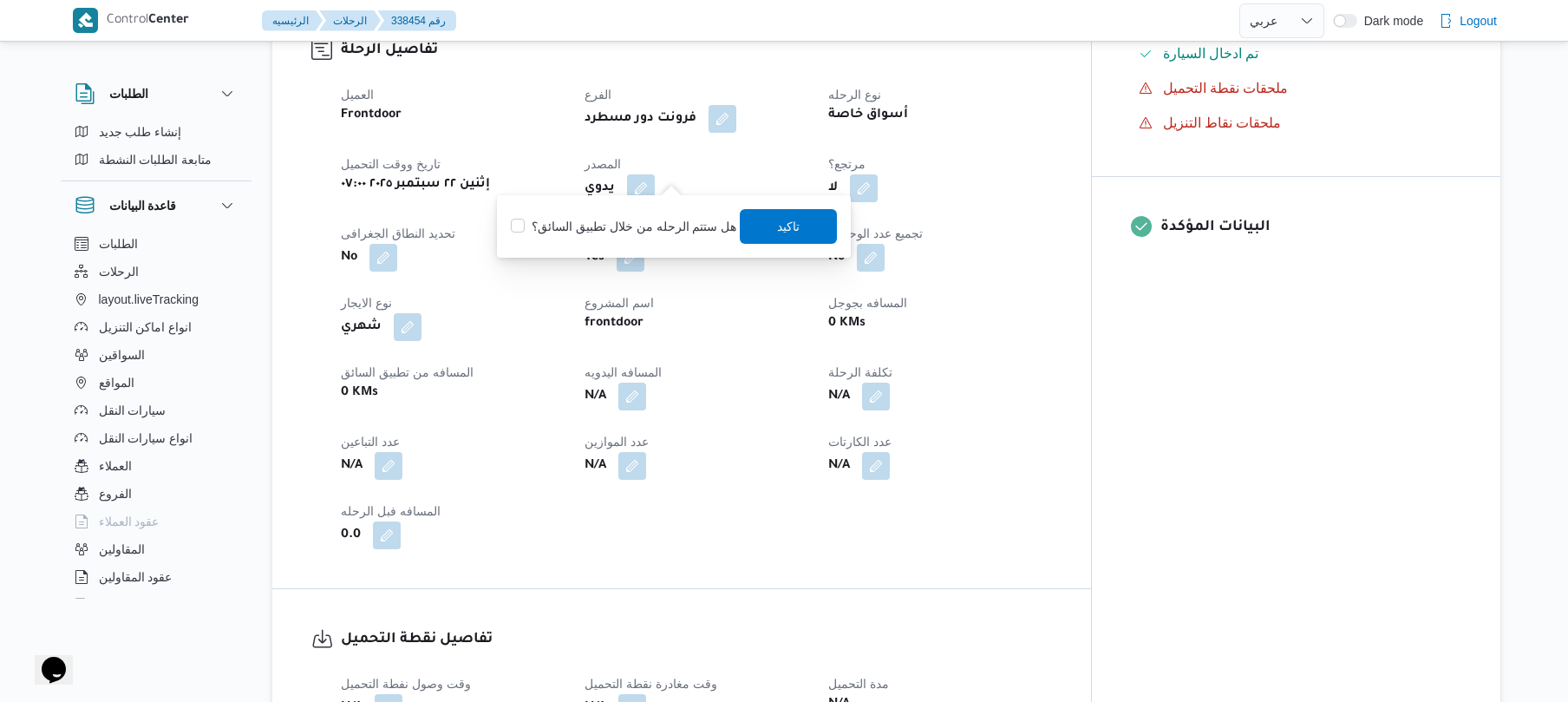
click at [665, 231] on label "هل ستتم الرحله من خلال تطبيق السائق؟" at bounding box center [623, 227] width 226 height 21
checkbox input "true"
click at [767, 226] on span "تاكيد" at bounding box center [789, 226] width 97 height 34
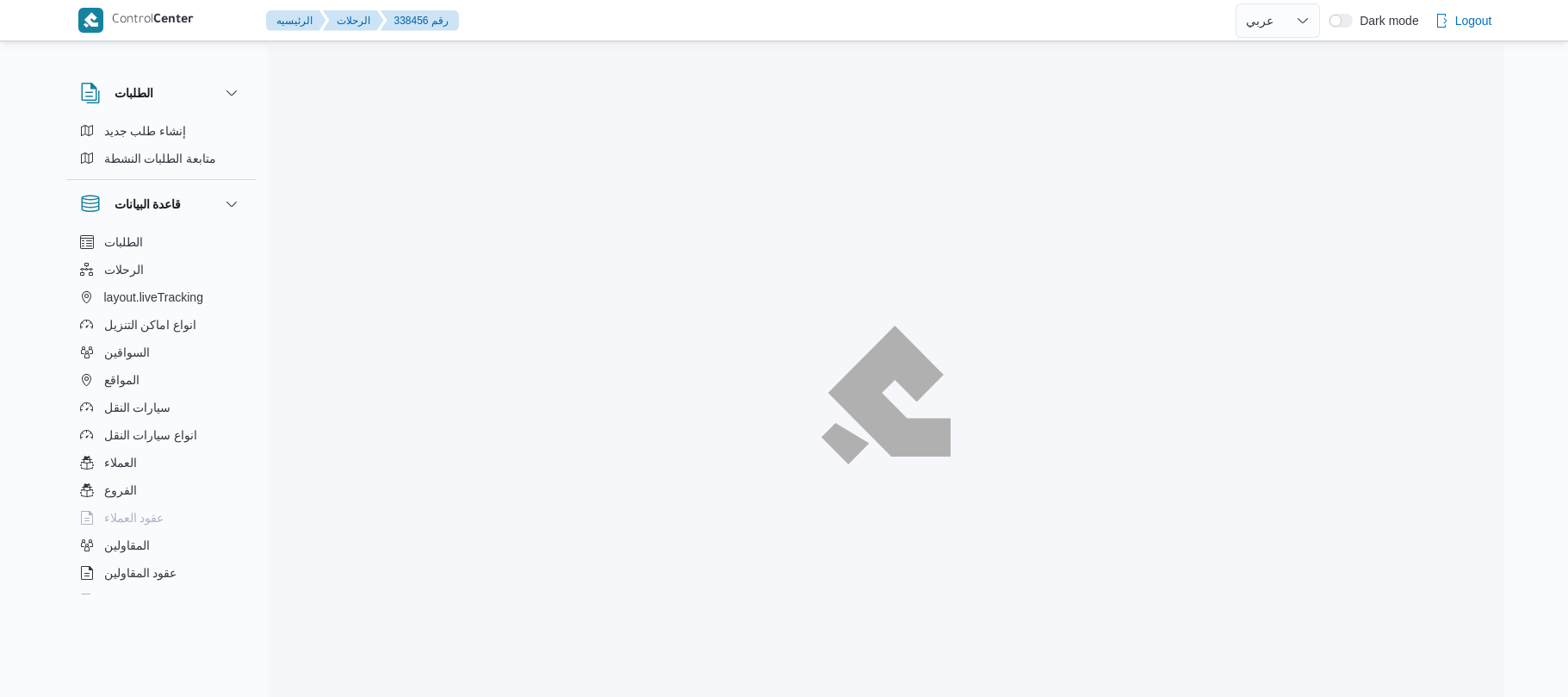
select select "ar"
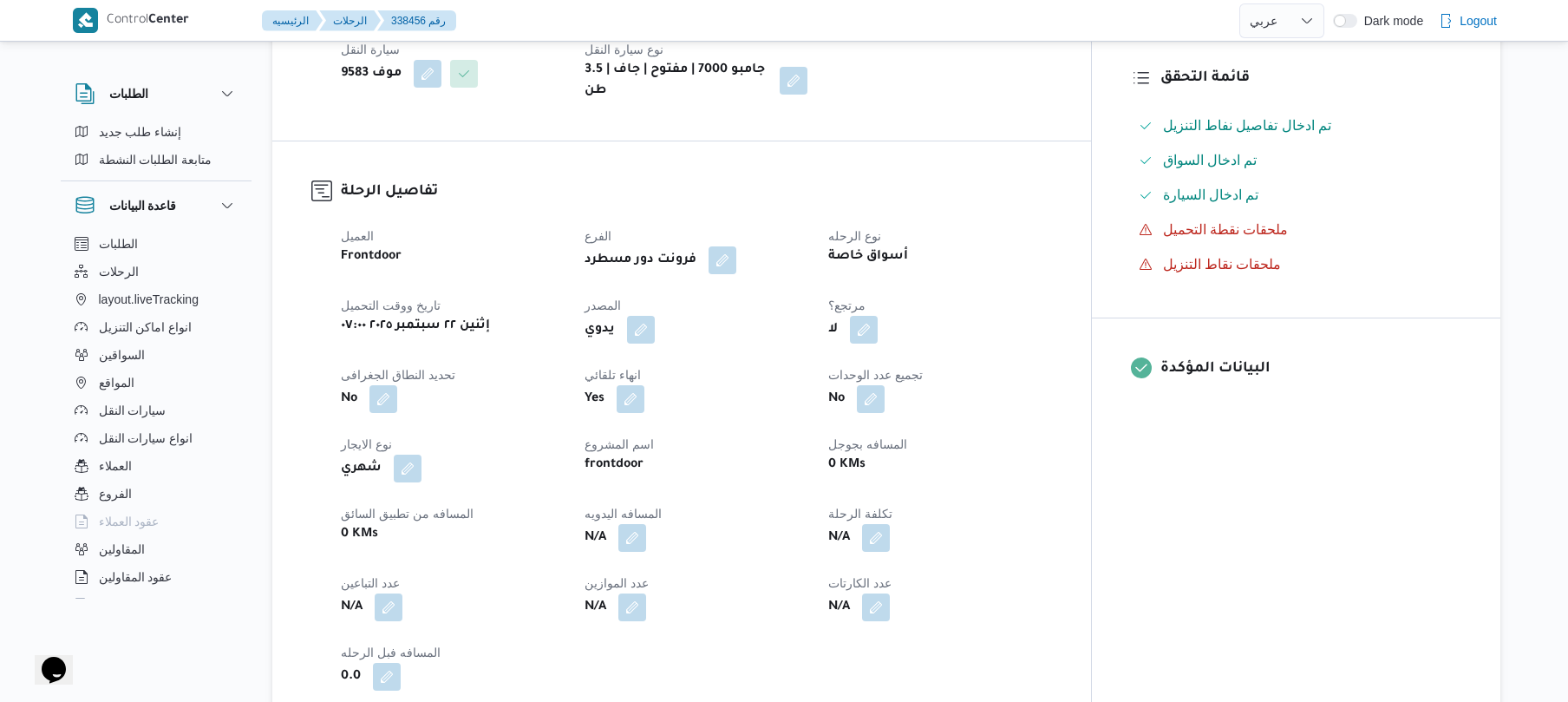
scroll to position [509, 0]
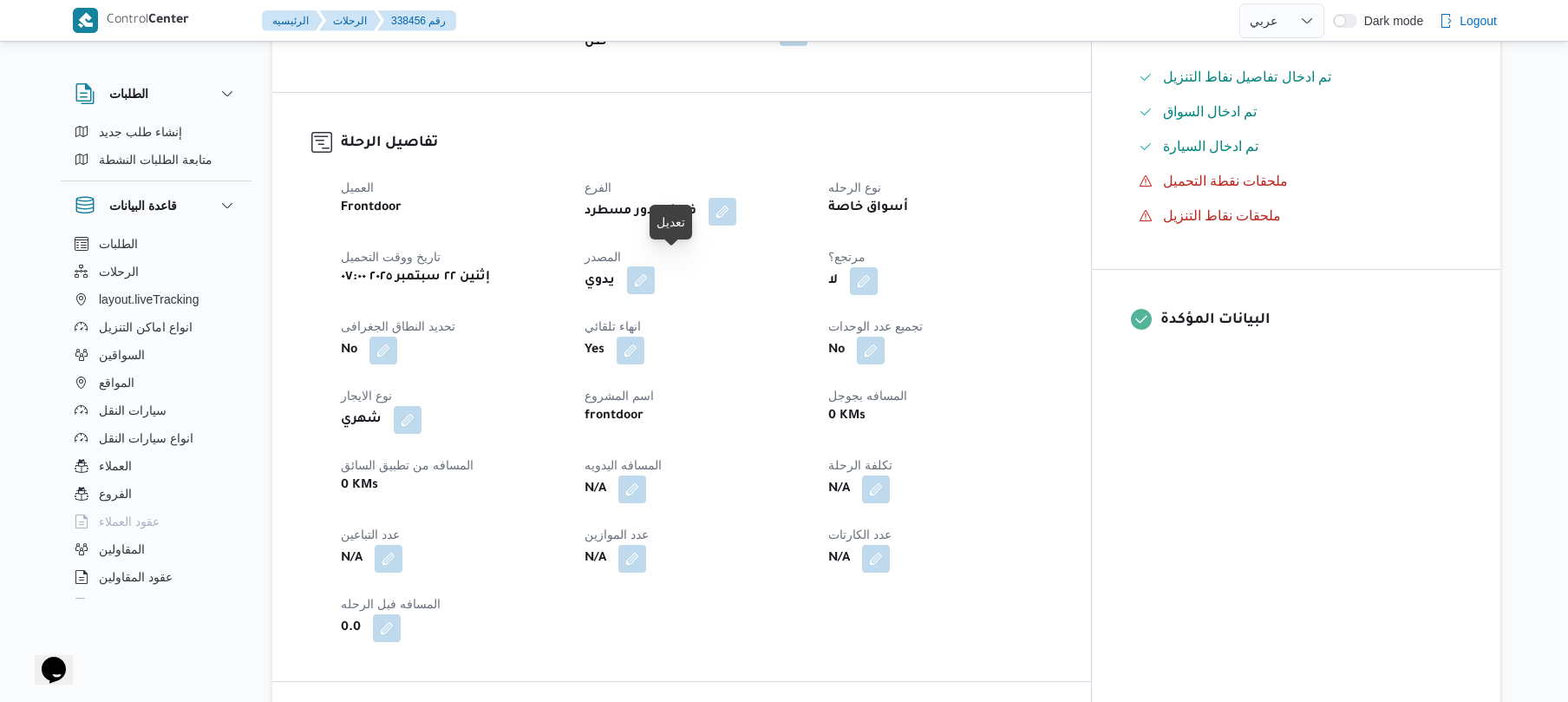
click at [655, 267] on button "button" at bounding box center [641, 280] width 28 height 28
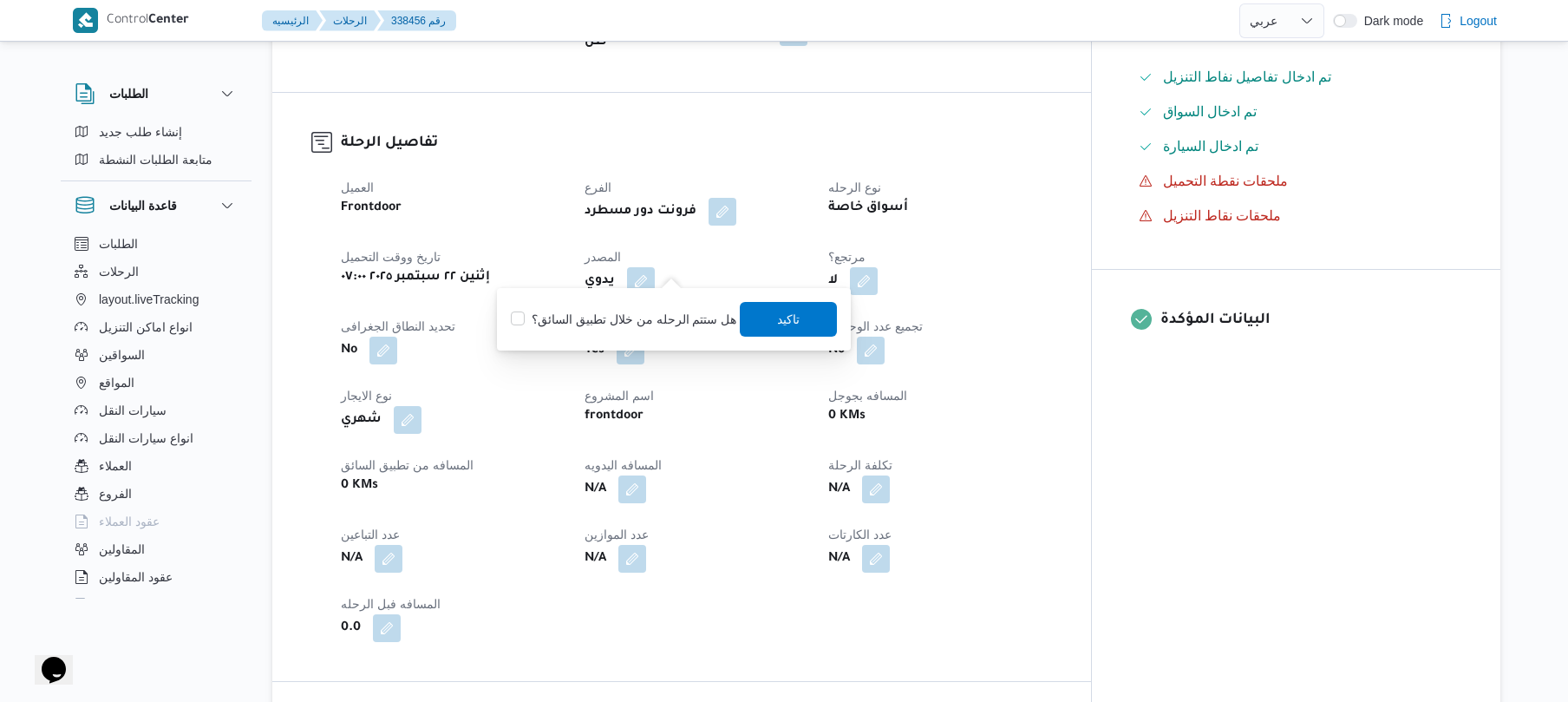
click at [645, 325] on label "هل ستتم الرحله من خلال تطبيق السائق؟" at bounding box center [623, 319] width 226 height 21
checkbox input "true"
click at [778, 316] on span "تاكيد" at bounding box center [789, 318] width 23 height 21
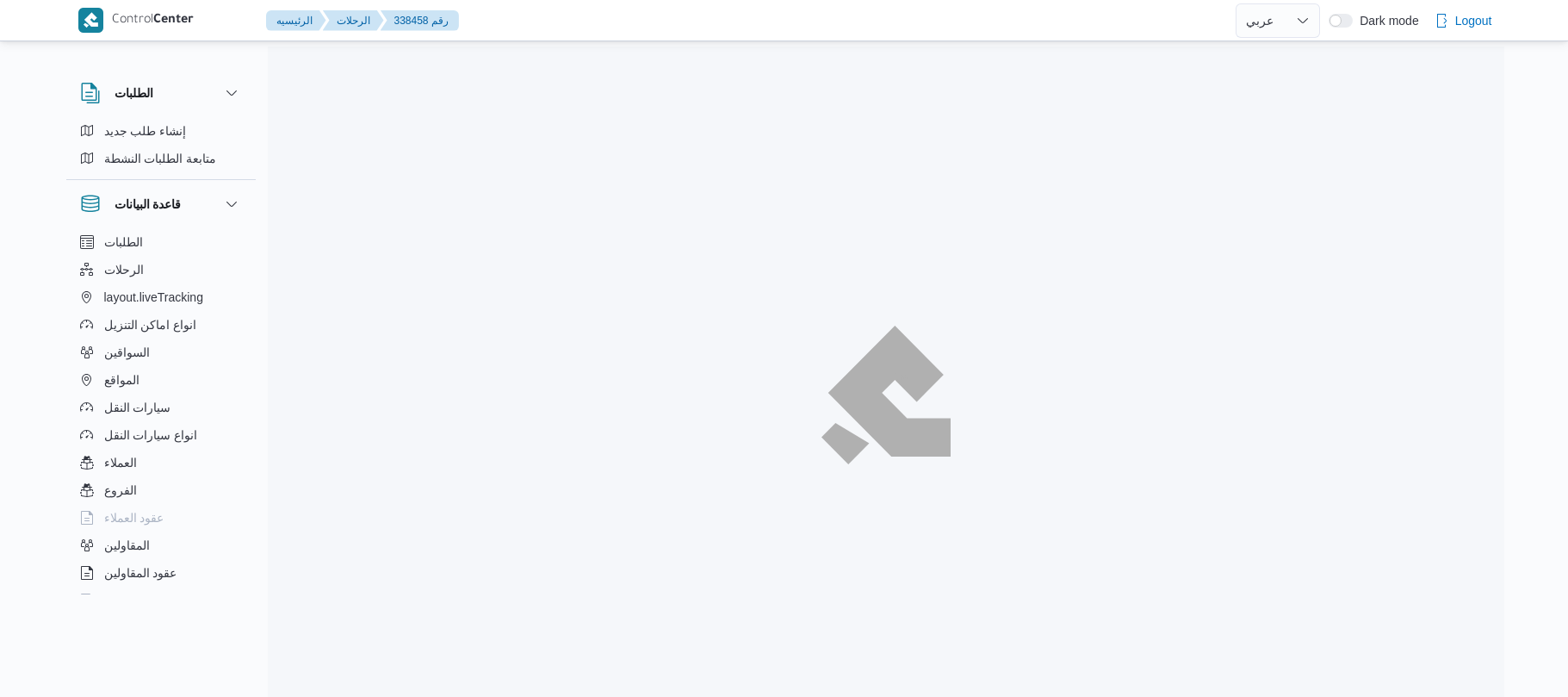
select select "ar"
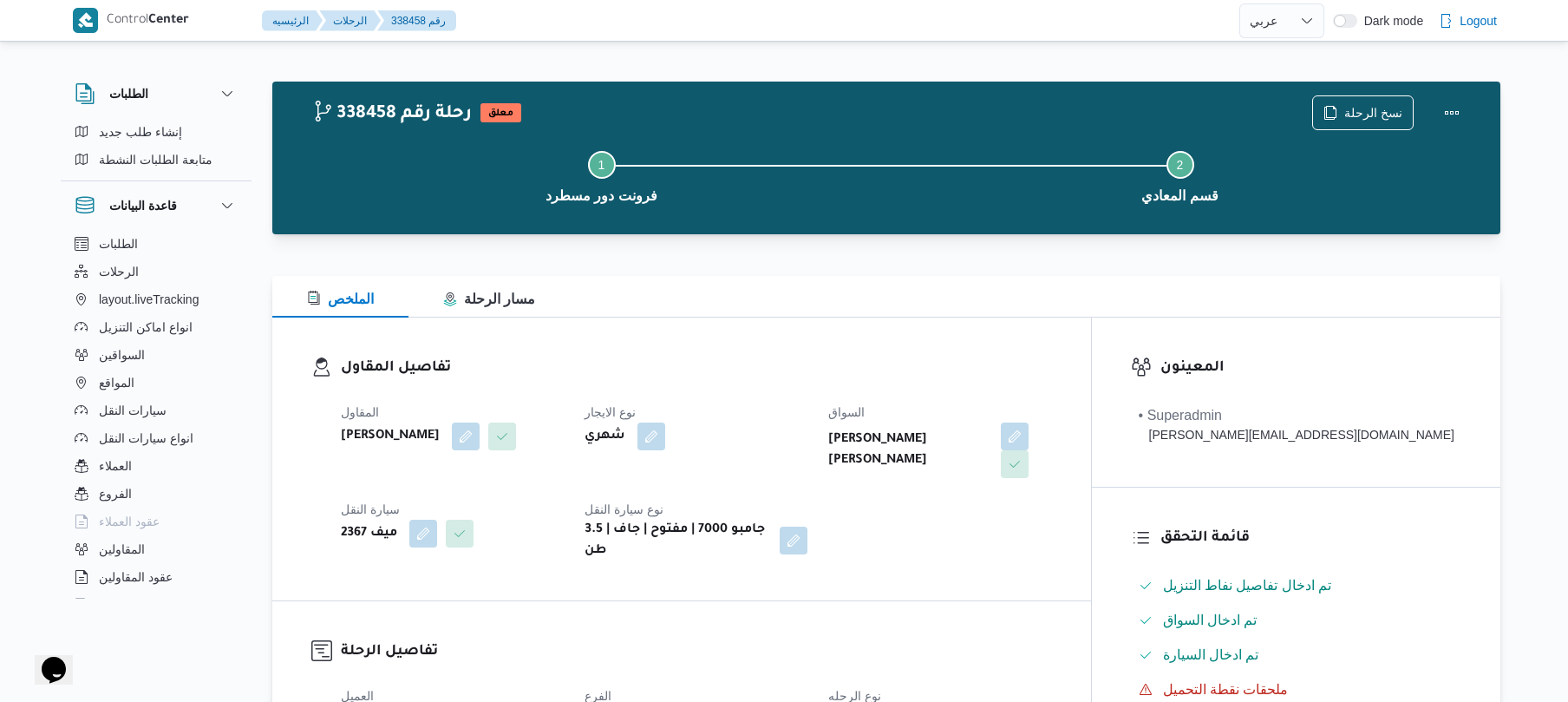
click at [841, 337] on div "تفاصيل المقاول المقاول محمد صلاح عبداللطيف الشريف نوع الايجار شهري السواق هشام …" at bounding box center [682, 458] width 819 height 283
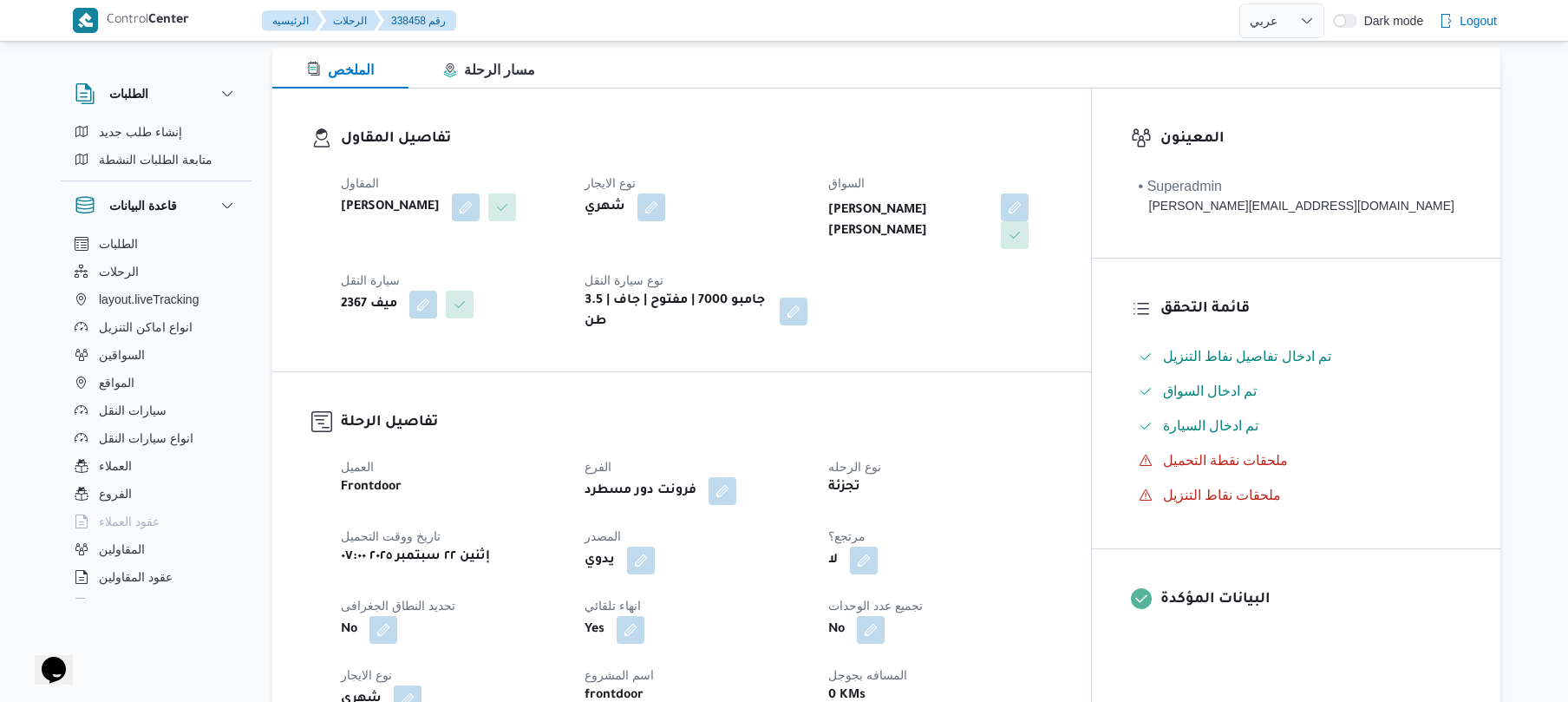
scroll to position [231, 0]
click at [655, 547] on button "button" at bounding box center [641, 557] width 28 height 28
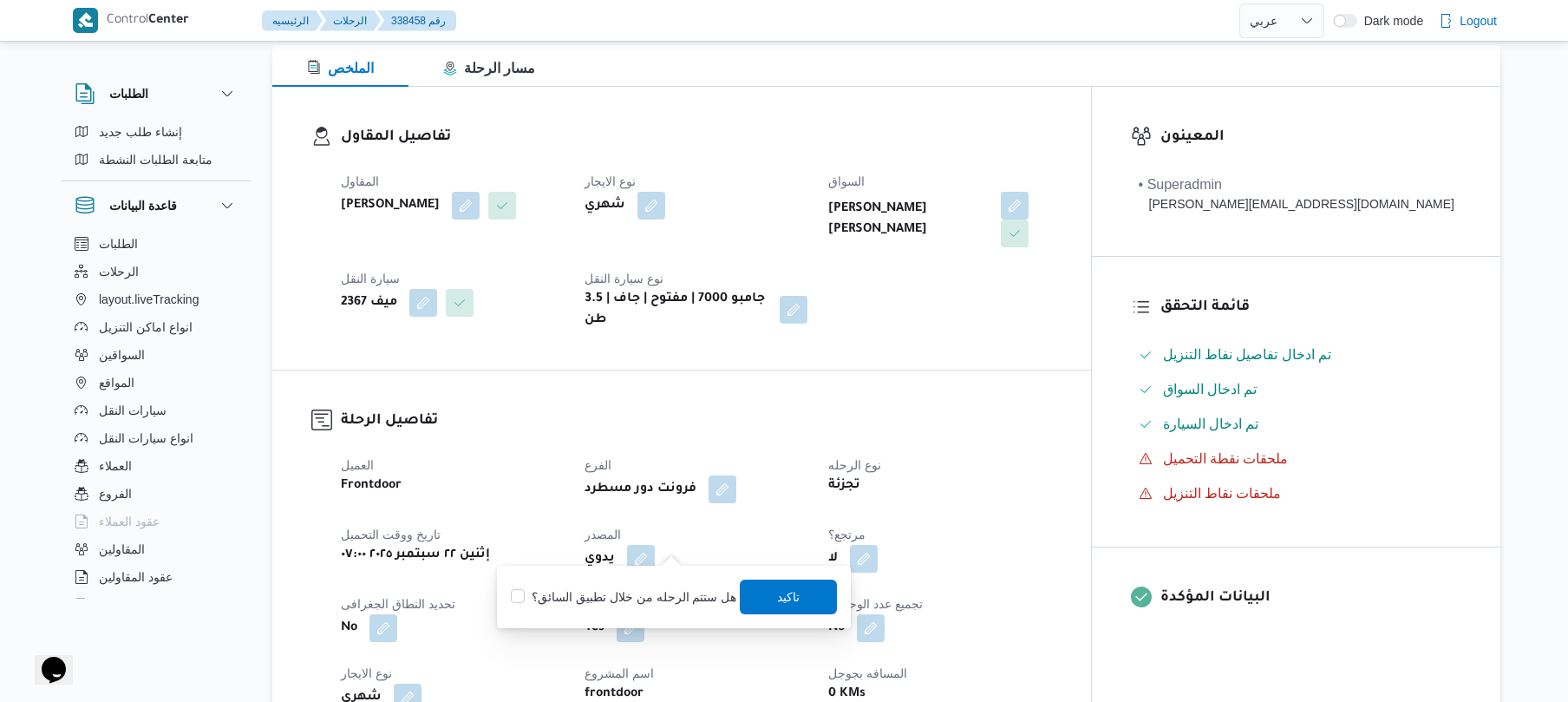
click at [637, 589] on label "هل ستتم الرحله من خلال تطبيق السائق؟" at bounding box center [623, 597] width 226 height 21
checkbox input "true"
click at [761, 588] on span "تاكيد" at bounding box center [789, 595] width 97 height 34
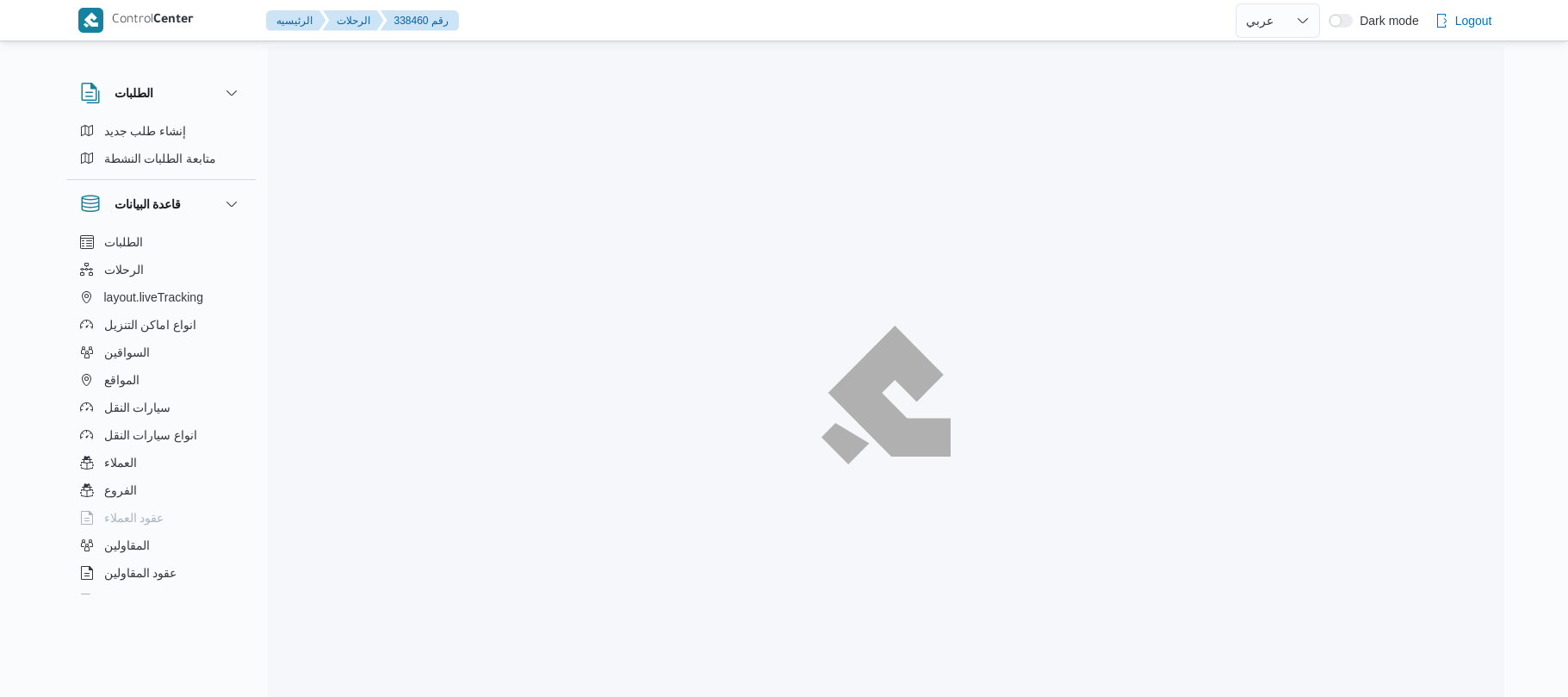
select select "ar"
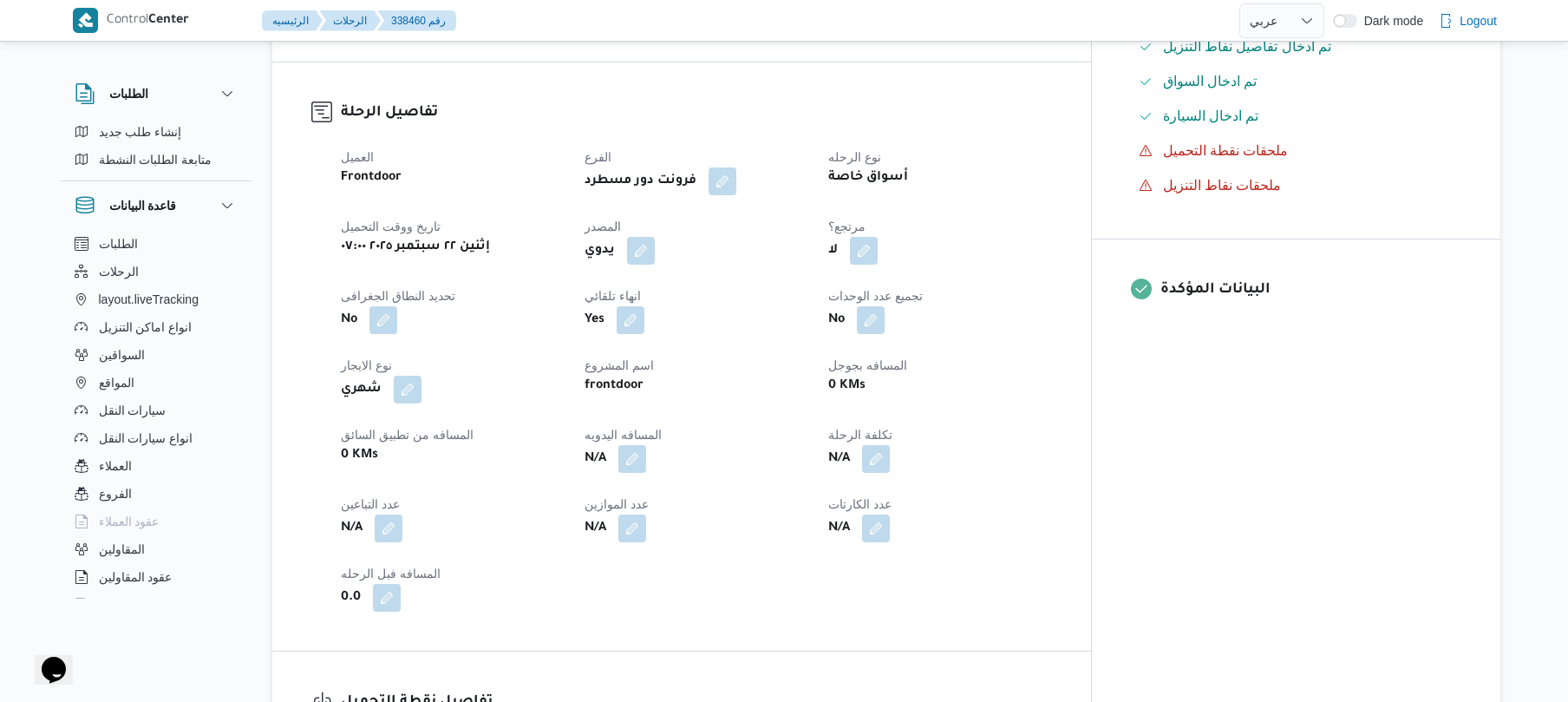
scroll to position [647, 0]
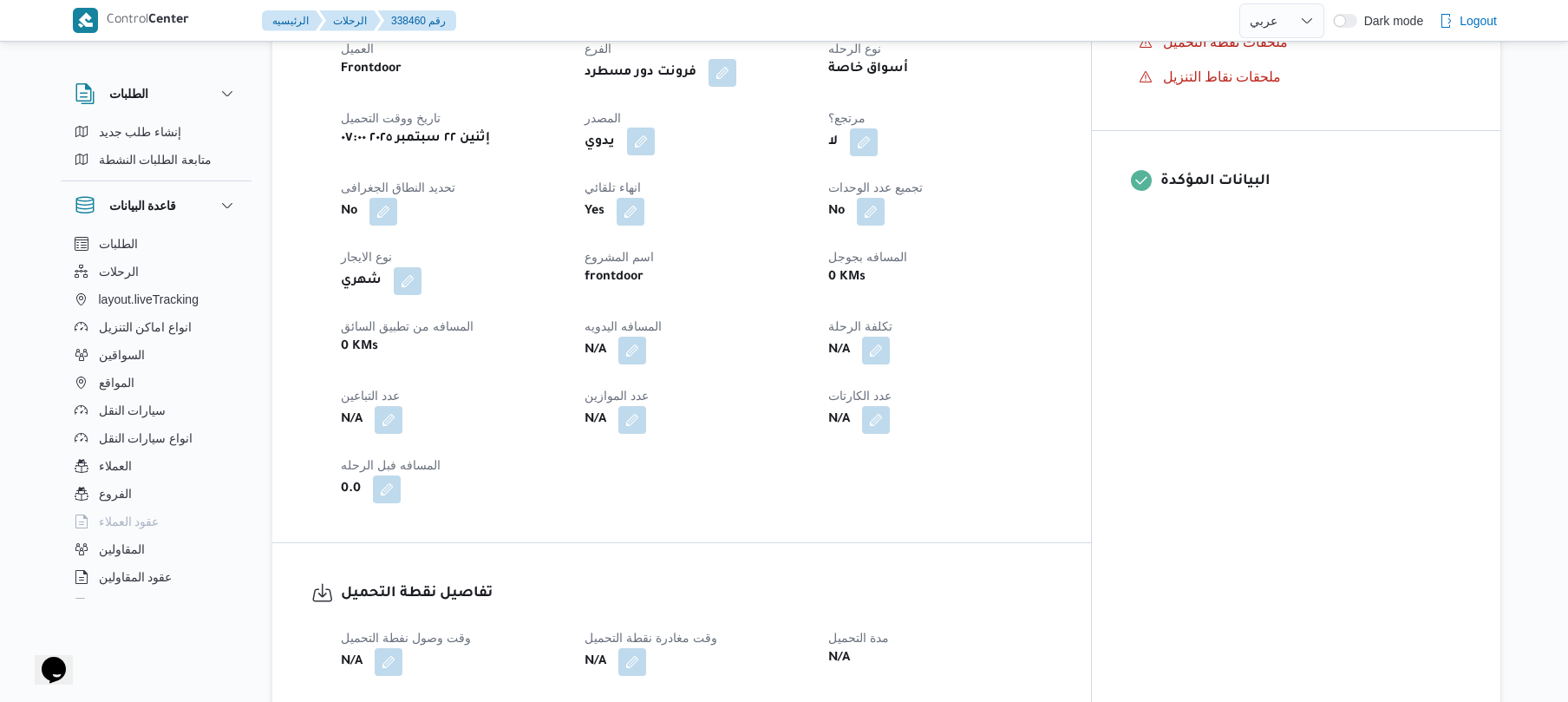
click at [655, 130] on button "button" at bounding box center [641, 141] width 28 height 28
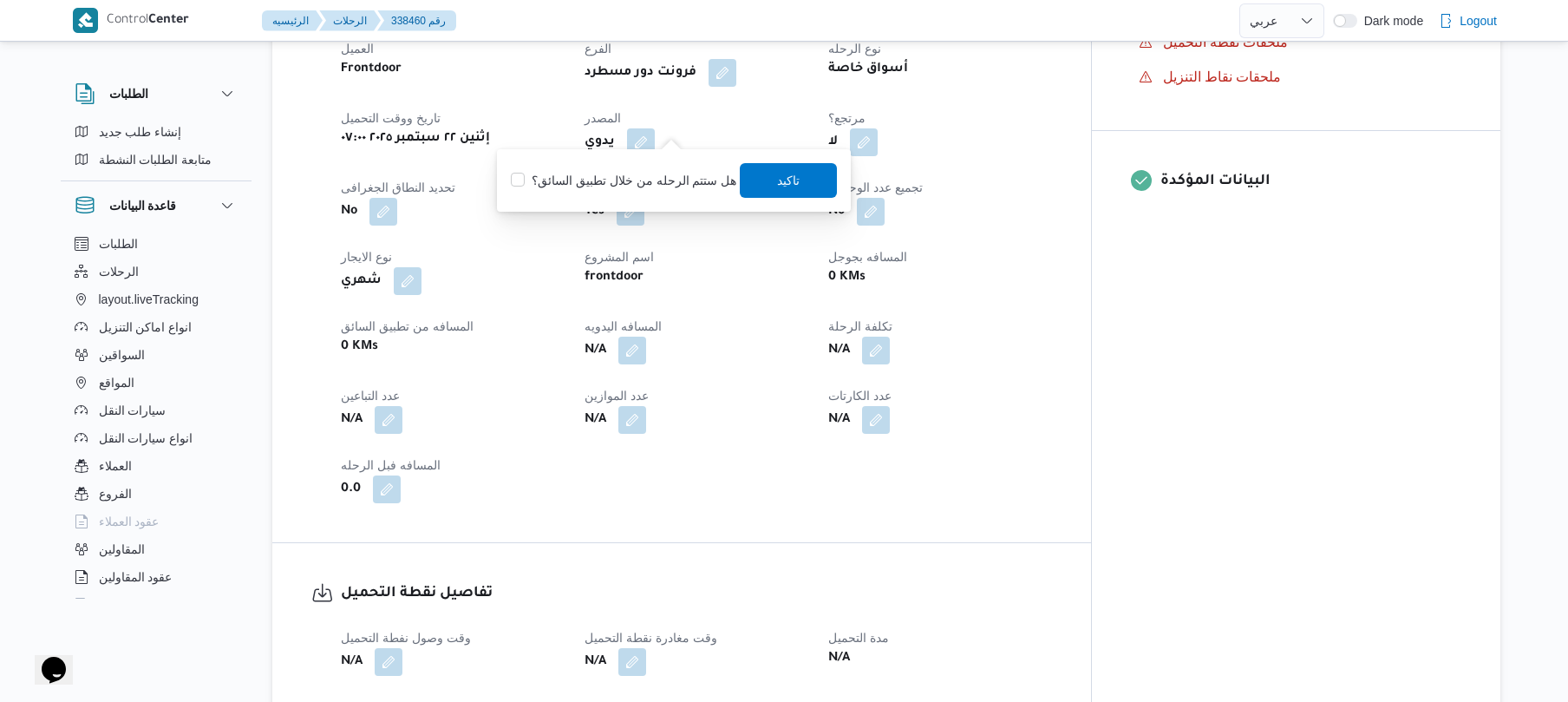
click at [675, 180] on label "هل ستتم الرحله من خلال تطبيق السائق؟" at bounding box center [623, 181] width 226 height 21
checkbox input "true"
click at [807, 177] on dt "انهاء تلقائي" at bounding box center [696, 188] width 223 height 21
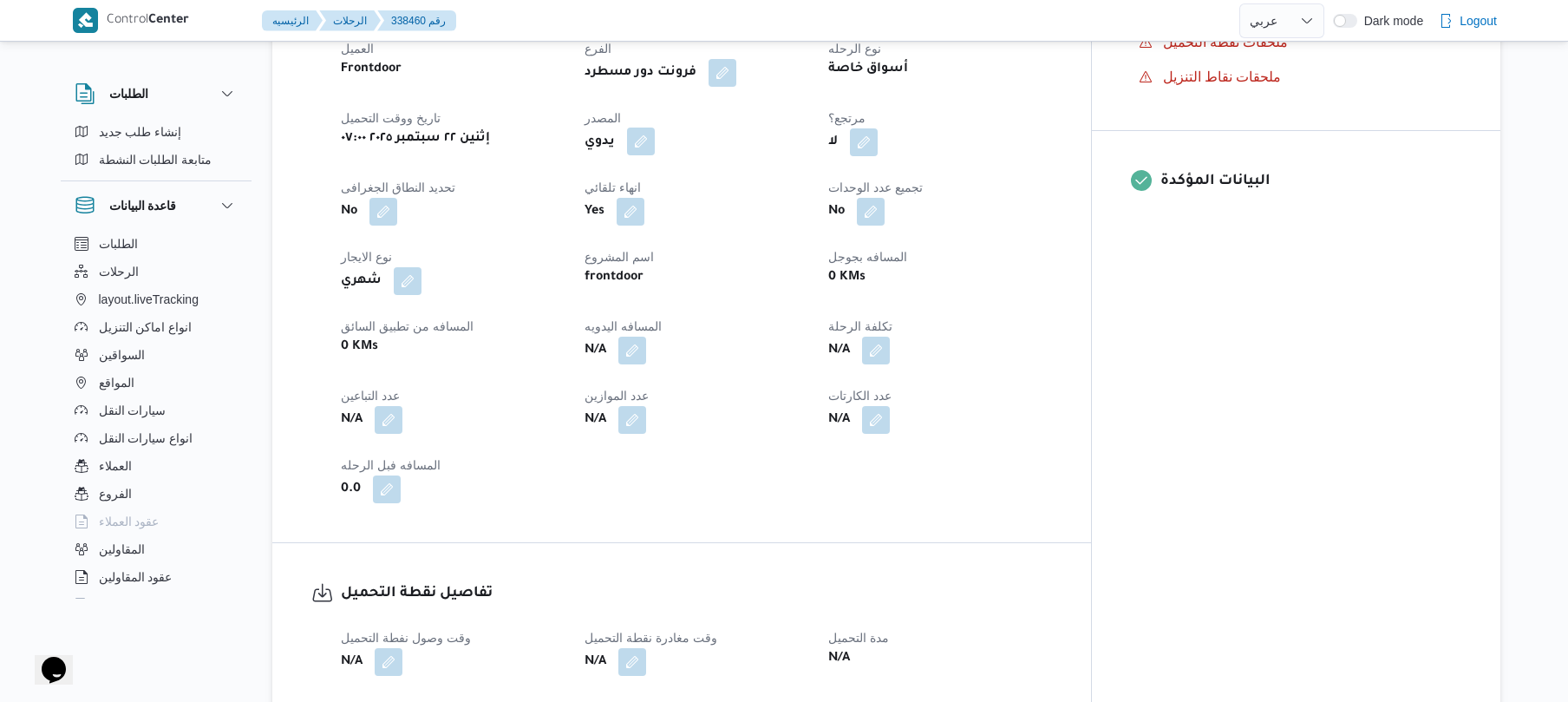
click at [655, 128] on button "button" at bounding box center [641, 141] width 28 height 28
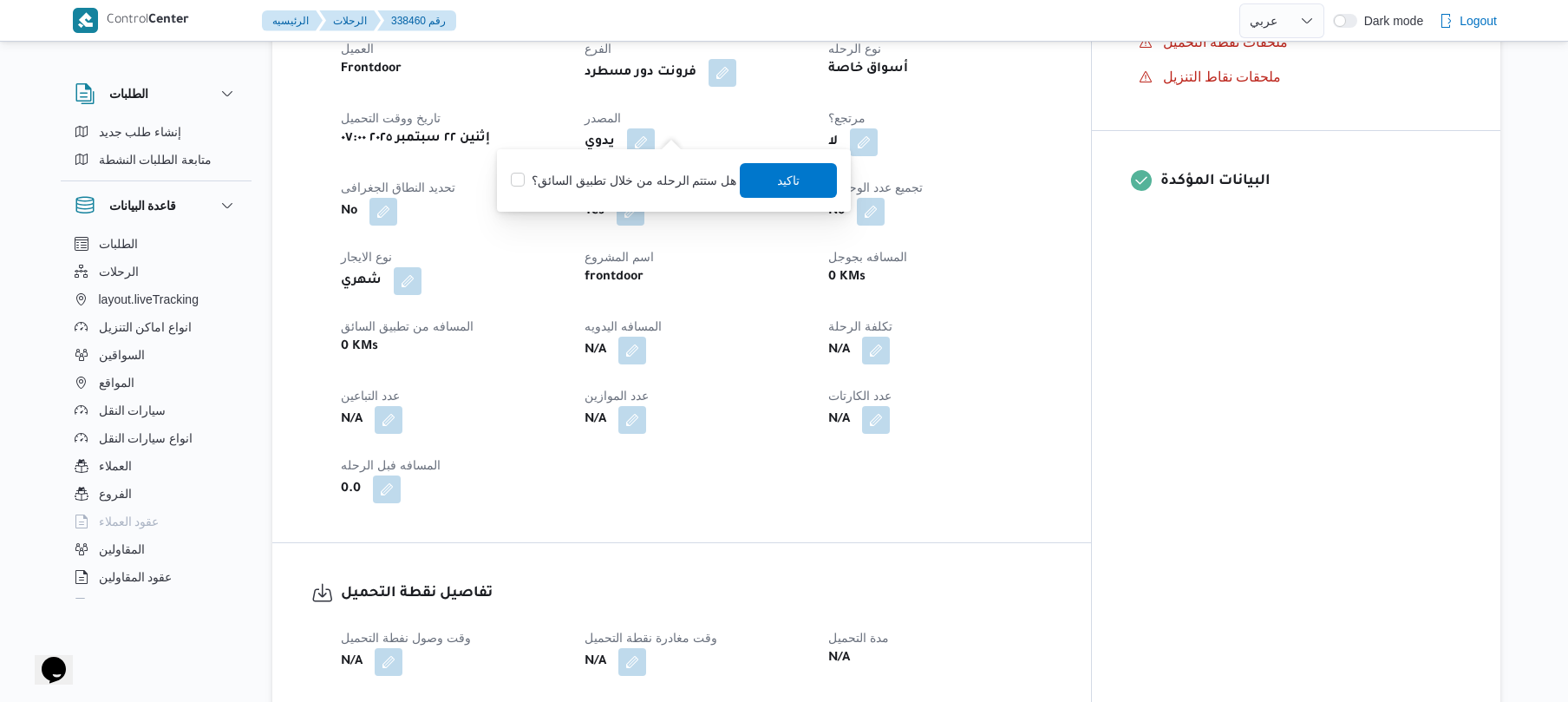
click at [670, 171] on label "هل ستتم الرحله من خلال تطبيق السائق؟" at bounding box center [623, 181] width 226 height 21
checkbox input "true"
click at [778, 181] on span "تاكيد" at bounding box center [789, 180] width 23 height 21
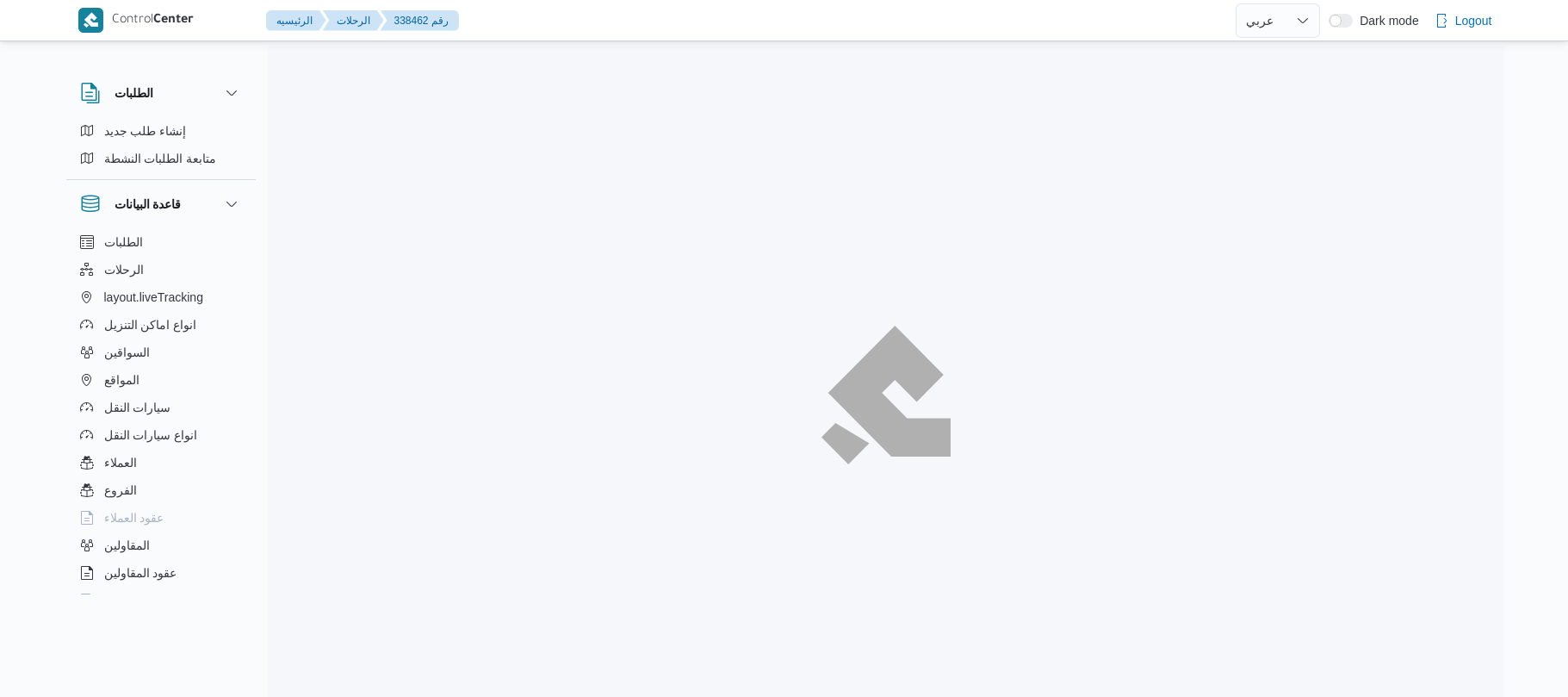
select select "ar"
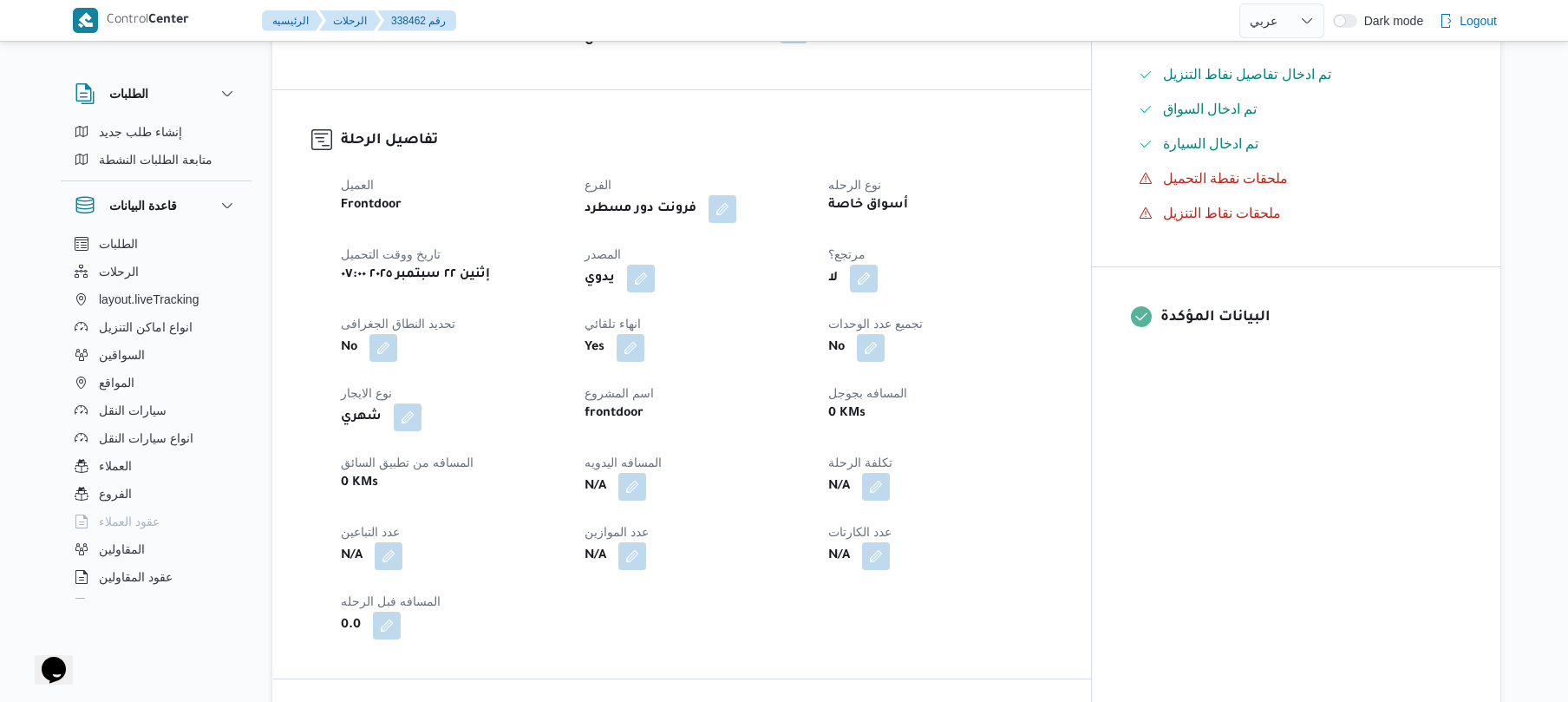
scroll to position [555, 0]
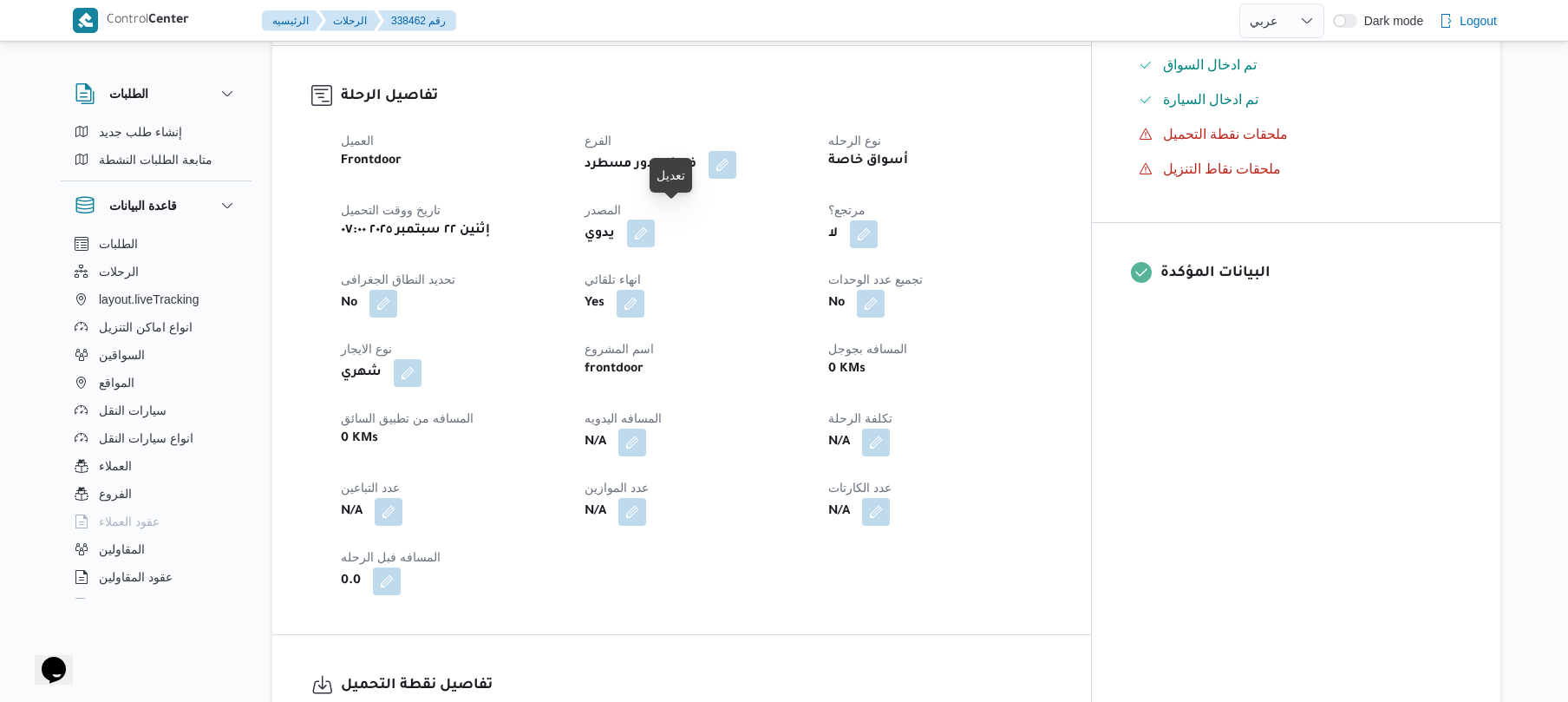
click at [655, 223] on button "button" at bounding box center [641, 232] width 28 height 28
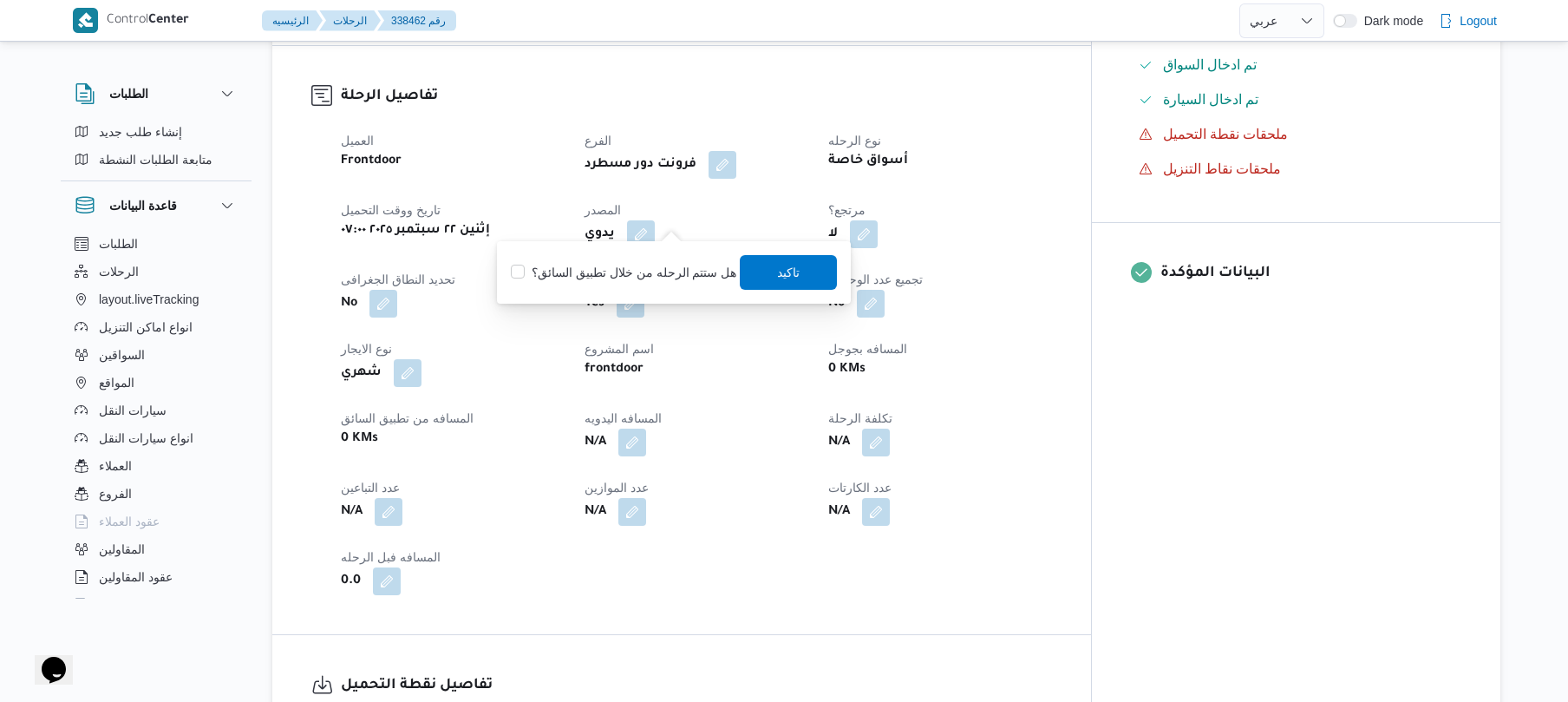
click at [644, 298] on div "You are in a dialog. To close this dialog, hit escape. هل ستتم الرحله من خلال ت…" at bounding box center [674, 272] width 354 height 63
click at [660, 274] on label "هل ستتم الرحله من خلال تطبيق السائق؟" at bounding box center [623, 272] width 226 height 21
checkbox input "true"
click at [787, 264] on span "تاكيد" at bounding box center [789, 271] width 23 height 21
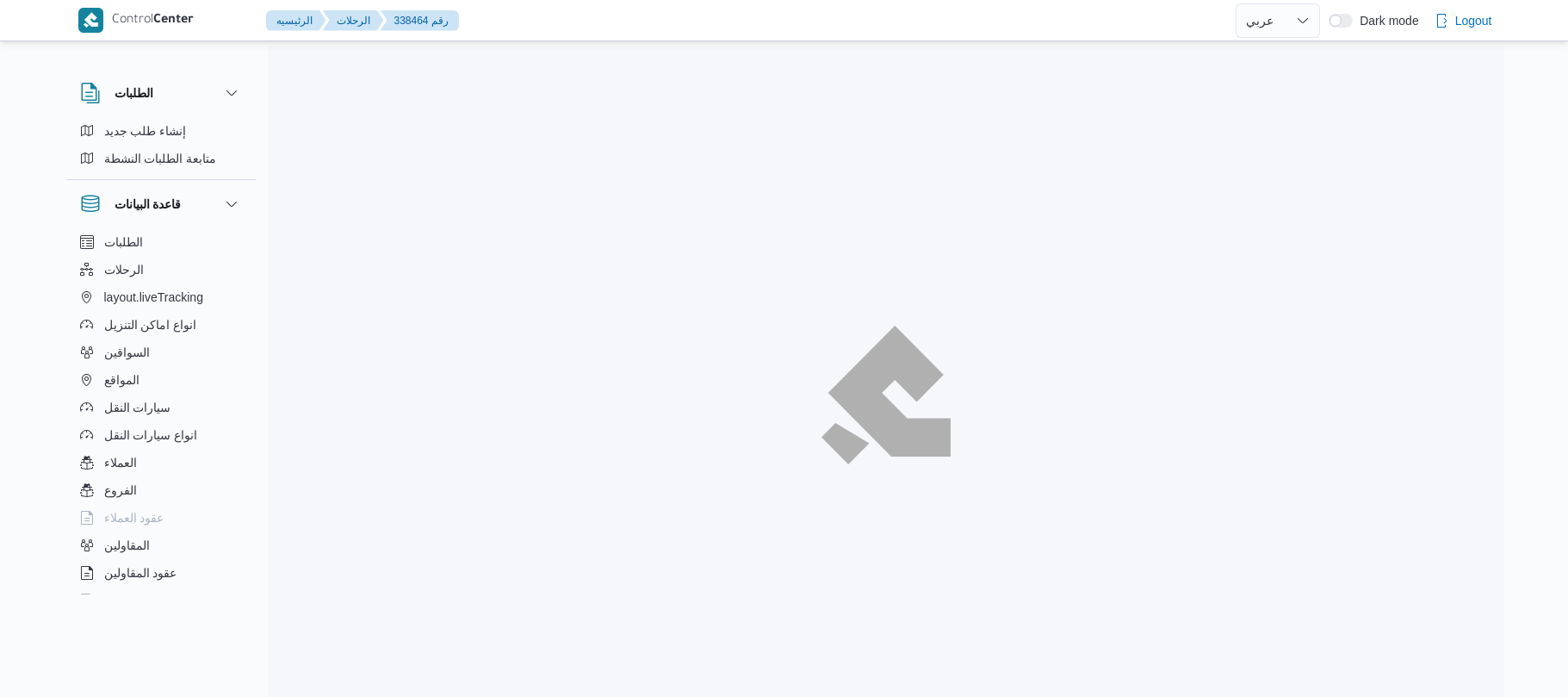
select select "ar"
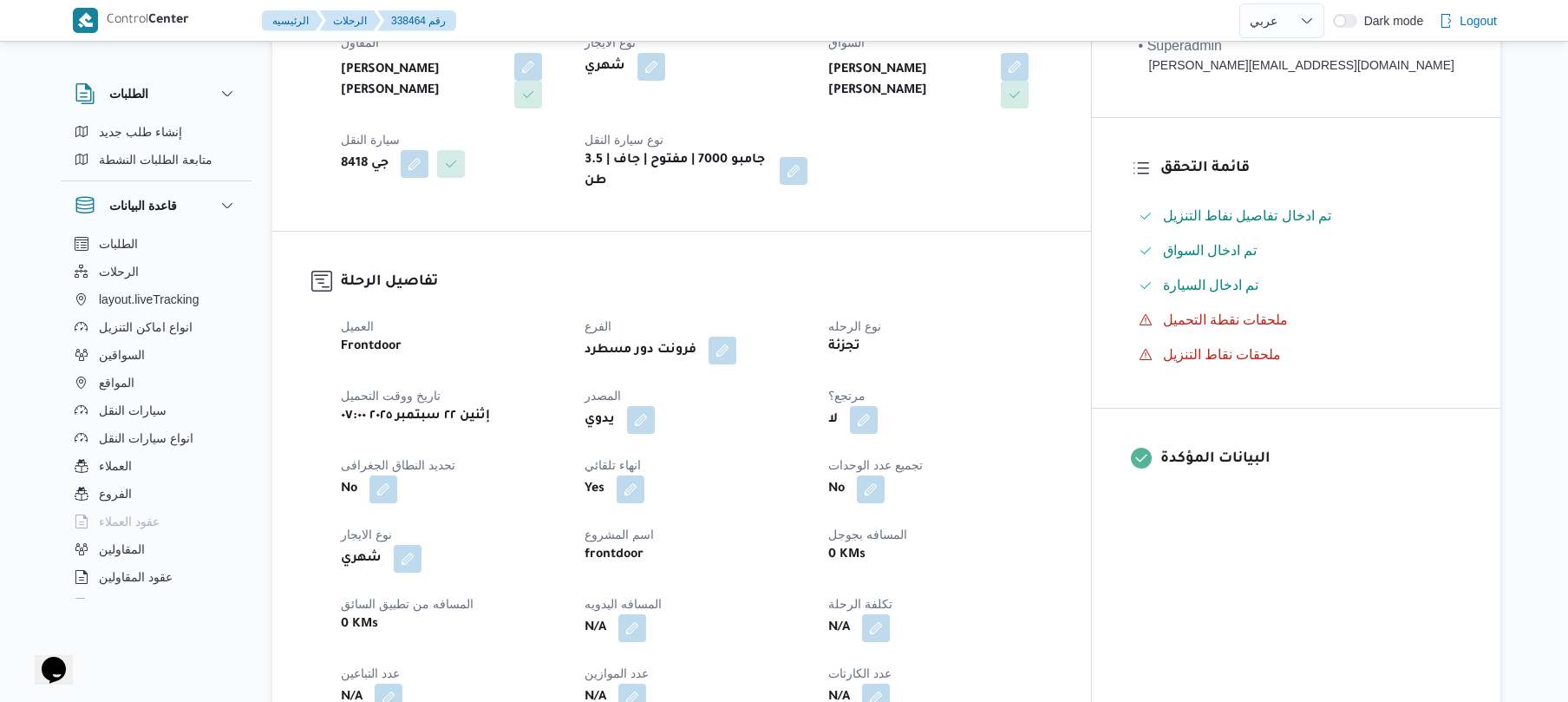
scroll to position [416, 0]
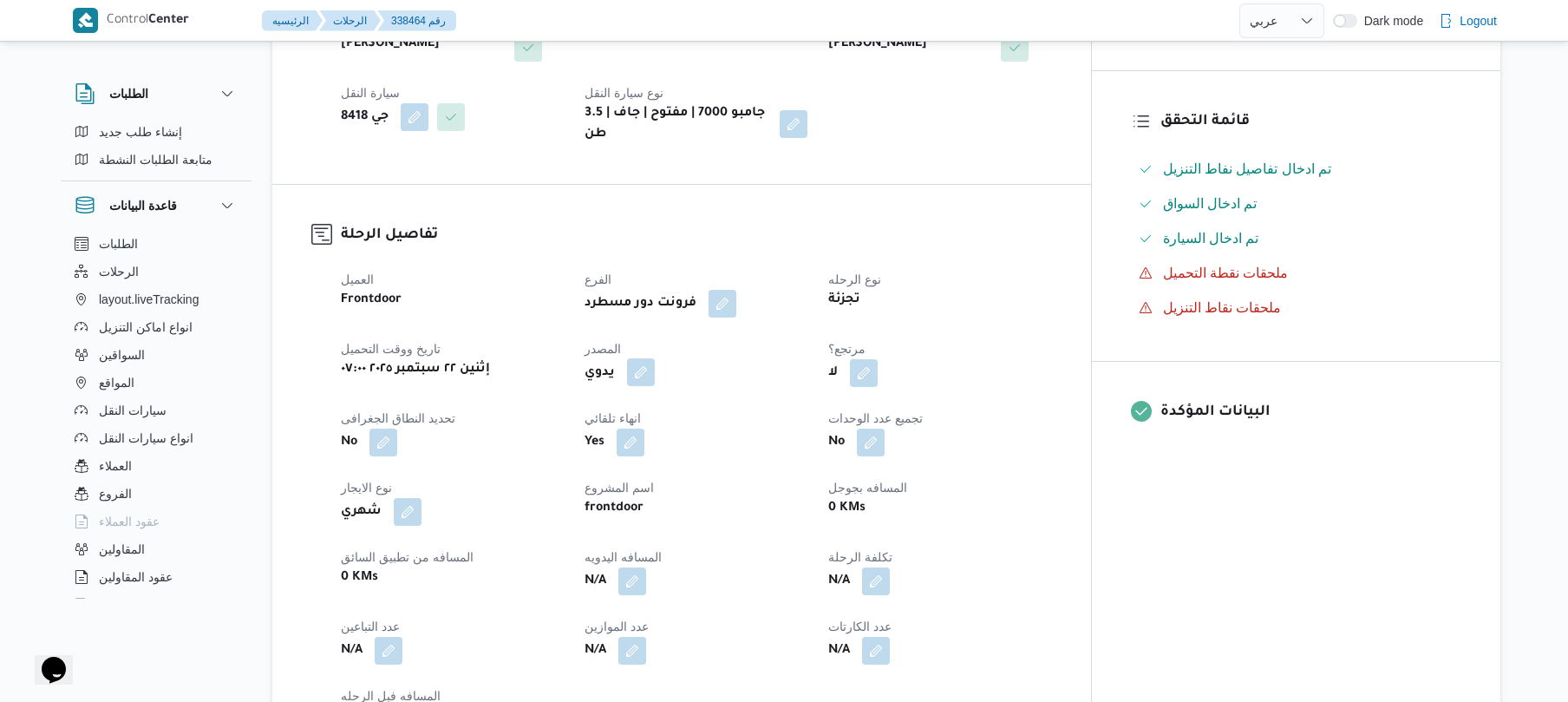
click at [655, 362] on button "button" at bounding box center [641, 371] width 28 height 28
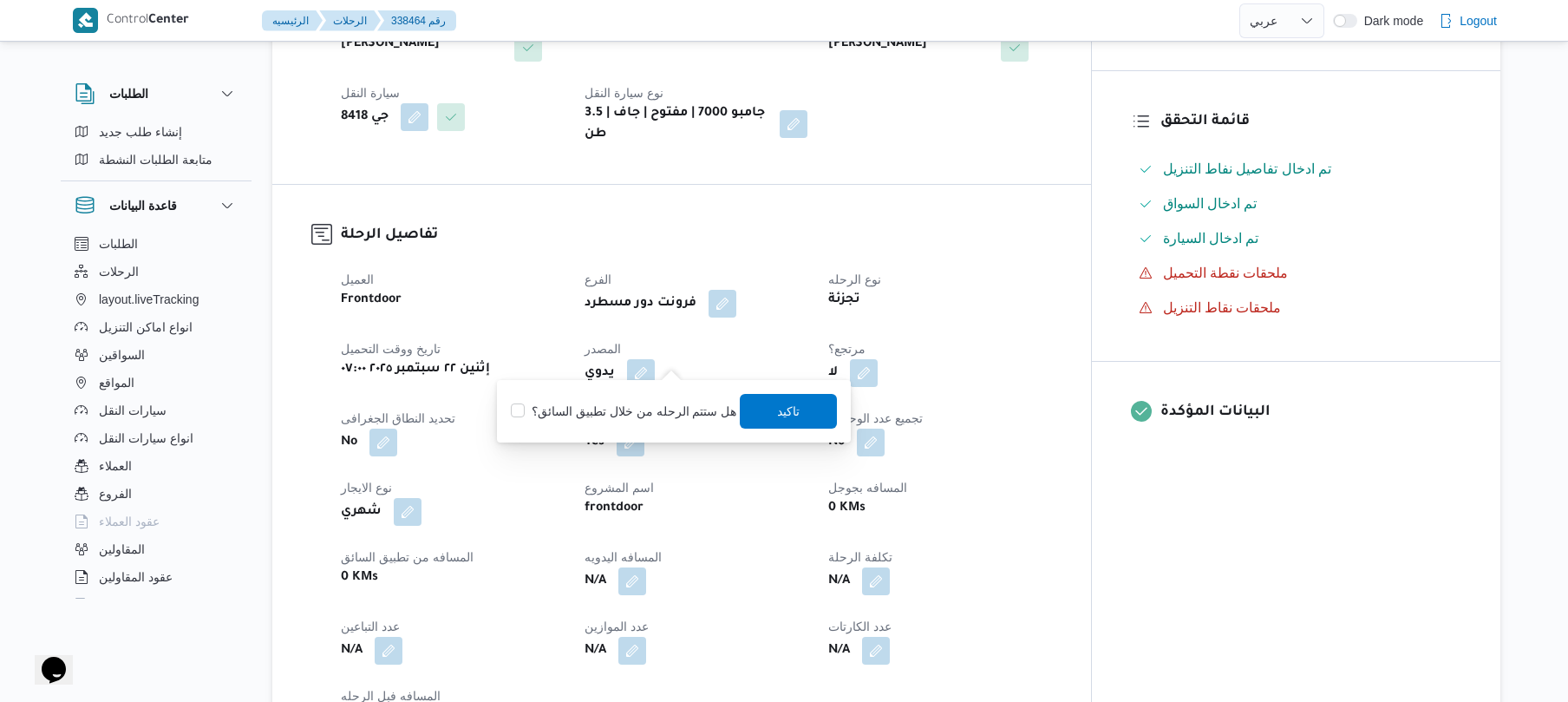
click at [654, 399] on div "هل ستتم الرحله من خلال تطبيق السائق؟ تاكيد" at bounding box center [674, 411] width 329 height 38
click at [654, 411] on label "هل ستتم الرحله من خلال تطبيق السائق؟" at bounding box center [623, 411] width 226 height 21
checkbox input "true"
click at [792, 417] on span "تاكيد" at bounding box center [789, 411] width 23 height 21
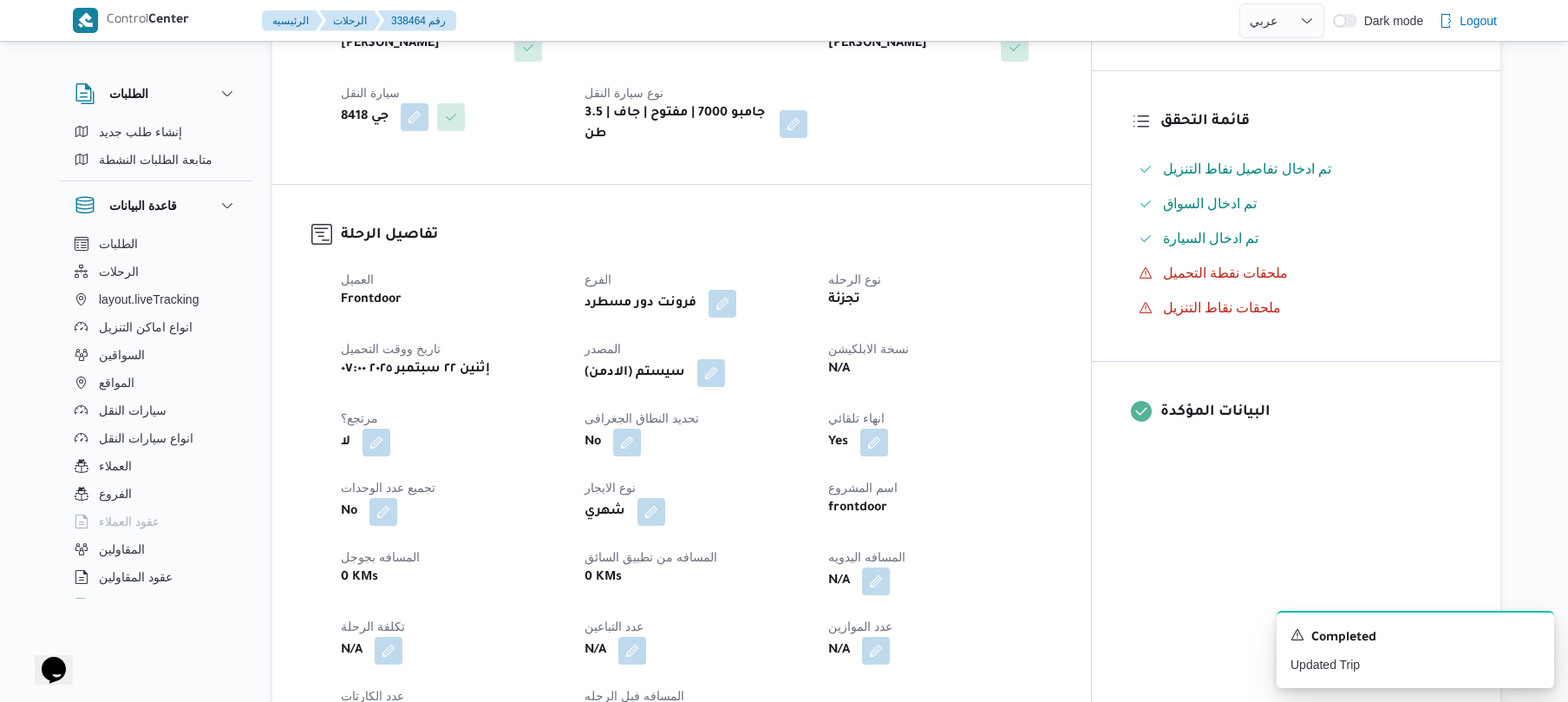
click at [952, 230] on h3 "تفاصيل الرحلة" at bounding box center [696, 235] width 711 height 24
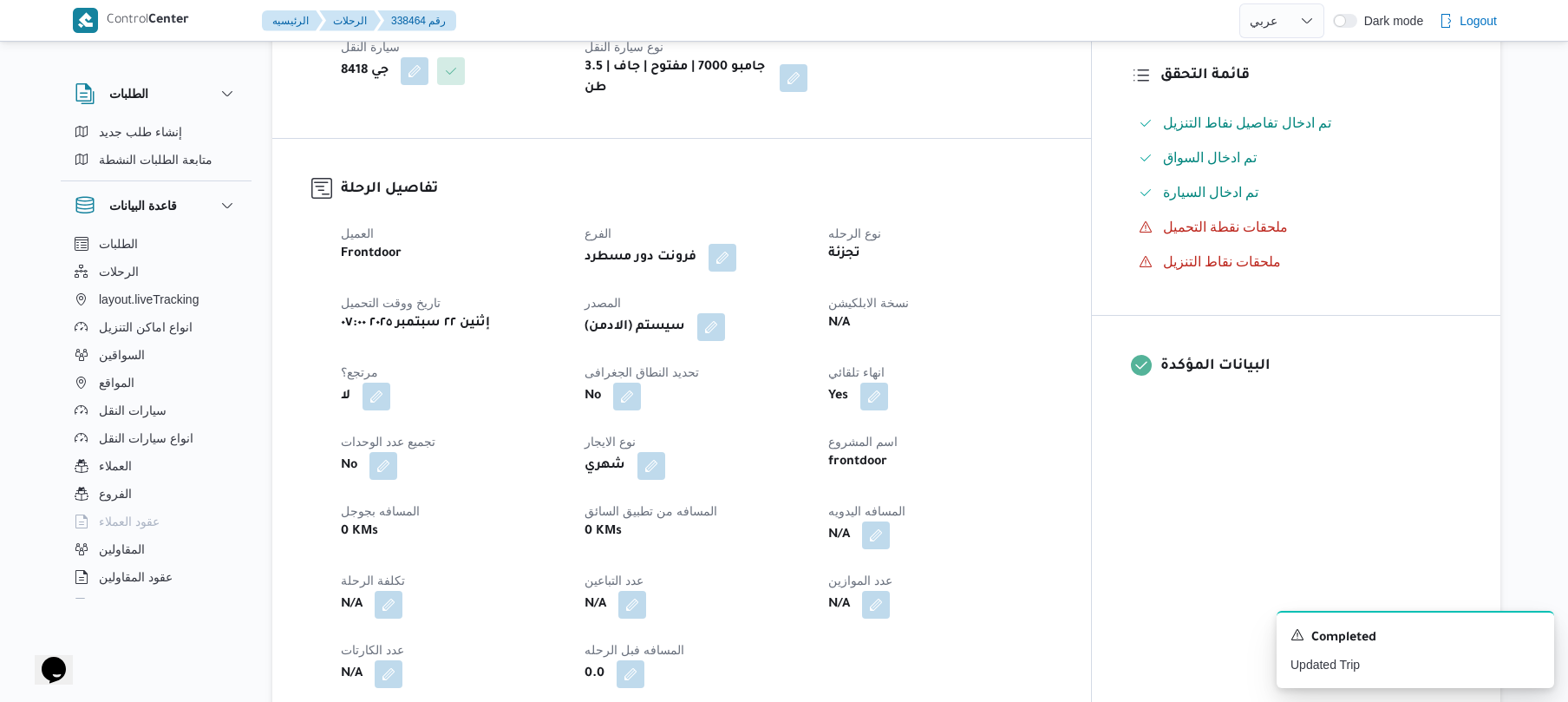
scroll to position [509, 0]
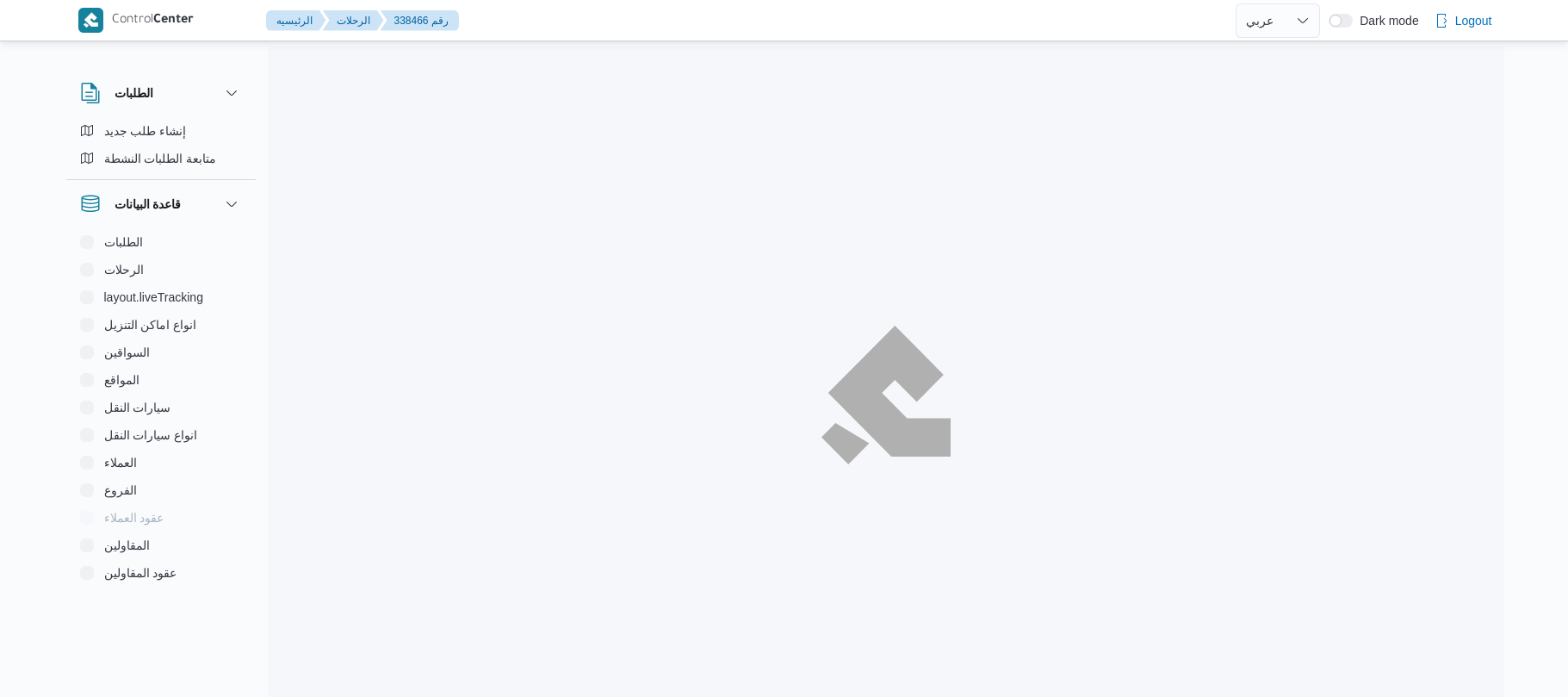
select select "ar"
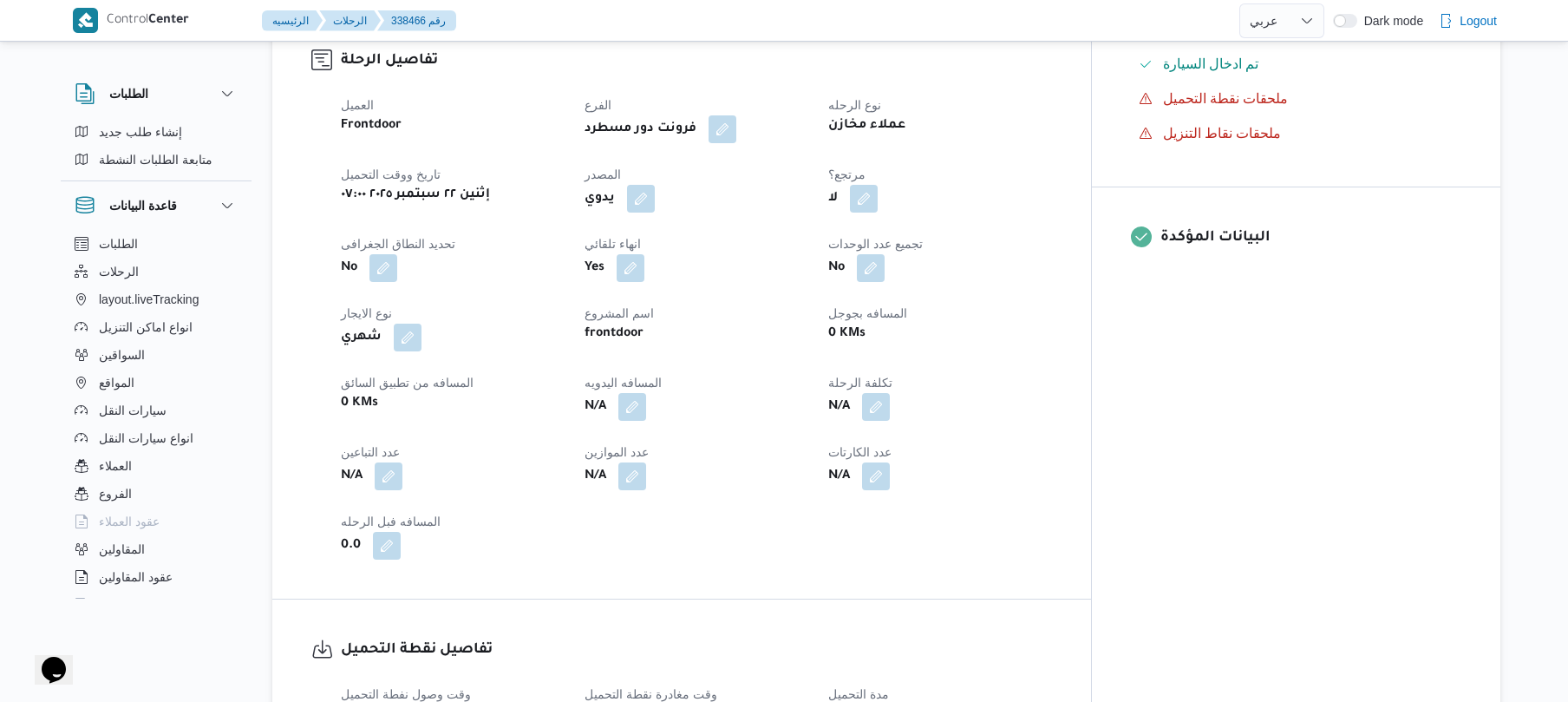
scroll to position [555, 0]
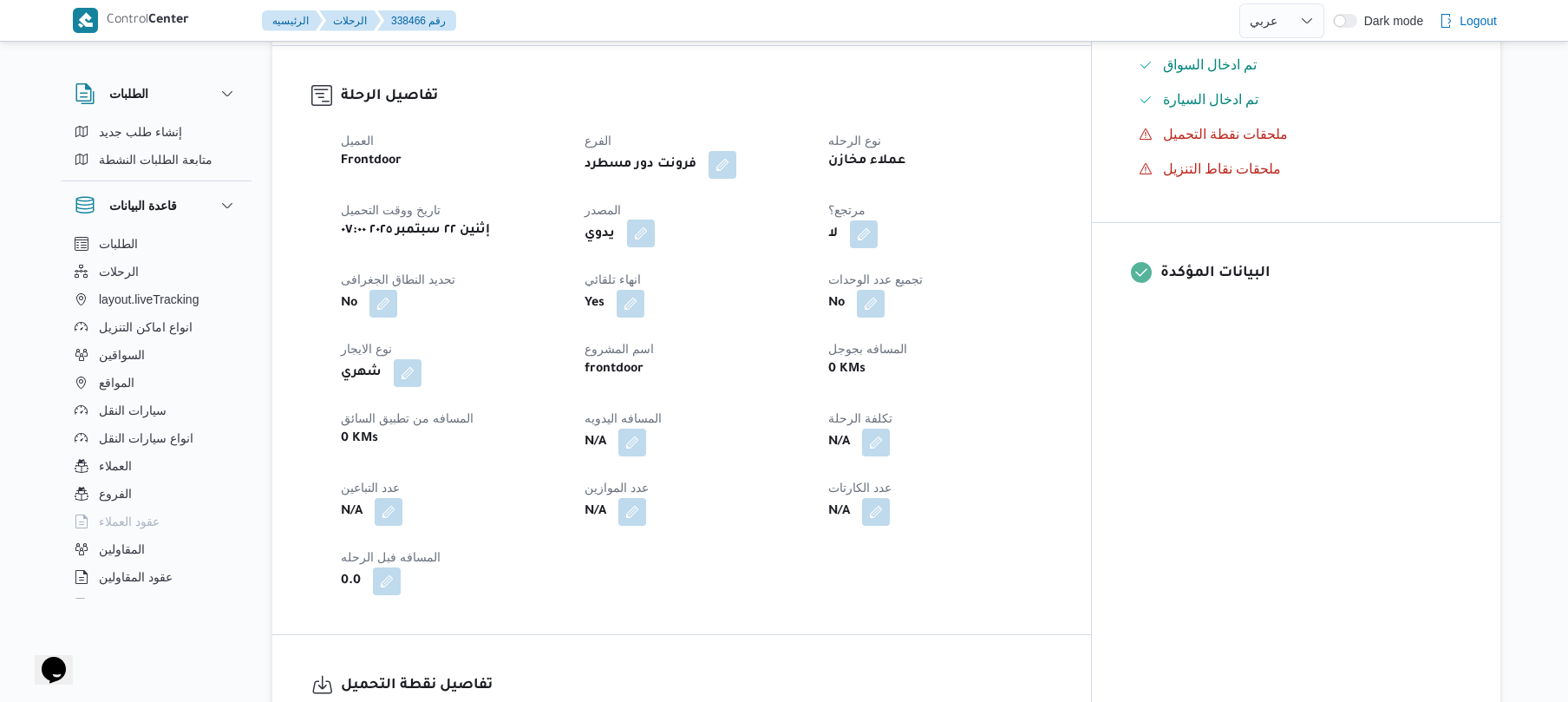
click at [655, 219] on button "button" at bounding box center [641, 232] width 28 height 28
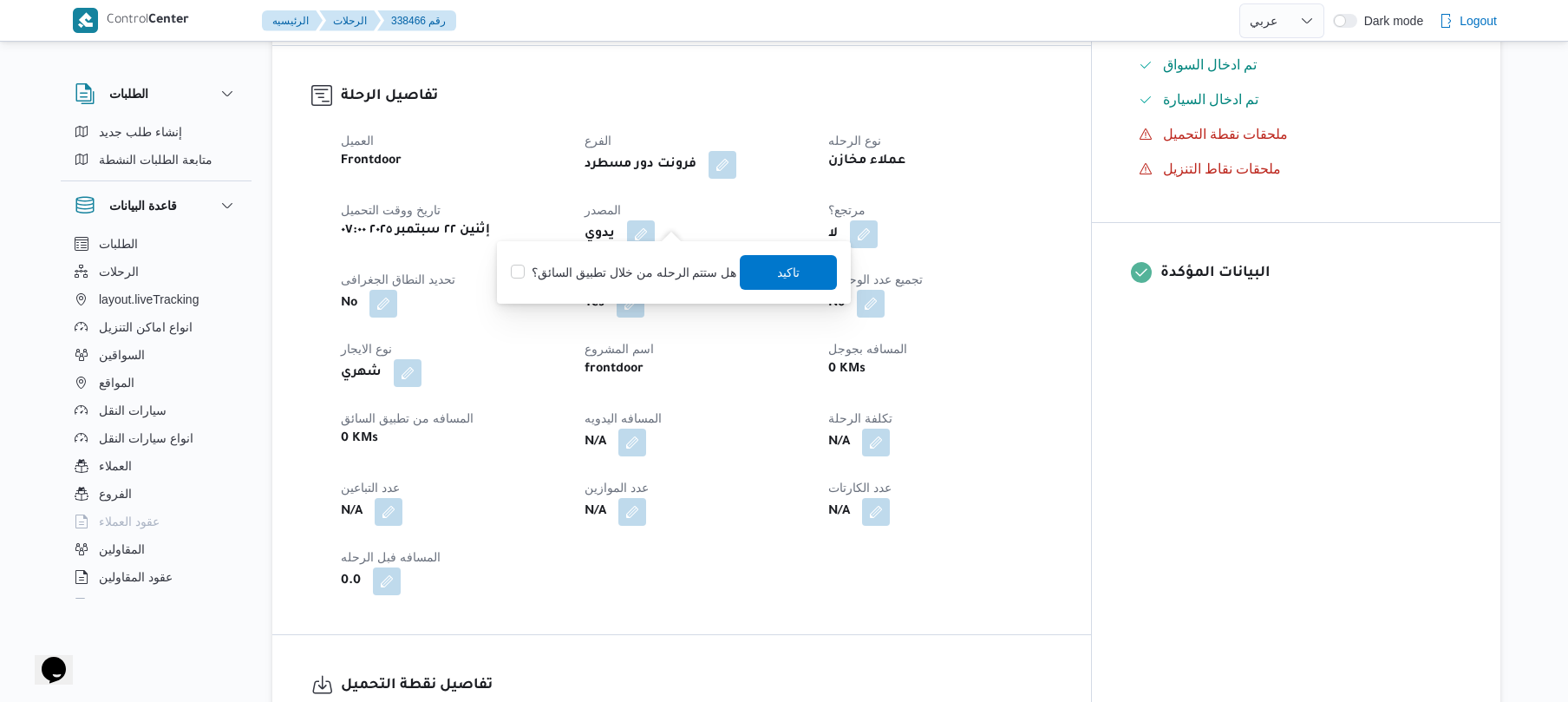
click at [633, 265] on label "هل ستتم الرحله من خلال تطبيق السائق؟" at bounding box center [623, 272] width 226 height 21
checkbox input "true"
click at [778, 272] on span "تاكيد" at bounding box center [789, 271] width 23 height 21
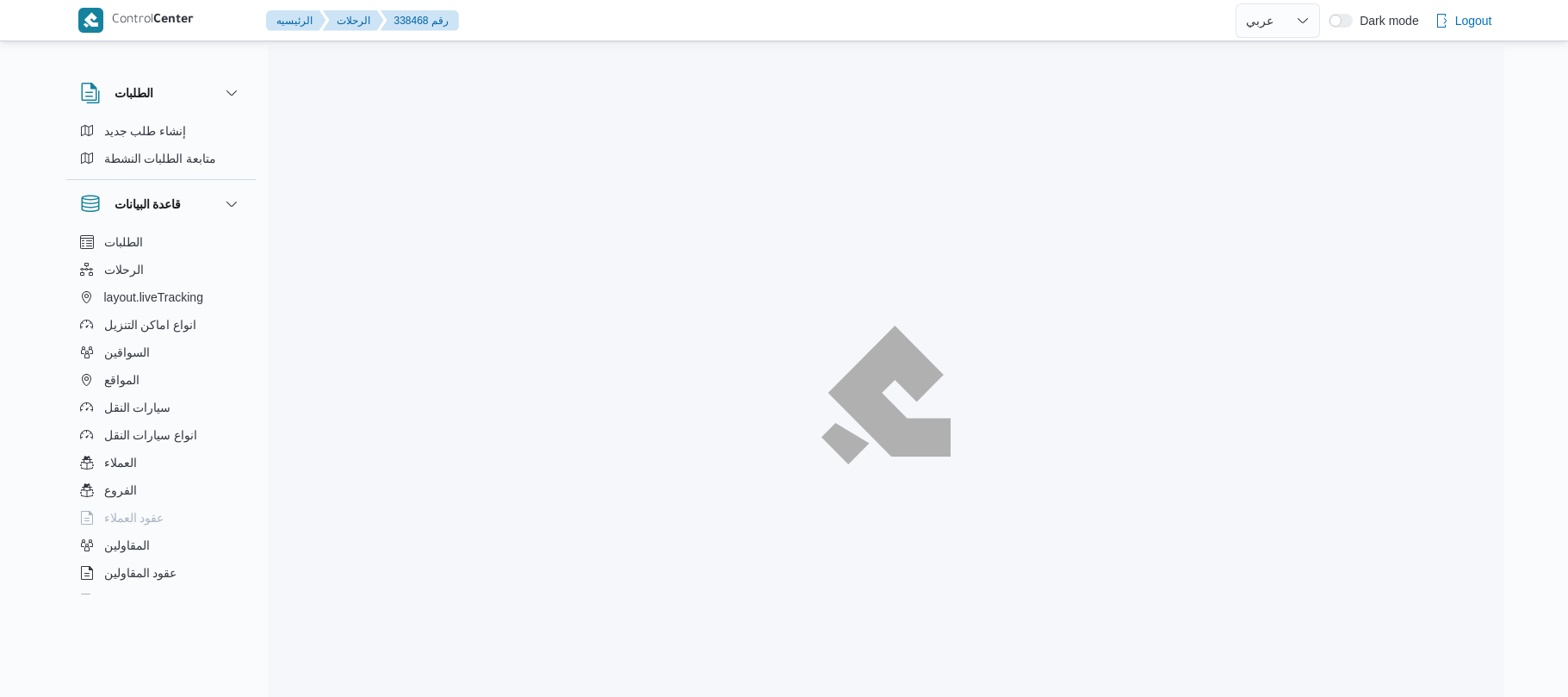
select select "ar"
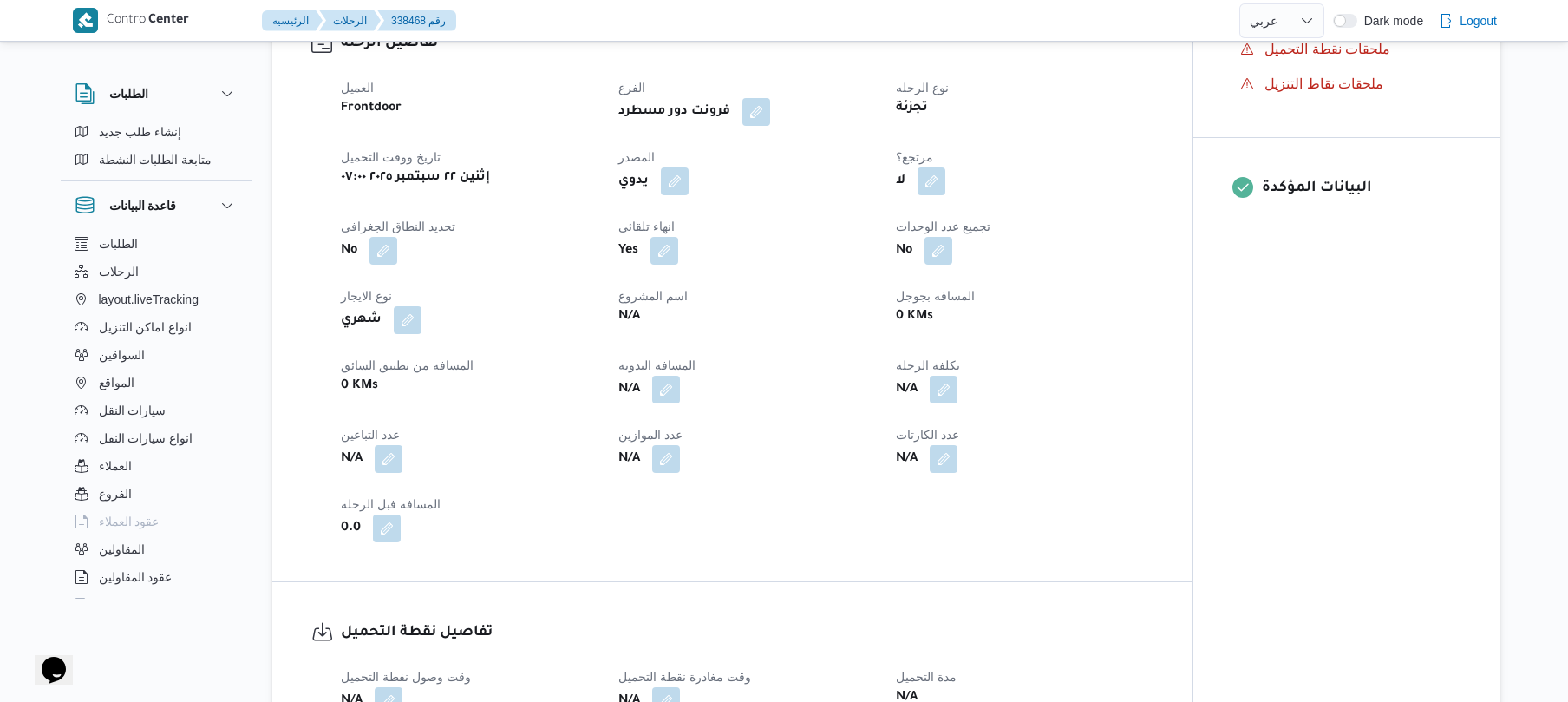
scroll to position [601, 0]
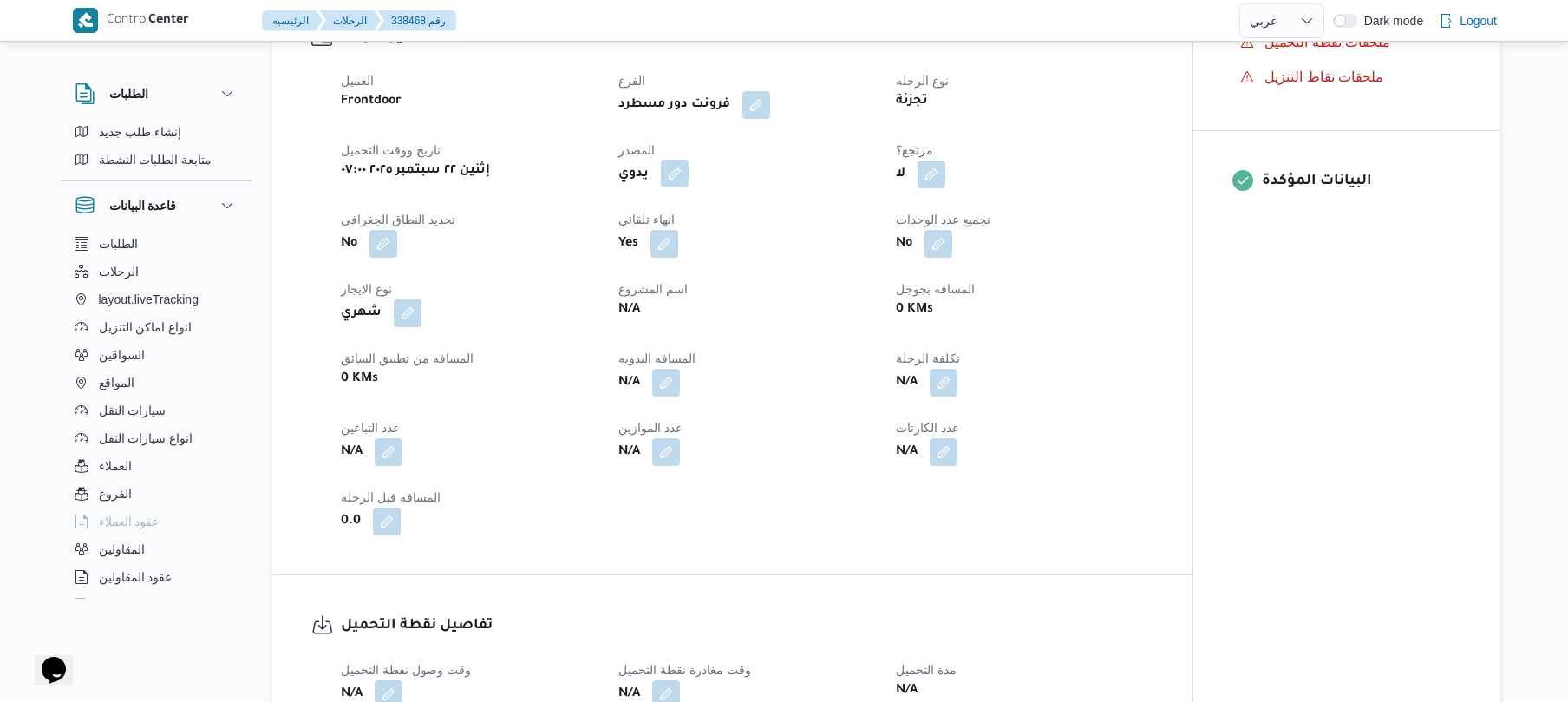
click at [674, 175] on button "button" at bounding box center [674, 173] width 28 height 28
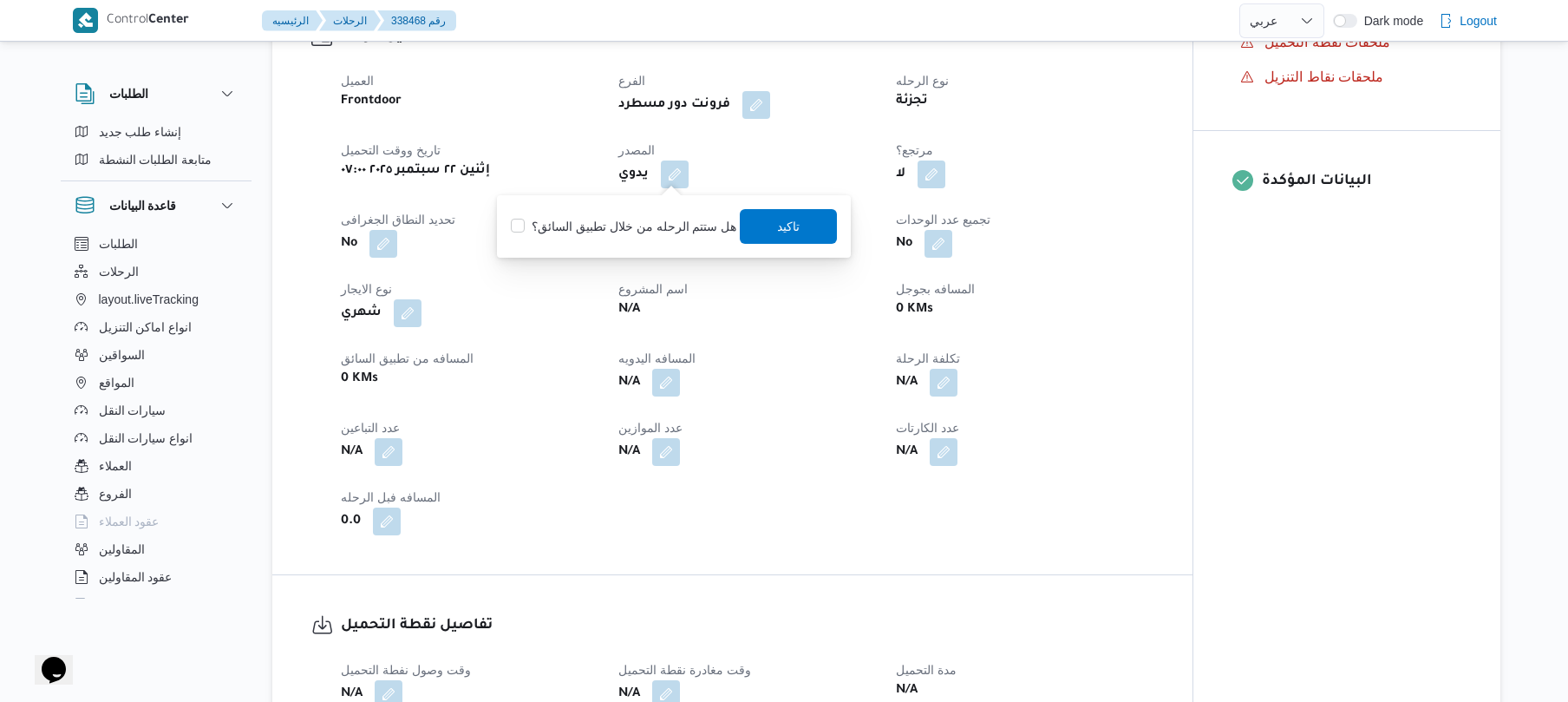
click at [625, 217] on label "هل ستتم الرحله من خلال تطبيق السائق؟" at bounding box center [623, 227] width 226 height 21
checkbox input "true"
click at [762, 223] on span "تاكيد" at bounding box center [789, 227] width 97 height 34
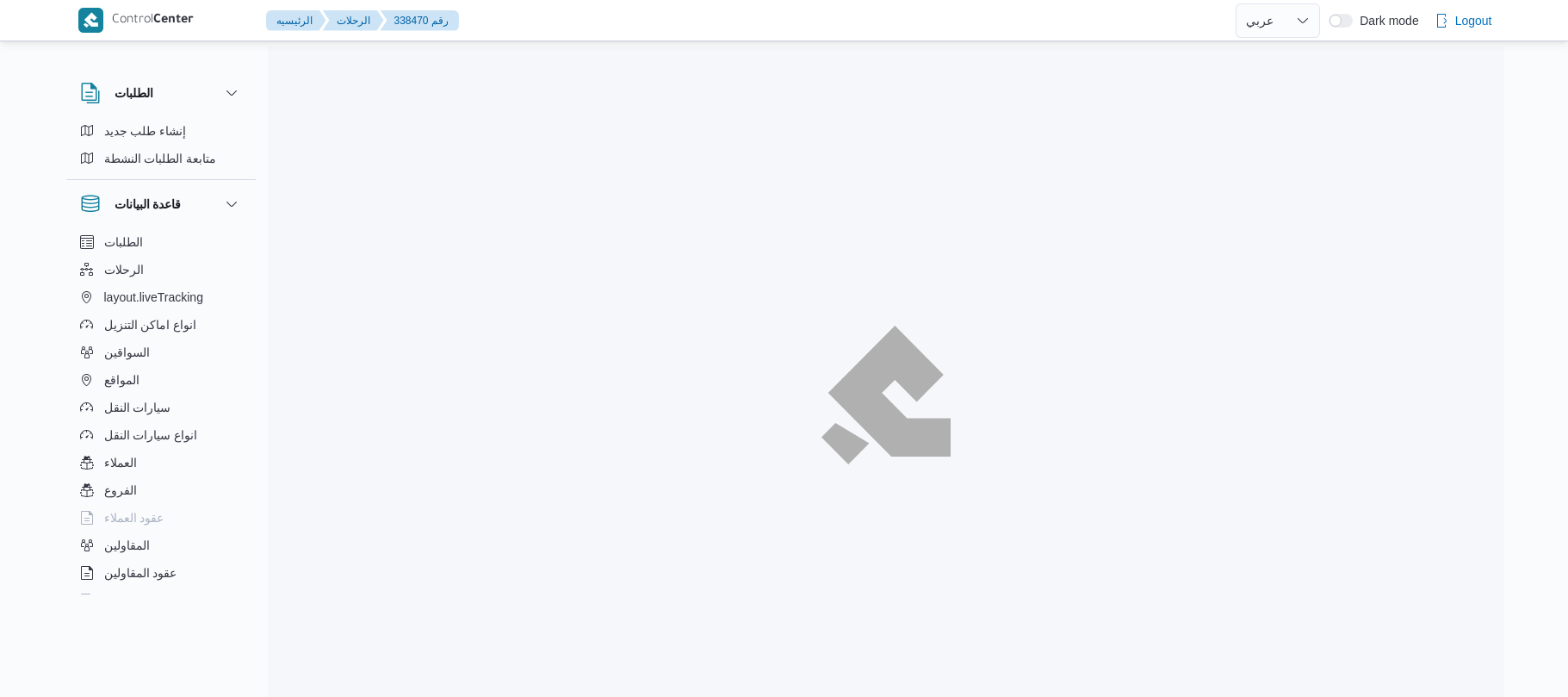
select select "ar"
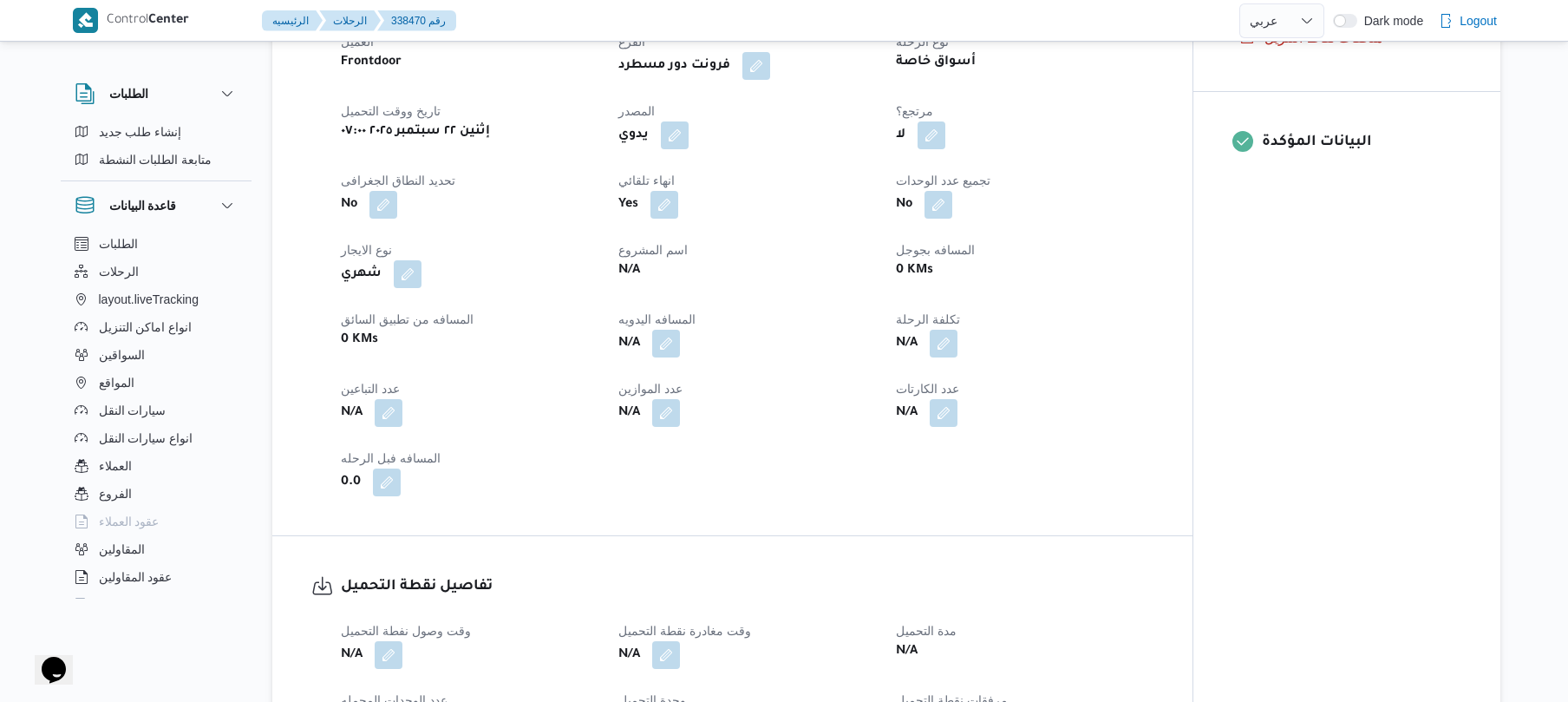
scroll to position [647, 0]
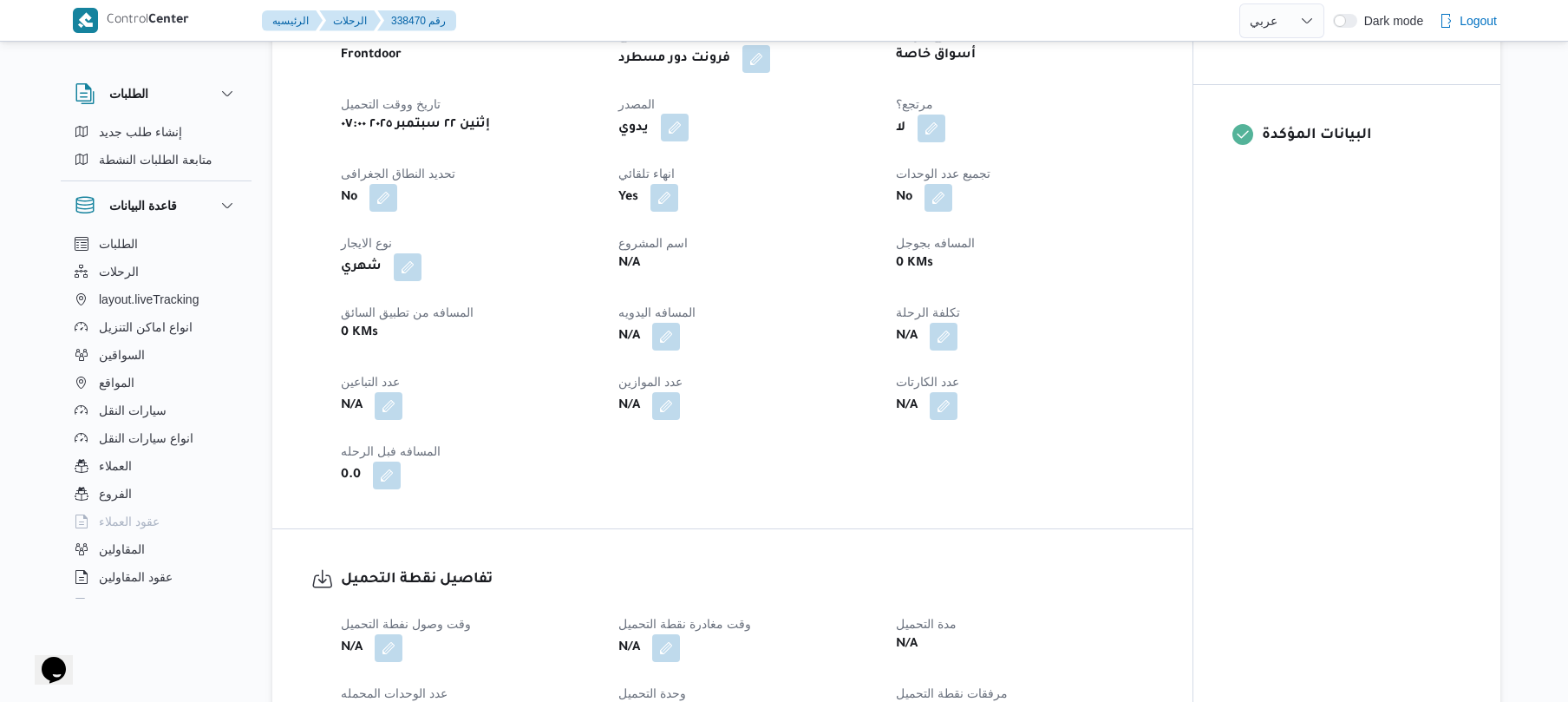
click at [681, 125] on button "button" at bounding box center [674, 127] width 28 height 28
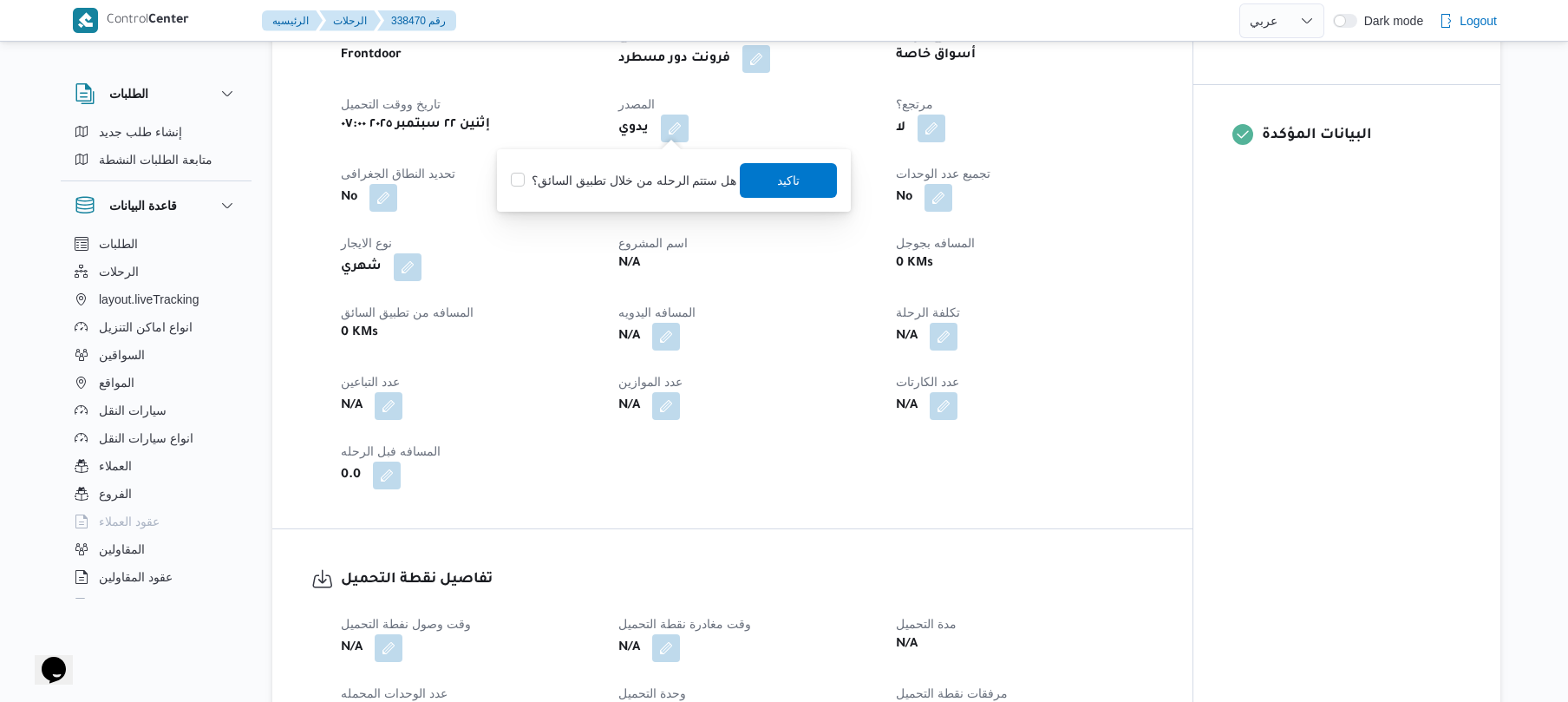
click at [629, 177] on label "هل ستتم الرحله من خلال تطبيق السائق؟" at bounding box center [623, 181] width 226 height 21
checkbox input "true"
click at [783, 174] on span "تاكيد" at bounding box center [789, 180] width 23 height 21
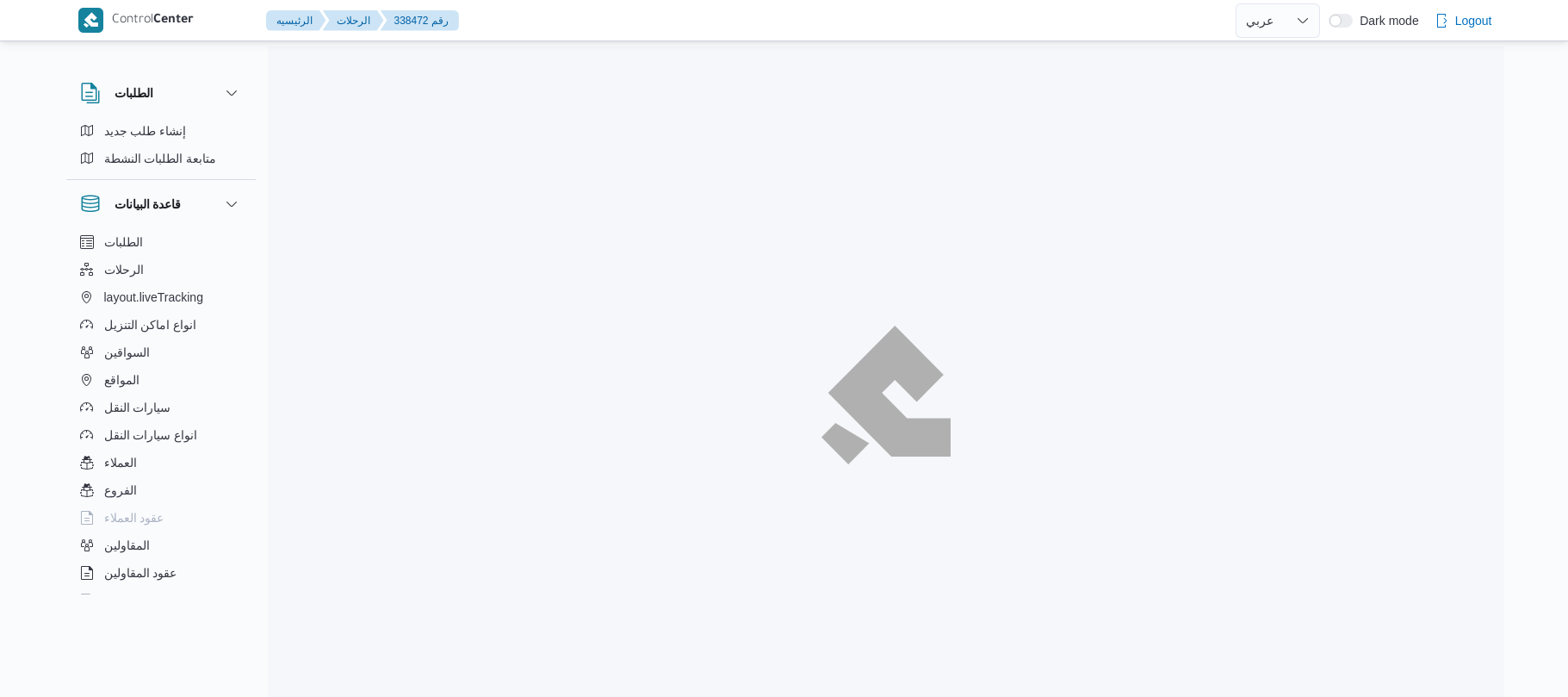
select select "ar"
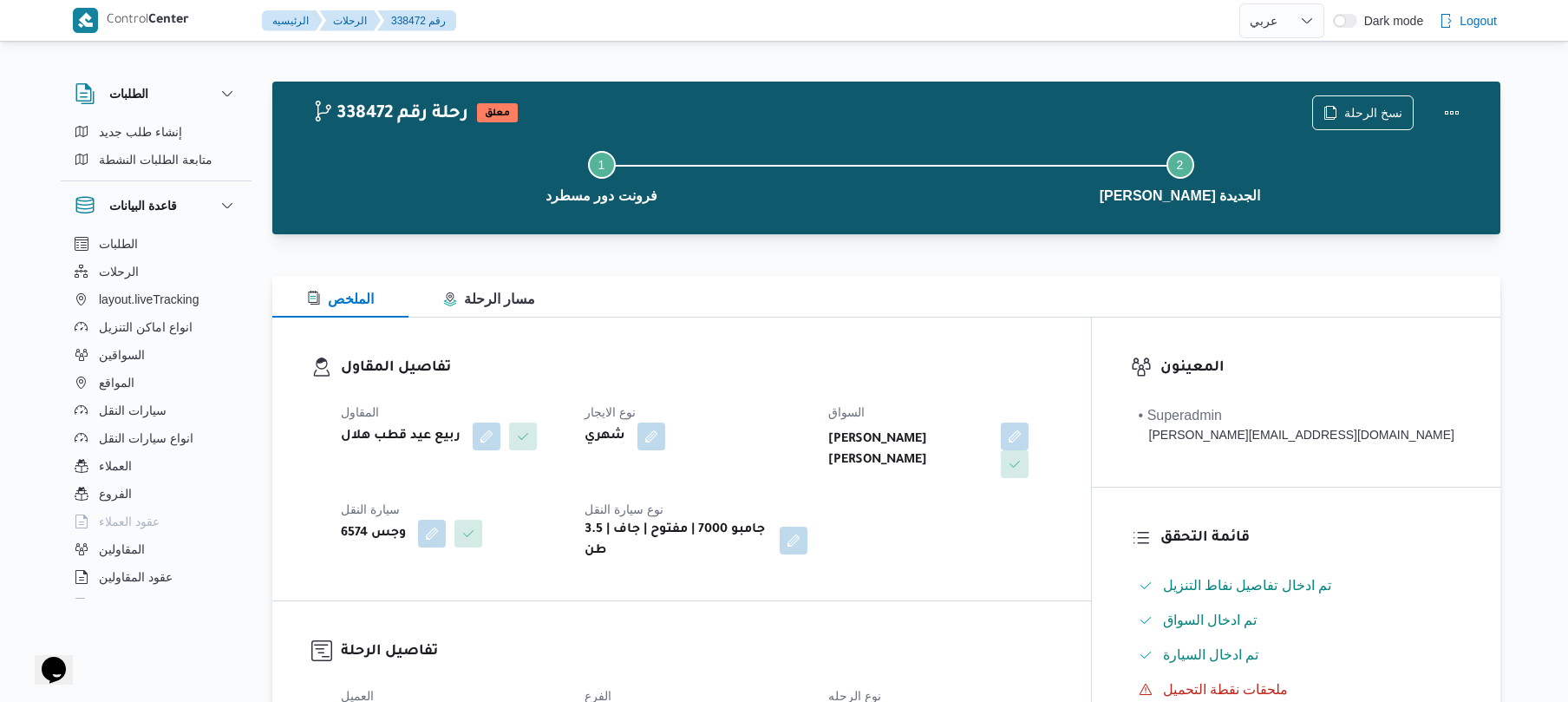
click at [783, 366] on h3 "تفاصيل المقاول" at bounding box center [696, 368] width 711 height 24
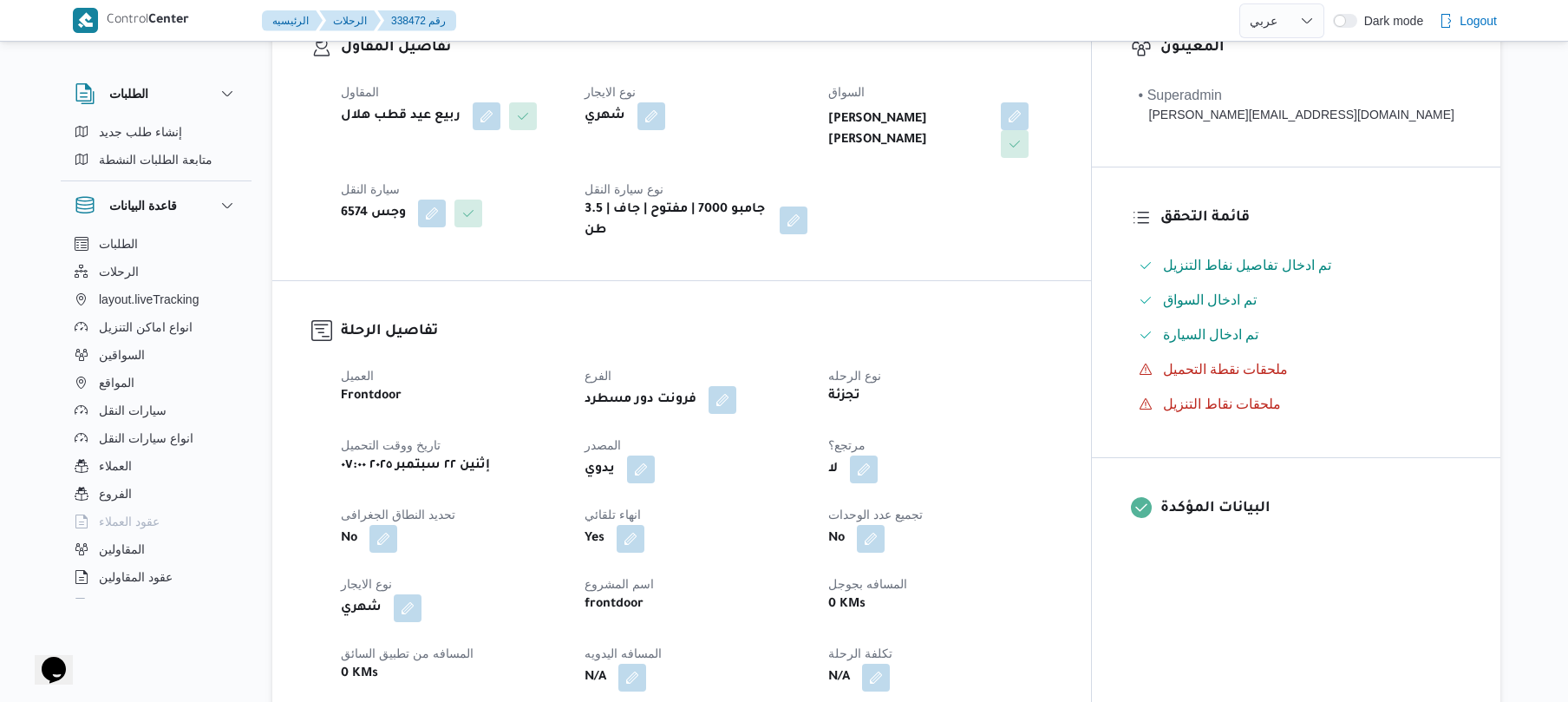
scroll to position [416, 0]
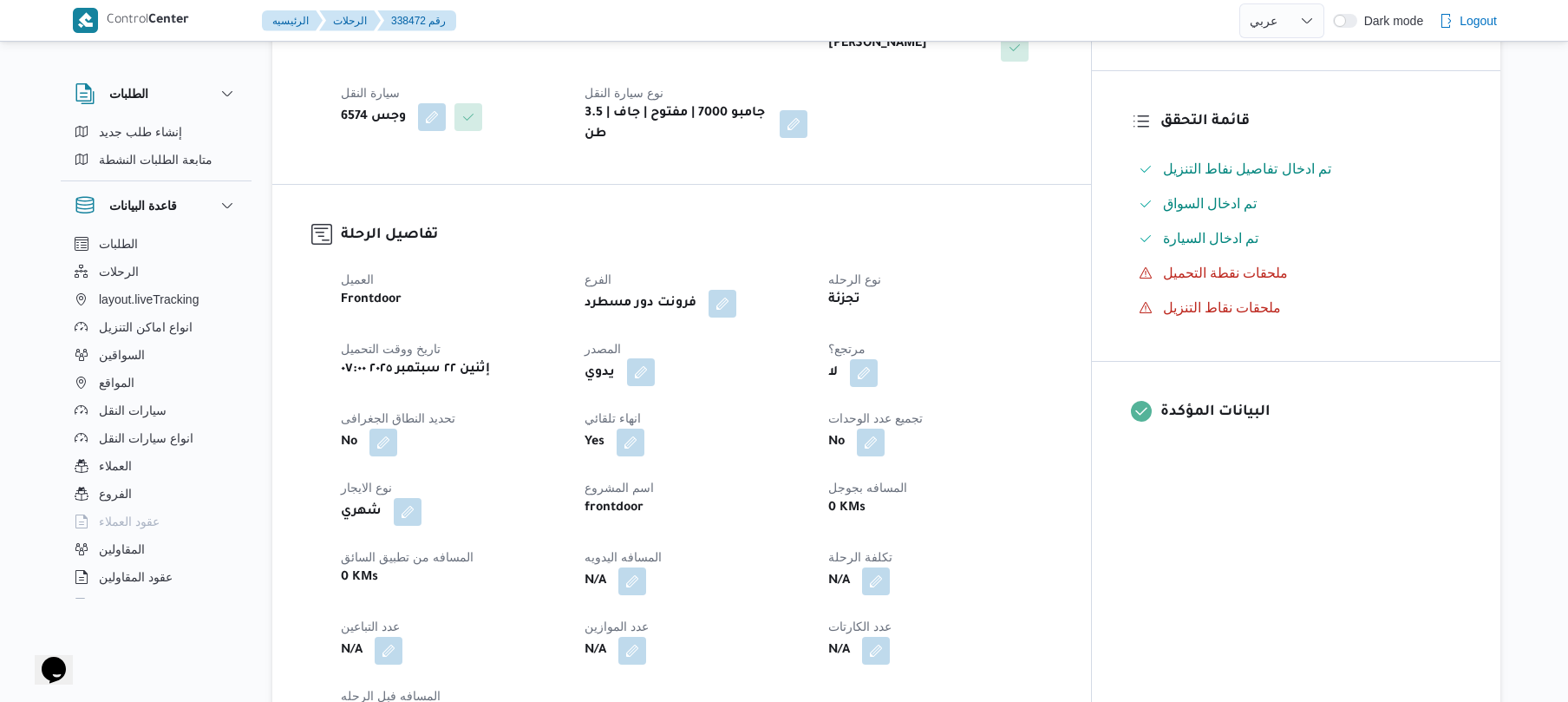
click at [655, 358] on button "button" at bounding box center [641, 371] width 28 height 28
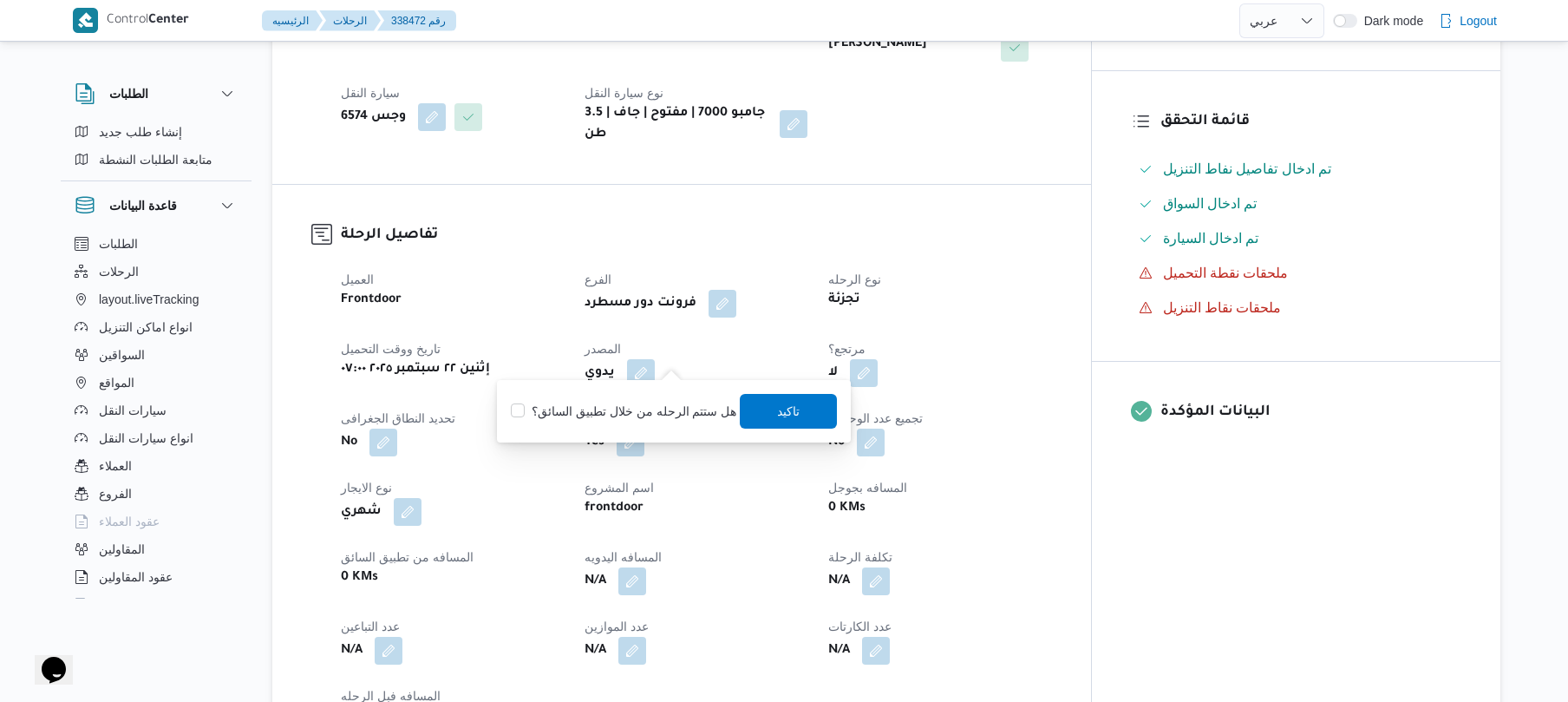
click at [645, 401] on label "هل ستتم الرحله من خلال تطبيق السائق؟" at bounding box center [623, 411] width 226 height 21
checkbox input "true"
click at [753, 411] on span "تاكيد" at bounding box center [789, 411] width 97 height 34
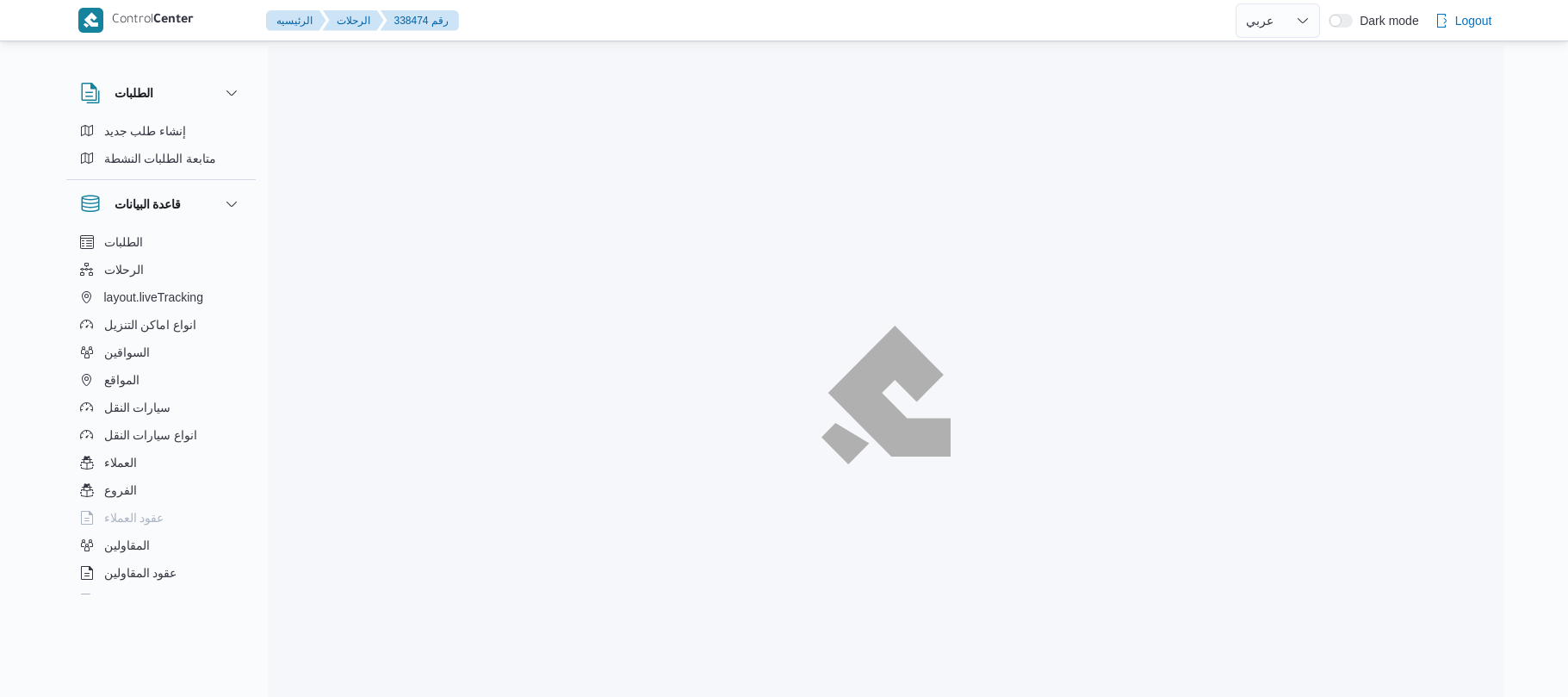
select select "ar"
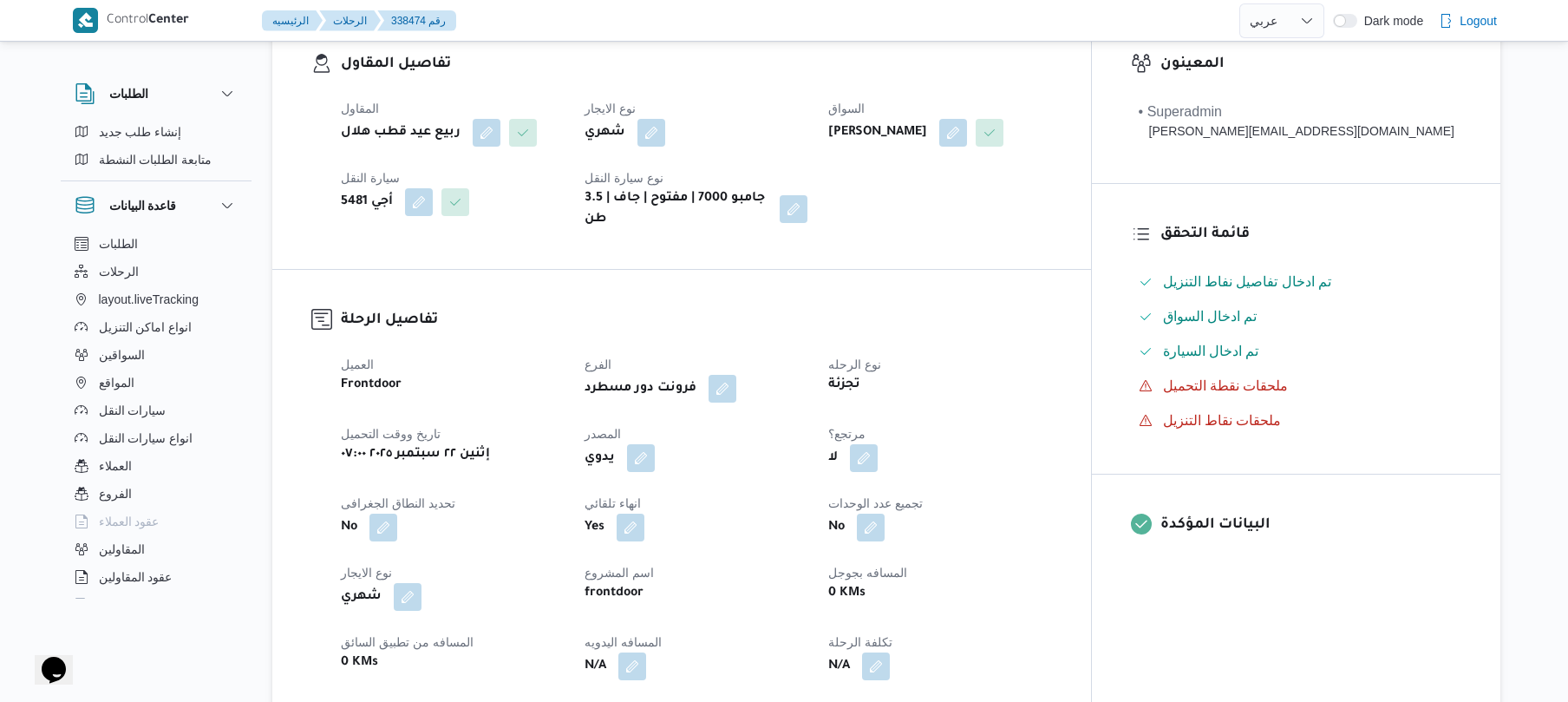
scroll to position [462, 0]
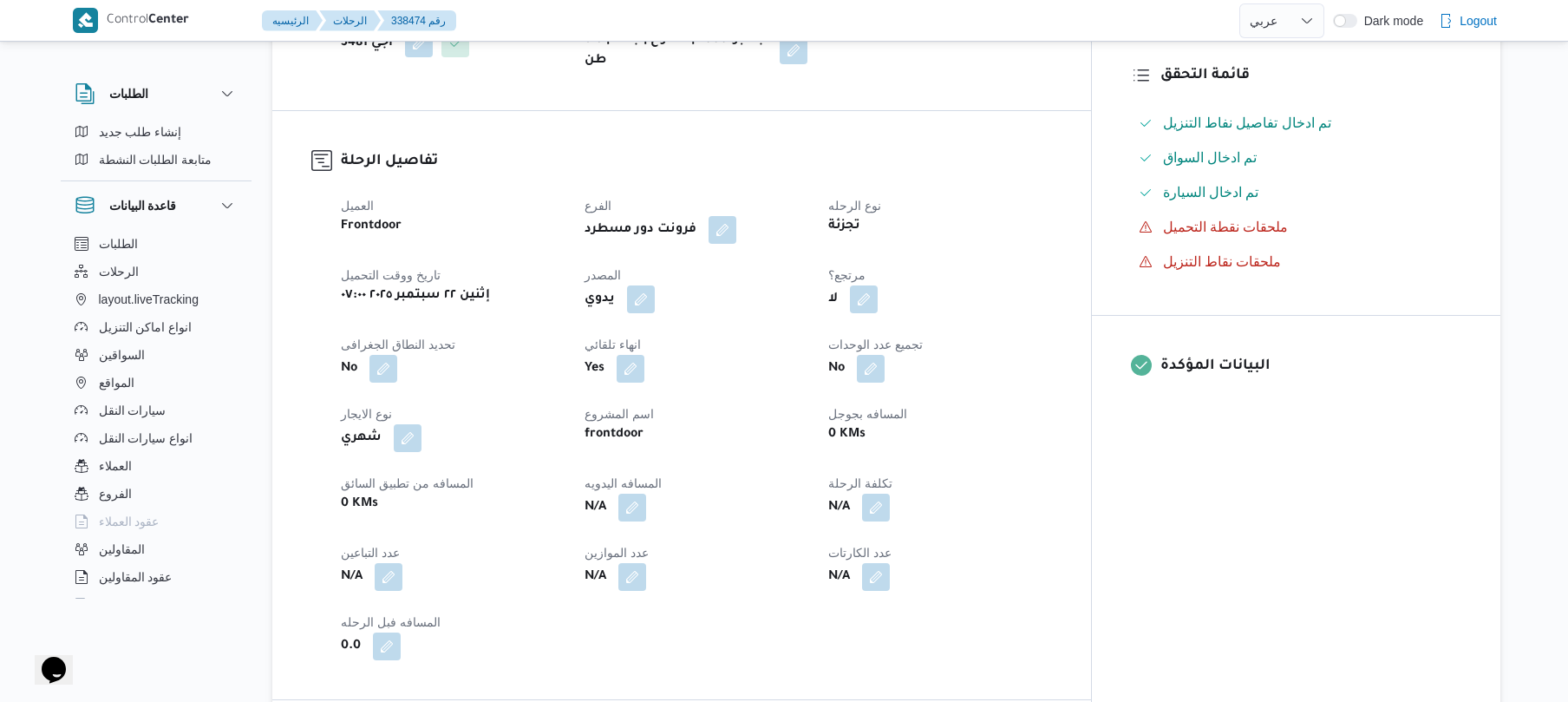
click at [691, 290] on div "يدوي" at bounding box center [696, 299] width 227 height 31
click at [655, 290] on button "button" at bounding box center [641, 298] width 28 height 28
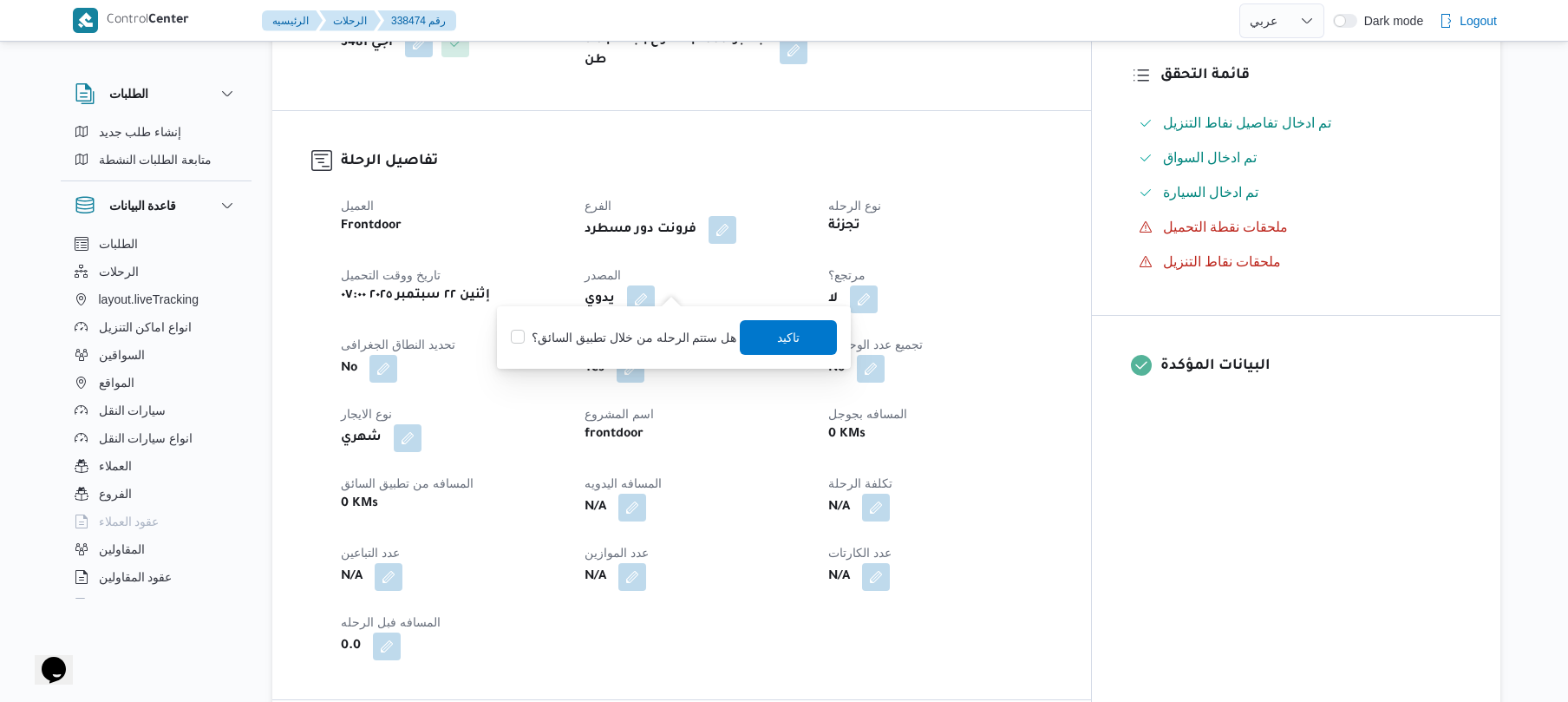
click at [664, 330] on label "هل ستتم الرحله من خلال تطبيق السائق؟" at bounding box center [623, 337] width 226 height 21
checkbox input "true"
click at [753, 337] on span "تاكيد" at bounding box center [789, 336] width 97 height 34
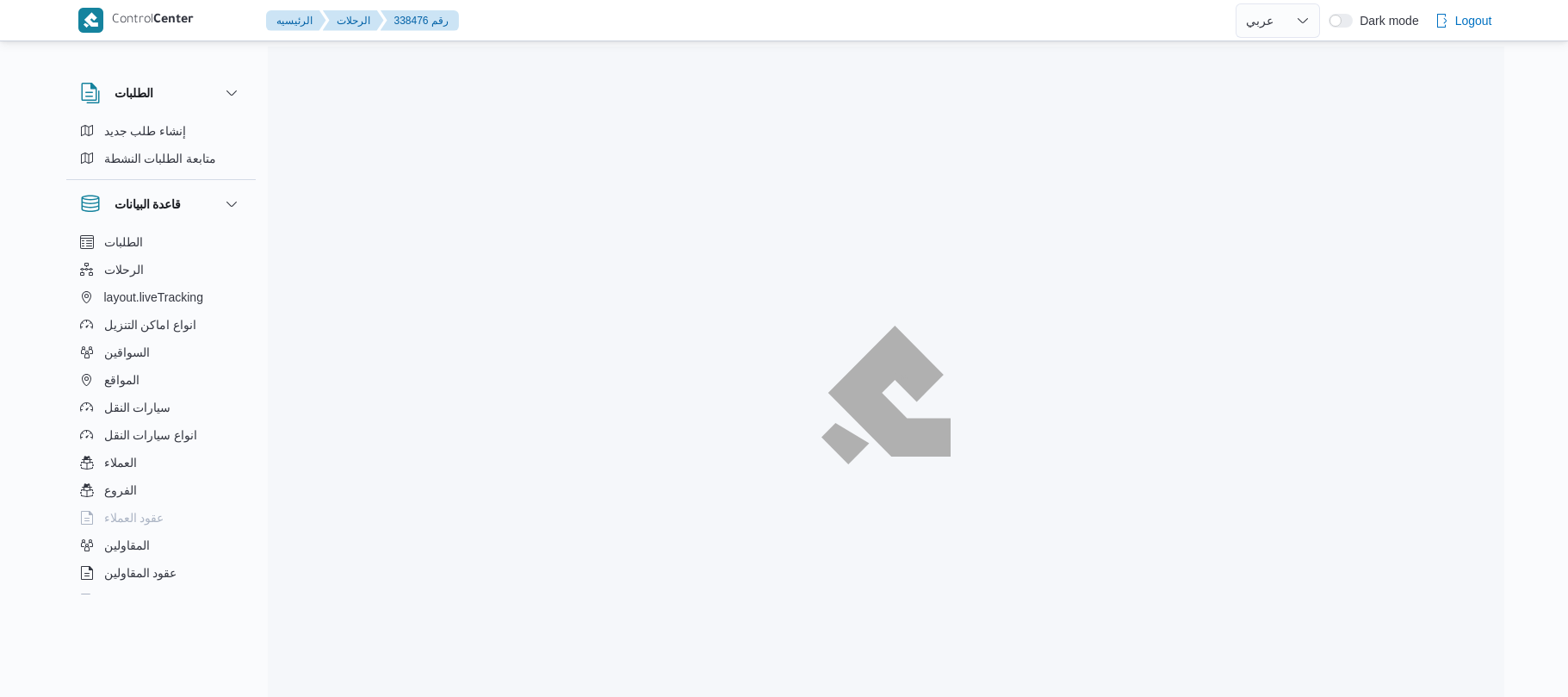
select select "ar"
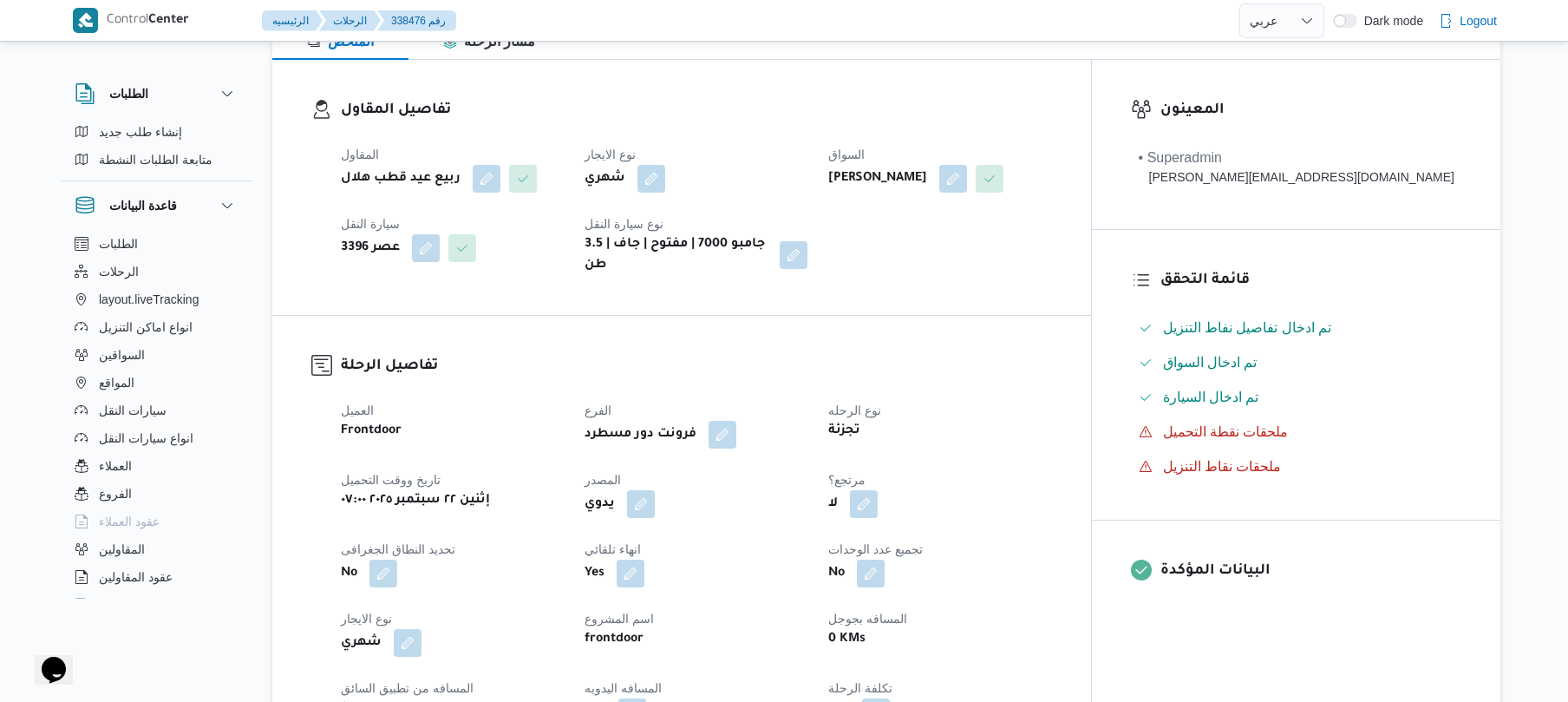
scroll to position [277, 0]
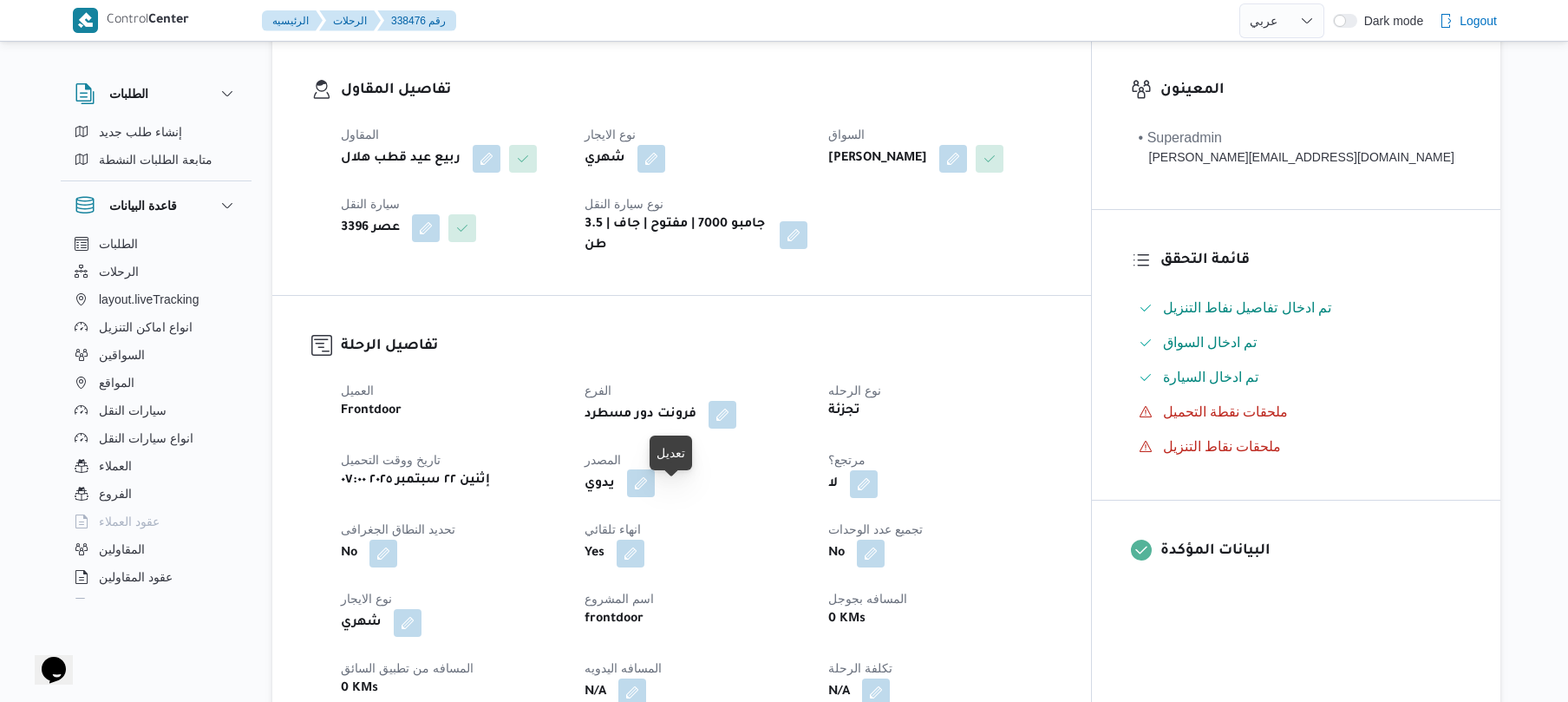
click at [655, 497] on button "button" at bounding box center [641, 483] width 28 height 28
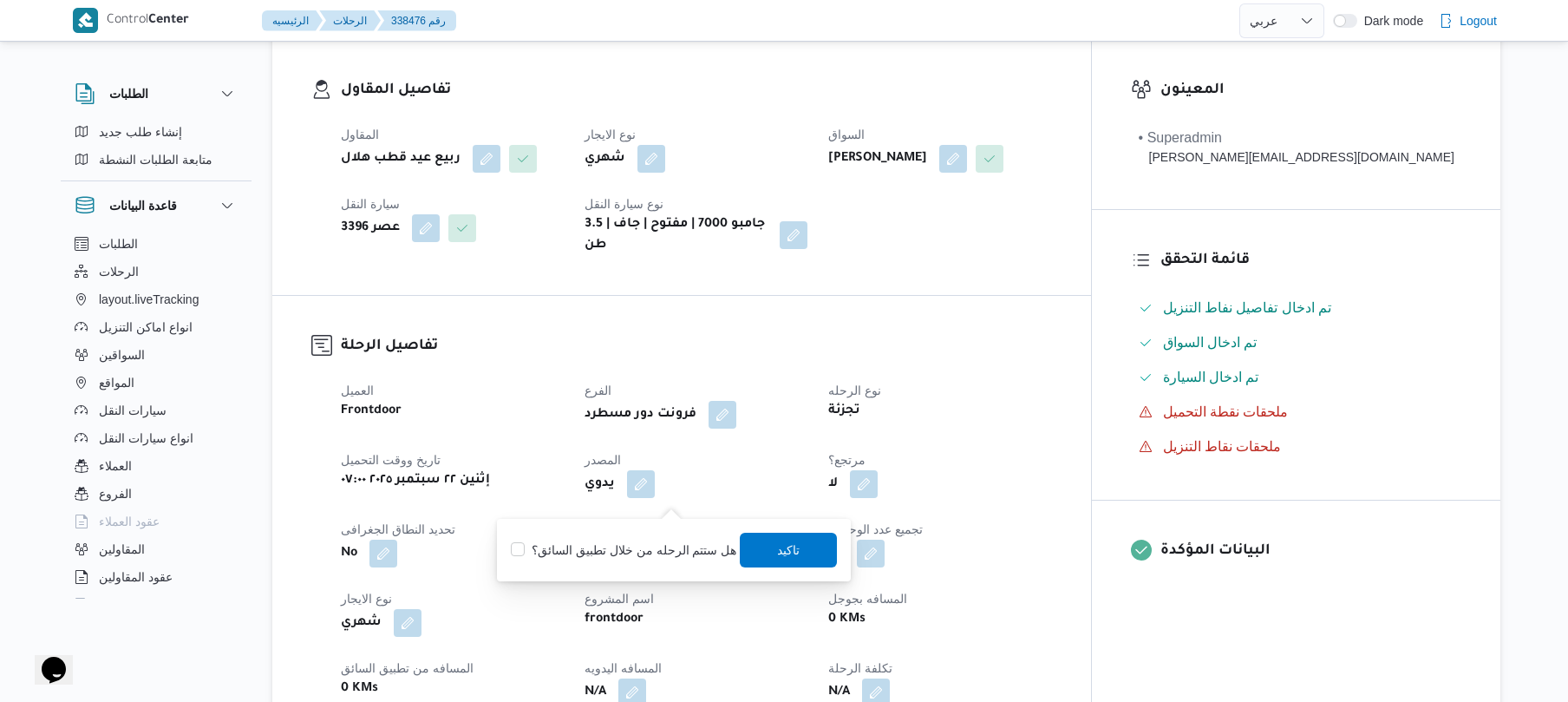
click at [653, 540] on label "هل ستتم الرحله من خلال تطبيق السائق؟" at bounding box center [623, 551] width 226 height 21
checkbox input "true"
click at [778, 546] on span "تاكيد" at bounding box center [789, 550] width 23 height 21
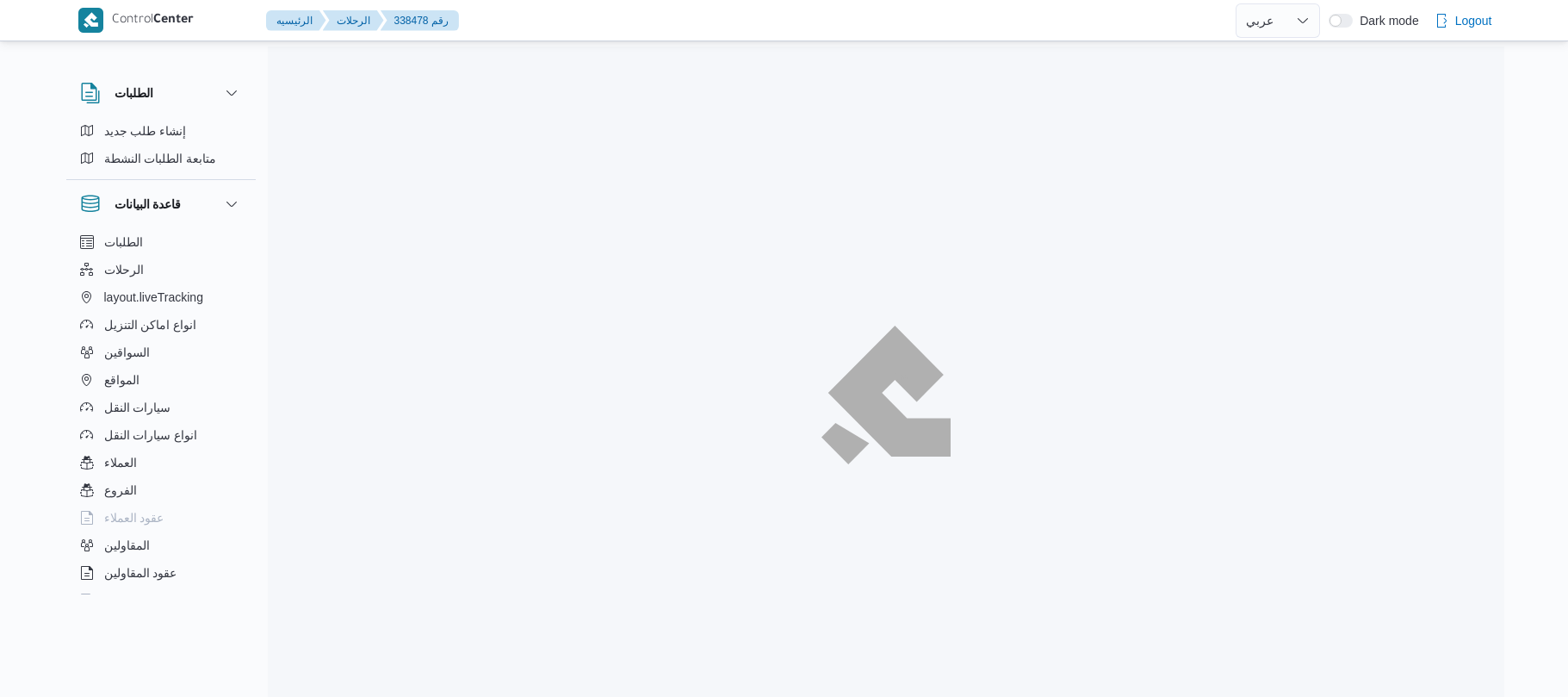
select select "ar"
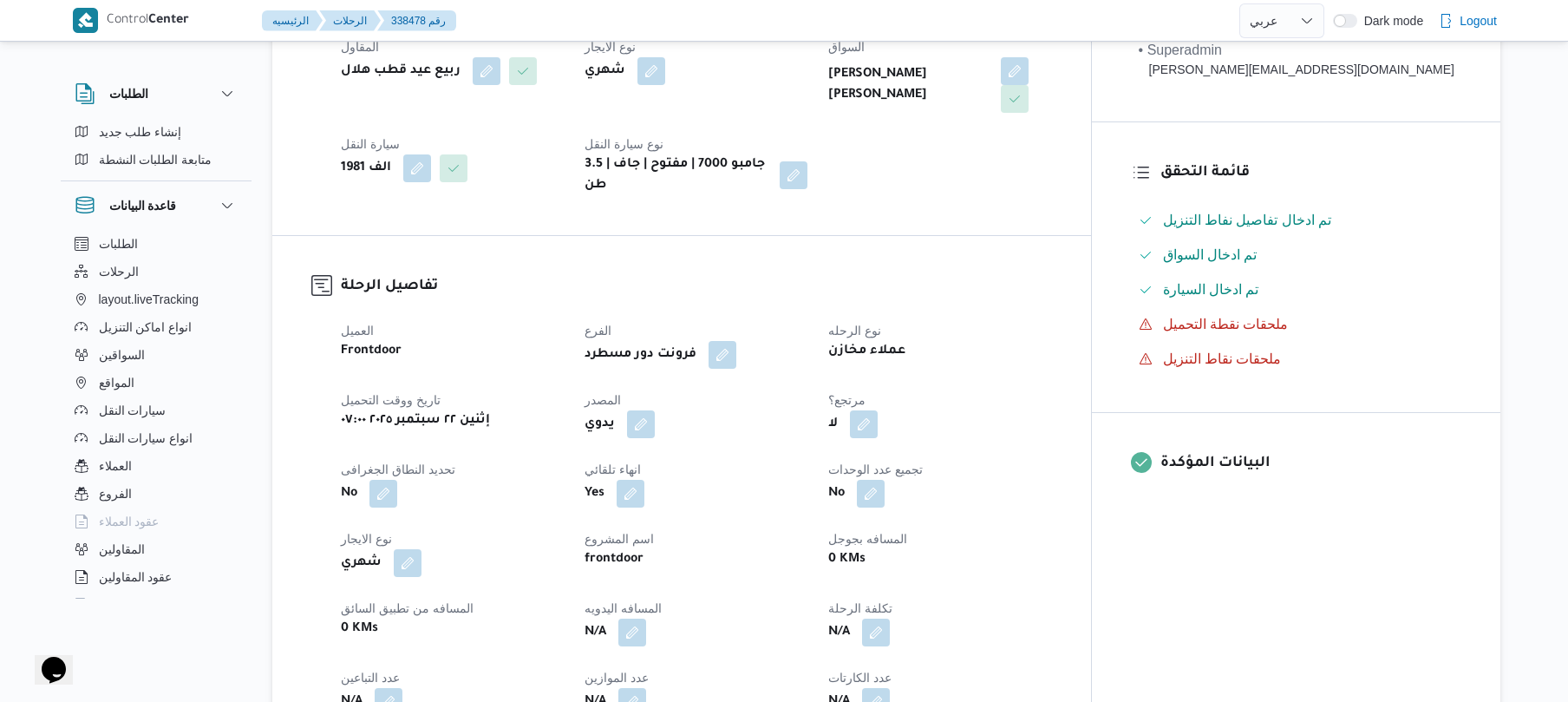
scroll to position [370, 0]
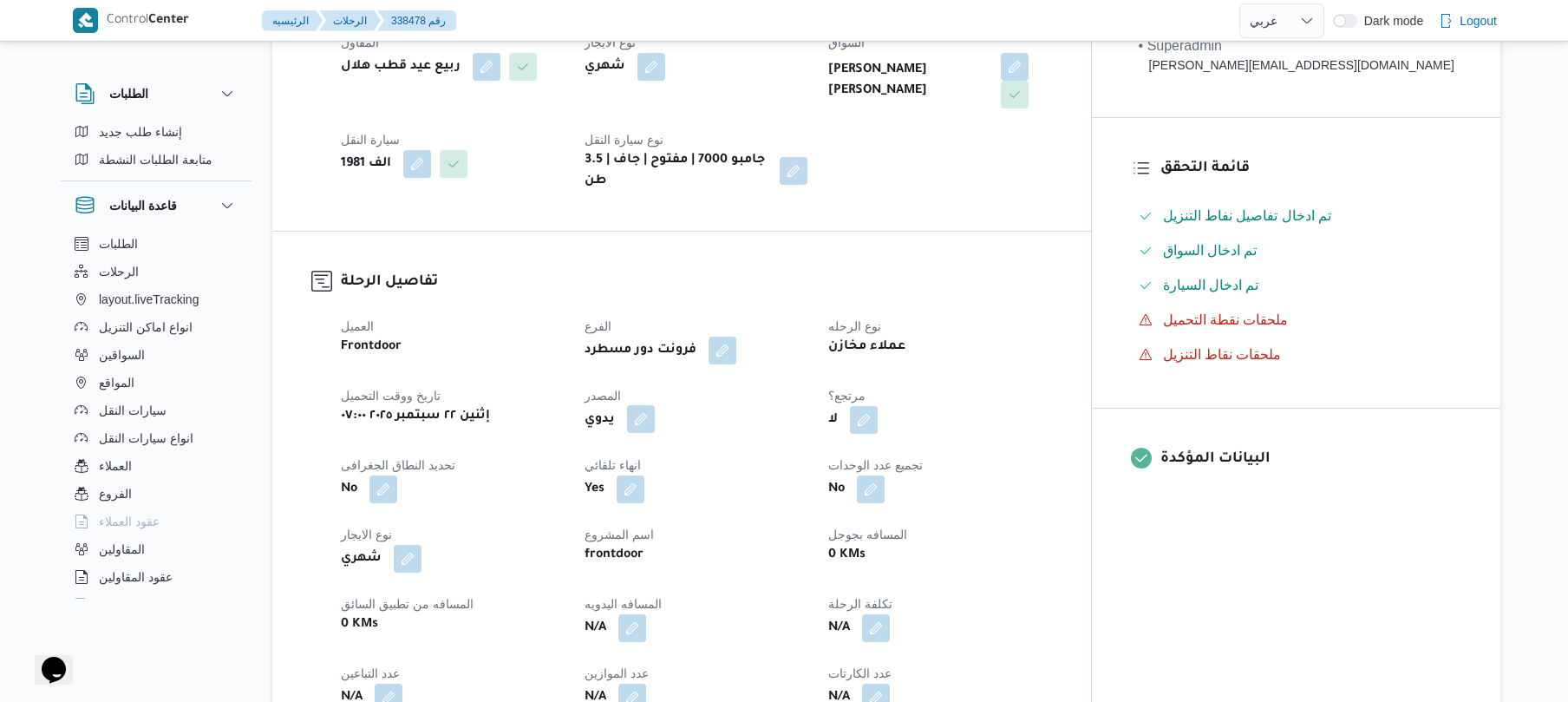
click at [655, 406] on button "button" at bounding box center [641, 418] width 28 height 28
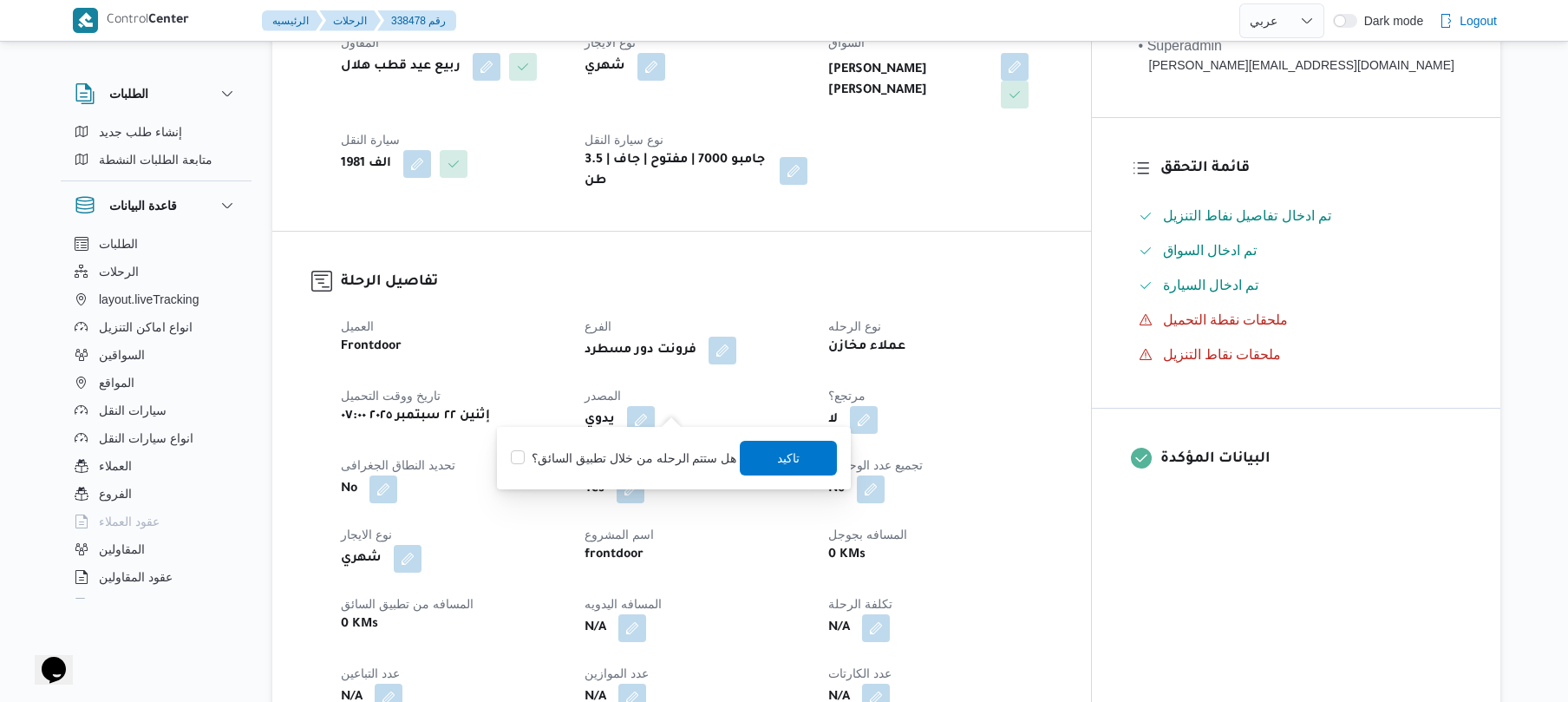
click at [653, 451] on label "هل ستتم الرحله من خلال تطبيق السائق؟" at bounding box center [623, 458] width 226 height 21
checkbox input "true"
click at [800, 456] on span "تاكيد" at bounding box center [789, 457] width 97 height 34
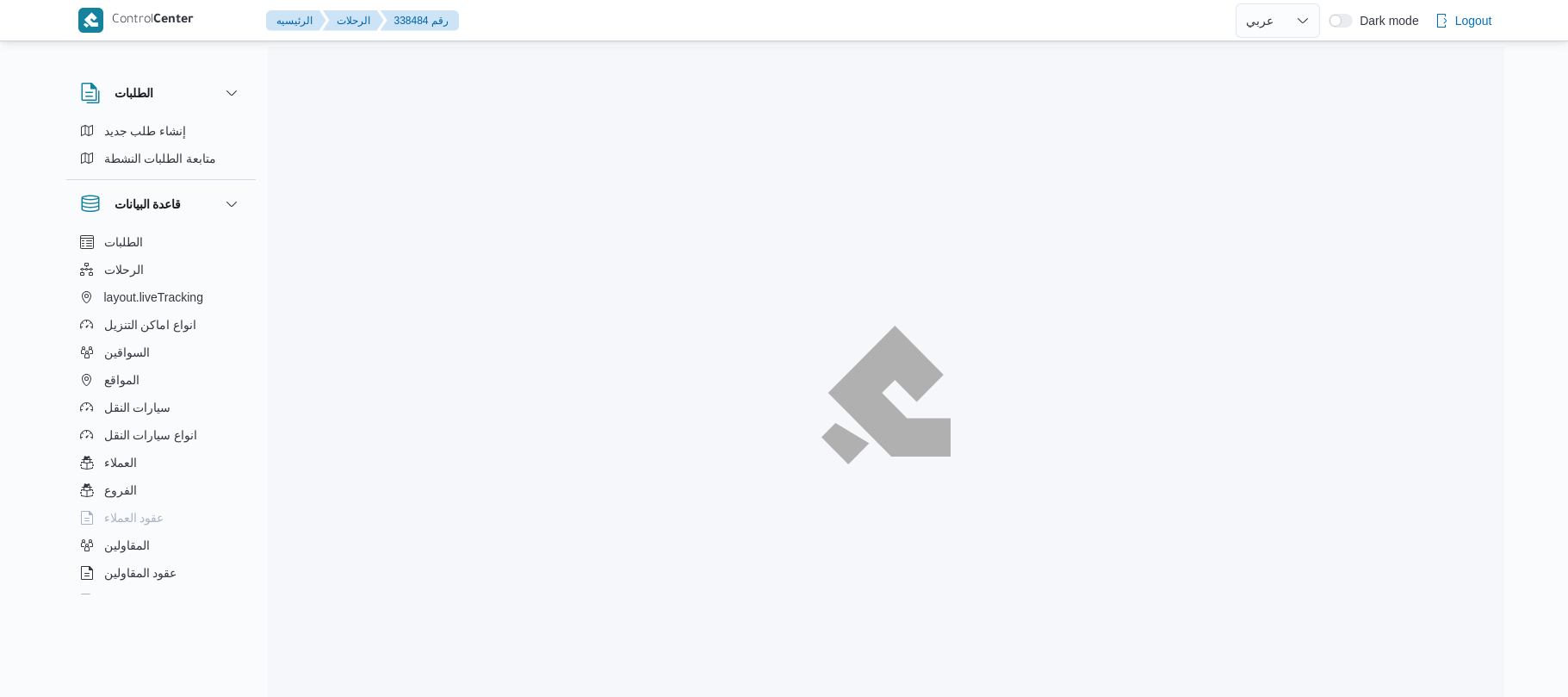
select select "ar"
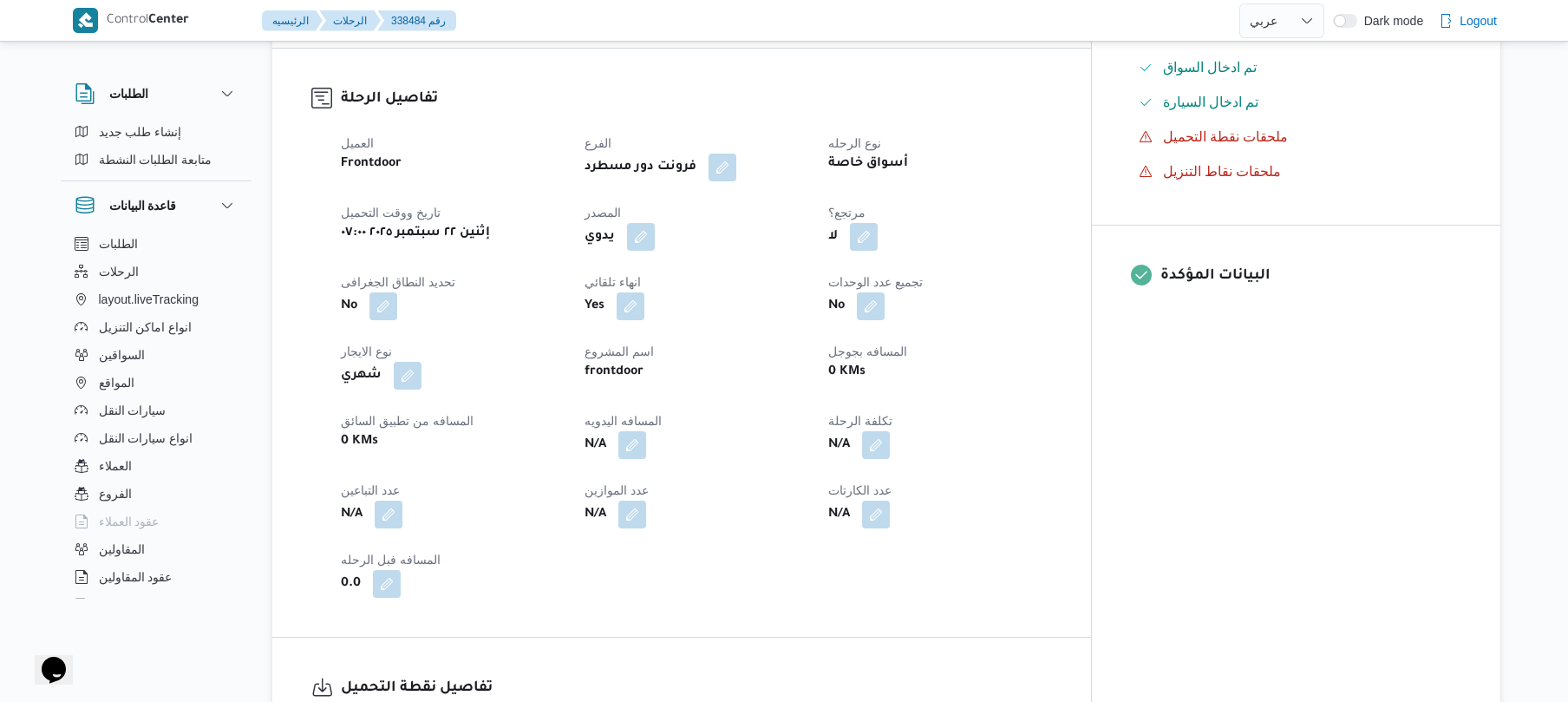
scroll to position [555, 0]
click at [655, 219] on button "button" at bounding box center [641, 232] width 28 height 28
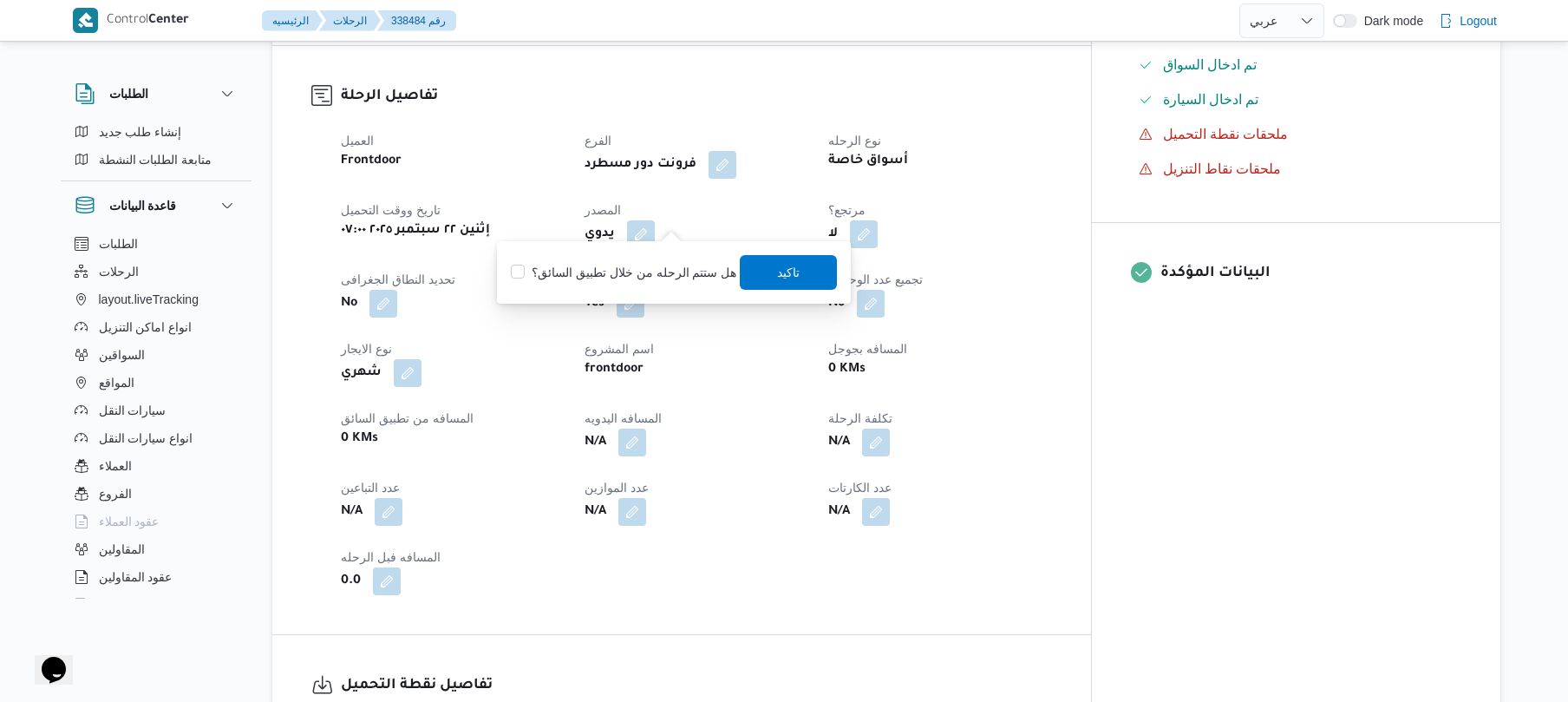
click at [645, 268] on label "هل ستتم الرحله من خلال تطبيق السائق؟" at bounding box center [623, 272] width 226 height 21
checkbox input "true"
click at [762, 268] on span "تاكيد" at bounding box center [789, 271] width 97 height 34
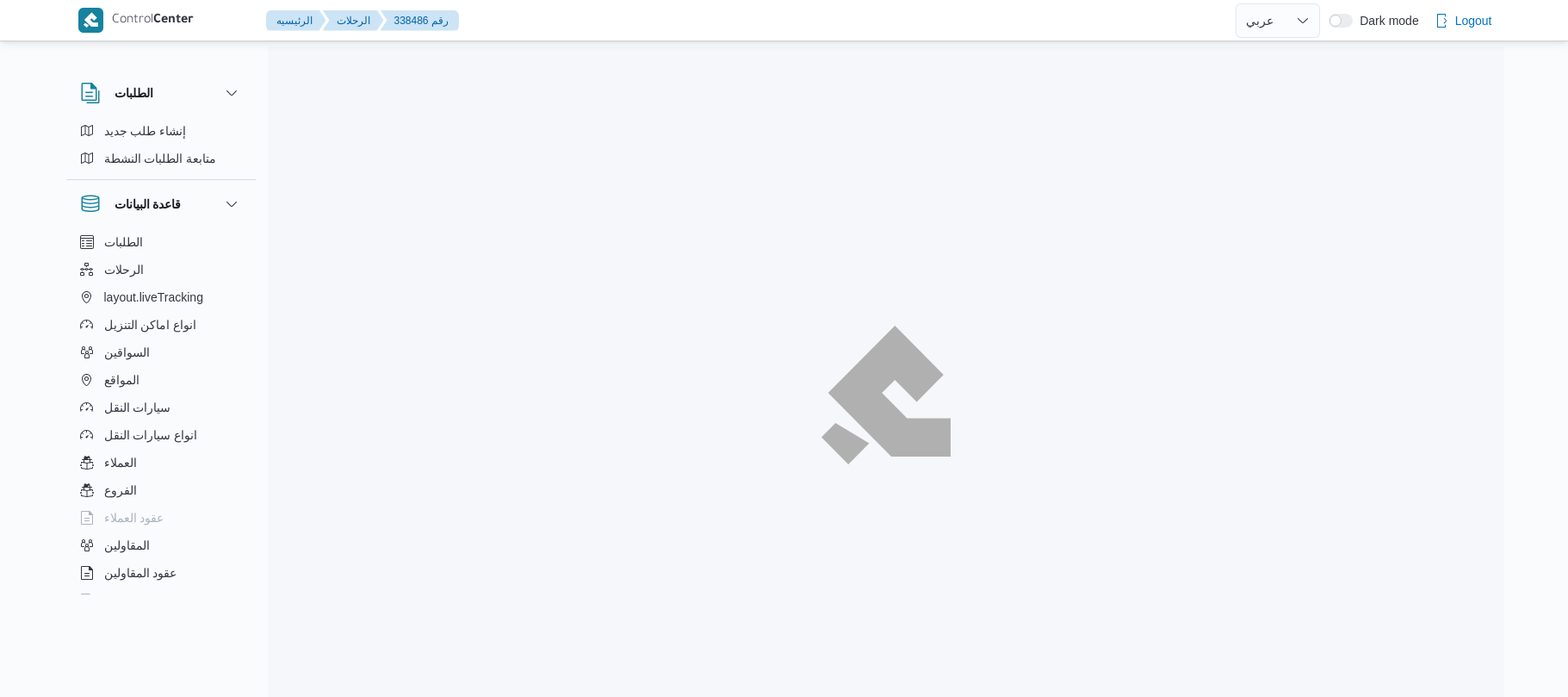
select select "ar"
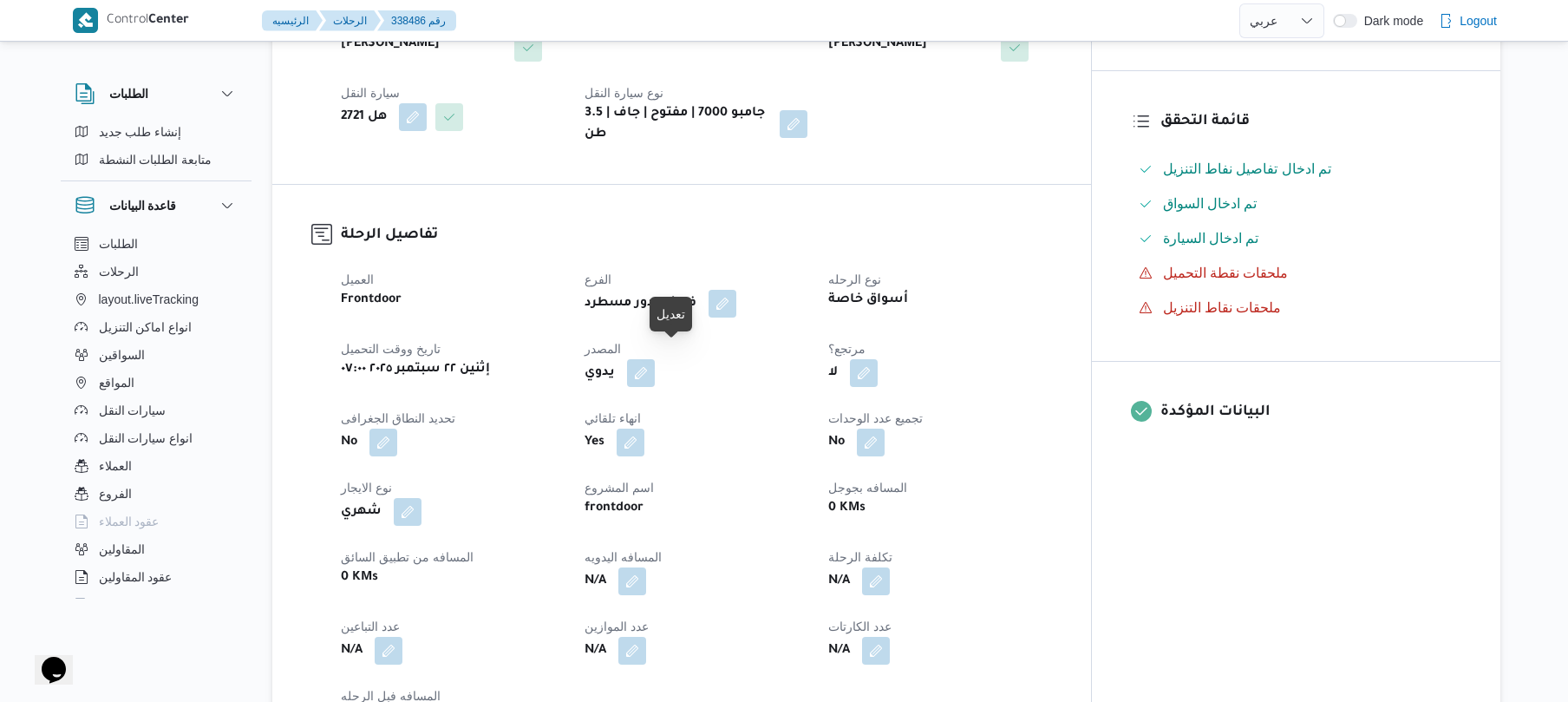
click at [655, 362] on button "button" at bounding box center [641, 372] width 28 height 28
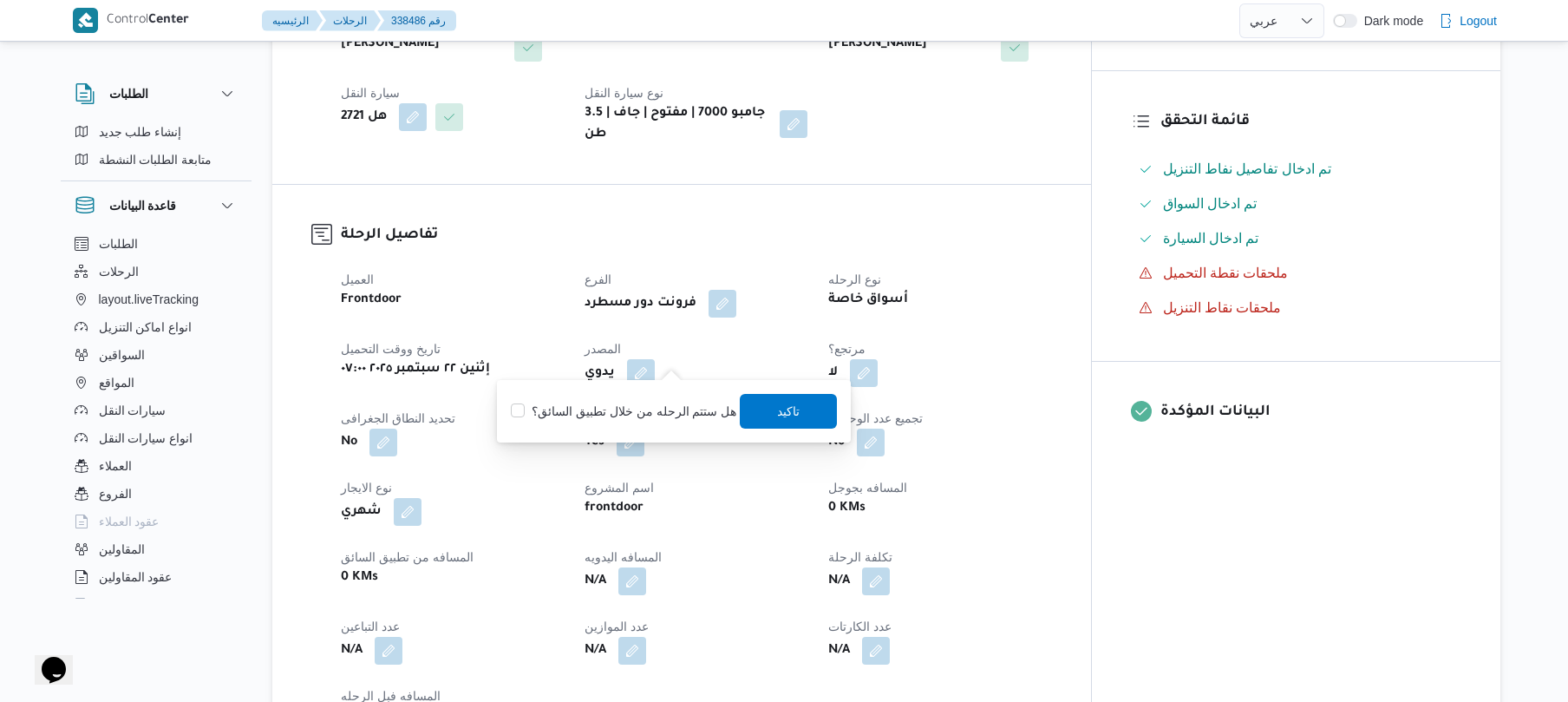
click at [636, 410] on label "هل ستتم الرحله من خلال تطبيق السائق؟" at bounding box center [623, 411] width 226 height 21
checkbox input "true"
click at [779, 413] on span "تاكيد" at bounding box center [789, 411] width 23 height 21
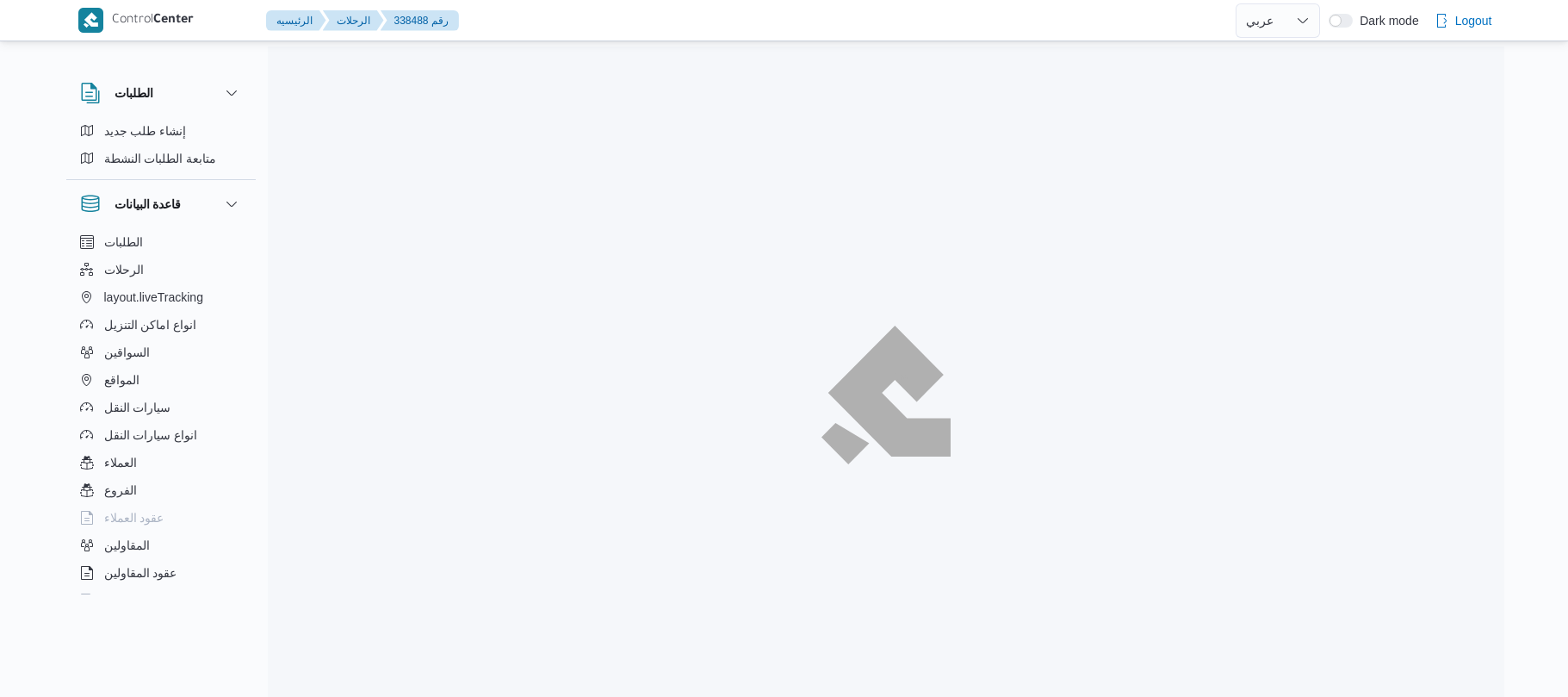
select select "ar"
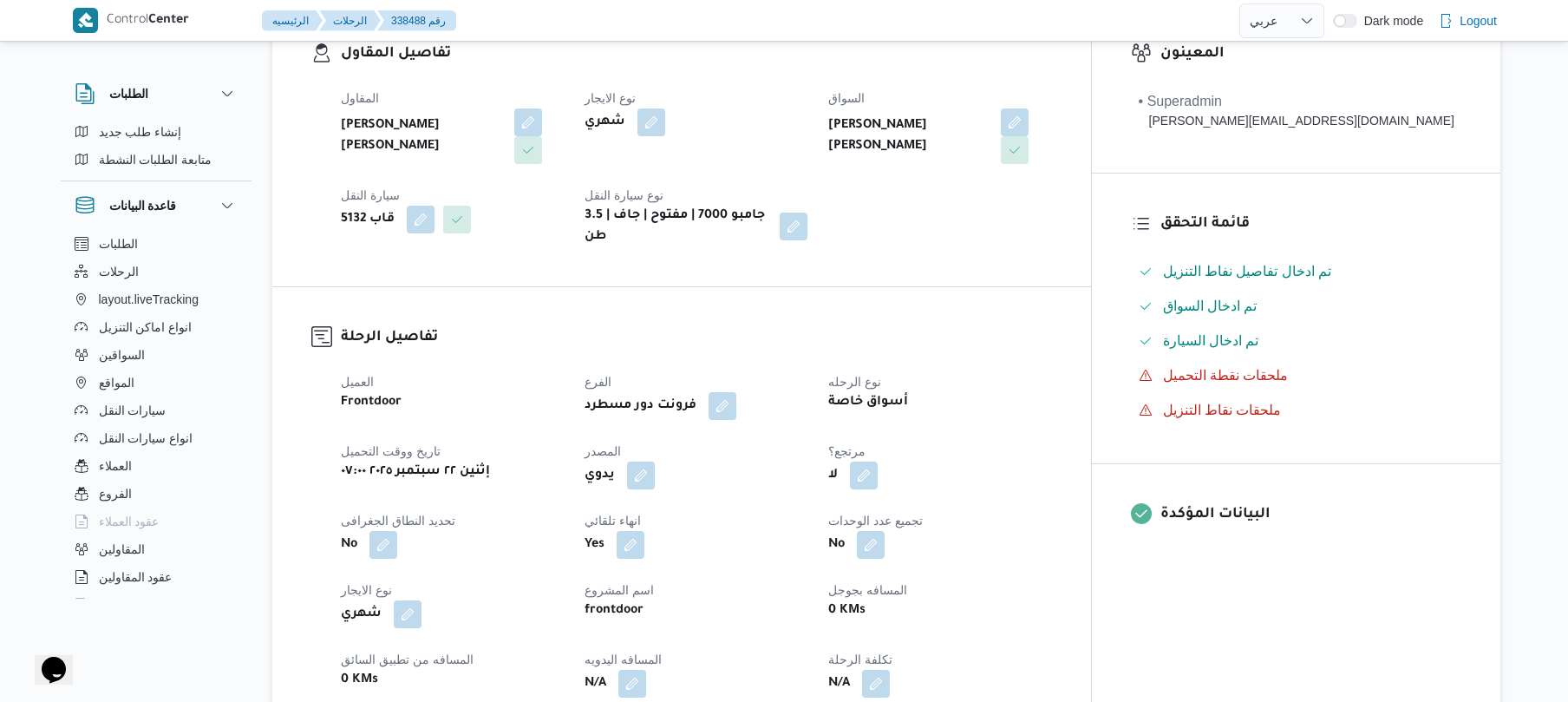
scroll to position [370, 0]
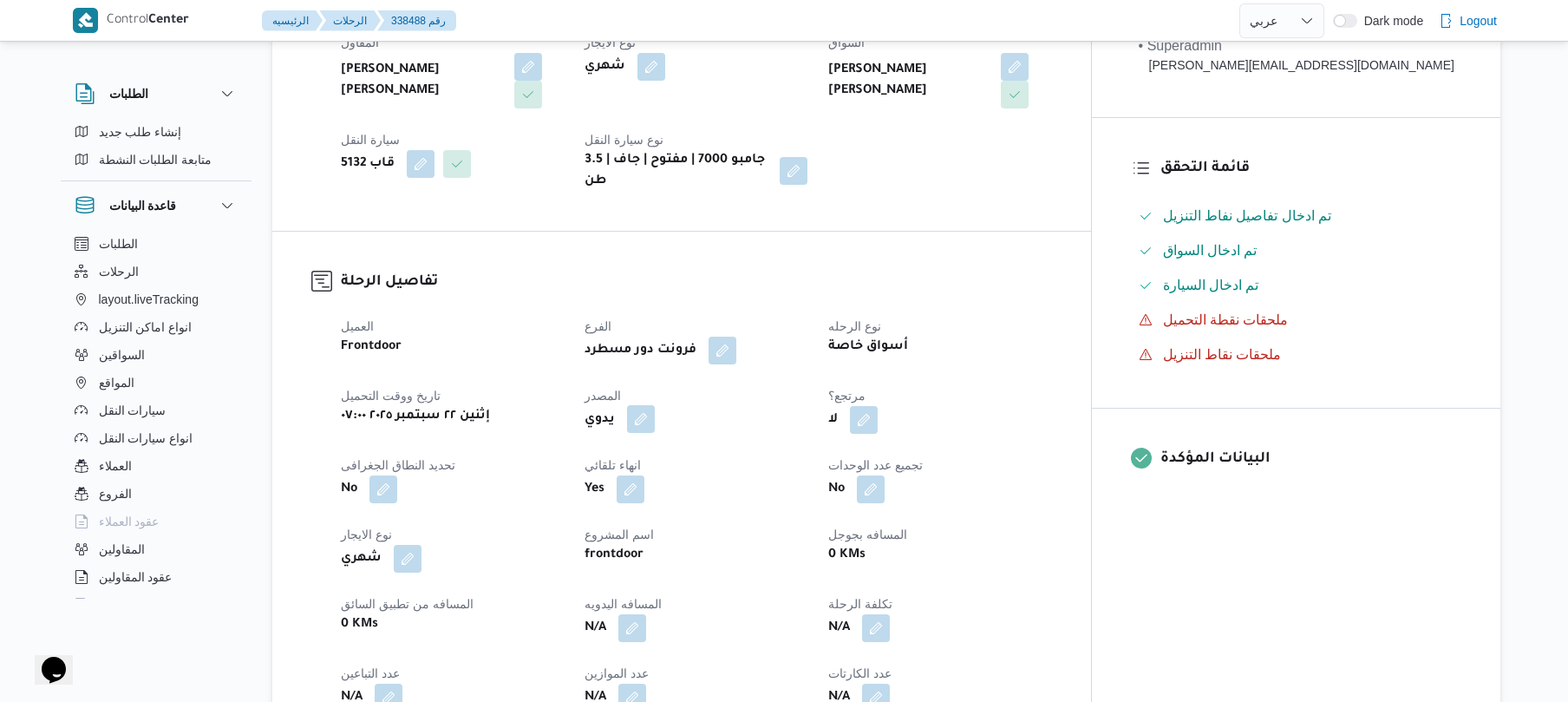
click at [655, 405] on button "button" at bounding box center [641, 418] width 28 height 28
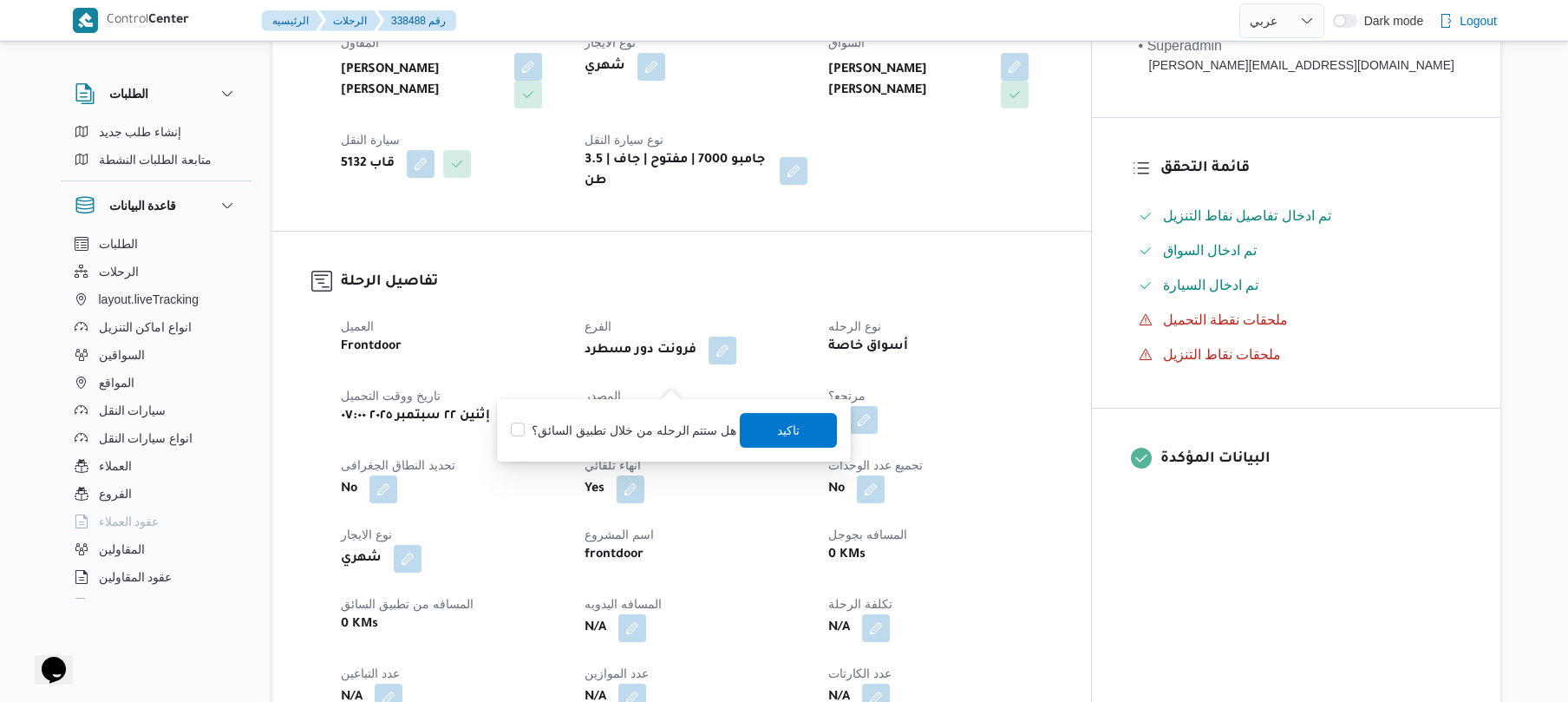
click at [618, 421] on label "هل ستتم الرحله من خلال تطبيق السائق؟" at bounding box center [623, 431] width 226 height 21
checkbox input "true"
click at [794, 422] on span "تاكيد" at bounding box center [789, 430] width 23 height 21
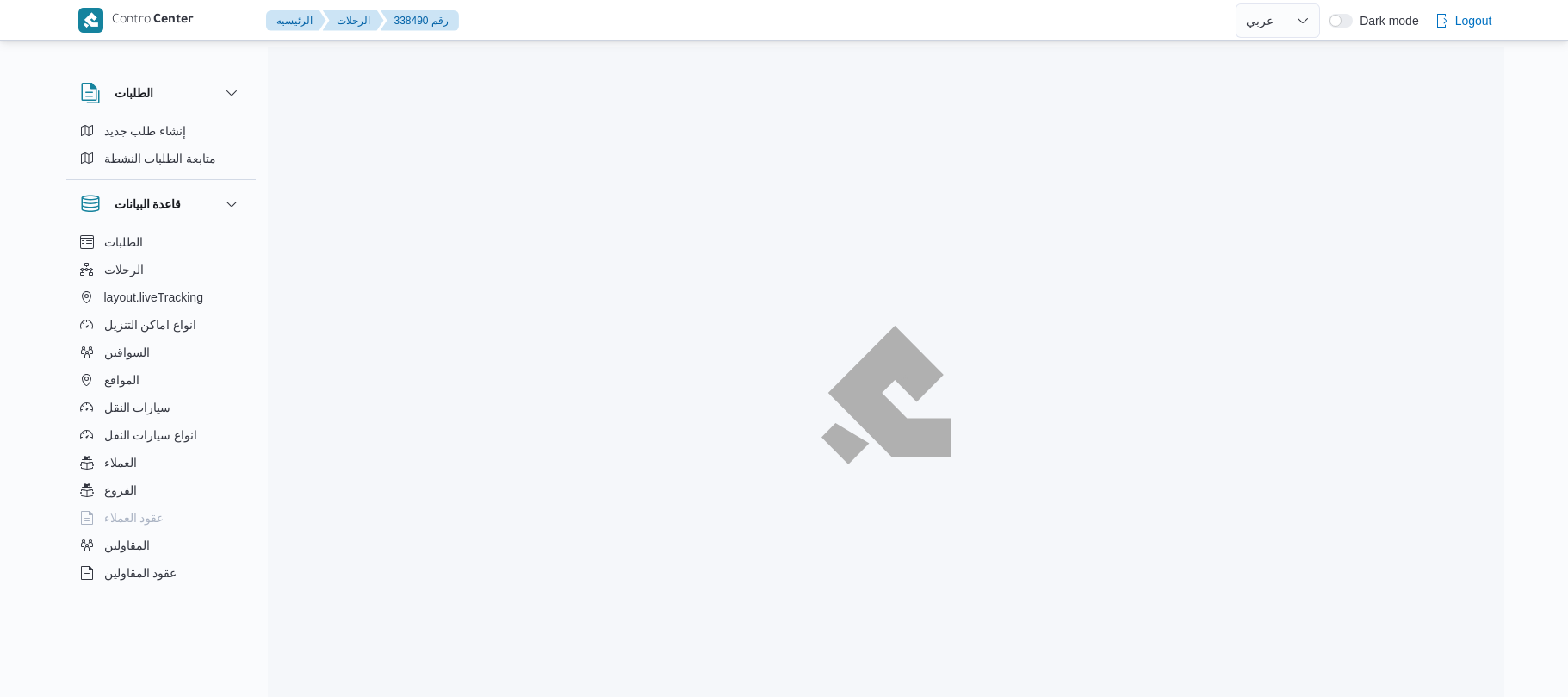
select select "ar"
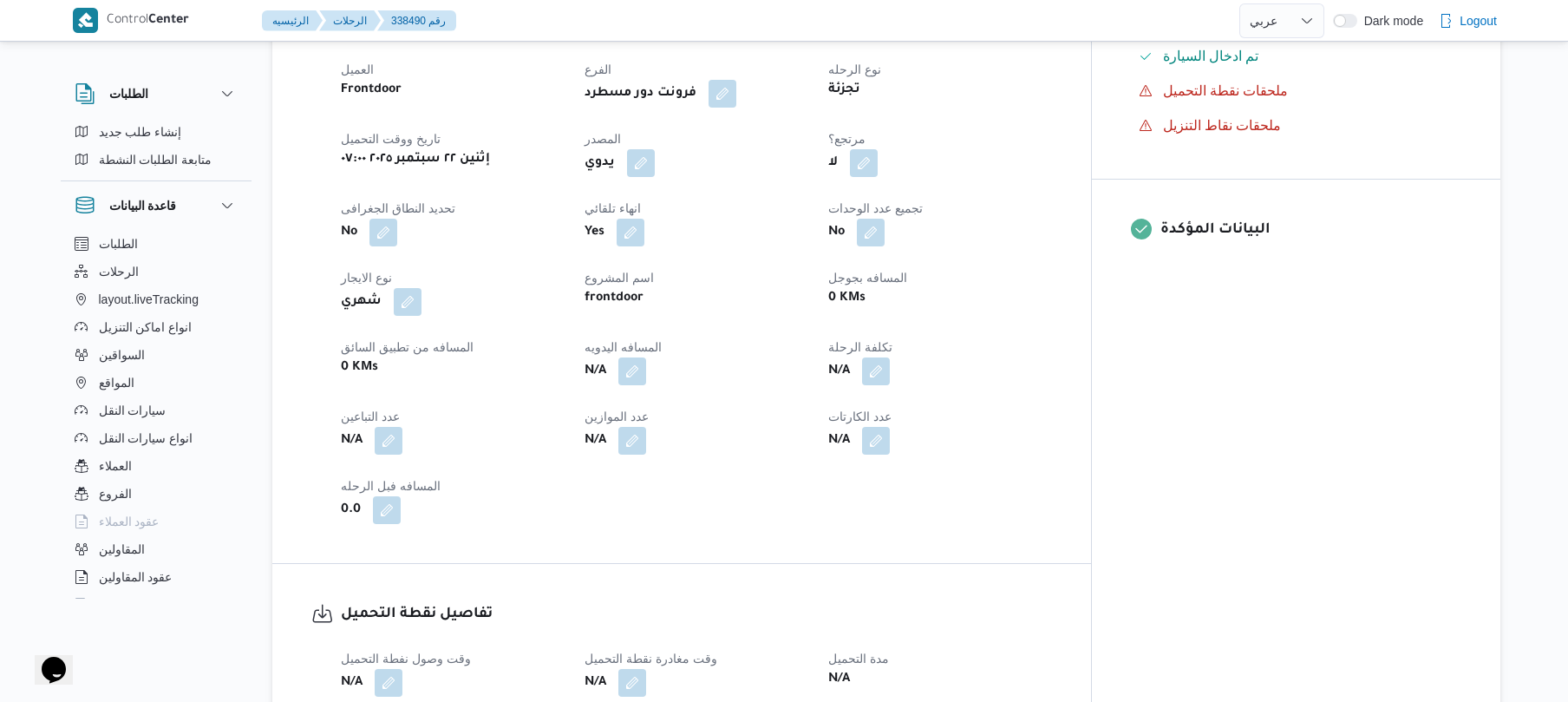
scroll to position [601, 0]
click at [665, 126] on dt "المصدر" at bounding box center [696, 136] width 223 height 21
click at [655, 146] on button "button" at bounding box center [641, 159] width 28 height 28
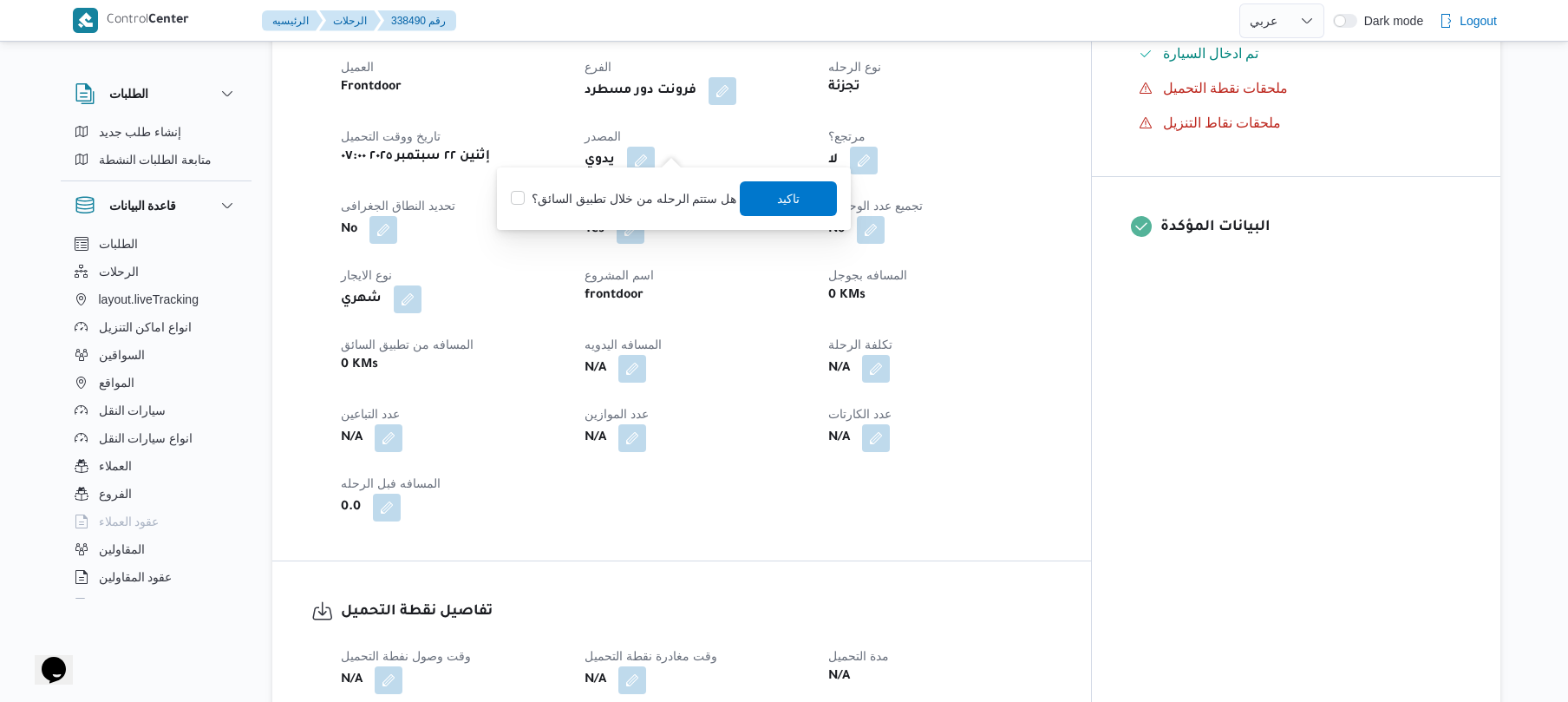
click at [645, 191] on label "هل ستتم الرحله من خلال تطبيق السائق؟" at bounding box center [623, 199] width 226 height 21
checkbox input "true"
click at [796, 206] on span "تاكيد" at bounding box center [789, 197] width 97 height 34
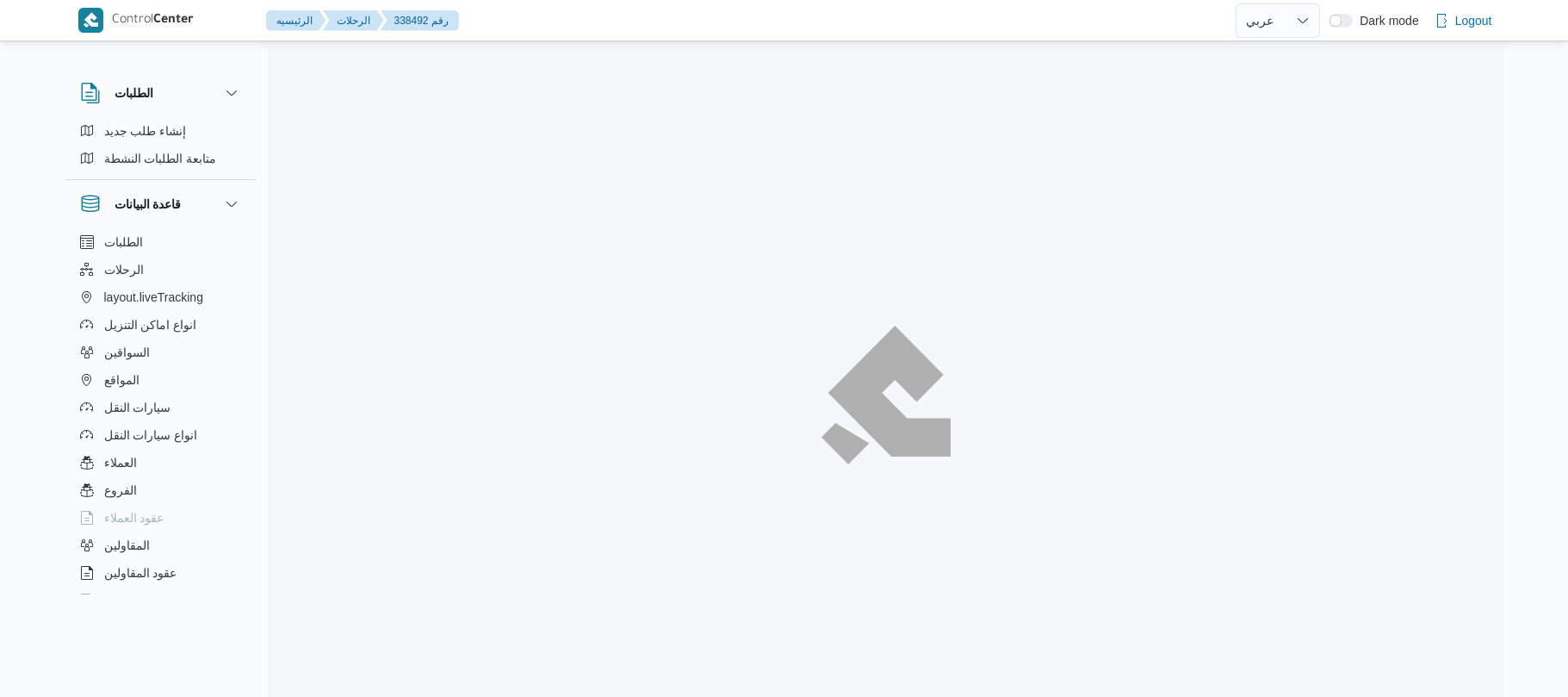
select select "ar"
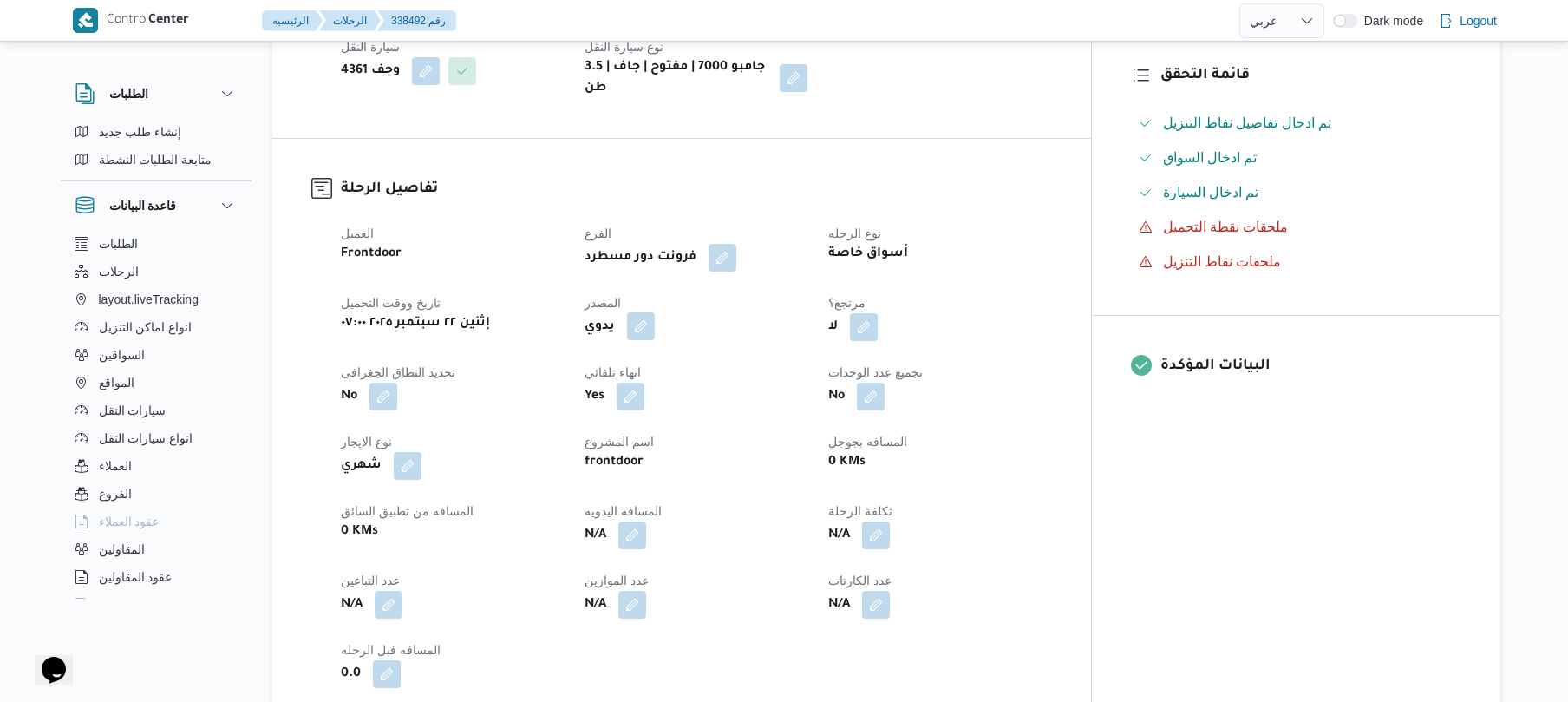
click at [655, 312] on button "button" at bounding box center [641, 326] width 28 height 28
click at [645, 372] on label "هل ستتم الرحله من خلال تطبيق السائق؟" at bounding box center [623, 366] width 226 height 21
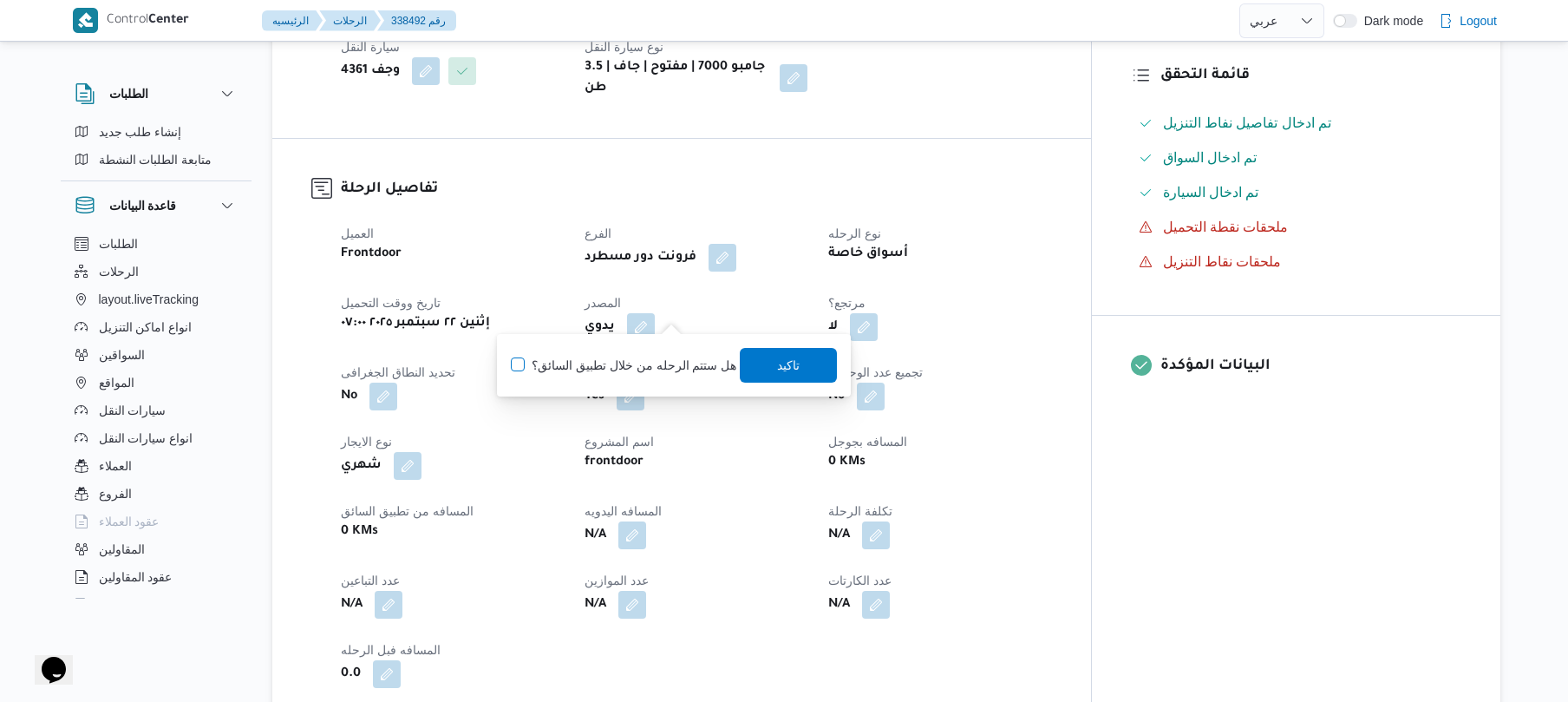
checkbox input "true"
click at [795, 366] on span "تاكيد" at bounding box center [789, 364] width 97 height 34
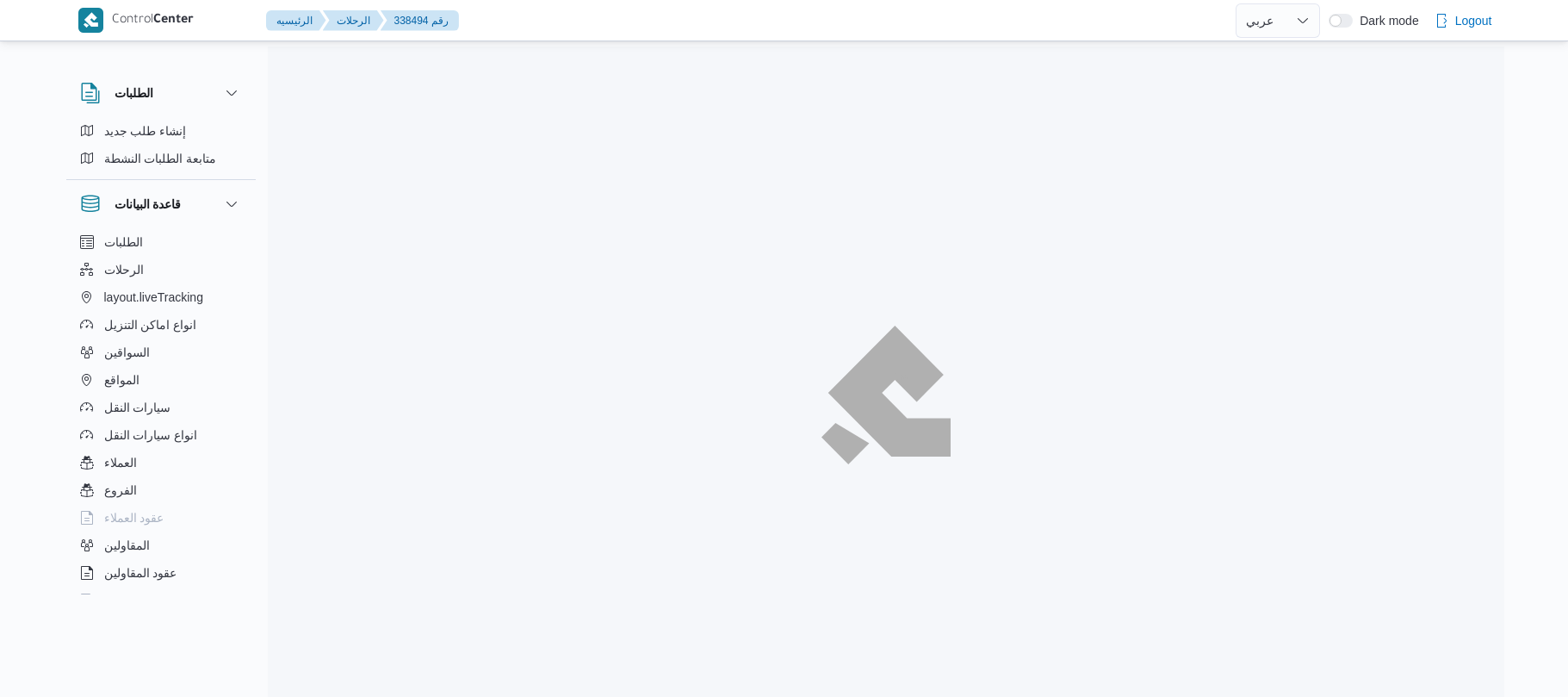
select select "ar"
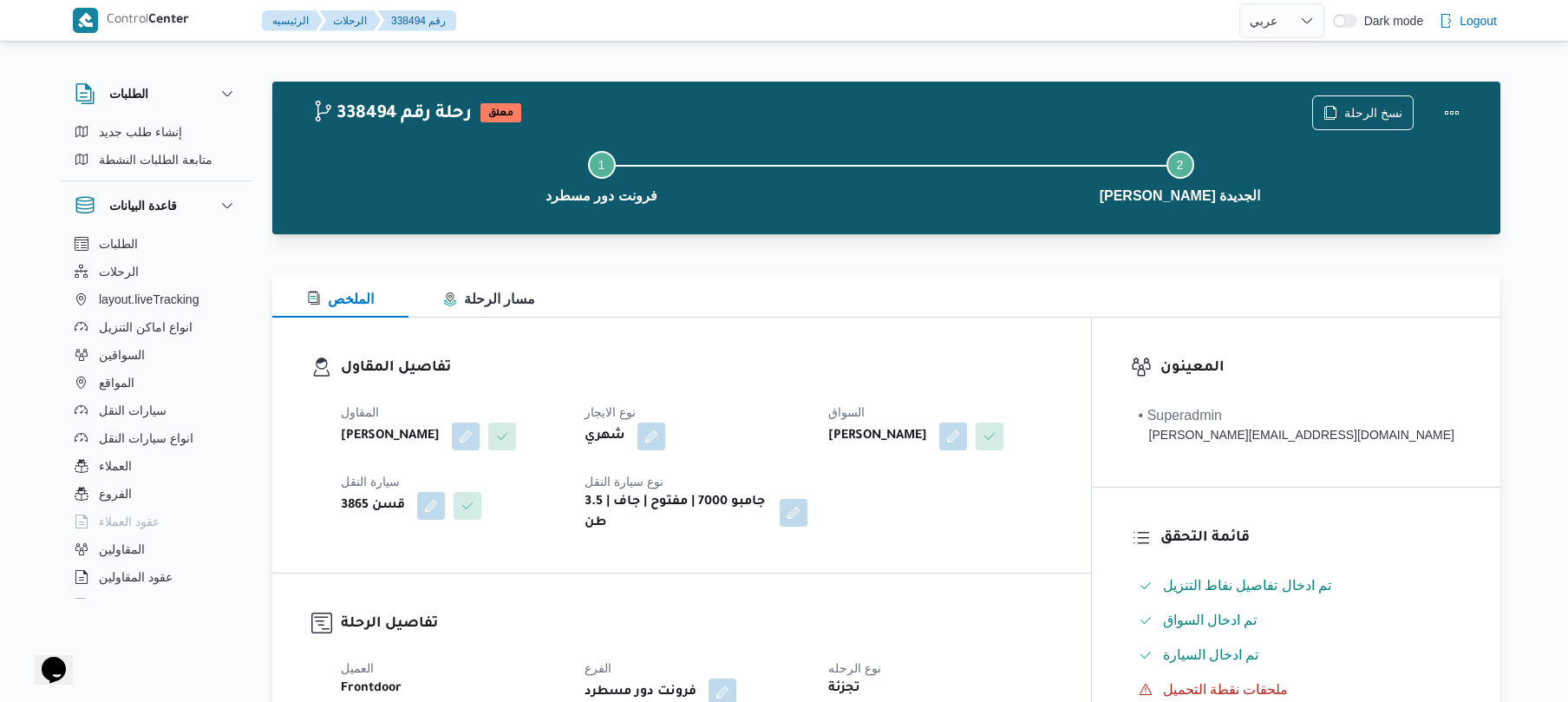
click at [853, 320] on div "تفاصيل المقاول المقاول [PERSON_NAME] نوع الايجار شهري السواق [PERSON_NAME] سيار…" at bounding box center [682, 445] width 819 height 255
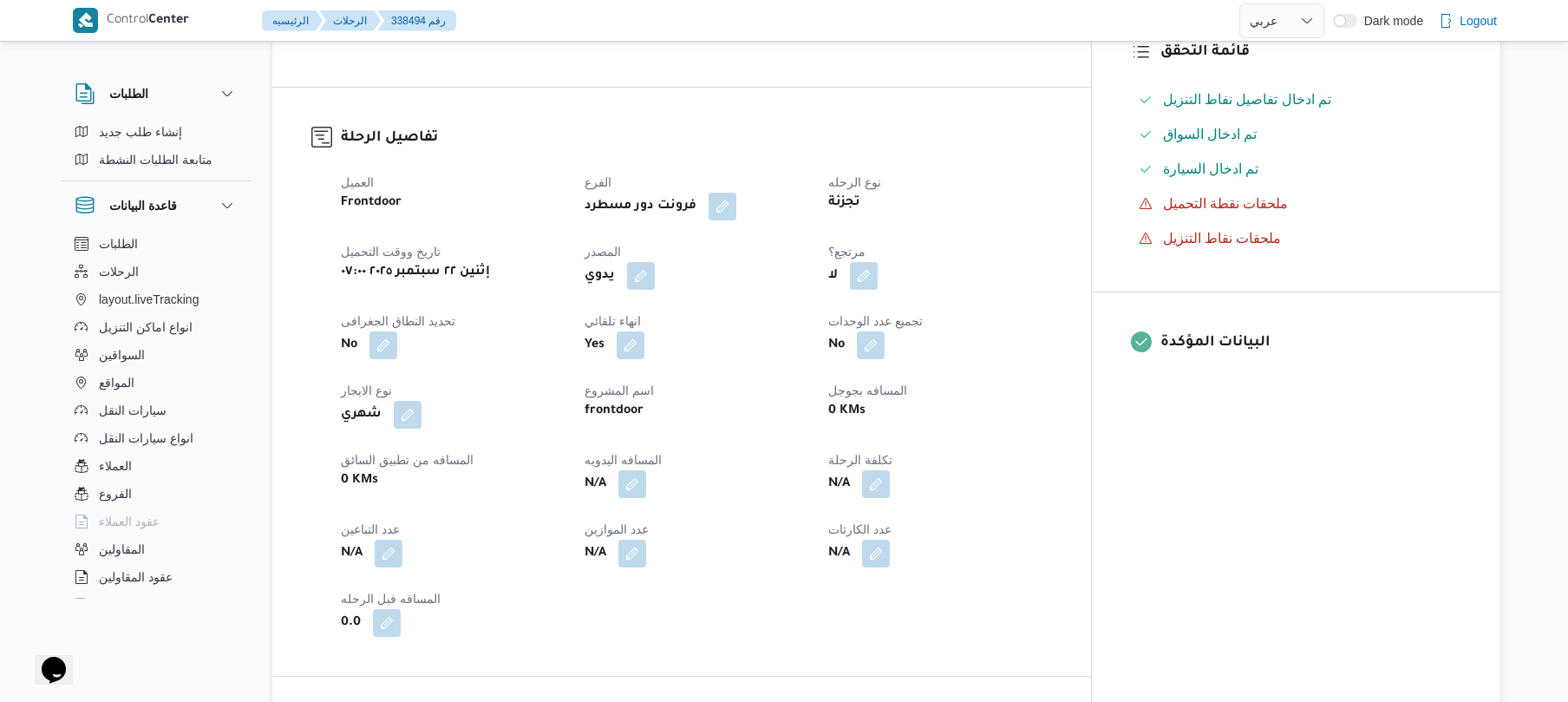
scroll to position [555, 0]
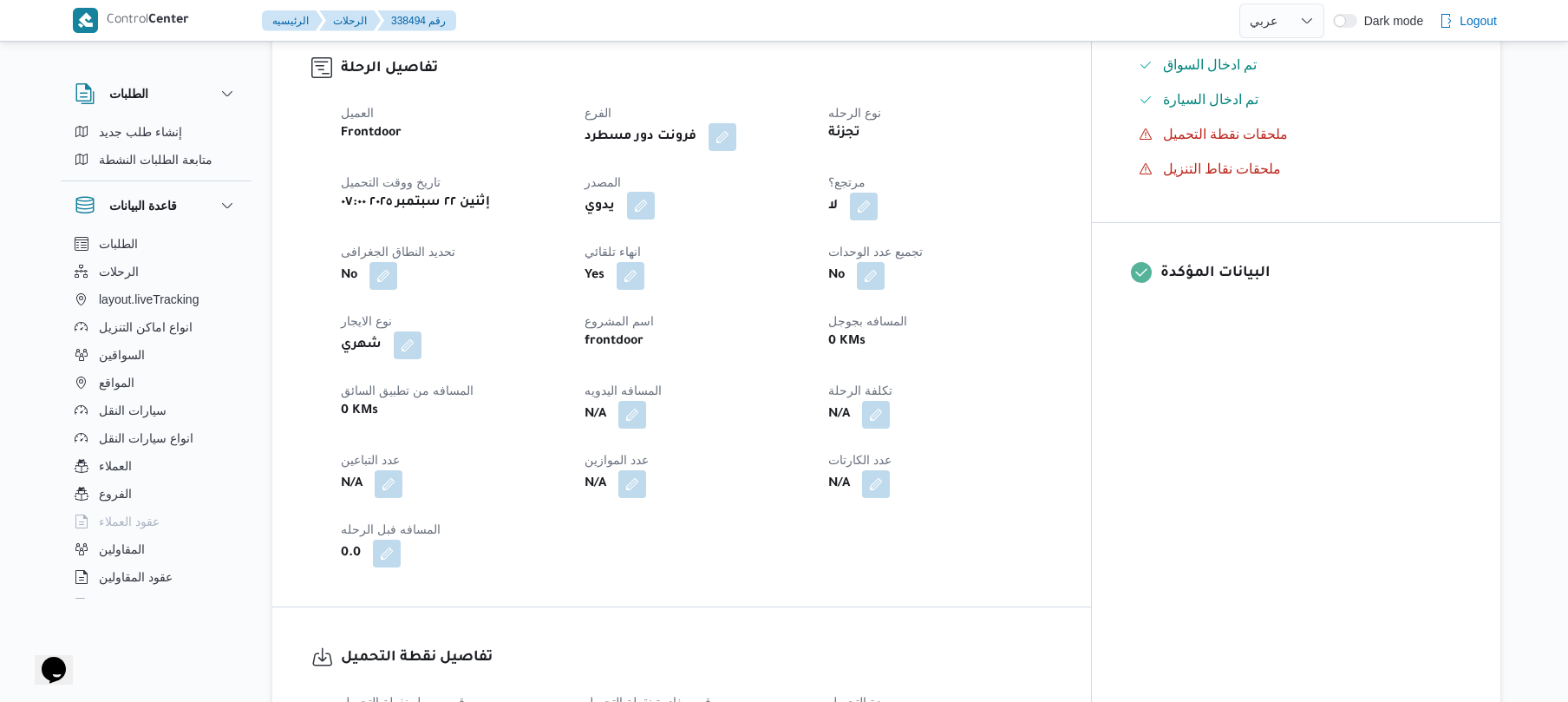
click at [655, 219] on button "button" at bounding box center [641, 205] width 28 height 28
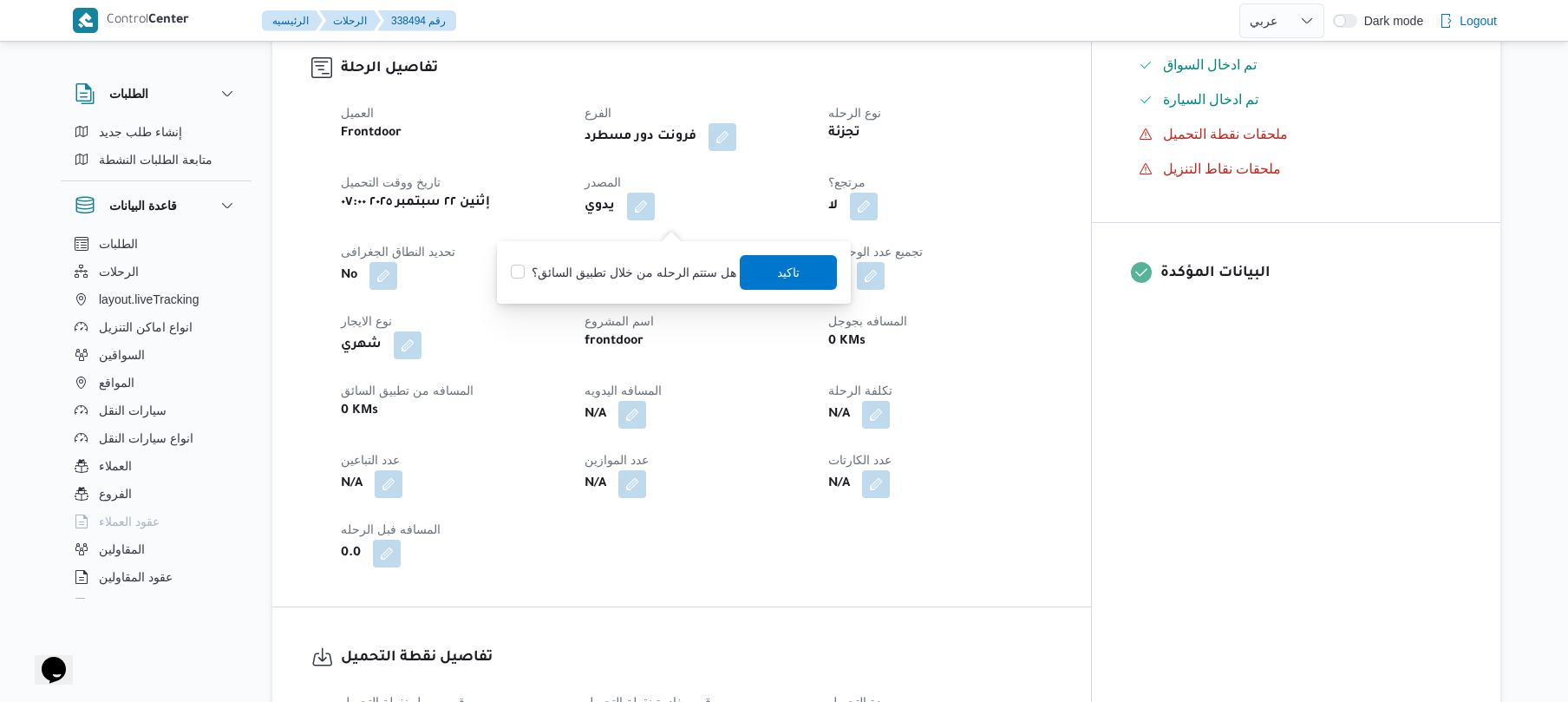
click at [653, 276] on label "هل ستتم الرحله من خلال تطبيق السائق؟" at bounding box center [623, 272] width 226 height 21
checkbox input "true"
click at [778, 281] on span "تاكيد" at bounding box center [789, 271] width 23 height 21
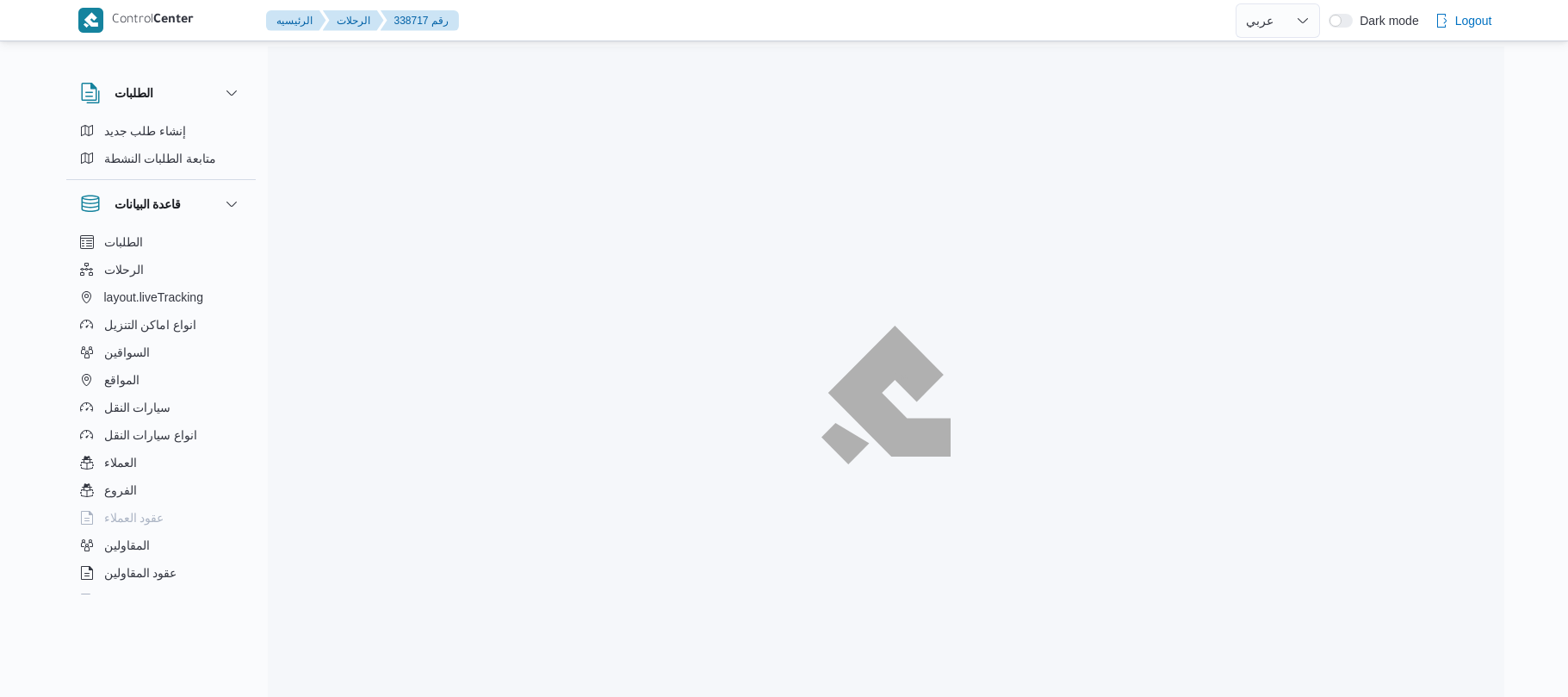
select select "ar"
